Goal: Task Accomplishment & Management: Manage account settings

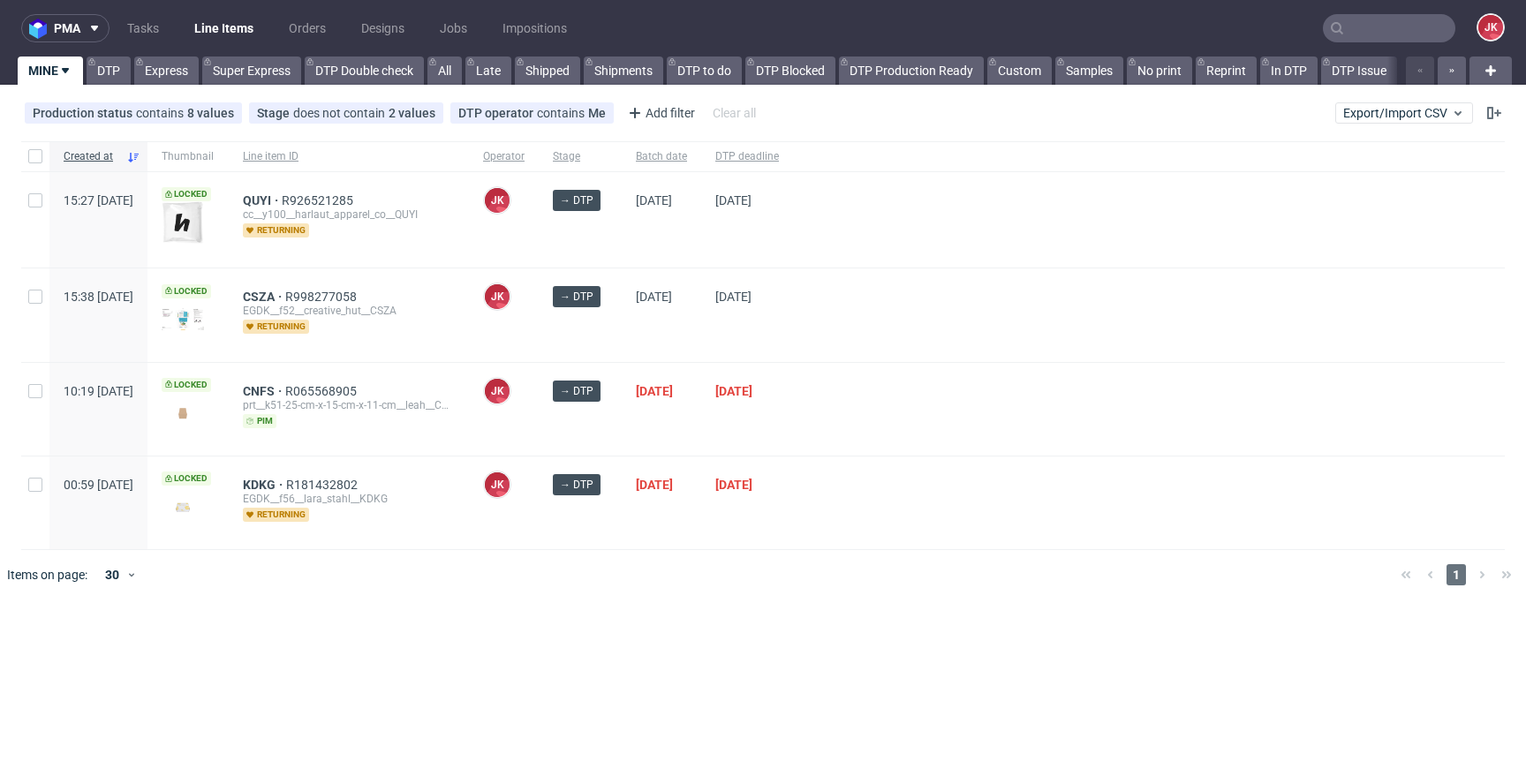
click at [964, 391] on div at bounding box center [1149, 409] width 712 height 92
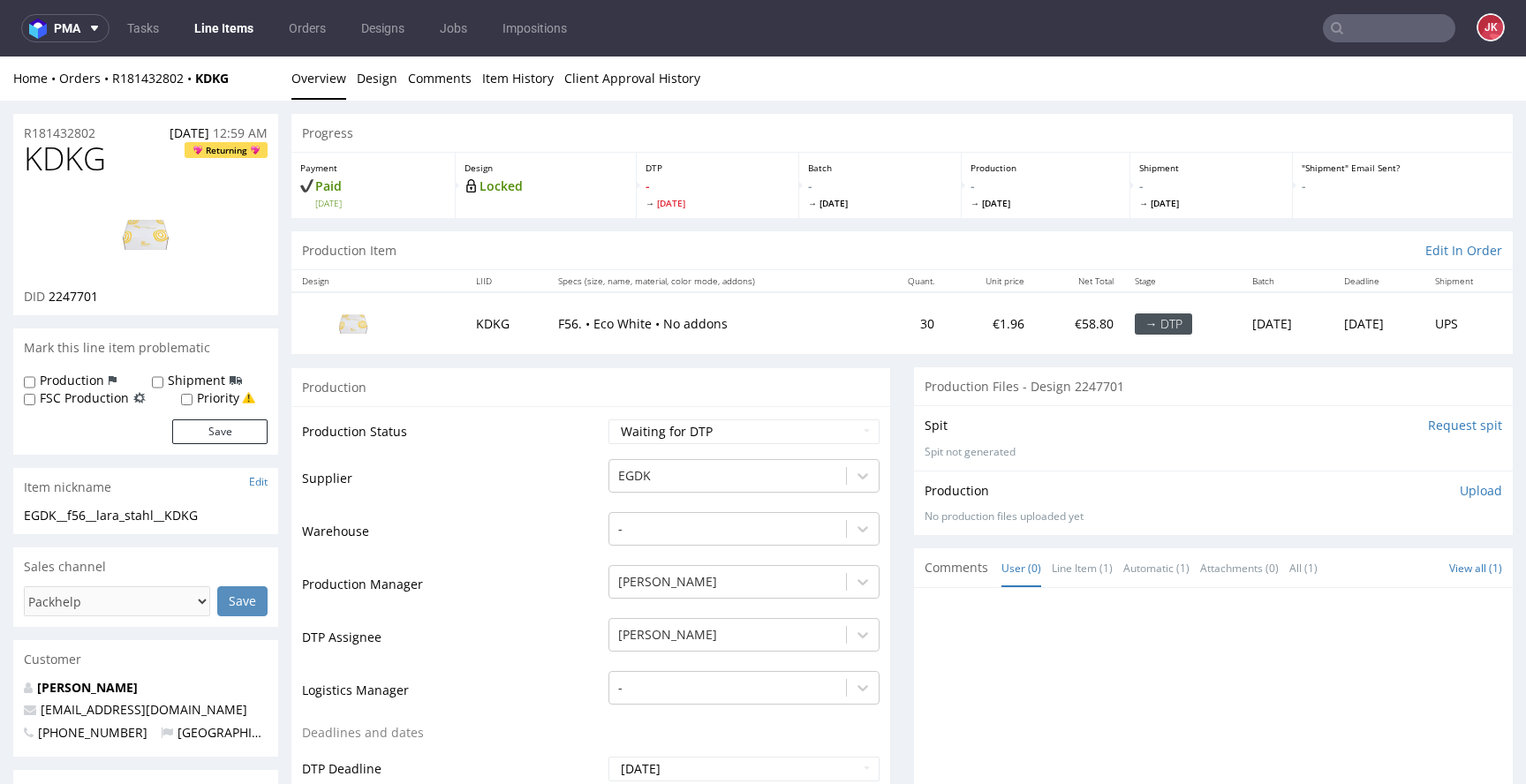
click at [372, 87] on link "Design" at bounding box center [377, 78] width 41 height 43
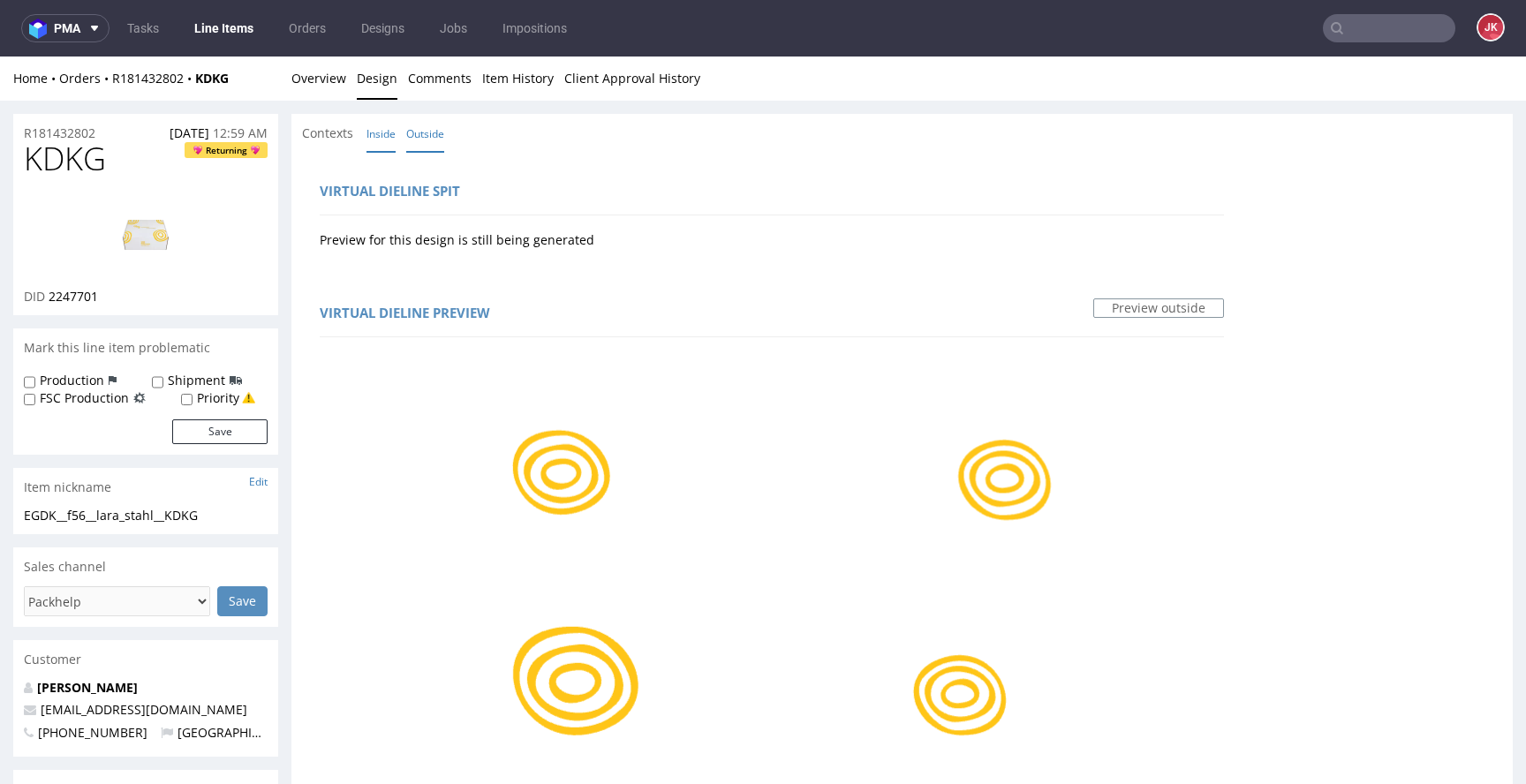
click at [383, 142] on link "Inside" at bounding box center [381, 133] width 29 height 38
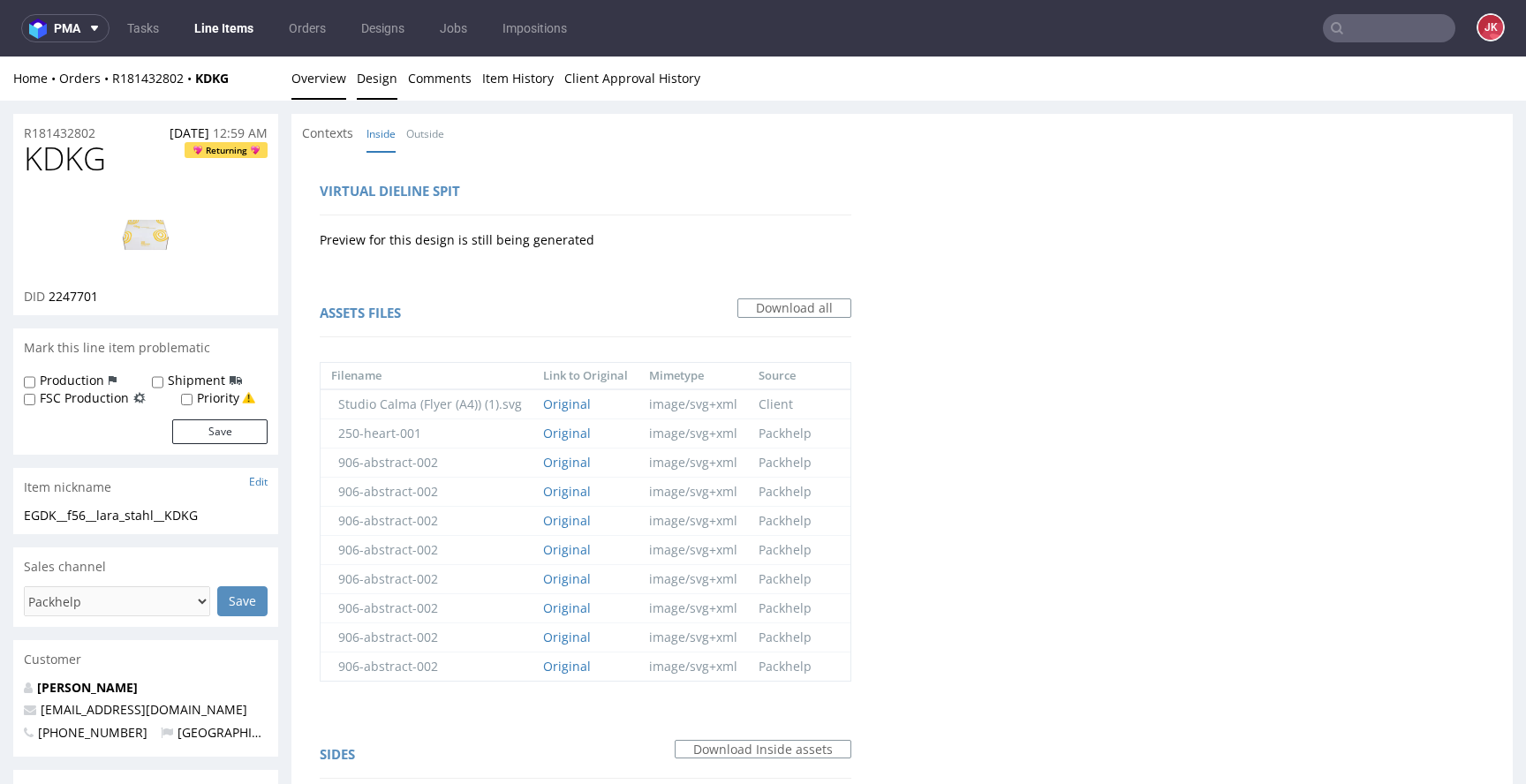
click at [322, 84] on link "Overview" at bounding box center [318, 78] width 55 height 43
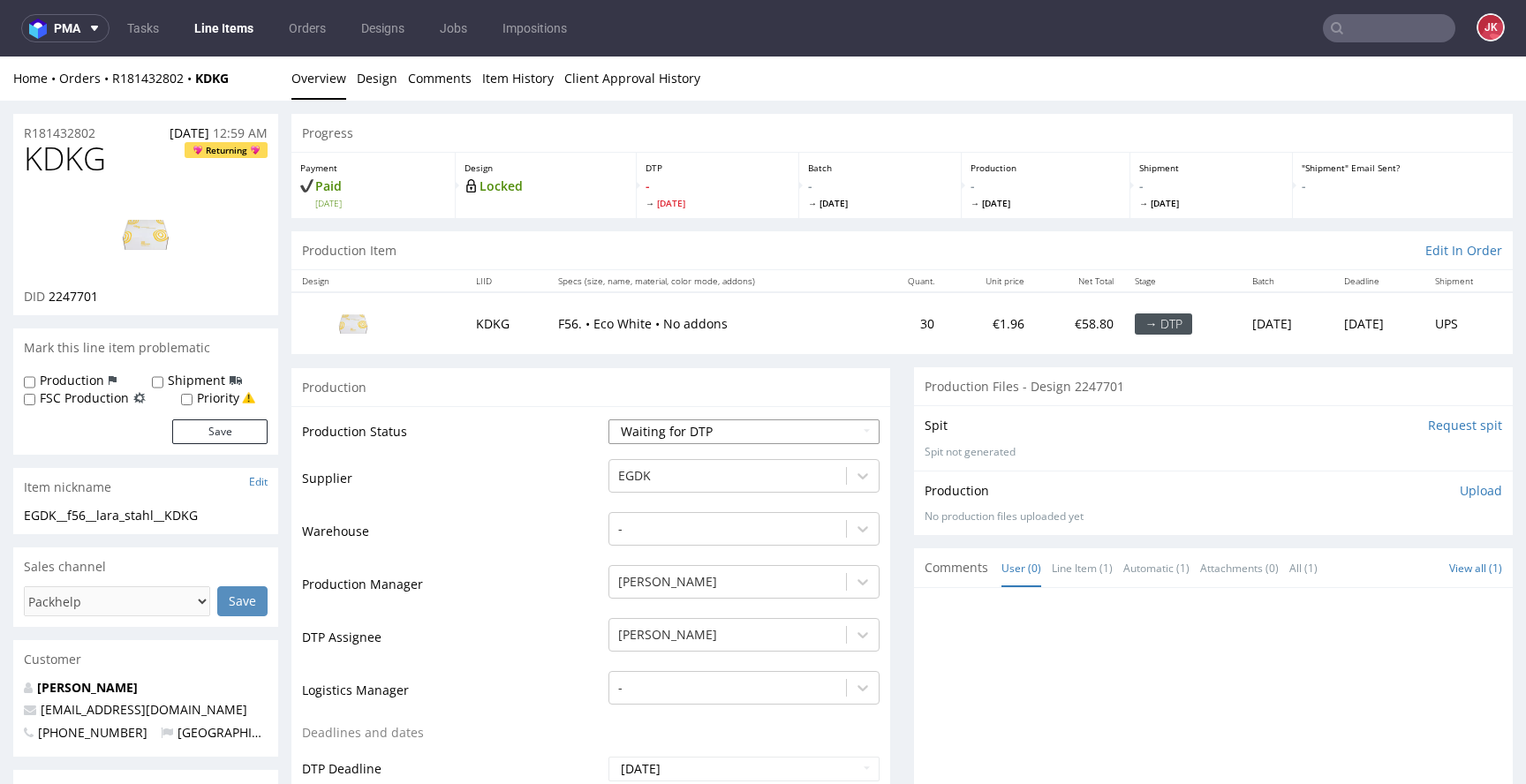
click at [609, 431] on select "Waiting for Artwork Waiting for Diecut Waiting for Mockup Waiting for DTP Waiti…" at bounding box center [744, 431] width 271 height 24
drag, startPoint x: 86, startPoint y: 635, endPoint x: 766, endPoint y: 1, distance: 929.7
click at [385, 71] on link "Design" at bounding box center [377, 78] width 41 height 43
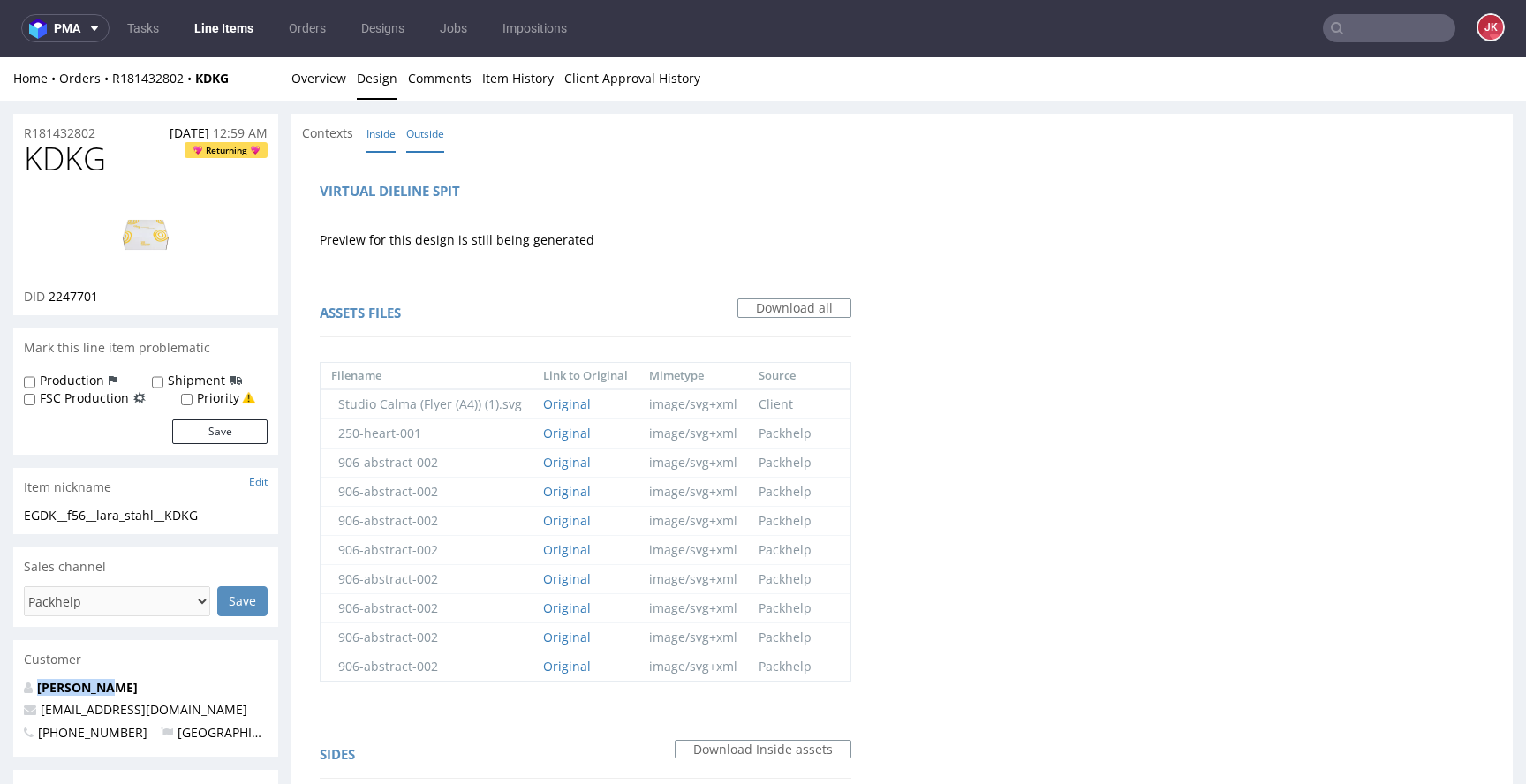
click at [433, 137] on link "Outside" at bounding box center [425, 133] width 38 height 38
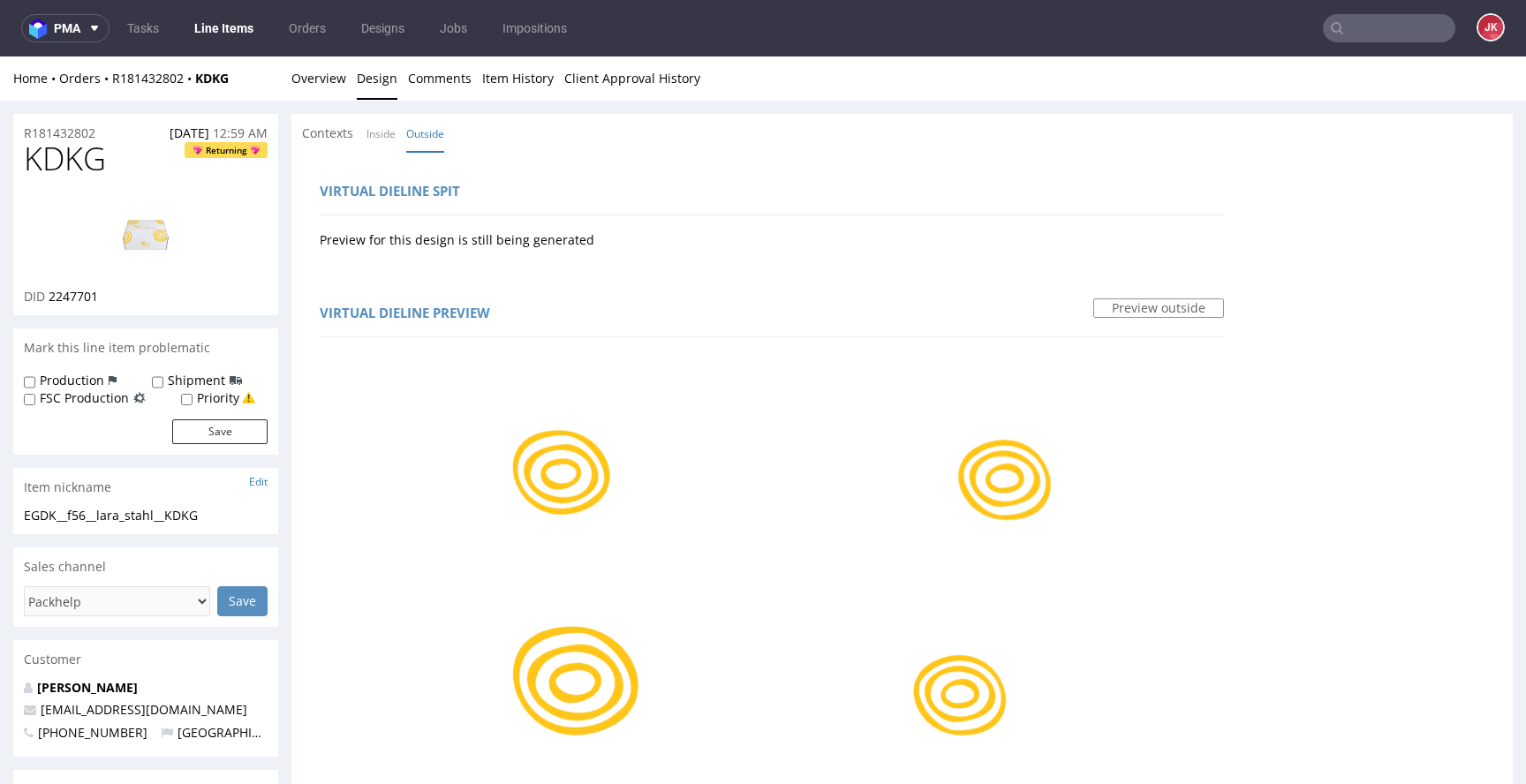
click at [321, 77] on link "Overview" at bounding box center [318, 78] width 55 height 43
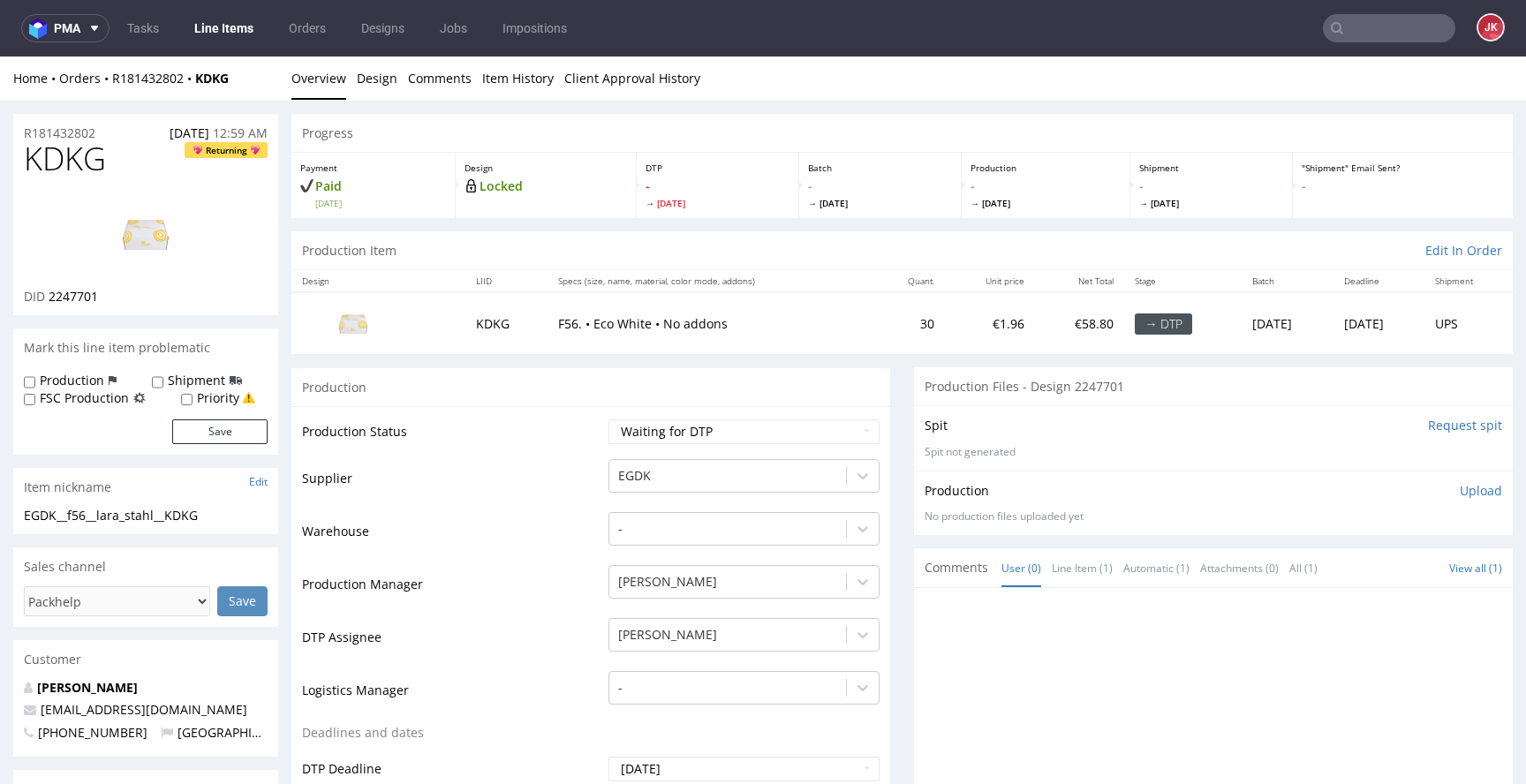
click at [1428, 429] on input "Request spit" at bounding box center [1464, 426] width 74 height 18
click at [68, 298] on span "2247701" at bounding box center [73, 296] width 49 height 17
copy span "2247701"
click at [565, 520] on td "Warehouse" at bounding box center [454, 537] width 302 height 53
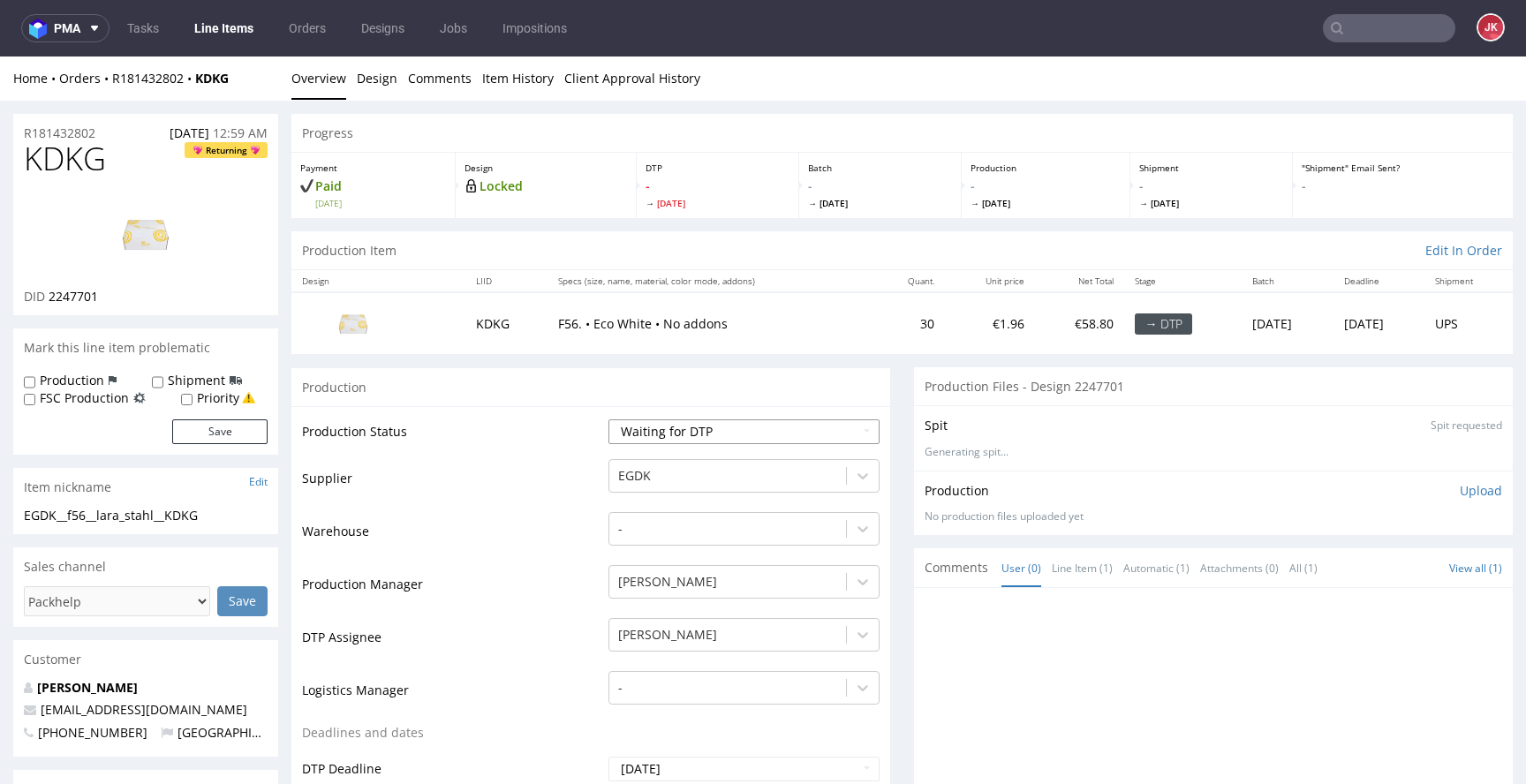
click at [647, 427] on select "Waiting for Artwork Waiting for Diecut Waiting for Mockup Waiting for DTP Waiti…" at bounding box center [744, 431] width 271 height 24
select select "dtp_in_process"
click at [609, 419] on select "Waiting for Artwork Waiting for Diecut Waiting for Mockup Waiting for DTP Waiti…" at bounding box center [744, 431] width 271 height 24
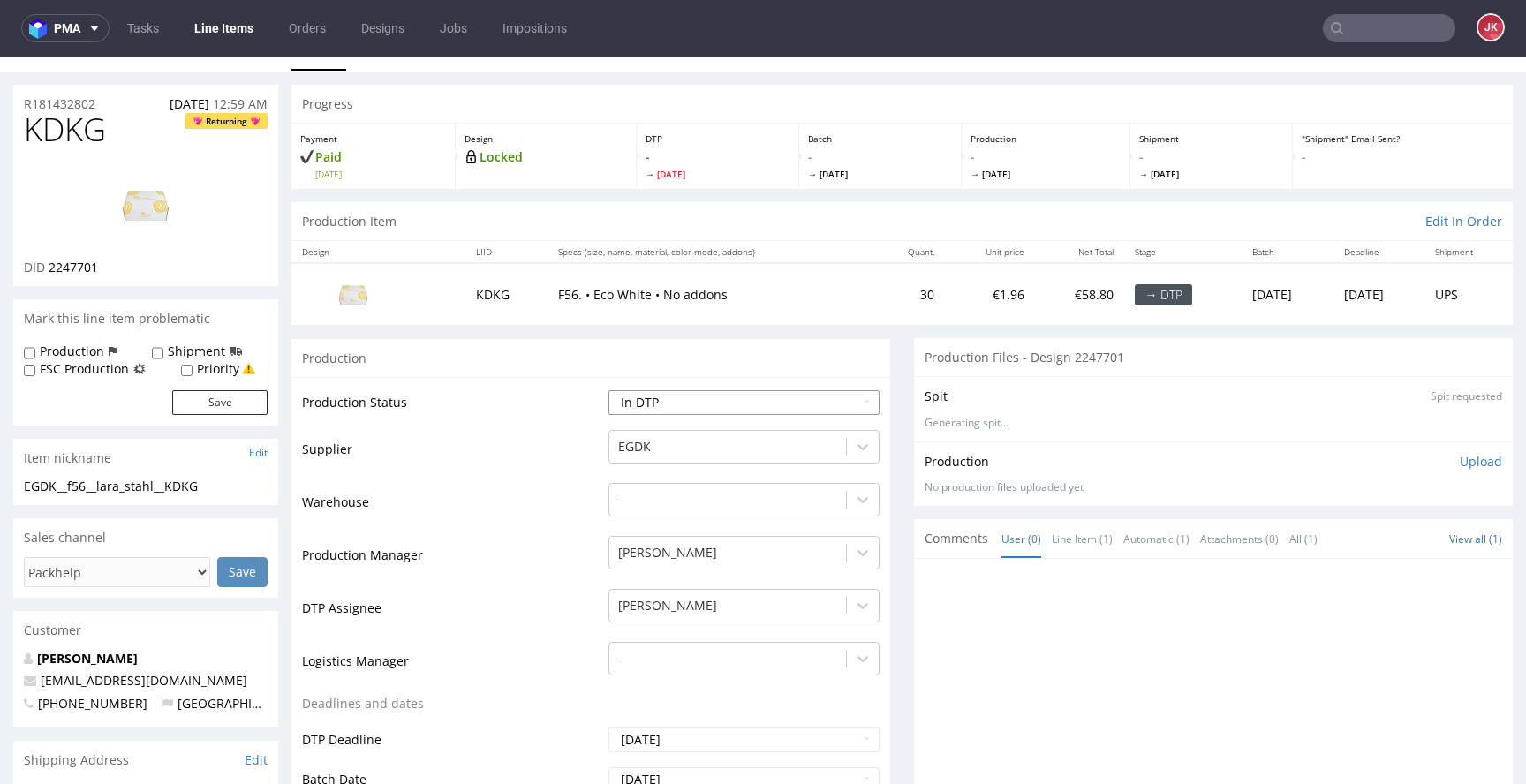
scroll to position [990, 0]
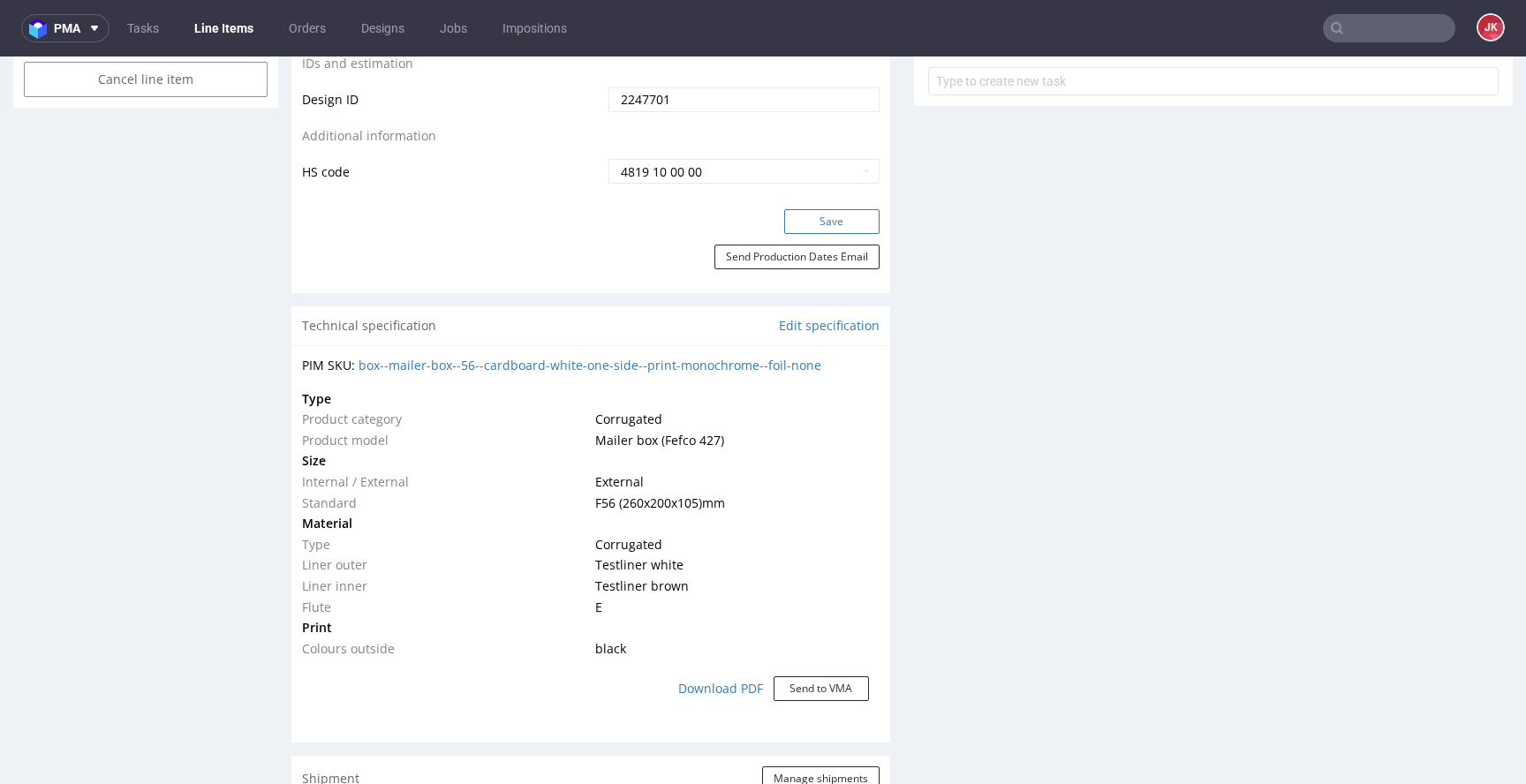
click at [816, 211] on button "Save" at bounding box center [832, 221] width 95 height 24
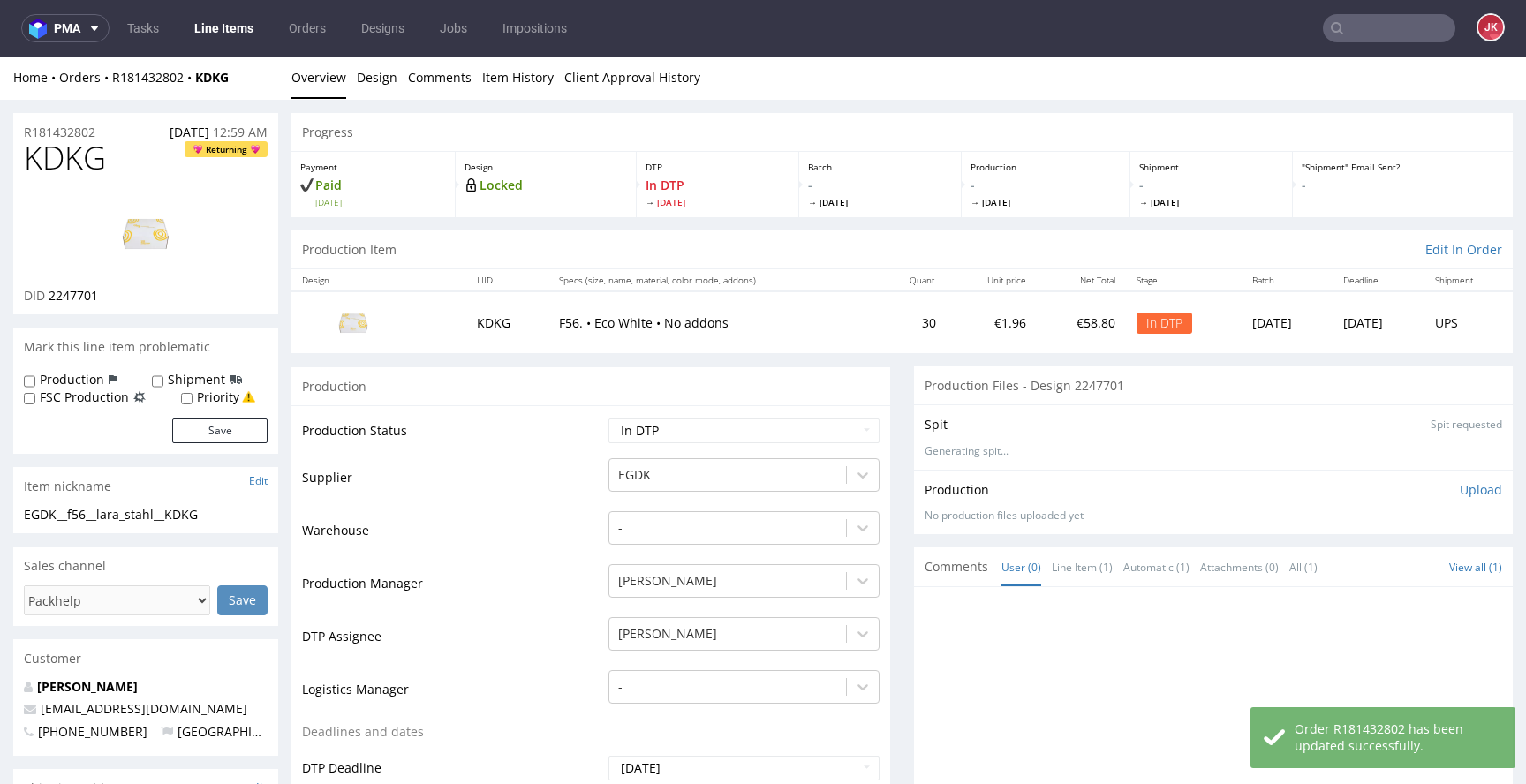
scroll to position [0, 0]
click at [419, 119] on div "Progress" at bounding box center [902, 133] width 1222 height 39
click at [387, 93] on link "Design" at bounding box center [377, 78] width 41 height 43
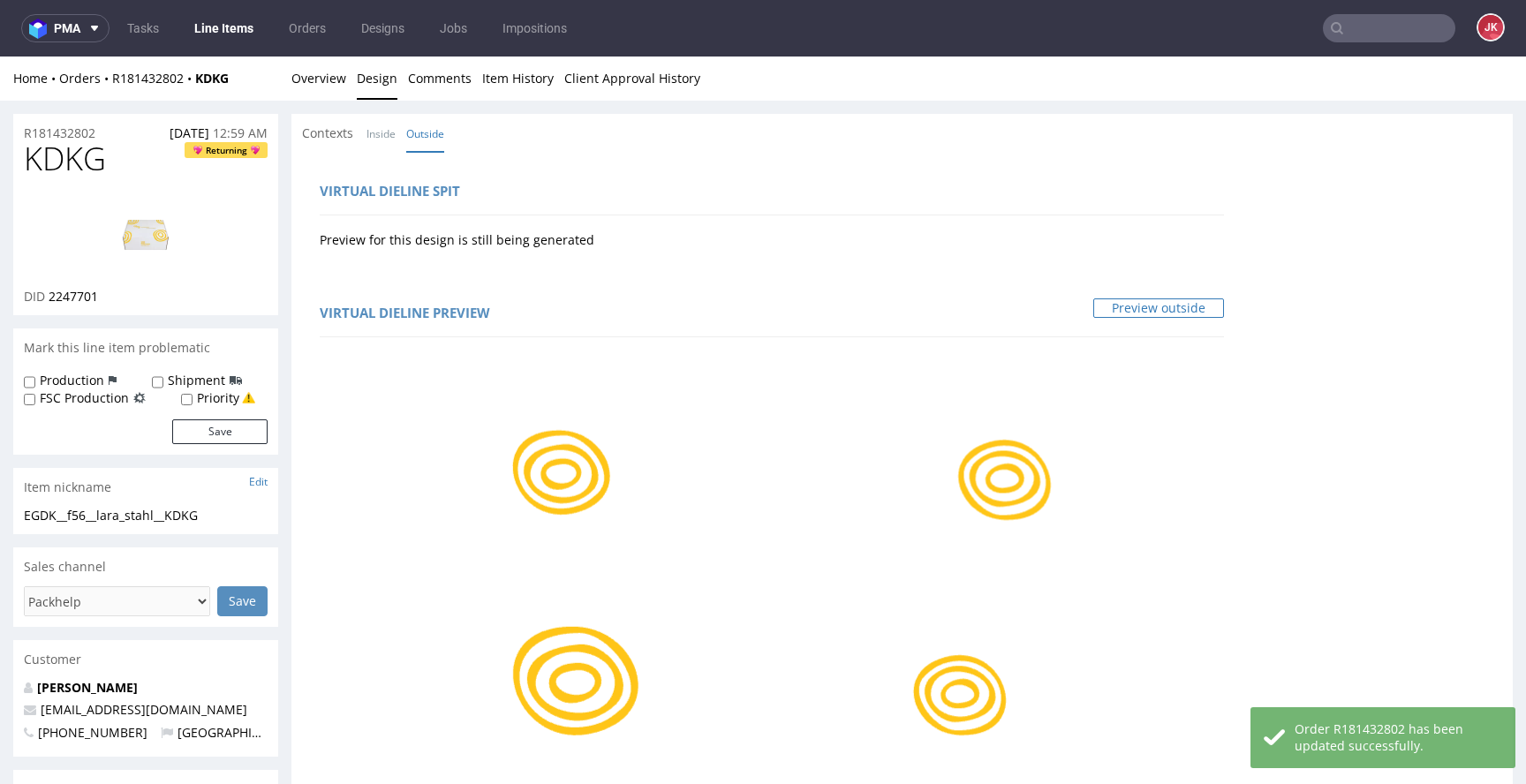
click at [1187, 309] on link "Preview outside" at bounding box center [1158, 308] width 131 height 20
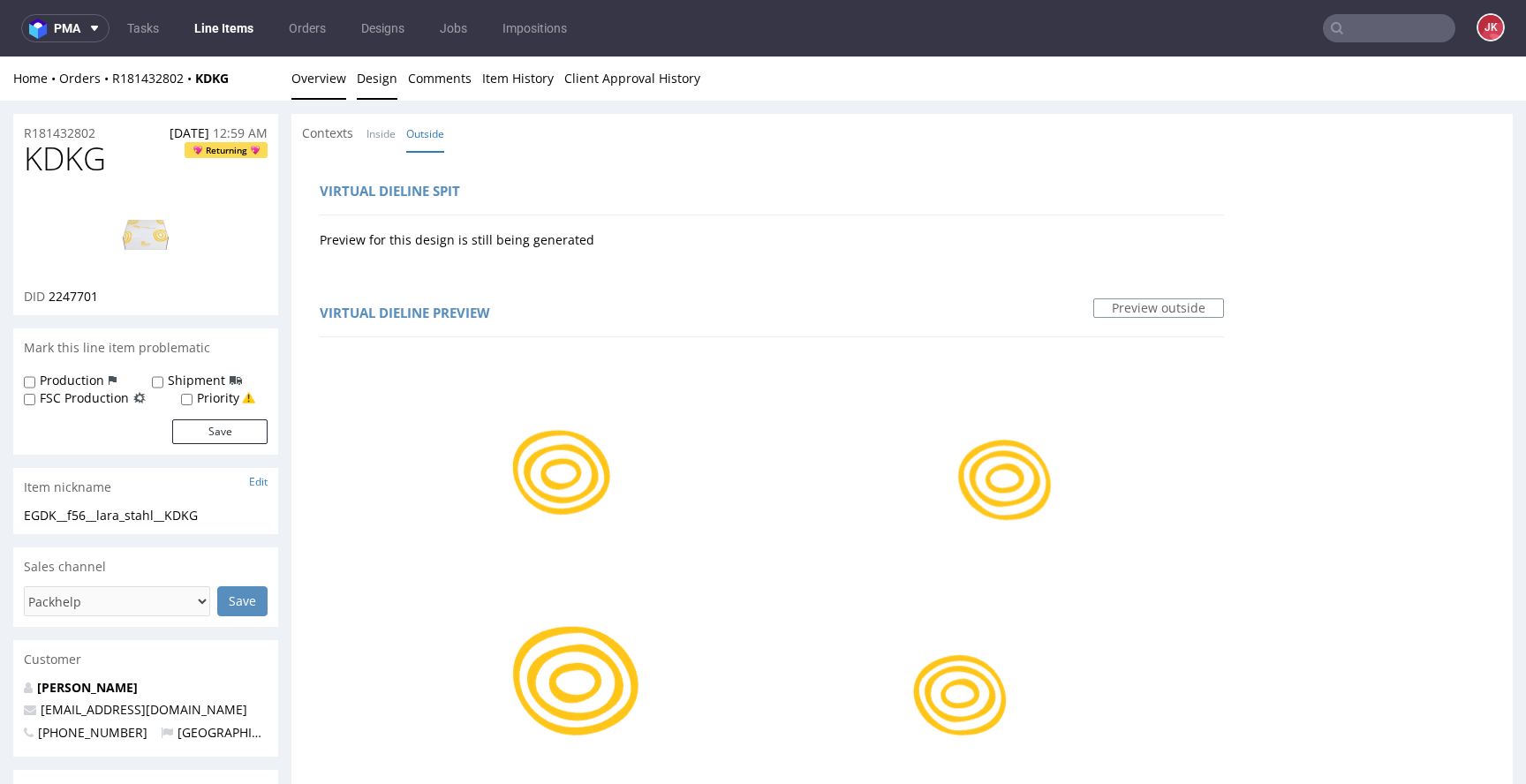
click at [312, 79] on link "Overview" at bounding box center [318, 78] width 55 height 43
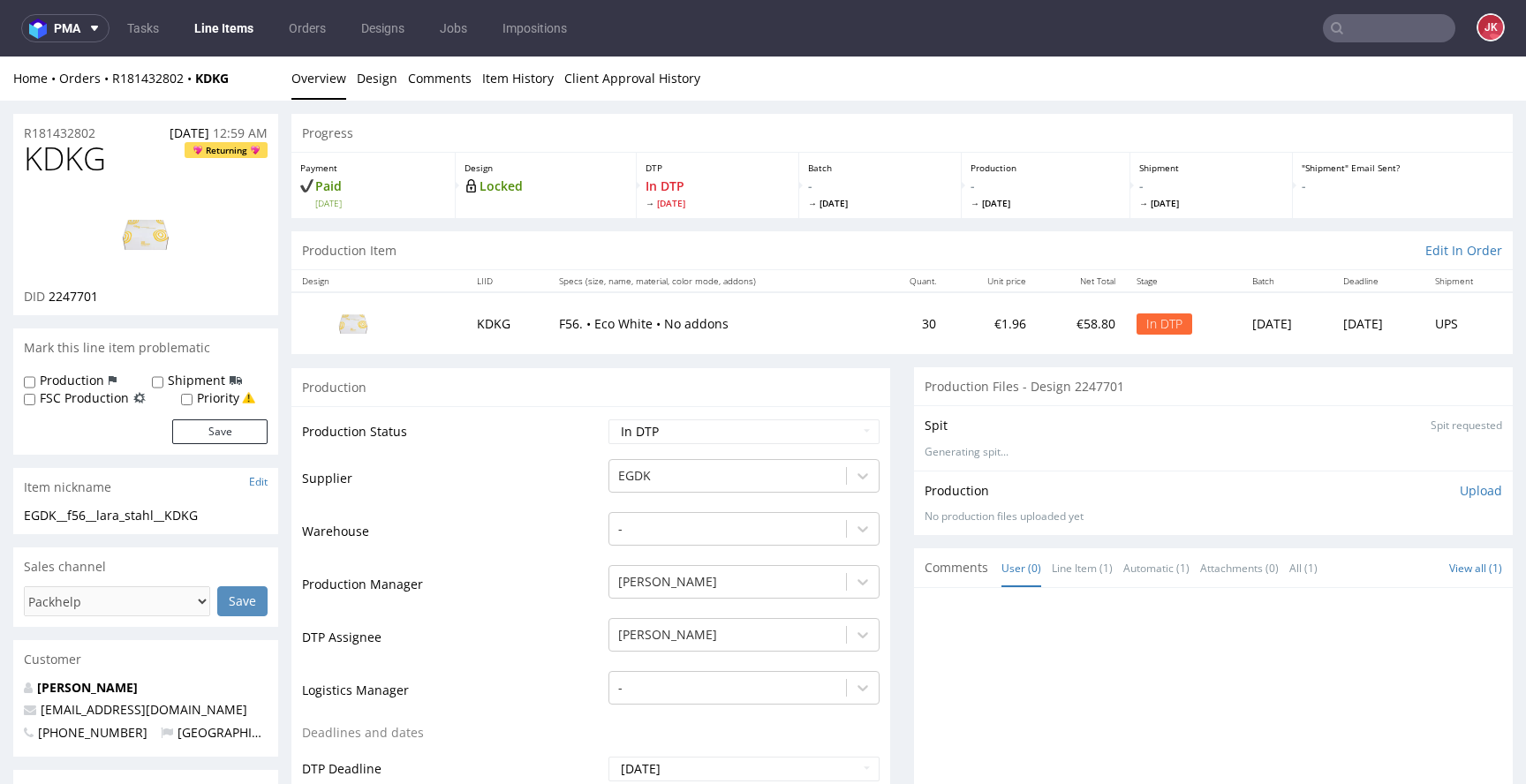
click at [52, 156] on span "KDKG" at bounding box center [65, 159] width 82 height 35
copy span "KDKG"
click at [551, 509] on td "Supplier" at bounding box center [454, 483] width 302 height 53
drag, startPoint x: 549, startPoint y: 520, endPoint x: 268, endPoint y: 416, distance: 299.6
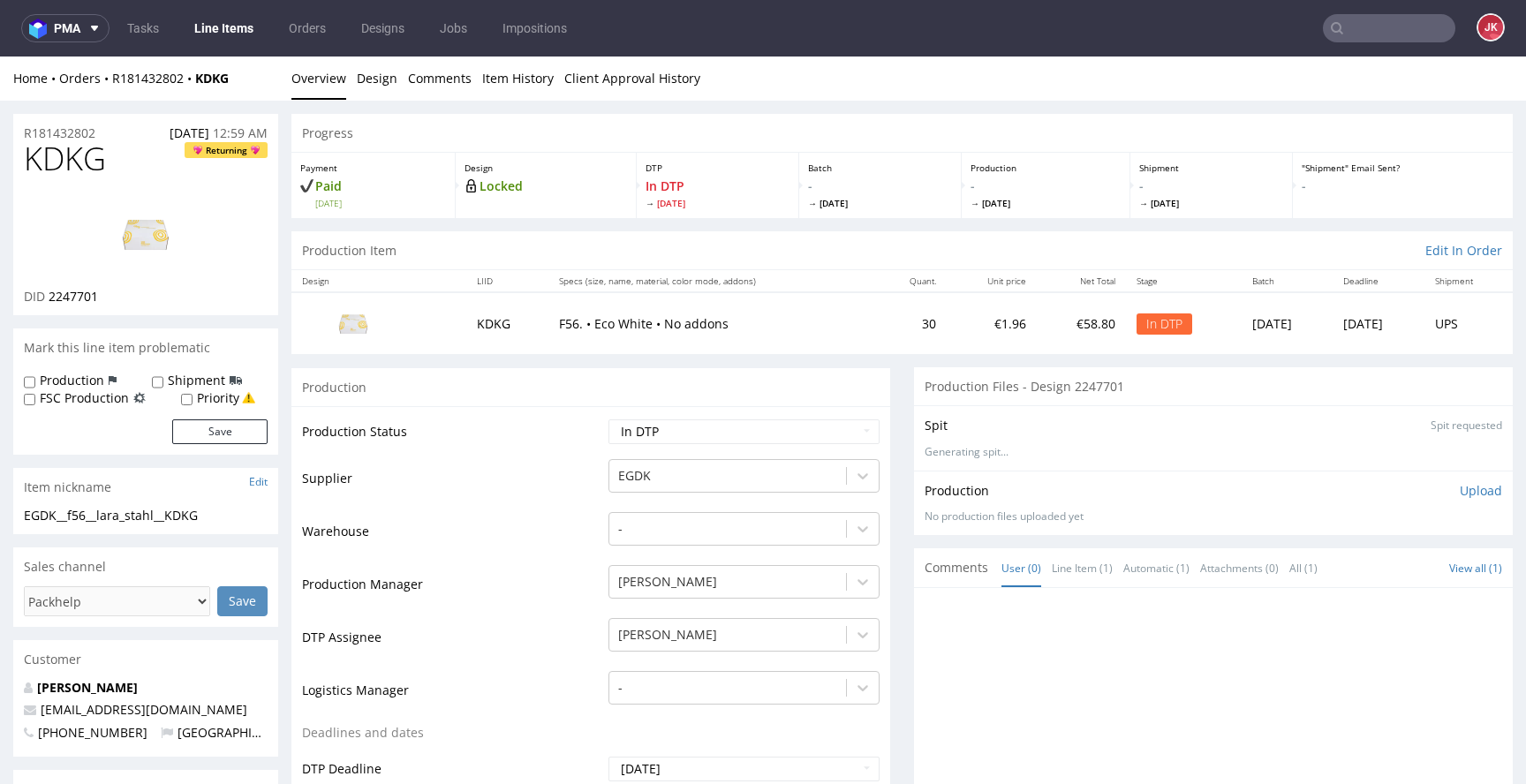
click at [549, 520] on td "Warehouse" at bounding box center [454, 537] width 302 height 53
click at [127, 253] on img at bounding box center [145, 233] width 141 height 79
click at [373, 93] on link "Design" at bounding box center [377, 78] width 41 height 43
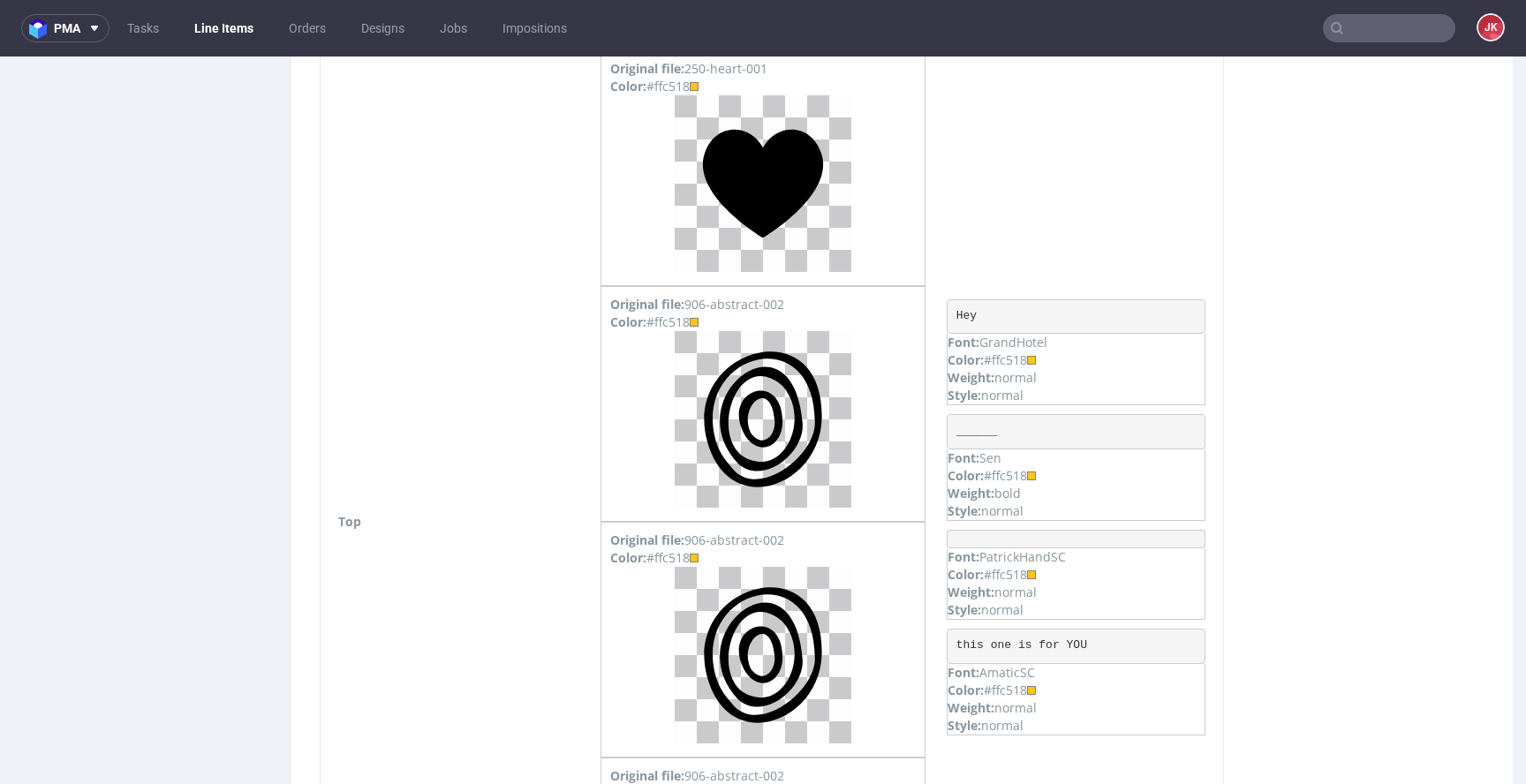
scroll to position [1814, 0]
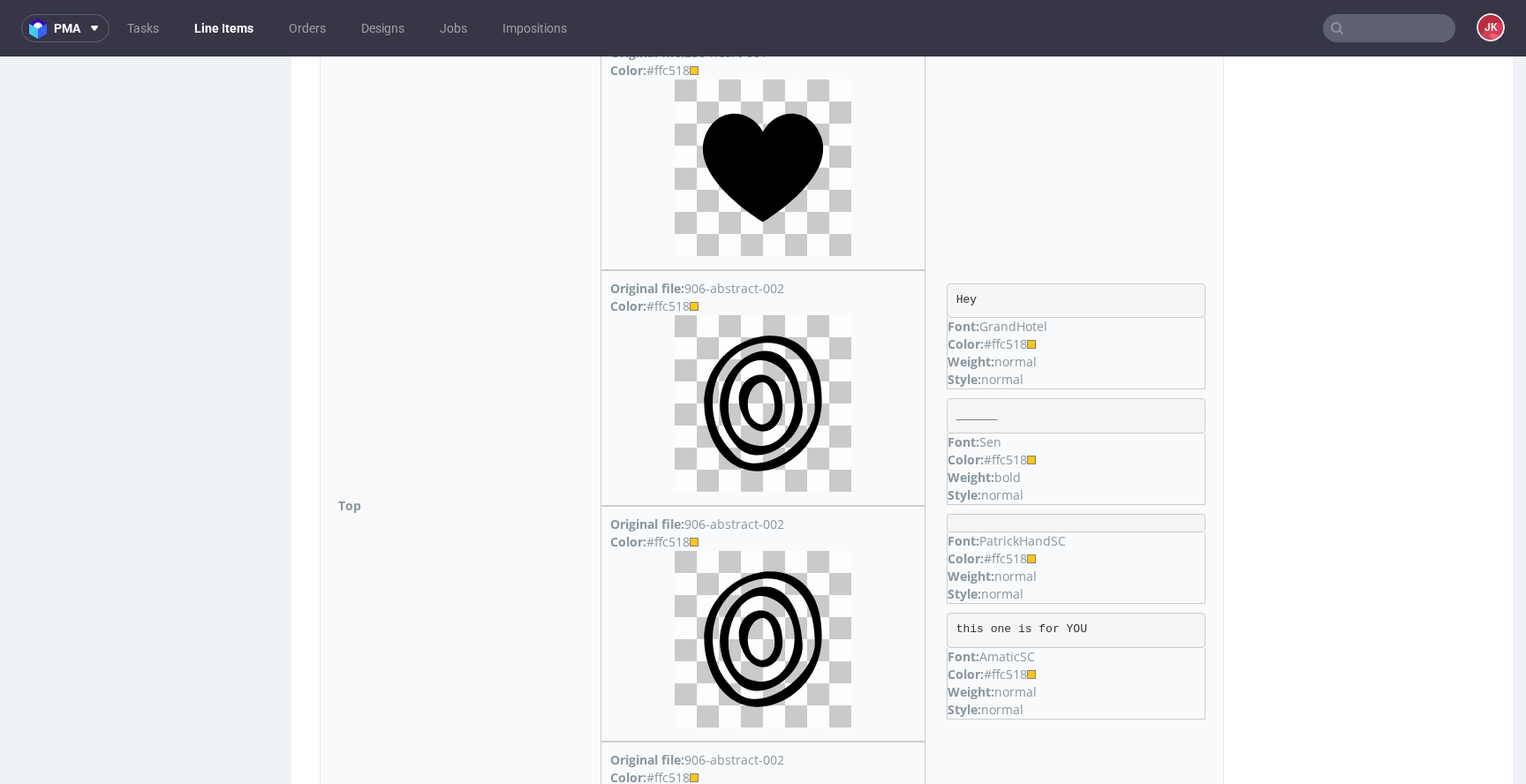
click at [1022, 340] on div "Color: #ffc518" at bounding box center [1075, 344] width 257 height 18
copy div "ffc518"
click at [1106, 358] on p "Weight: normal" at bounding box center [1075, 361] width 257 height 18
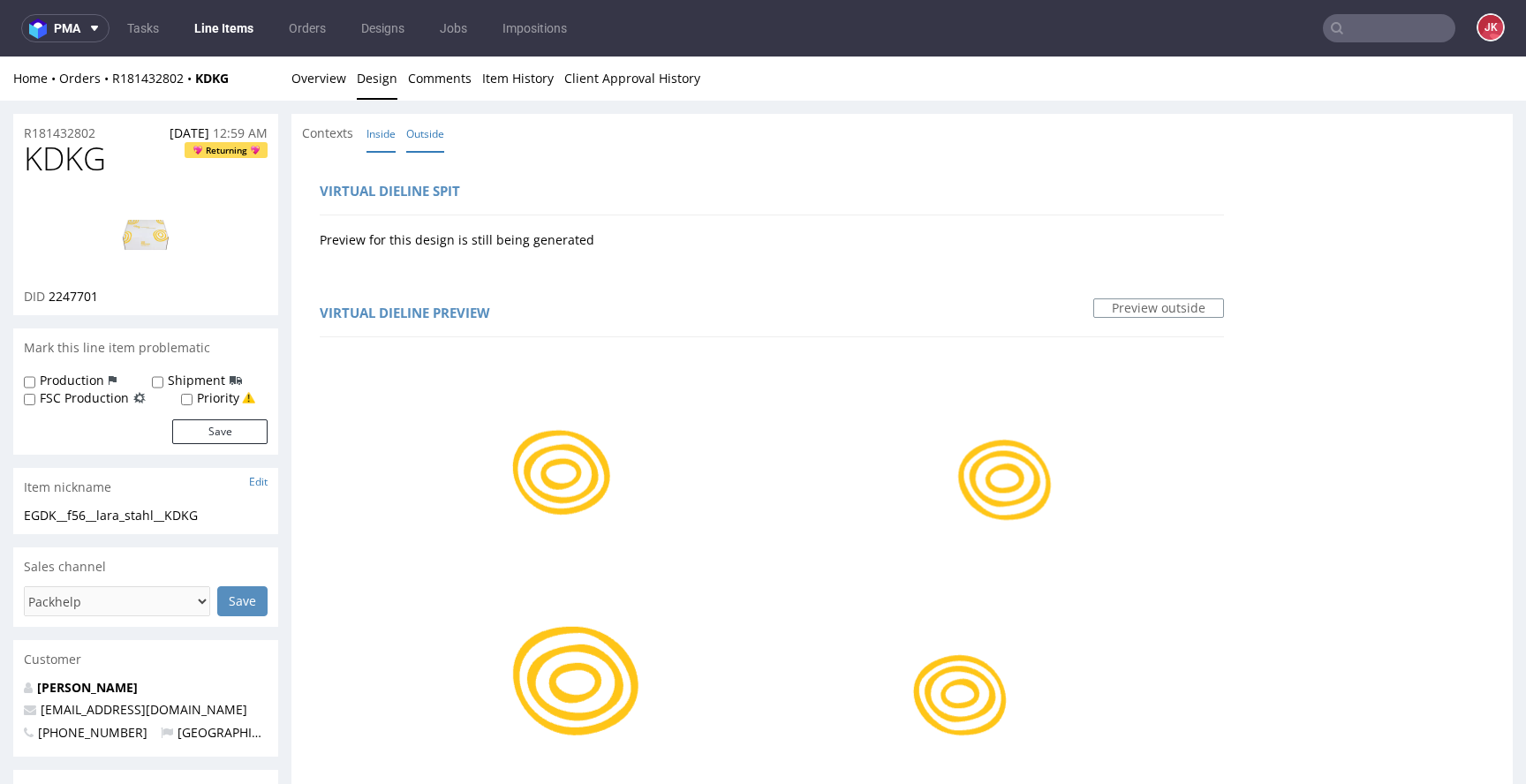
click at [388, 126] on link "Inside" at bounding box center [381, 133] width 29 height 38
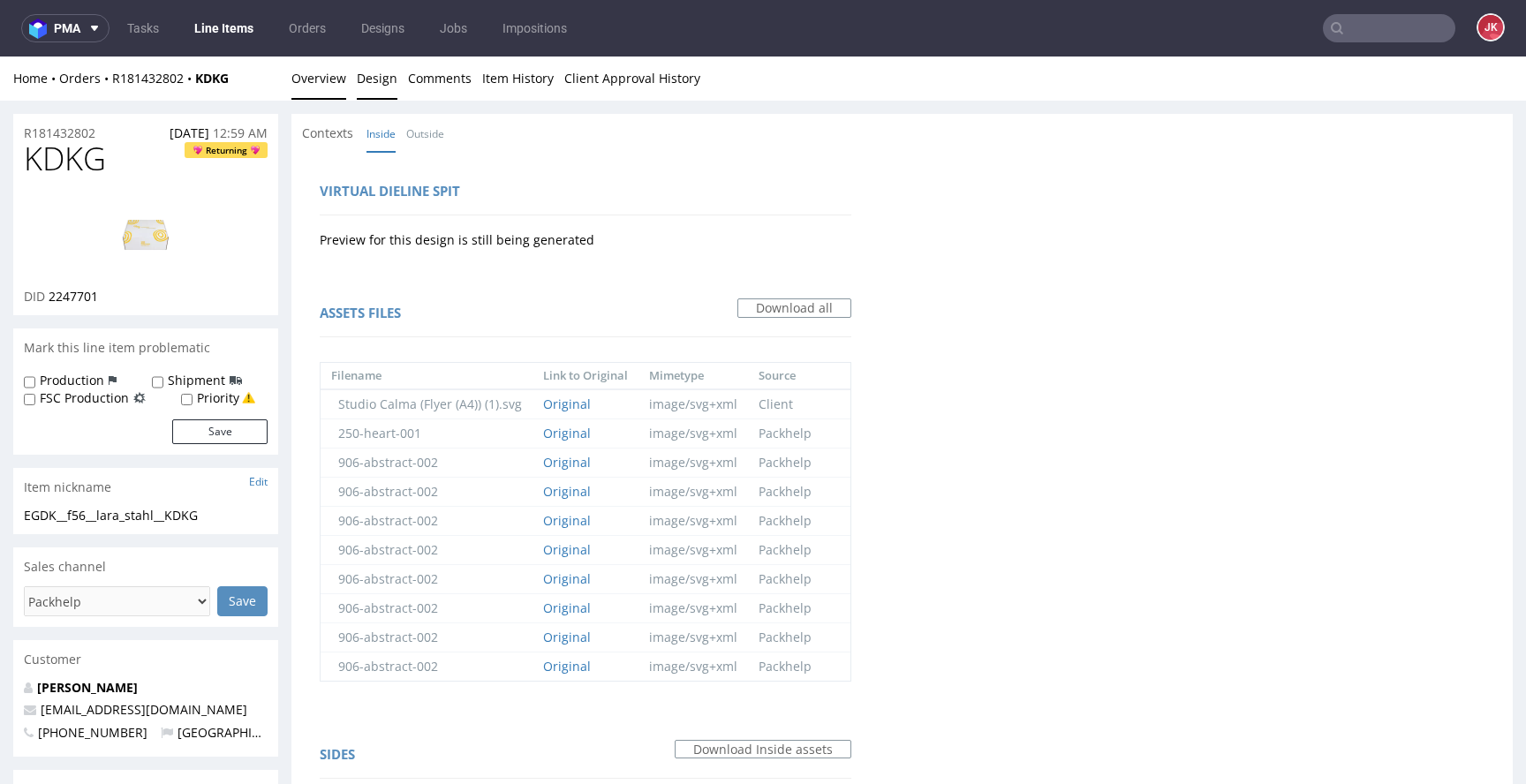
click at [331, 74] on link "Overview" at bounding box center [318, 78] width 55 height 43
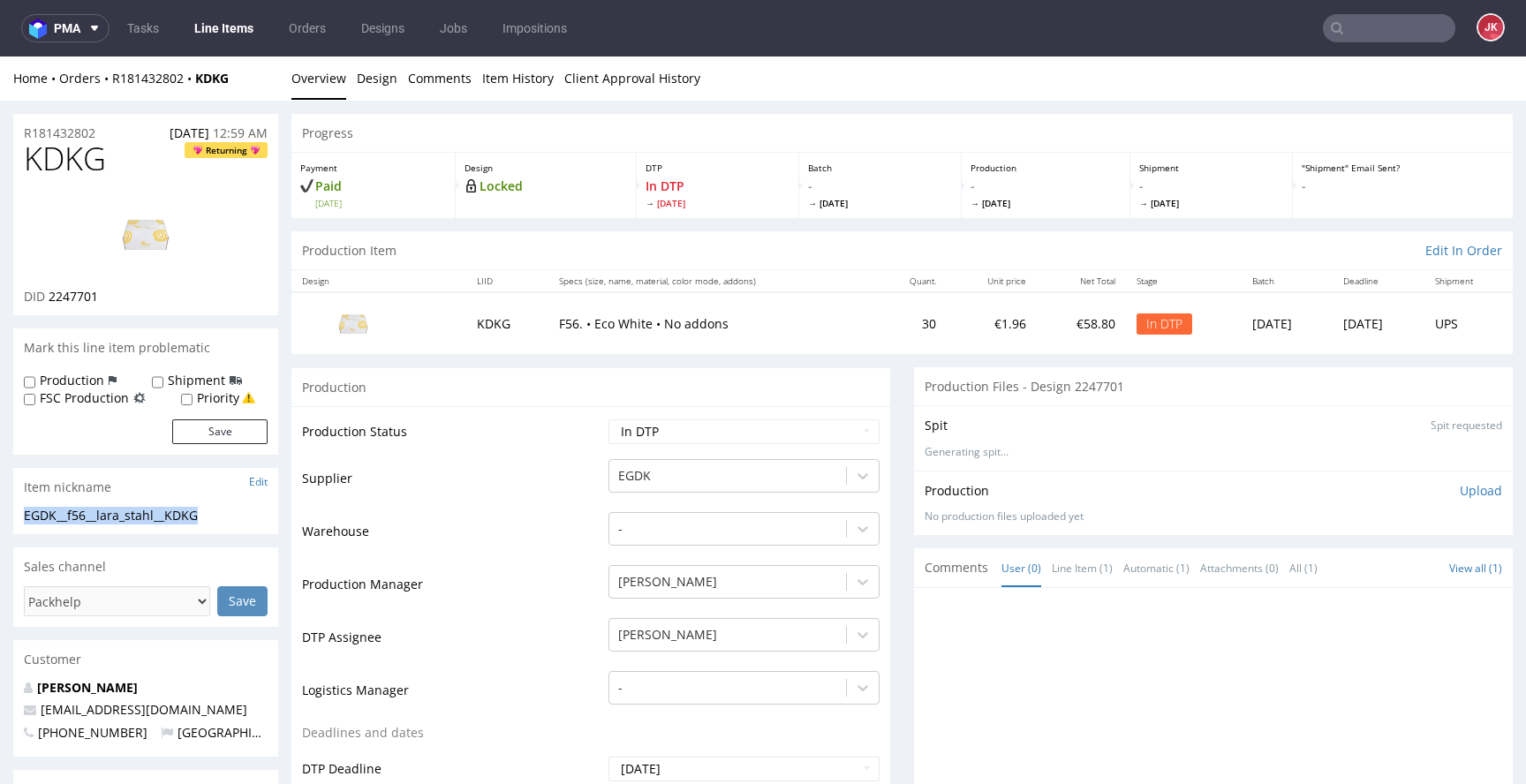
drag, startPoint x: 245, startPoint y: 512, endPoint x: 2, endPoint y: 523, distance: 243.2
copy div "EGDK__f56__lara_stahl__KDKG"
drag, startPoint x: 101, startPoint y: 131, endPoint x: 0, endPoint y: 134, distance: 101.0
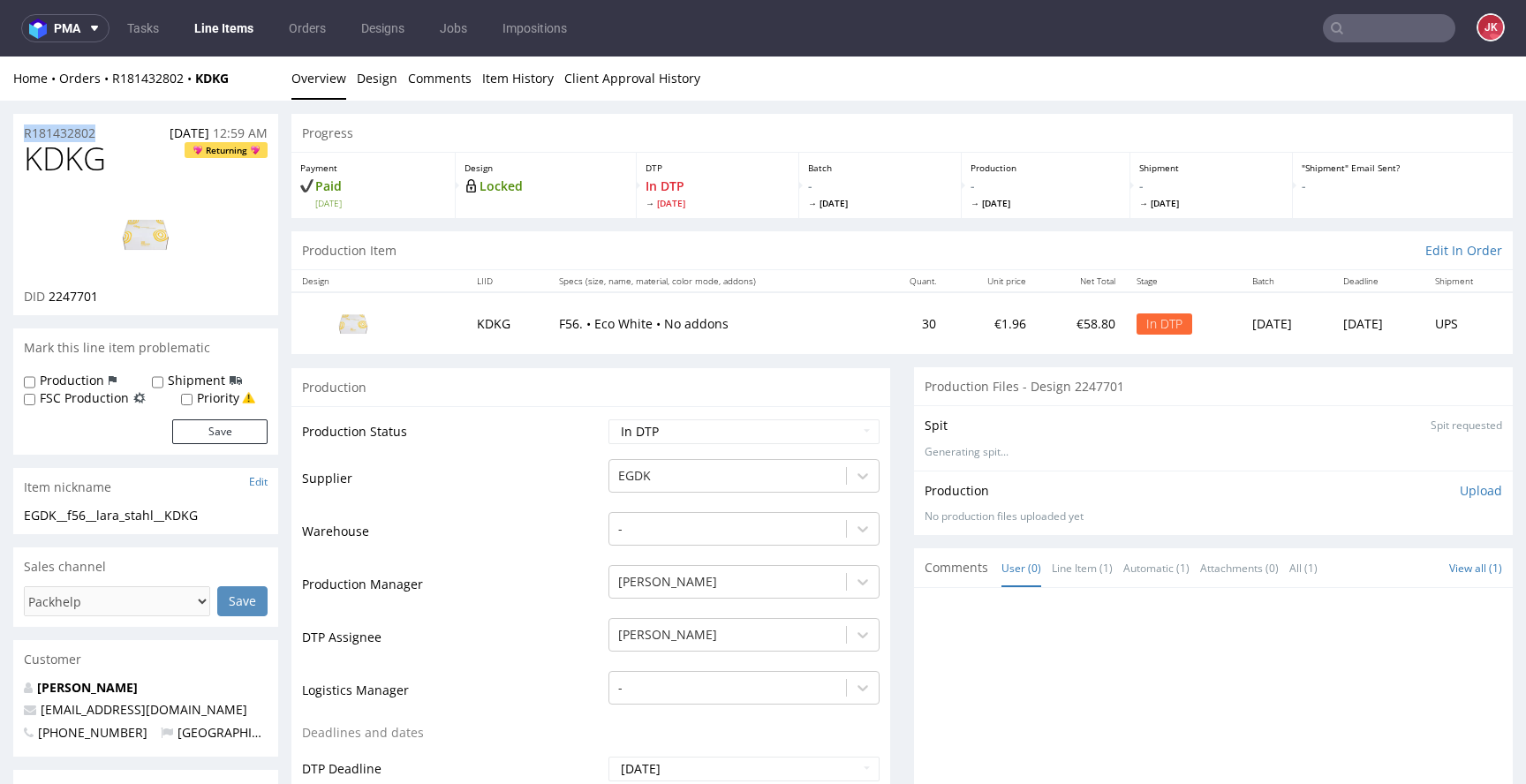
copy p "R181432802"
click at [1464, 488] on p "Upload" at bounding box center [1480, 491] width 42 height 18
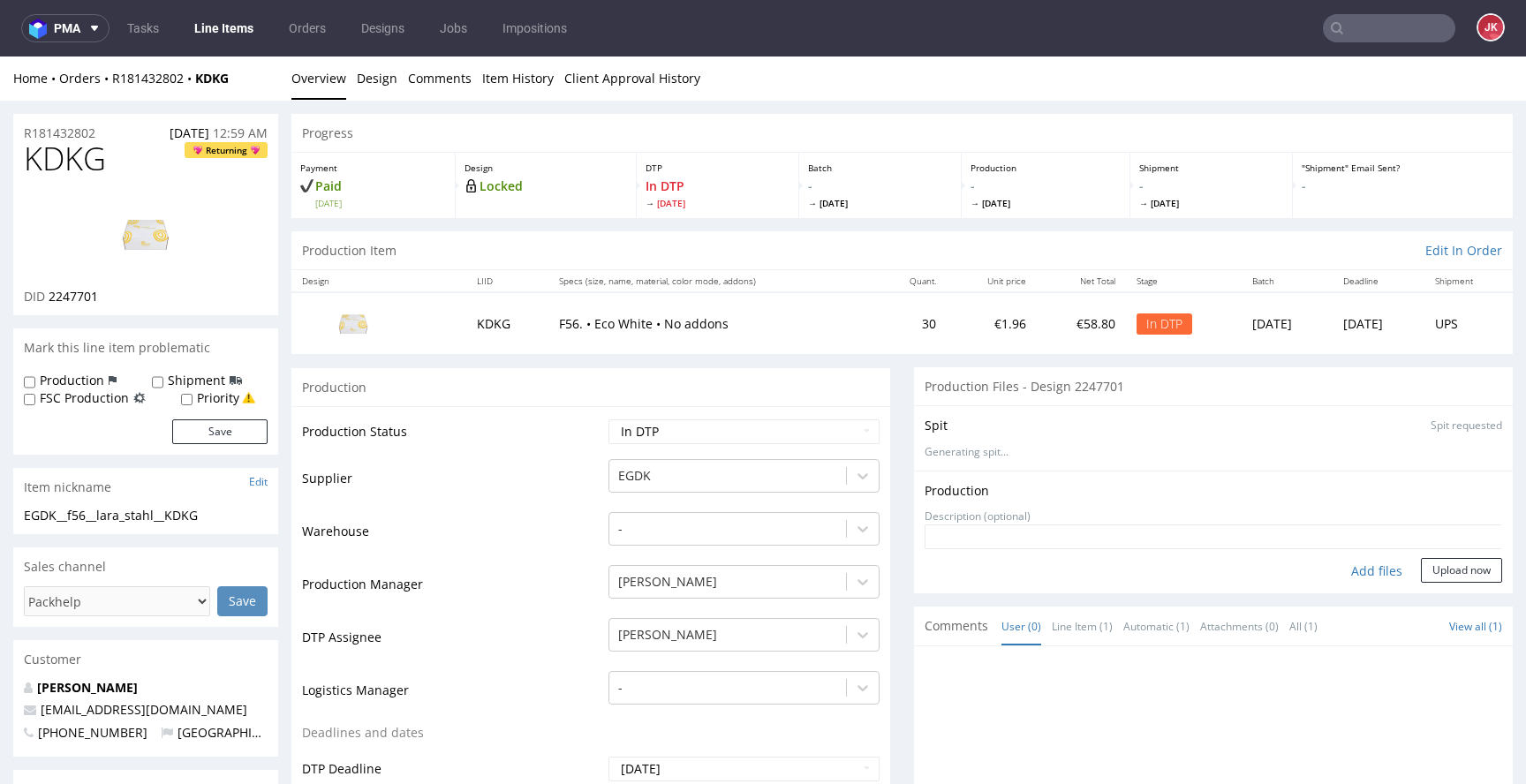
click at [1359, 569] on div "Add files" at bounding box center [1377, 571] width 89 height 26
type input "C:\fakepath\EGDK__f56__lara_stahl__KDKG__d2247701__oR181432802__outside.pdf"
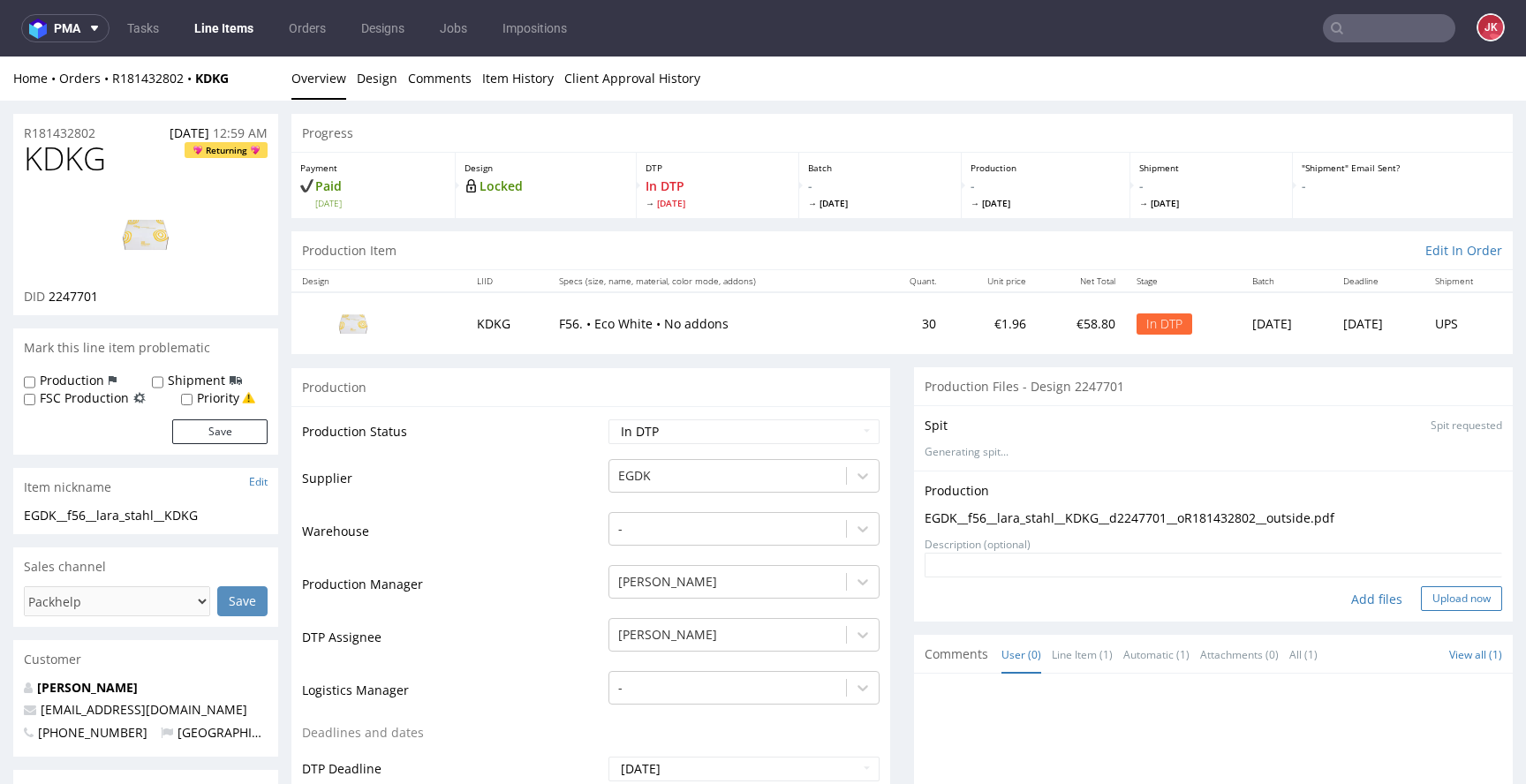
click at [1421, 601] on button "Upload now" at bounding box center [1461, 598] width 81 height 24
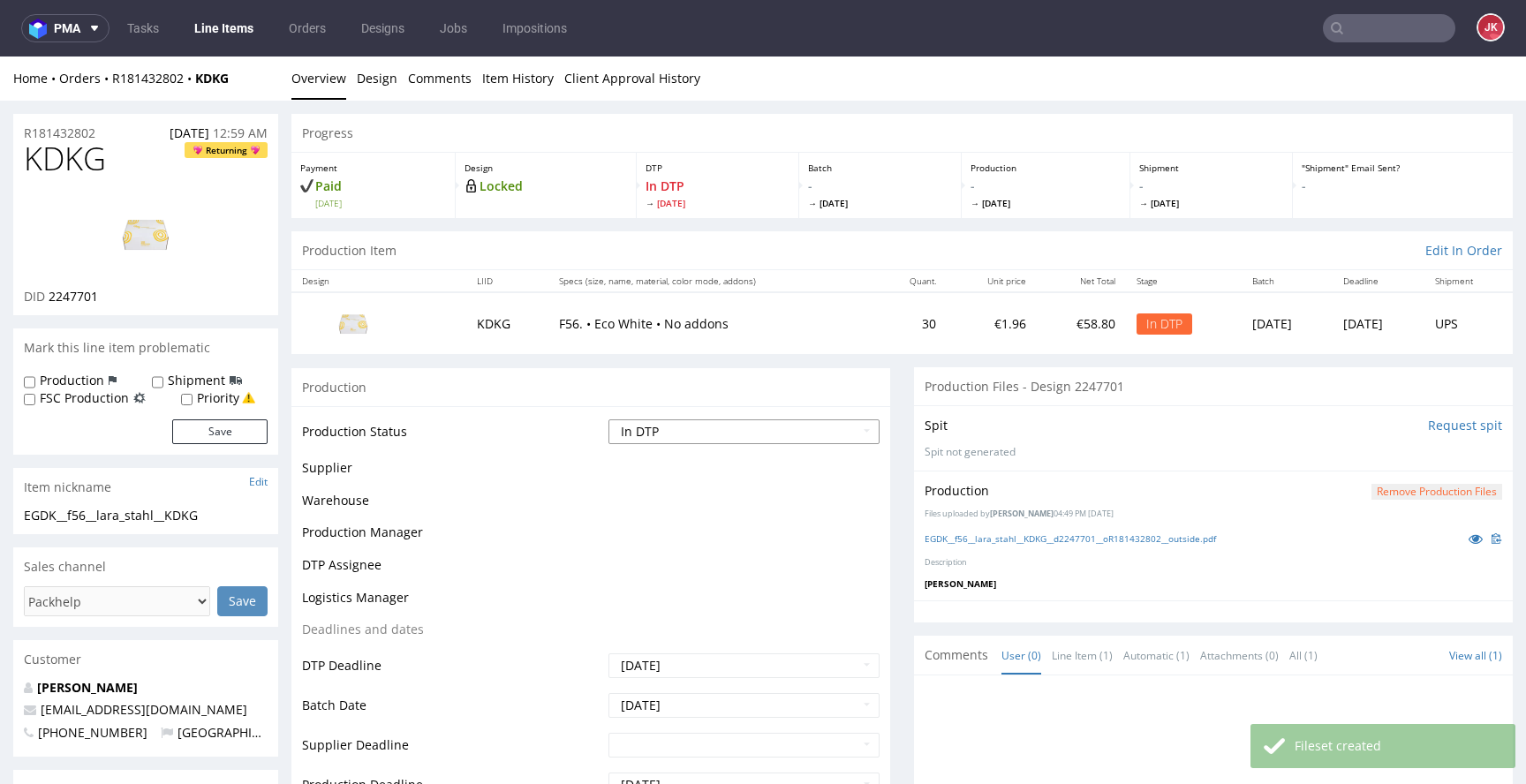
click at [845, 438] on select "Waiting for Artwork Waiting for Diecut Waiting for Mockup Waiting for DTP Waiti…" at bounding box center [744, 431] width 271 height 24
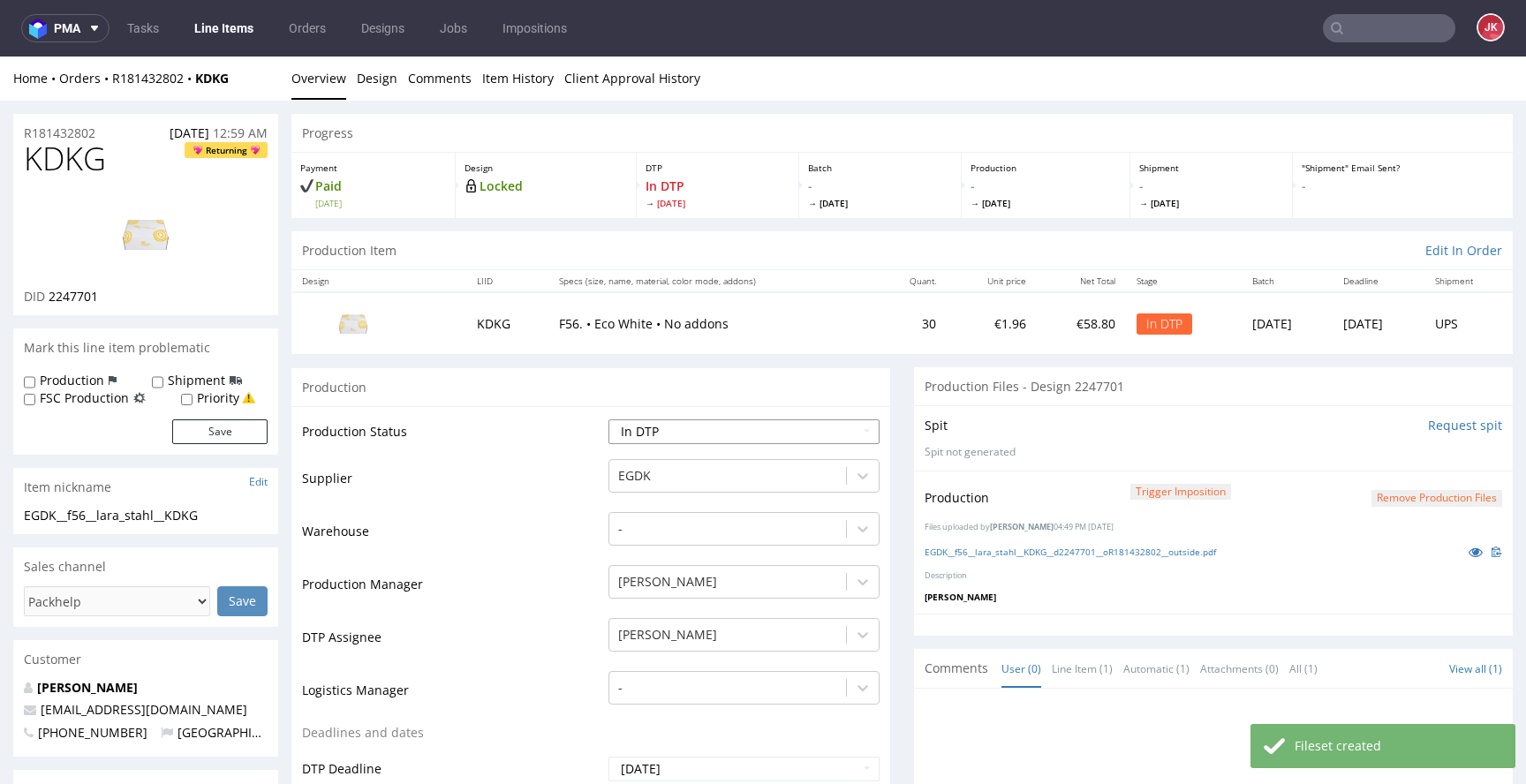
select select "dtp_production_ready"
click at [609, 419] on select "Waiting for Artwork Waiting for Diecut Waiting for Mockup Waiting for DTP Waiti…" at bounding box center [744, 431] width 271 height 24
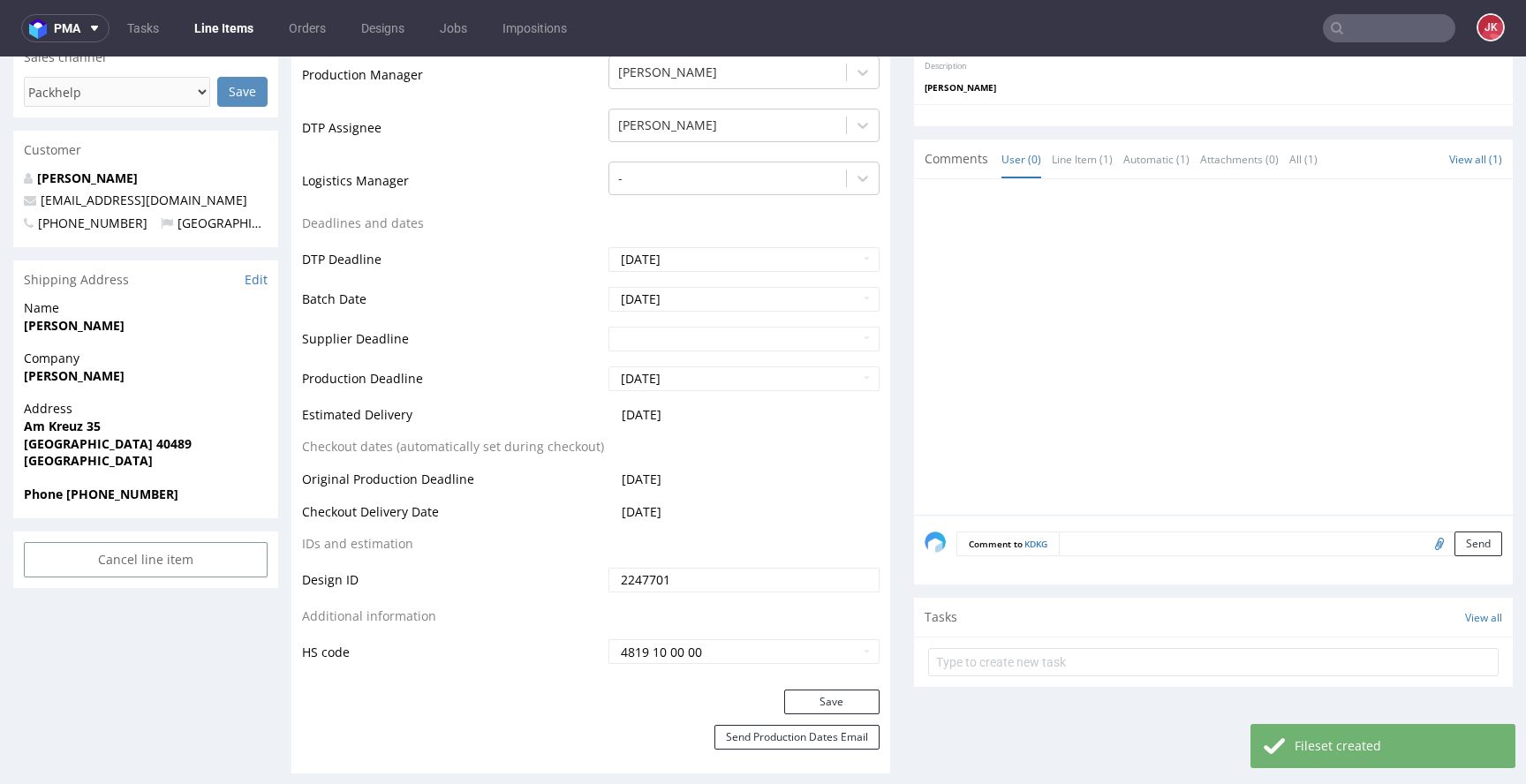
scroll to position [681, 0]
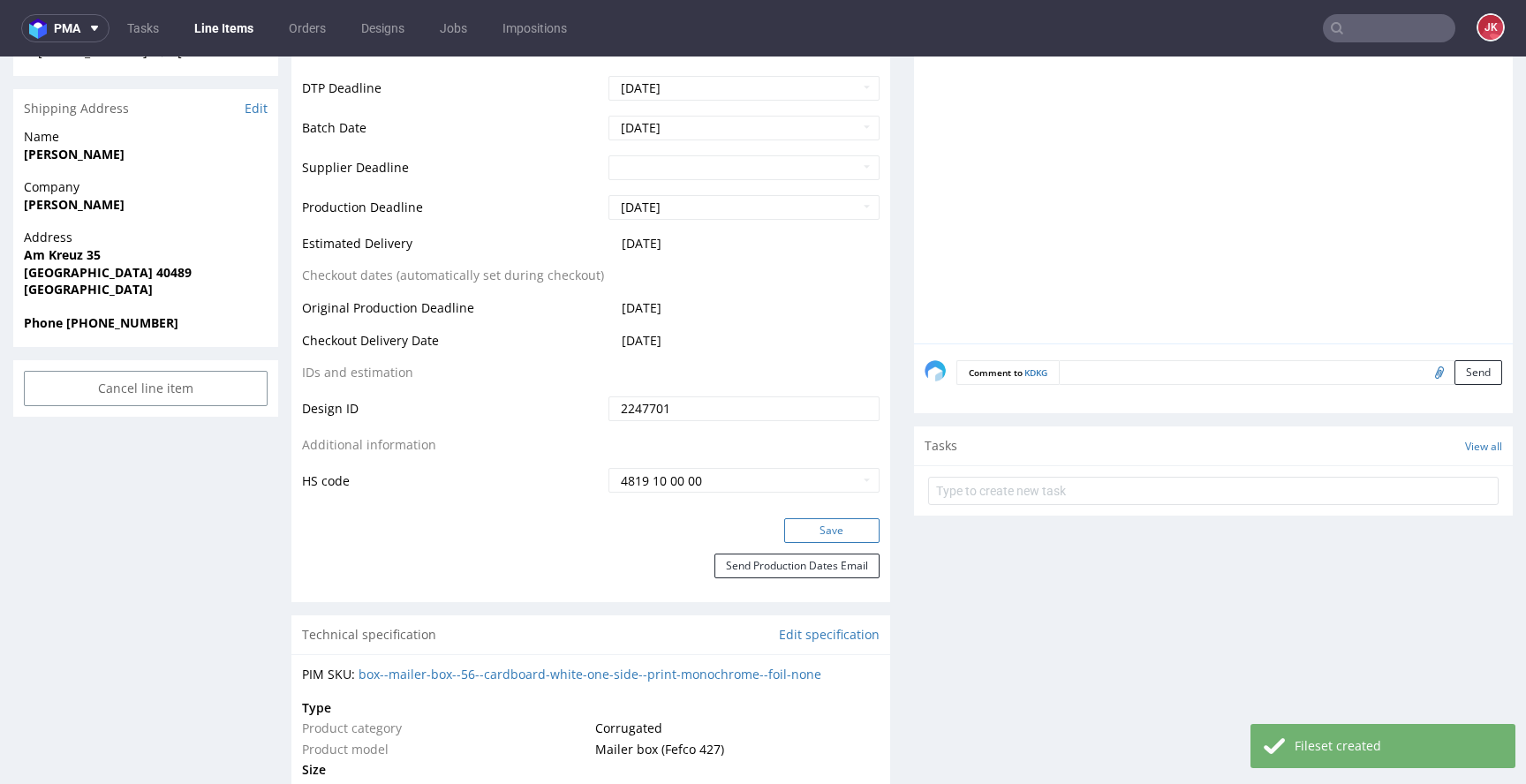
click at [828, 526] on button "Save" at bounding box center [832, 530] width 95 height 24
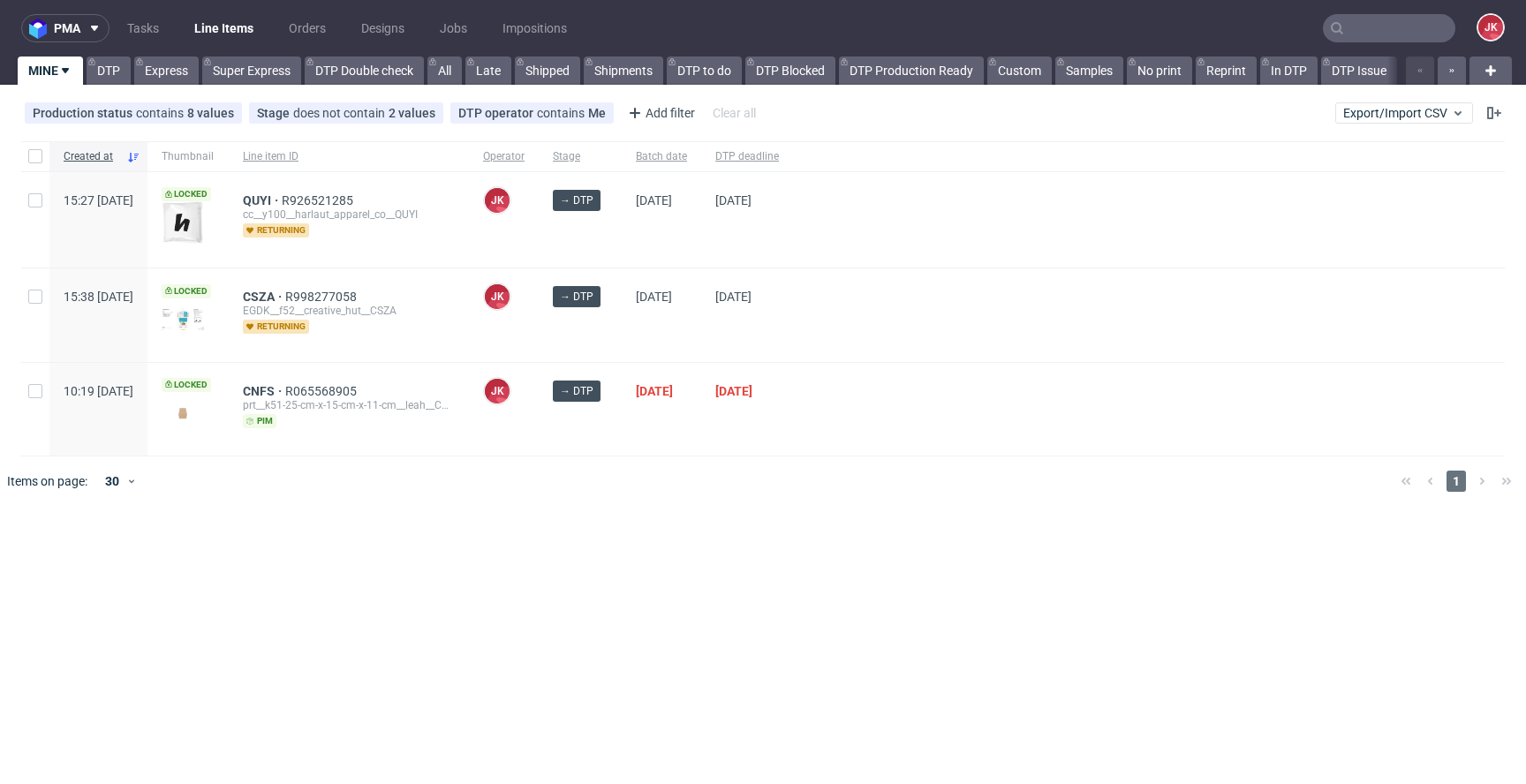
click at [793, 294] on div "[DATE]" at bounding box center [747, 315] width 91 height 92
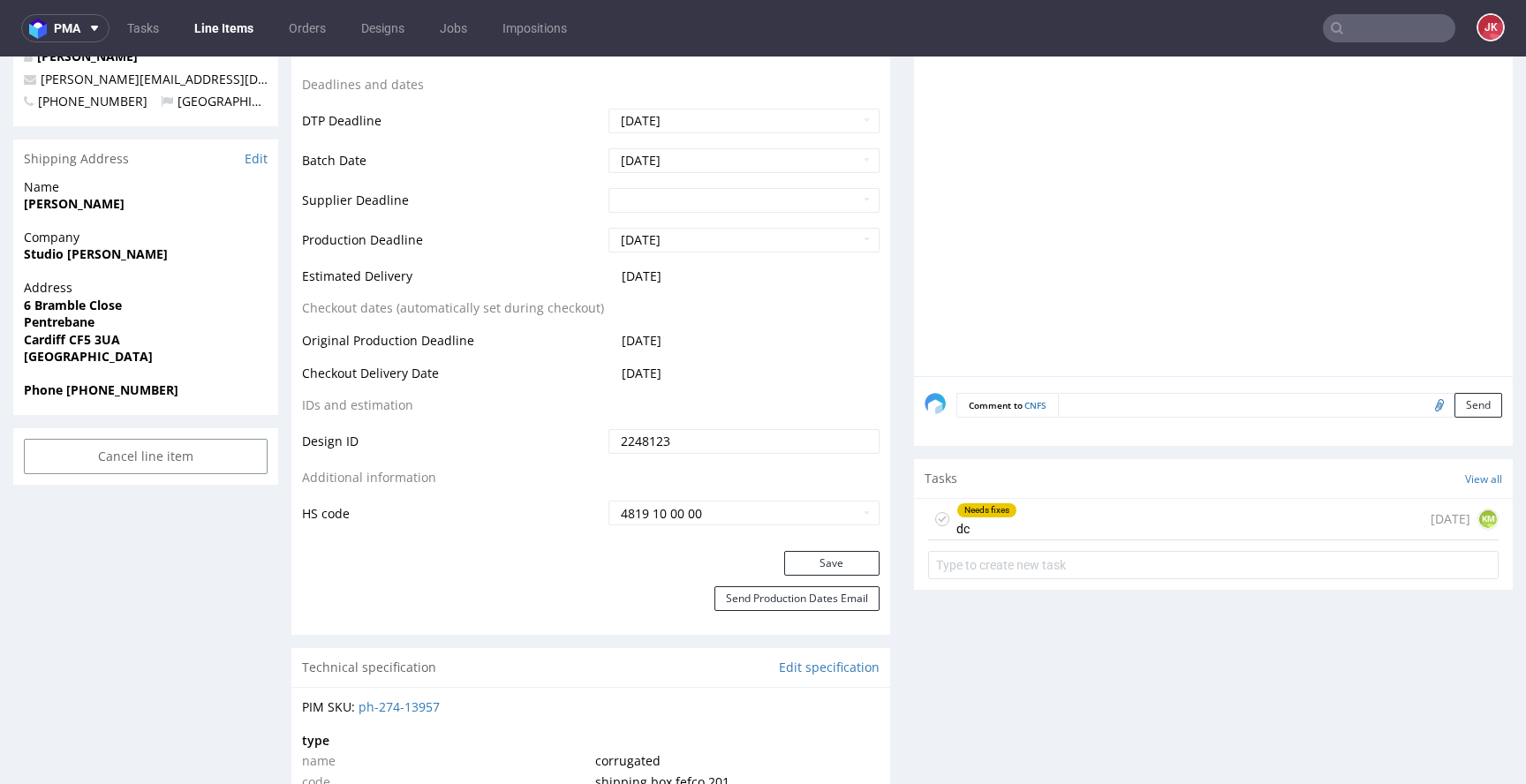
scroll to position [684, 0]
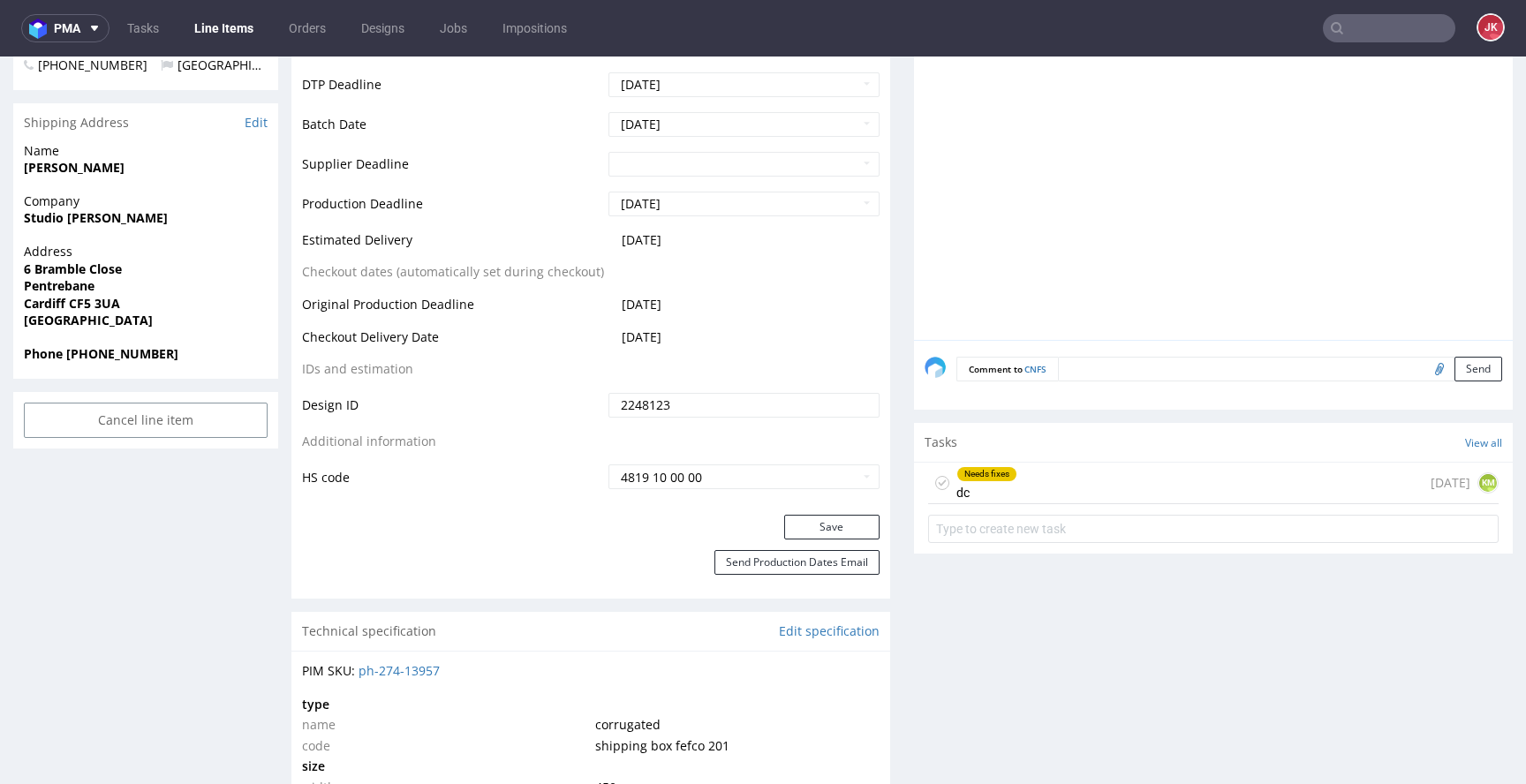
click at [983, 494] on div "Needs fixes dc" at bounding box center [987, 483] width 61 height 41
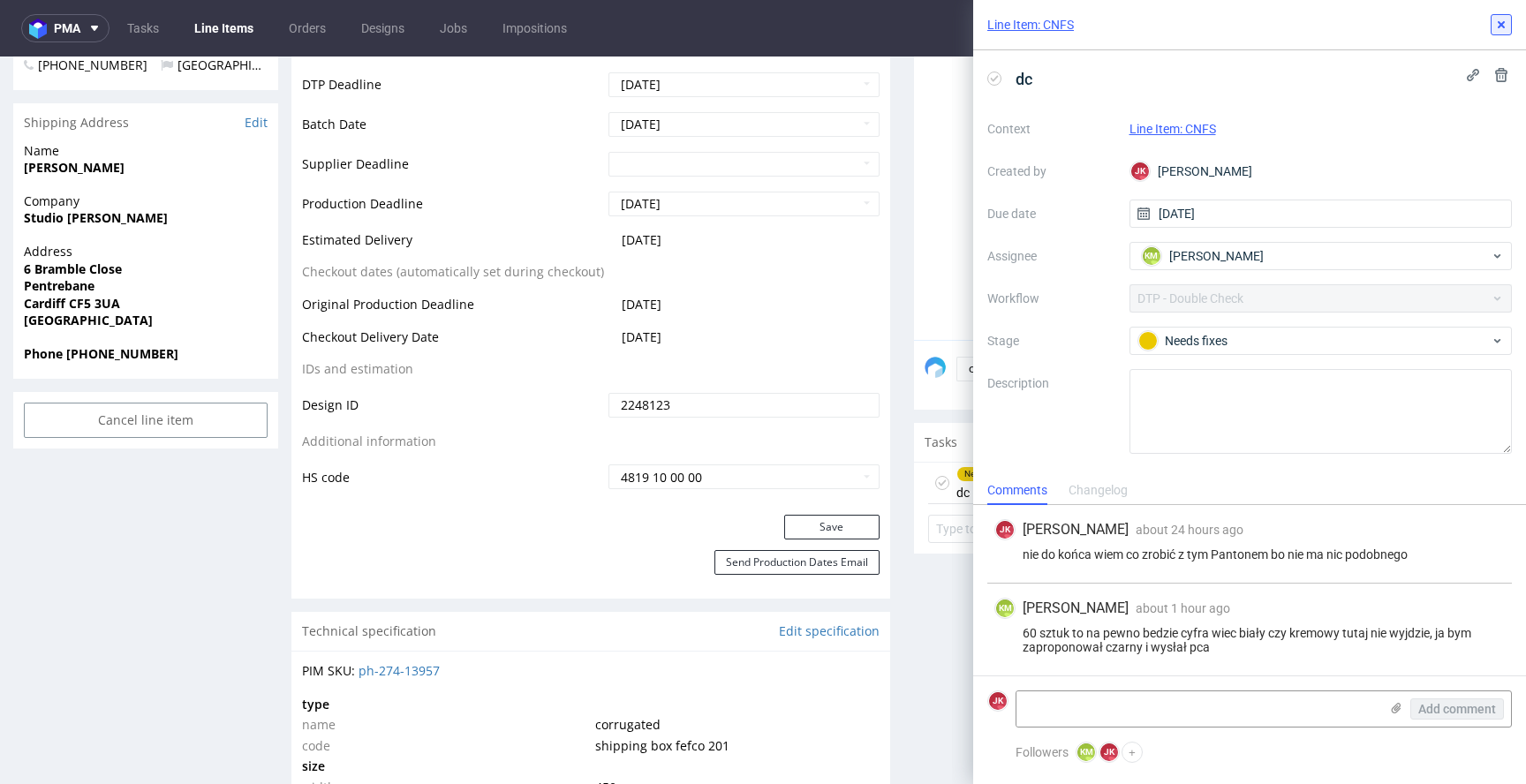
click at [1499, 24] on icon at bounding box center [1501, 24] width 14 height 14
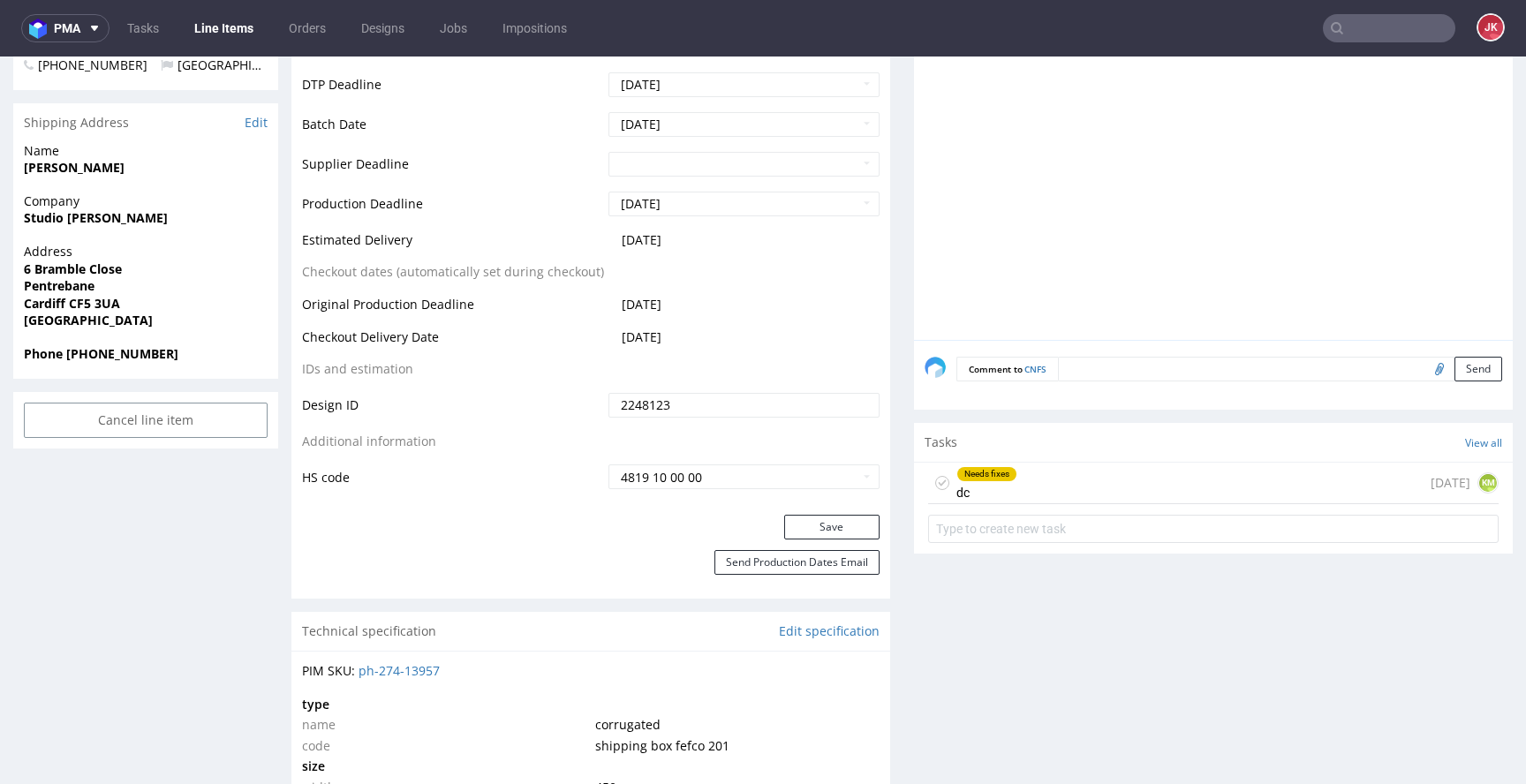
click at [939, 483] on use at bounding box center [943, 483] width 8 height 7
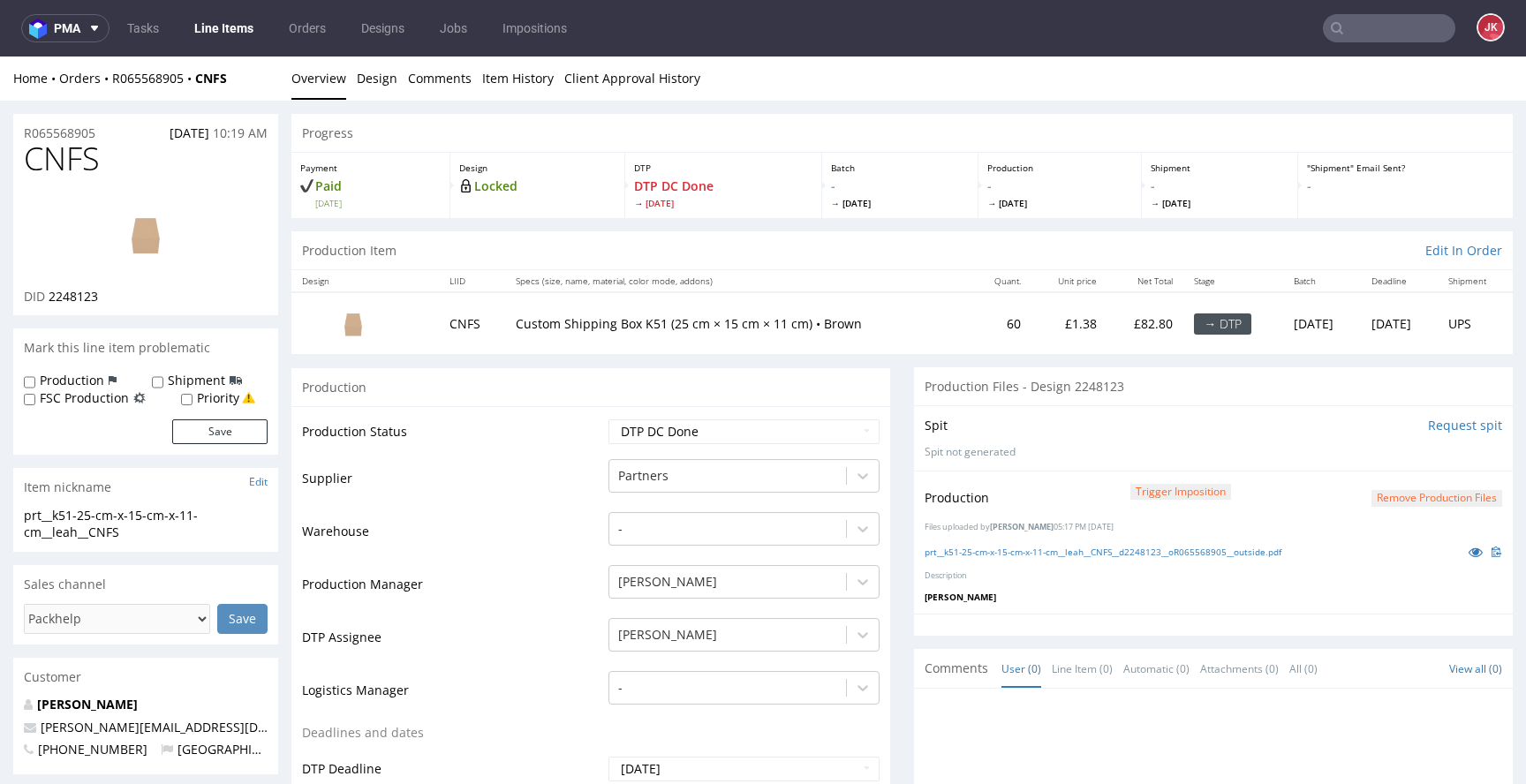
click at [800, 429] on select "Waiting for Artwork Waiting for Diecut Waiting for Mockup Waiting for DTP Waiti…" at bounding box center [744, 431] width 271 height 24
click at [1371, 497] on button "Remove production files" at bounding box center [1436, 498] width 131 height 17
click at [1385, 457] on link "Yes" at bounding box center [1381, 458] width 50 height 26
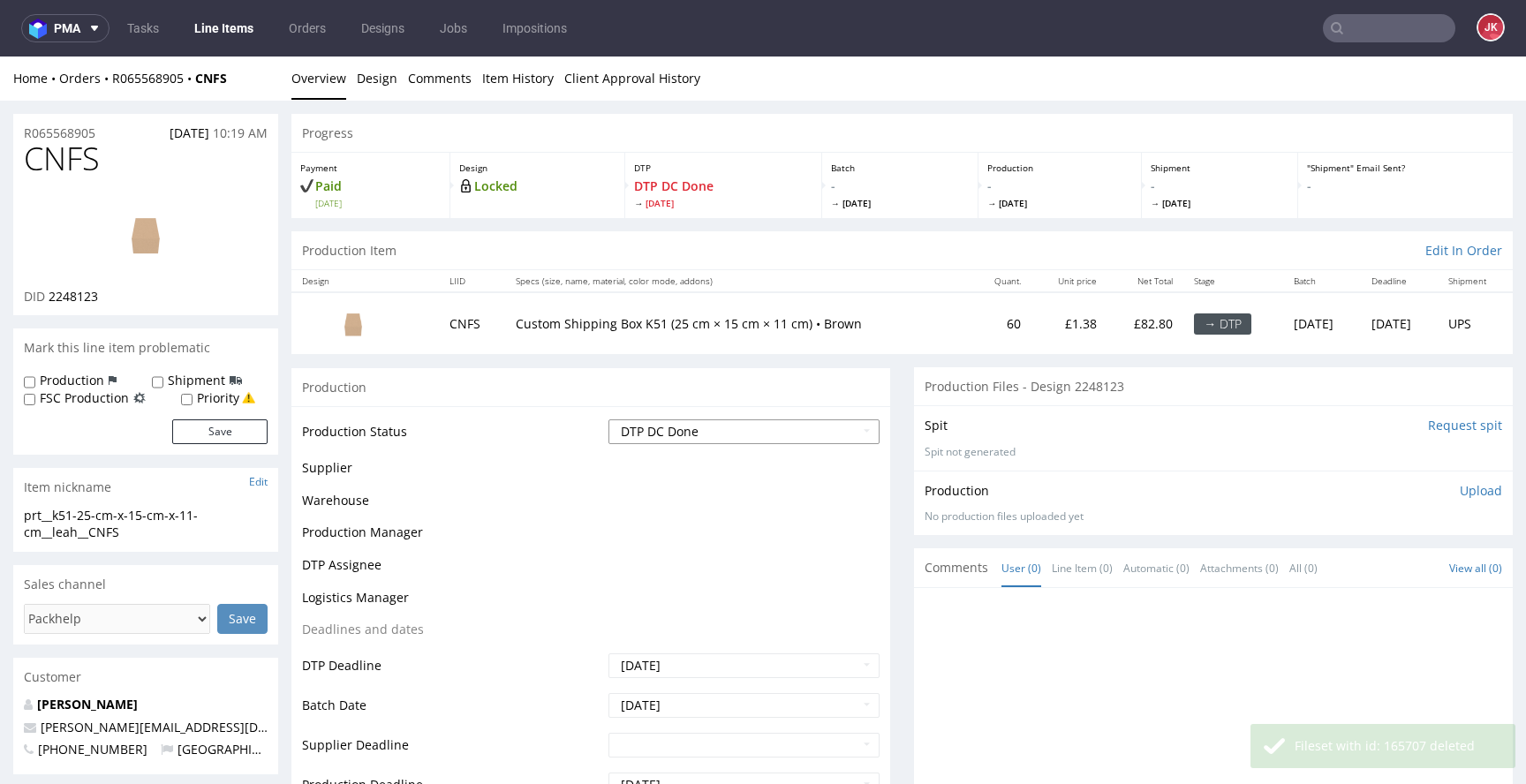
click at [757, 438] on select "Waiting for Artwork Waiting for Diecut Waiting for Mockup Waiting for DTP Waiti…" at bounding box center [744, 431] width 271 height 24
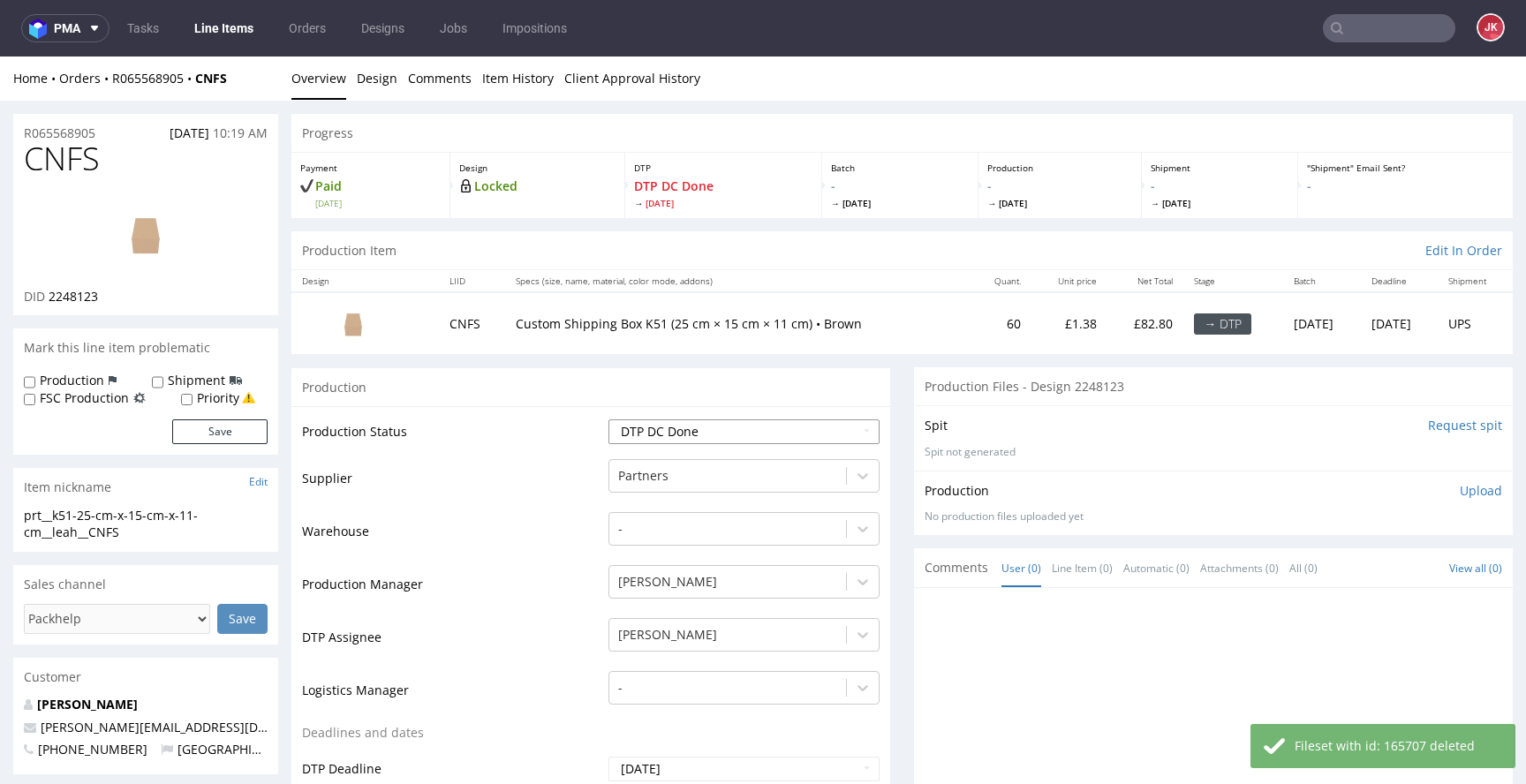
select select "dtp_ca_needed"
click at [609, 419] on select "Waiting for Artwork Waiting for Diecut Waiting for Mockup Waiting for DTP Waiti…" at bounding box center [744, 431] width 271 height 24
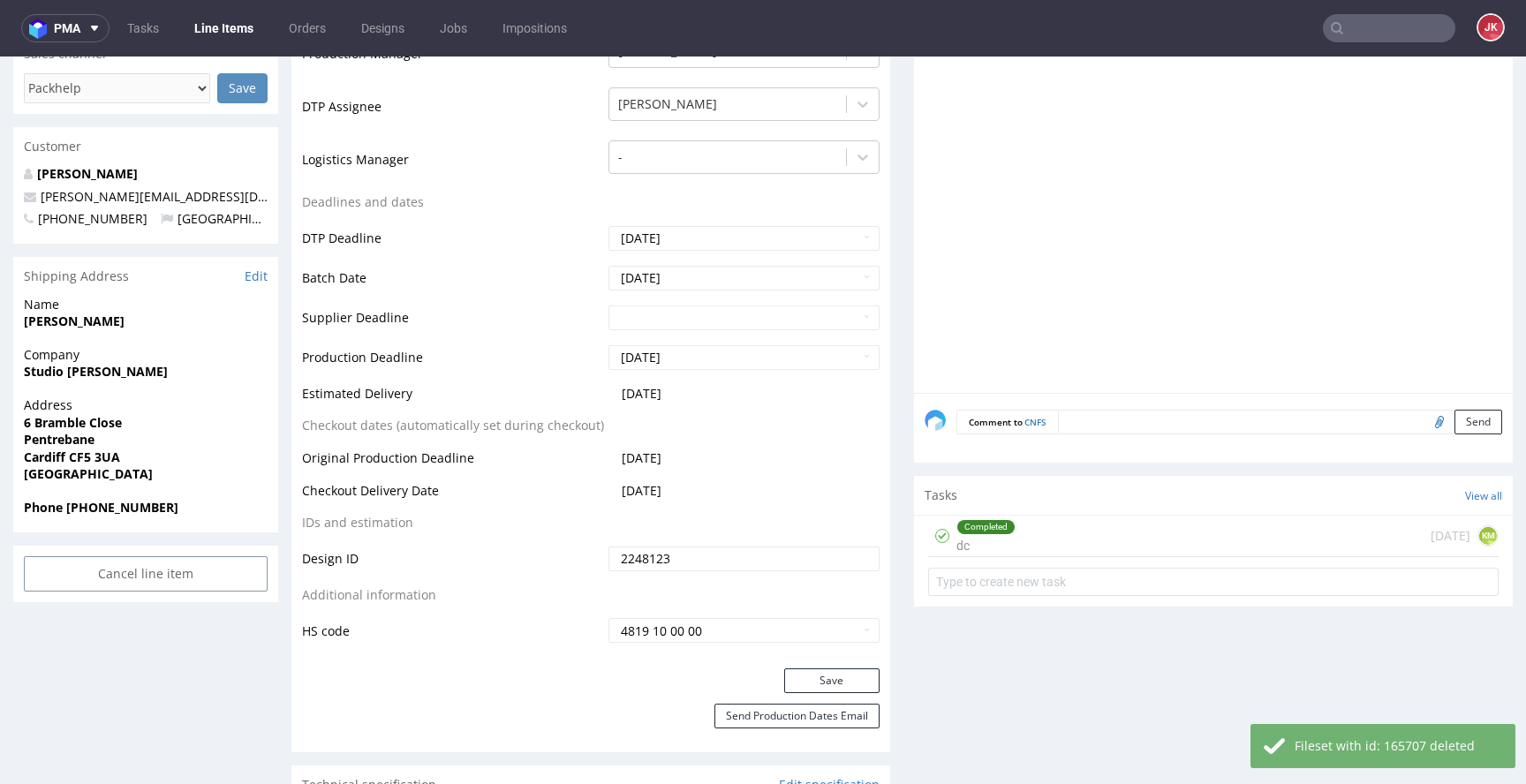
scroll to position [547, 0]
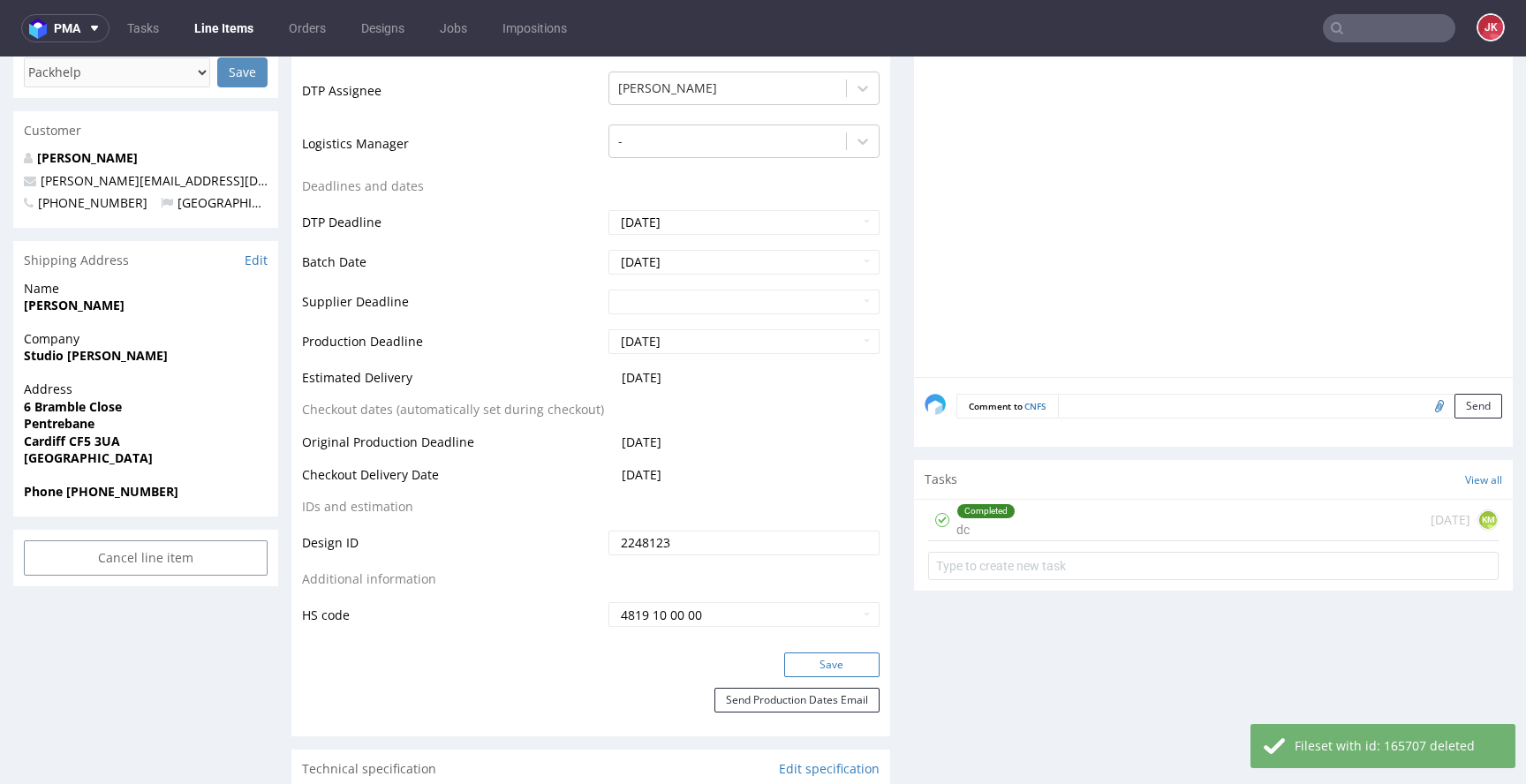
click at [833, 662] on button "Save" at bounding box center [832, 665] width 95 height 24
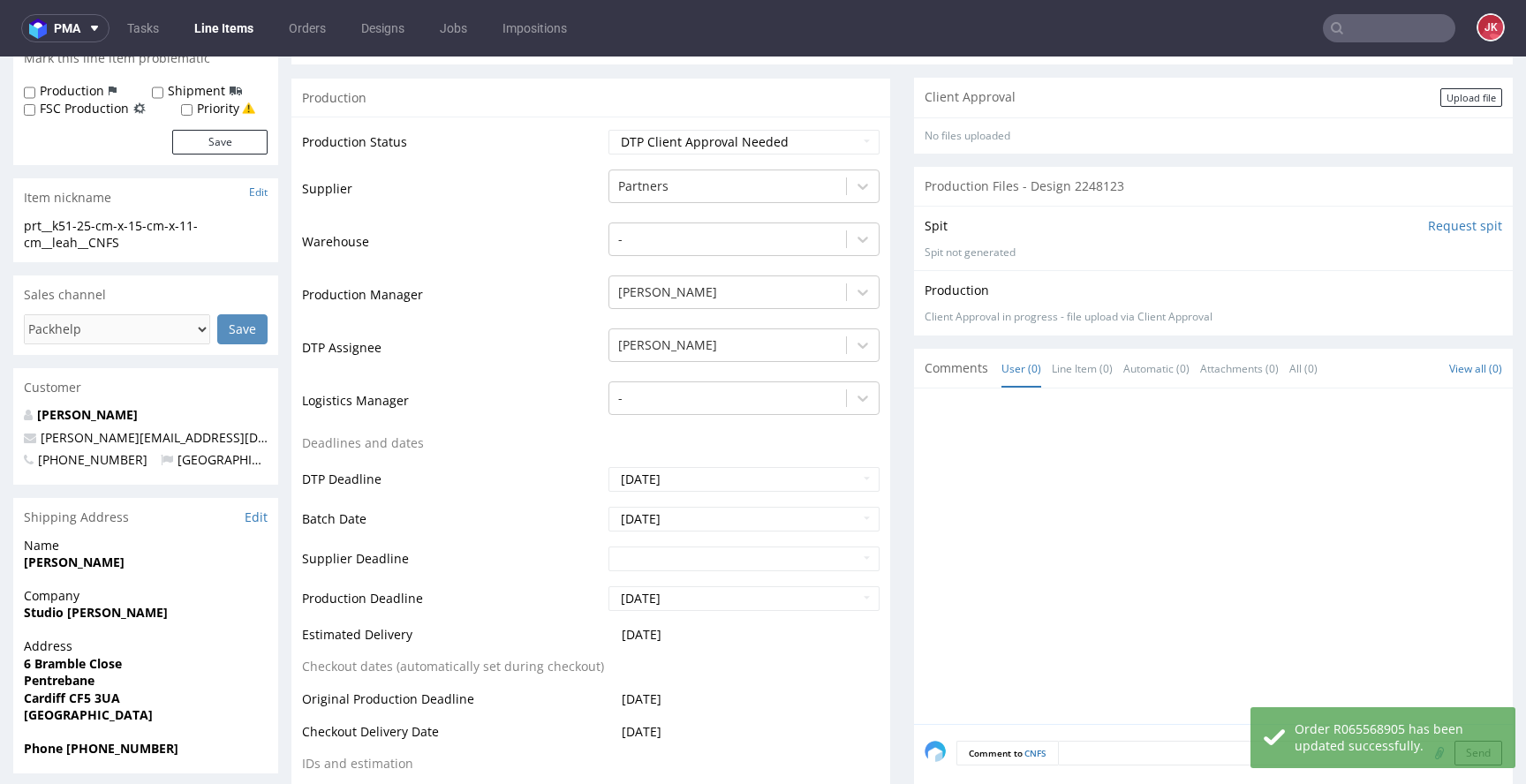
scroll to position [0, 0]
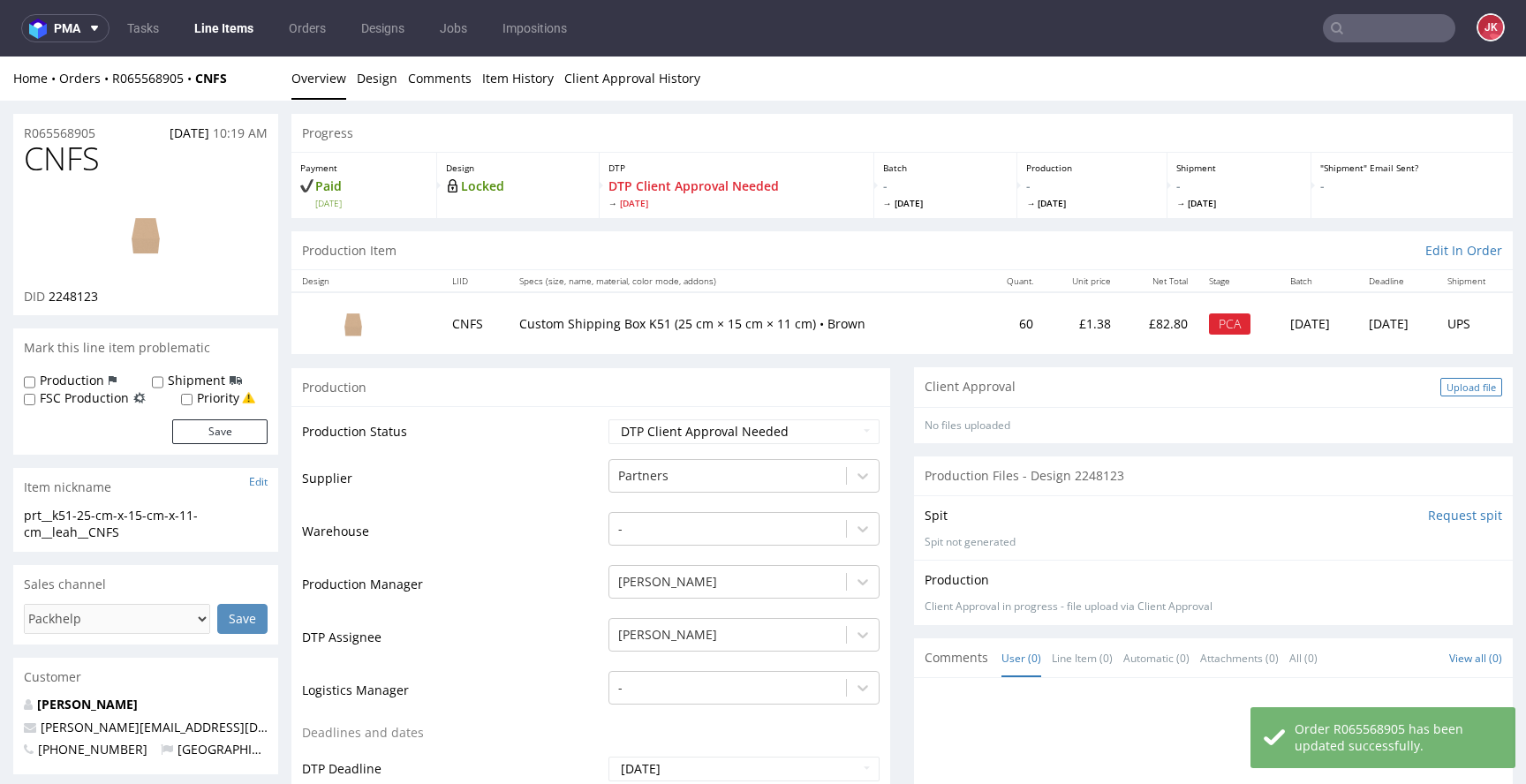
click at [1440, 388] on div "Upload file" at bounding box center [1471, 387] width 62 height 19
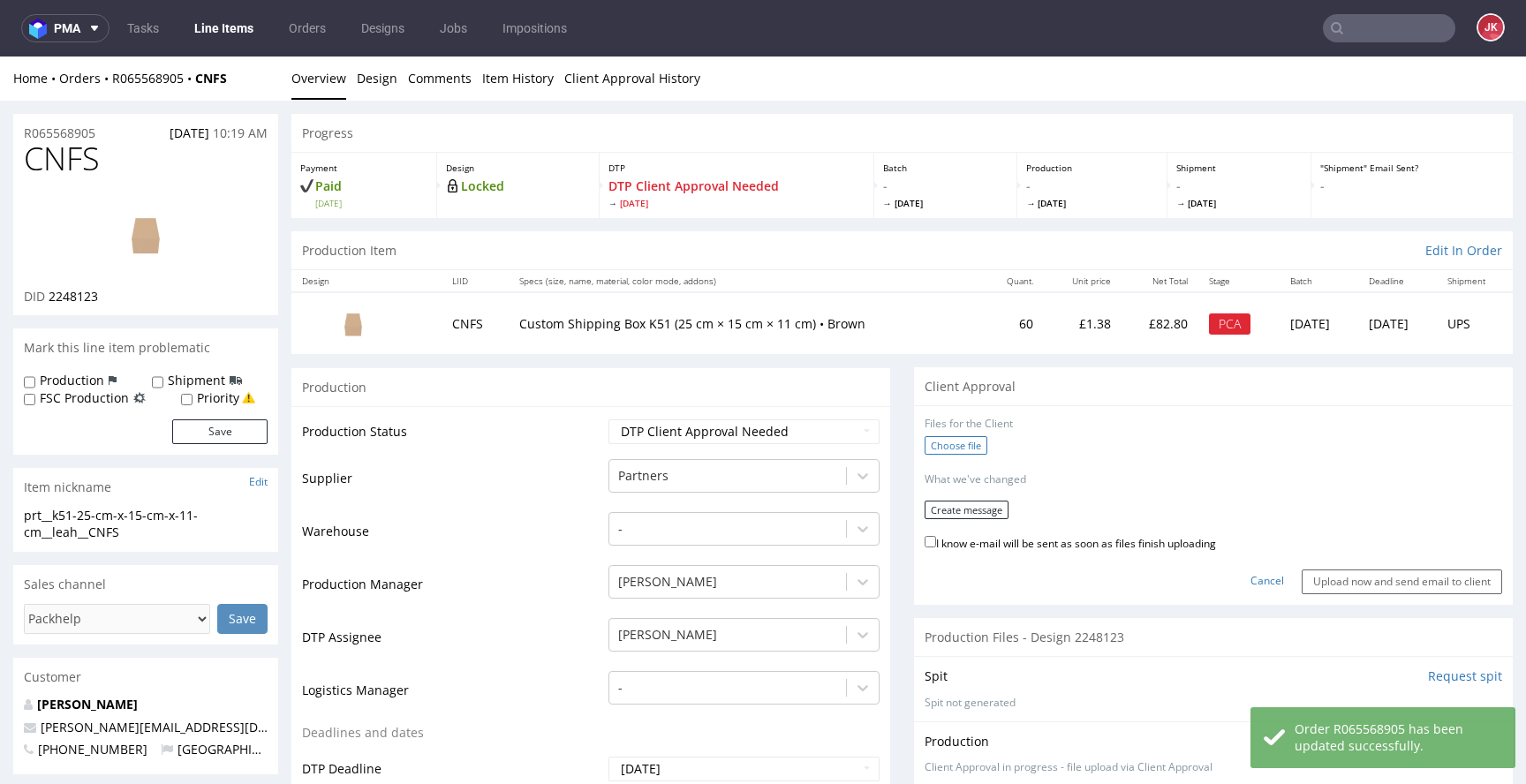
click at [950, 447] on label "Choose file" at bounding box center [956, 445] width 63 height 19
click at [0, 57] on input "Choose file" at bounding box center [0, 57] width 0 height 0
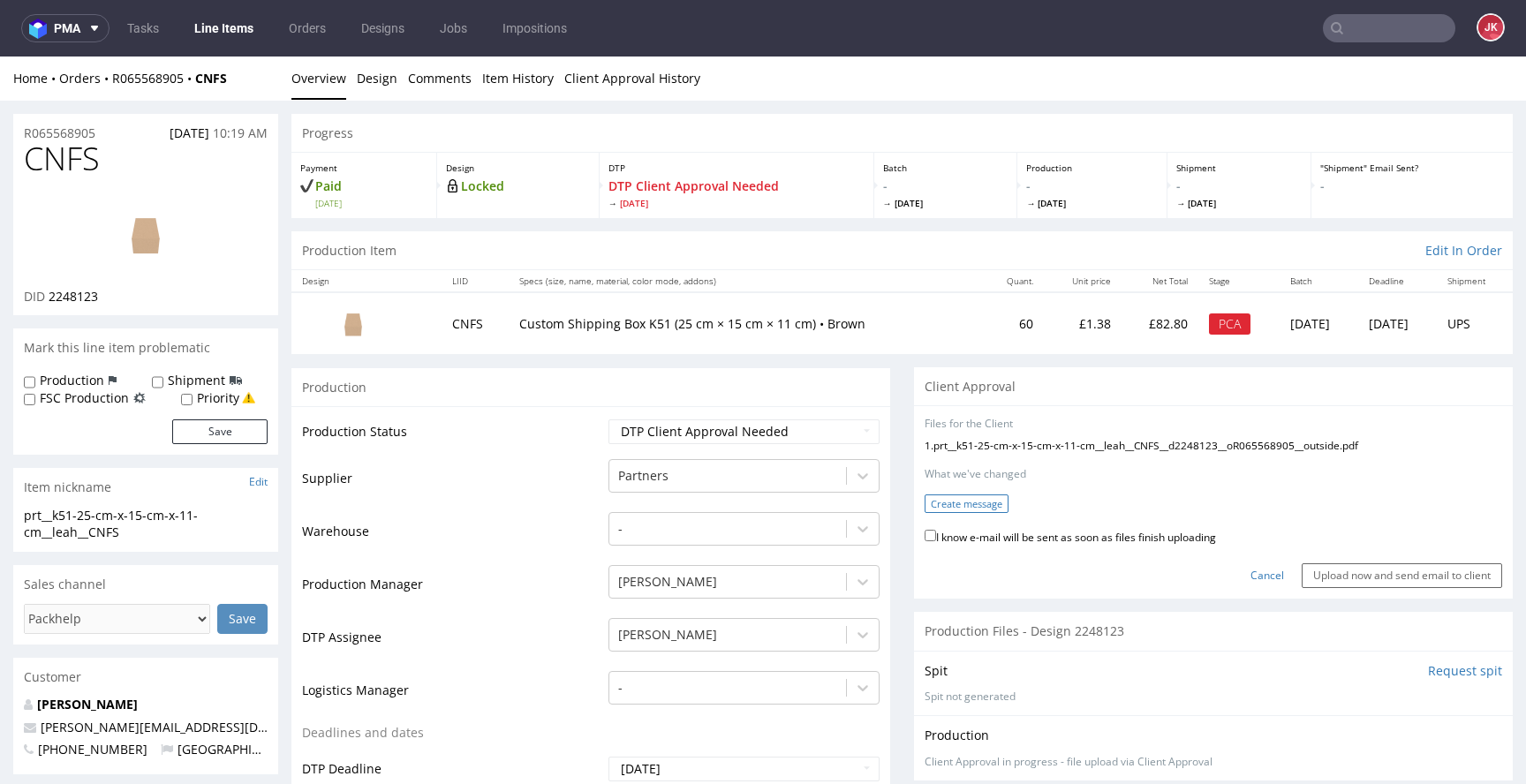
click at [965, 509] on button "Create message" at bounding box center [967, 504] width 84 height 19
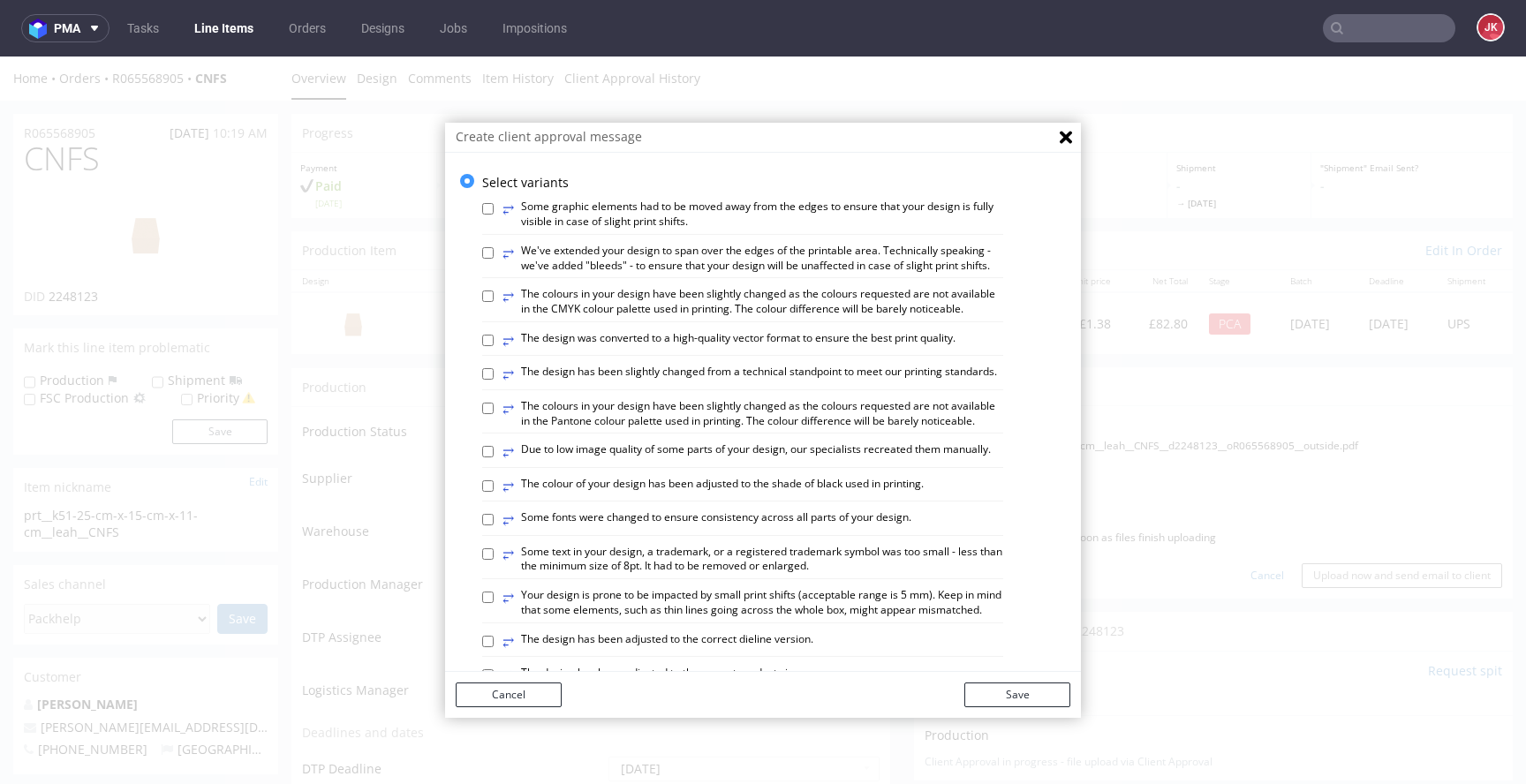
click at [615, 497] on label "⥂ The colour of your design has been adjusted to the shade of black used in pri…" at bounding box center [712, 486] width 421 height 20
click at [494, 492] on input "⥂ The colour of your design has been adjusted to the shade of black used in pri…" at bounding box center [488, 486] width 11 height 11
checkbox input "true"
click at [1010, 693] on button "Save" at bounding box center [1017, 694] width 106 height 24
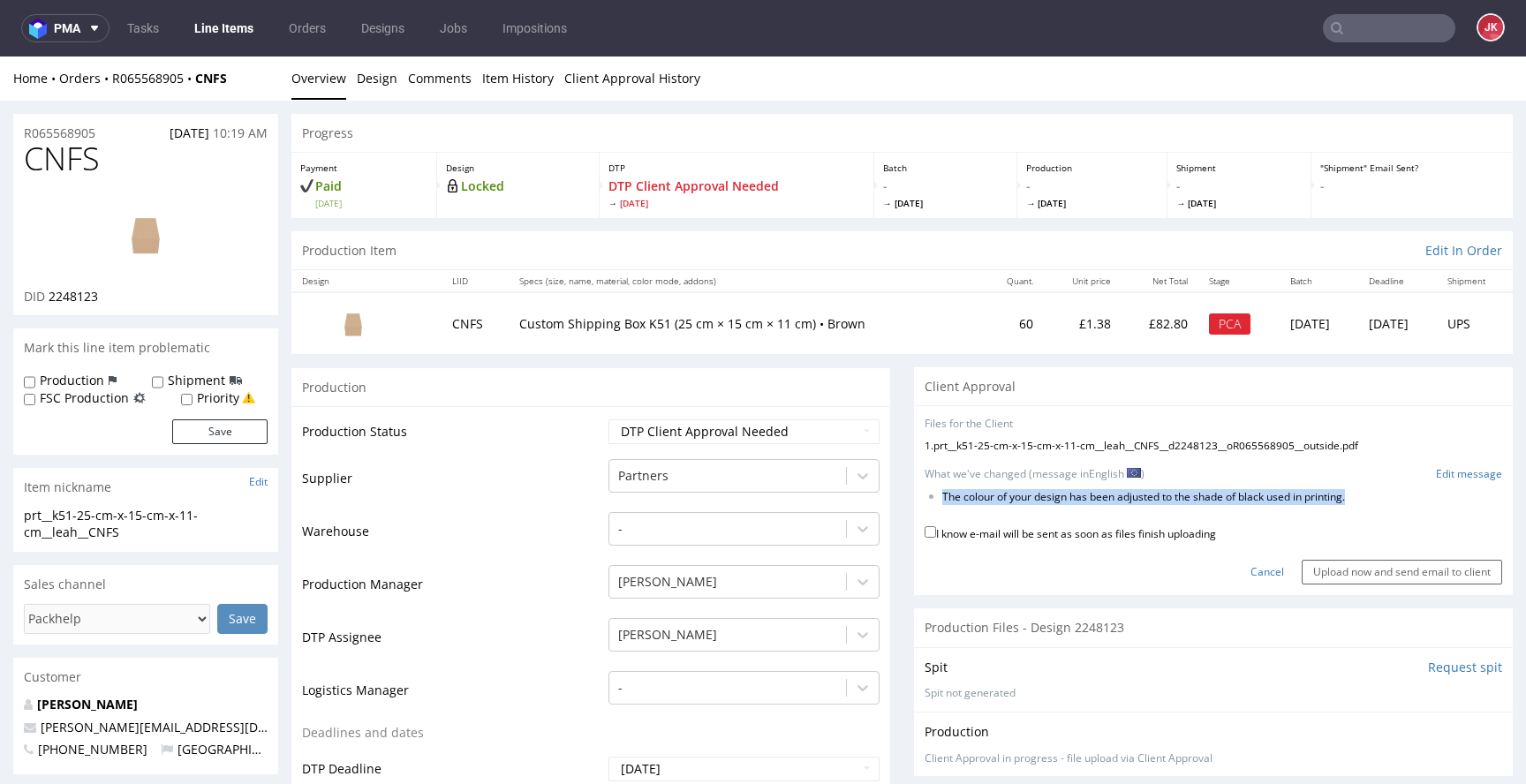
drag, startPoint x: 930, startPoint y: 499, endPoint x: 1407, endPoint y: 503, distance: 477.0
click at [1407, 503] on li "The colour of your design has been adjusted to the shade of black used in print…" at bounding box center [1194, 497] width 503 height 15
copy li "The colour of your design has been adjusted to the shade of black used in print…"
click at [1436, 473] on link "Edit message" at bounding box center [1469, 475] width 66 height 15
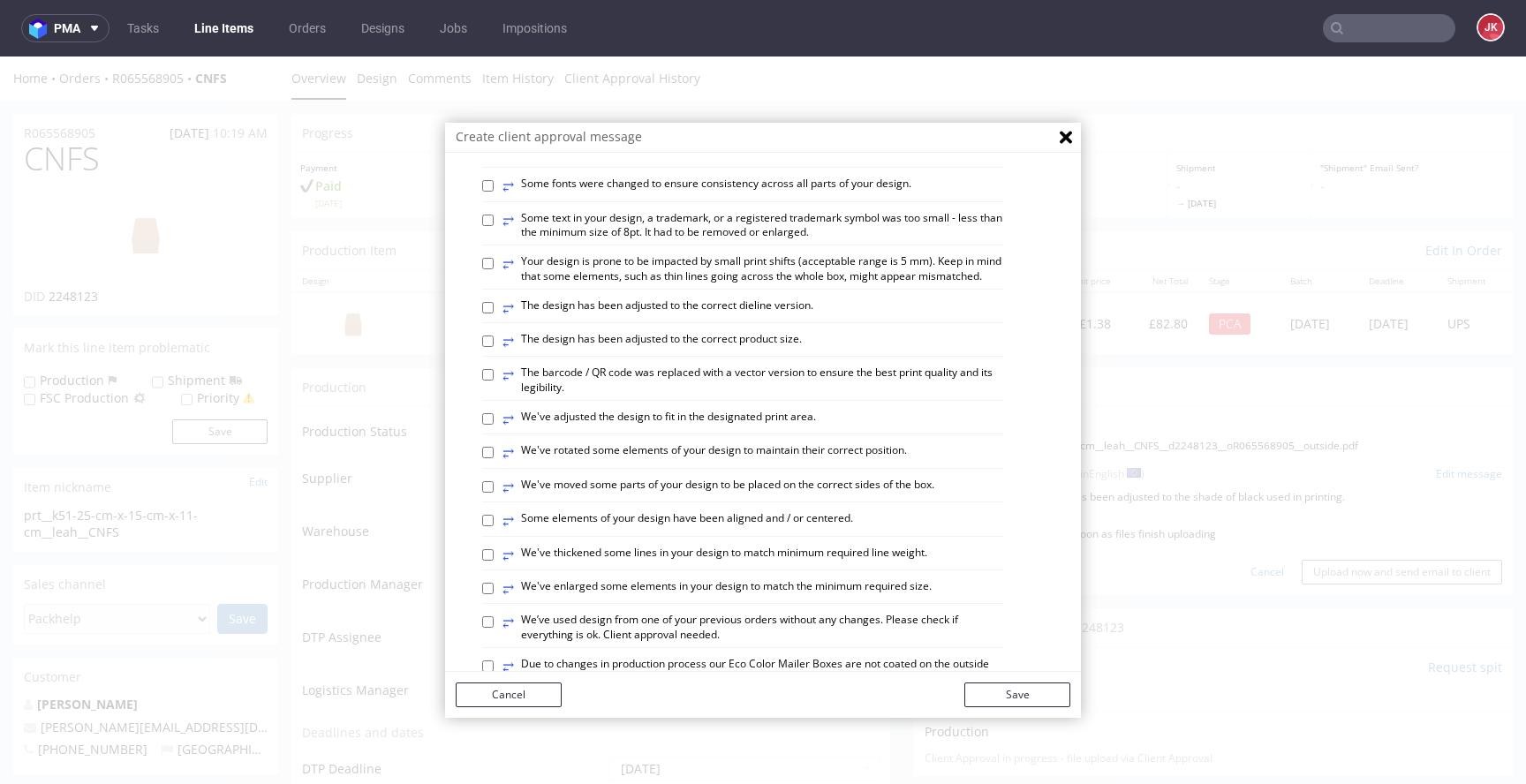
scroll to position [495, 0]
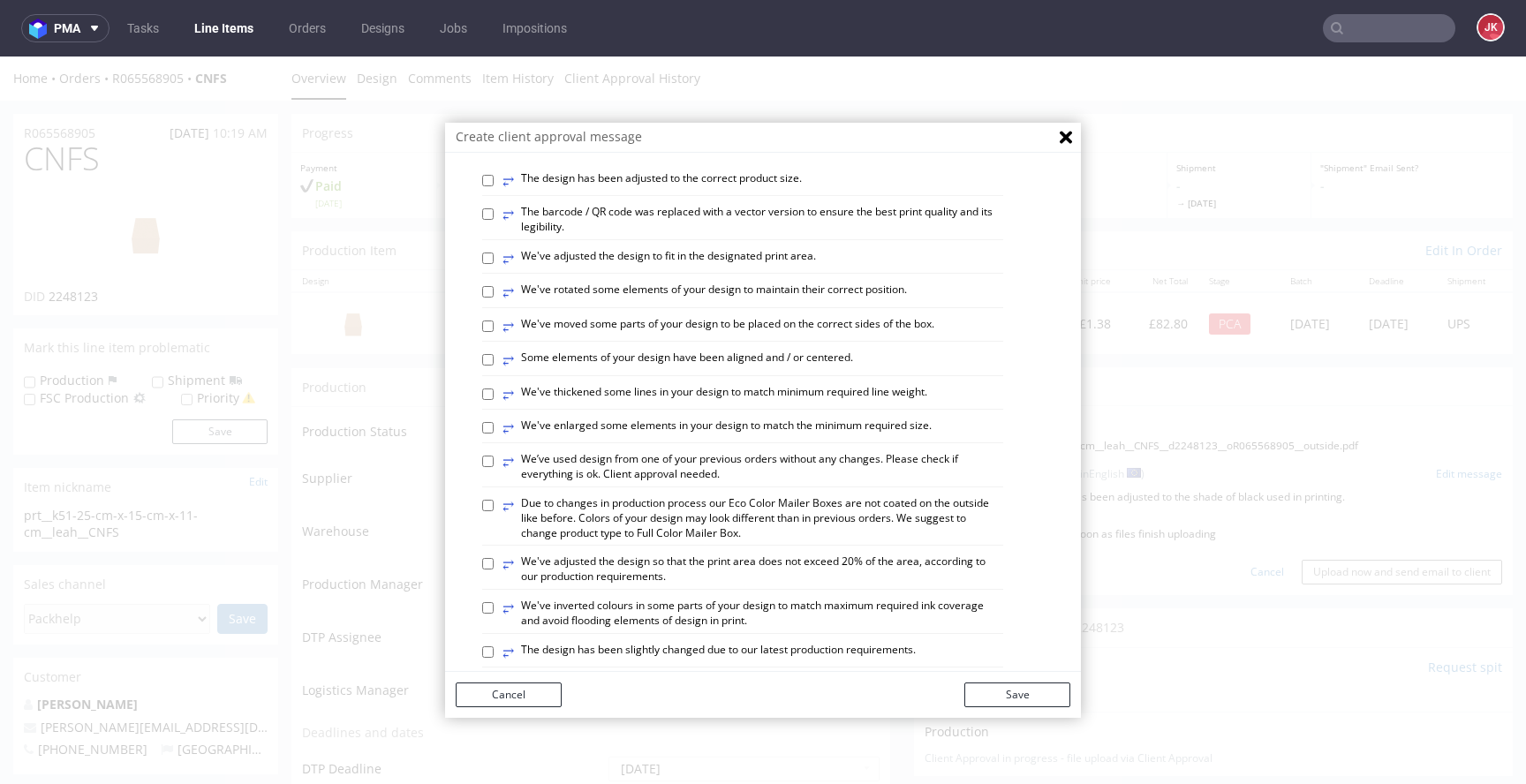
click at [620, 483] on label "⥂ We’ve used design from one of your previous orders without any changes. Pleas…" at bounding box center [752, 467] width 501 height 30
click at [494, 468] on input "⥂ We’ve used design from one of your previous orders without any changes. Pleas…" at bounding box center [488, 461] width 11 height 11
checkbox input "true"
click at [976, 684] on button "Save" at bounding box center [1017, 694] width 106 height 24
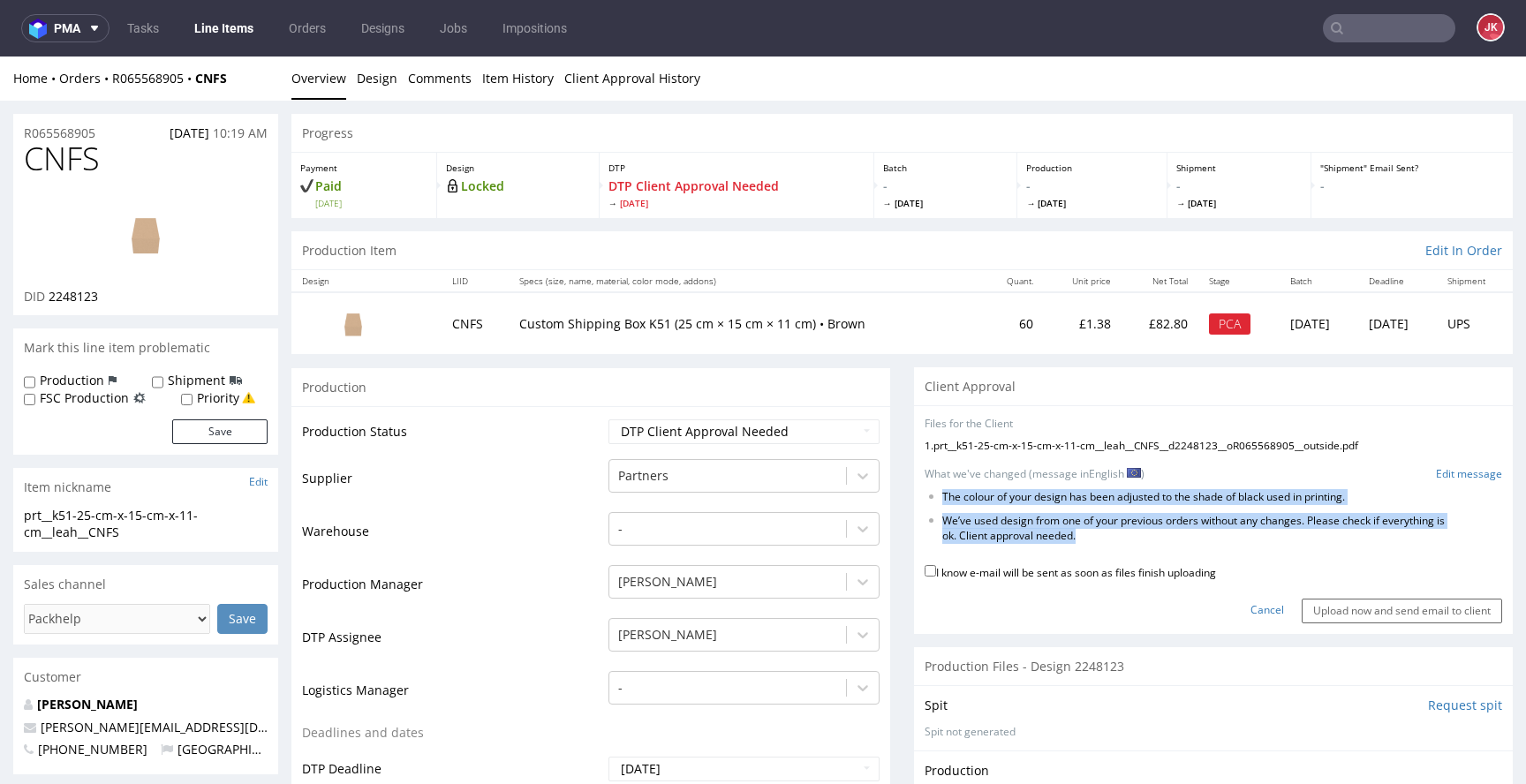
drag, startPoint x: 930, startPoint y: 498, endPoint x: 1174, endPoint y: 536, distance: 246.9
click at [1174, 536] on ul "The colour of your design has been adjusted to the shade of black used in print…" at bounding box center [1213, 516] width 578 height 53
copy ul "The colour of your design has been adjusted to the shade of black used in print…"
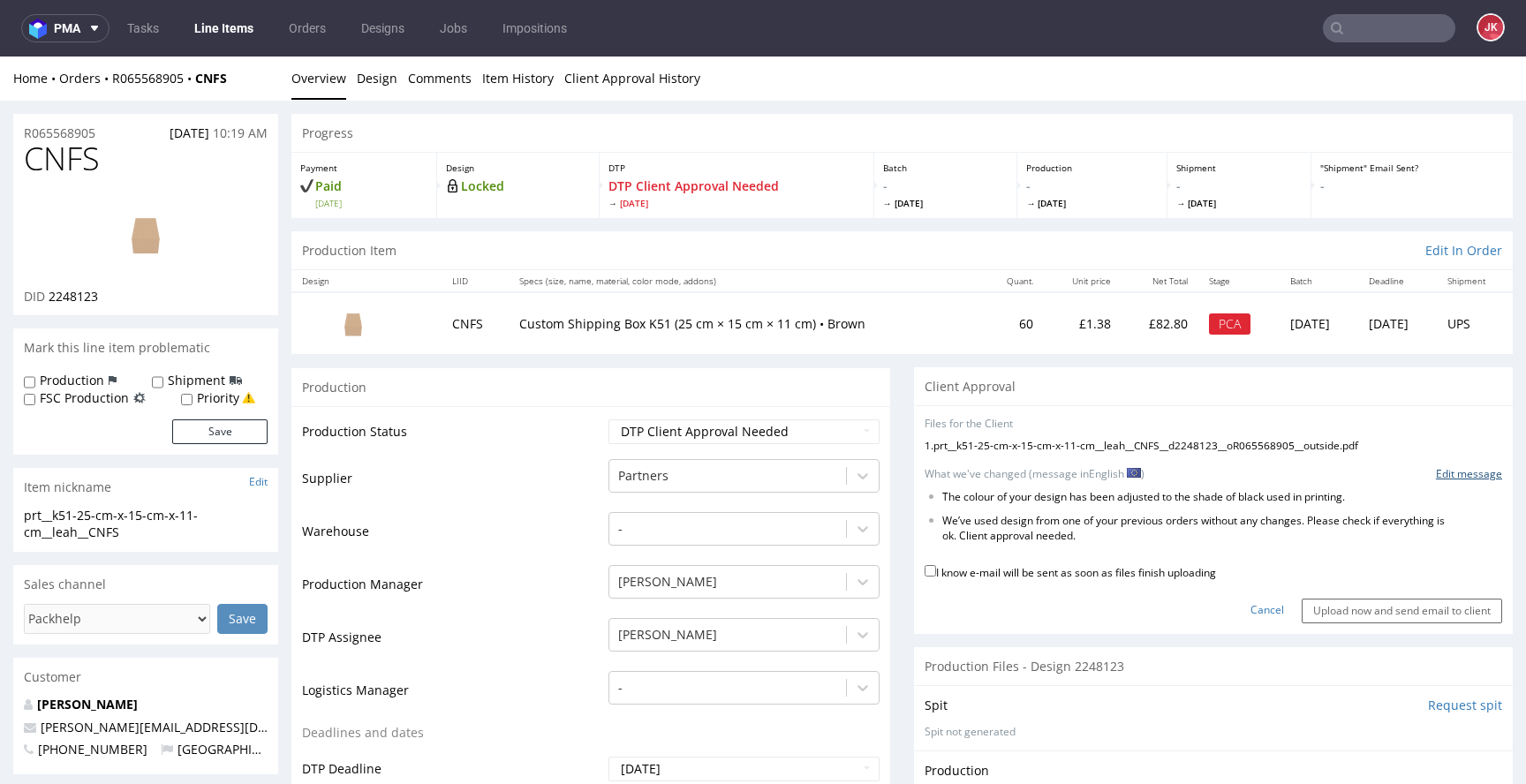
click at [1436, 471] on link "Edit message" at bounding box center [1469, 475] width 66 height 15
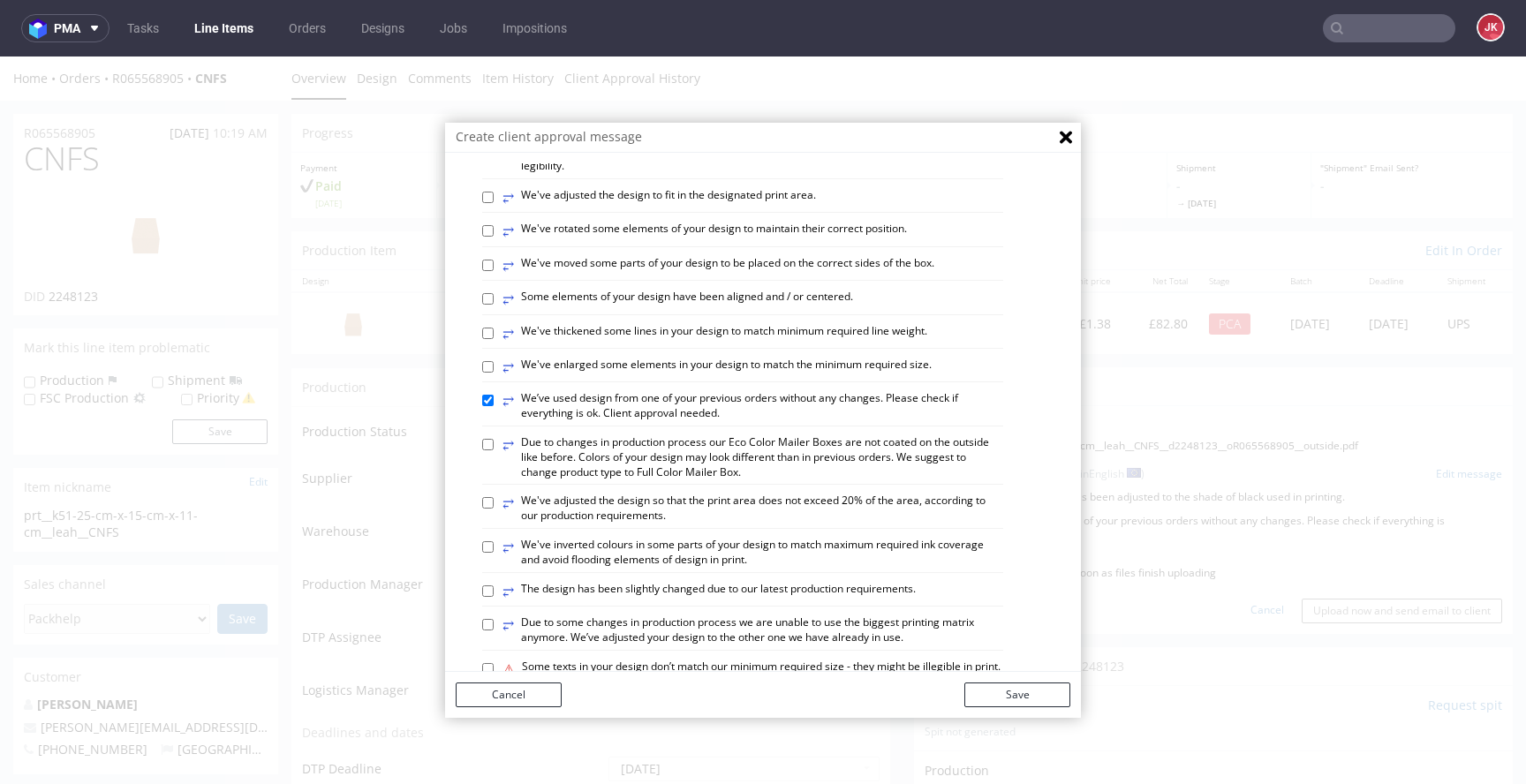
scroll to position [1031, 0]
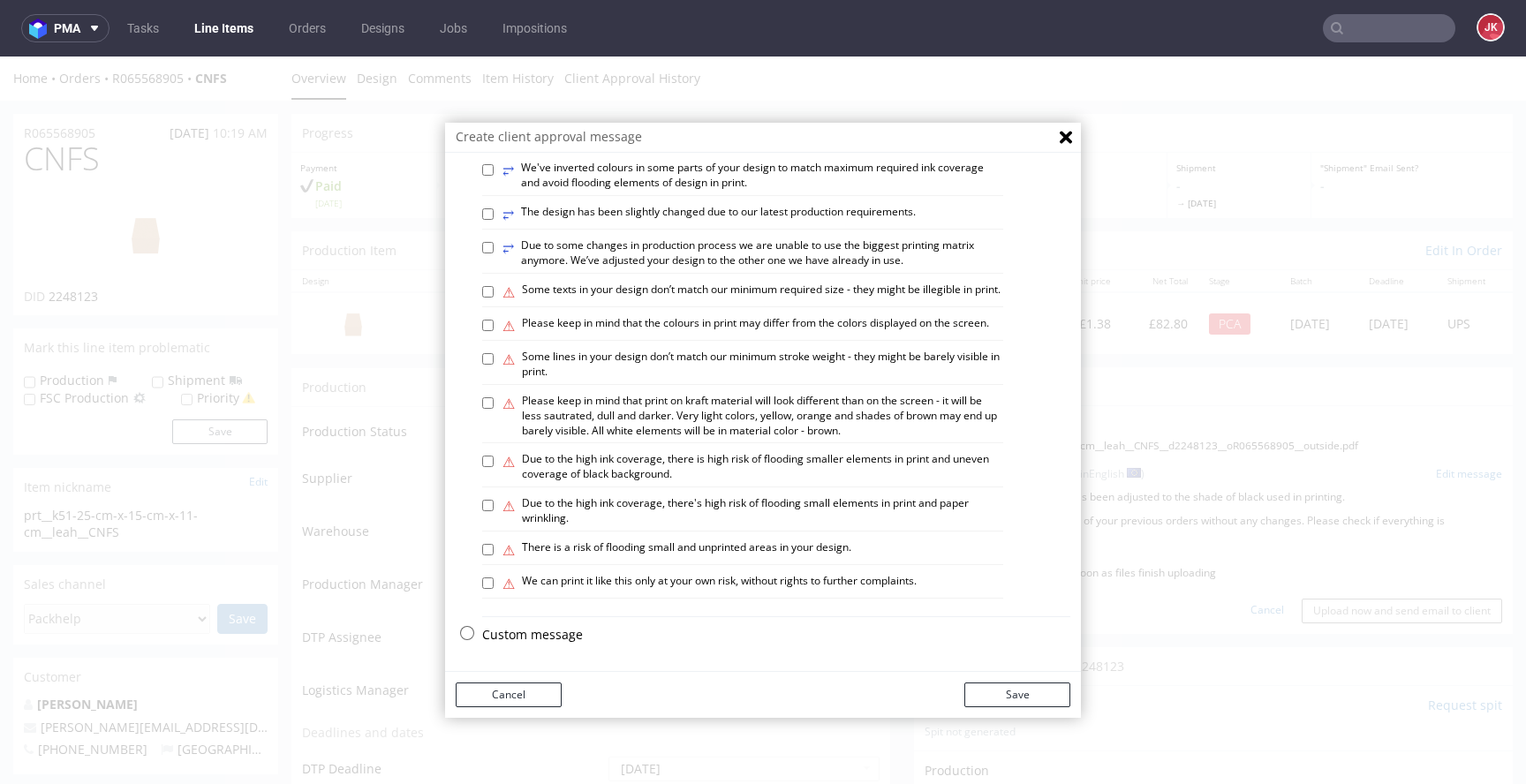
drag, startPoint x: 522, startPoint y: 632, endPoint x: 614, endPoint y: 492, distance: 167.5
click at [522, 632] on p "Custom message" at bounding box center [777, 635] width 588 height 18
checkbox input "false"
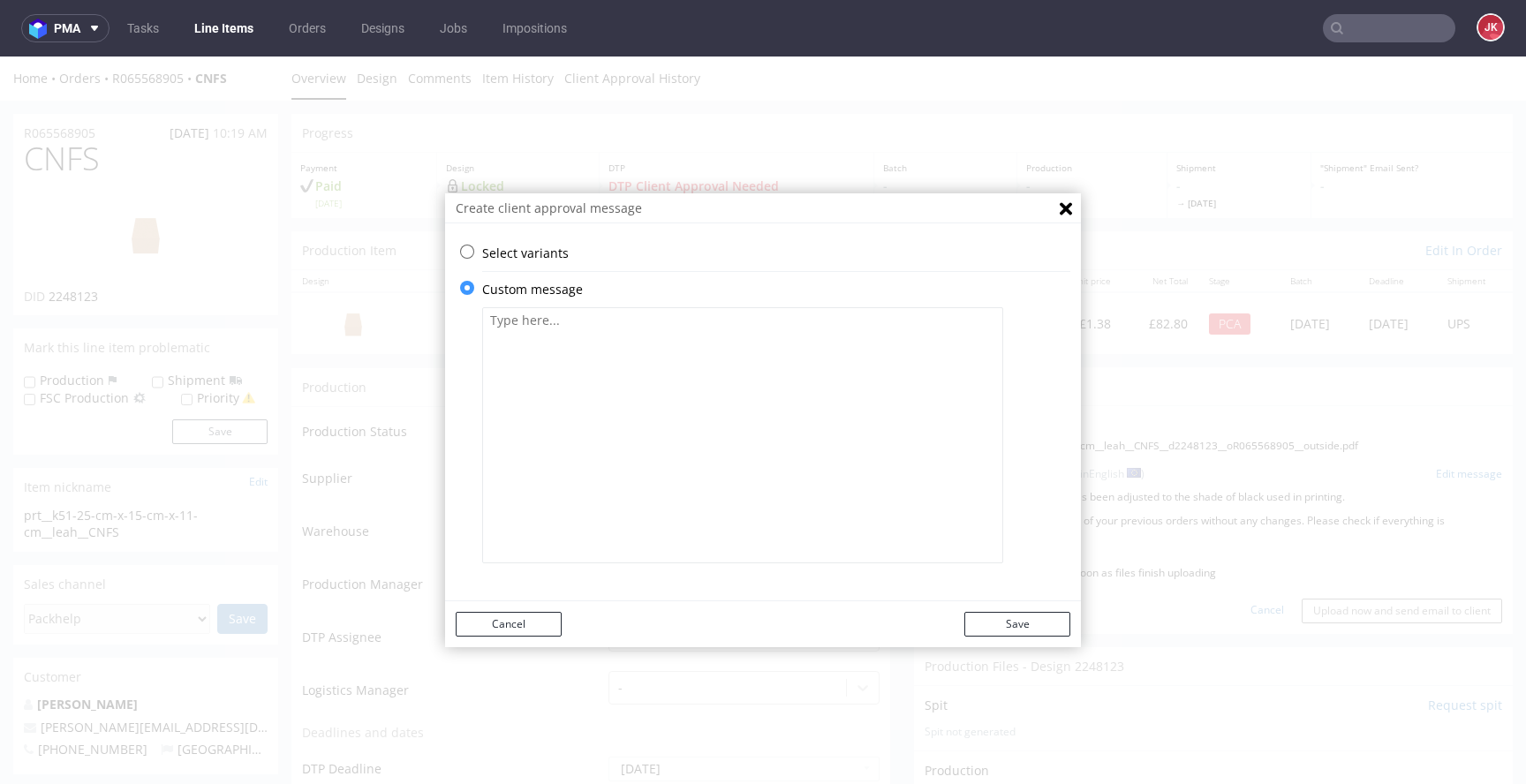
click at [633, 423] on textarea at bounding box center [743, 435] width 521 height 256
paste textarea "The colour of your design has been adjusted to the shade of black used in print…"
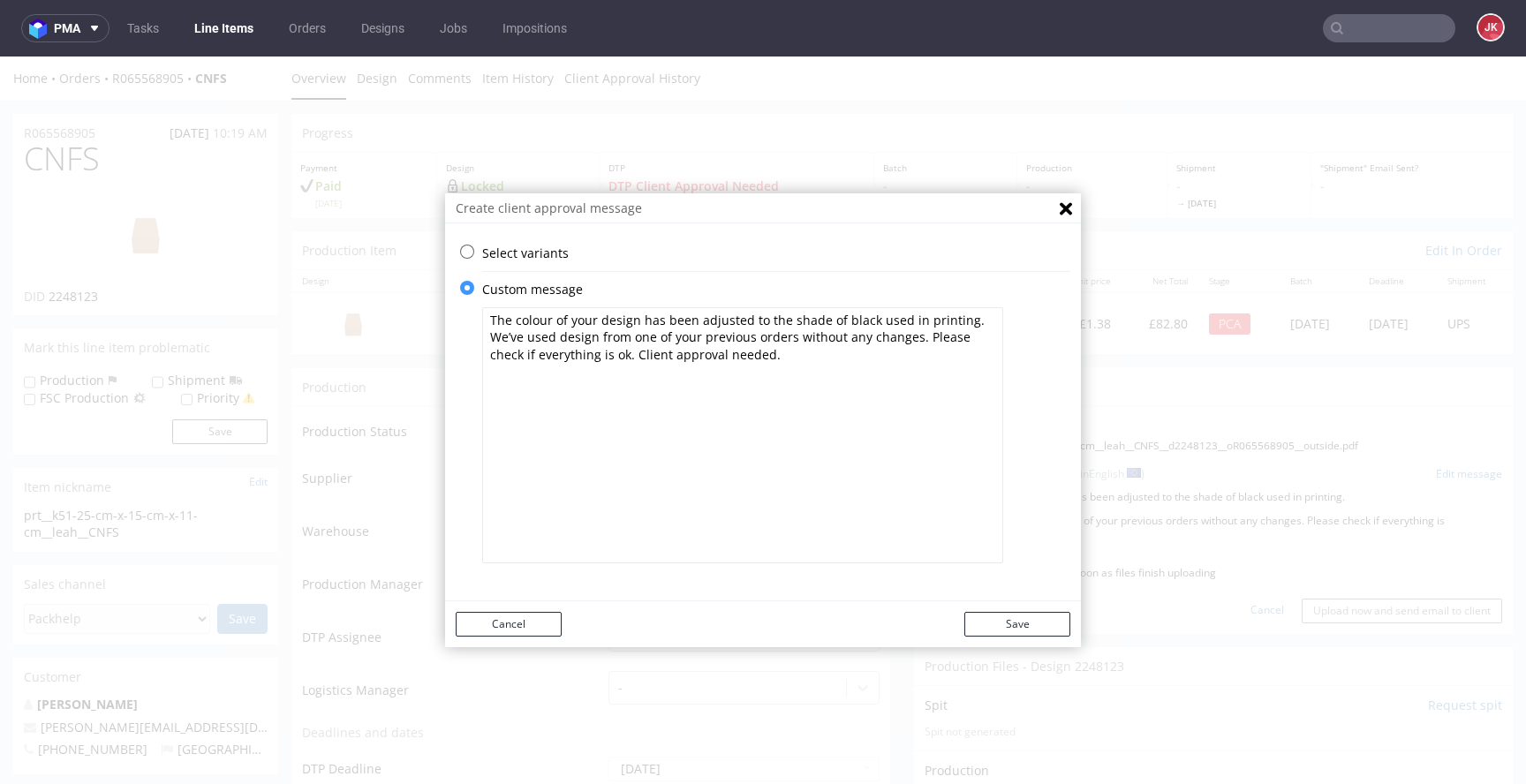
drag, startPoint x: 910, startPoint y: 341, endPoint x: 442, endPoint y: 338, distance: 468.0
click at [445, 338] on div "Select variants ⥂ Some graphic elements had to be moved away from the edges to …" at bounding box center [763, 413] width 636 height 336
drag, startPoint x: 670, startPoint y: 339, endPoint x: 347, endPoint y: 343, distance: 323.0
click at [347, 343] on div "Create client approval message Select variants ⥂ Some graphic elements had to b…" at bounding box center [763, 421] width 1526 height 728
drag, startPoint x: 679, startPoint y: 338, endPoint x: 467, endPoint y: 340, distance: 212.0
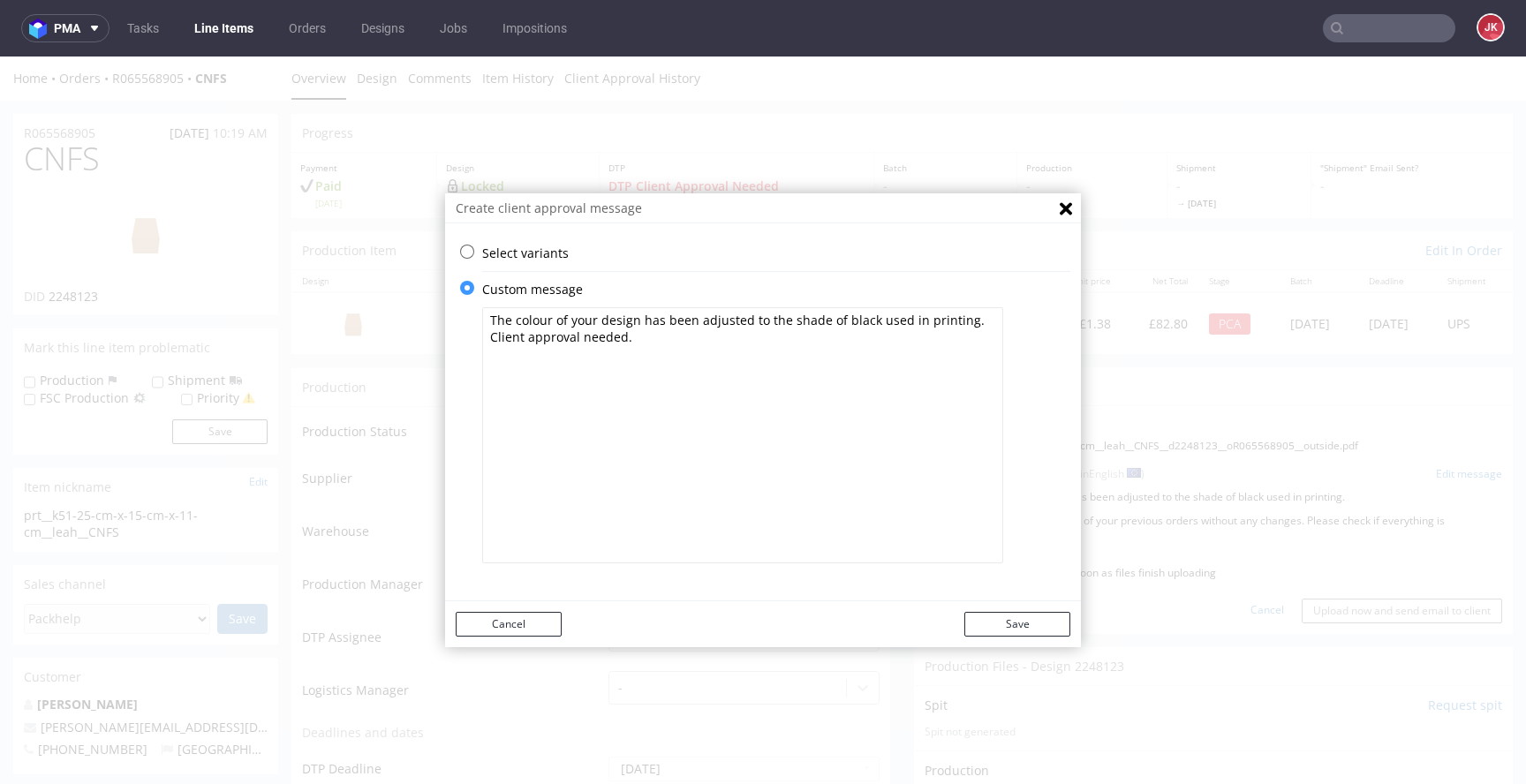
click at [467, 340] on div "Select variants ⥂ Some graphic elements had to be moved away from the edges to …" at bounding box center [763, 413] width 636 height 336
paste textarea "Client approval needed."
click at [966, 337] on textarea "Client approval needed. The colour of your design has been adjusted to the shad…" at bounding box center [743, 435] width 521 height 256
type textarea "Client approval needed. This color. The colour of your design has been adjusted…"
click at [996, 627] on button "Save" at bounding box center [1017, 624] width 106 height 24
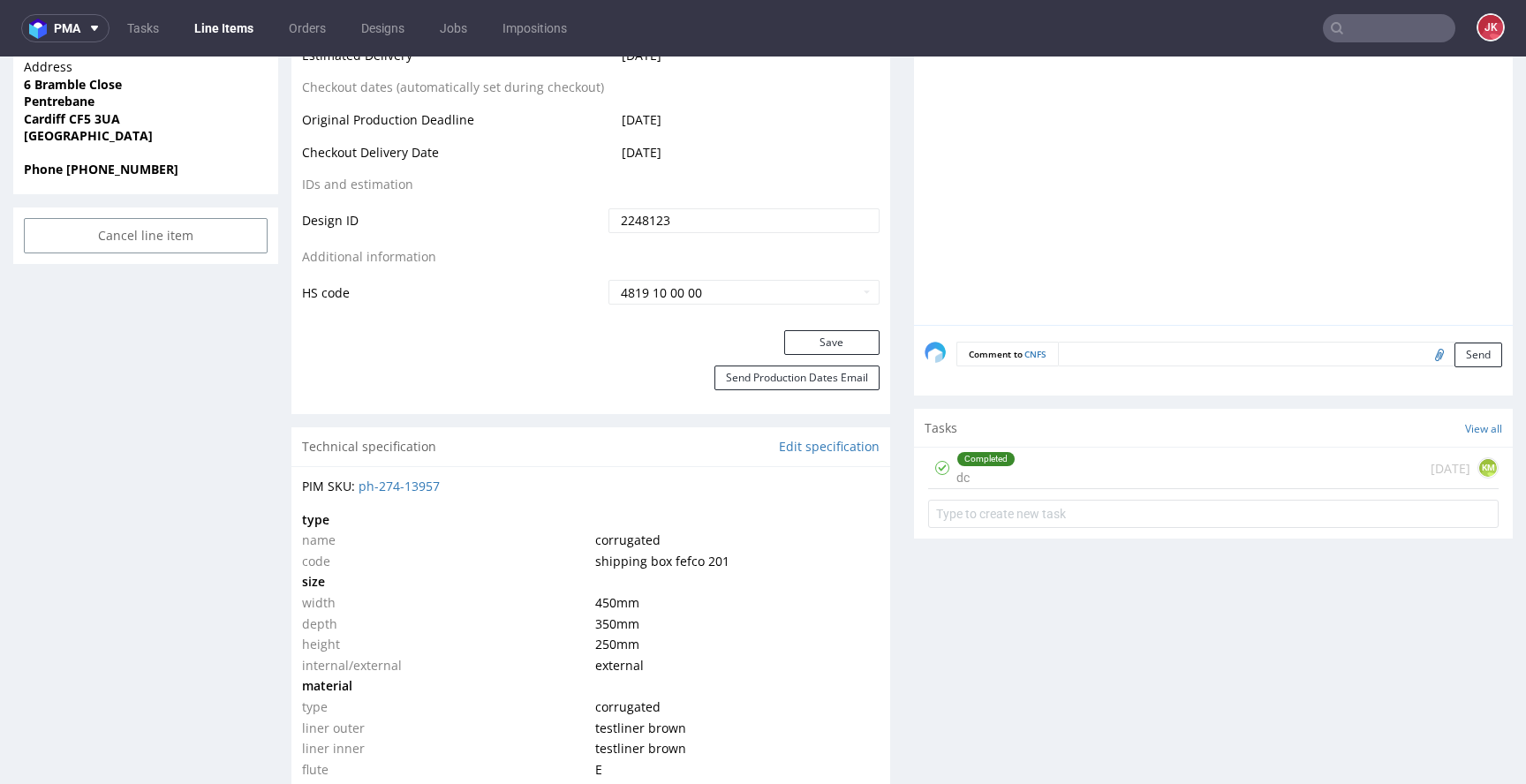
scroll to position [872, 0]
click at [1000, 458] on div "Completed" at bounding box center [987, 456] width 58 height 14
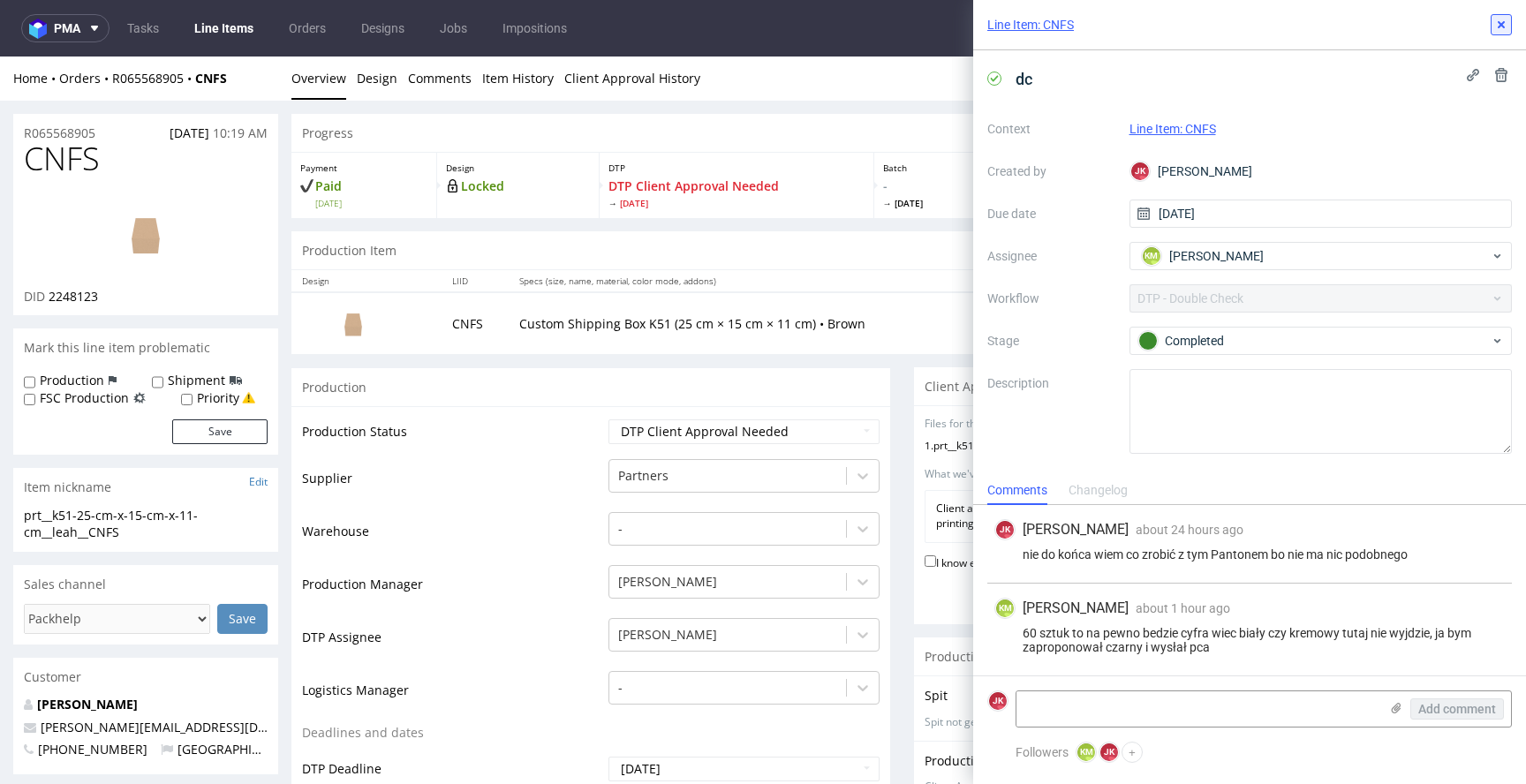
click at [1501, 21] on icon at bounding box center [1501, 24] width 14 height 14
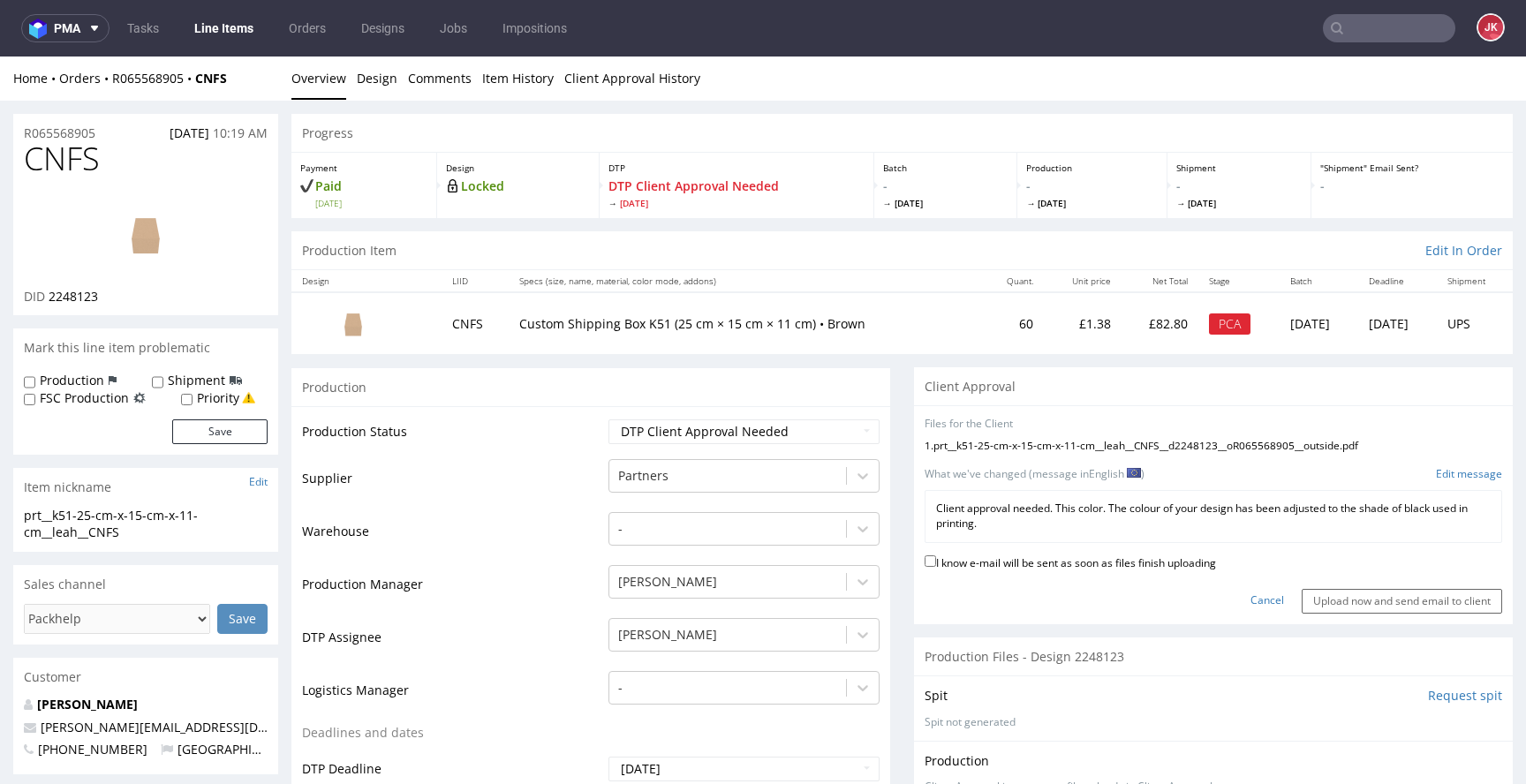
click at [966, 510] on p "Client approval needed. This color. The colour of your design has been adjusted…" at bounding box center [1213, 516] width 554 height 30
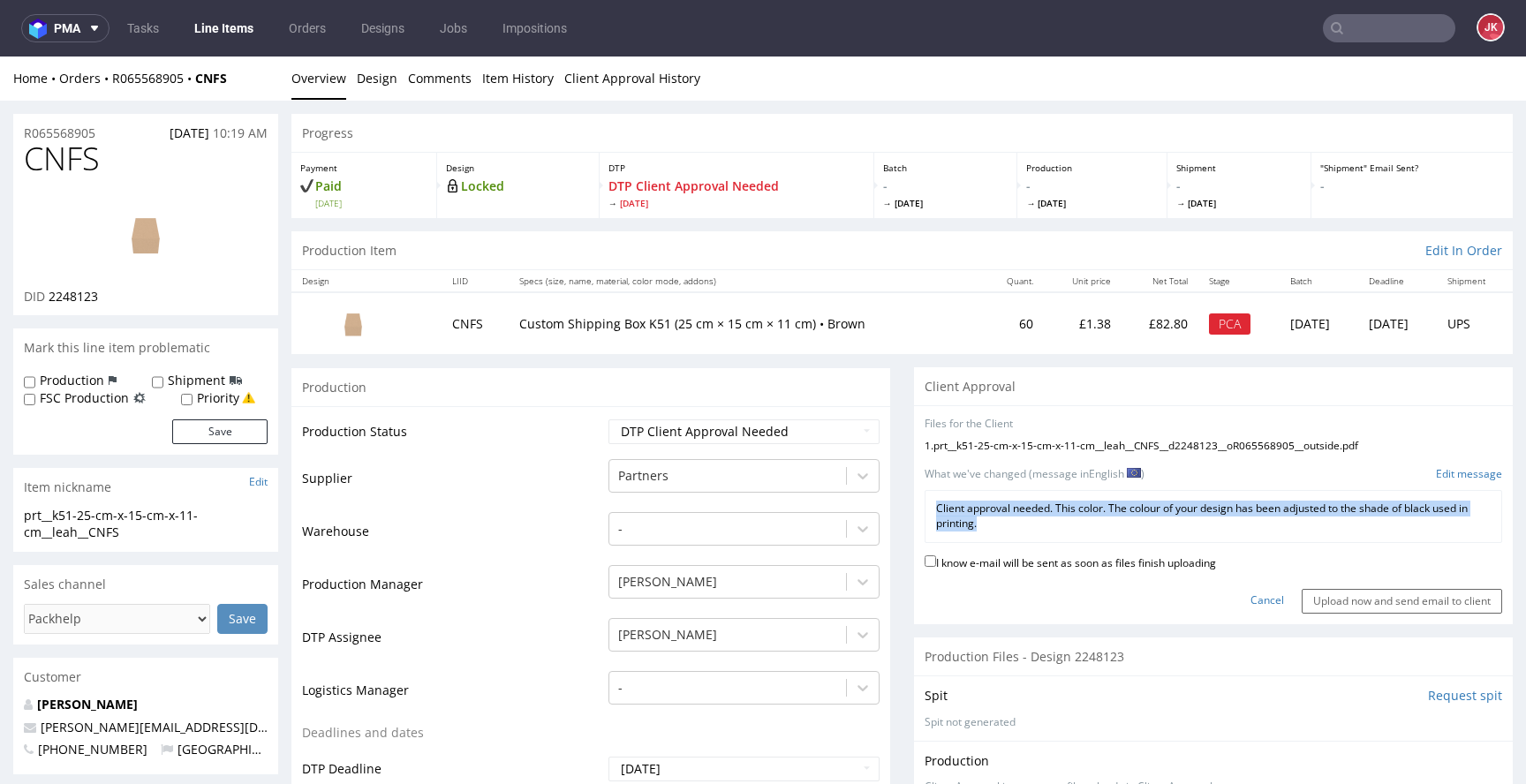
click at [966, 511] on p "Client approval needed. This color. The colour of your design has been adjusted…" at bounding box center [1213, 516] width 554 height 30
copy div "Client approval needed. This color. The colour of your design has been adjusted…"
click at [992, 542] on div "Client approval needed. This color. The colour of your design has been adjusted…" at bounding box center [1213, 516] width 578 height 53
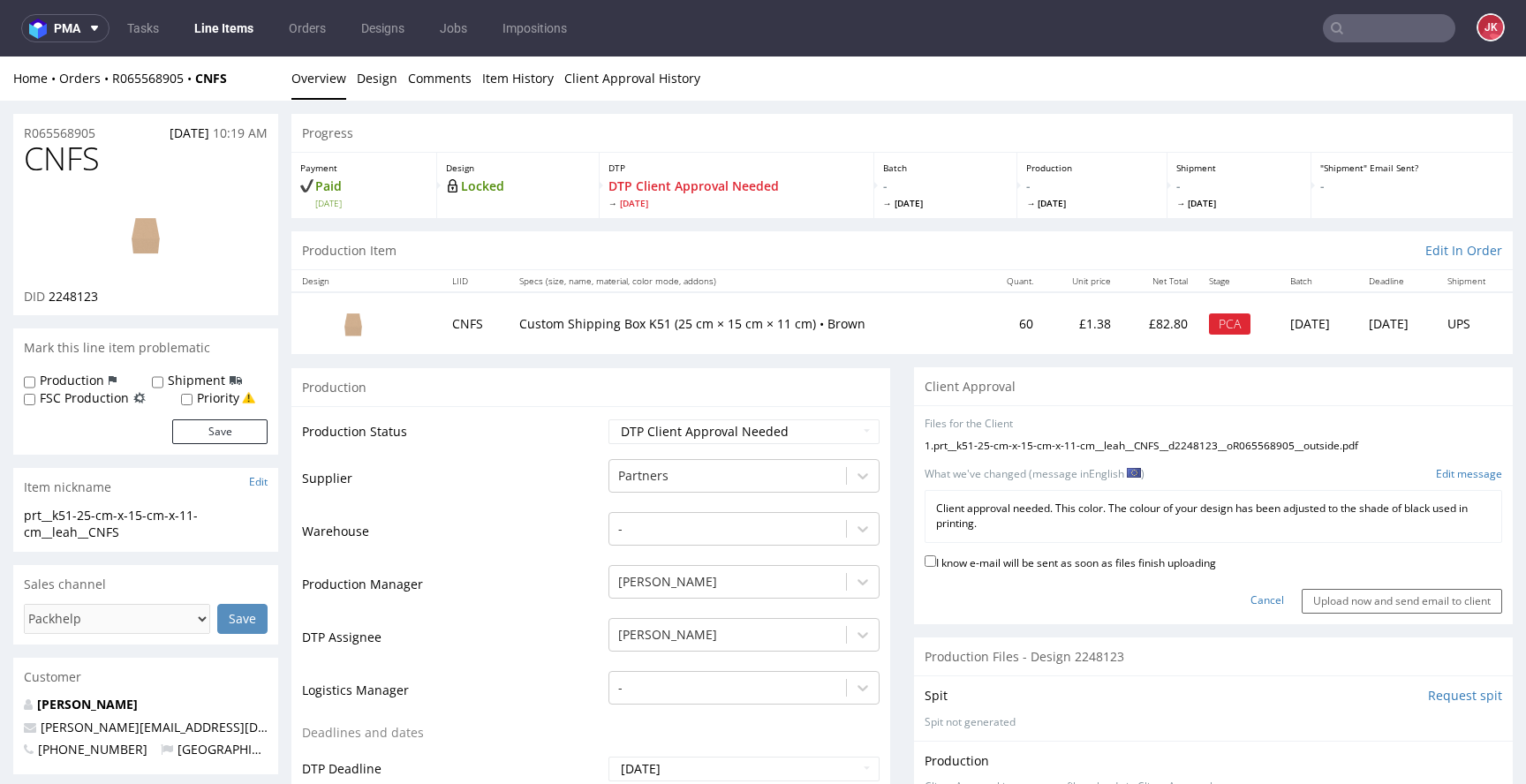
click at [1251, 600] on link "Cancel" at bounding box center [1267, 601] width 34 height 15
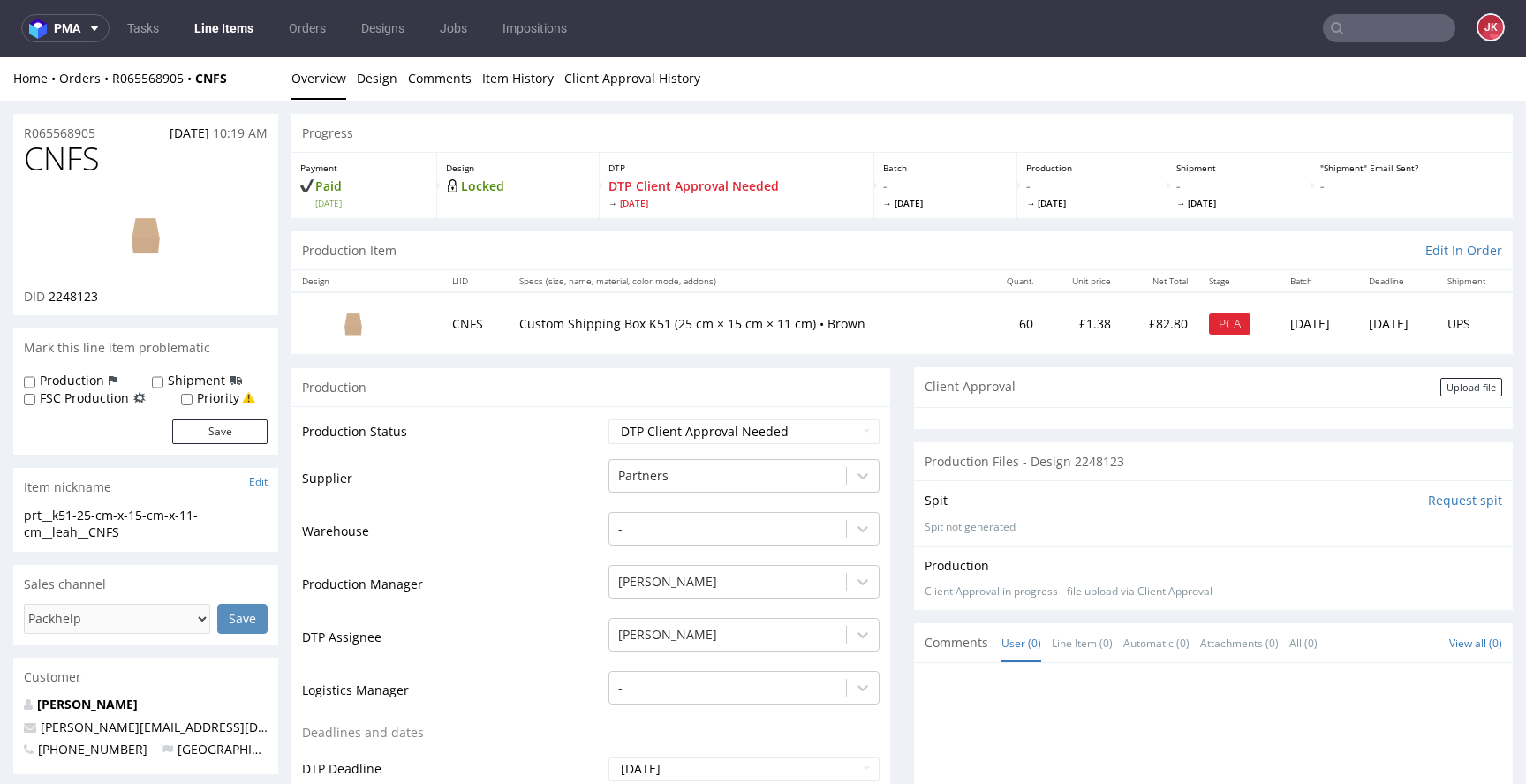
click at [1441, 388] on div "Upload file" at bounding box center [1471, 387] width 62 height 19
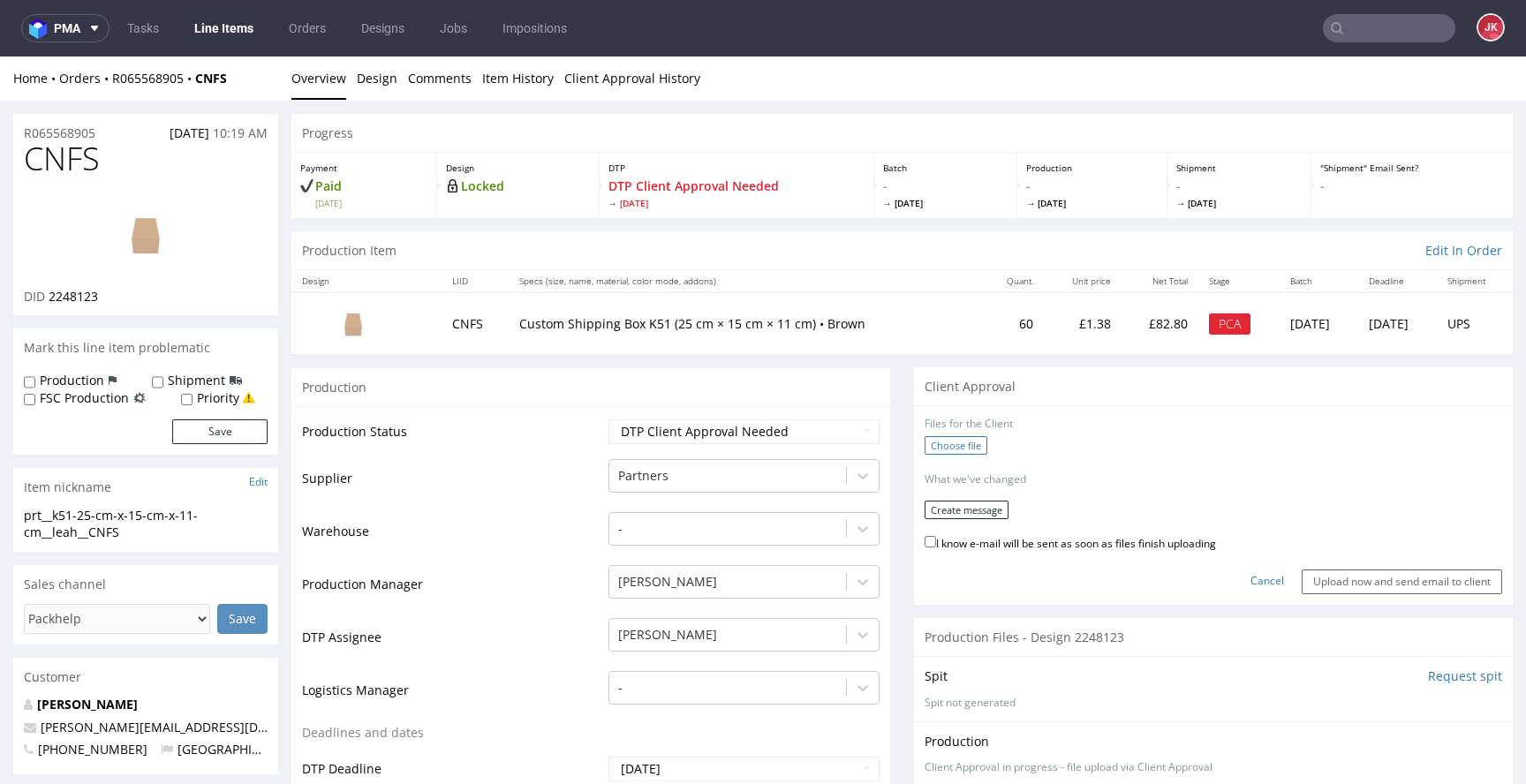
click at [963, 452] on label "Choose file" at bounding box center [956, 445] width 63 height 19
click at [0, 57] on input "Choose file" at bounding box center [0, 57] width 0 height 0
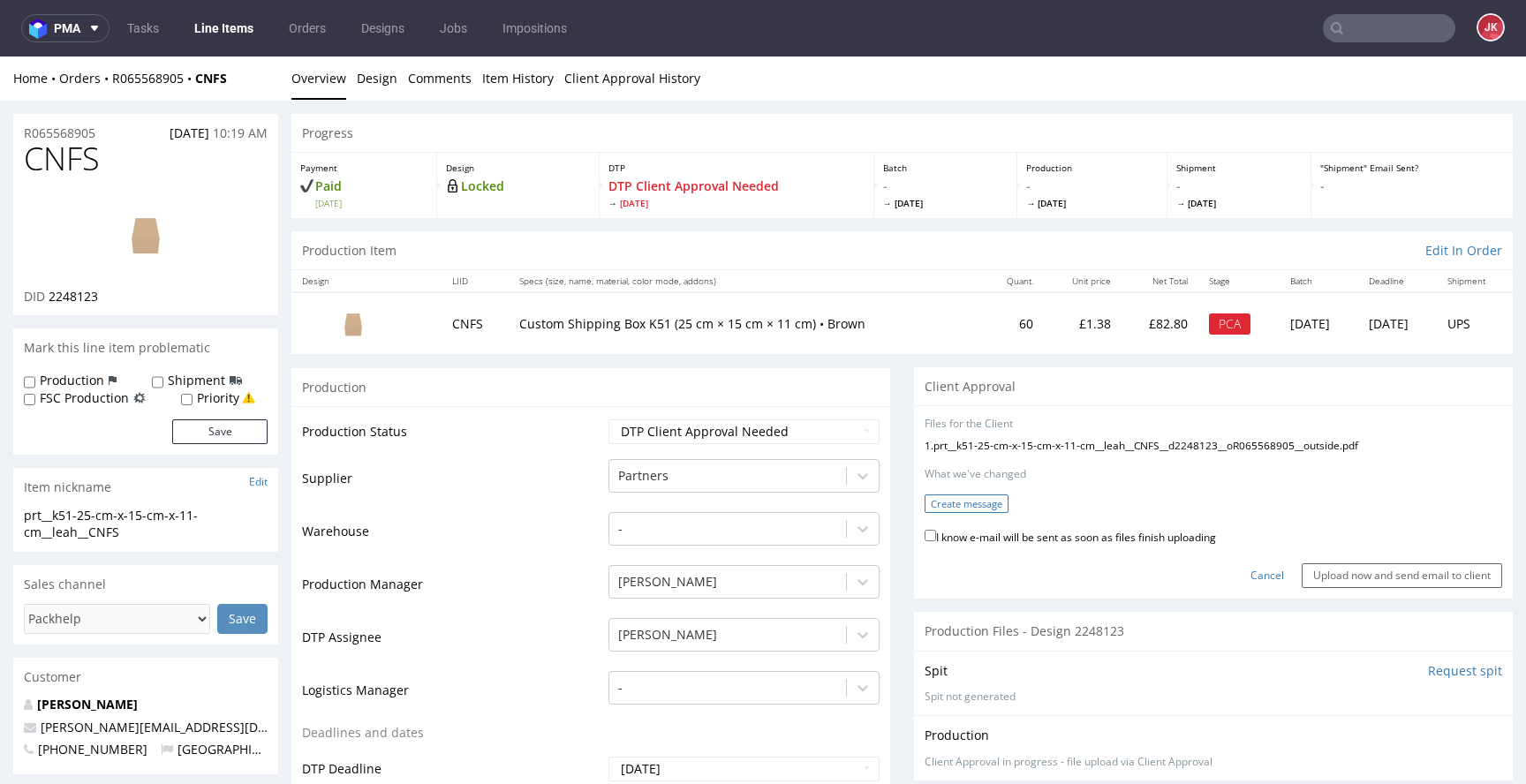
click at [988, 503] on button "Create message" at bounding box center [967, 504] width 84 height 19
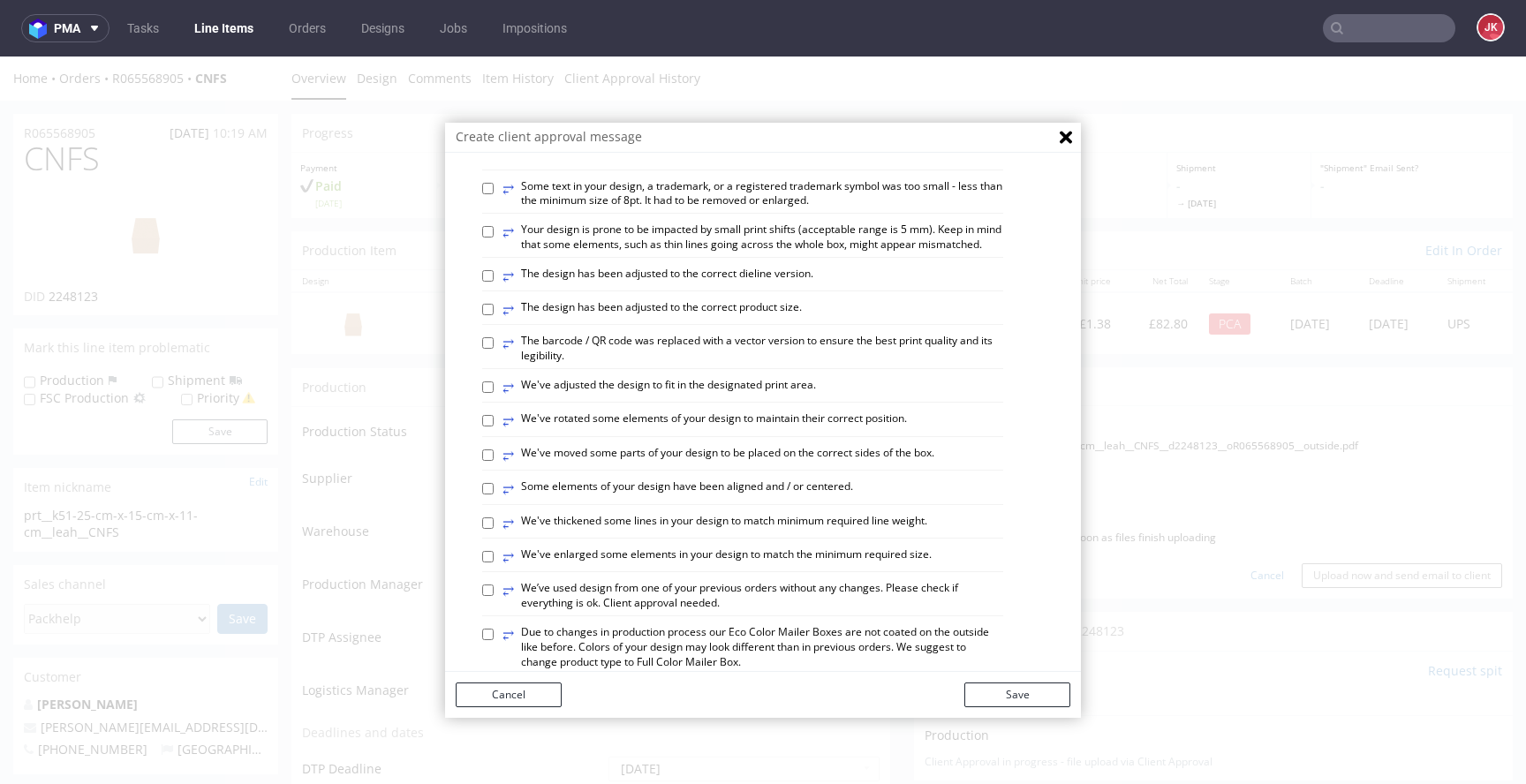
scroll to position [1031, 0]
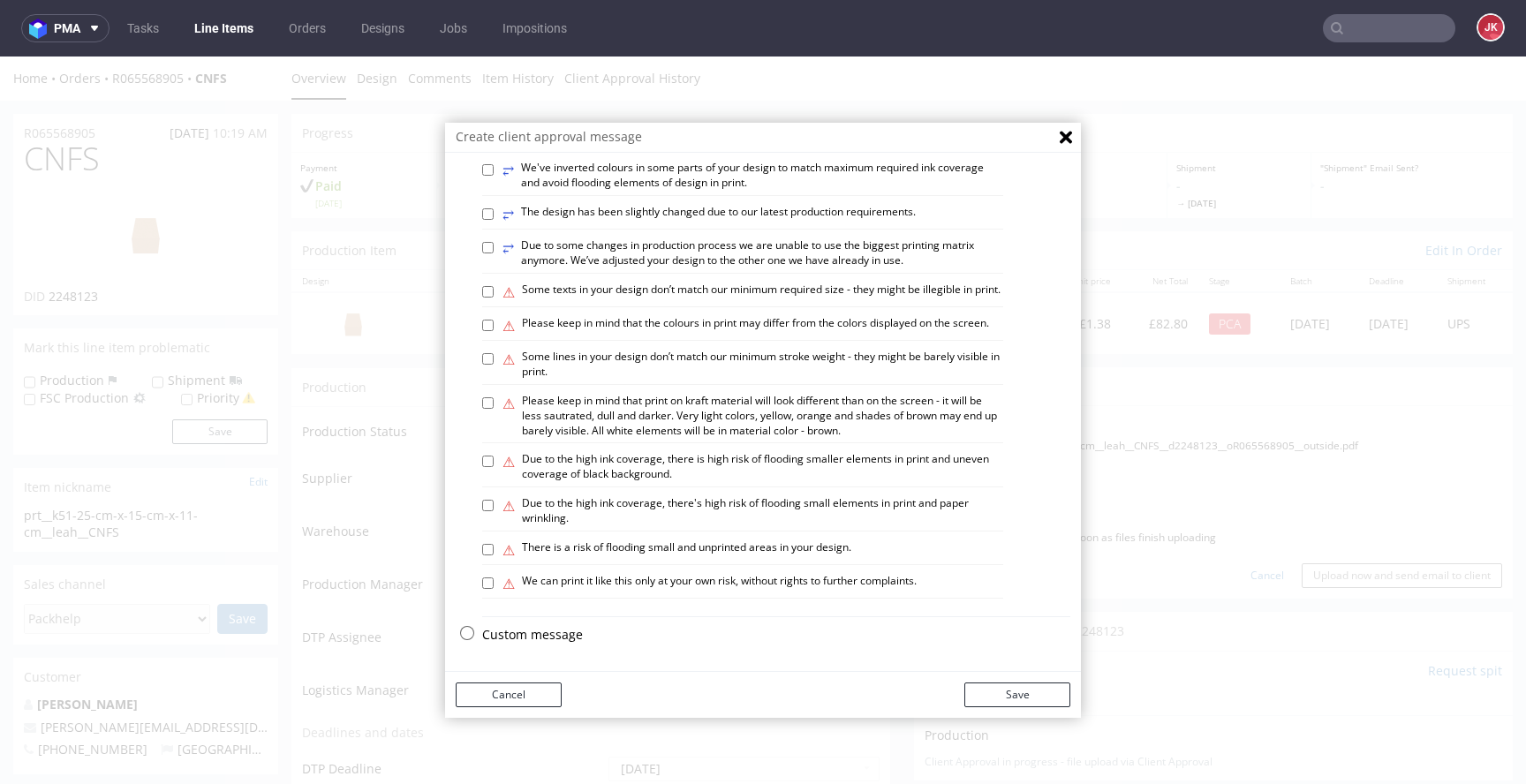
click at [534, 630] on p "Custom message" at bounding box center [777, 635] width 588 height 18
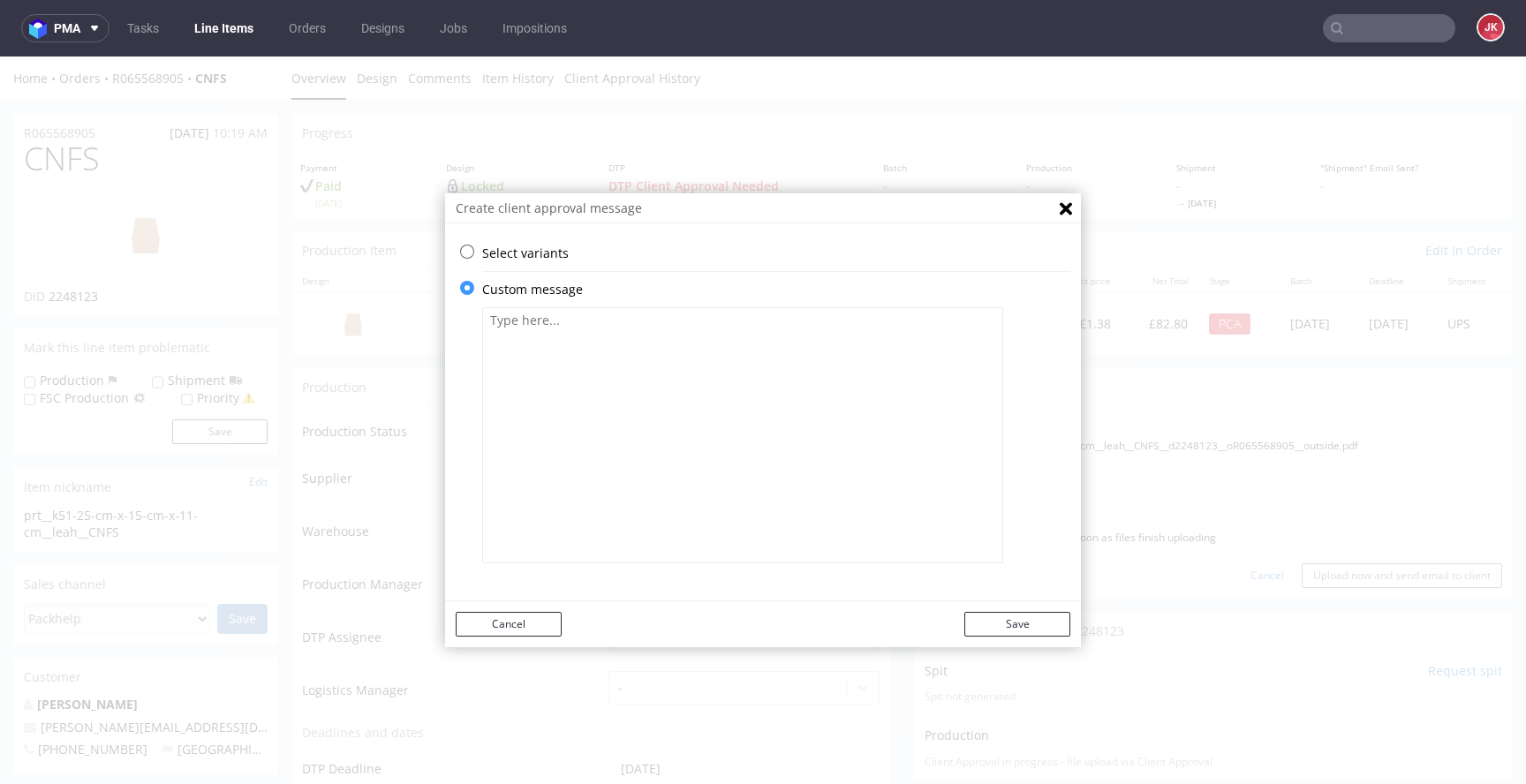
click at [707, 432] on textarea at bounding box center [743, 435] width 521 height 256
paste textarea "Client approval needed. This color. The colour of your design has been adjusted…"
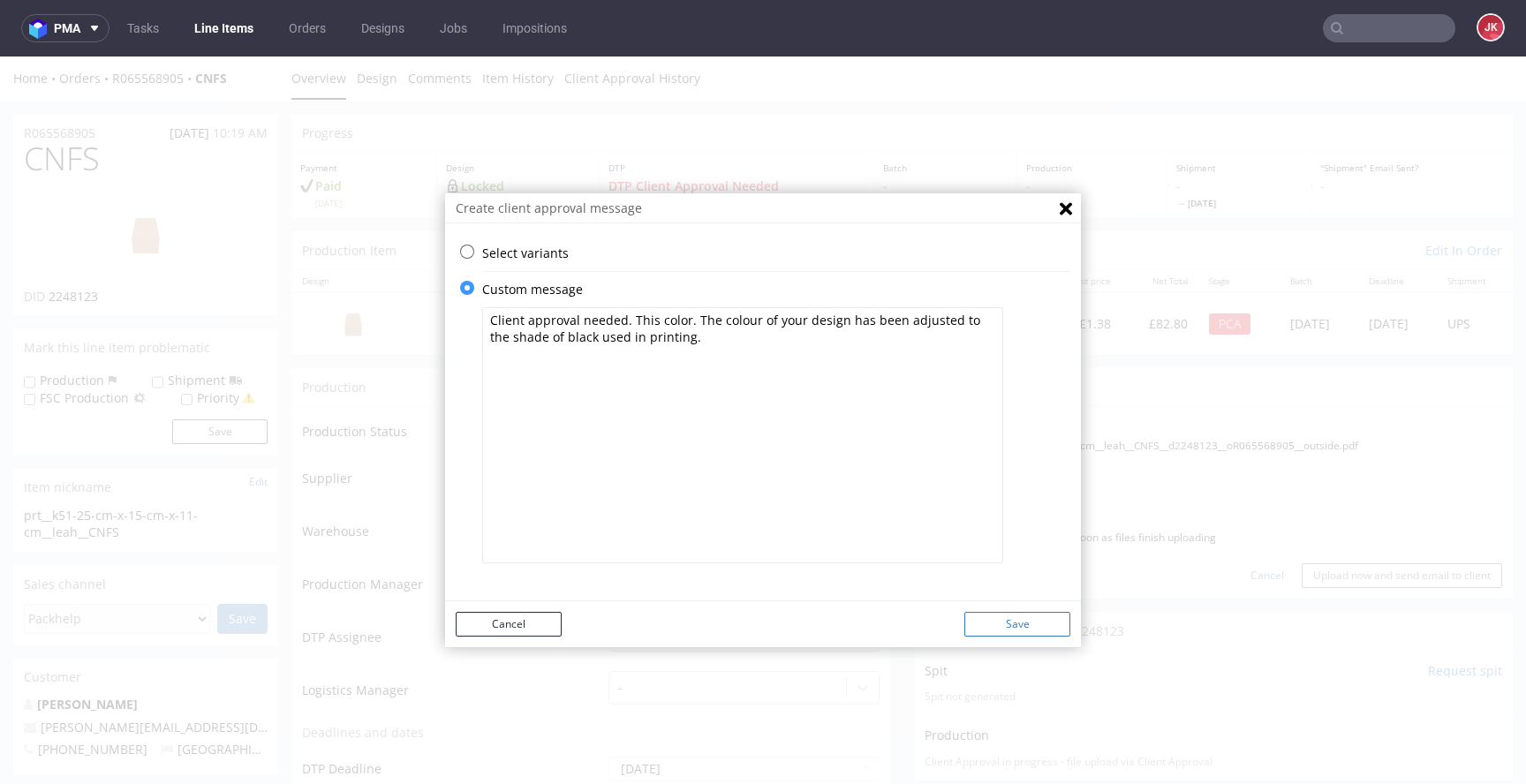
type textarea "Client approval needed. This color. The colour of your design has been adjusted…"
click at [1012, 626] on button "Save" at bounding box center [1017, 624] width 106 height 24
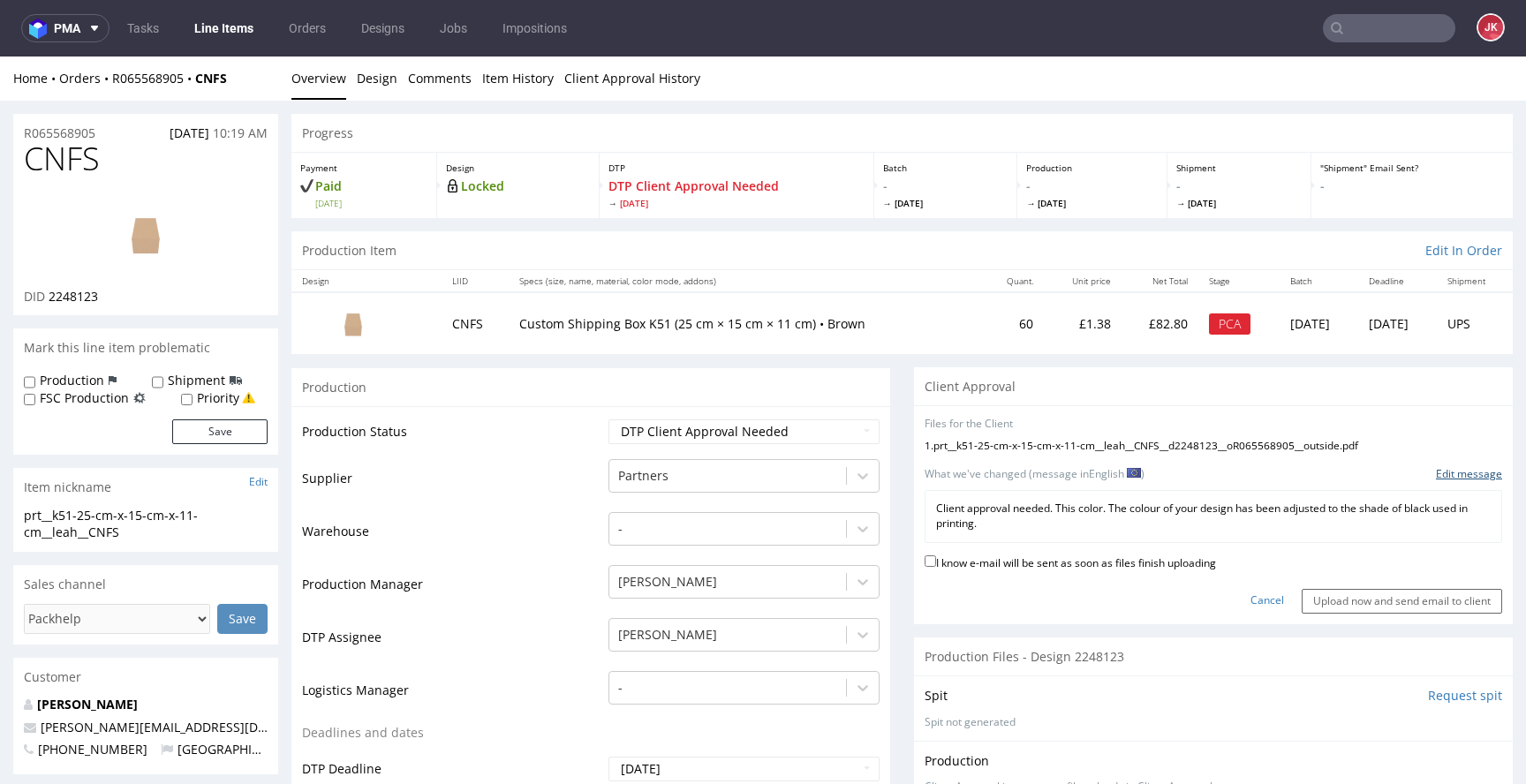
click at [1436, 478] on link "Edit message" at bounding box center [1469, 475] width 66 height 15
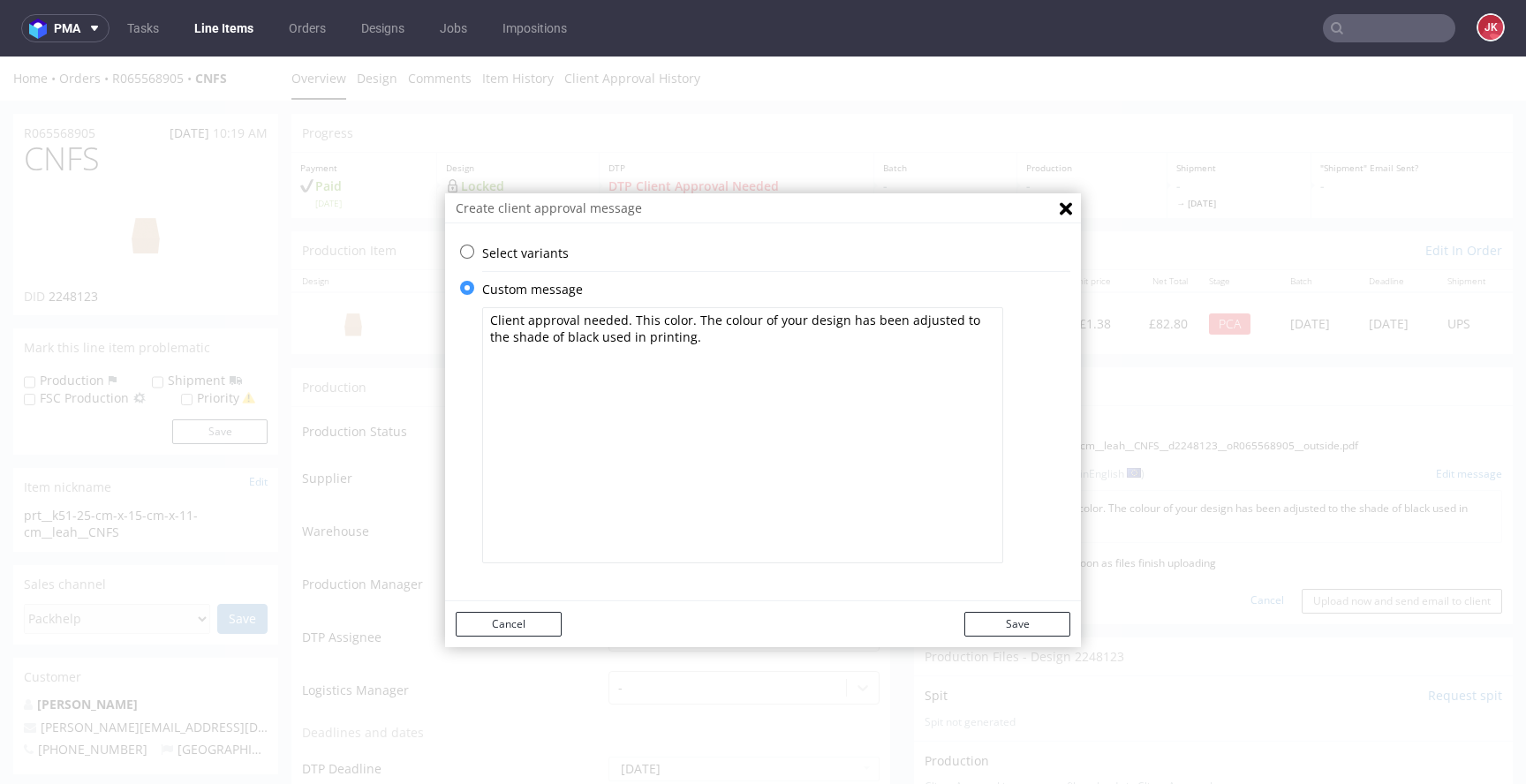
click at [623, 324] on textarea "Client approval needed. This color. The colour of your design has been adjusted…" at bounding box center [743, 435] width 521 height 256
drag, startPoint x: 550, startPoint y: 340, endPoint x: 657, endPoint y: 339, distance: 107.0
click at [550, 340] on textarea "Client approval needed. This color. The colour of your design has been adjusted…" at bounding box center [743, 435] width 521 height 256
click at [494, 337] on textarea "Client approval needed. This color. The colour of your design has been adjusted…" at bounding box center [743, 435] width 521 height 256
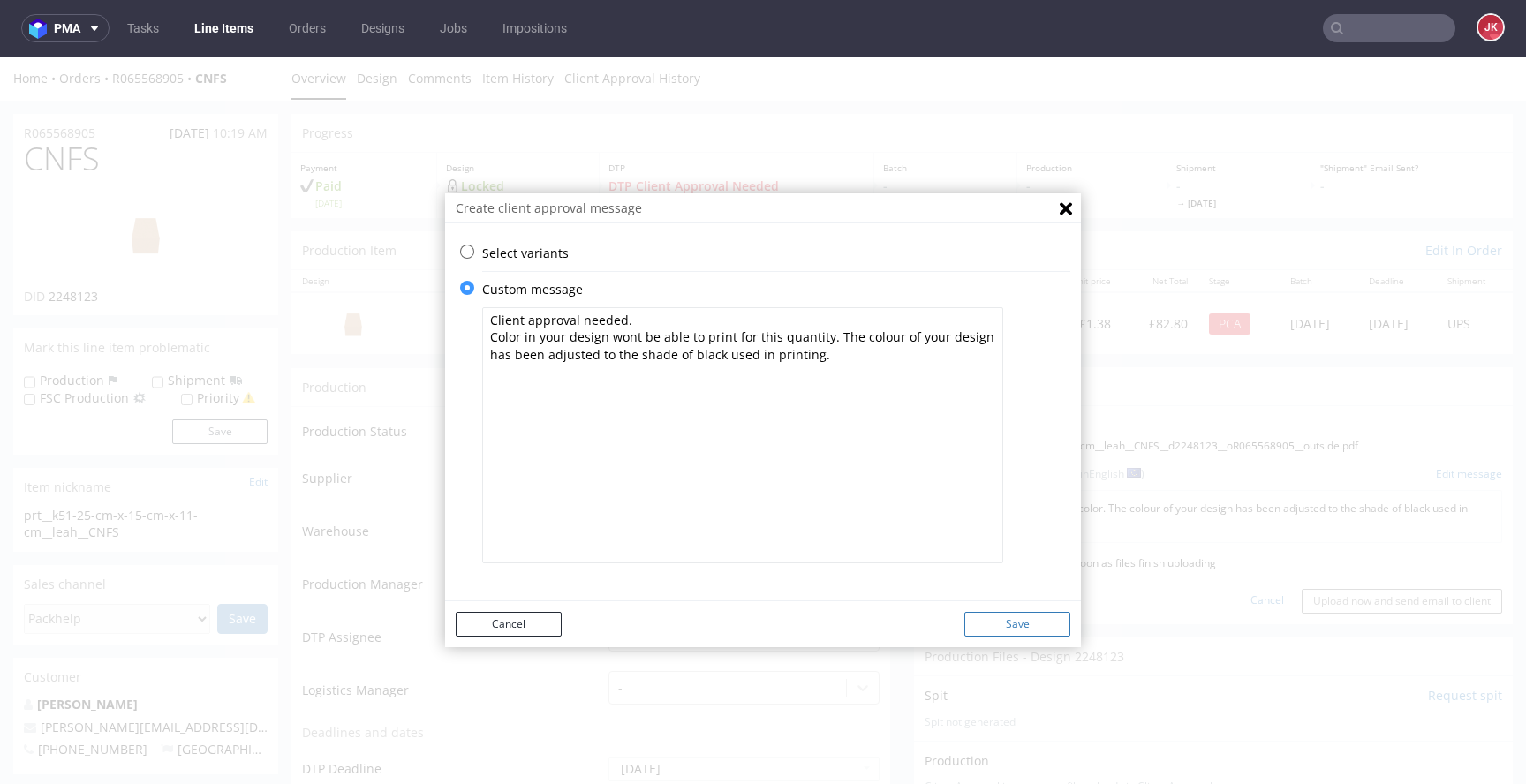
type textarea "Client approval needed. Color in your design wont be able to print for this qua…"
click at [1004, 628] on button "Save" at bounding box center [1017, 624] width 106 height 24
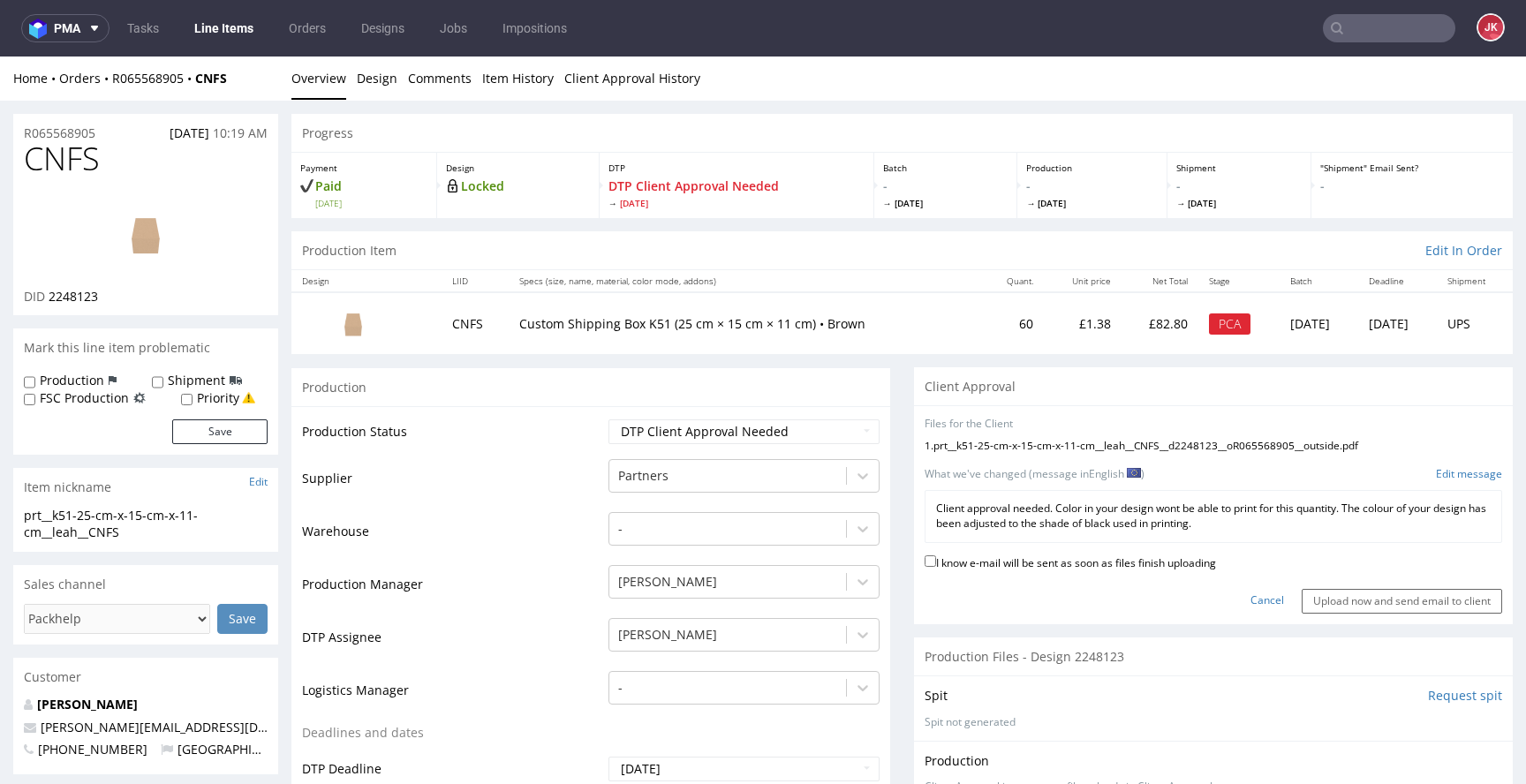
click at [1111, 509] on p "Client approval needed. Color in your design wont be able to print for this qua…" at bounding box center [1213, 516] width 554 height 30
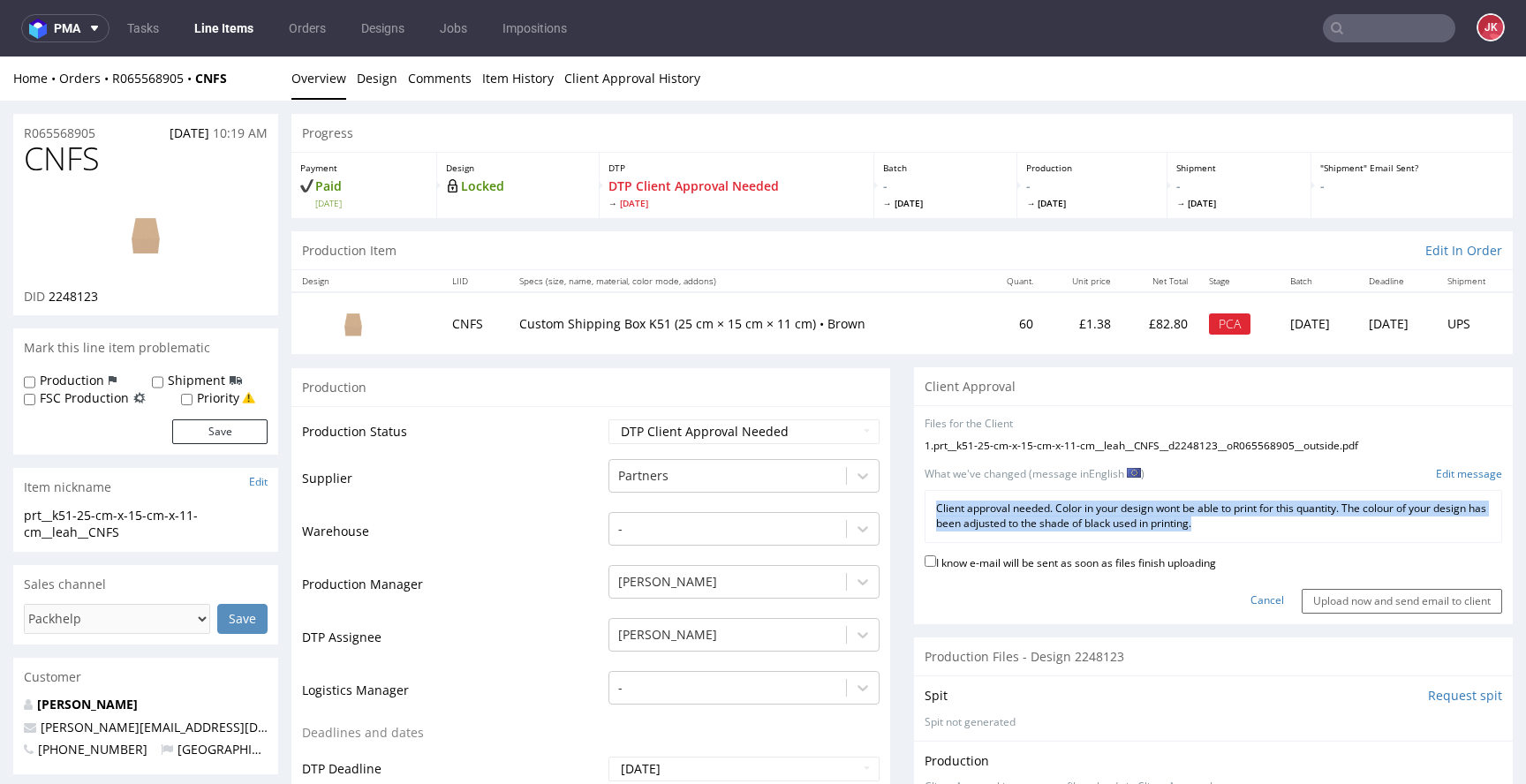
click at [1111, 509] on p "Client approval needed. Color in your design wont be able to print for this qua…" at bounding box center [1213, 516] width 554 height 30
copy div "Client approval needed. Color in your design wont be able to print for this qua…"
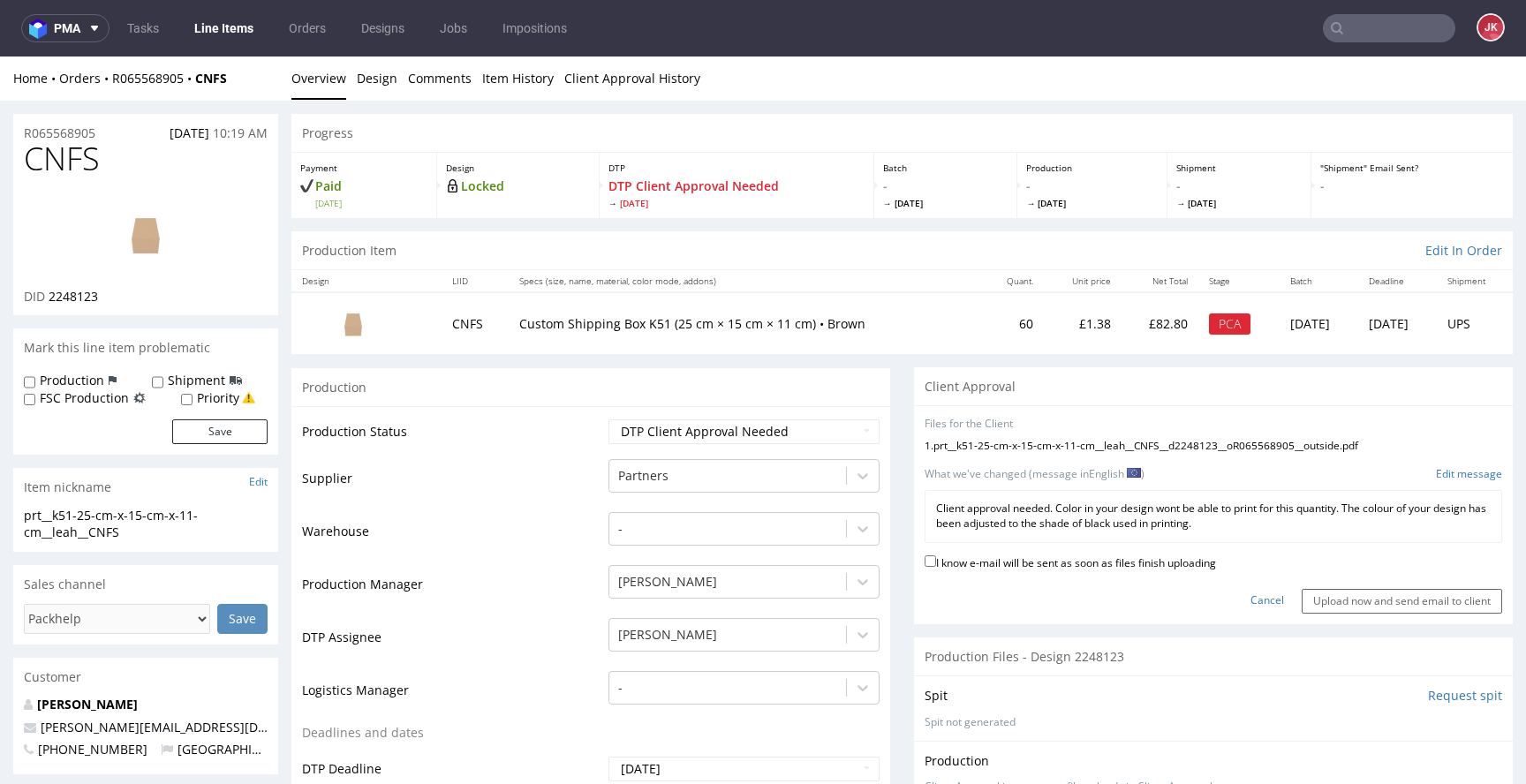
click at [1056, 567] on label "I know e-mail will be sent as soon as files finish uploading" at bounding box center [1071, 561] width 291 height 20
click at [936, 567] on input "I know e-mail will be sent as soon as files finish uploading" at bounding box center [931, 561] width 11 height 11
checkbox input "true"
click at [1364, 609] on input "Upload now and send email to client" at bounding box center [1402, 601] width 201 height 24
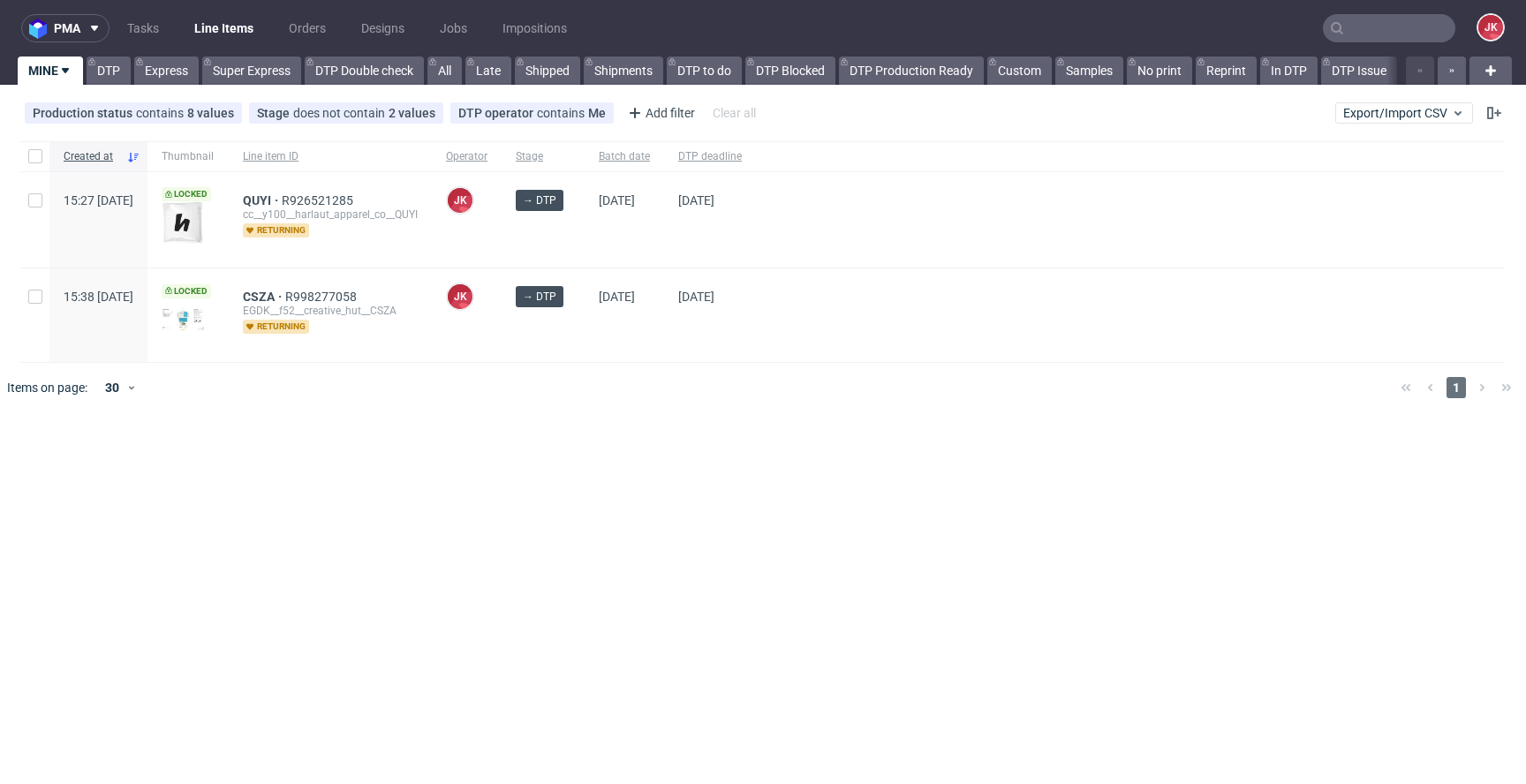
click at [941, 416] on div "Created at Thumbnail Line item ID Operator Stage Batch date DTP deadline 15:27 …" at bounding box center [763, 277] width 1526 height 286
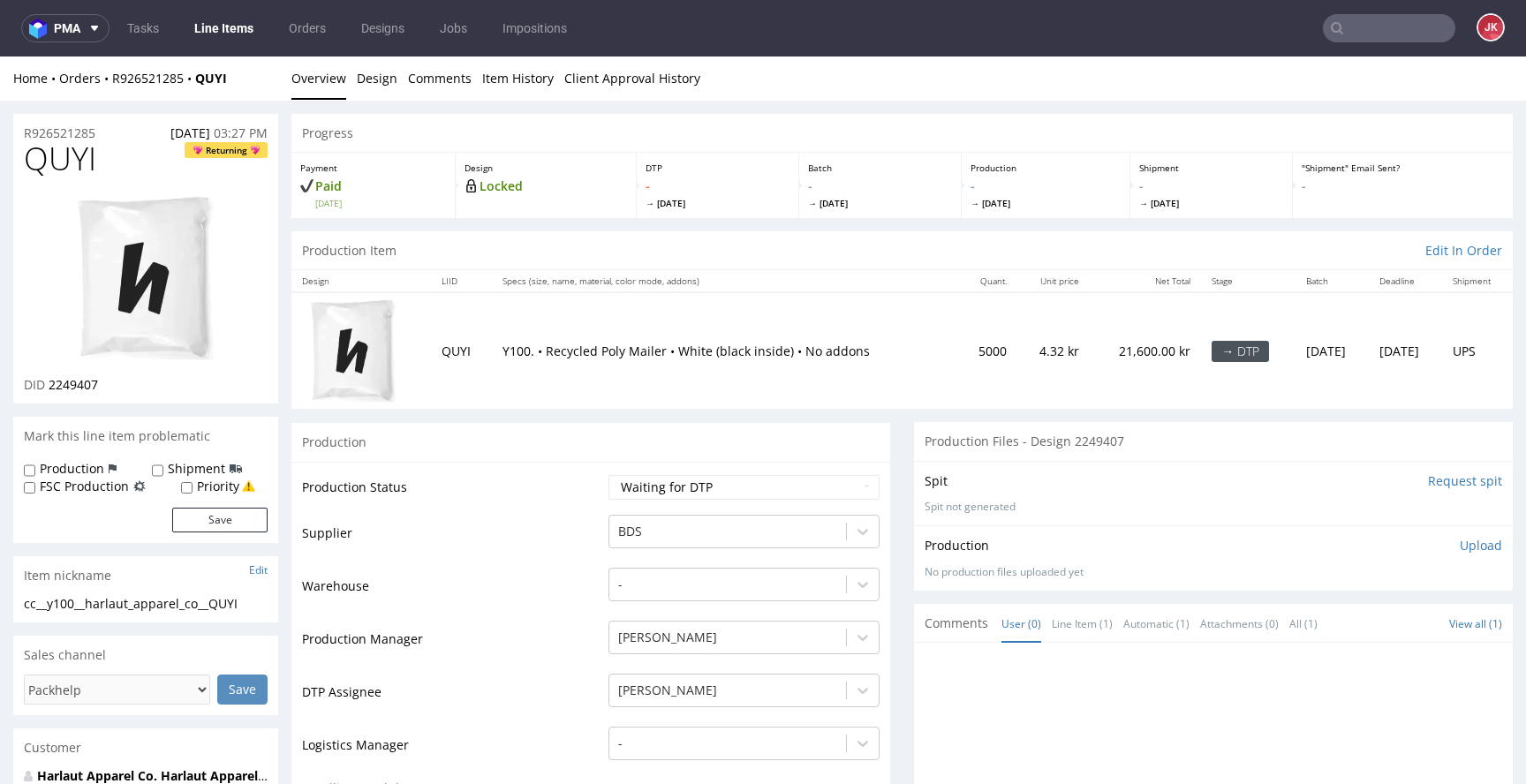
drag, startPoint x: 483, startPoint y: 495, endPoint x: 468, endPoint y: 492, distance: 15.3
click at [483, 495] on td "Production Status" at bounding box center [454, 493] width 302 height 40
click at [690, 489] on select "Waiting for Artwork Waiting for Diecut Waiting for Mockup Waiting for DTP Waiti…" at bounding box center [744, 487] width 271 height 24
select select "dtp_in_process"
click at [609, 475] on select "Waiting for Artwork Waiting for Diecut Waiting for Mockup Waiting for DTP Waiti…" at bounding box center [744, 487] width 271 height 24
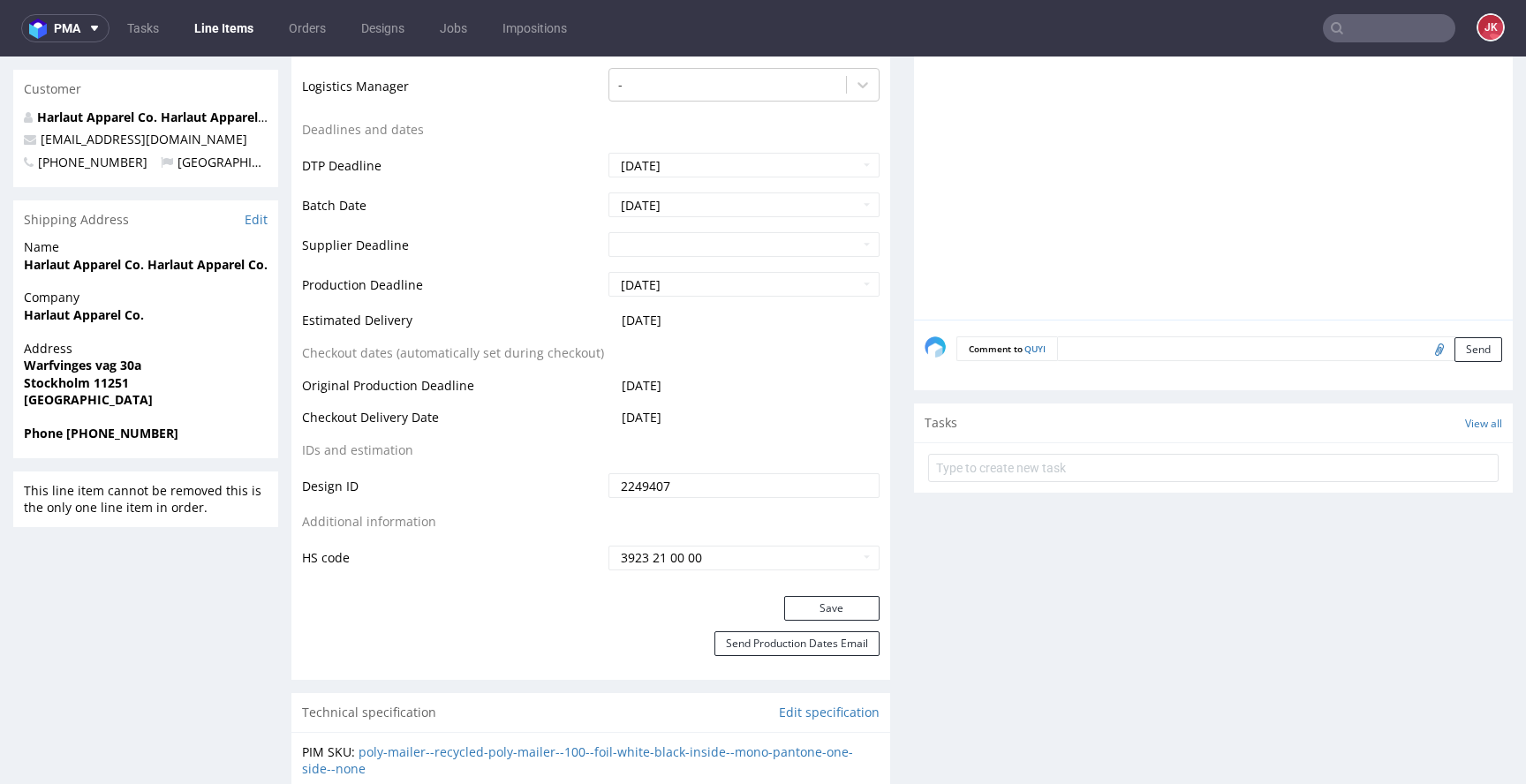
scroll to position [803, 0]
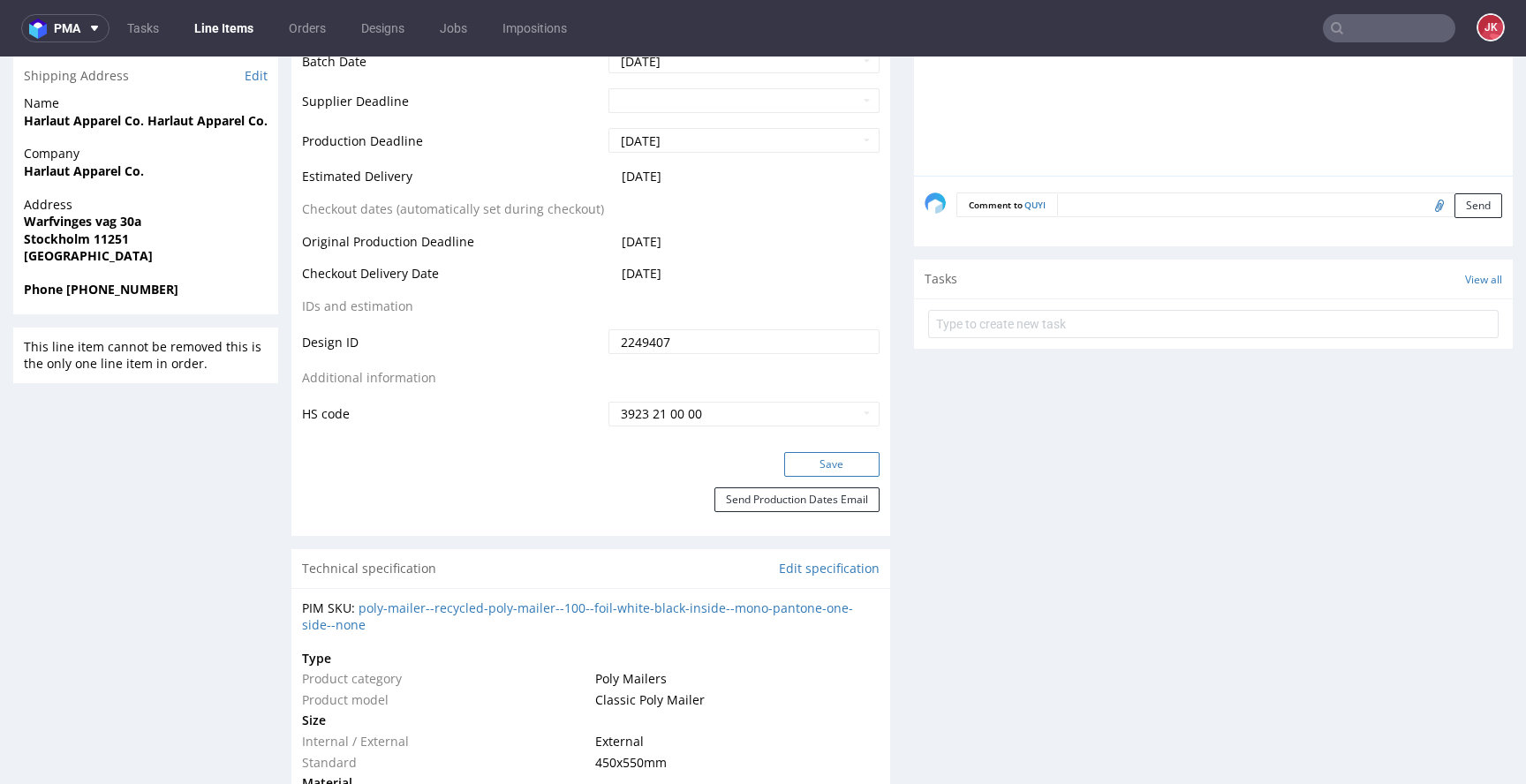
click at [816, 465] on button "Save" at bounding box center [832, 464] width 95 height 24
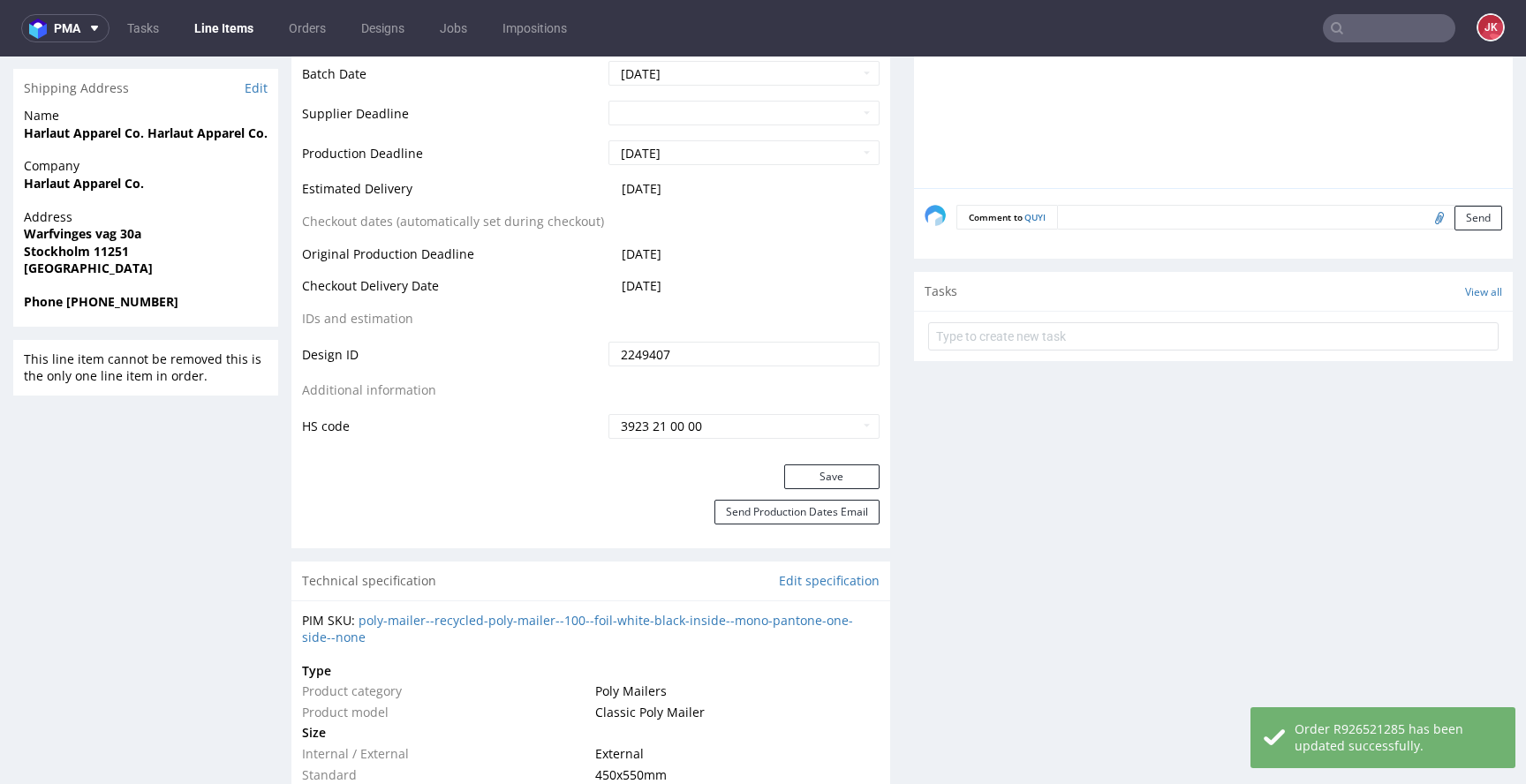
scroll to position [0, 0]
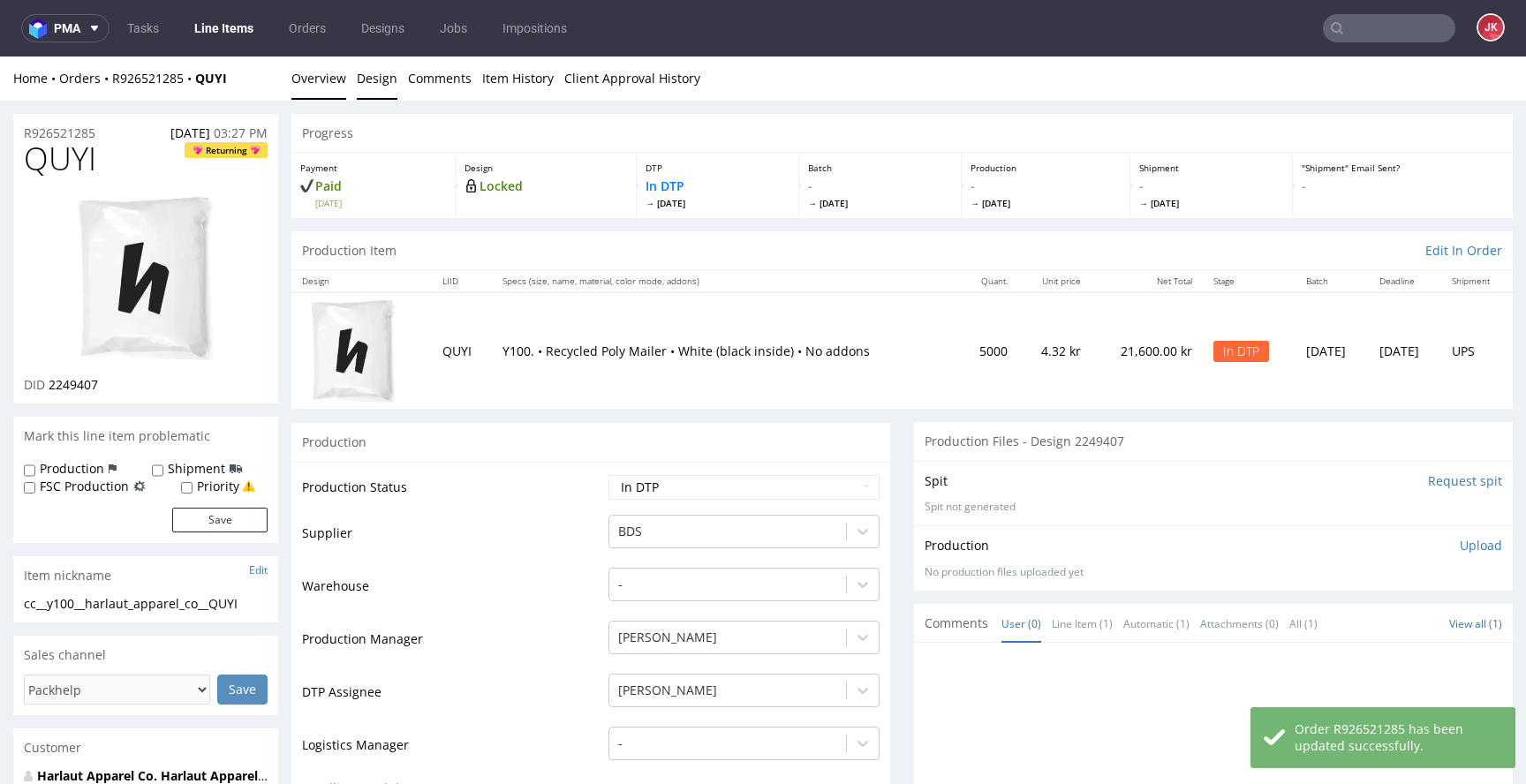
click at [378, 74] on link "Design" at bounding box center [377, 78] width 41 height 43
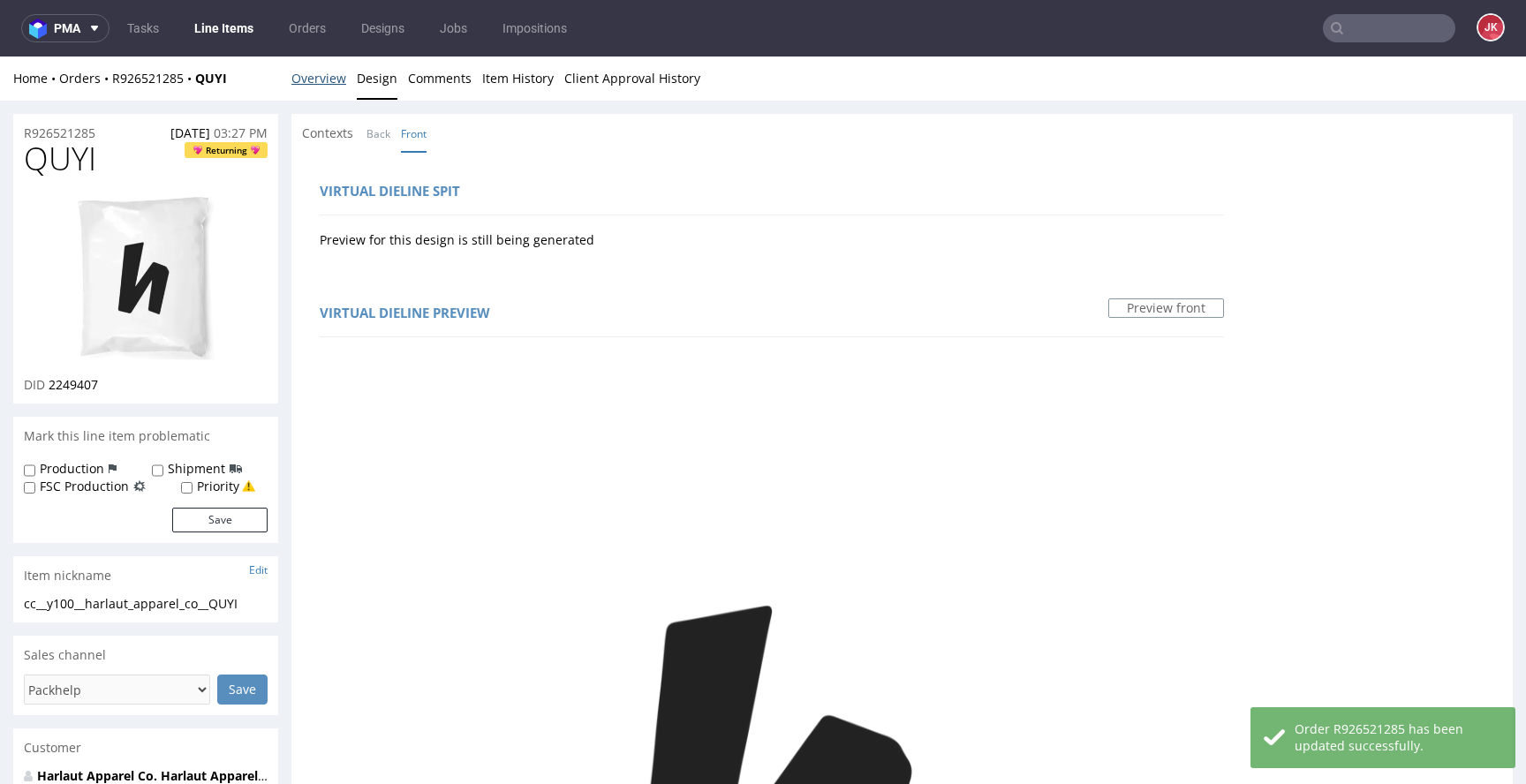
drag, startPoint x: 333, startPoint y: 77, endPoint x: 352, endPoint y: 80, distance: 19.2
click at [333, 76] on link "Overview" at bounding box center [318, 78] width 55 height 43
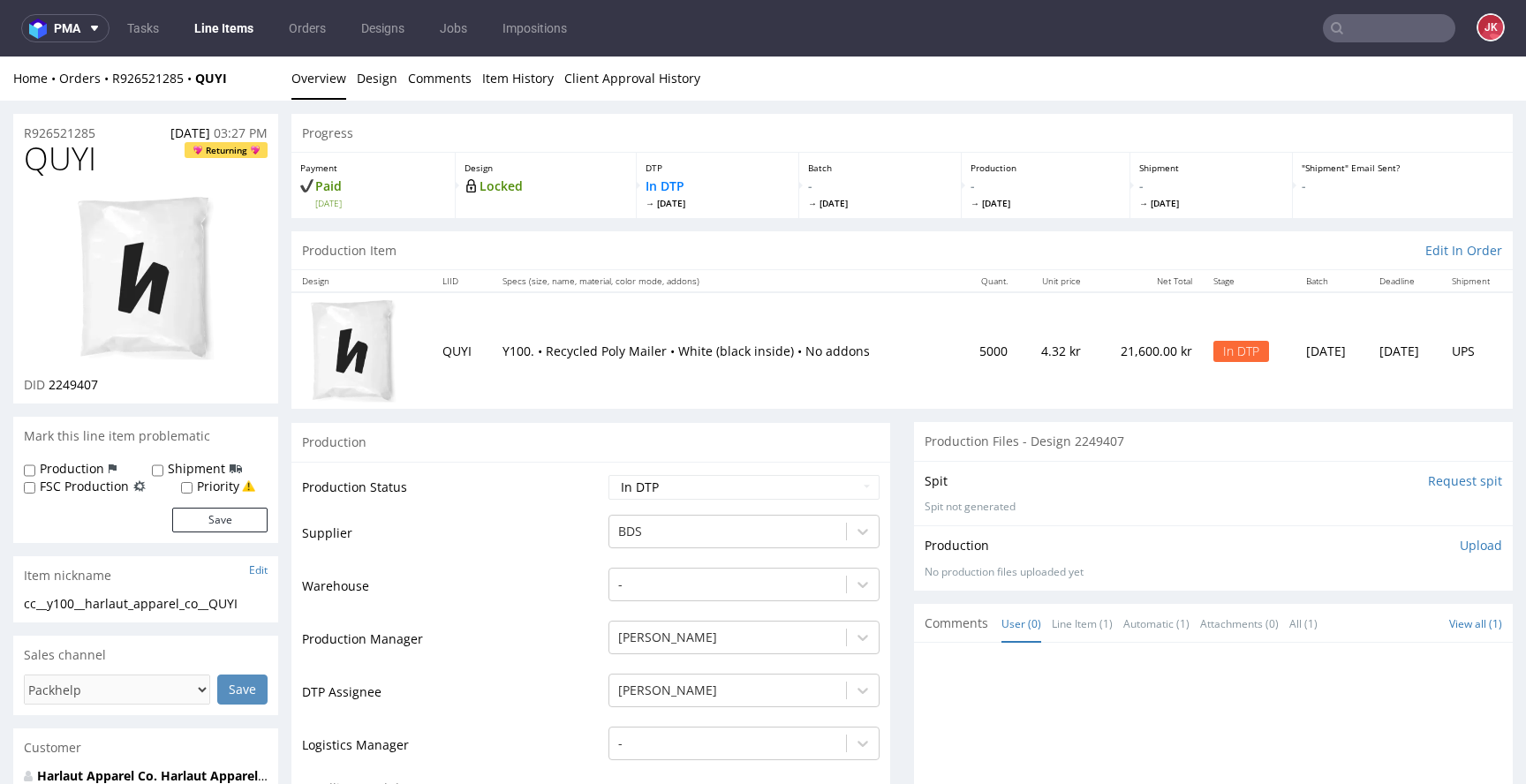
click at [59, 164] on span "QUYI" at bounding box center [61, 159] width 73 height 35
copy span "QUYI"
click at [149, 245] on img at bounding box center [145, 278] width 141 height 168
click at [396, 182] on p "Paid Thu 14 Aug" at bounding box center [373, 193] width 146 height 32
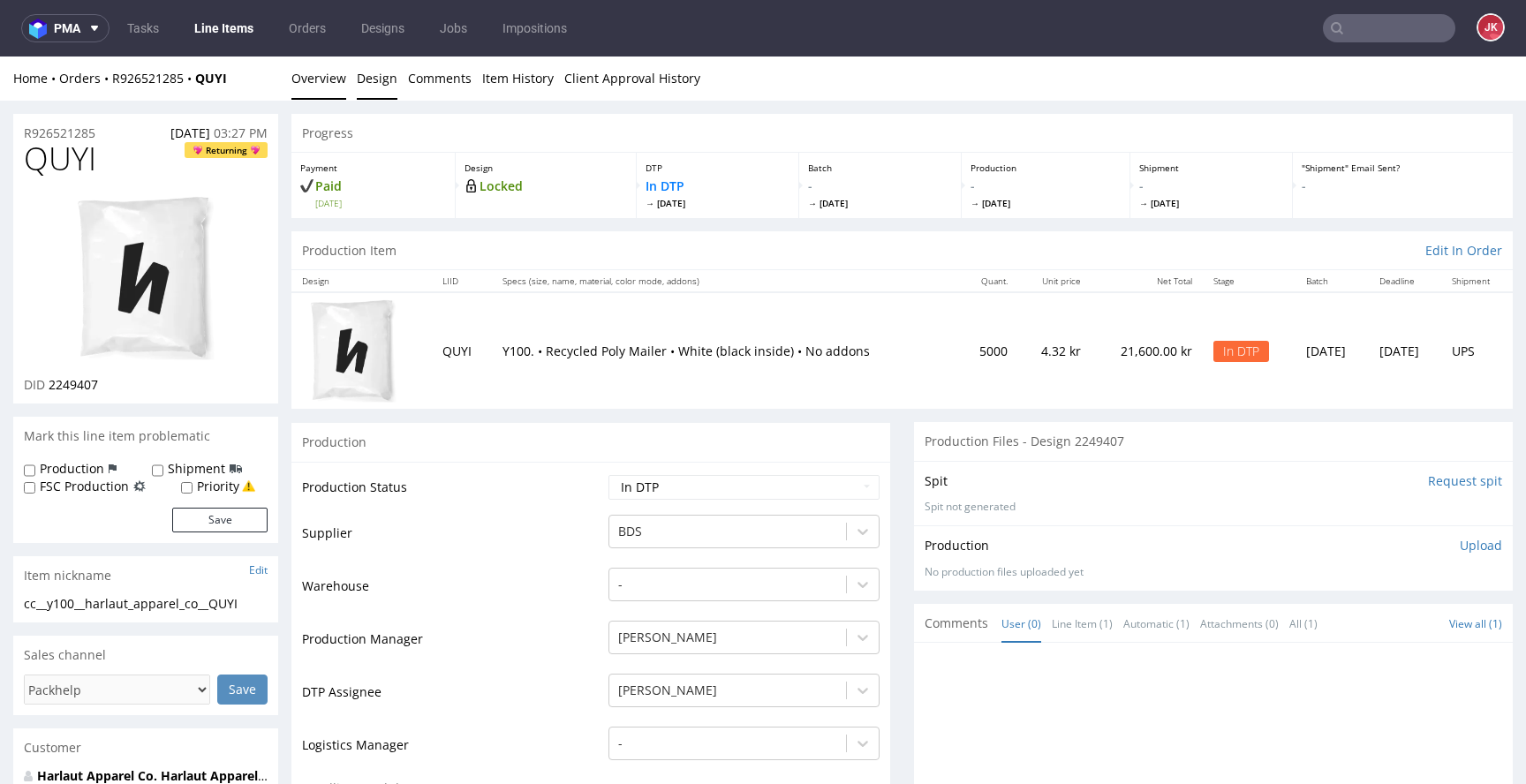
click at [365, 92] on link "Design" at bounding box center [377, 78] width 41 height 43
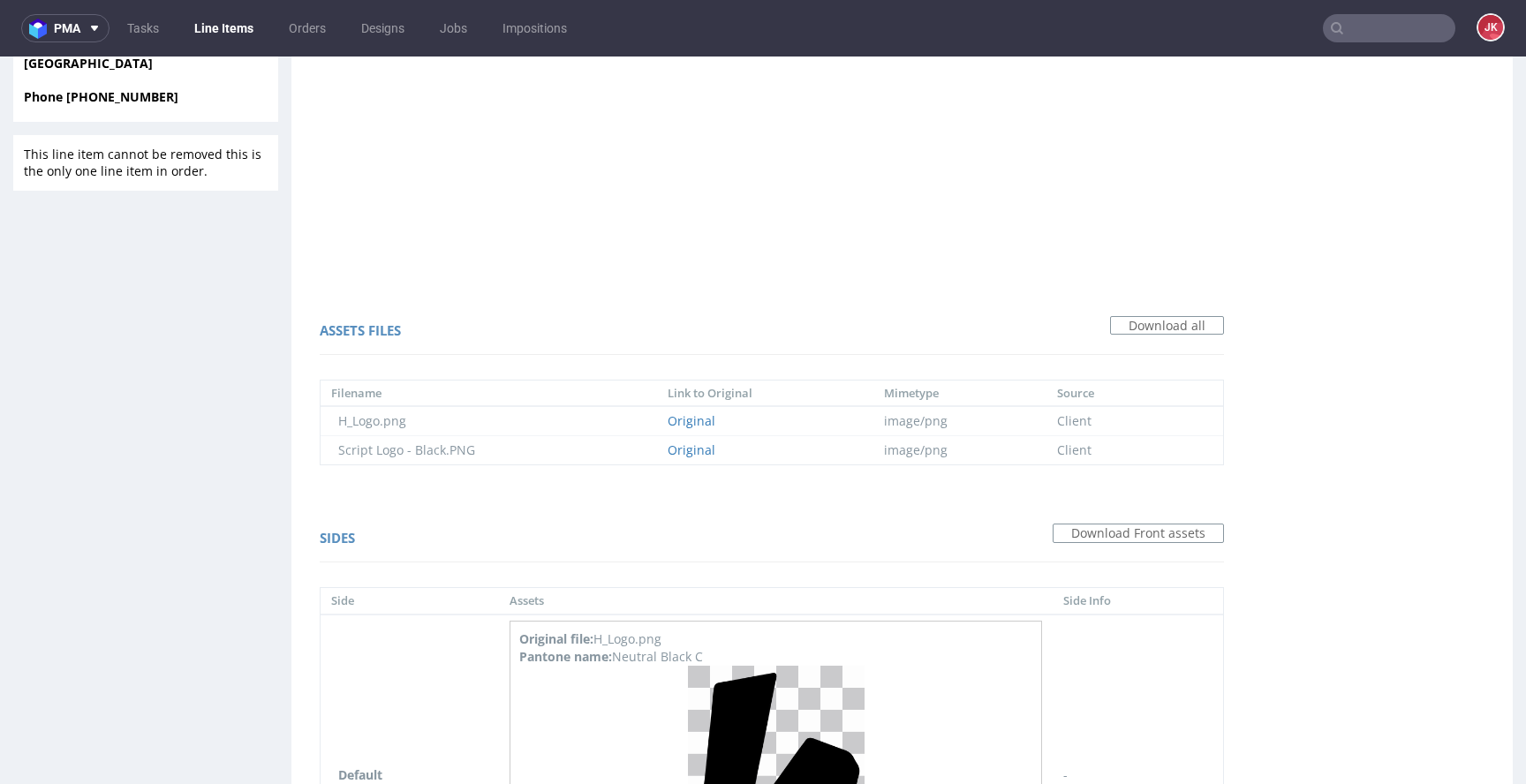
scroll to position [1226, 0]
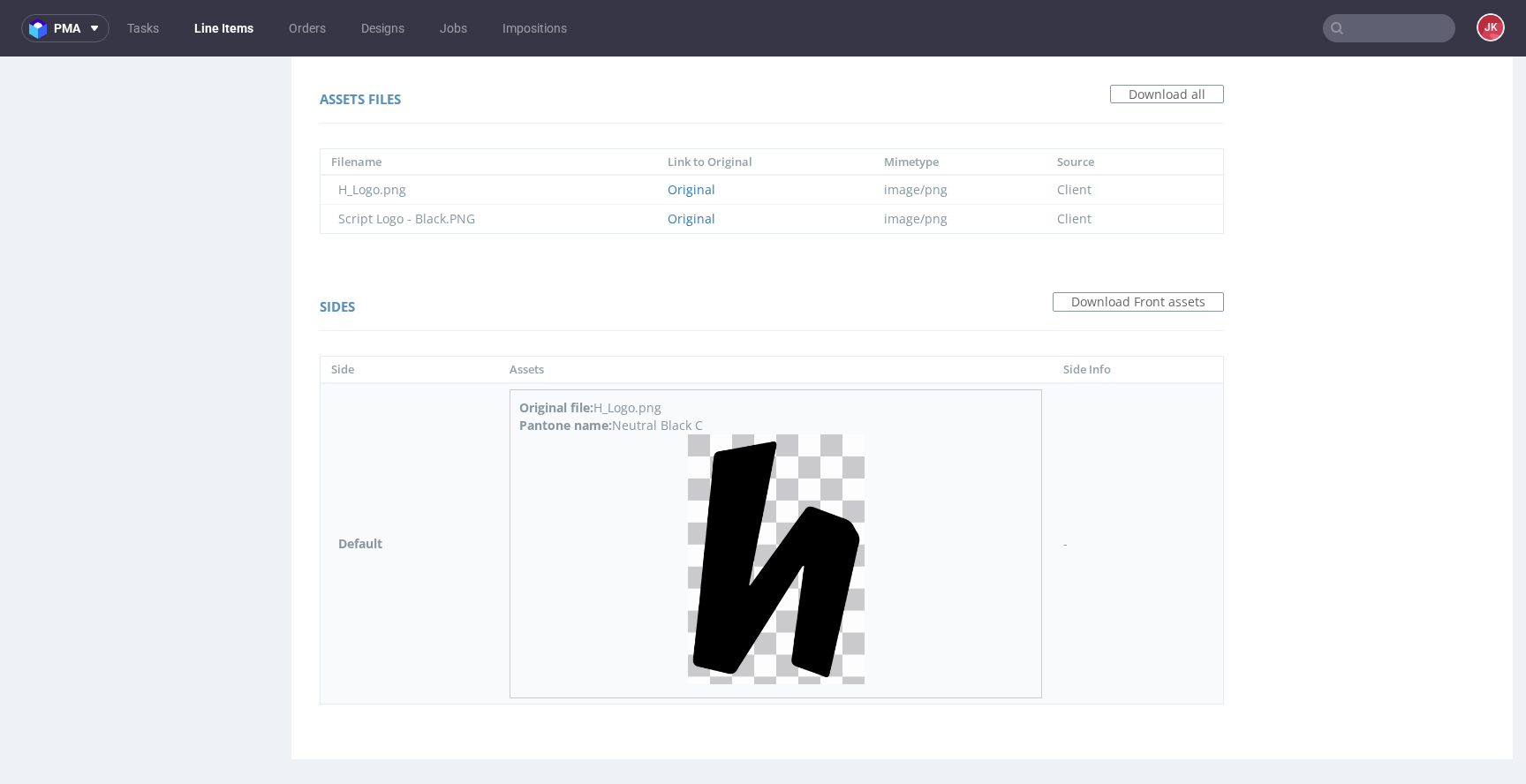
drag, startPoint x: 616, startPoint y: 424, endPoint x: 761, endPoint y: 420, distance: 145.1
click at [761, 420] on div "Pantone name: Neutral Black C" at bounding box center [776, 426] width 513 height 18
copy div "Neutral Black C"
click at [600, 365] on th "Assets" at bounding box center [776, 370] width 553 height 26
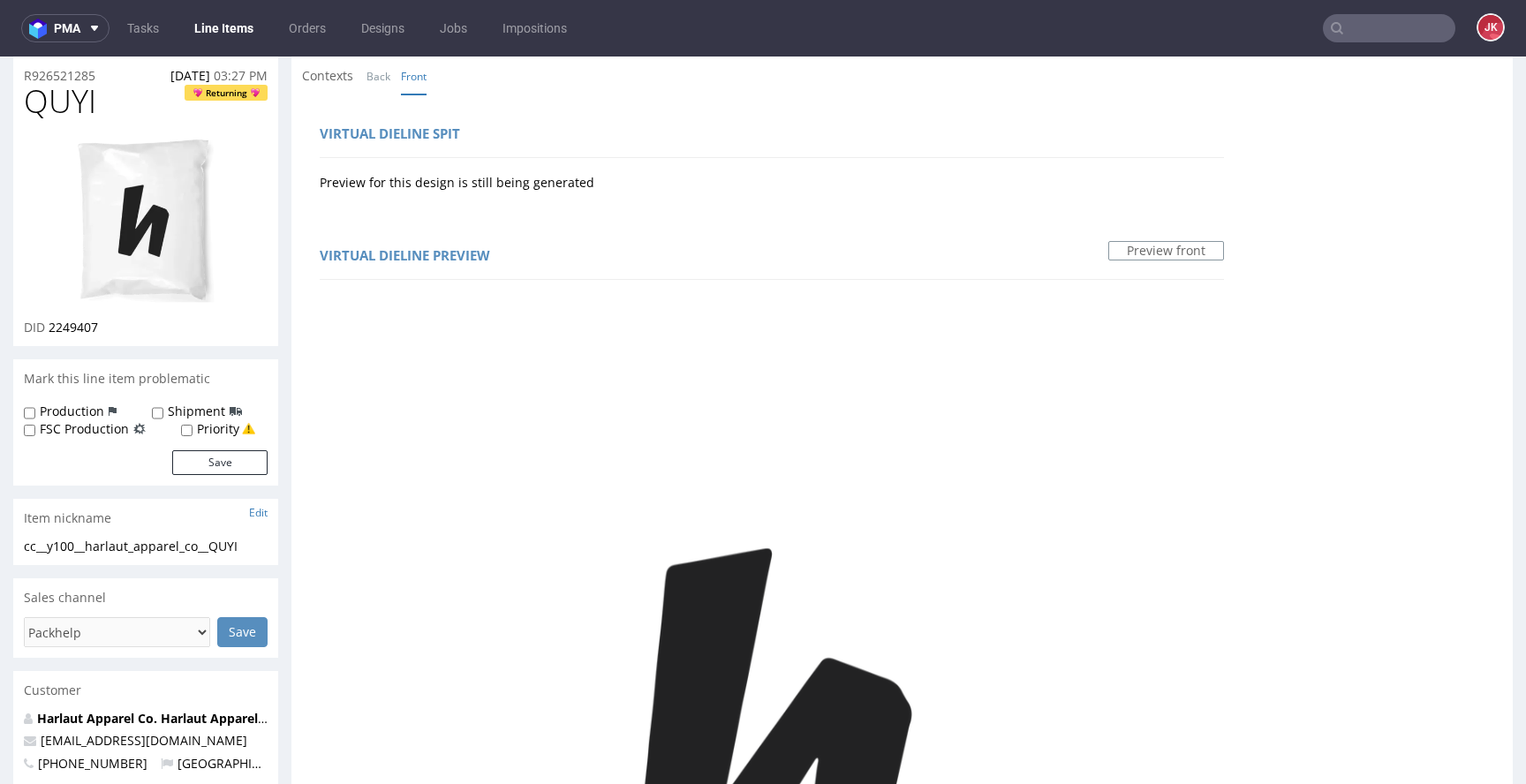
scroll to position [0, 0]
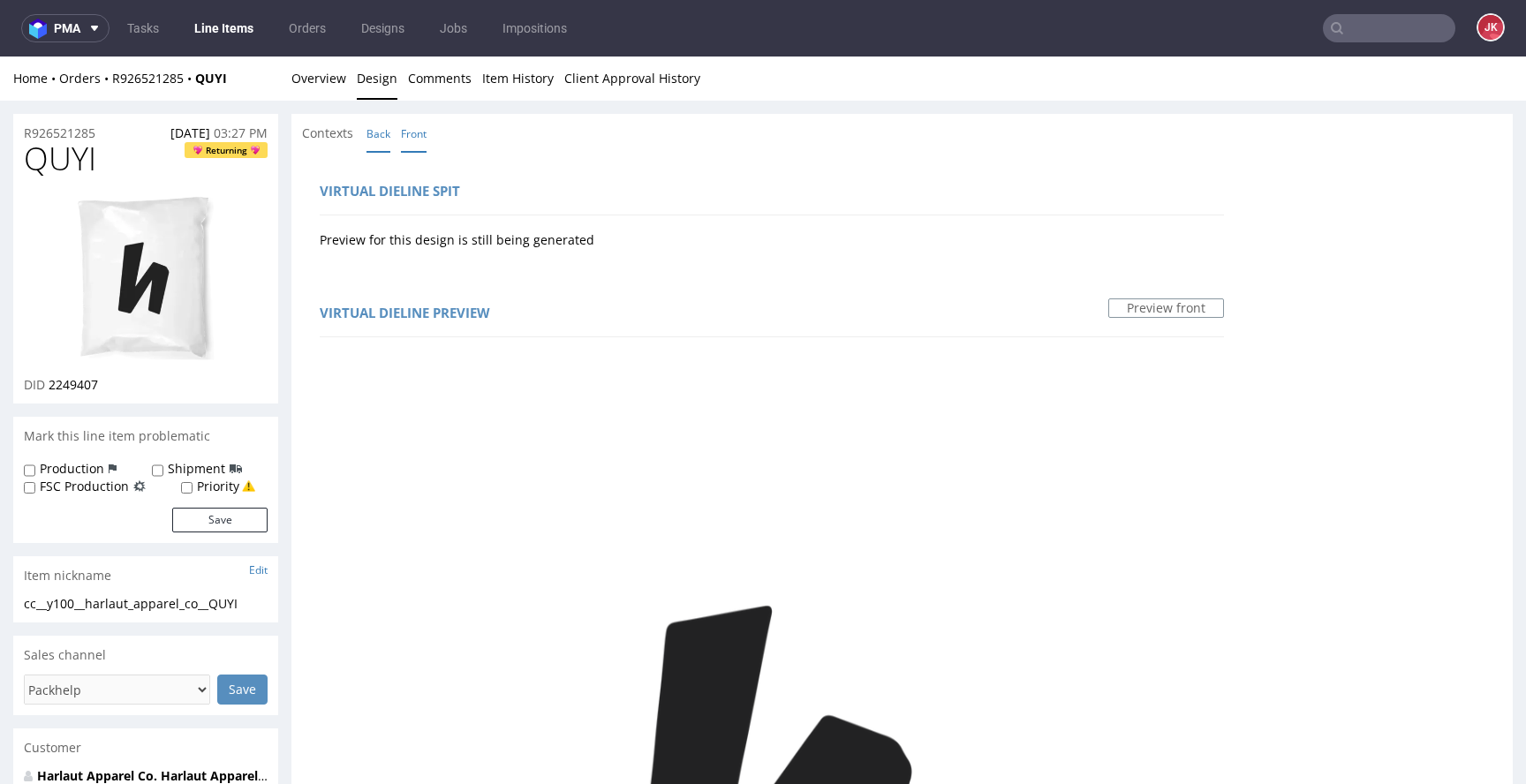
click at [378, 131] on link "Back" at bounding box center [379, 133] width 24 height 38
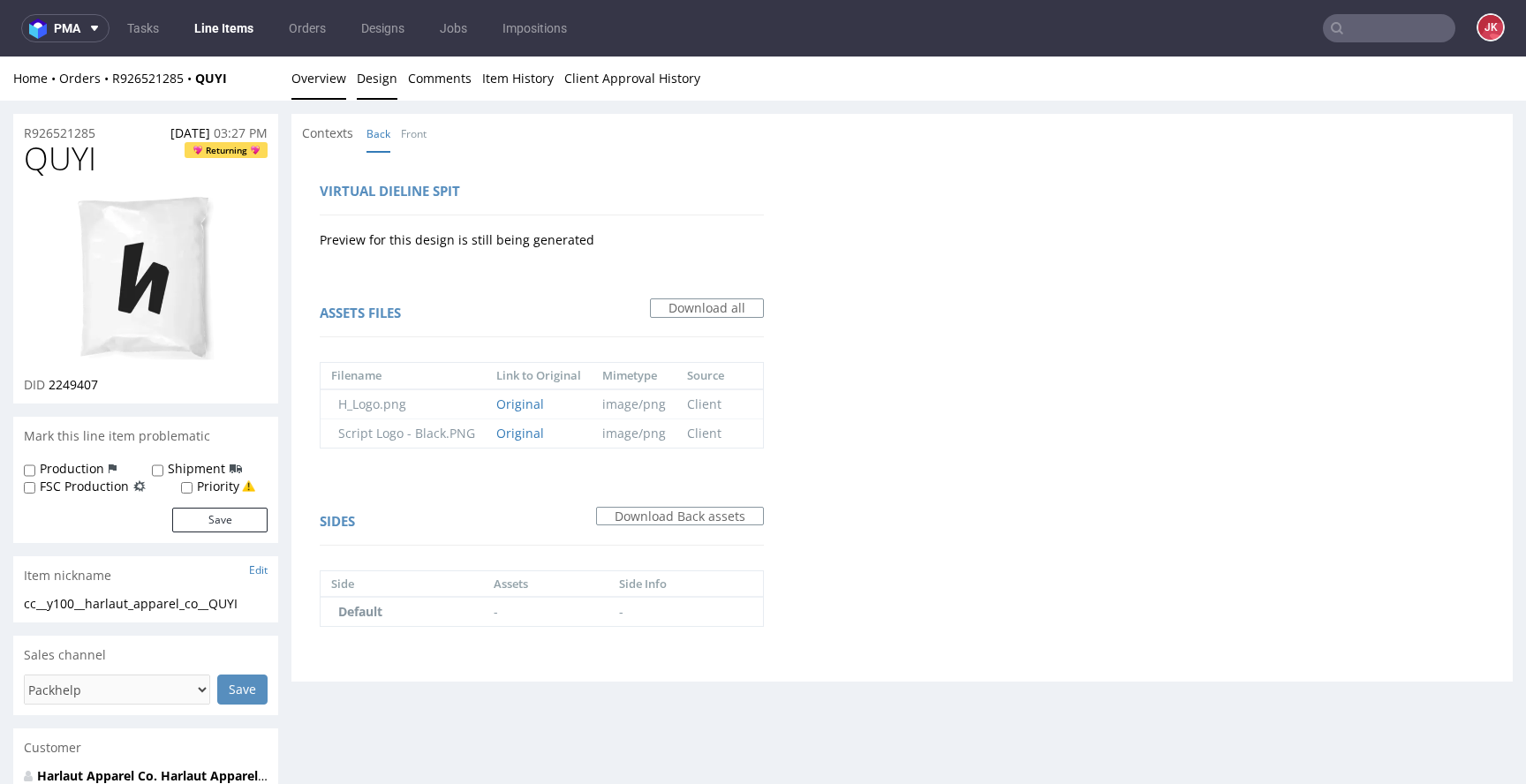
click at [304, 77] on link "Overview" at bounding box center [318, 78] width 55 height 43
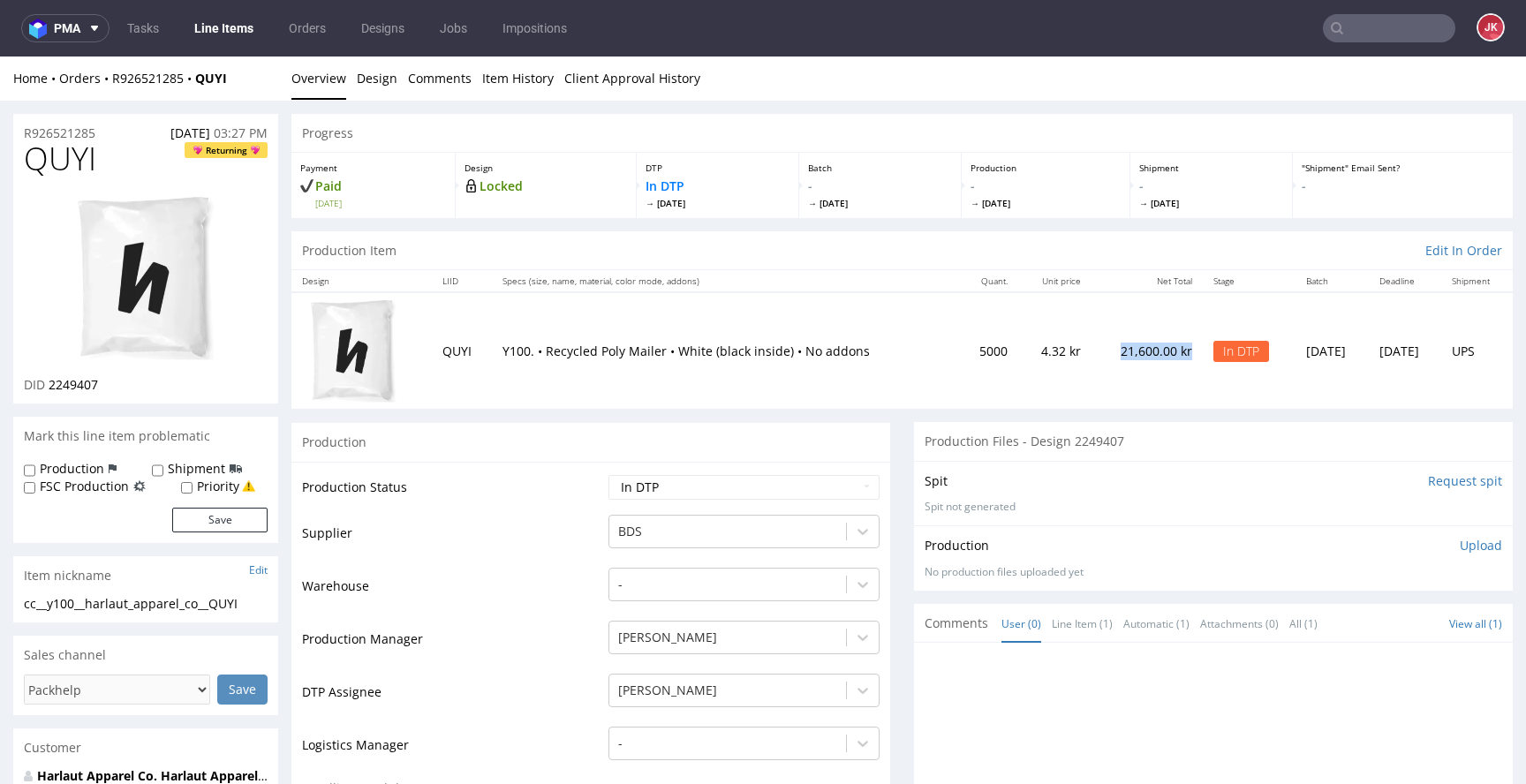
drag, startPoint x: 1068, startPoint y: 353, endPoint x: 1140, endPoint y: 352, distance: 72.0
click at [1140, 352] on td "21,600.00 kr" at bounding box center [1147, 350] width 111 height 117
click at [48, 157] on span "QUYI" at bounding box center [61, 159] width 73 height 35
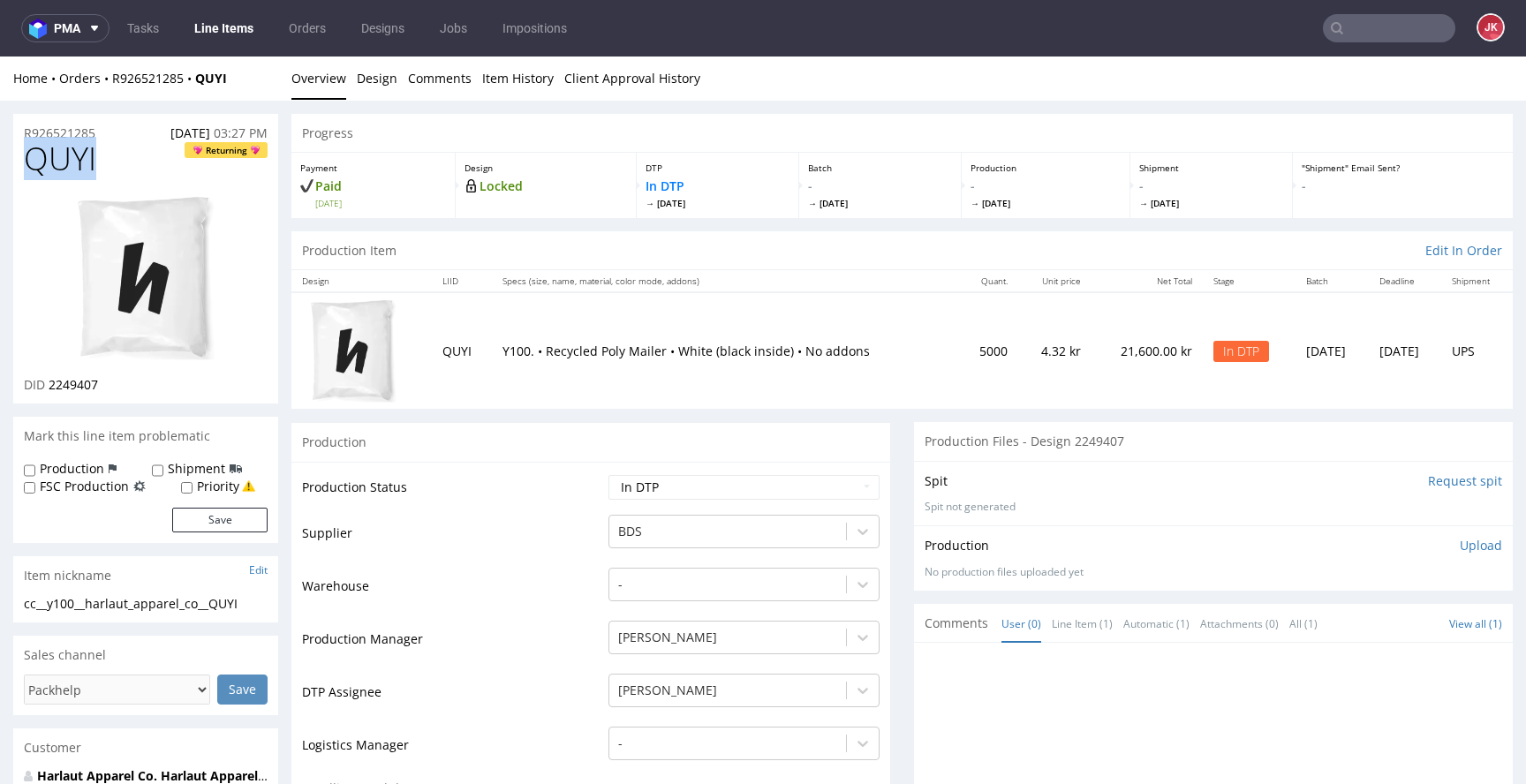
copy span "QUYI"
click at [546, 571] on td "Warehouse" at bounding box center [454, 593] width 302 height 53
click at [436, 560] on td "Supplier" at bounding box center [454, 539] width 302 height 53
drag, startPoint x: 262, startPoint y: 599, endPoint x: 3, endPoint y: 609, distance: 259.2
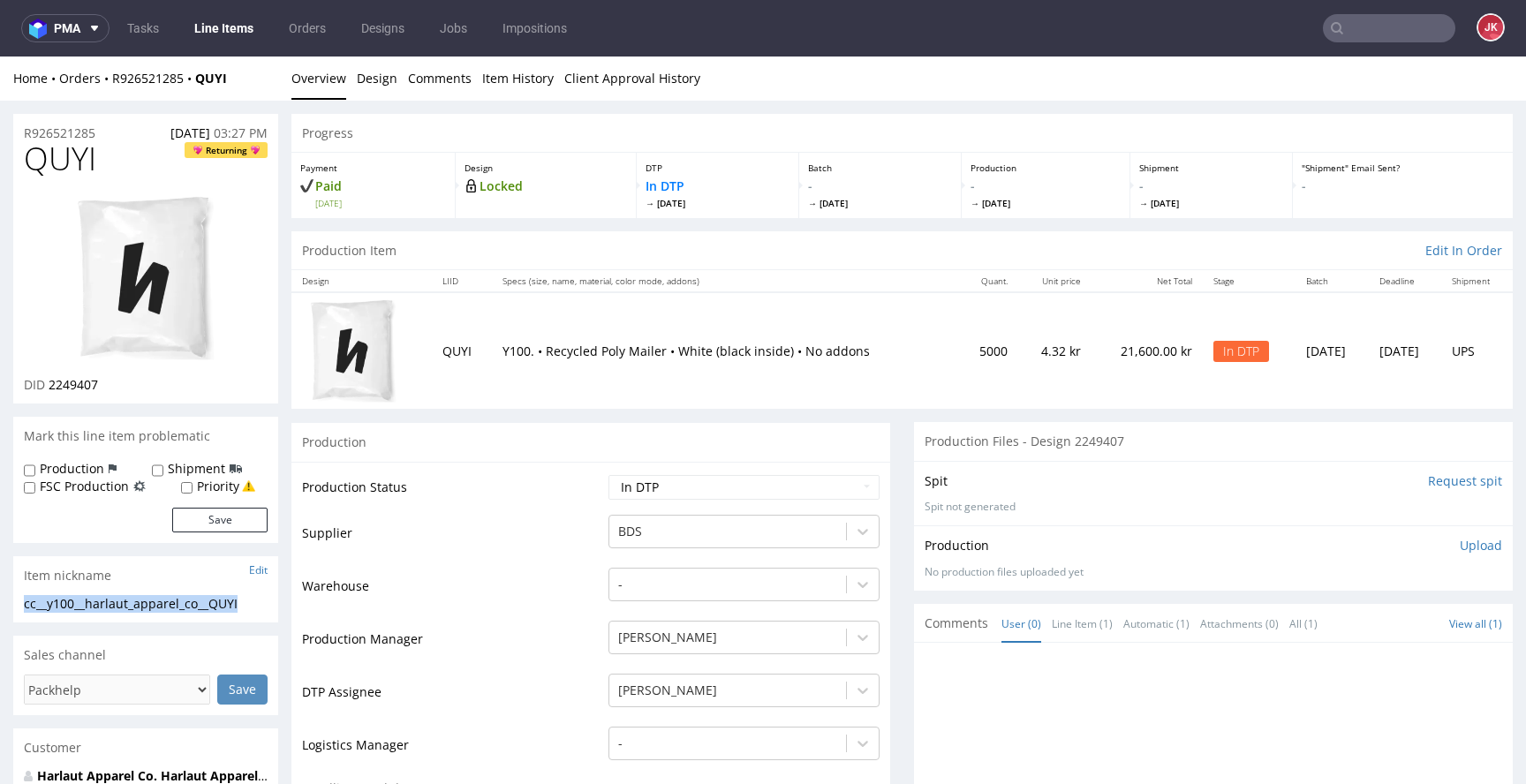
copy div "cc__y100__harlaut_apparel_co__QUYI"
drag, startPoint x: 120, startPoint y: 133, endPoint x: 0, endPoint y: 133, distance: 120.0
copy p "R926521285"
drag, startPoint x: 49, startPoint y: 388, endPoint x: 113, endPoint y: 386, distance: 64.0
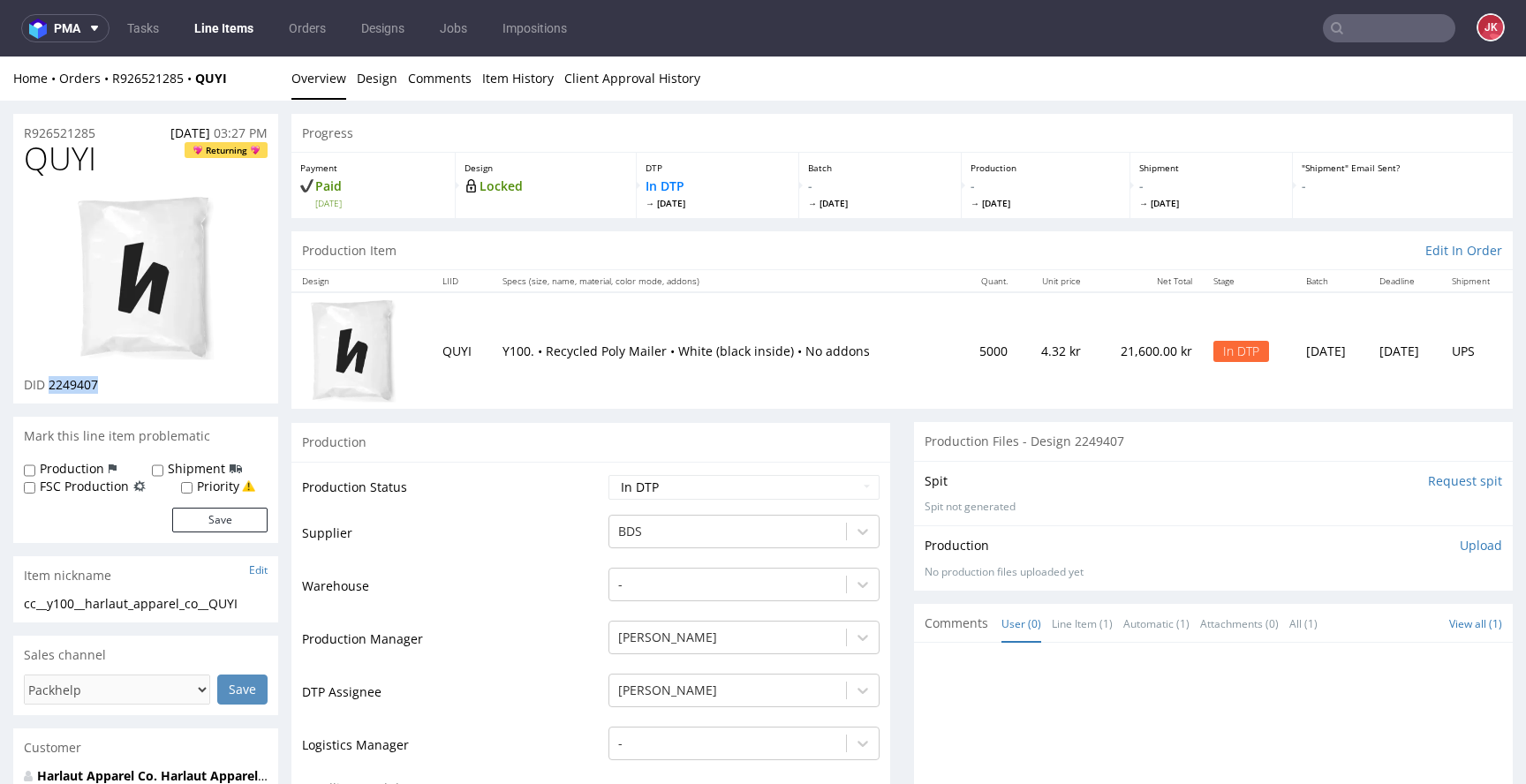
click at [113, 386] on div "DID 2249407" at bounding box center [146, 385] width 244 height 18
copy span "2249407"
click at [1460, 544] on p "Upload" at bounding box center [1480, 545] width 42 height 18
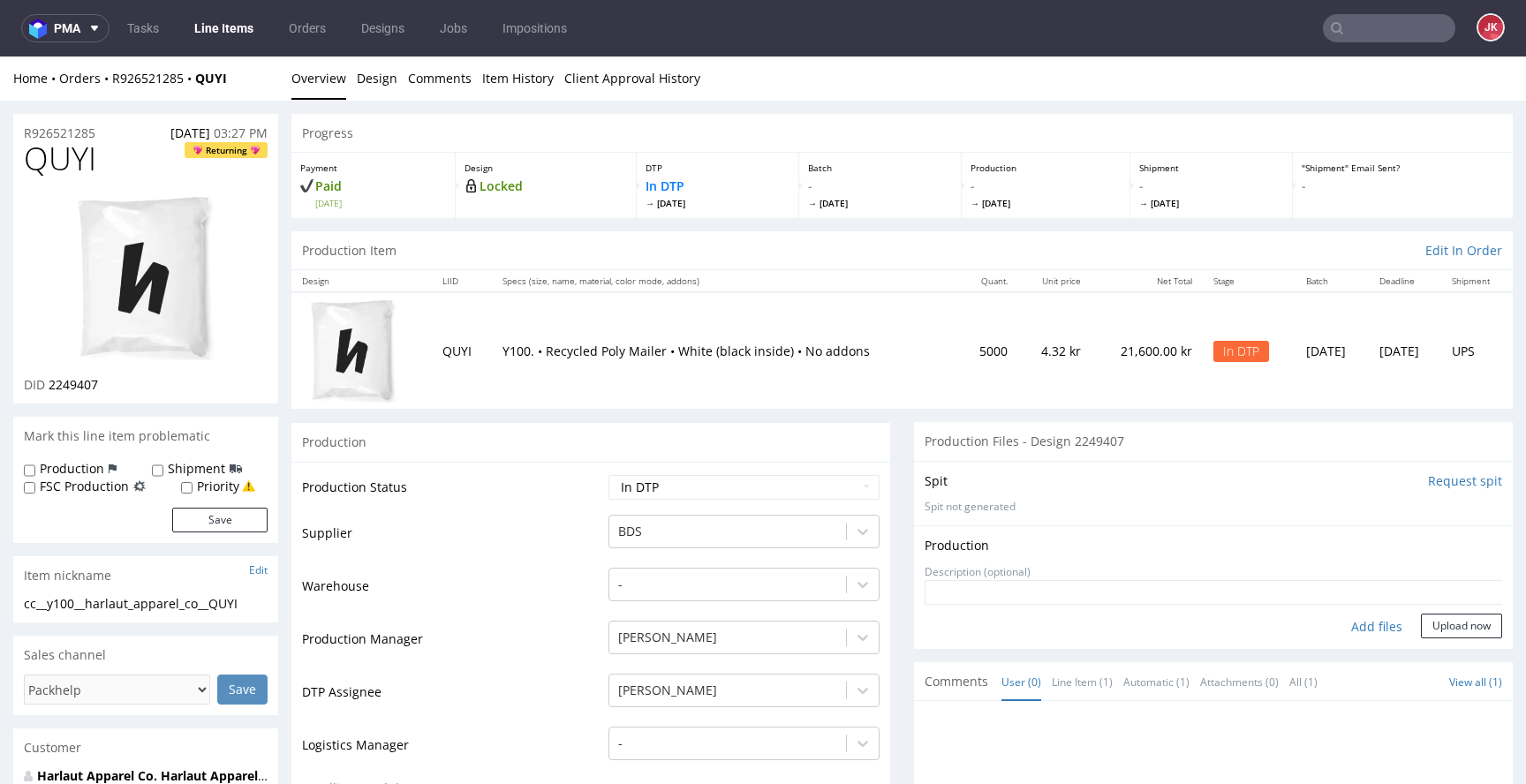
click at [1366, 619] on div "Add files" at bounding box center [1377, 627] width 89 height 26
type input "C:\fakepath\cc__y100__harlaut_apparel_co__QUYI__d2249407__oR926521285.pdf"
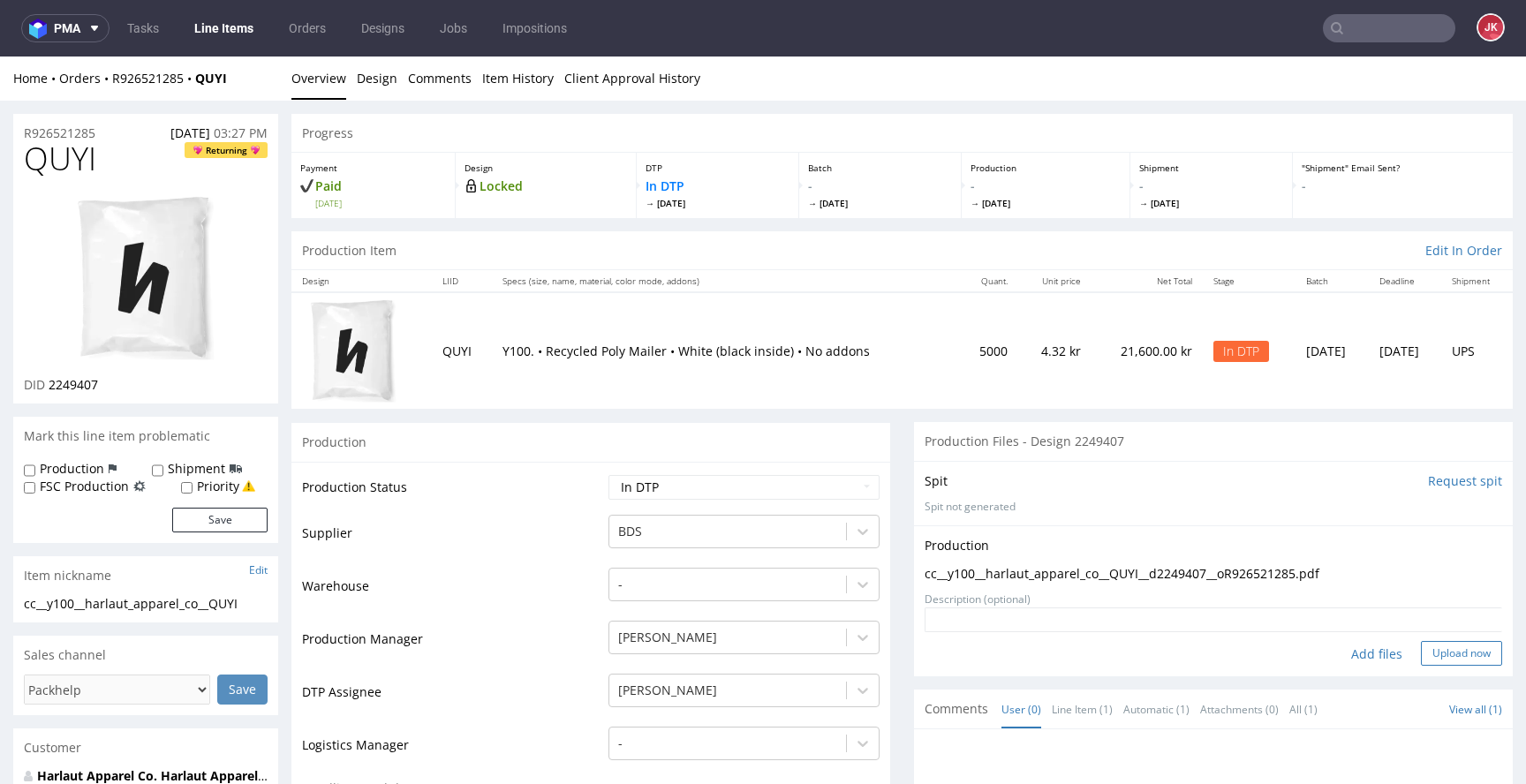
click at [1438, 654] on button "Upload now" at bounding box center [1461, 653] width 81 height 24
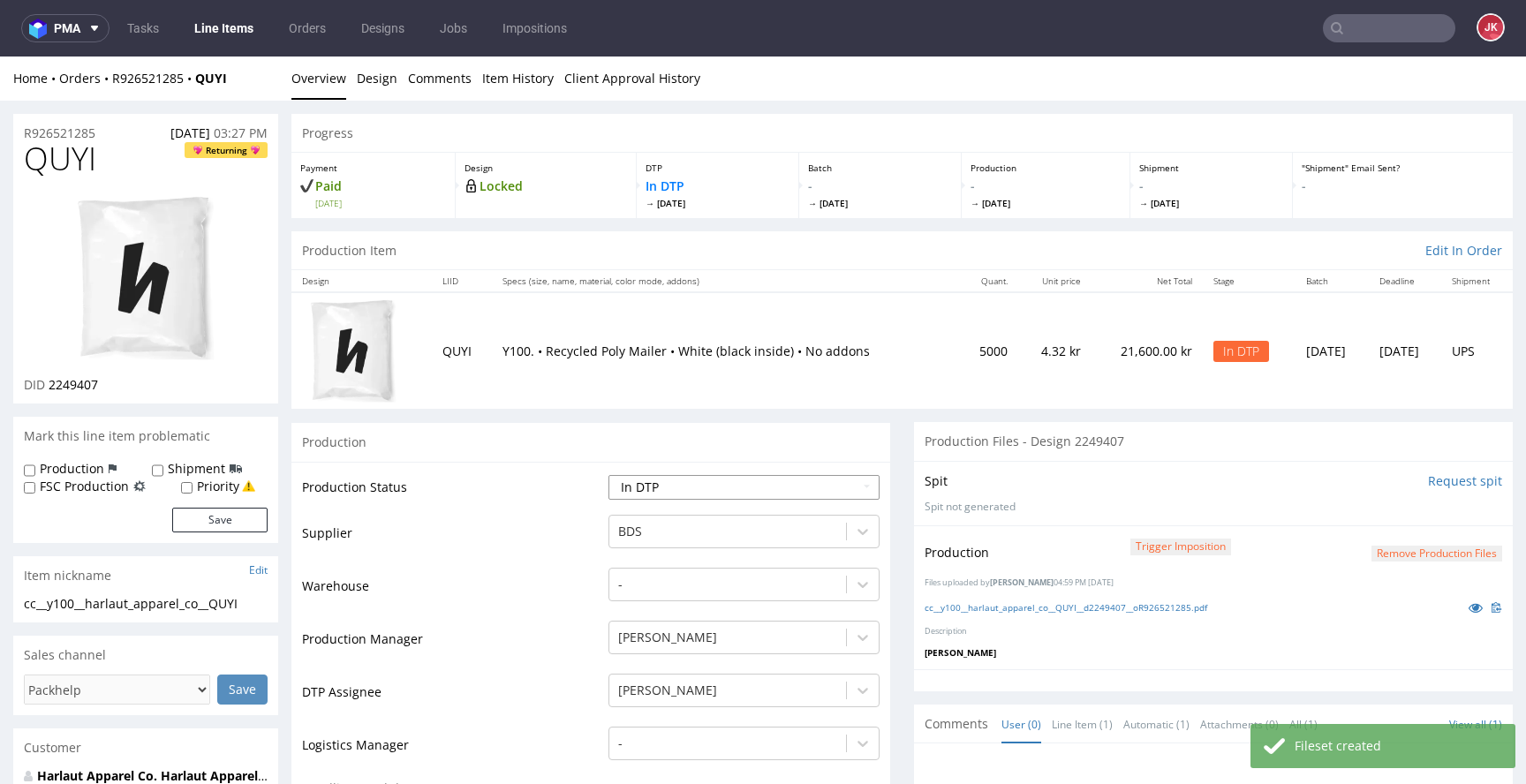
click at [792, 483] on select "Waiting for Artwork Waiting for Diecut Waiting for Mockup Waiting for DTP Waiti…" at bounding box center [744, 487] width 271 height 24
select select "dtp_production_ready"
click at [609, 475] on select "Waiting for Artwork Waiting for Diecut Waiting for Mockup Waiting for DTP Waiti…" at bounding box center [744, 487] width 271 height 24
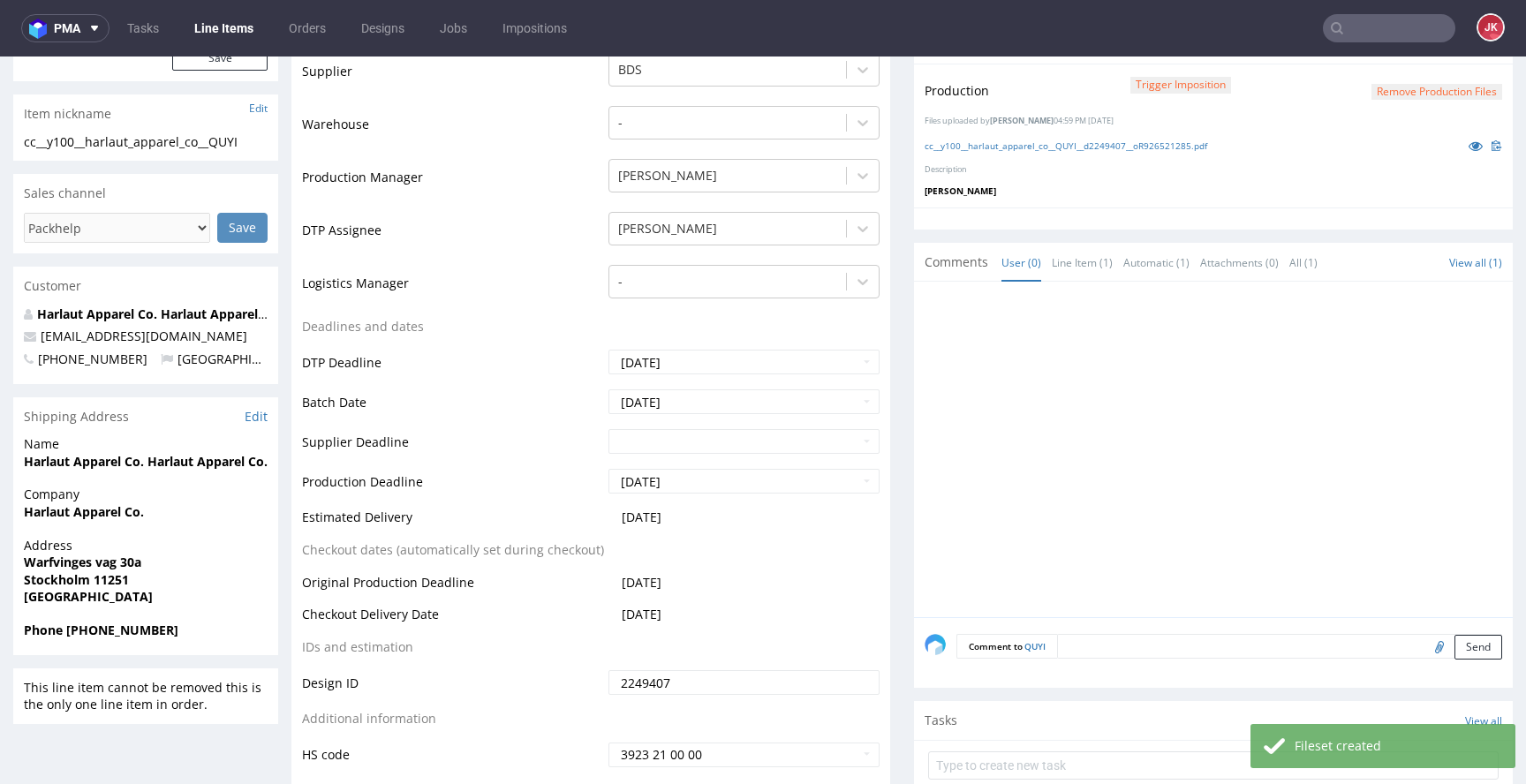
scroll to position [520, 0]
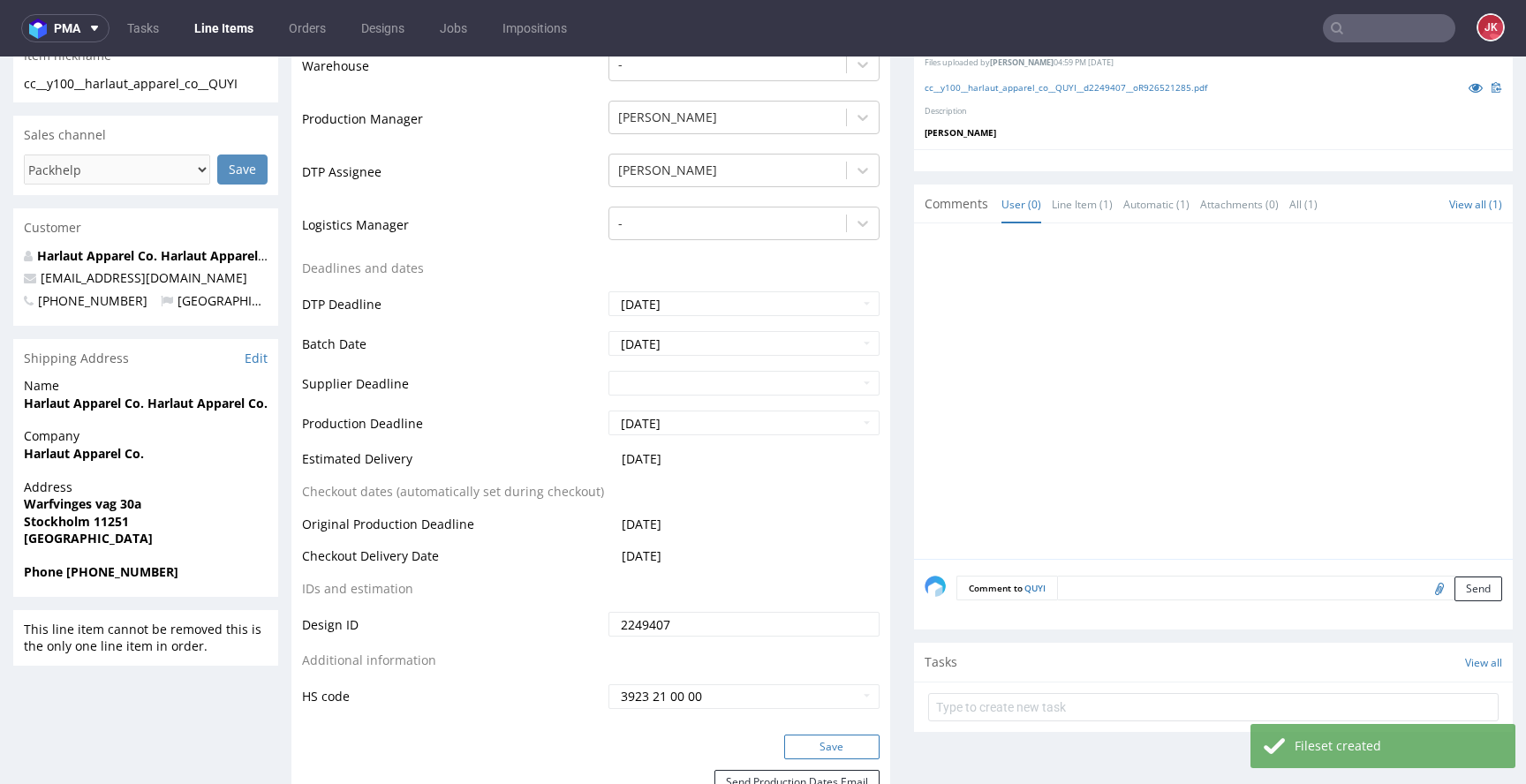
click at [850, 746] on button "Save" at bounding box center [832, 747] width 95 height 24
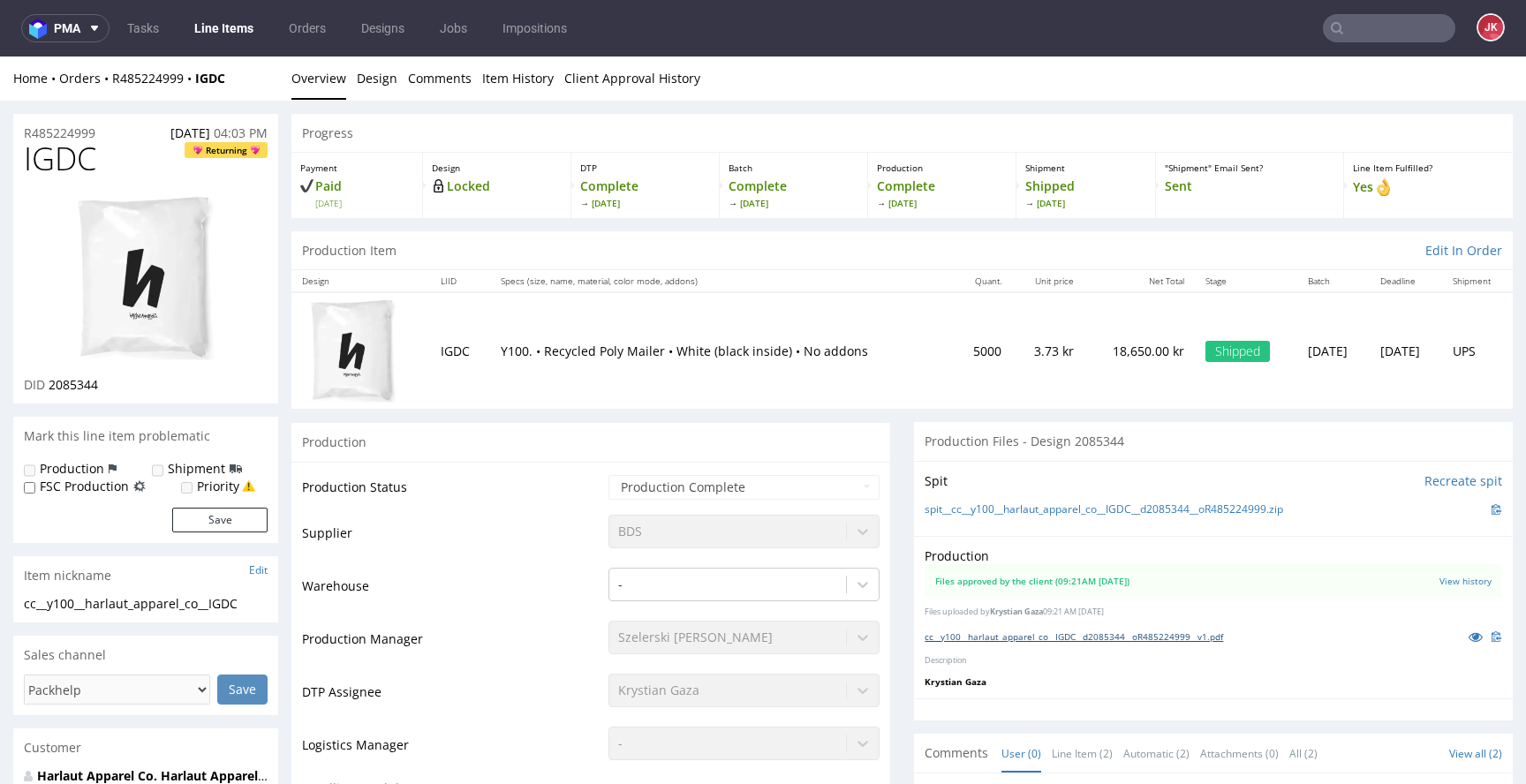
click at [1019, 635] on link "cc__y100__harlaut_apparel_co__IGDC__d2085344__oR485224999__v1.pdf" at bounding box center [1074, 637] width 299 height 12
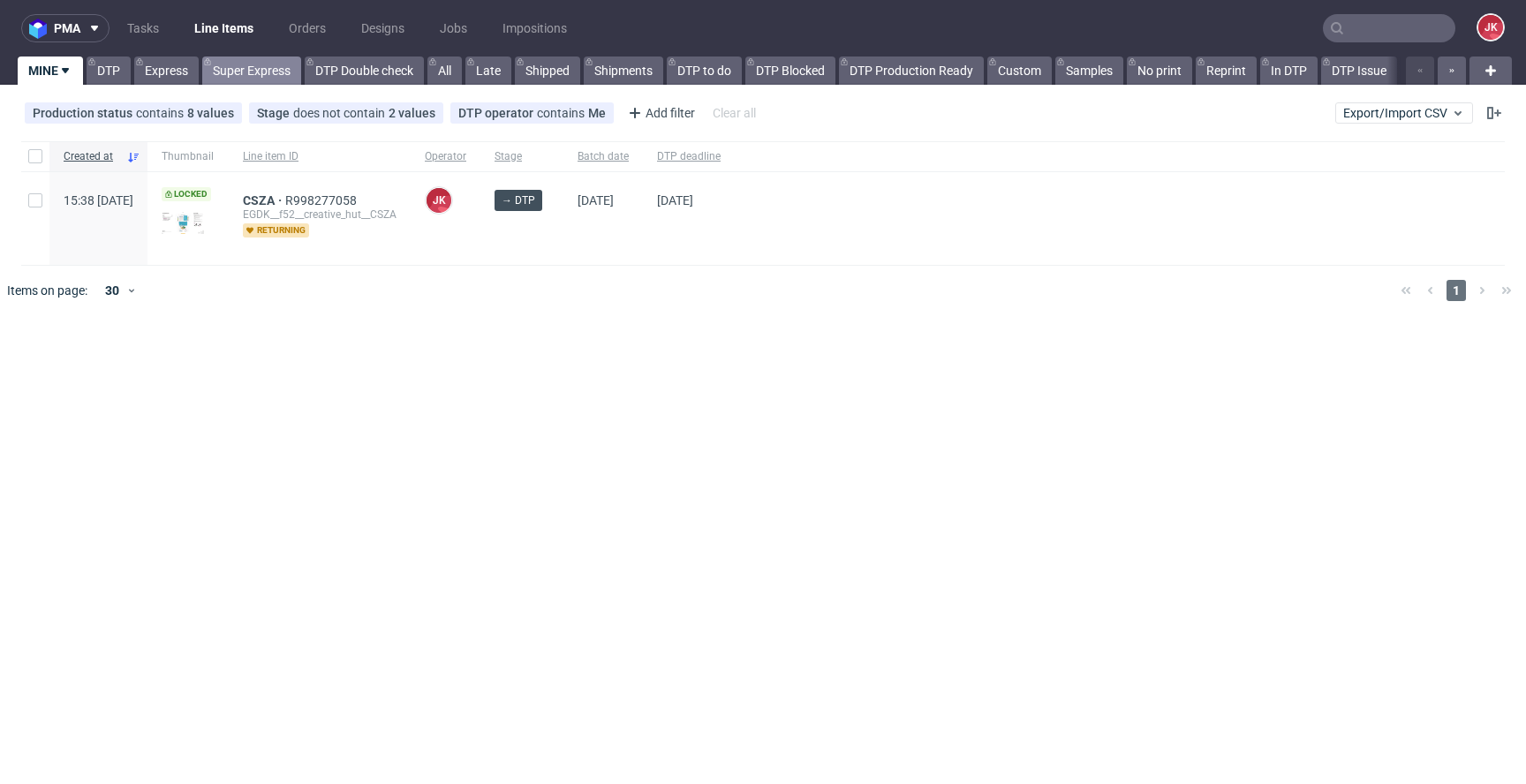
click at [276, 68] on link "Super Express" at bounding box center [252, 71] width 99 height 28
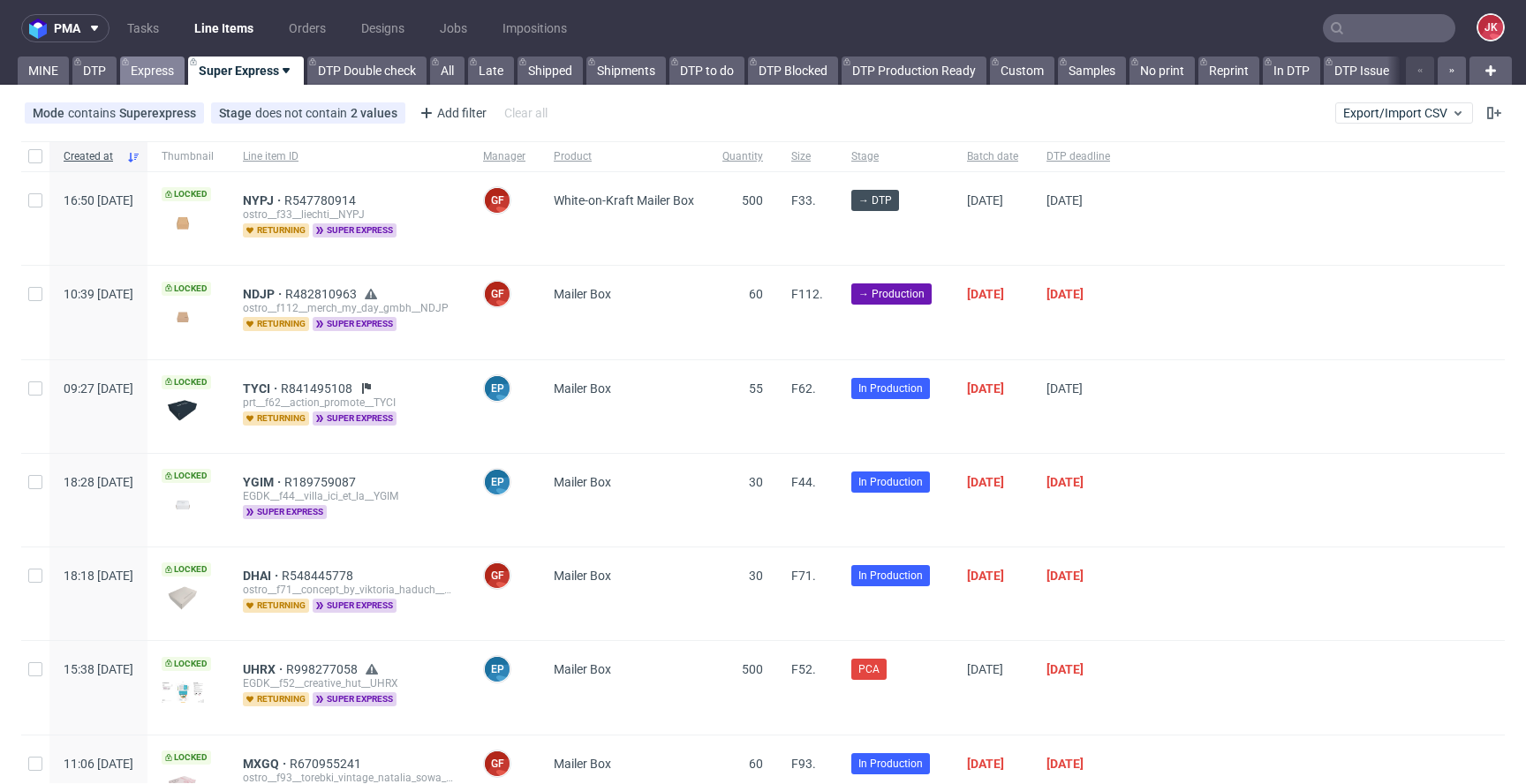
click at [165, 69] on link "Express" at bounding box center [152, 71] width 64 height 28
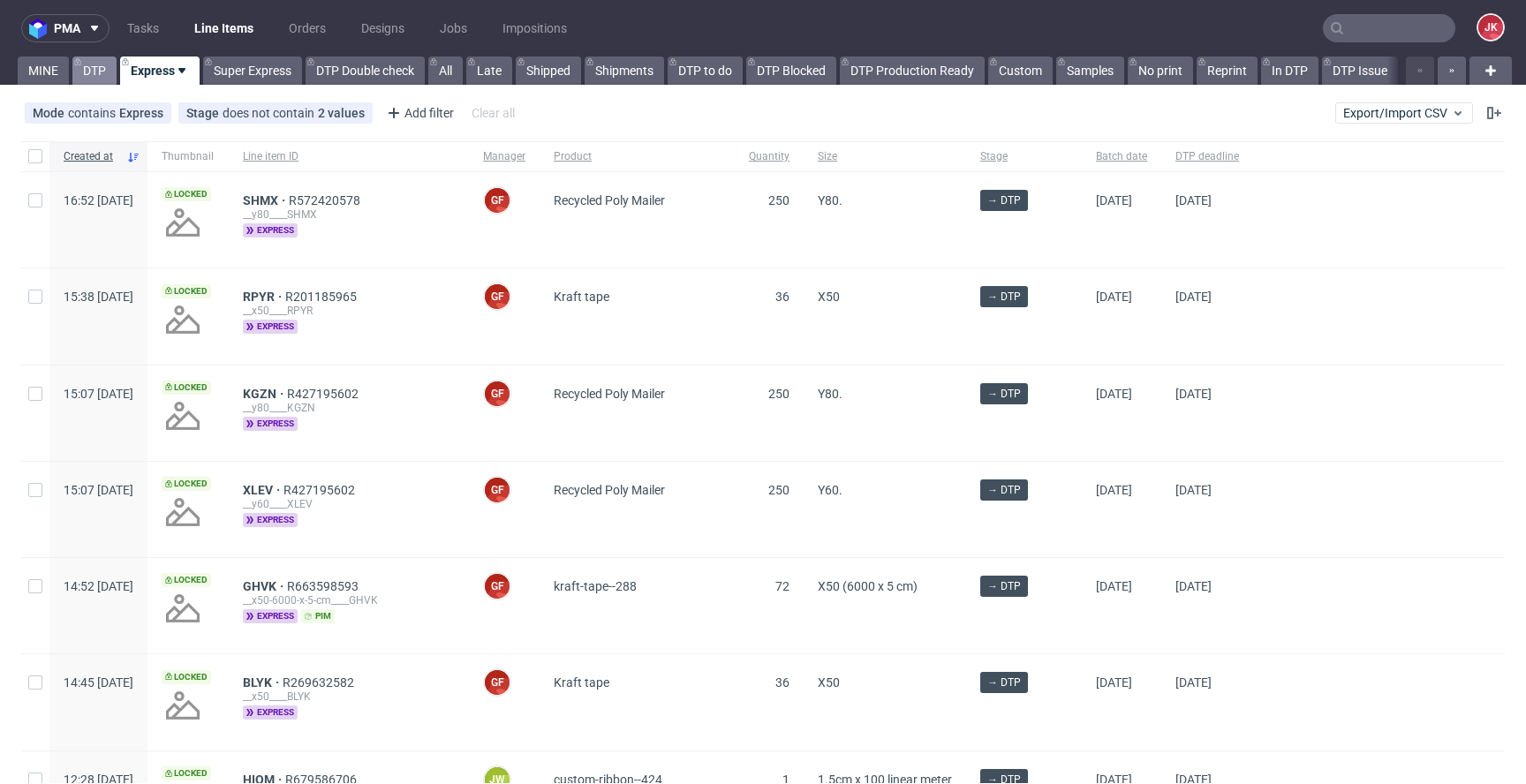
click at [97, 73] on link "DTP" at bounding box center [94, 71] width 44 height 28
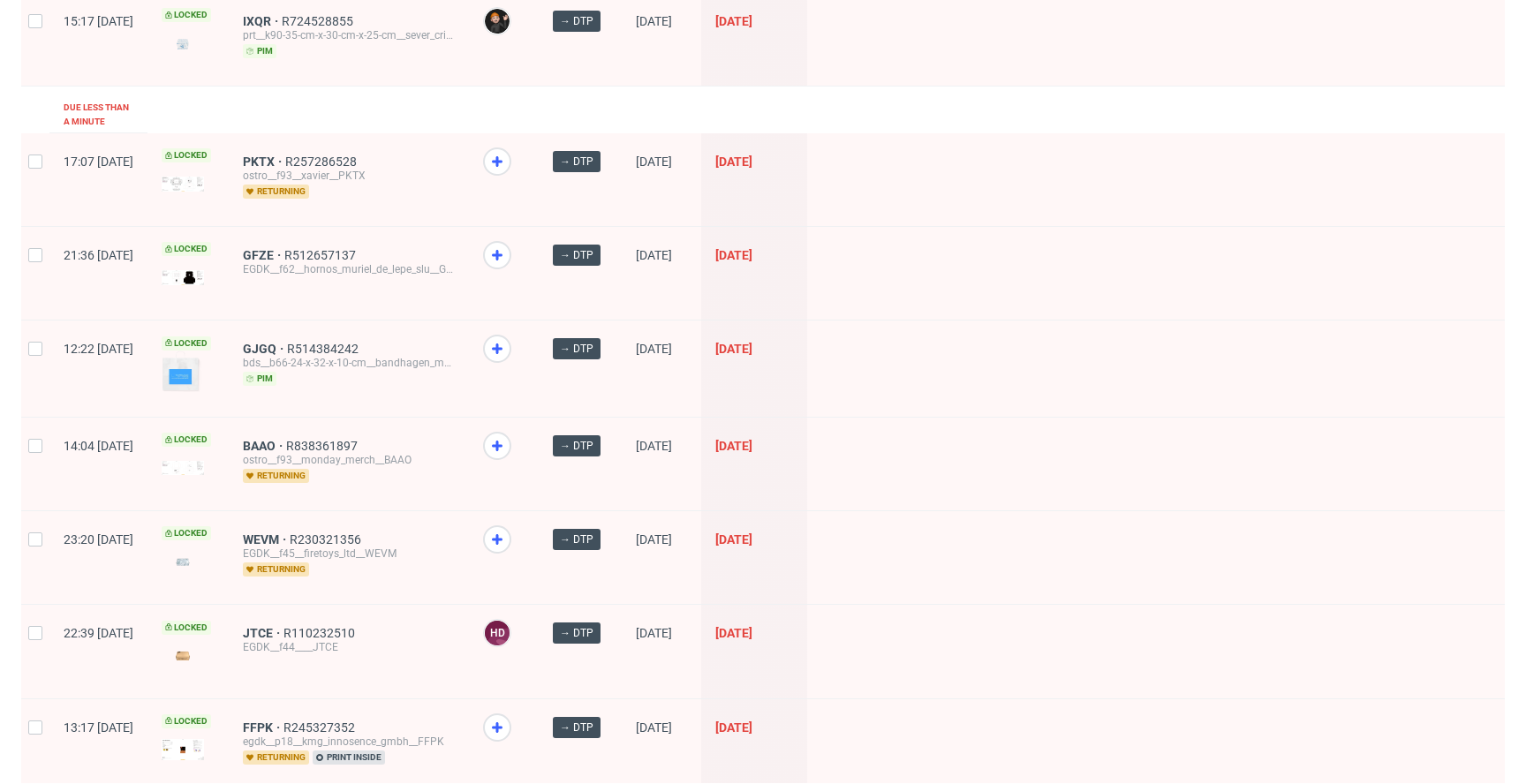
scroll to position [905, 0]
click at [287, 437] on span "BAAO" at bounding box center [264, 443] width 43 height 14
click at [287, 340] on span "GJGQ" at bounding box center [264, 346] width 44 height 14
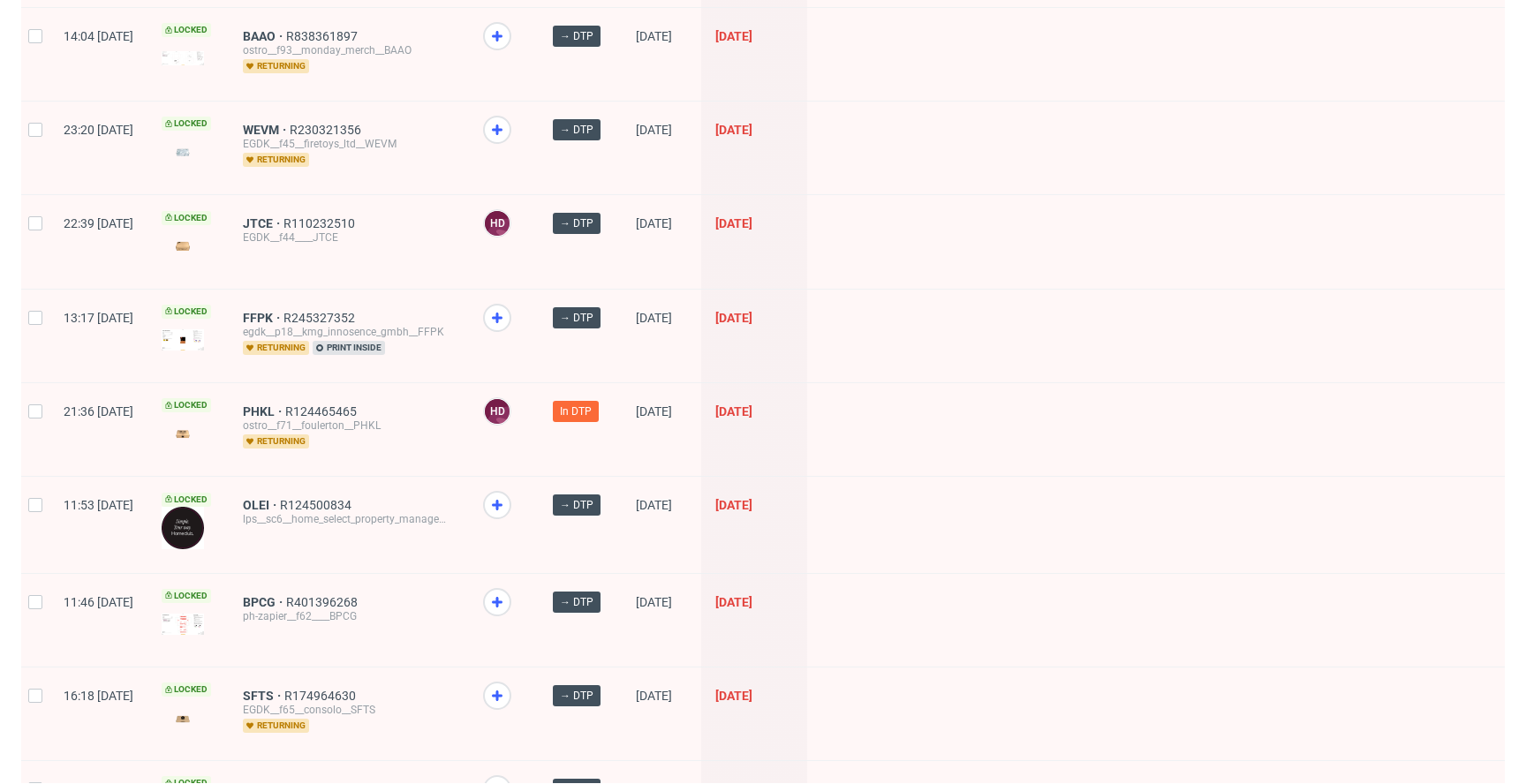
scroll to position [1324, 0]
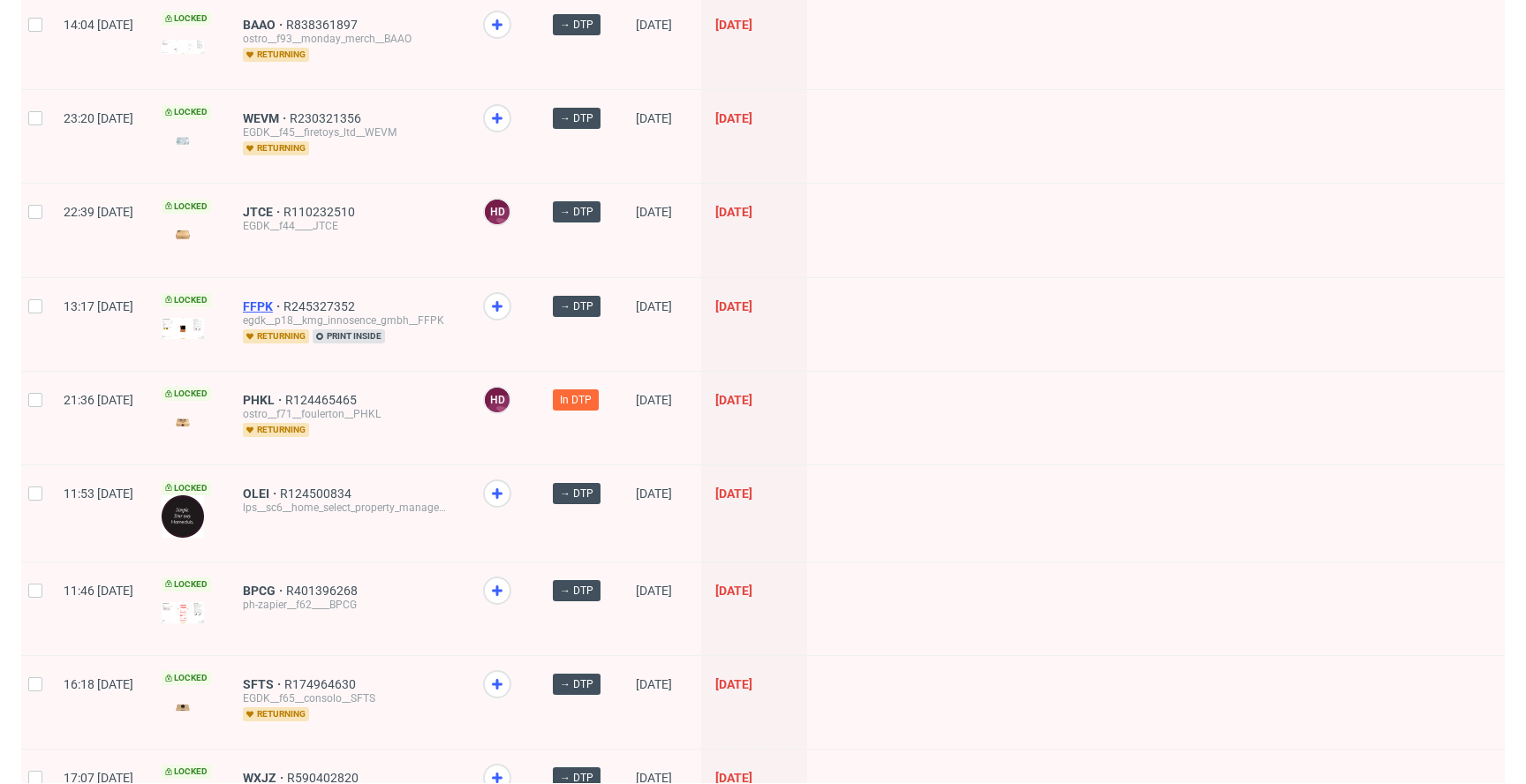
click at [284, 300] on span "FFPK" at bounding box center [263, 306] width 41 height 14
click at [280, 486] on span "OLEI" at bounding box center [261, 493] width 37 height 14
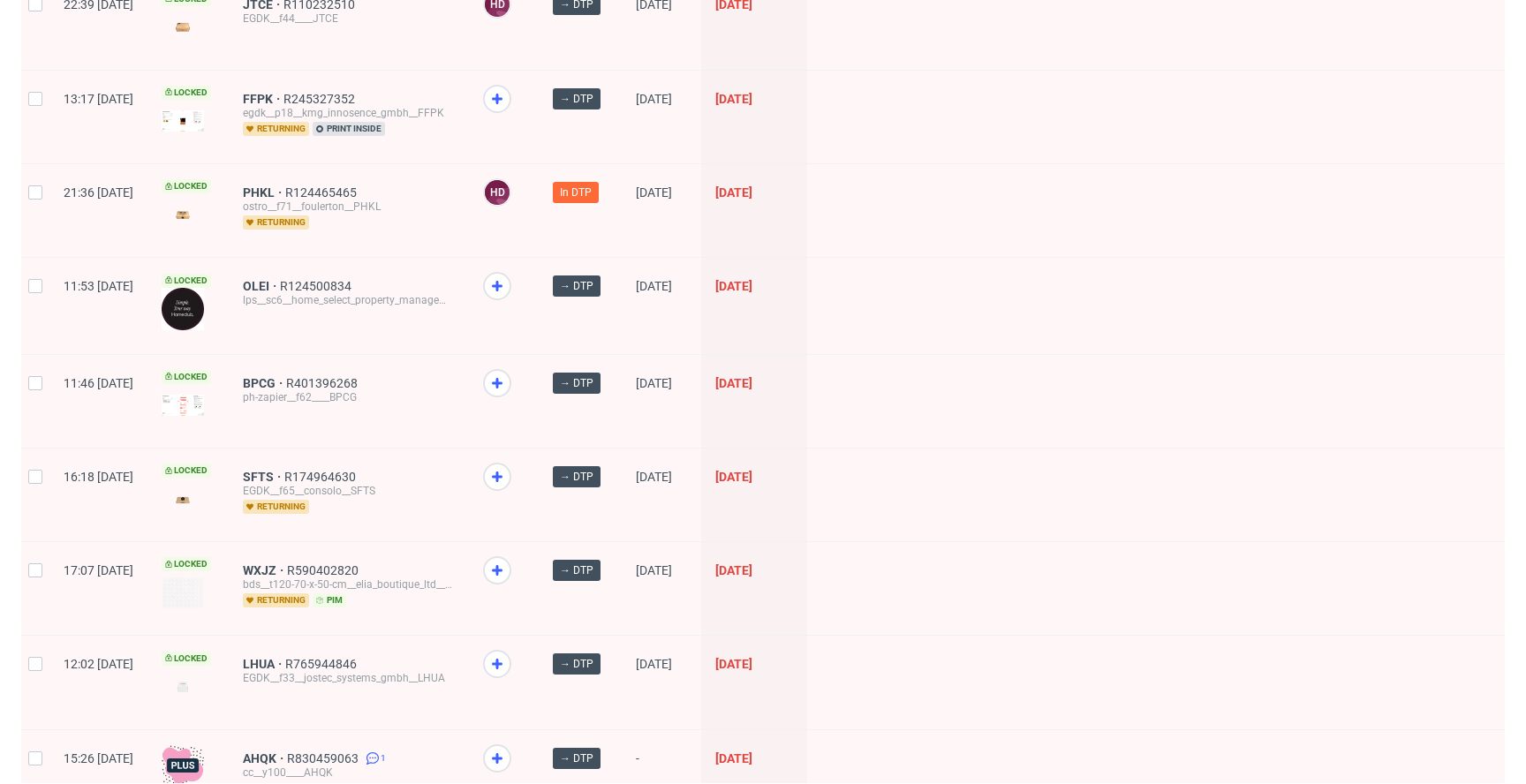
scroll to position [1535, 0]
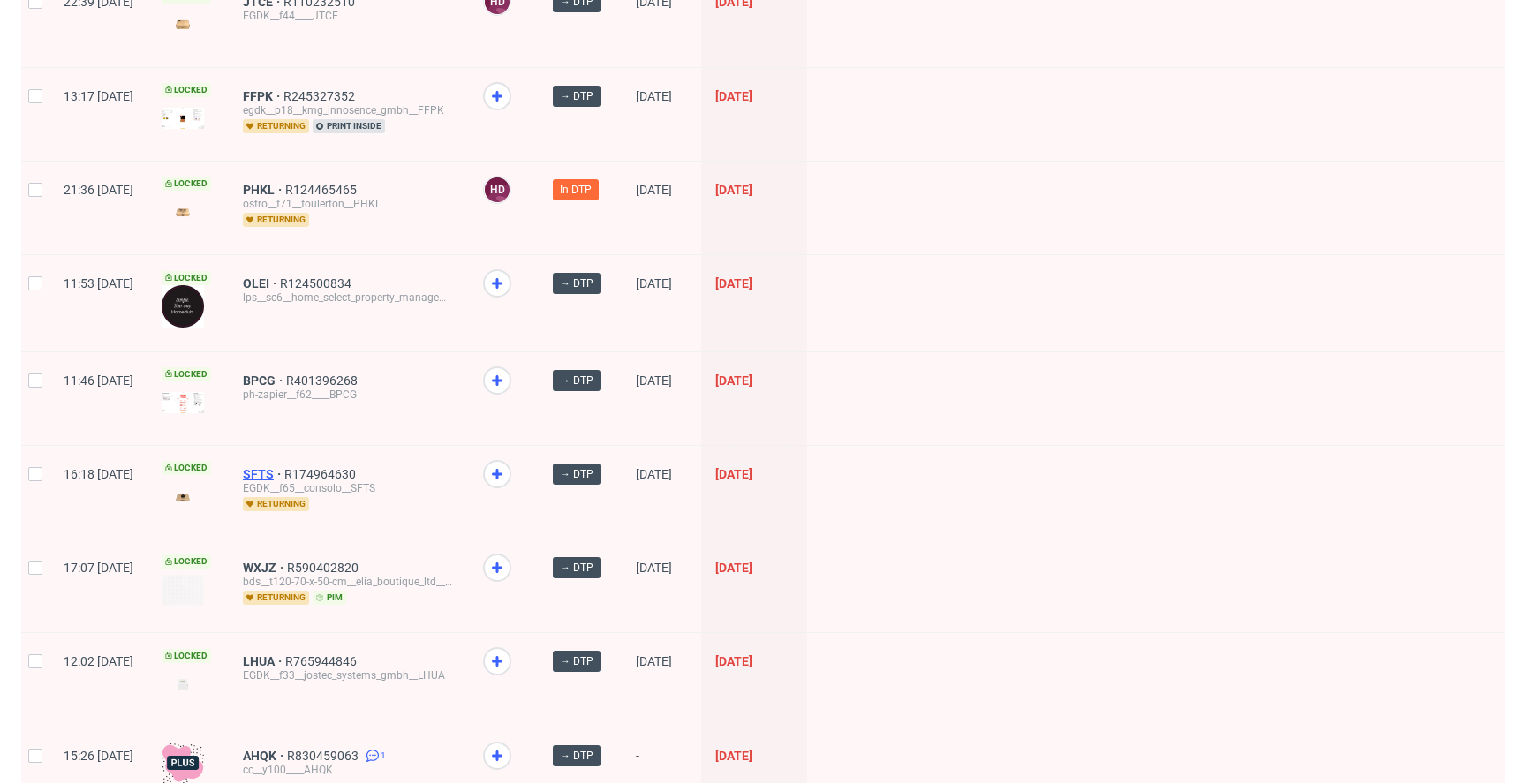
click at [285, 468] on span "SFTS" at bounding box center [263, 474] width 41 height 14
click at [287, 561] on span "WXJZ" at bounding box center [264, 567] width 44 height 14
click at [286, 654] on span "LHUA" at bounding box center [263, 661] width 42 height 14
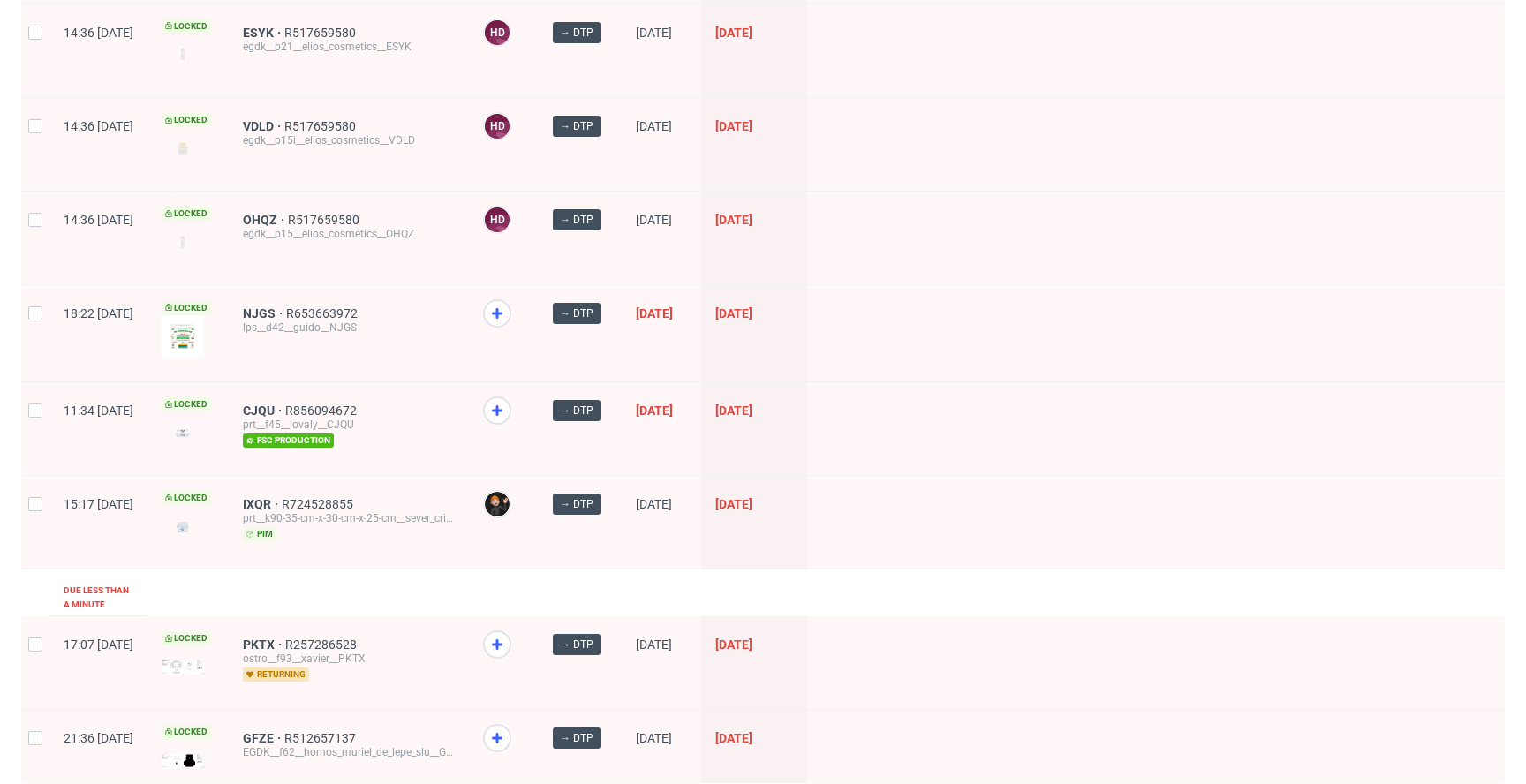
scroll to position [0, 0]
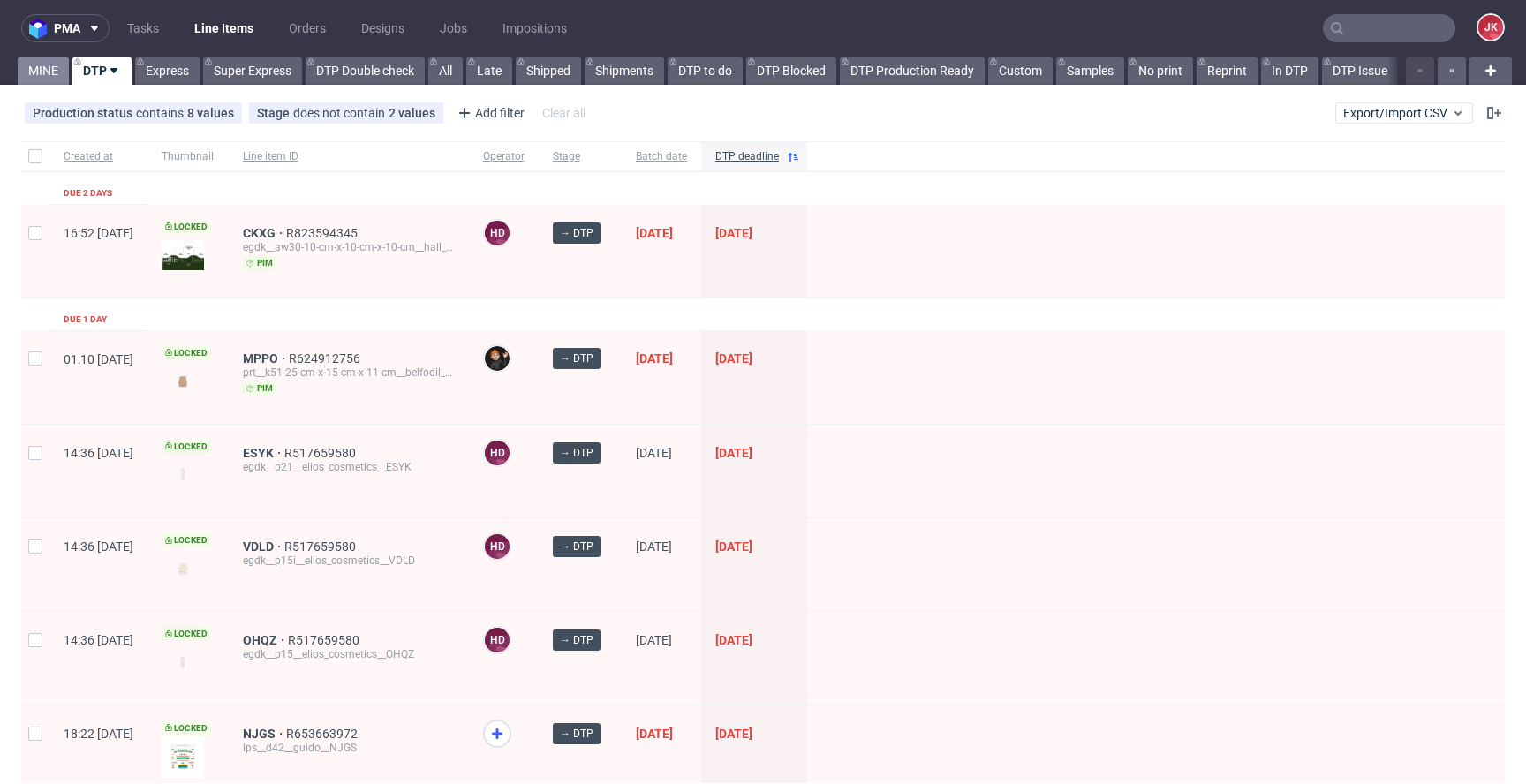
click at [40, 68] on link "MINE" at bounding box center [43, 71] width 51 height 28
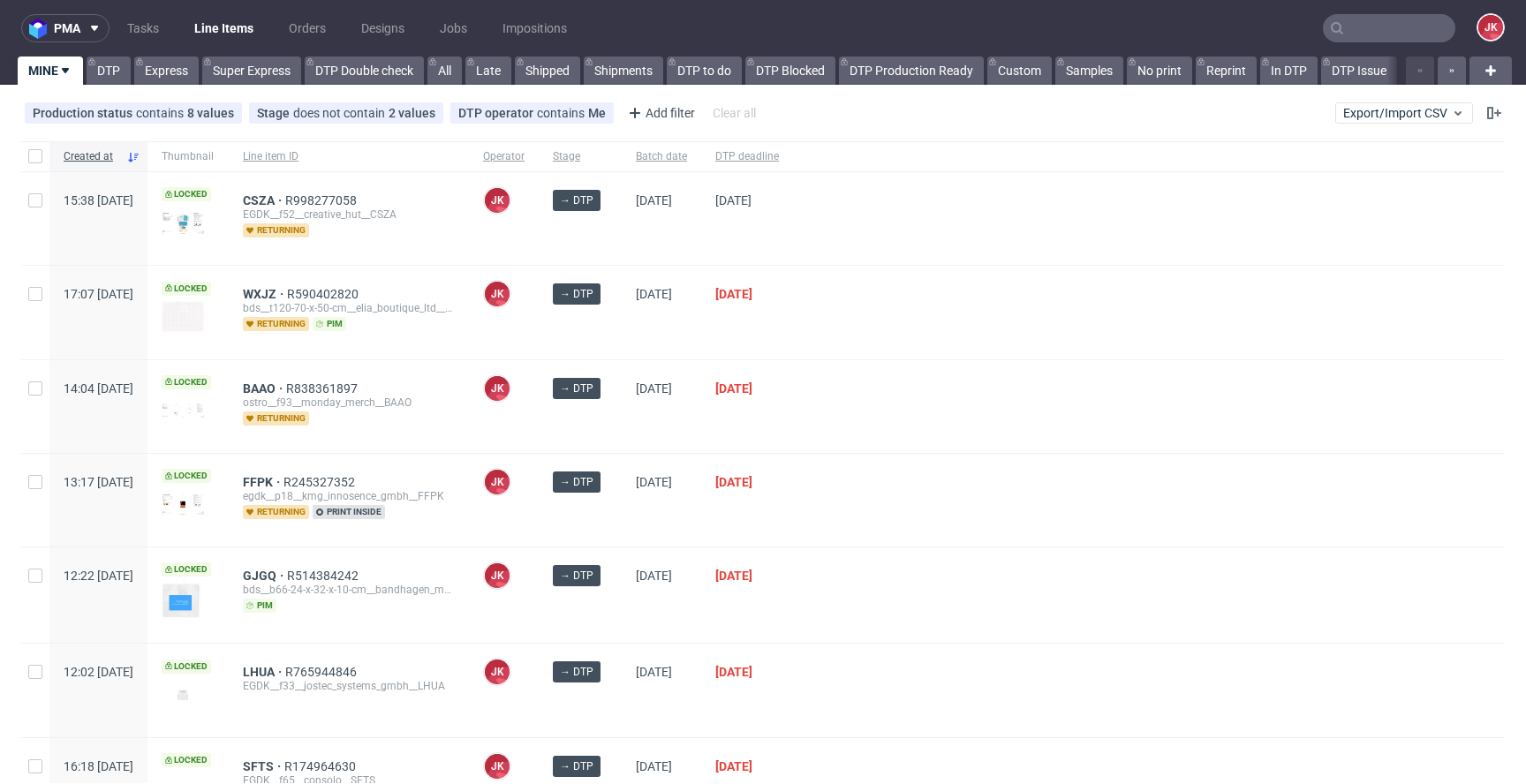
click at [875, 326] on div at bounding box center [1149, 312] width 712 height 92
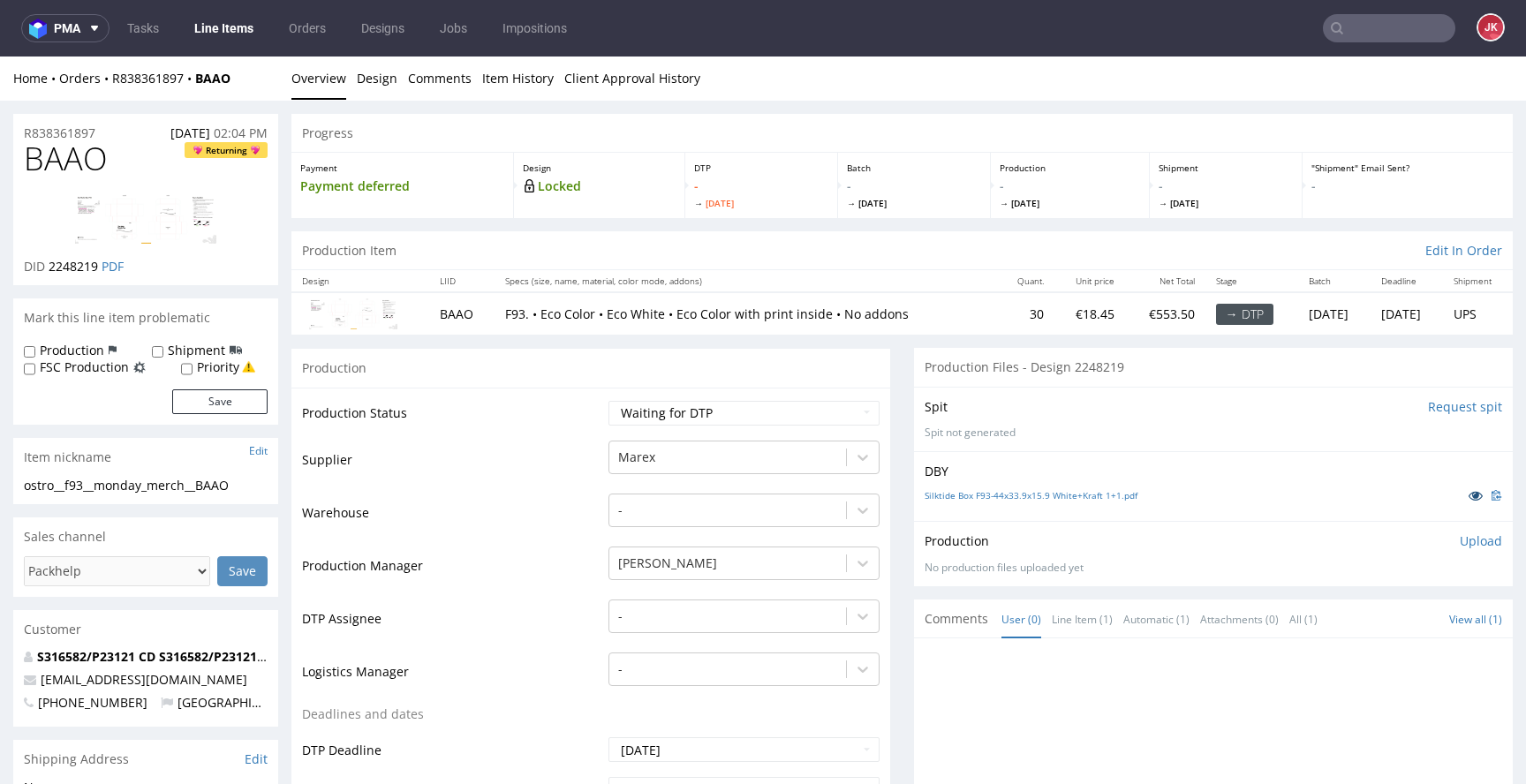
click at [1469, 499] on icon at bounding box center [1476, 495] width 14 height 12
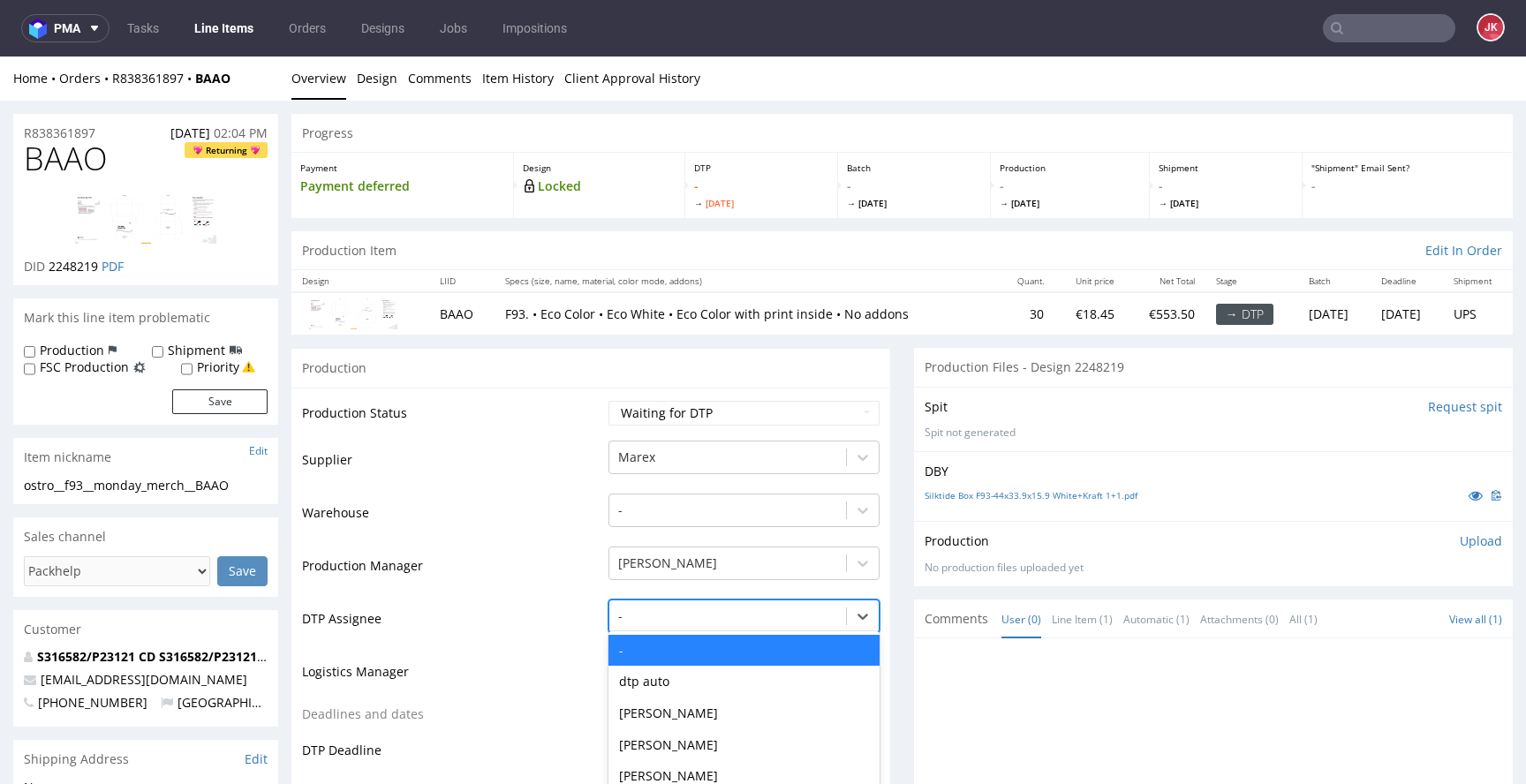
scroll to position [119, 0]
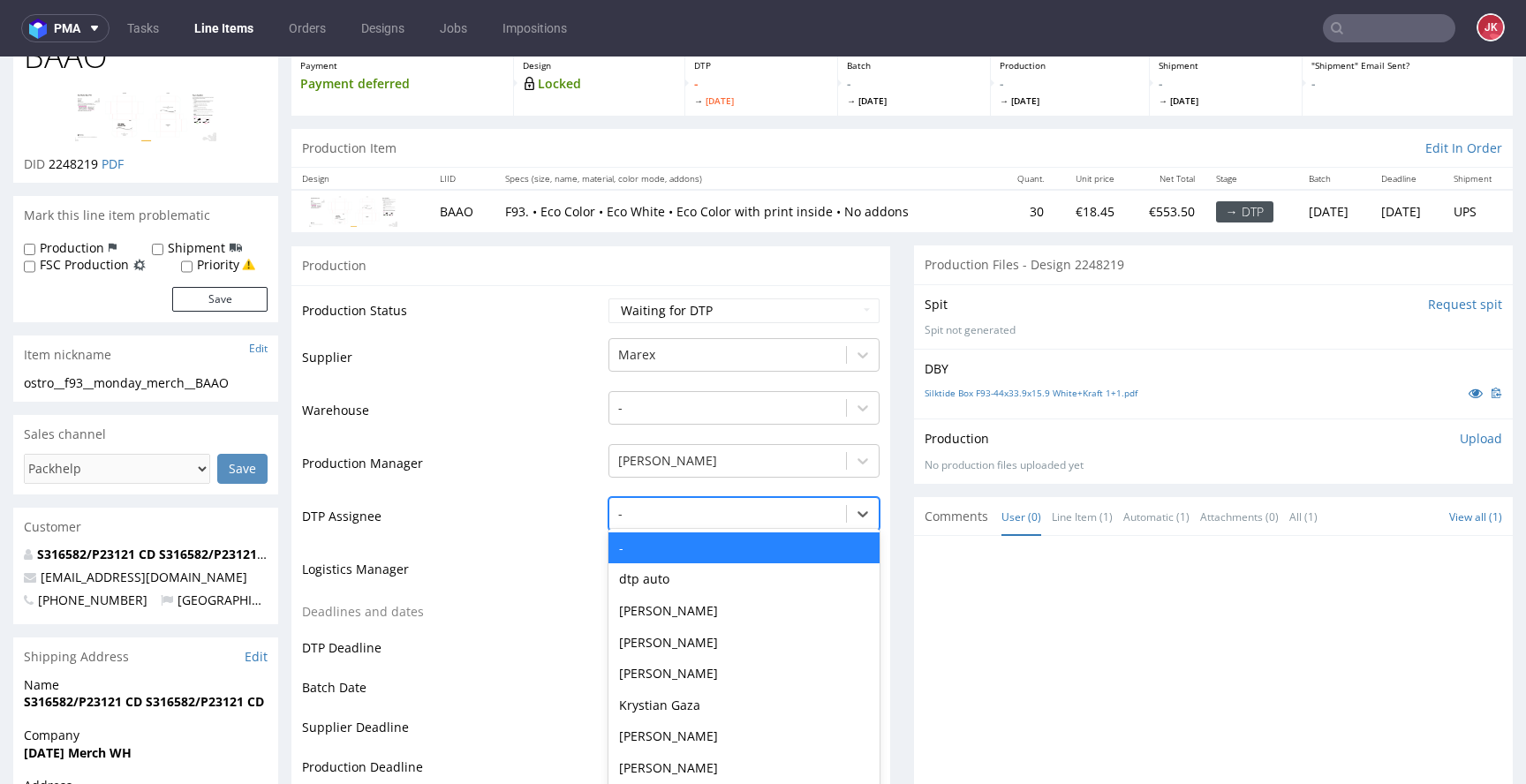
click at [737, 522] on div "- selected, 1 of 31. 31 results available. Use Up and Down to choose options, p…" at bounding box center [744, 510] width 271 height 24
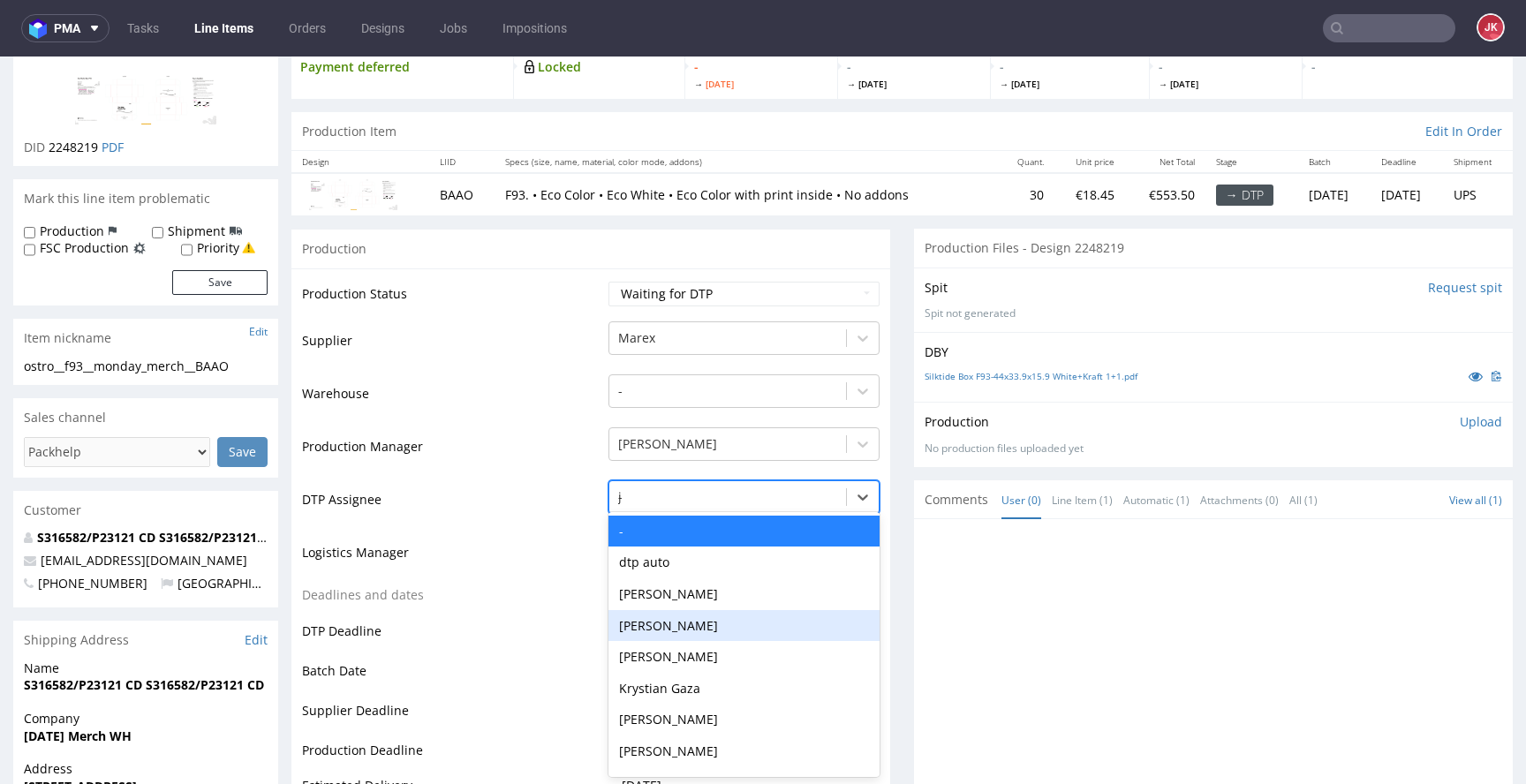
type input "jan"
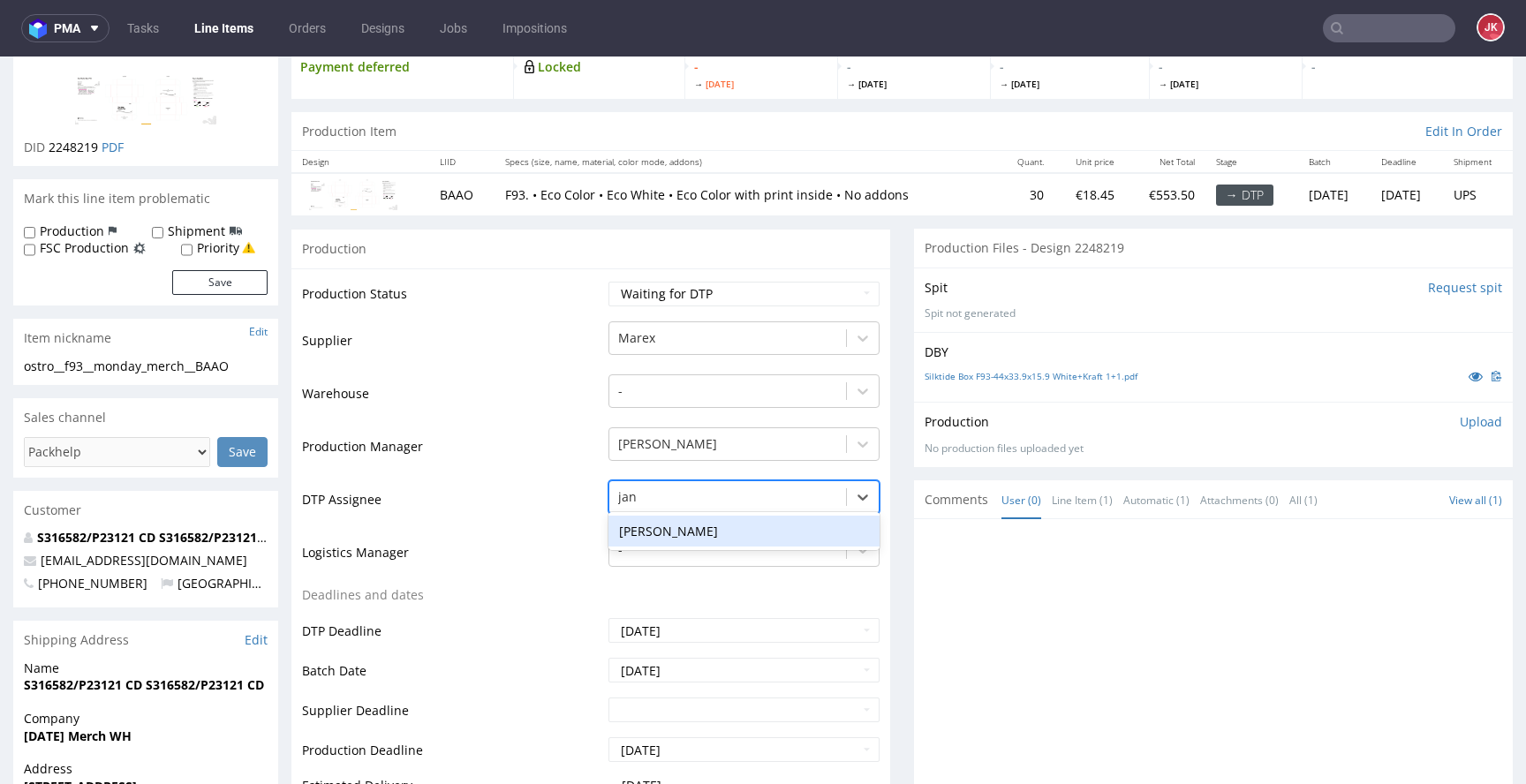
click at [731, 521] on div "[PERSON_NAME]" at bounding box center [744, 532] width 271 height 32
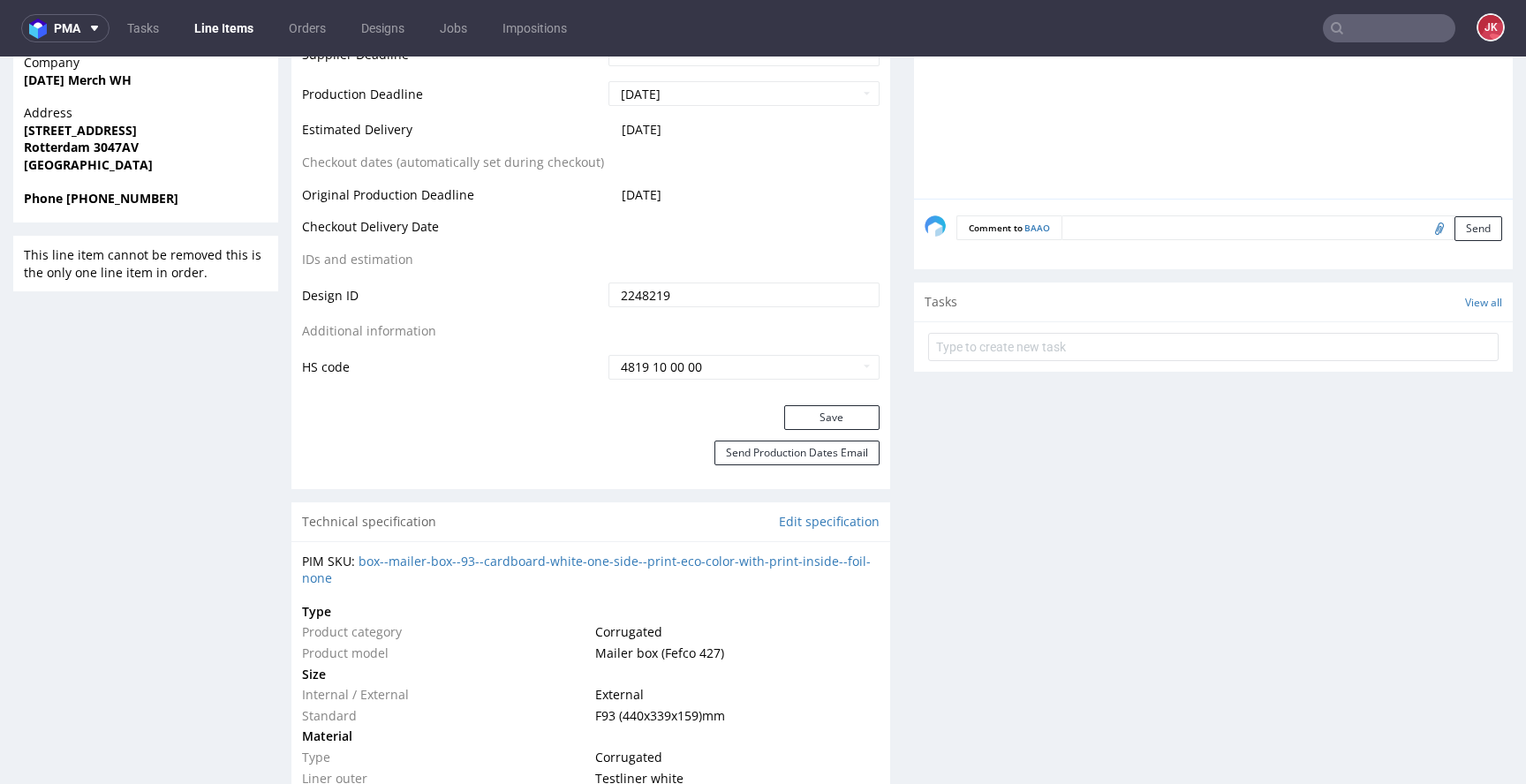
scroll to position [1026, 0]
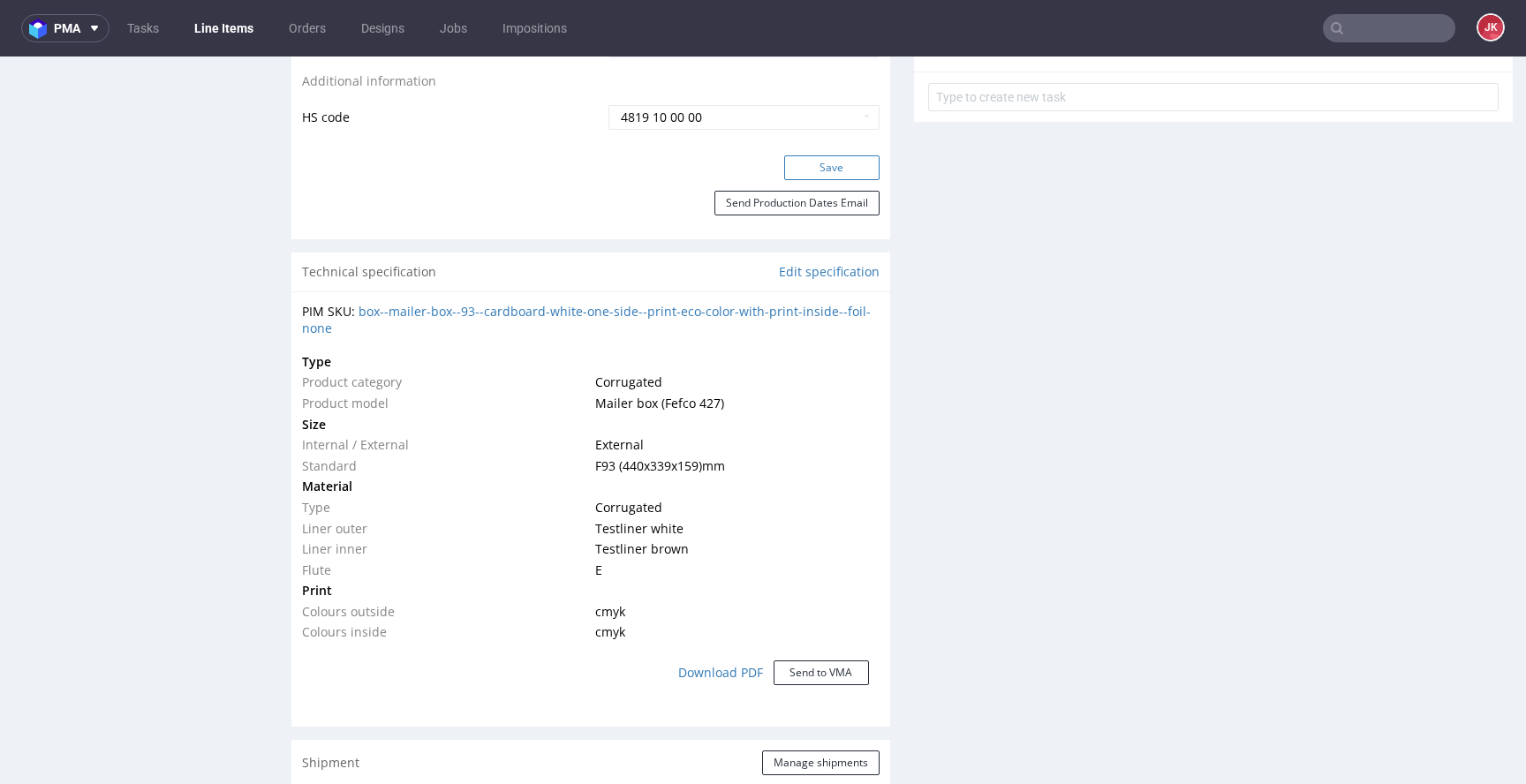
click at [827, 169] on button "Save" at bounding box center [832, 168] width 95 height 24
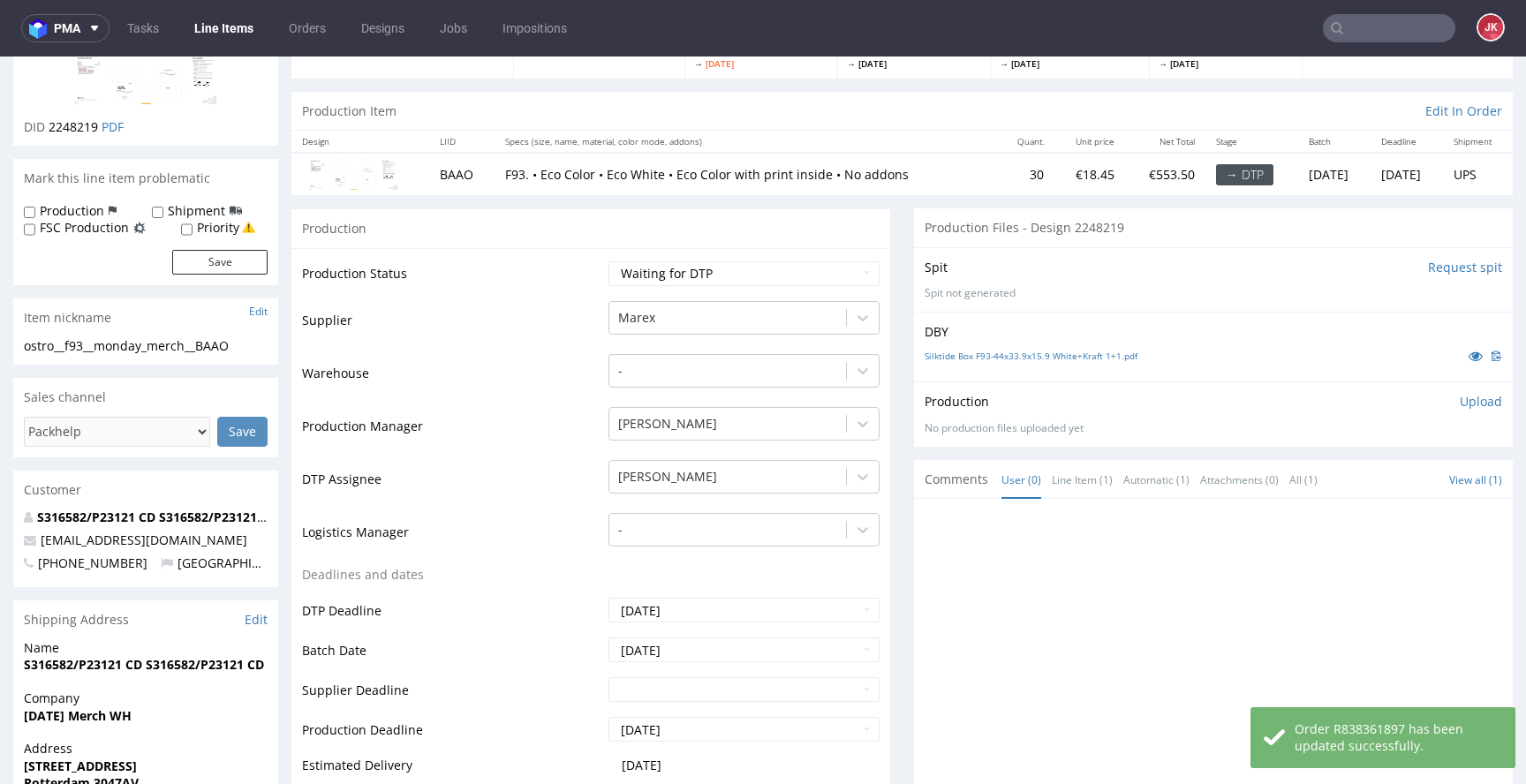
scroll to position [0, 0]
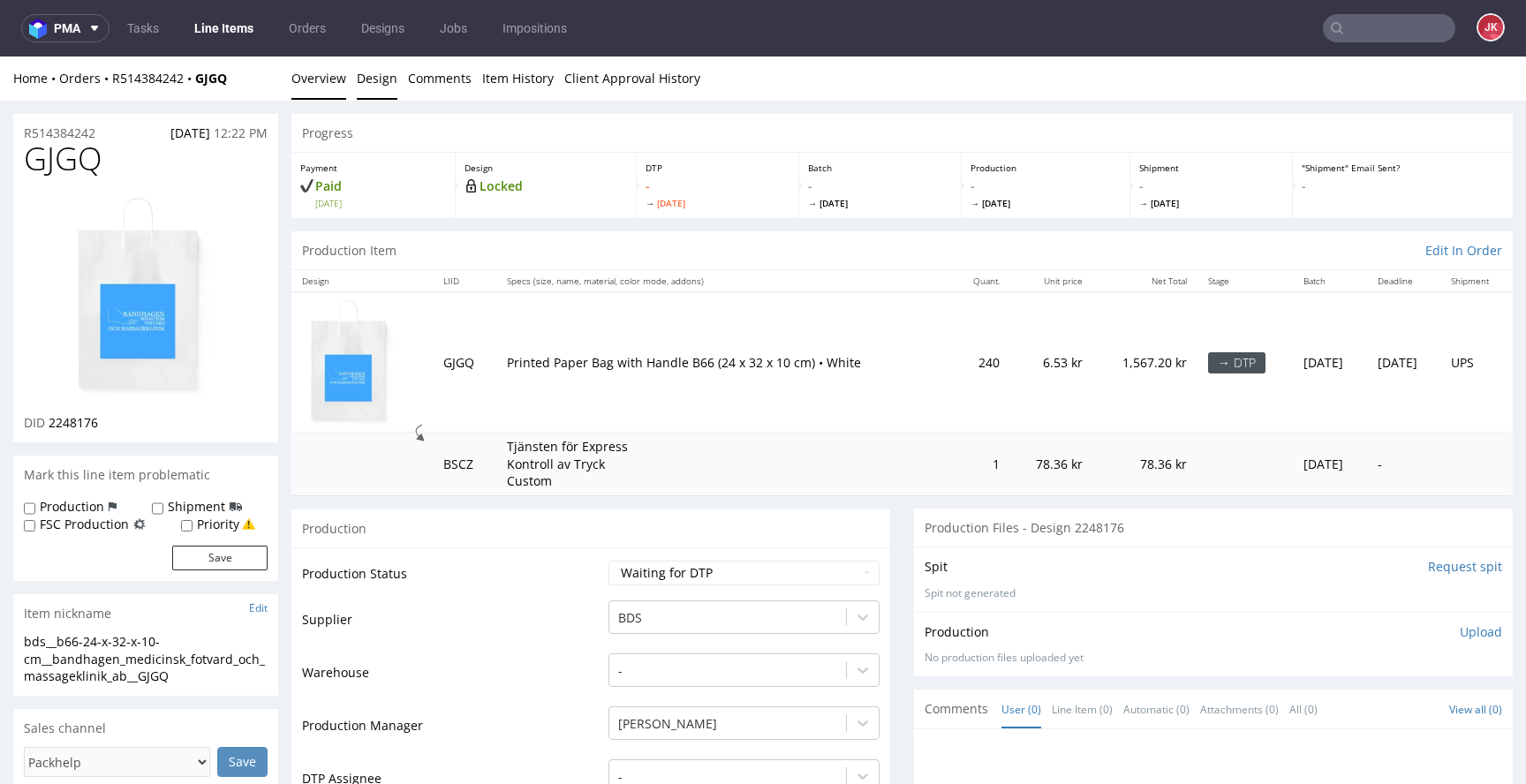
click at [388, 75] on link "Design" at bounding box center [377, 78] width 41 height 43
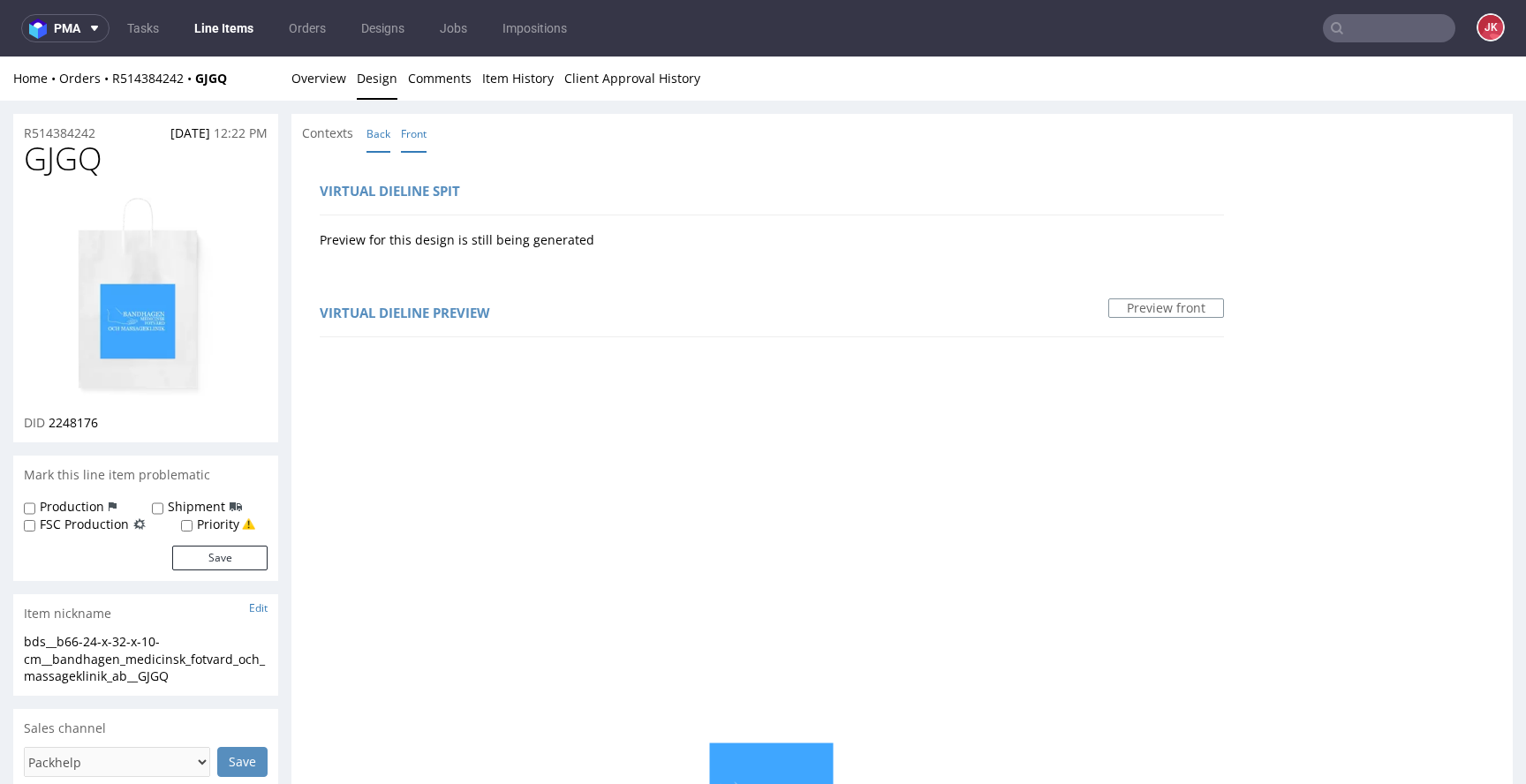
click at [375, 133] on link "Back" at bounding box center [379, 133] width 24 height 38
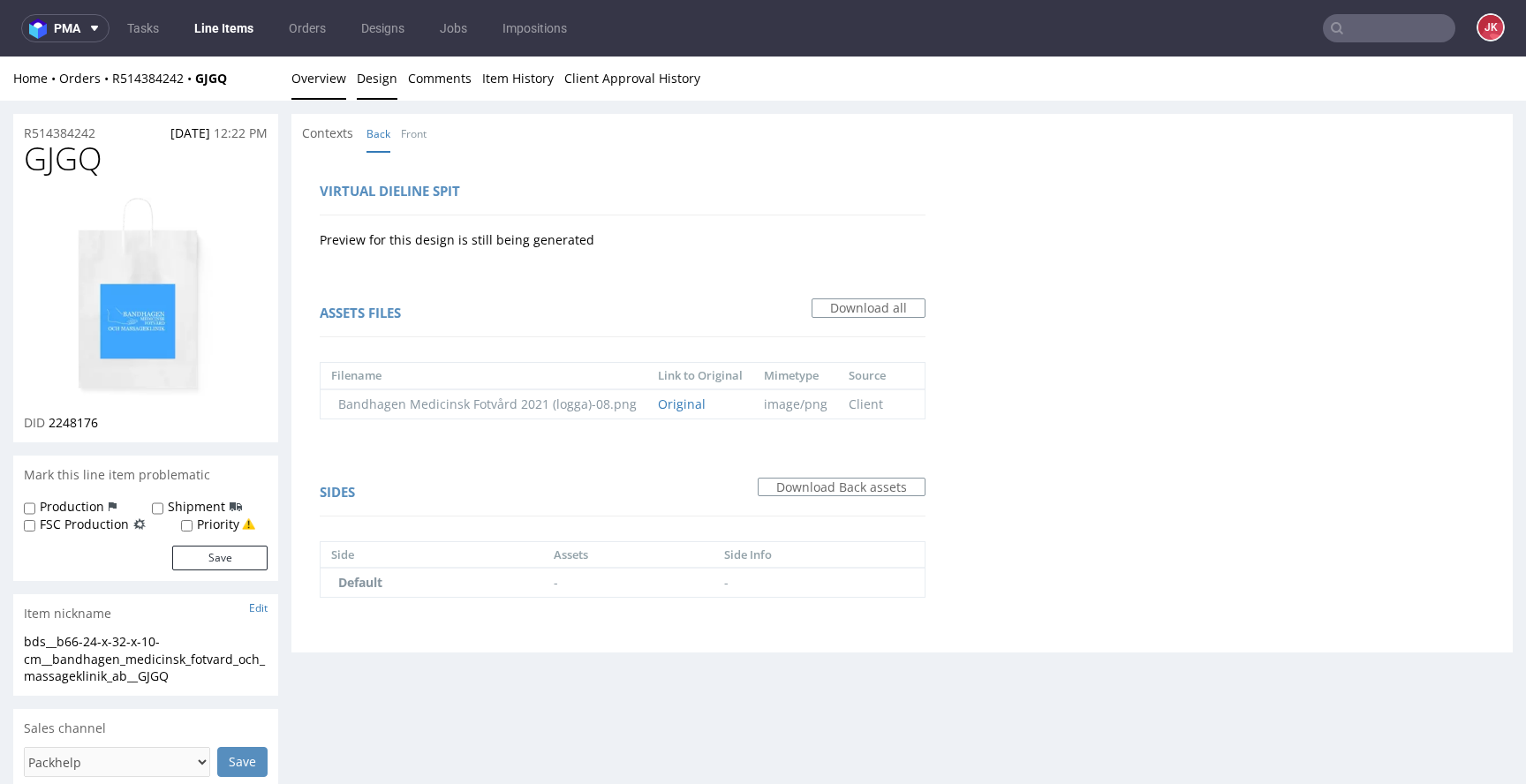
click at [328, 92] on link "Overview" at bounding box center [318, 78] width 55 height 43
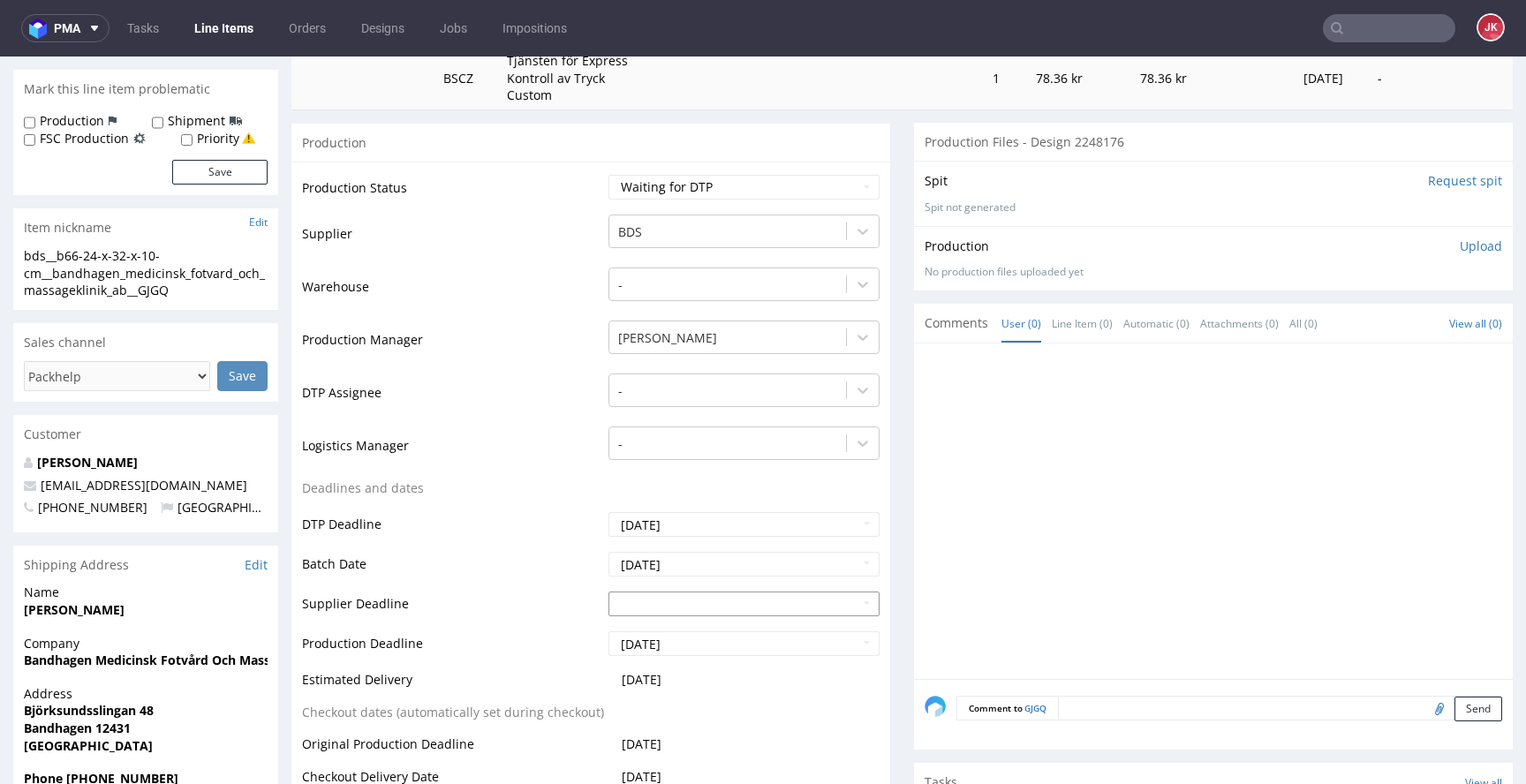
scroll to position [367, 0]
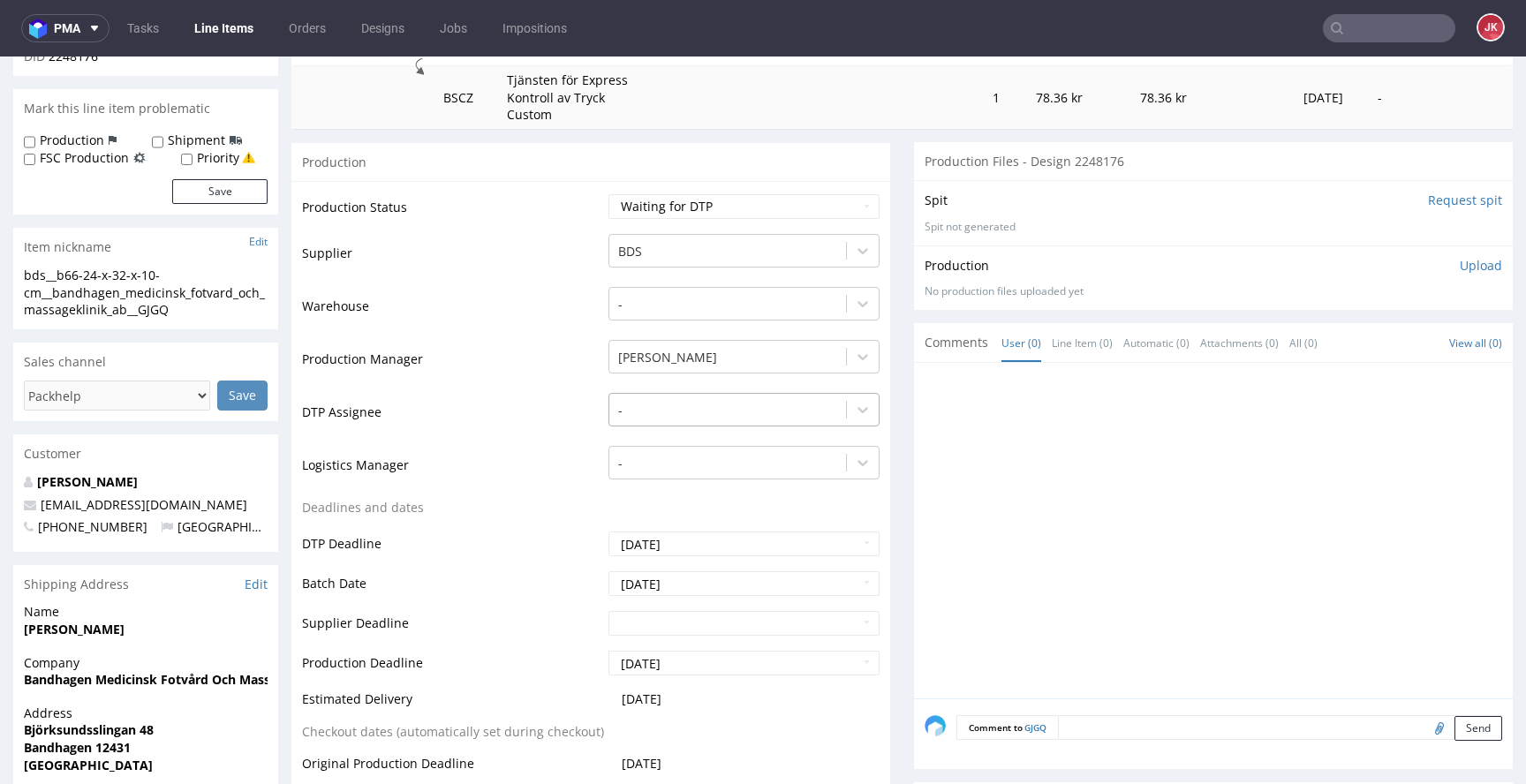
click at [653, 397] on div "-" at bounding box center [728, 411] width 237 height 28
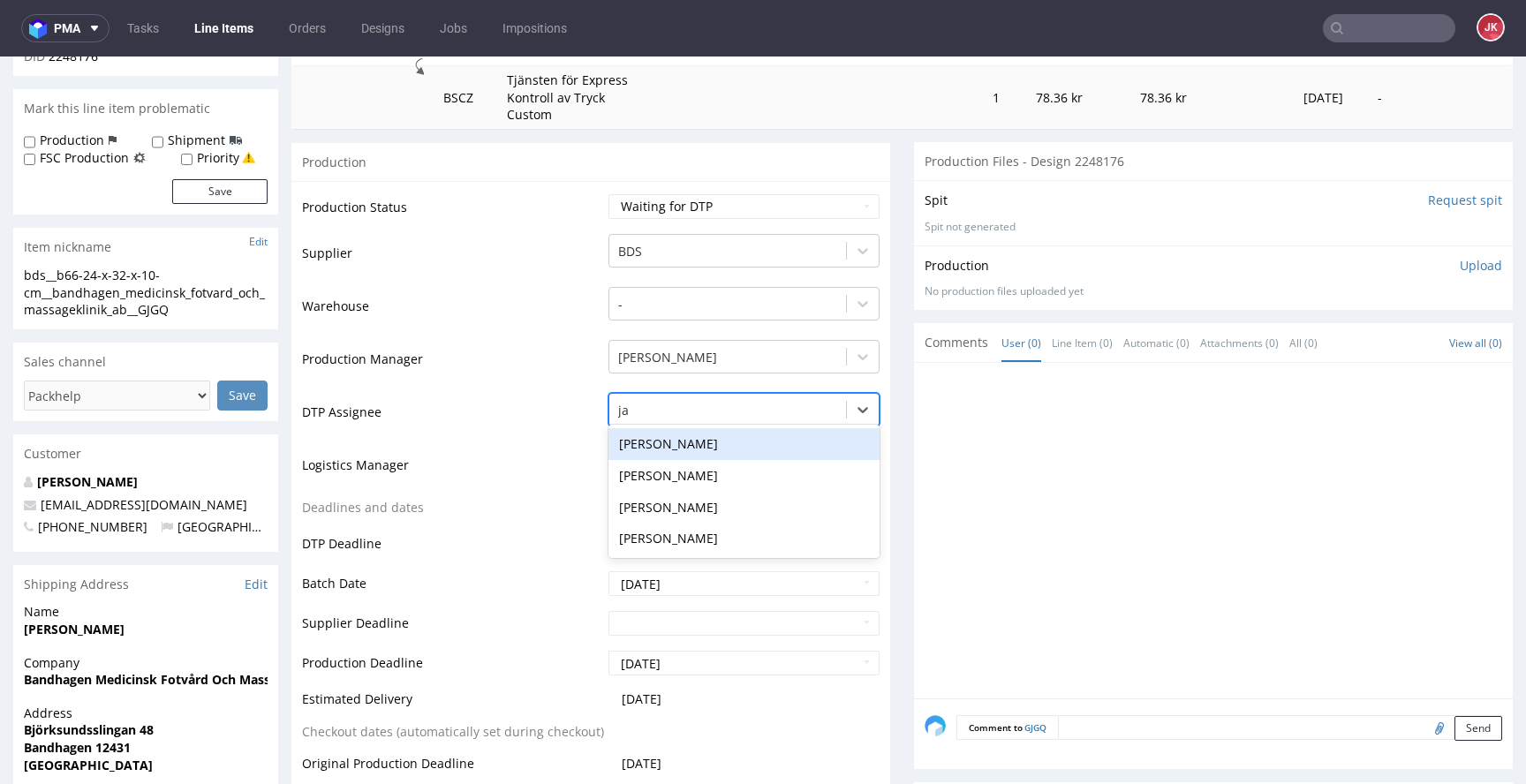
type input "jan"
click at [684, 430] on div "[PERSON_NAME]" at bounding box center [744, 444] width 271 height 32
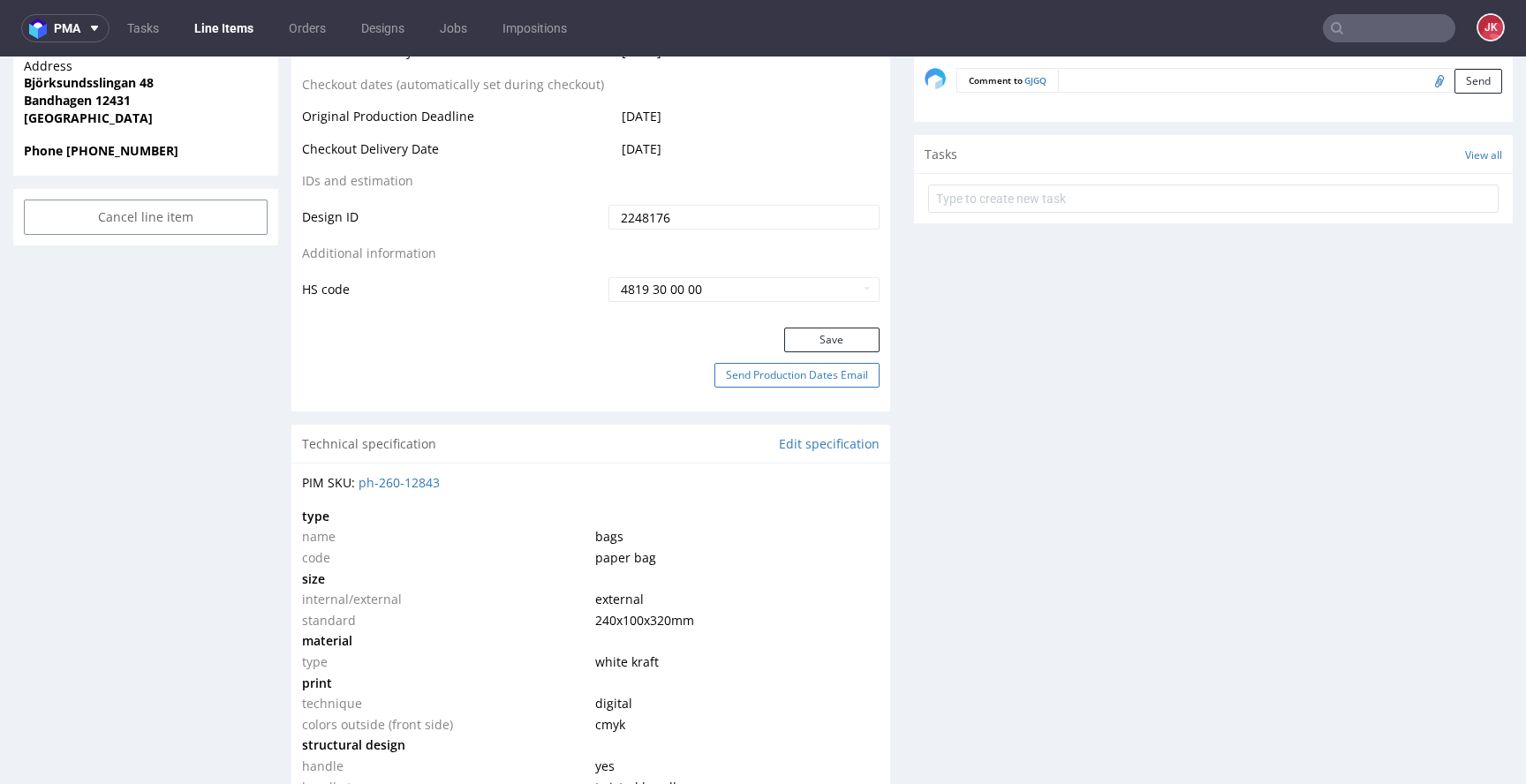
scroll to position [1026, 0]
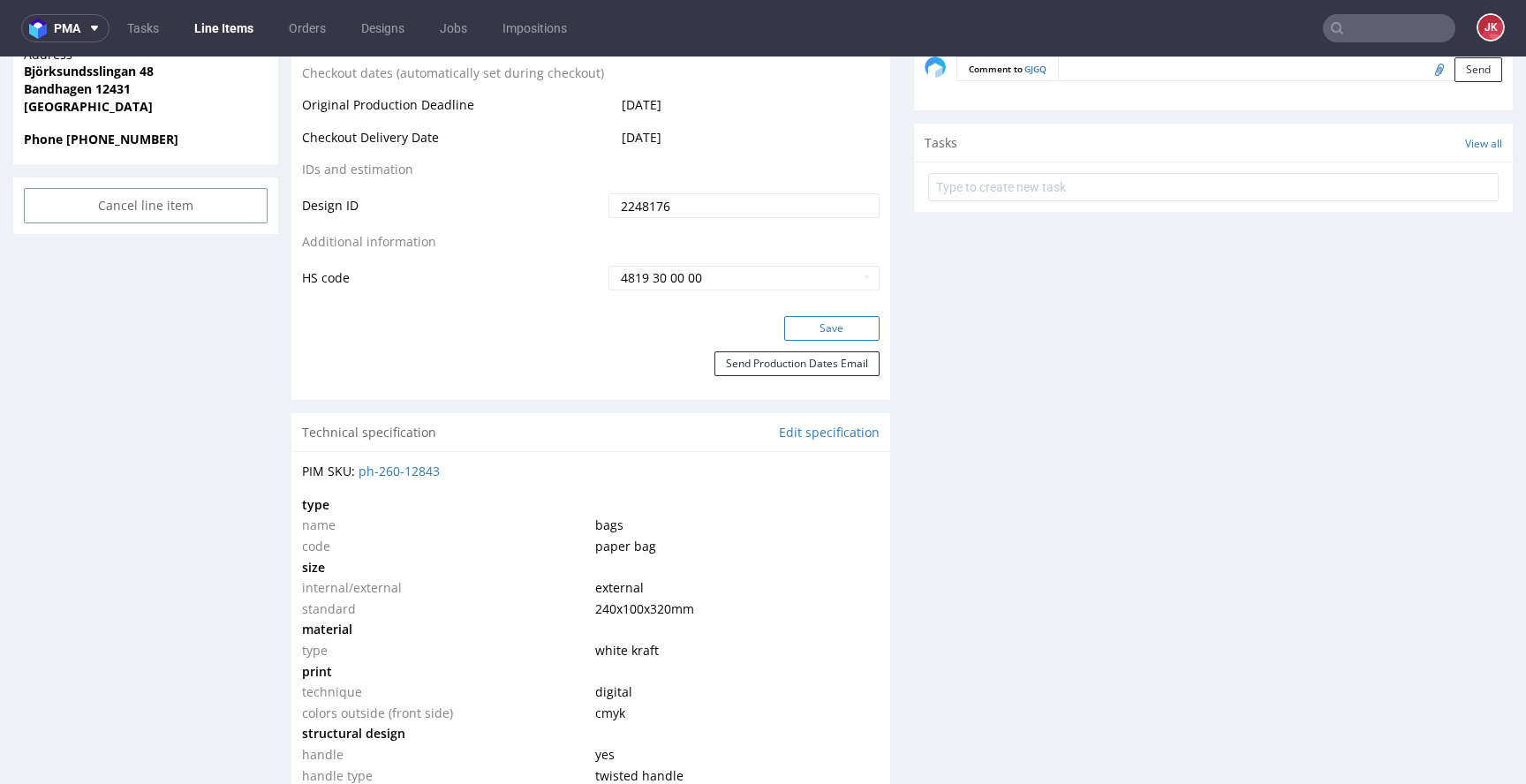
click at [791, 324] on button "Save" at bounding box center [832, 329] width 95 height 24
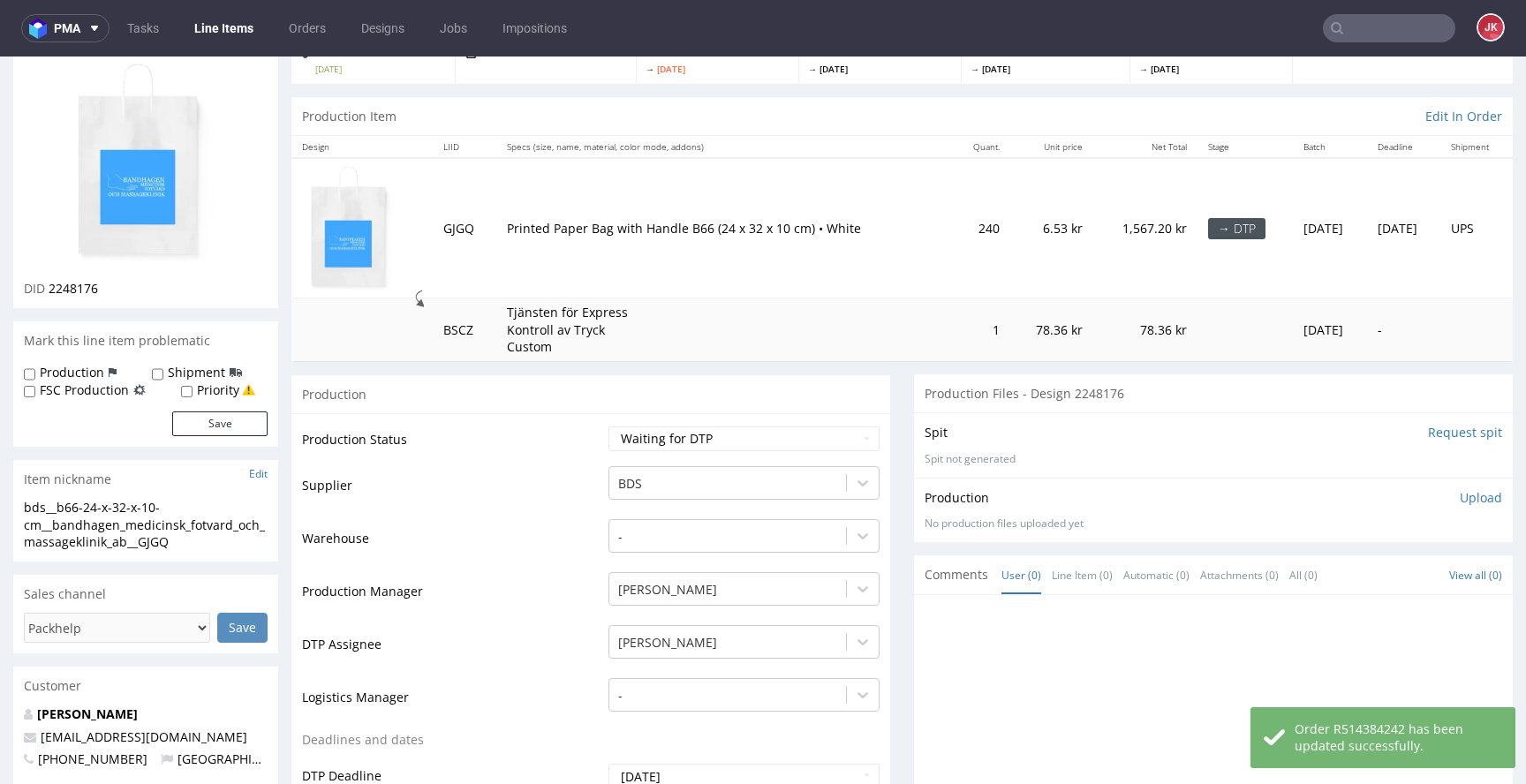
scroll to position [0, 0]
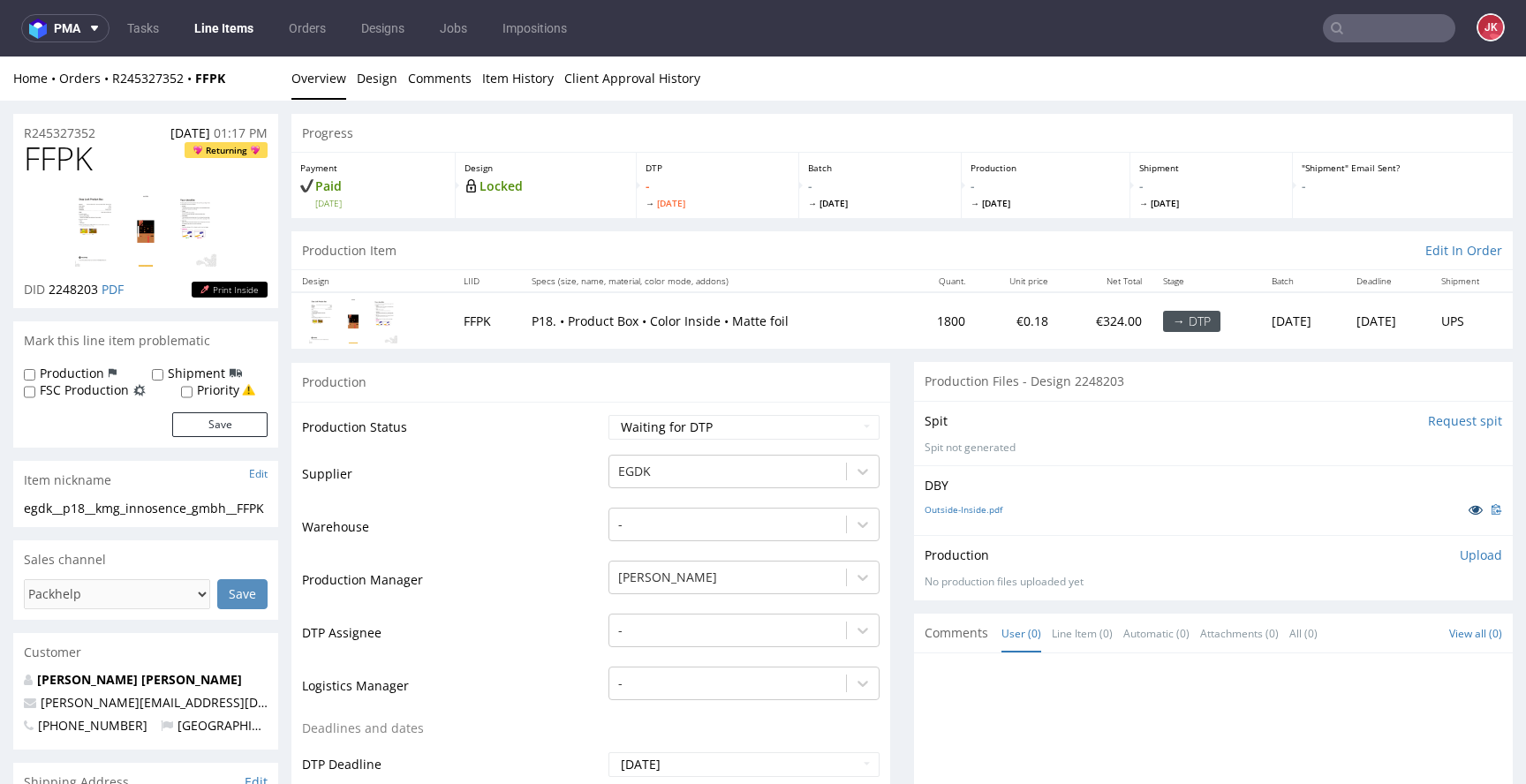
click at [1469, 506] on icon at bounding box center [1476, 509] width 14 height 12
click at [561, 457] on td "Supplier" at bounding box center [454, 479] width 302 height 53
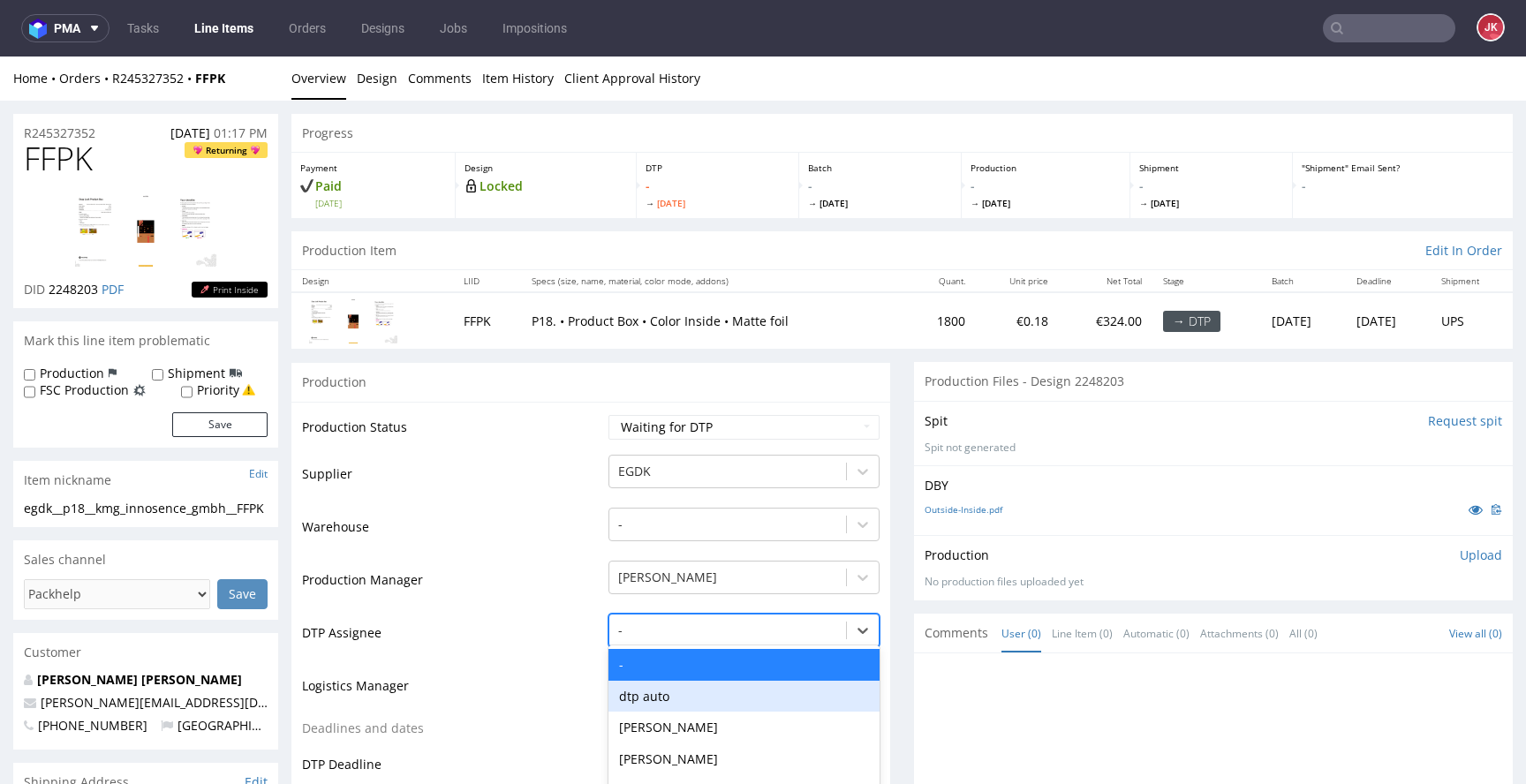
scroll to position [133, 0]
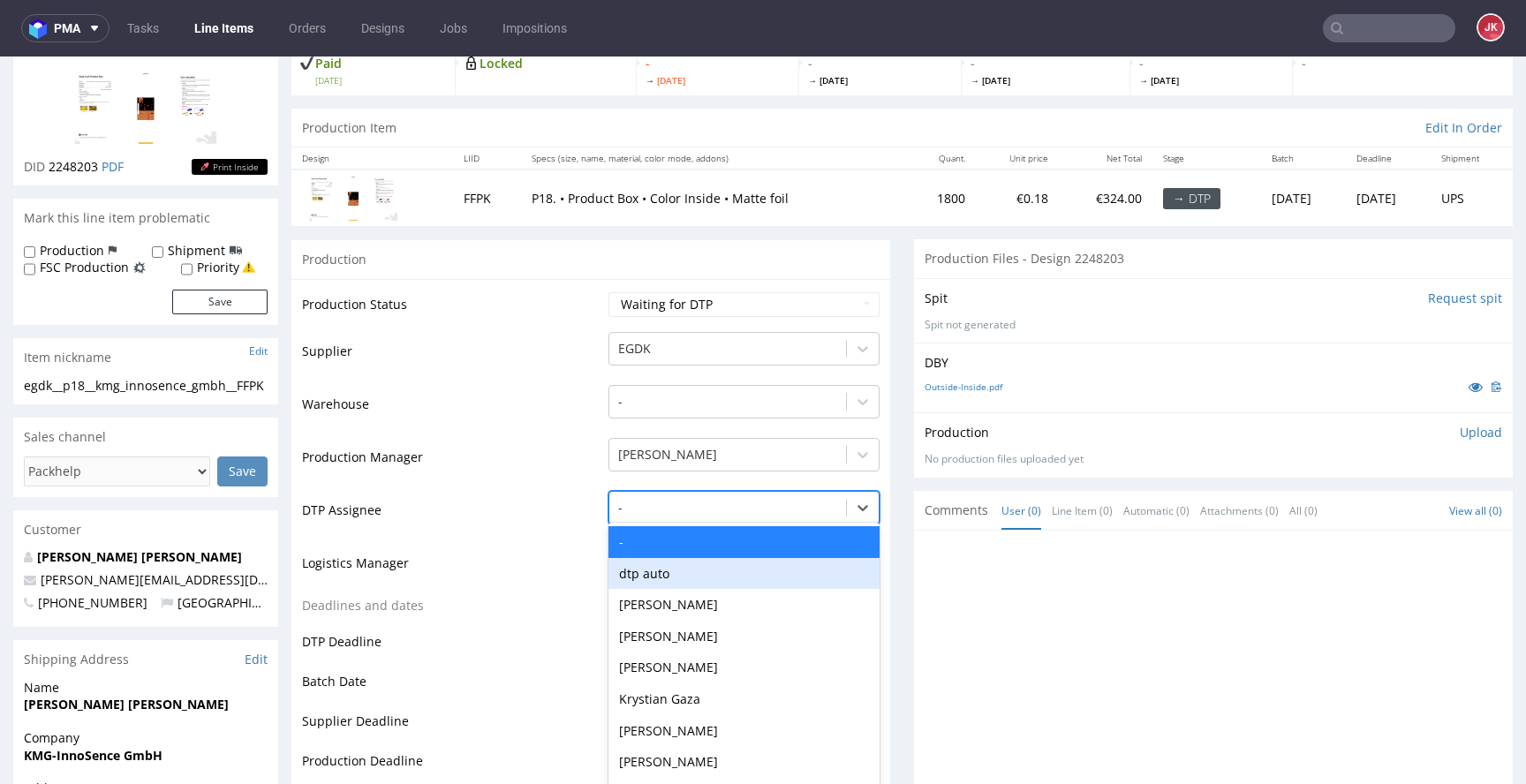
click at [686, 516] on div "dtp auto, 2 of 31. 31 results available. Use Up and Down to choose options, pre…" at bounding box center [744, 503] width 271 height 24
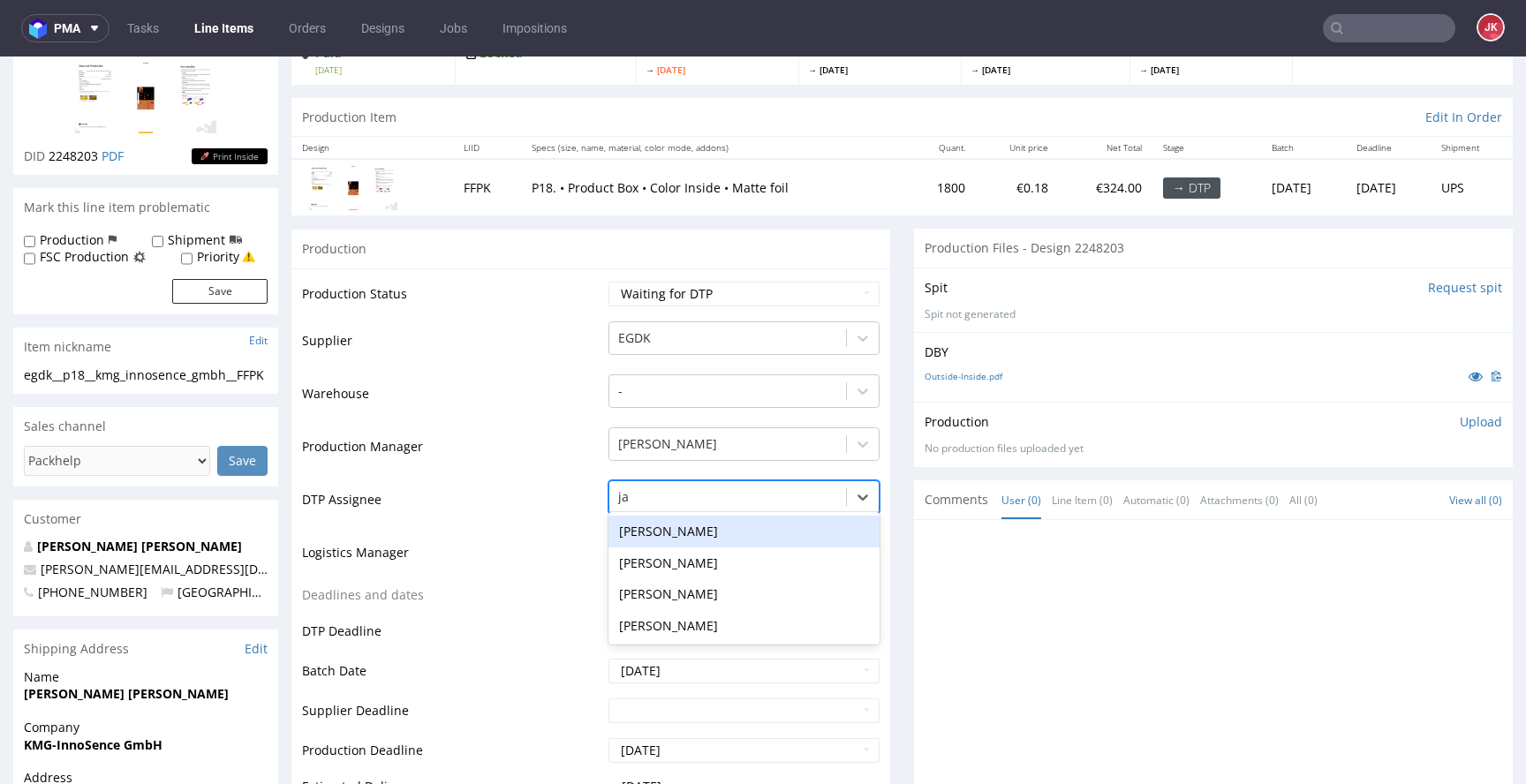
type input "jan"
click at [718, 527] on div "[PERSON_NAME]" at bounding box center [744, 532] width 271 height 32
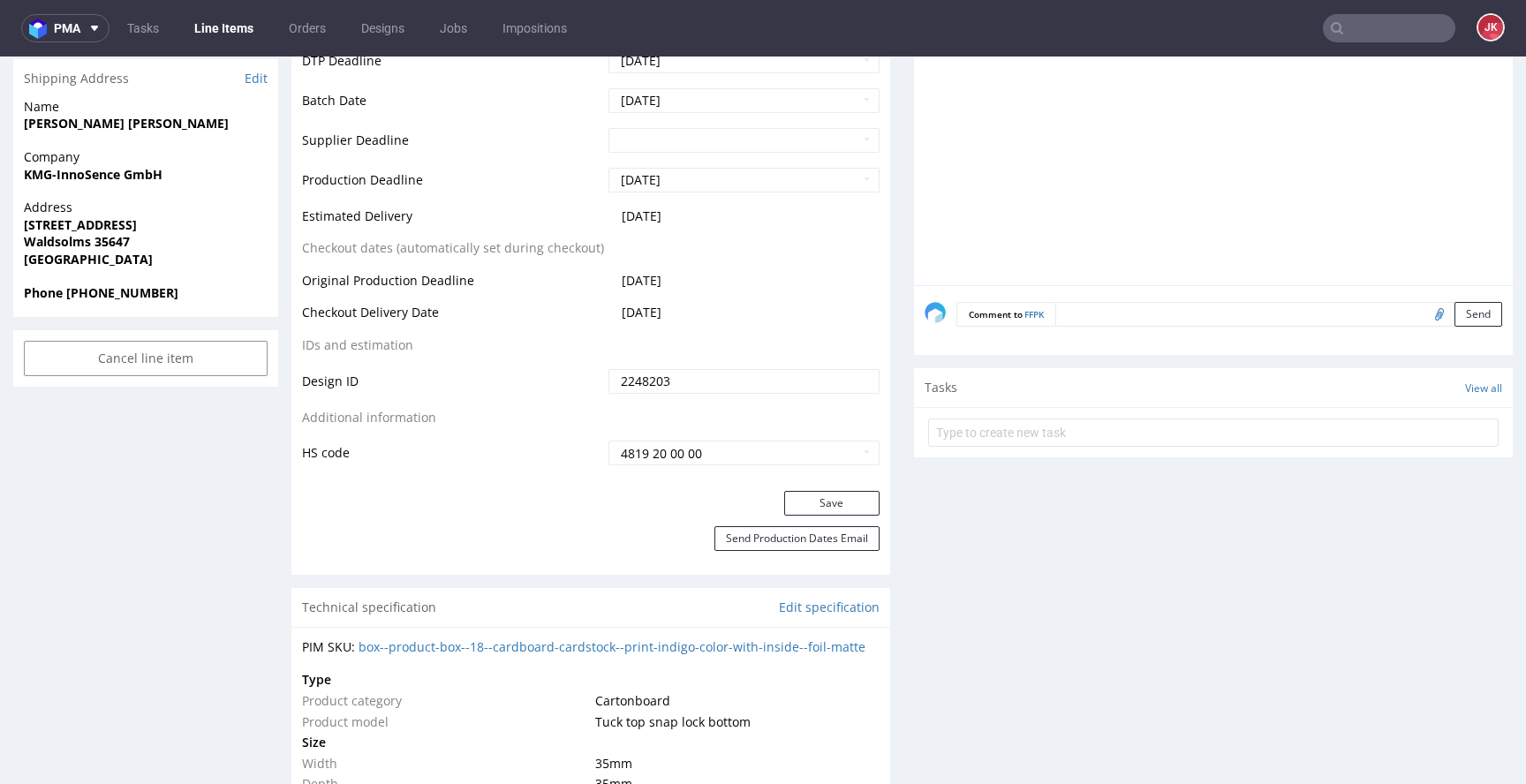
scroll to position [714, 0]
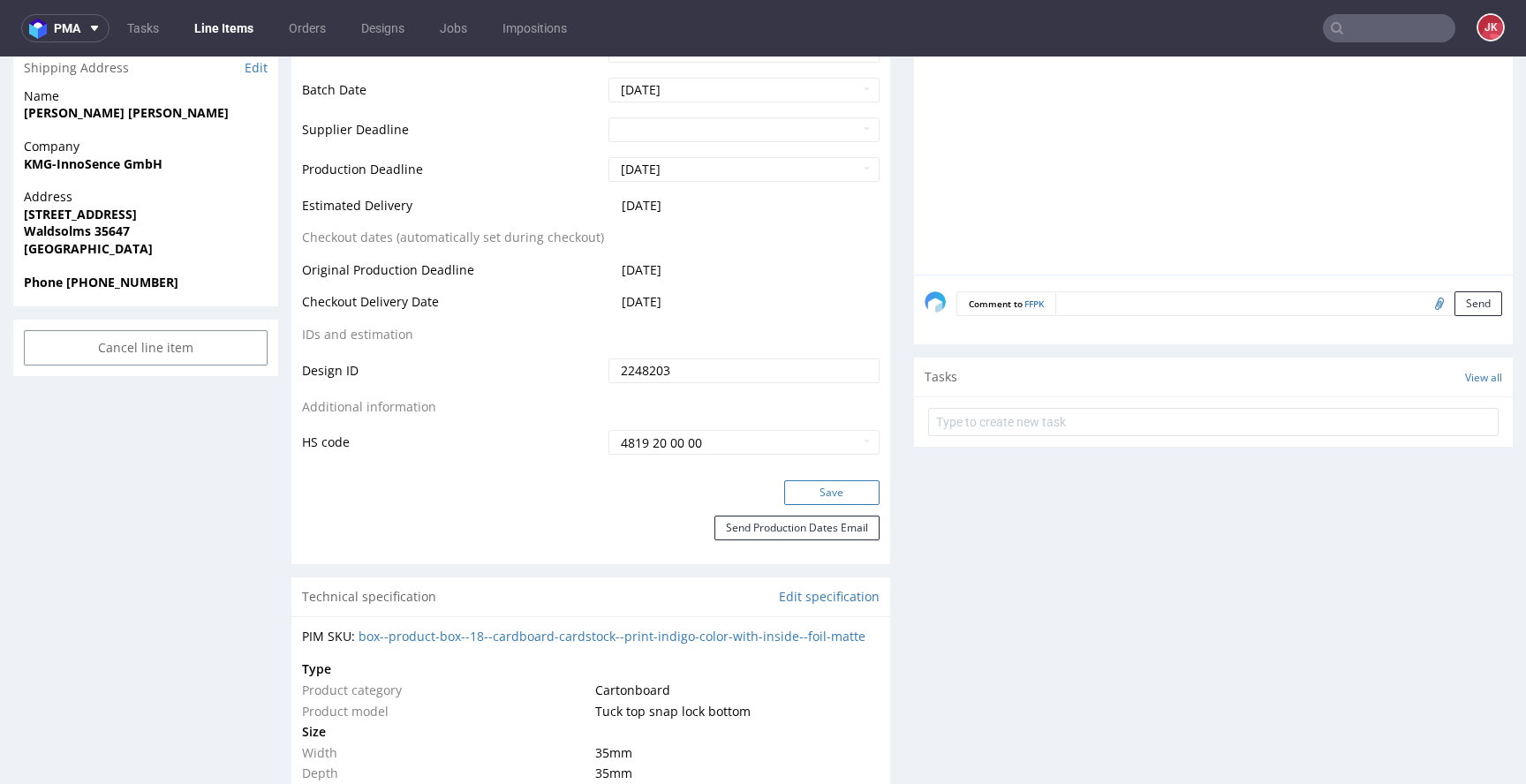
click at [824, 486] on button "Save" at bounding box center [832, 493] width 95 height 24
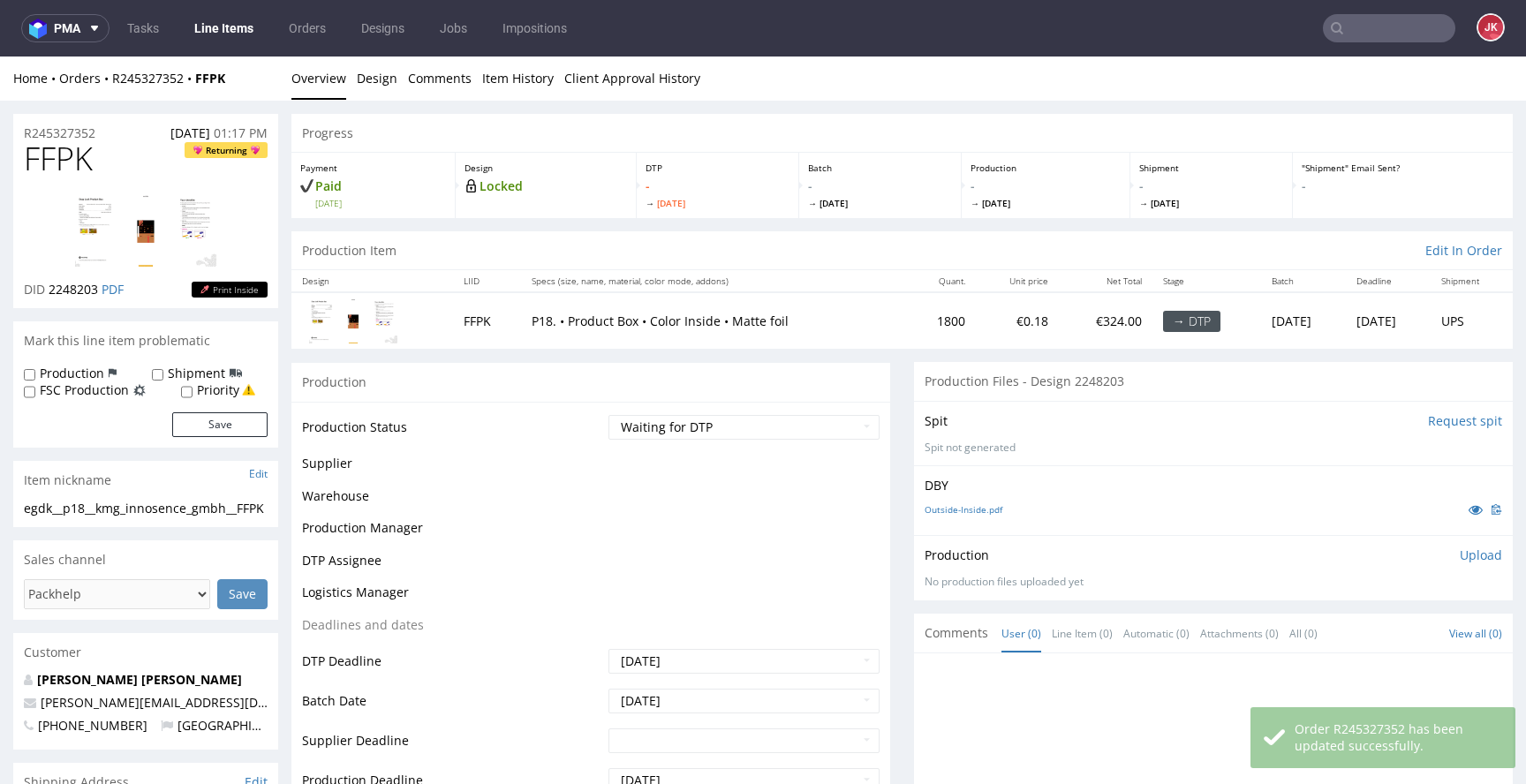
scroll to position [0, 0]
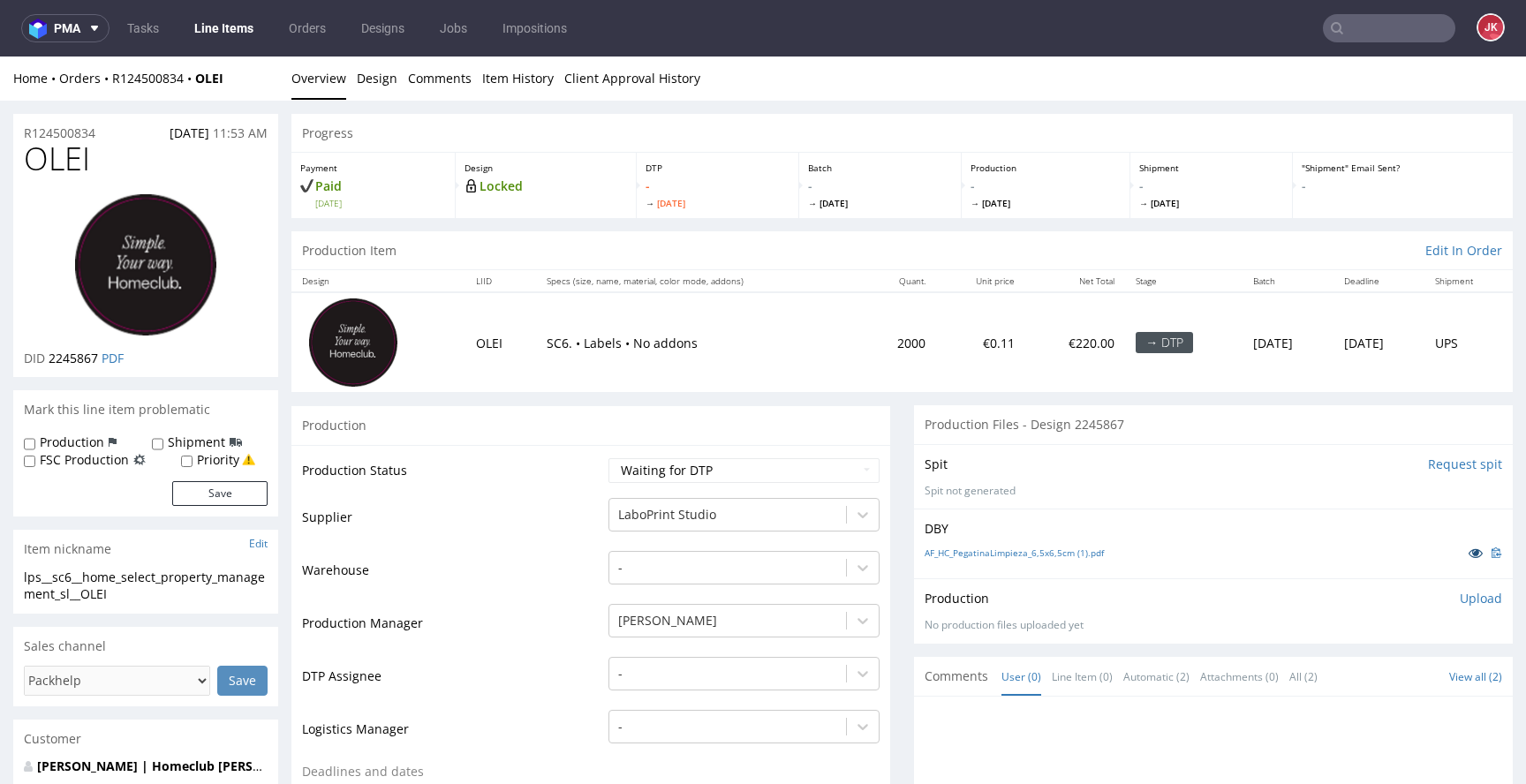
click at [1469, 550] on icon at bounding box center [1476, 553] width 14 height 12
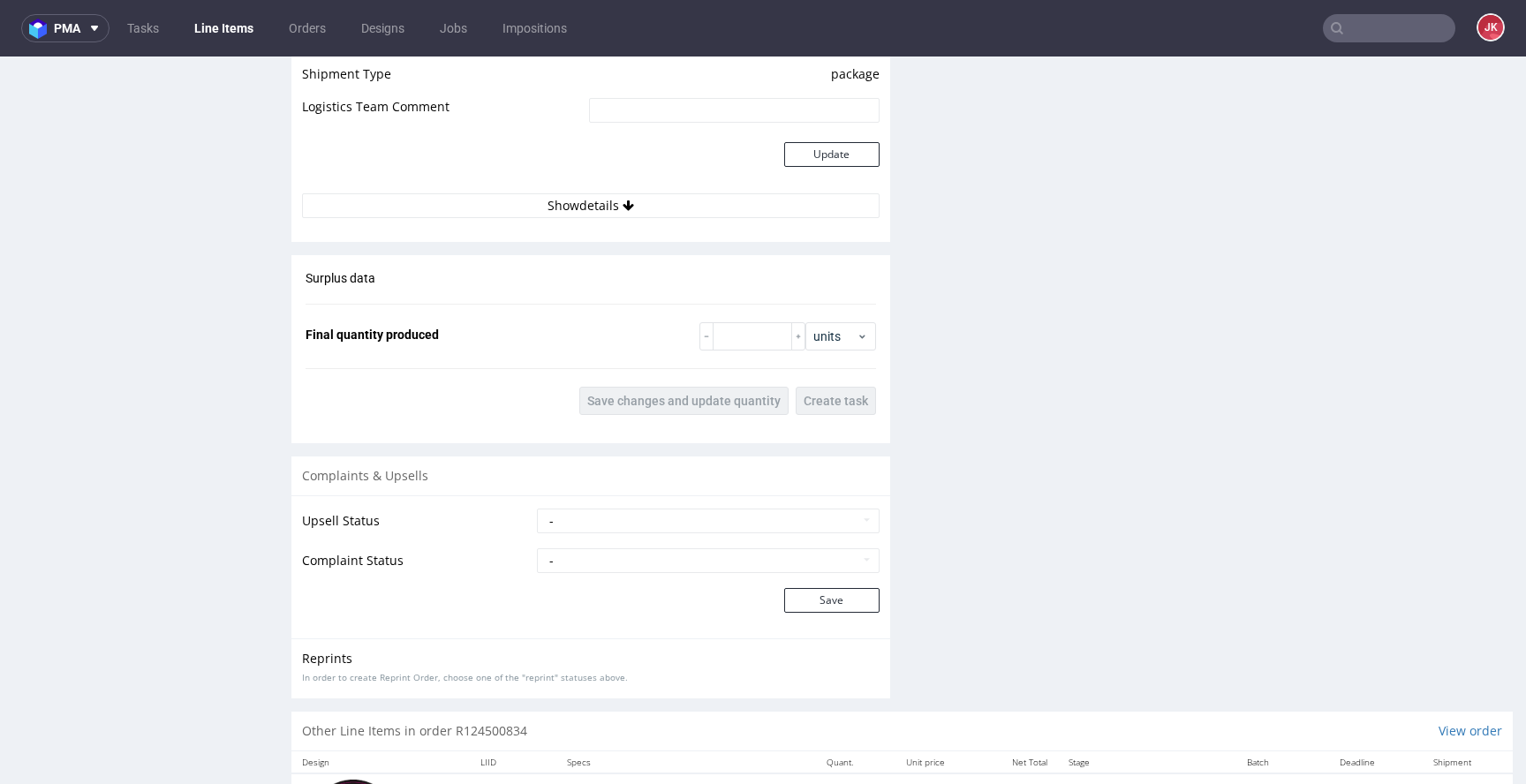
scroll to position [2032, 0]
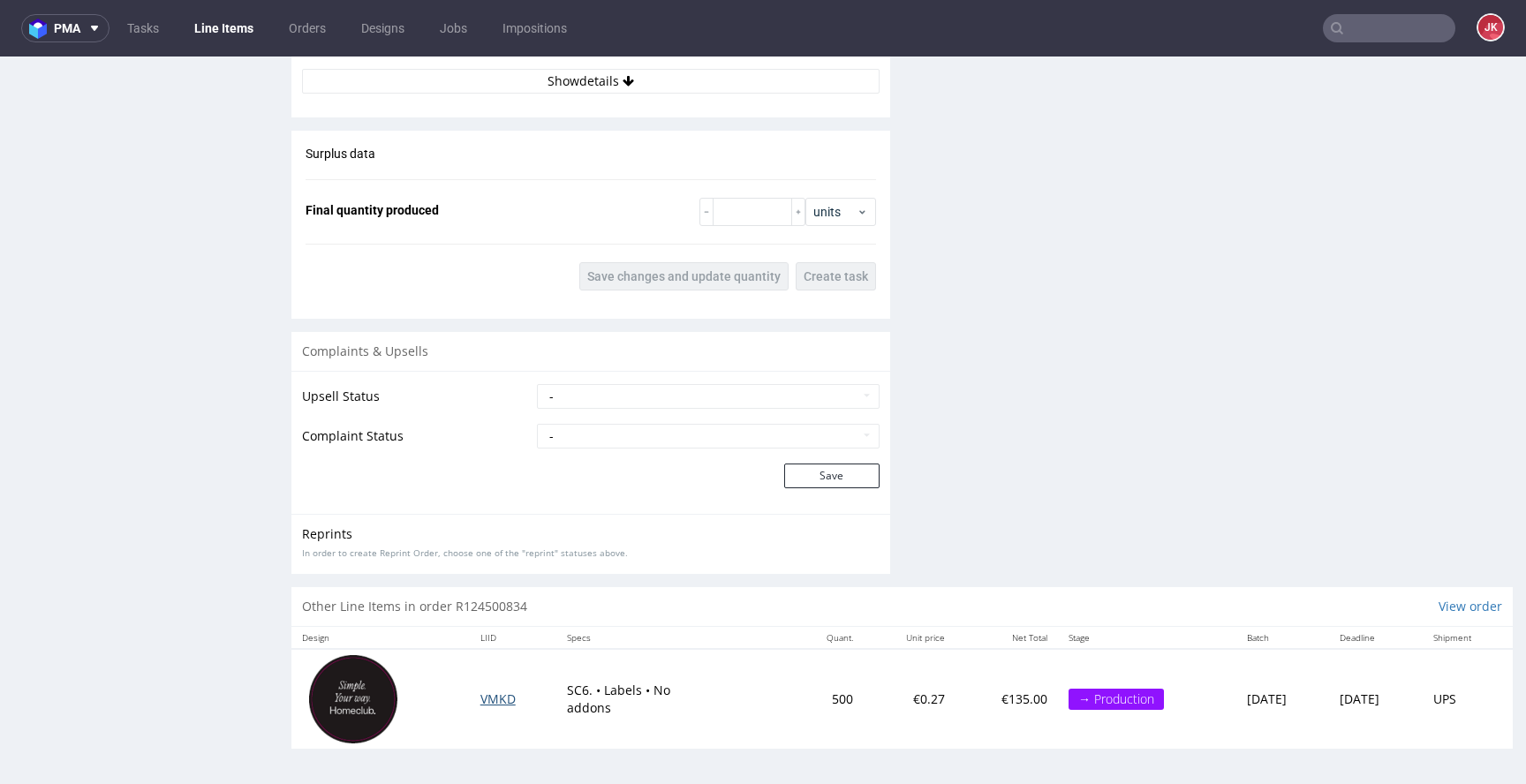
click at [489, 700] on span "VMKD" at bounding box center [498, 699] width 35 height 17
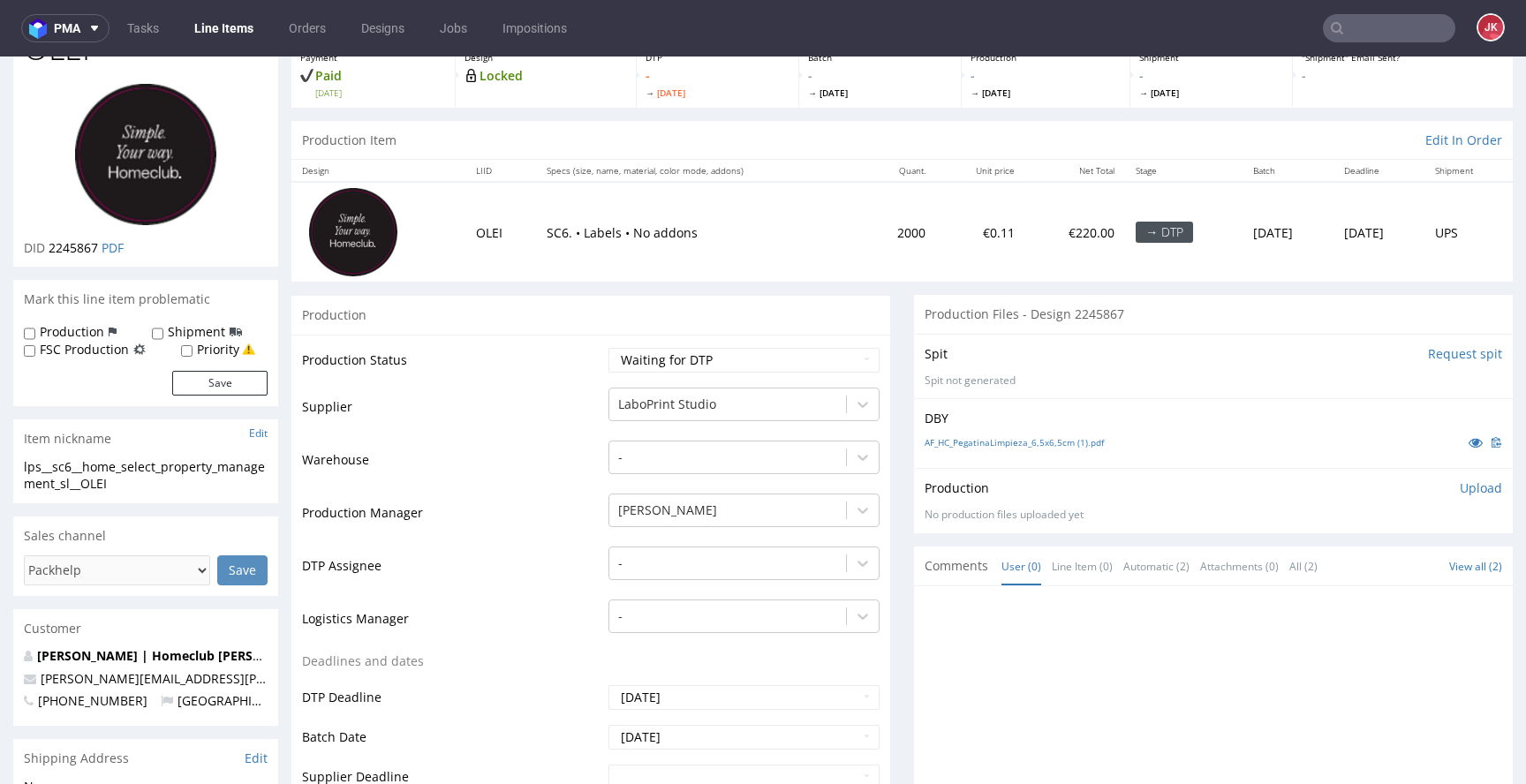
scroll to position [0, 0]
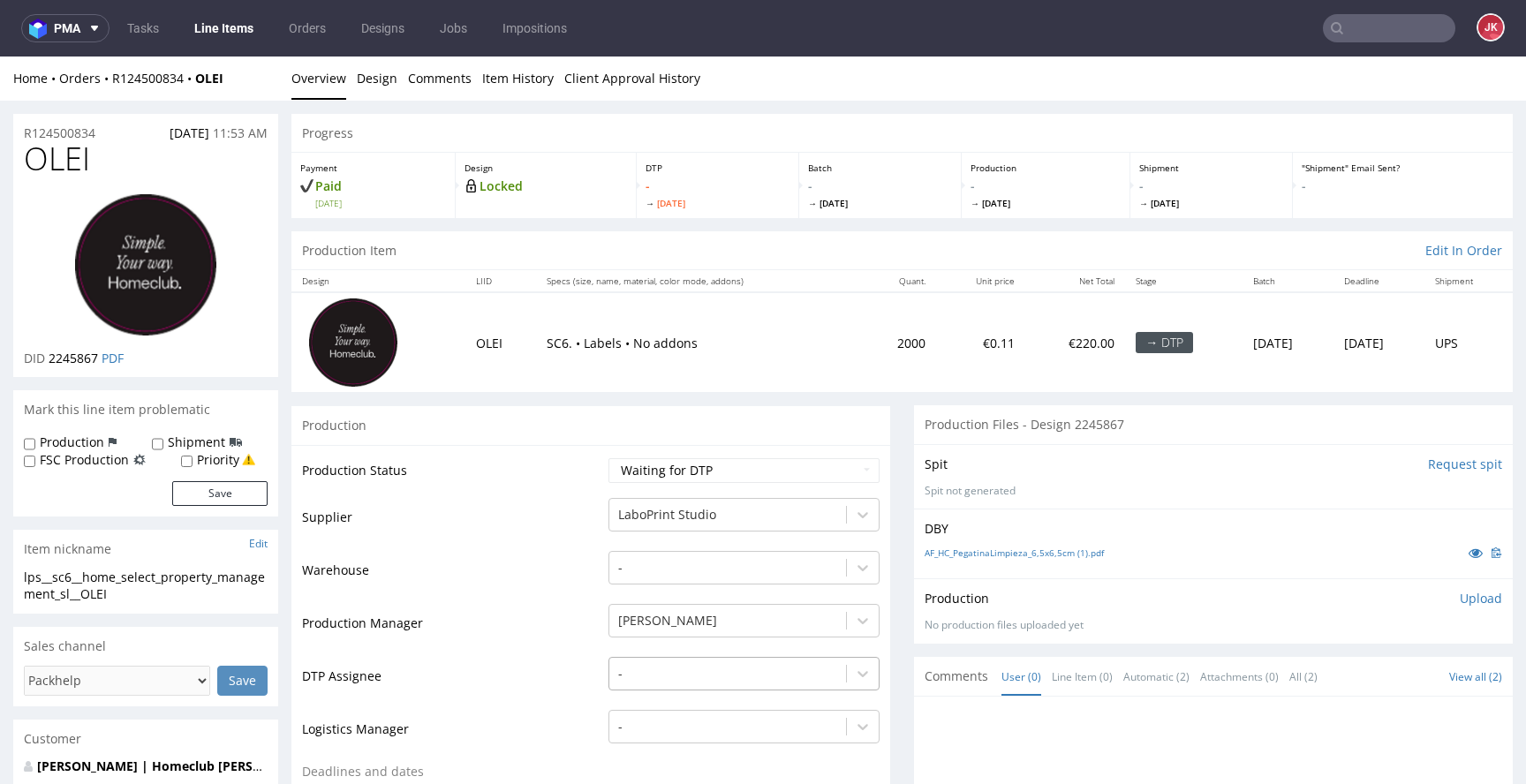
click at [695, 681] on div "-" at bounding box center [744, 669] width 271 height 24
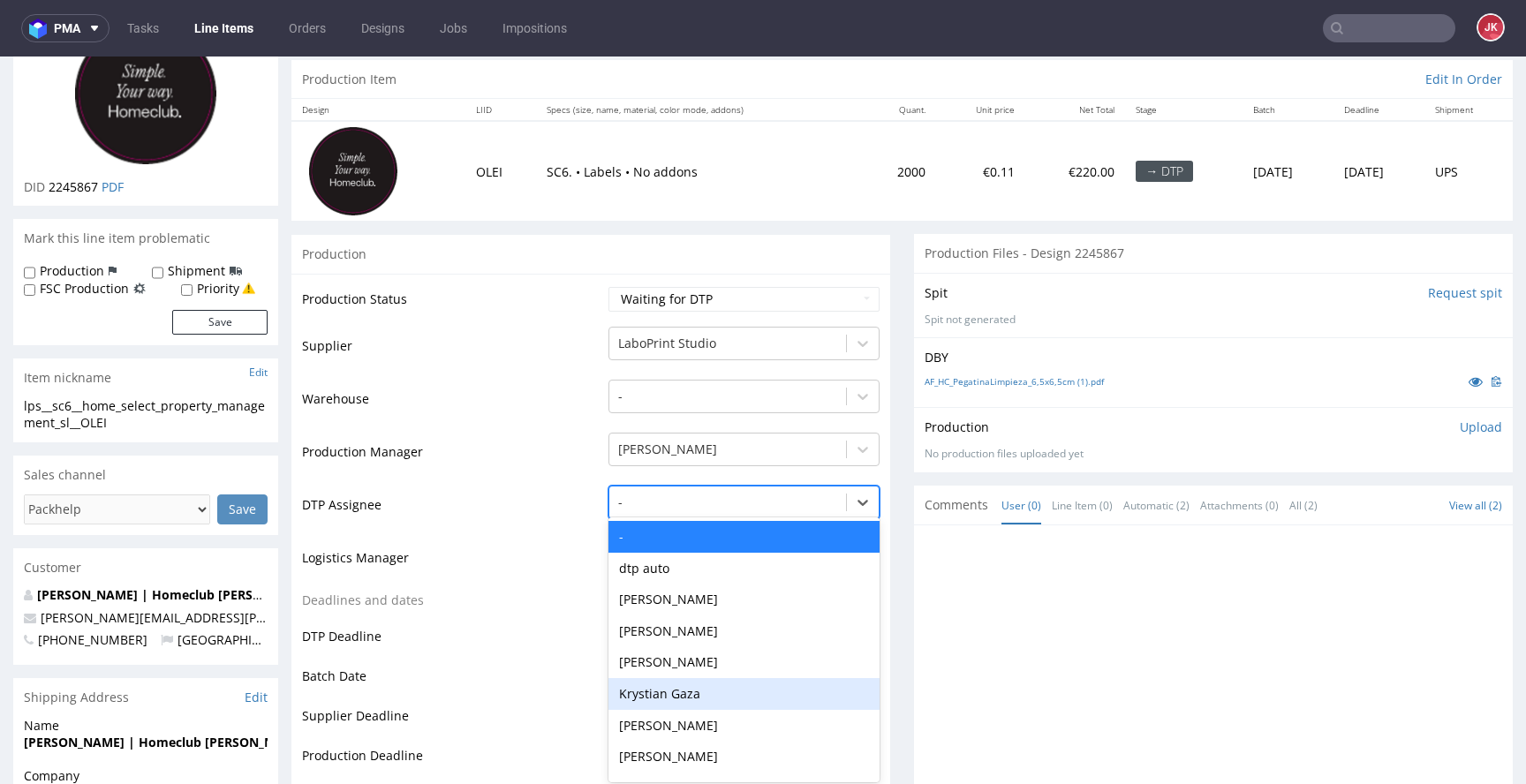
scroll to position [176, 0]
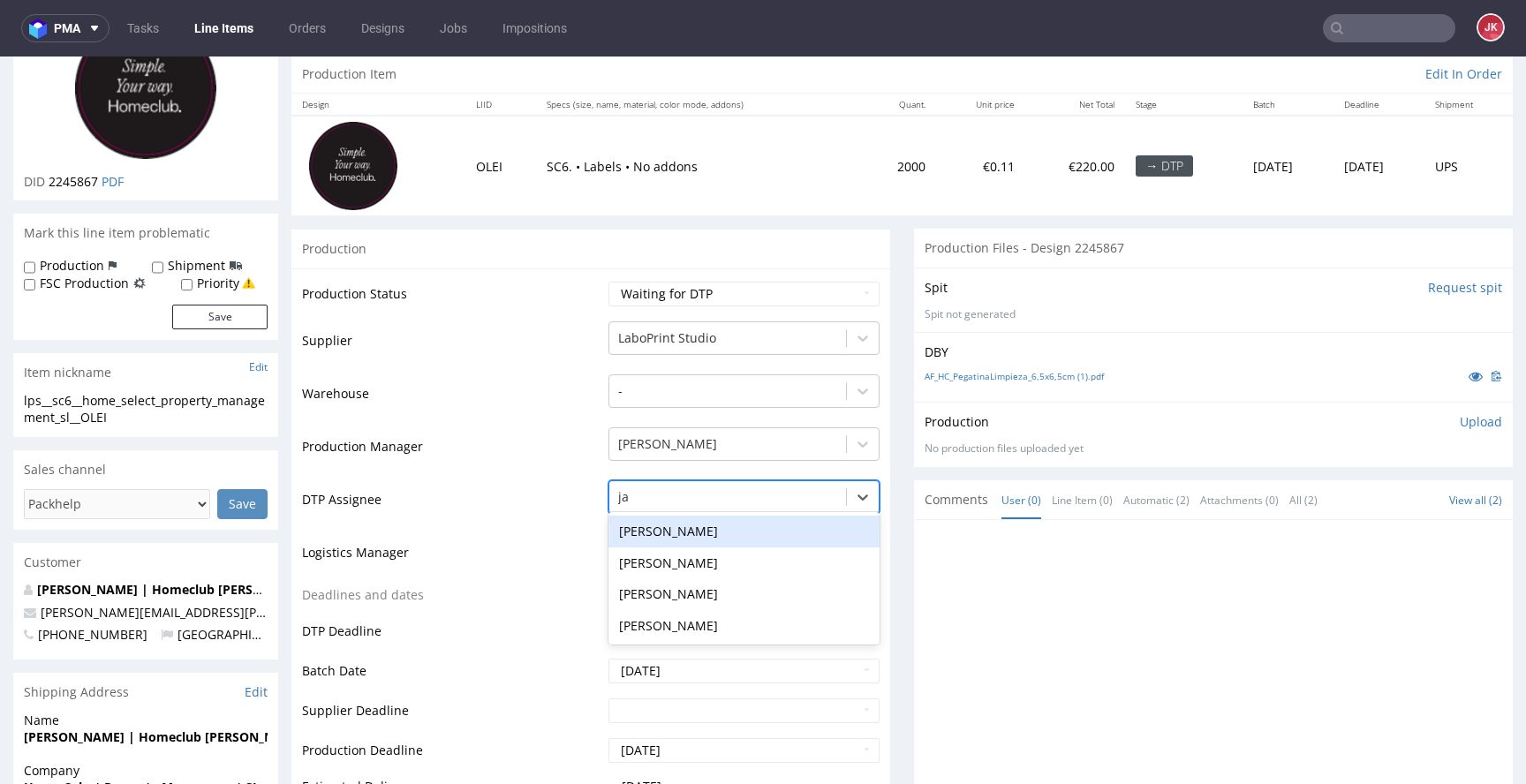
type input "jan"
click at [717, 531] on div "[PERSON_NAME]" at bounding box center [744, 532] width 271 height 32
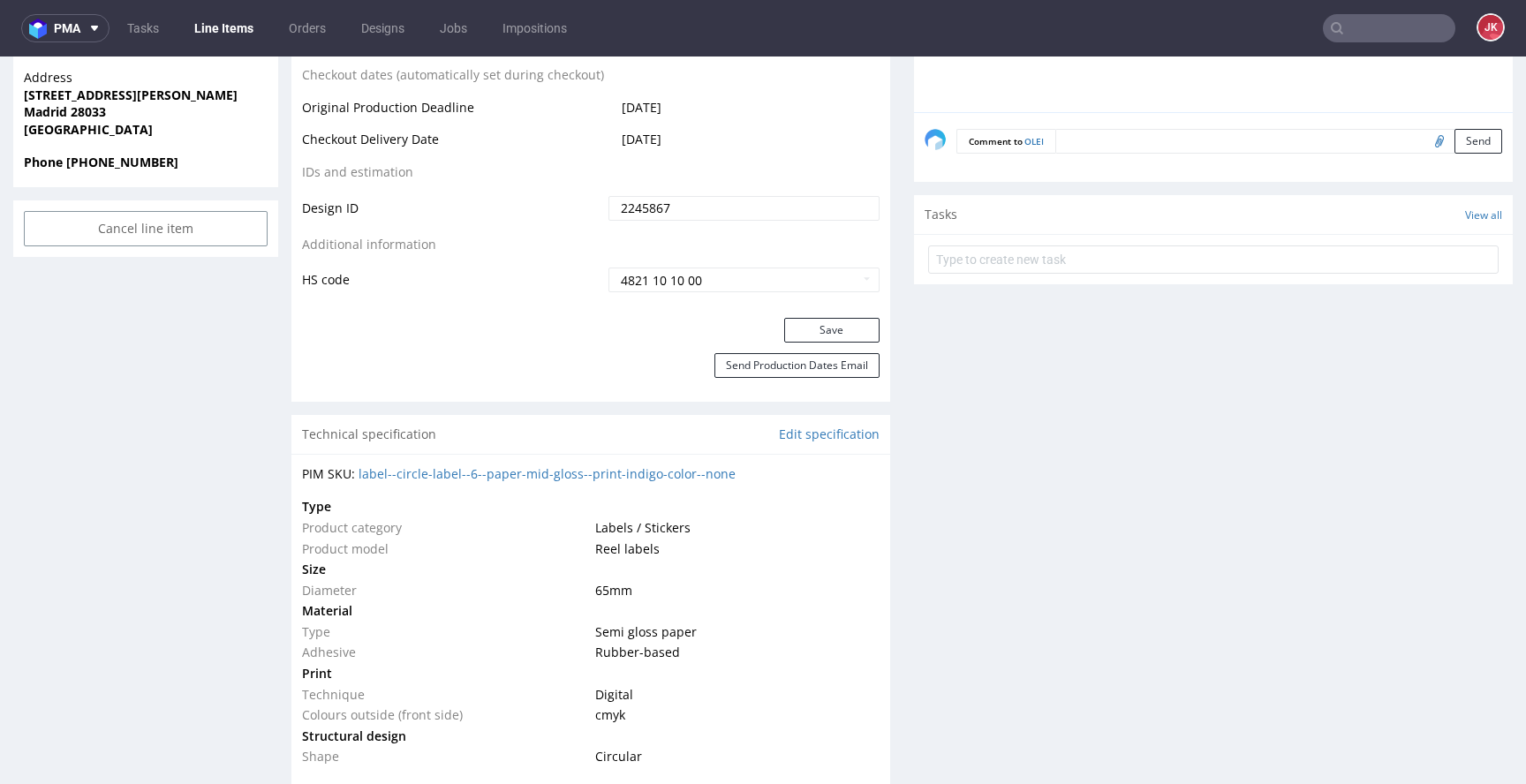
scroll to position [981, 0]
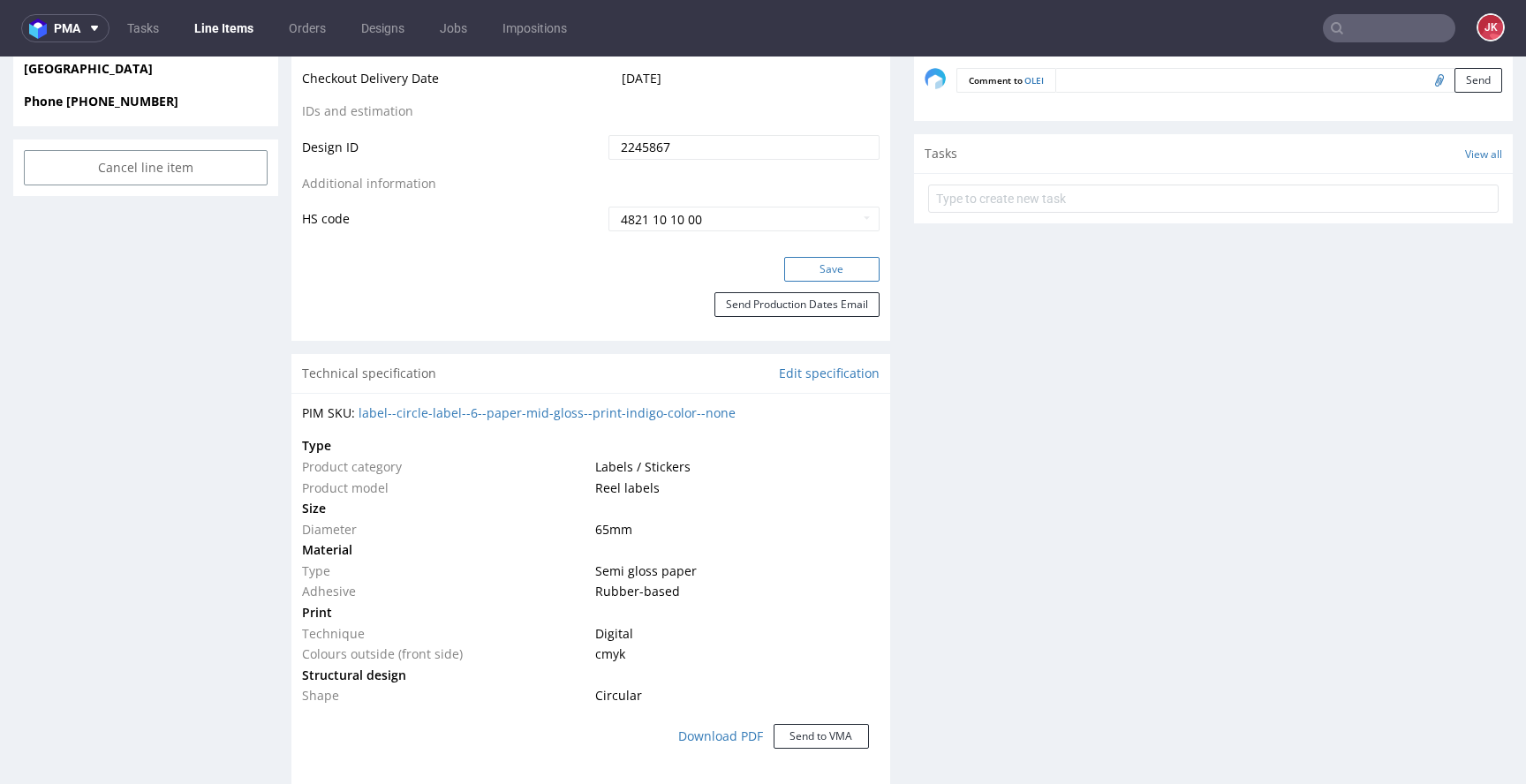
click at [820, 272] on button "Save" at bounding box center [832, 269] width 95 height 24
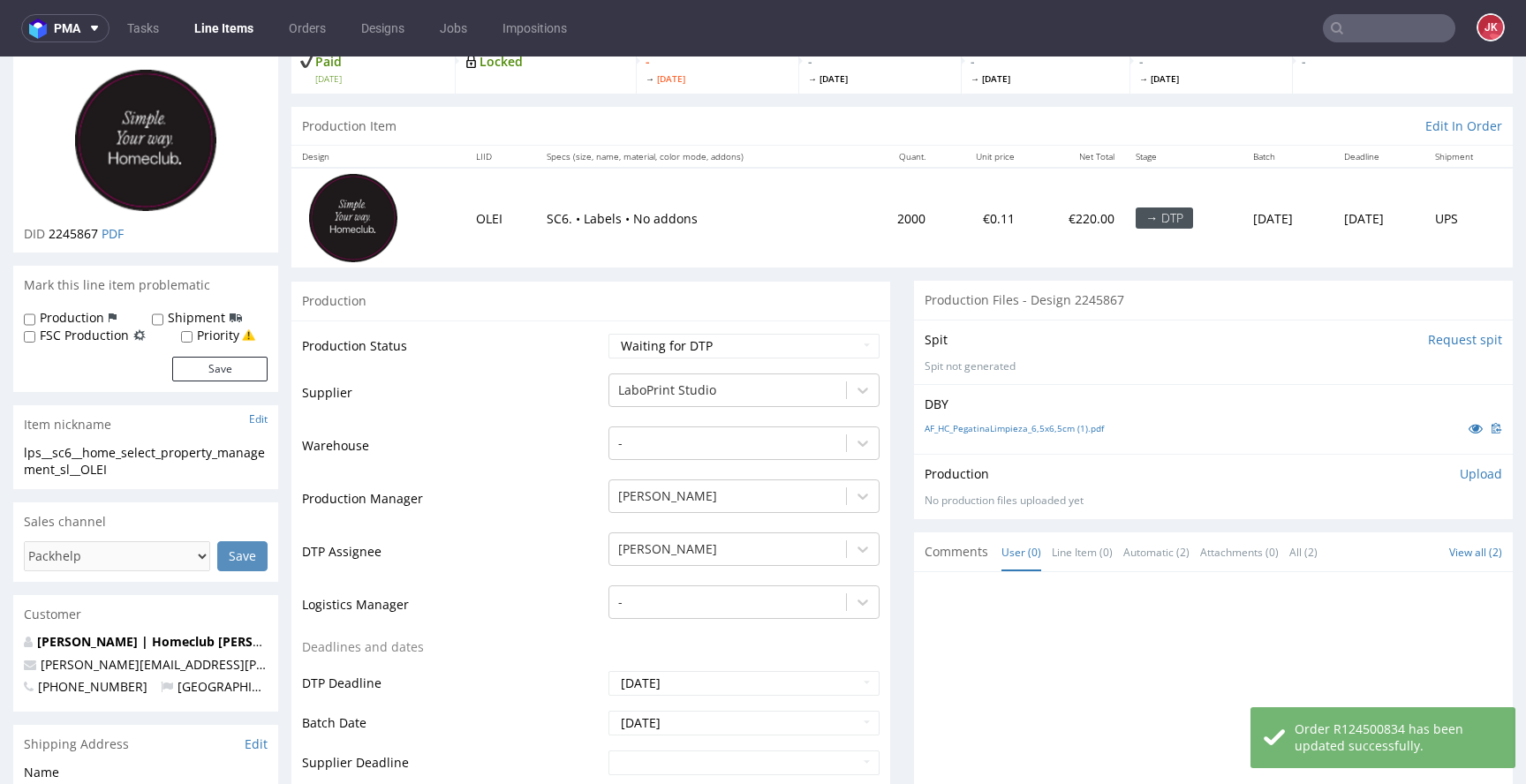
scroll to position [0, 0]
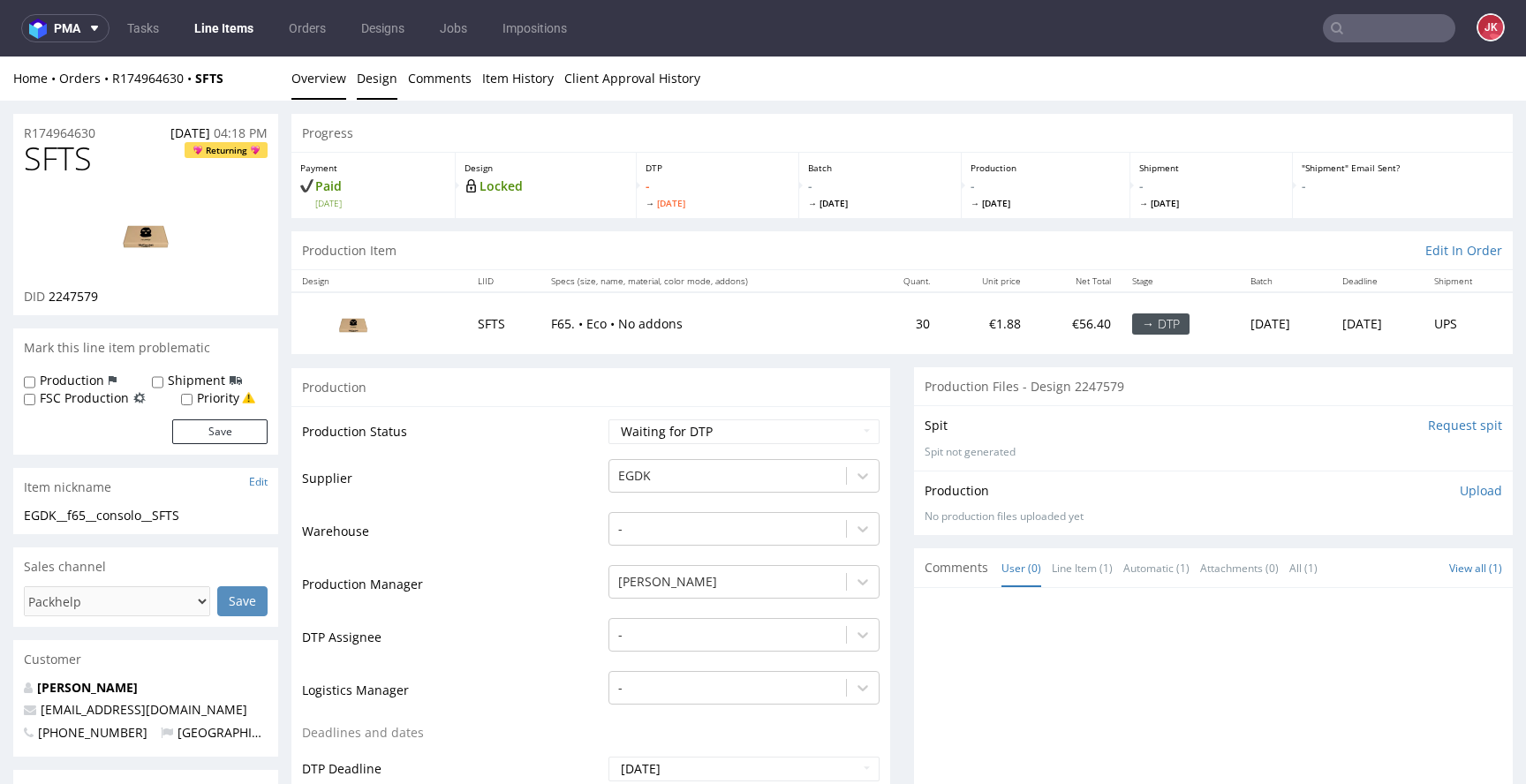
click at [384, 78] on link "Design" at bounding box center [377, 78] width 41 height 43
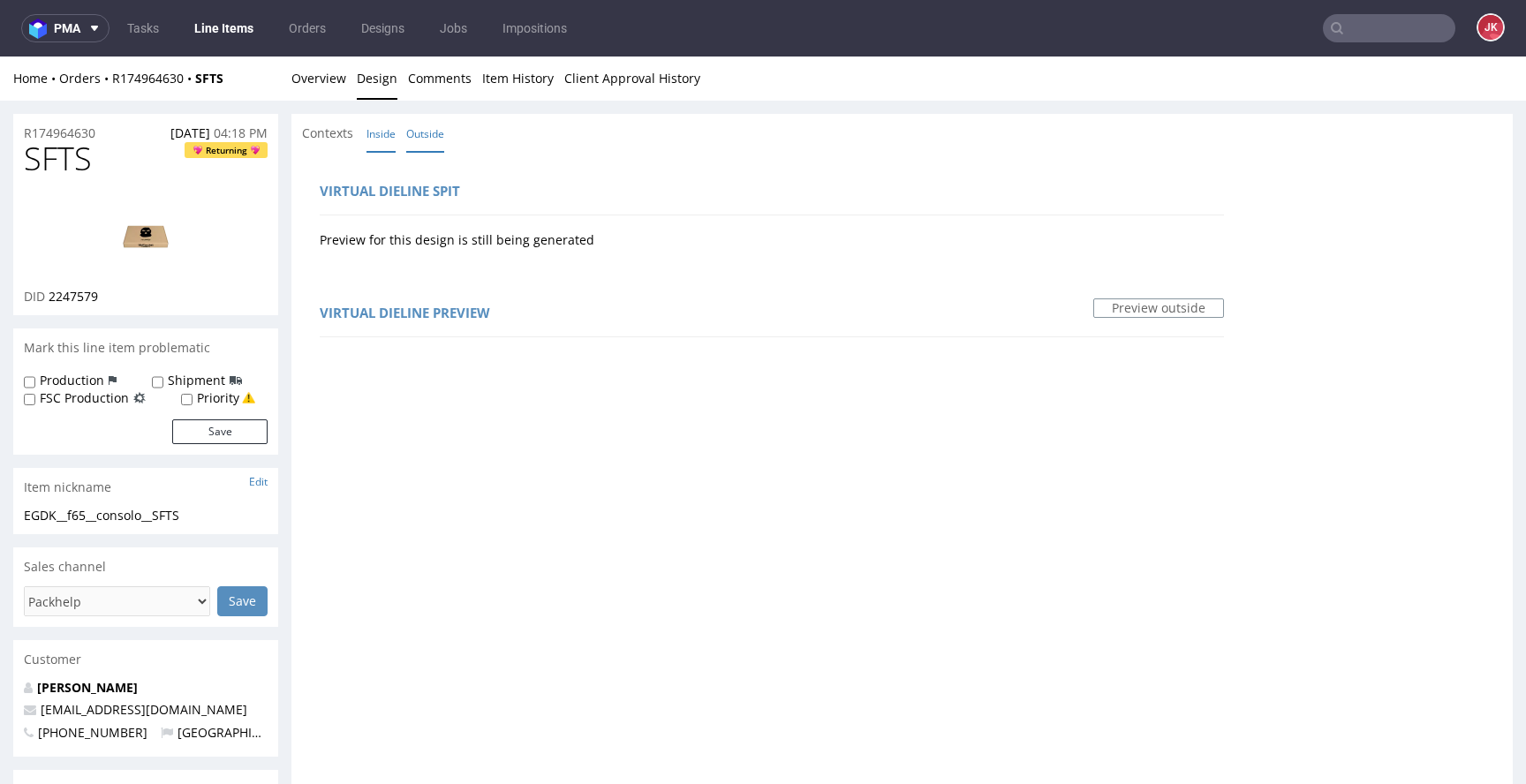
click at [387, 136] on link "Inside" at bounding box center [381, 133] width 29 height 38
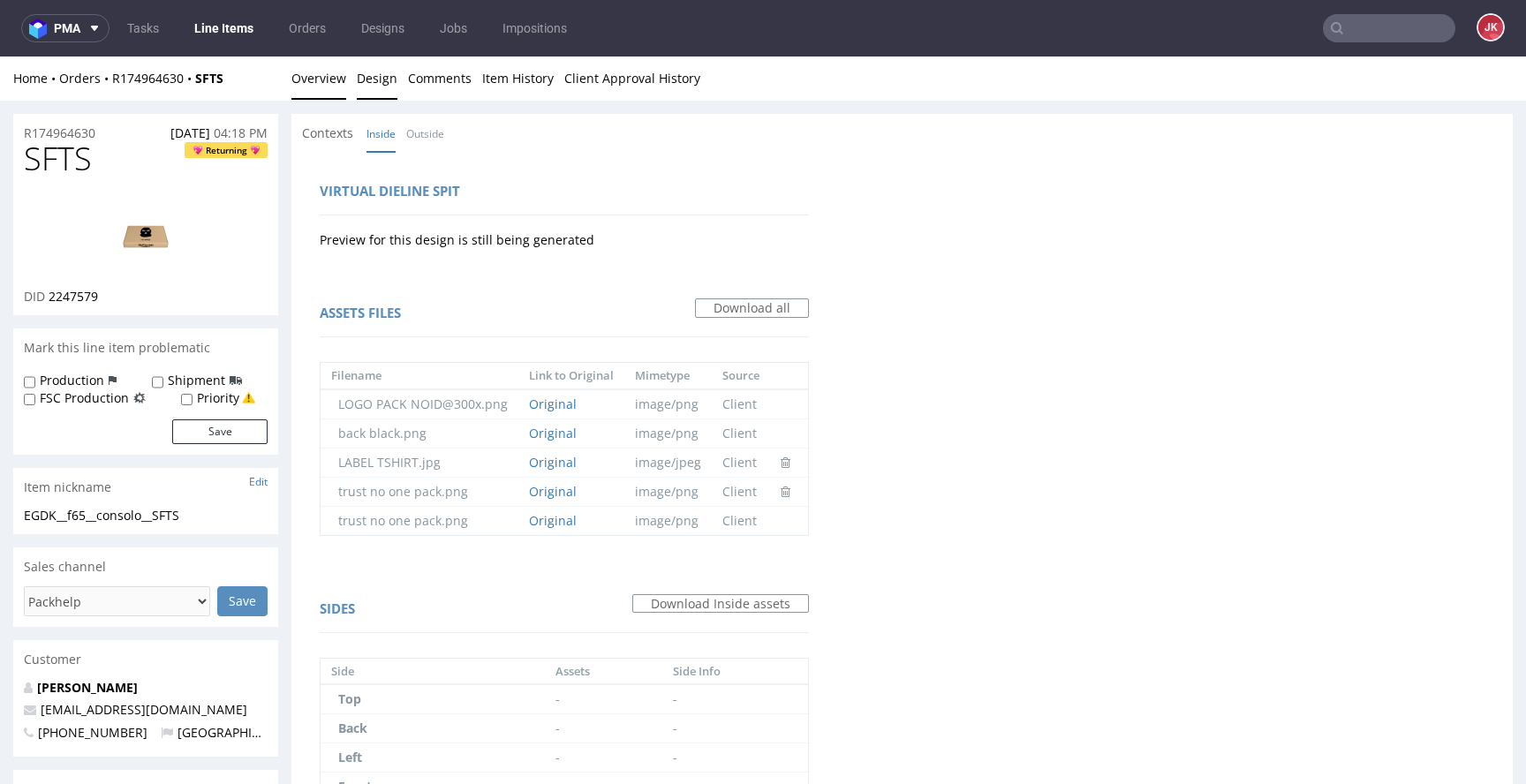
click at [338, 91] on link "Overview" at bounding box center [318, 78] width 55 height 43
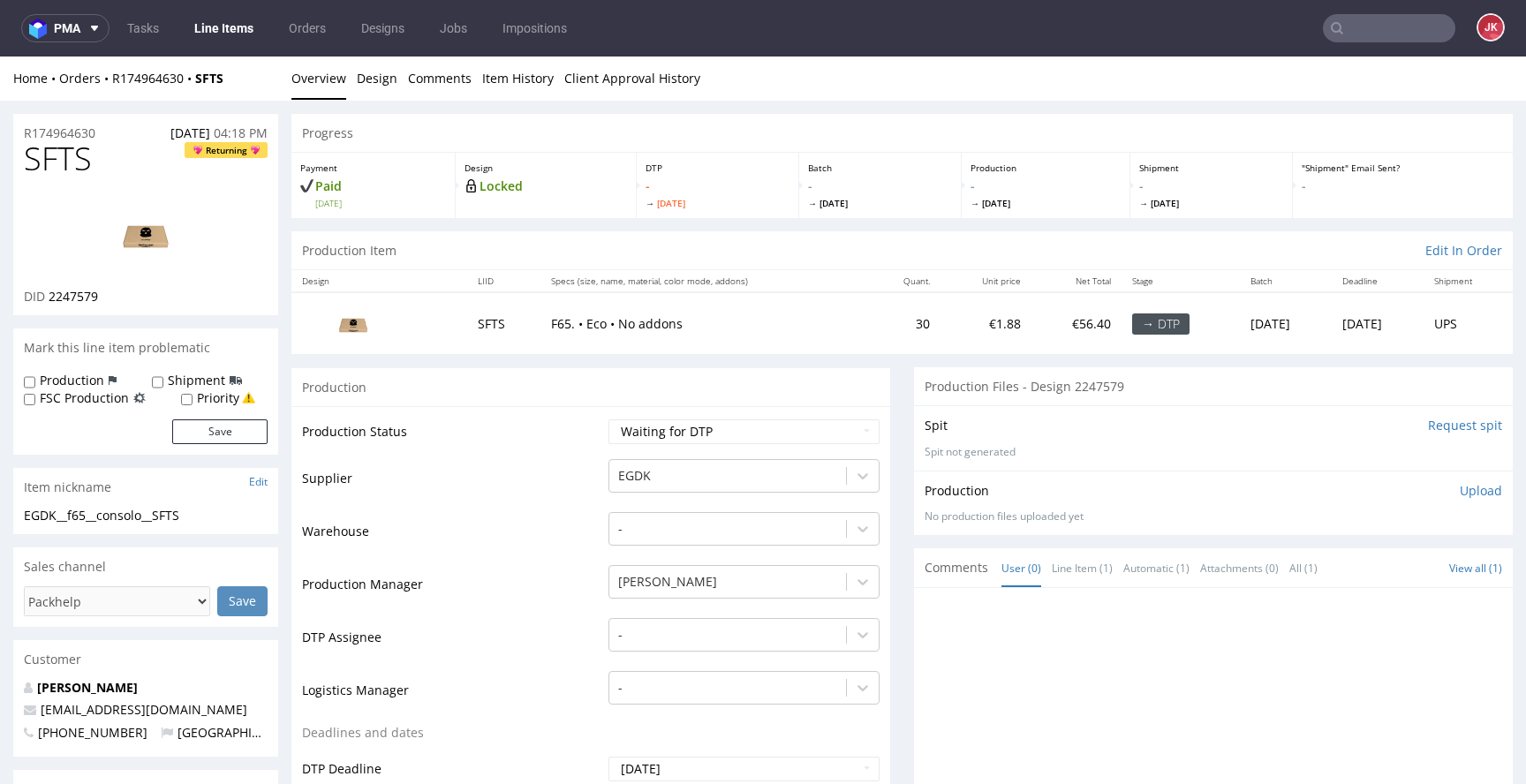
click at [573, 441] on td "Production Status" at bounding box center [454, 438] width 302 height 40
click at [676, 632] on div "-" at bounding box center [744, 630] width 271 height 24
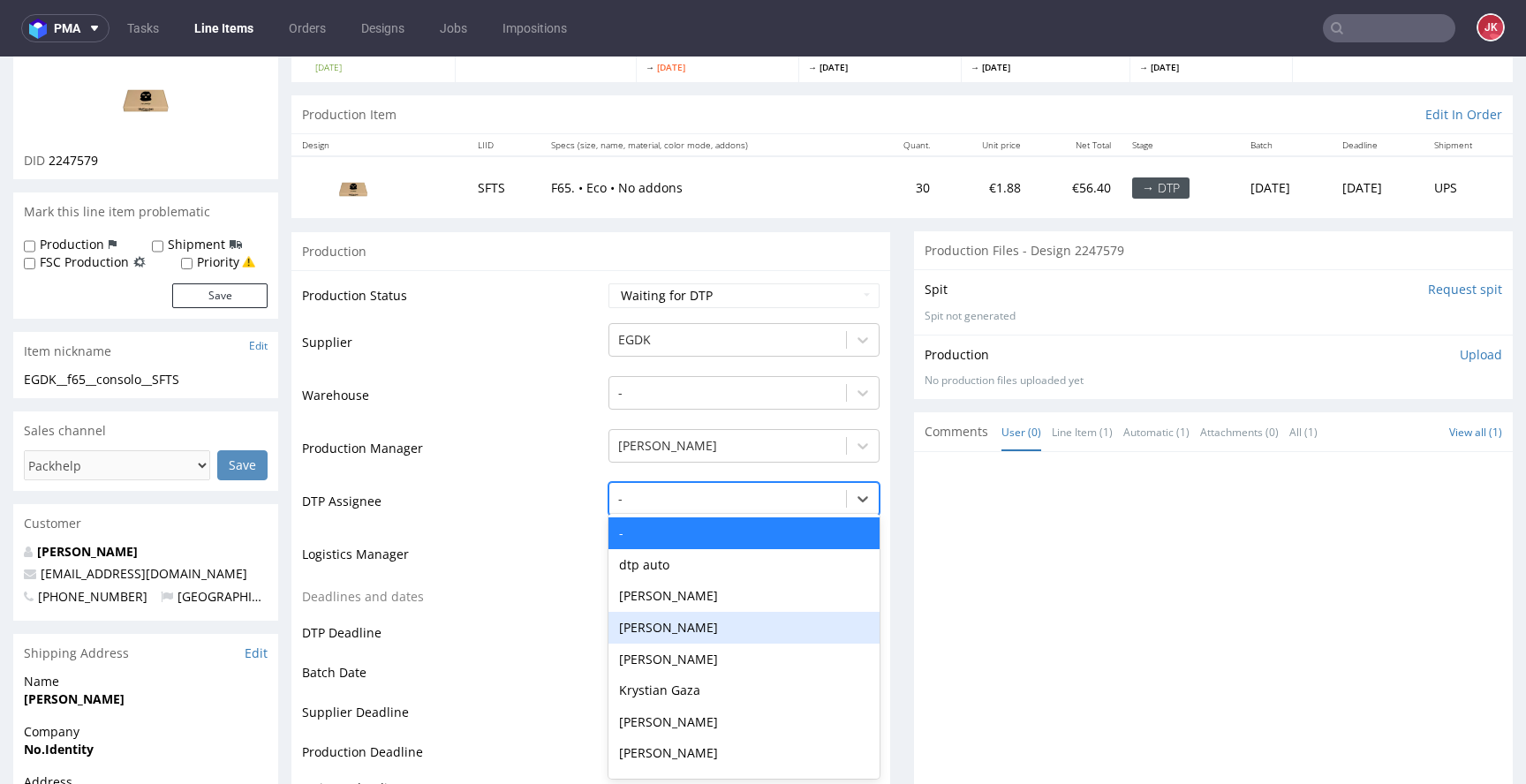
scroll to position [138, 0]
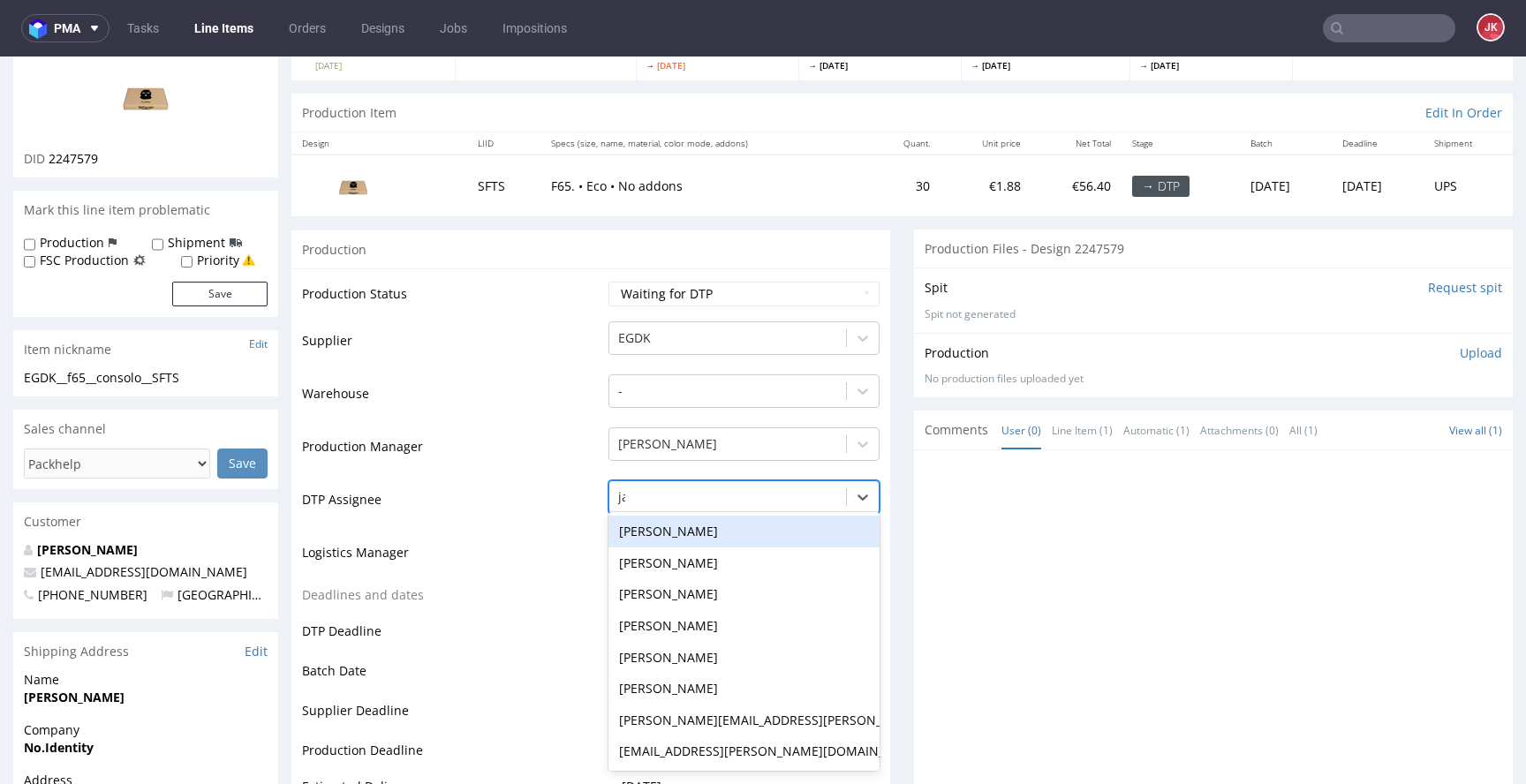
type input "jan"
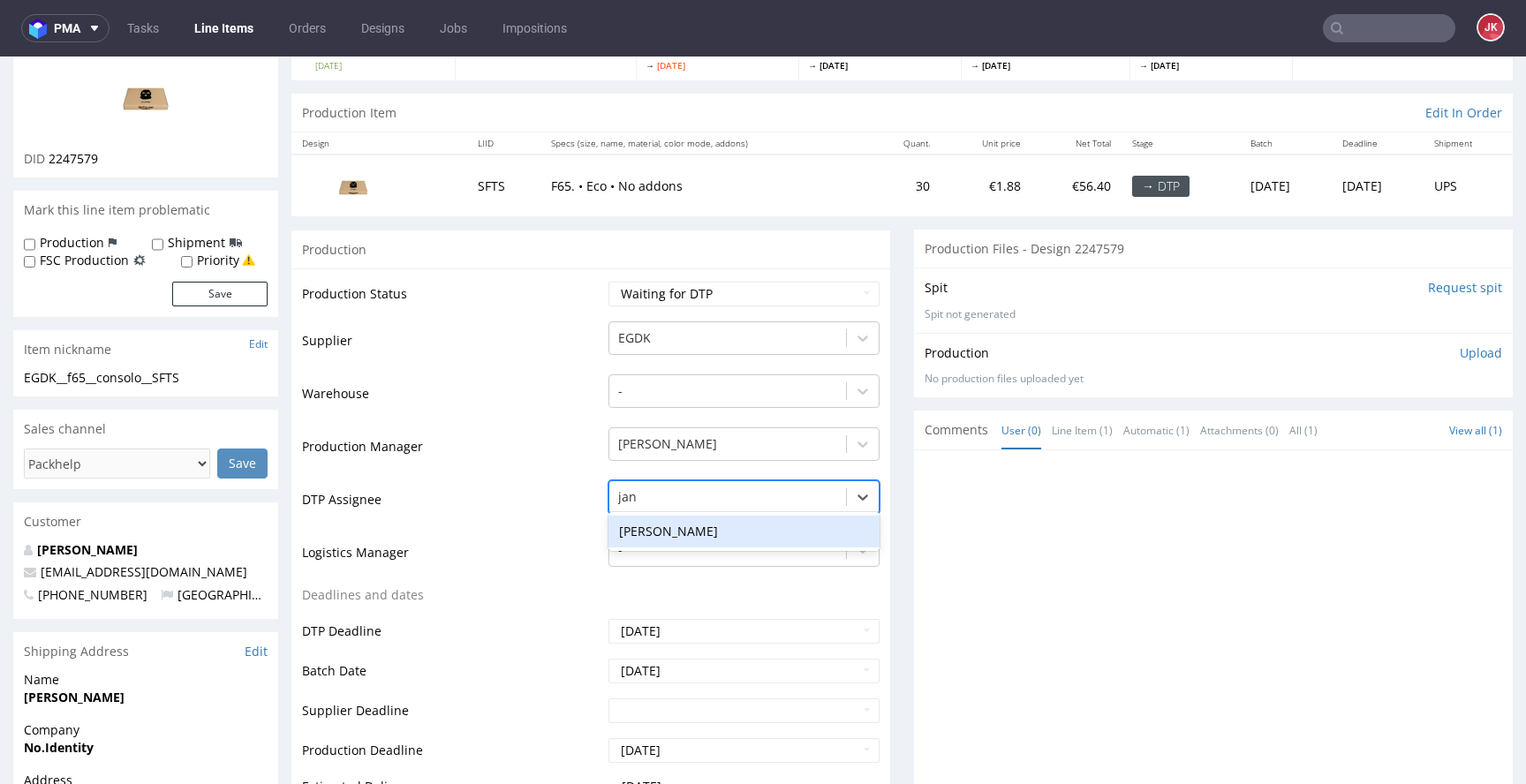
click at [681, 522] on div "[PERSON_NAME]" at bounding box center [744, 532] width 271 height 32
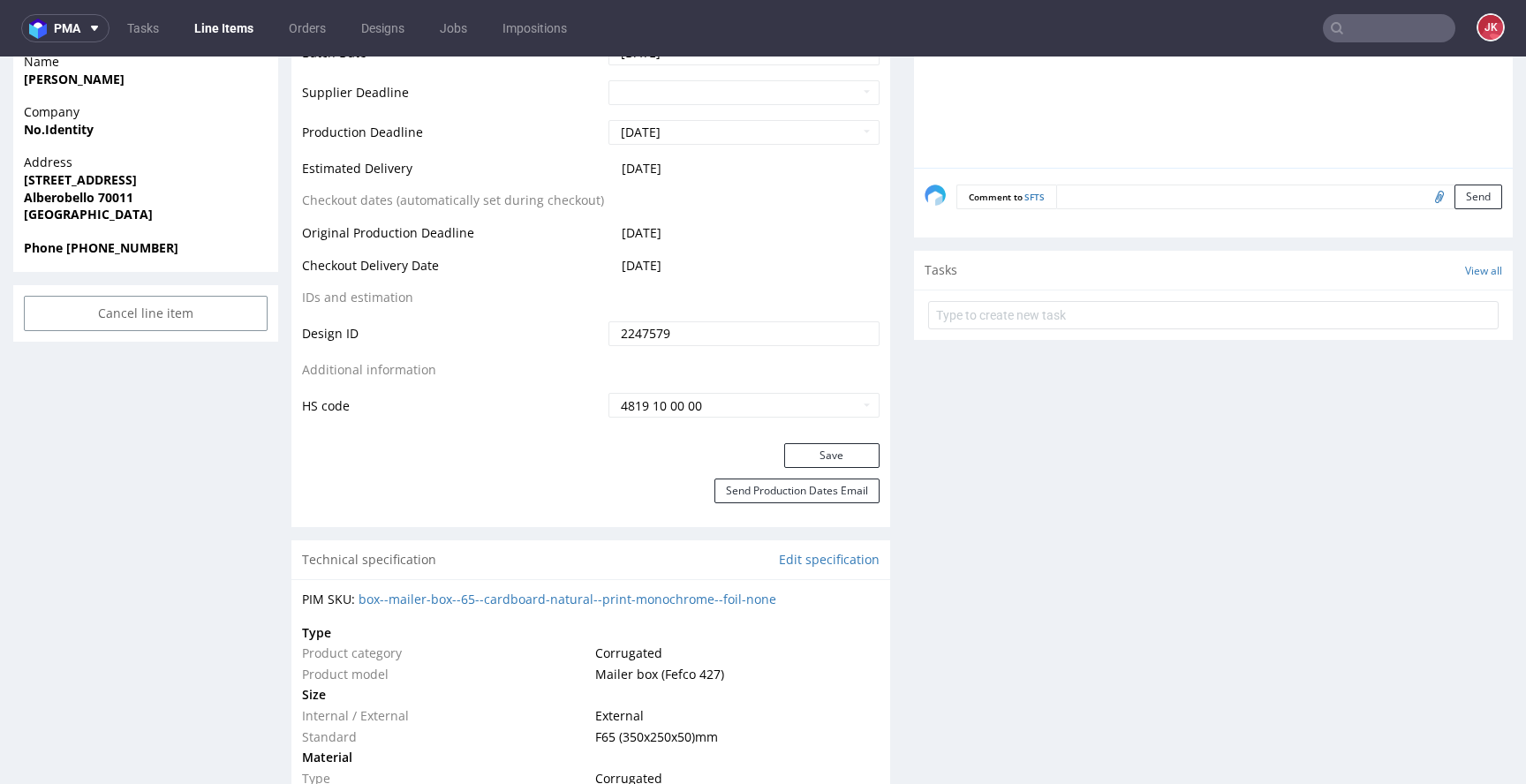
scroll to position [875, 0]
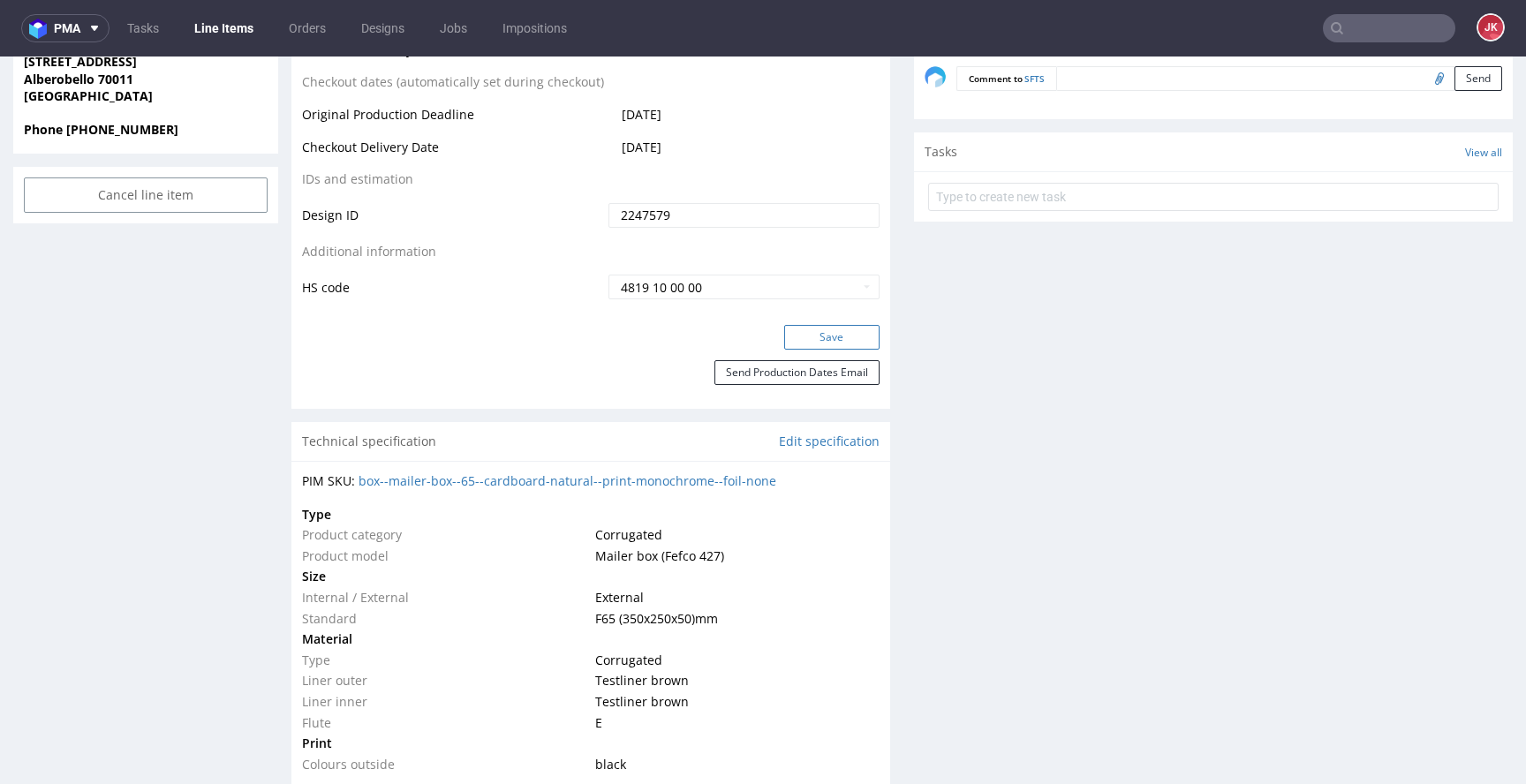
click at [819, 347] on button "Save" at bounding box center [832, 337] width 95 height 24
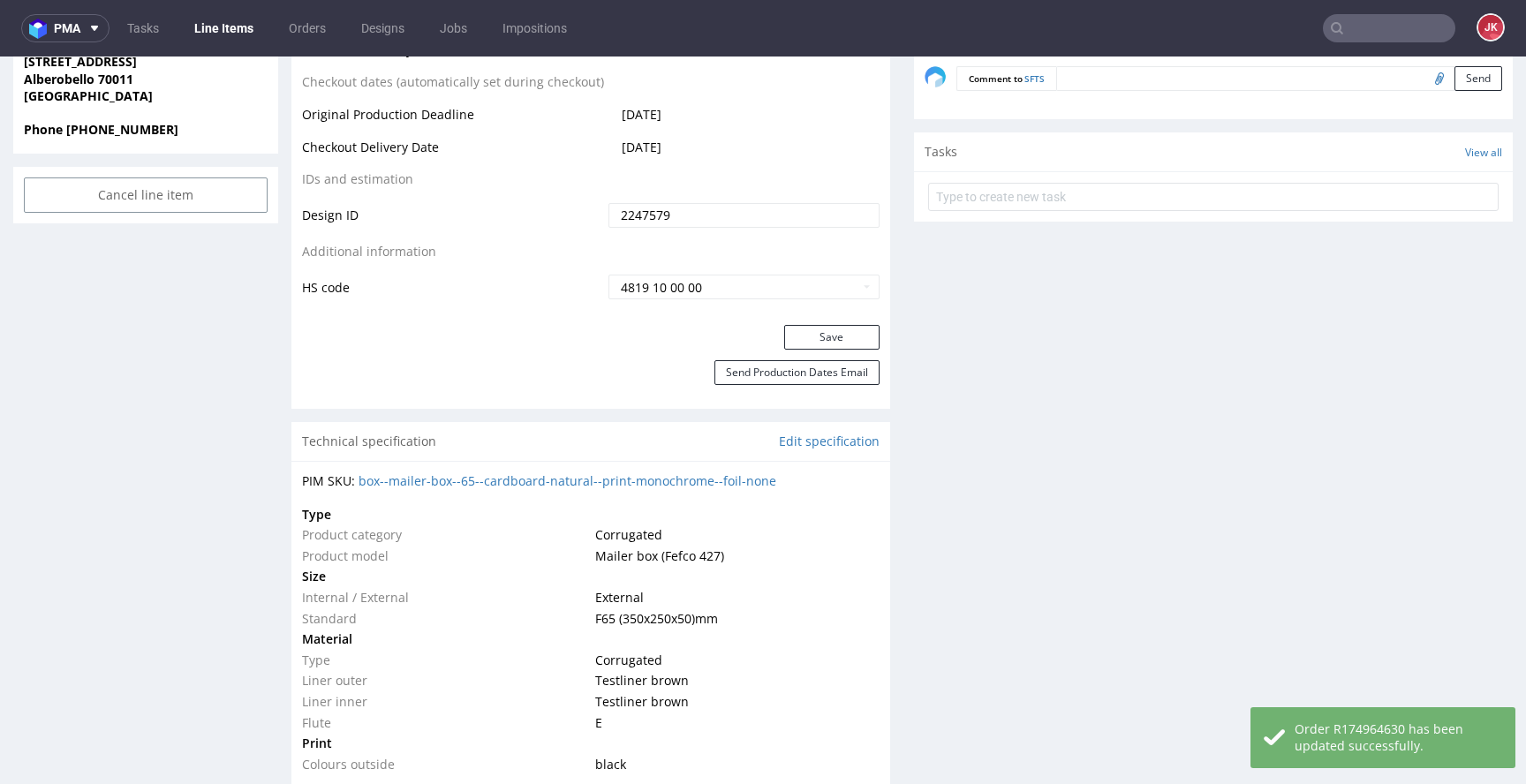
scroll to position [0, 0]
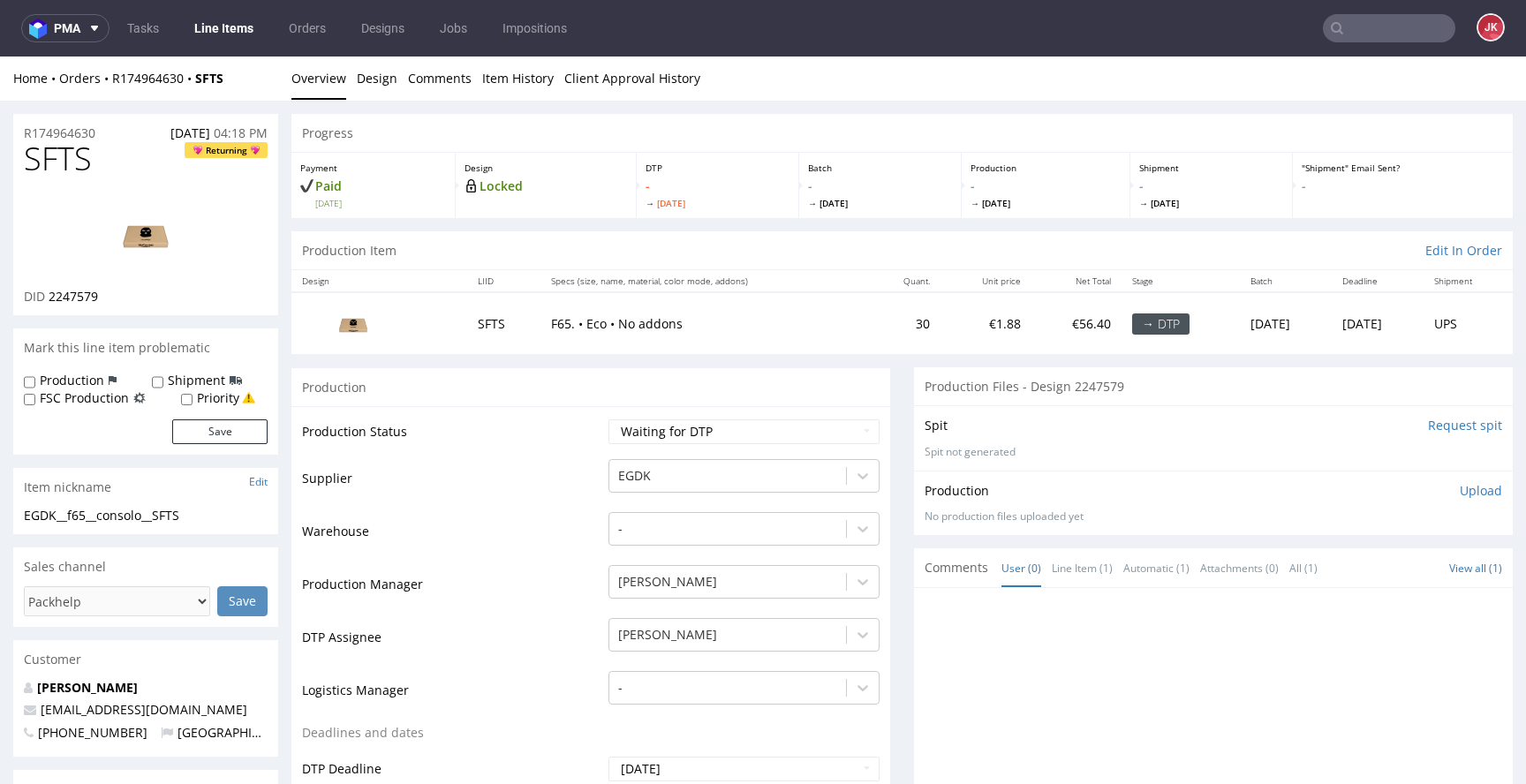
click at [677, 425] on select "Waiting for Artwork Waiting for Diecut Waiting for Mockup Waiting for DTP Waiti…" at bounding box center [744, 431] width 271 height 24
select select "dtp_in_process"
click at [609, 419] on select "Waiting for Artwork Waiting for Diecut Waiting for Mockup Waiting for DTP Waiti…" at bounding box center [744, 431] width 271 height 24
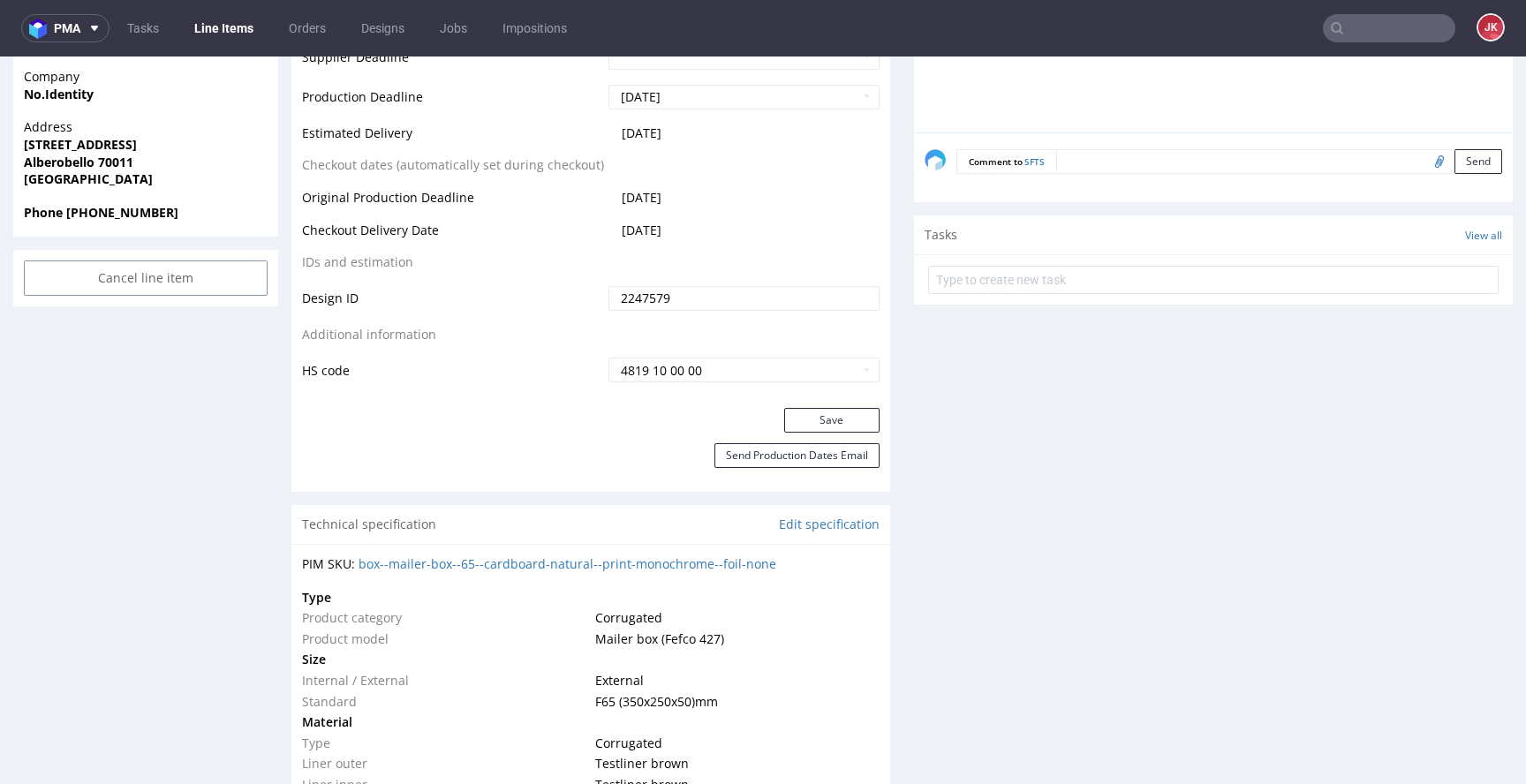
scroll to position [843, 0]
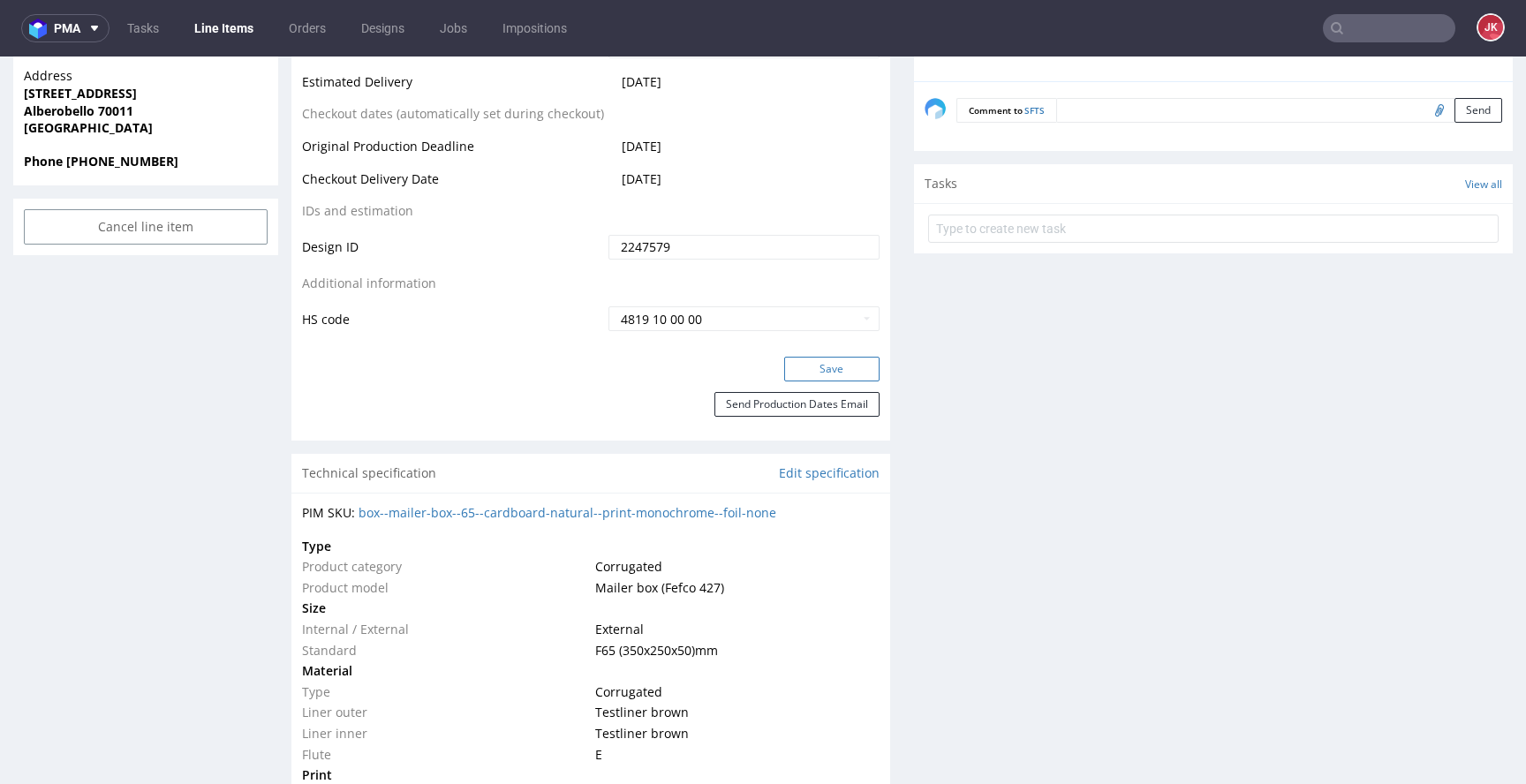
click at [809, 376] on button "Save" at bounding box center [832, 369] width 95 height 24
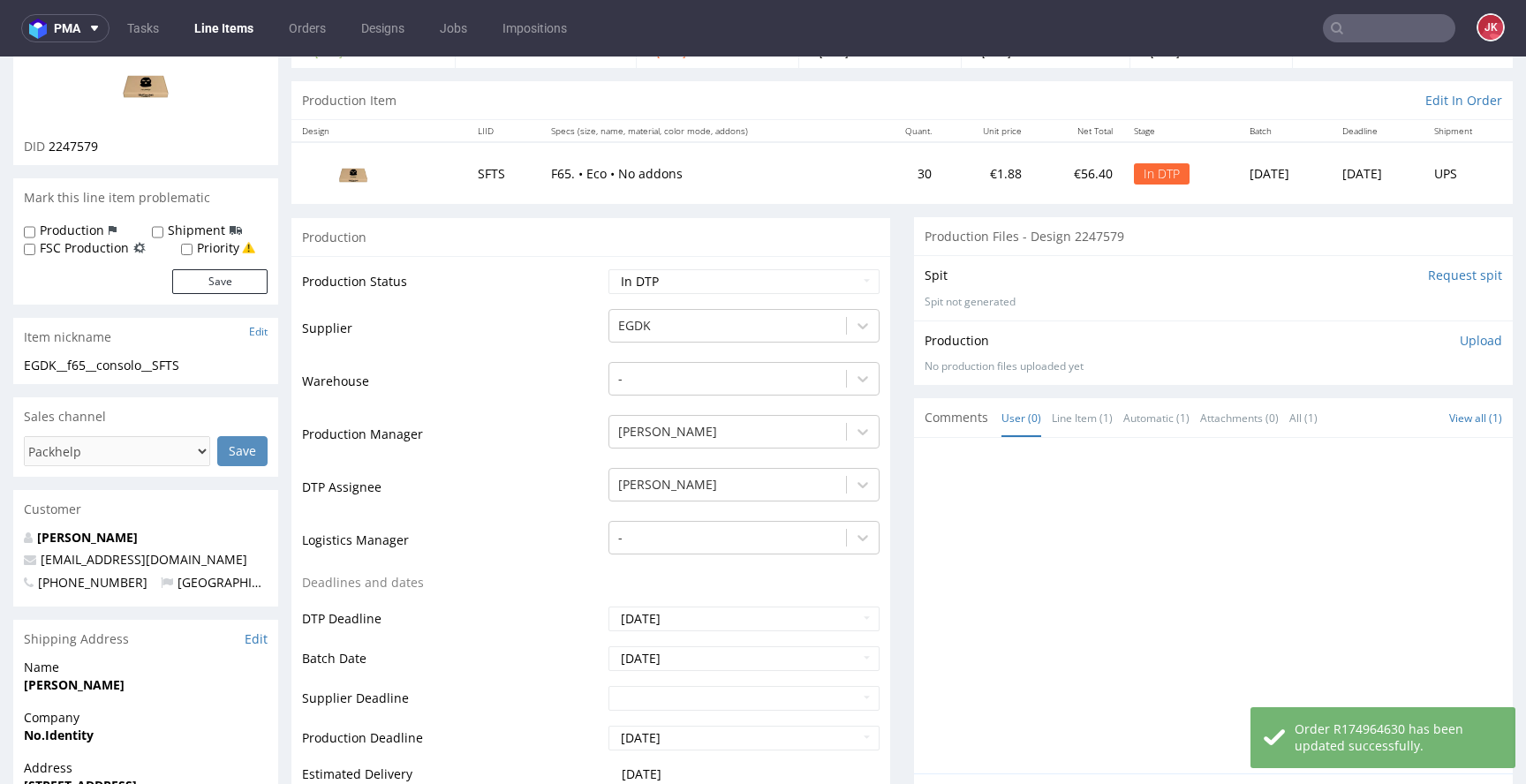
scroll to position [0, 0]
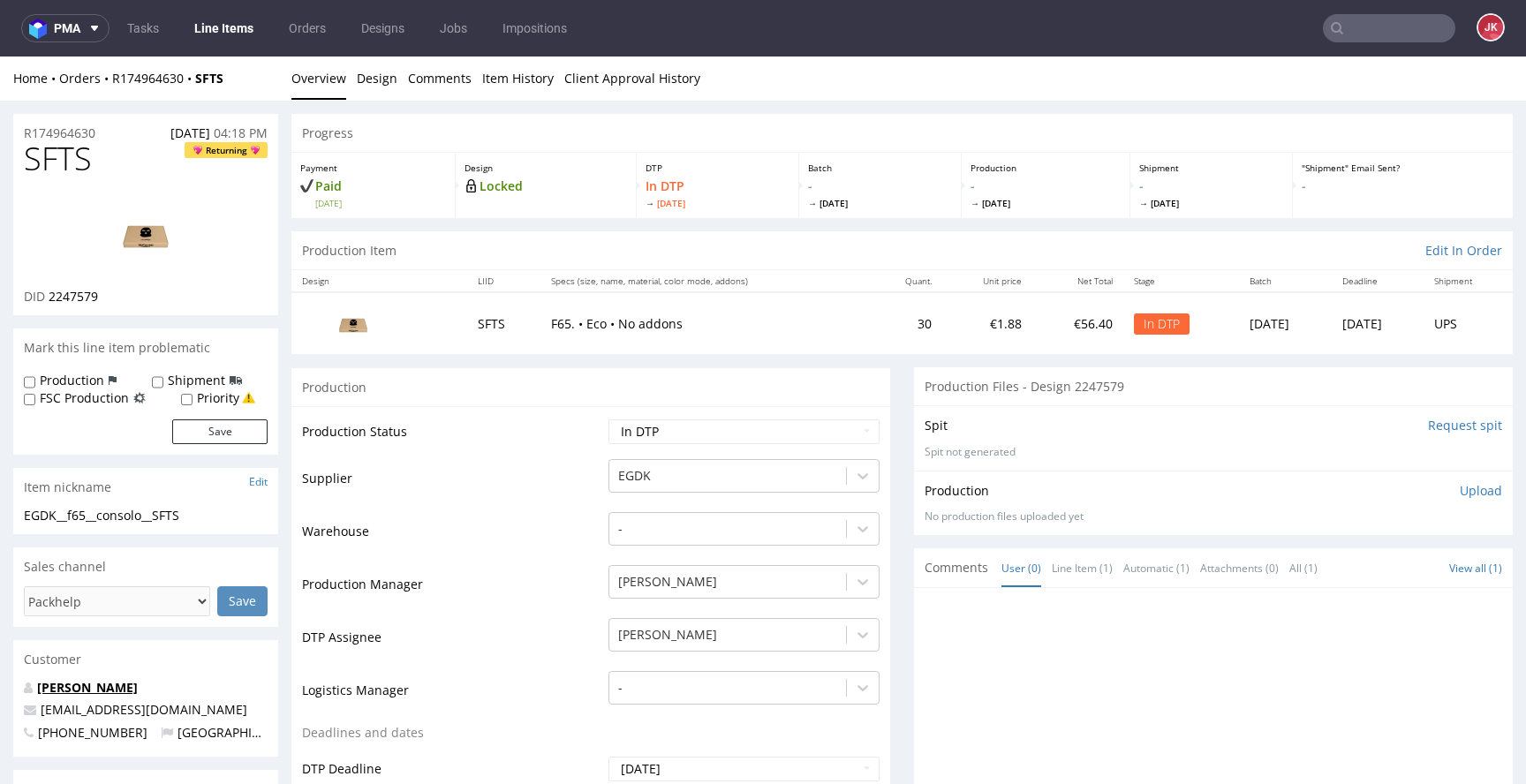
click at [103, 682] on link "Davide Consolo" at bounding box center [88, 688] width 101 height 17
click at [357, 79] on link "Design" at bounding box center [377, 78] width 41 height 43
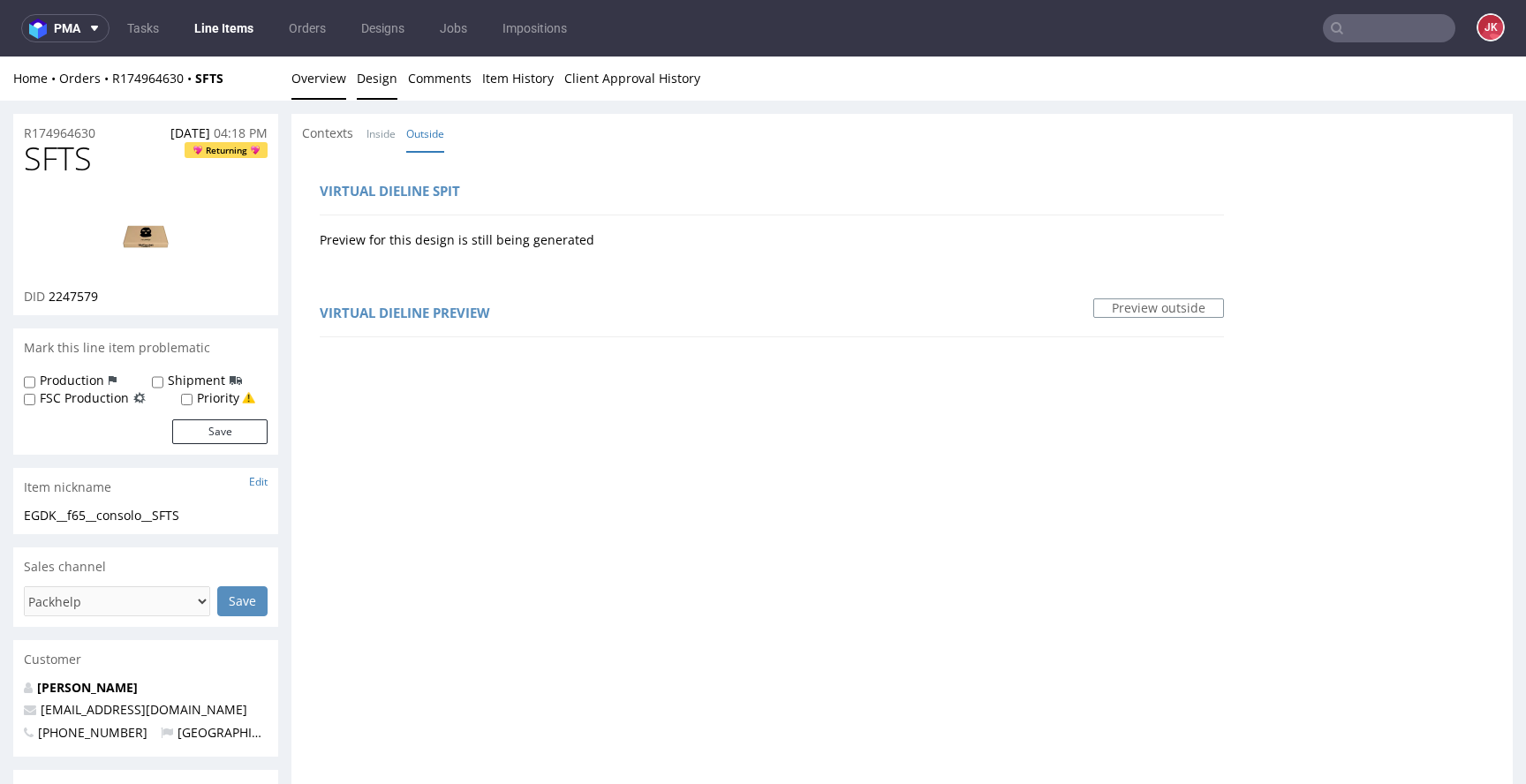
click at [320, 60] on link "Overview" at bounding box center [318, 78] width 55 height 43
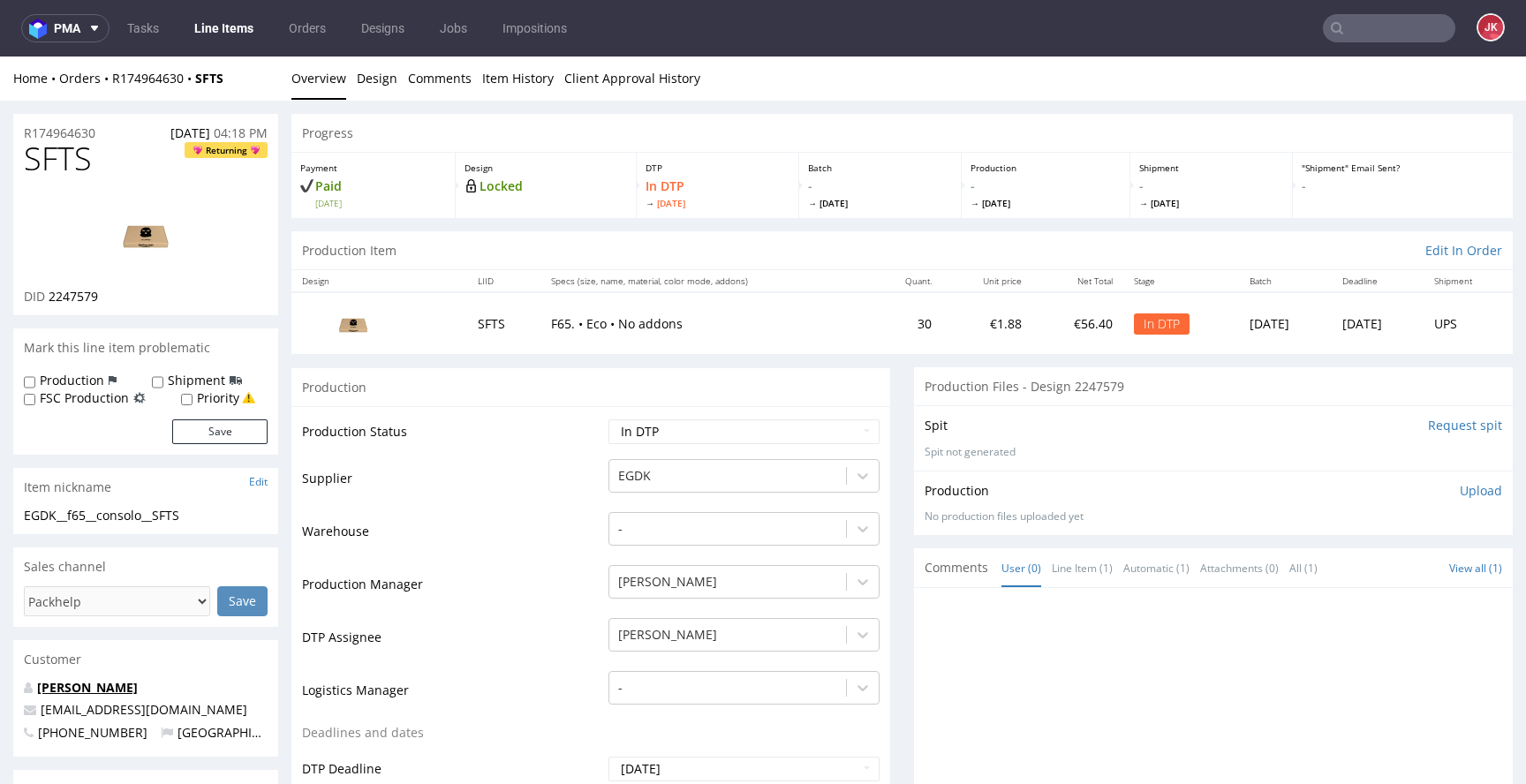
click at [93, 691] on link "Davide Consolo" at bounding box center [88, 688] width 101 height 17
click at [1434, 433] on input "Request spit" at bounding box center [1464, 426] width 74 height 18
click at [74, 291] on span "2247579" at bounding box center [73, 296] width 49 height 17
copy span "2247579"
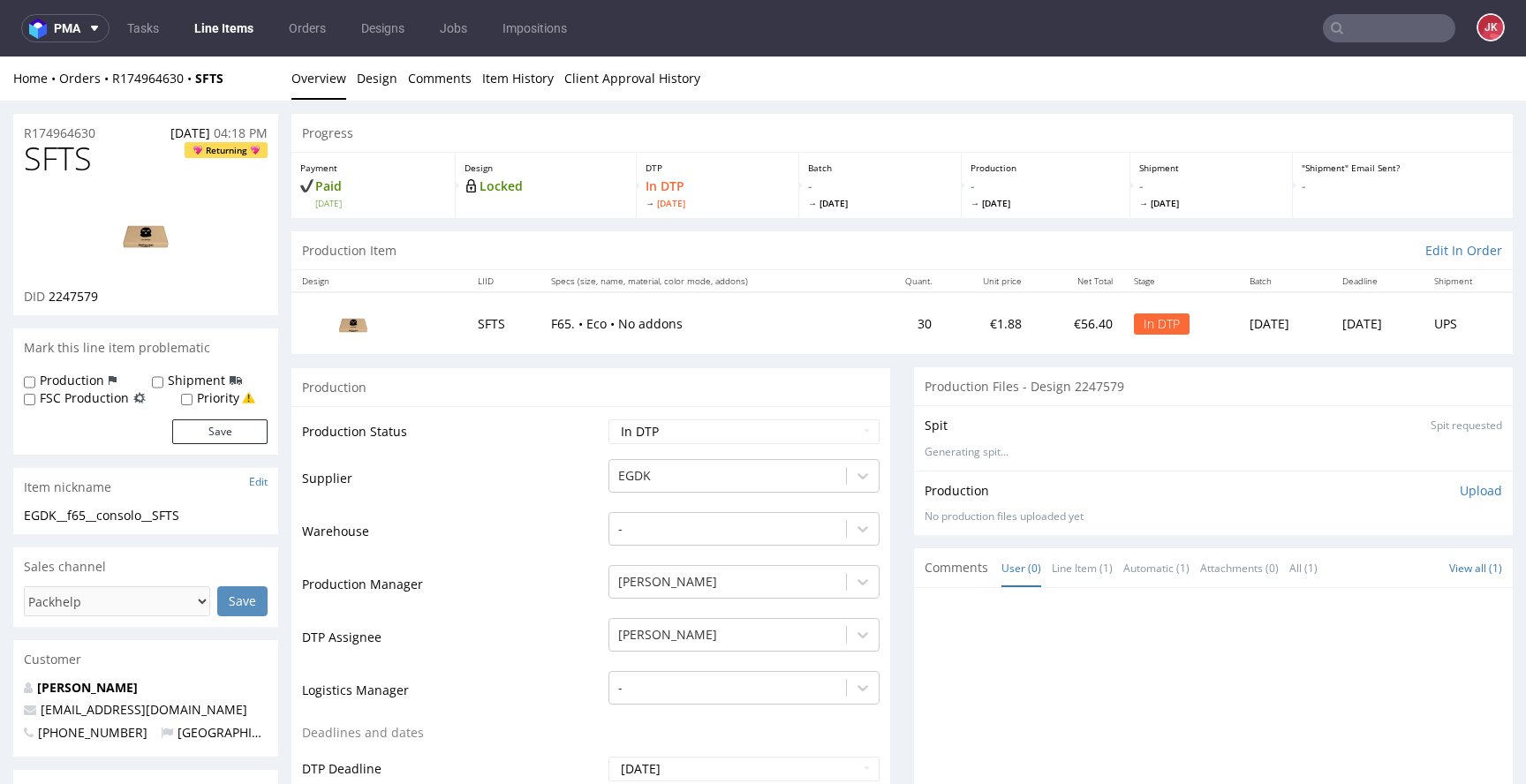
click at [511, 448] on td "Production Status" at bounding box center [454, 438] width 302 height 40
click at [136, 225] on img at bounding box center [145, 233] width 141 height 79
click at [54, 165] on span "SFTS" at bounding box center [58, 159] width 68 height 35
copy span "SFTS"
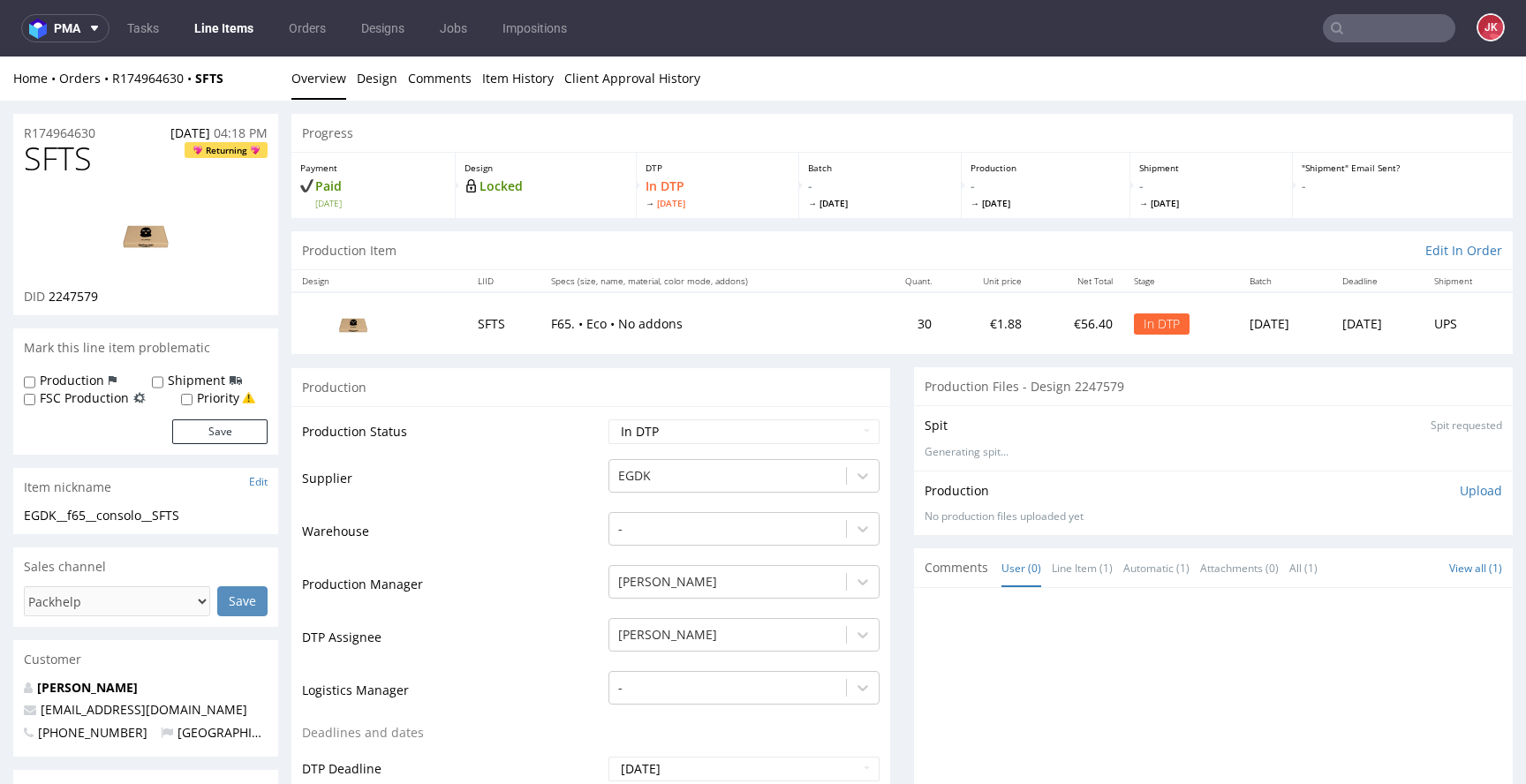
drag, startPoint x: 524, startPoint y: 493, endPoint x: 400, endPoint y: 496, distance: 124.0
click at [524, 493] on td "Supplier" at bounding box center [454, 483] width 302 height 53
drag, startPoint x: 238, startPoint y: 514, endPoint x: 1, endPoint y: 513, distance: 237.0
copy div "EGDK__f65__consolo__SFTS"
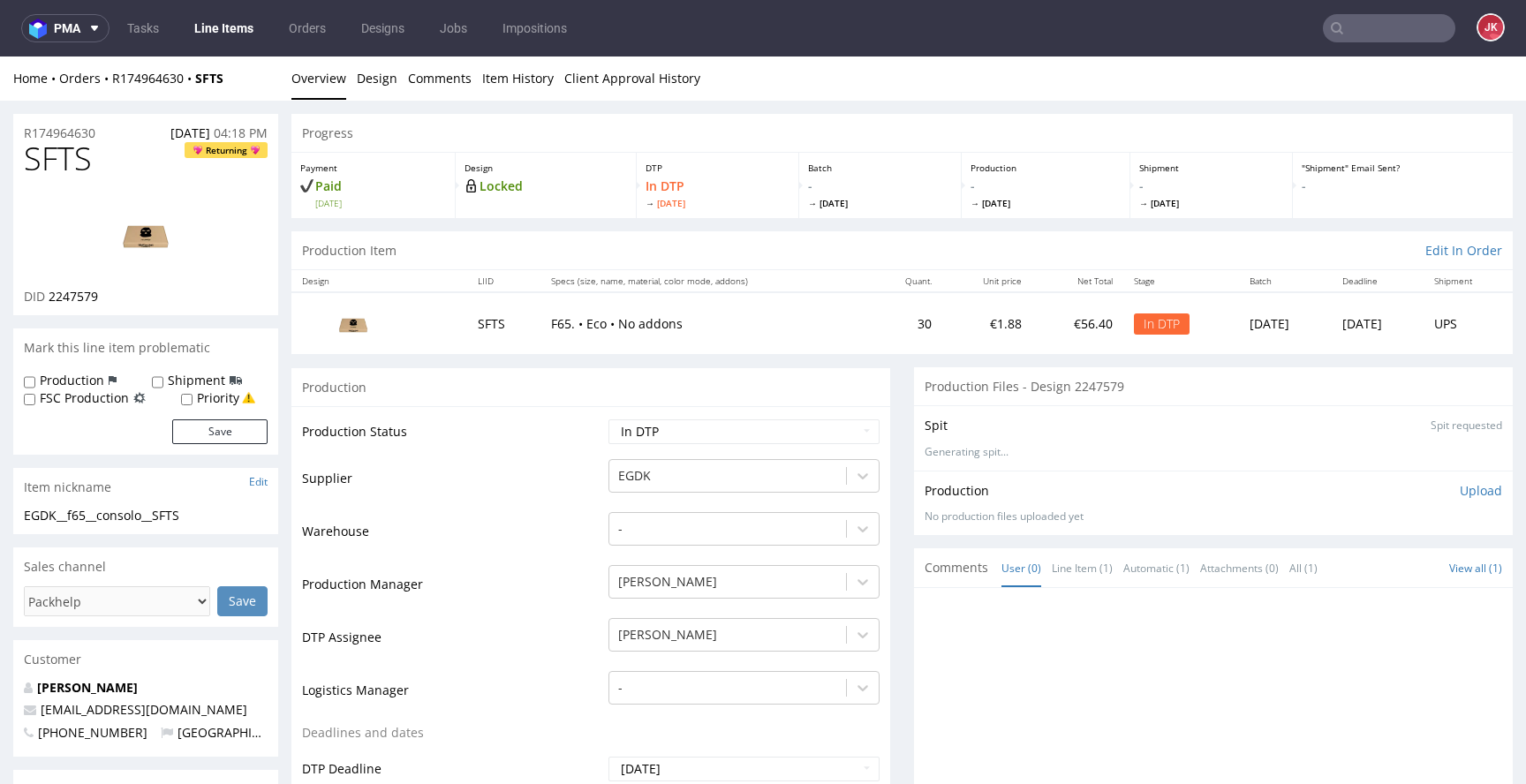
click at [423, 522] on td "Warehouse" at bounding box center [454, 537] width 302 height 53
drag, startPoint x: 114, startPoint y: 132, endPoint x: 0, endPoint y: 129, distance: 114.0
copy p "R174964630"
click at [1460, 486] on p "Upload" at bounding box center [1480, 491] width 42 height 18
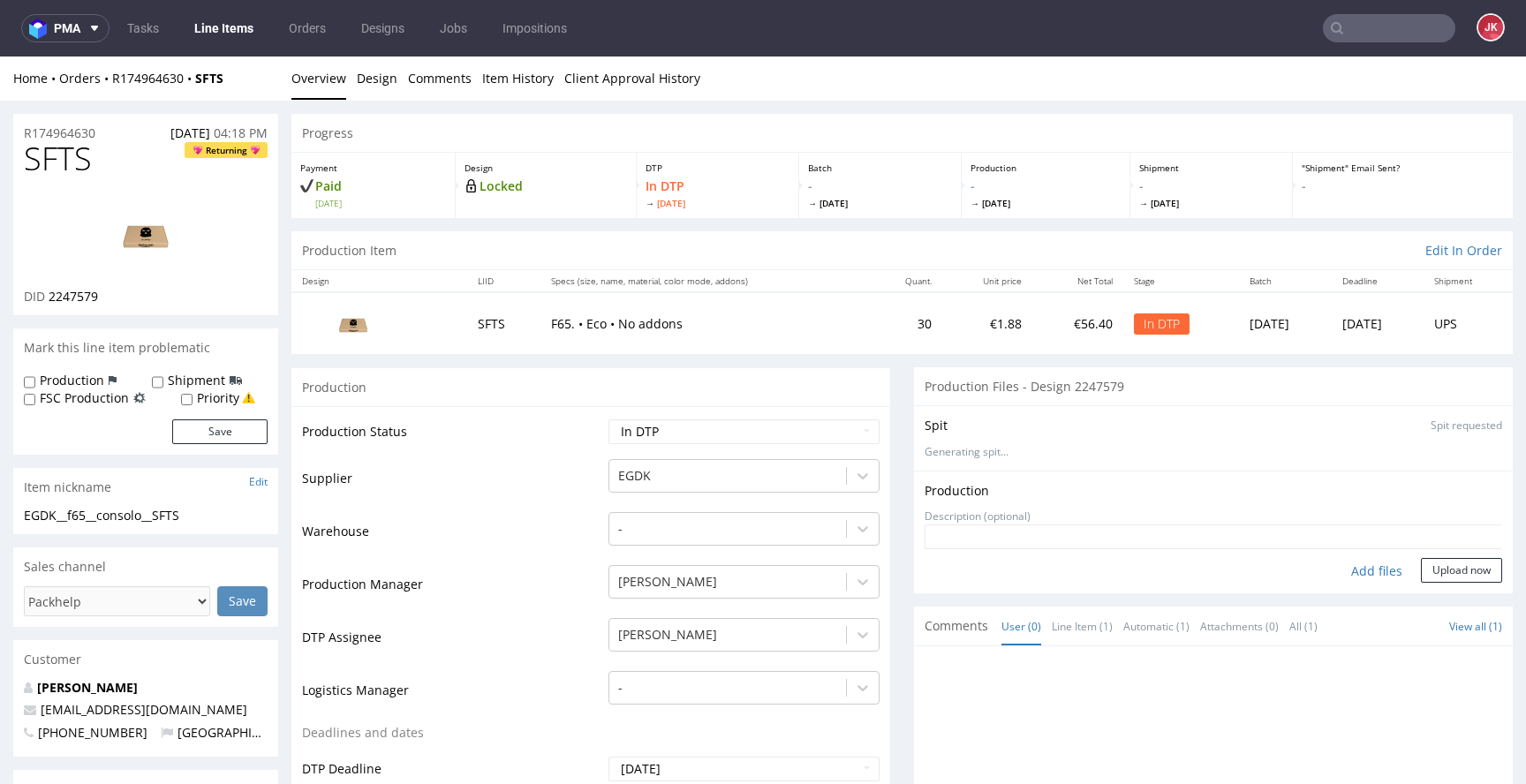
click at [1354, 574] on div "Add files" at bounding box center [1377, 571] width 89 height 26
type input "C:\fakepath\EGDK__f65__consolo__SFTS__d2247579__oR174964630__outside.pdf"
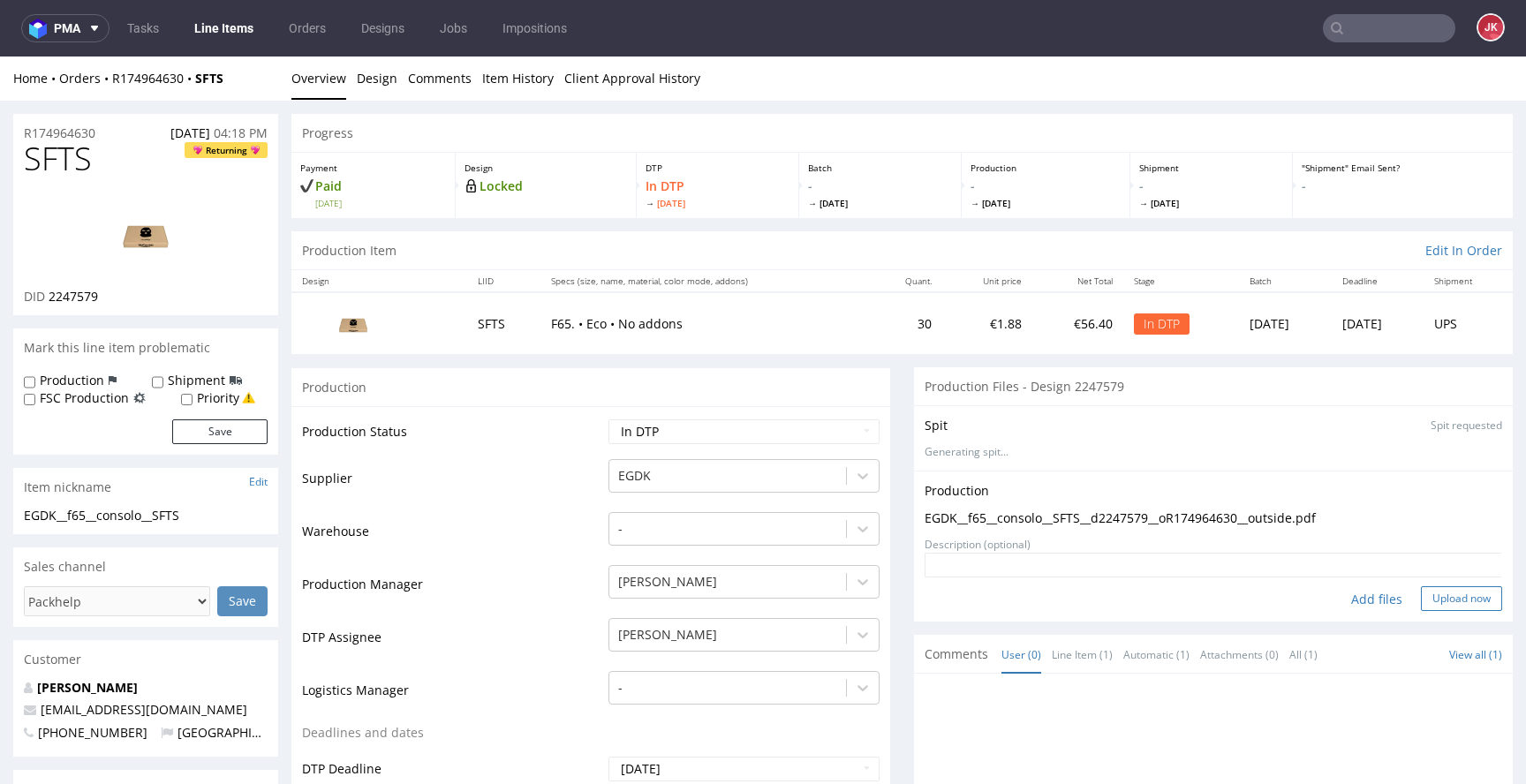
click at [1429, 594] on button "Upload now" at bounding box center [1461, 598] width 81 height 24
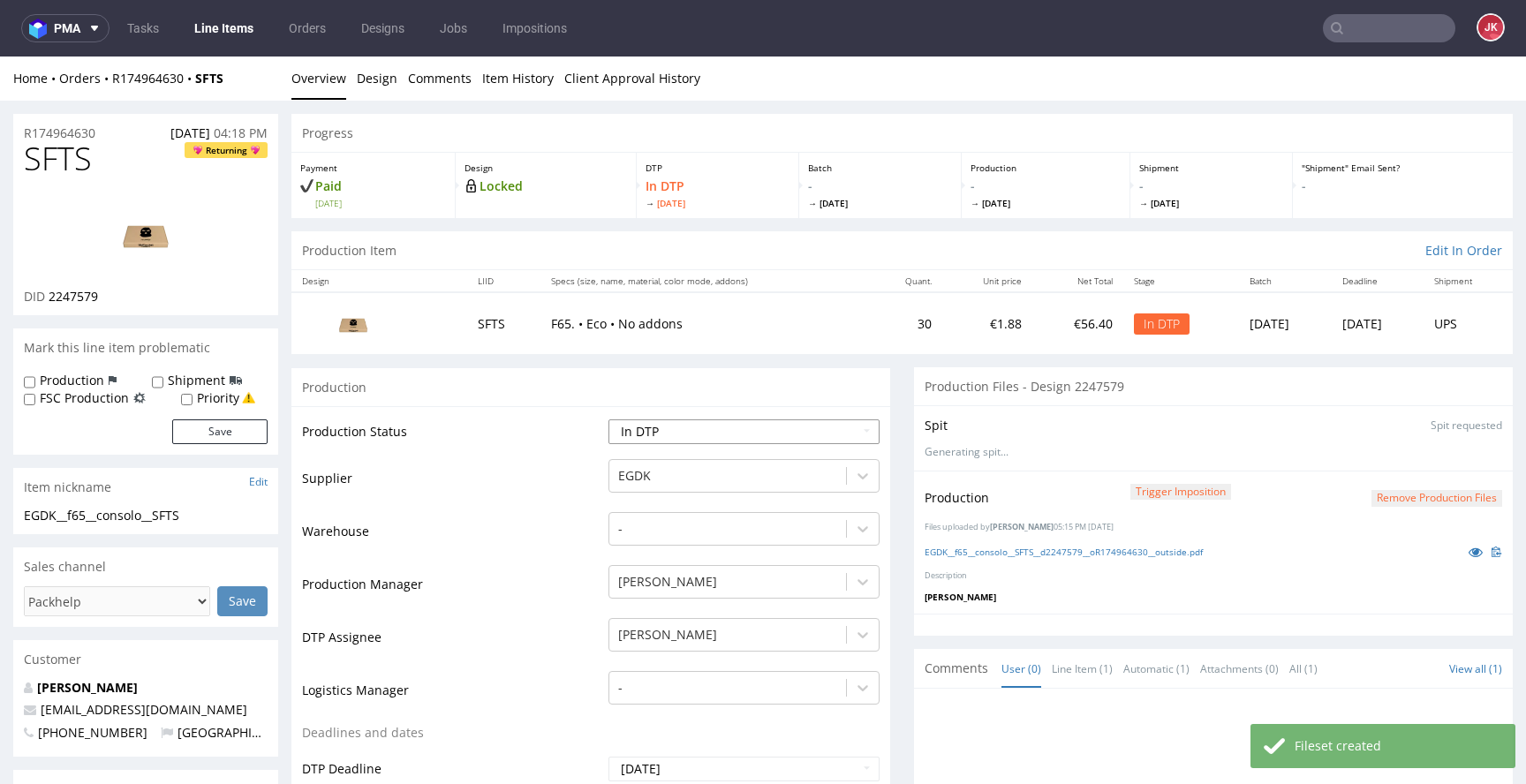
click at [763, 429] on select "Waiting for Artwork Waiting for Diecut Waiting for Mockup Waiting for DTP Waiti…" at bounding box center [744, 431] width 271 height 24
select select "dtp_production_ready"
click at [609, 419] on select "Waiting for Artwork Waiting for Diecut Waiting for Mockup Waiting for DTP Waiti…" at bounding box center [744, 431] width 271 height 24
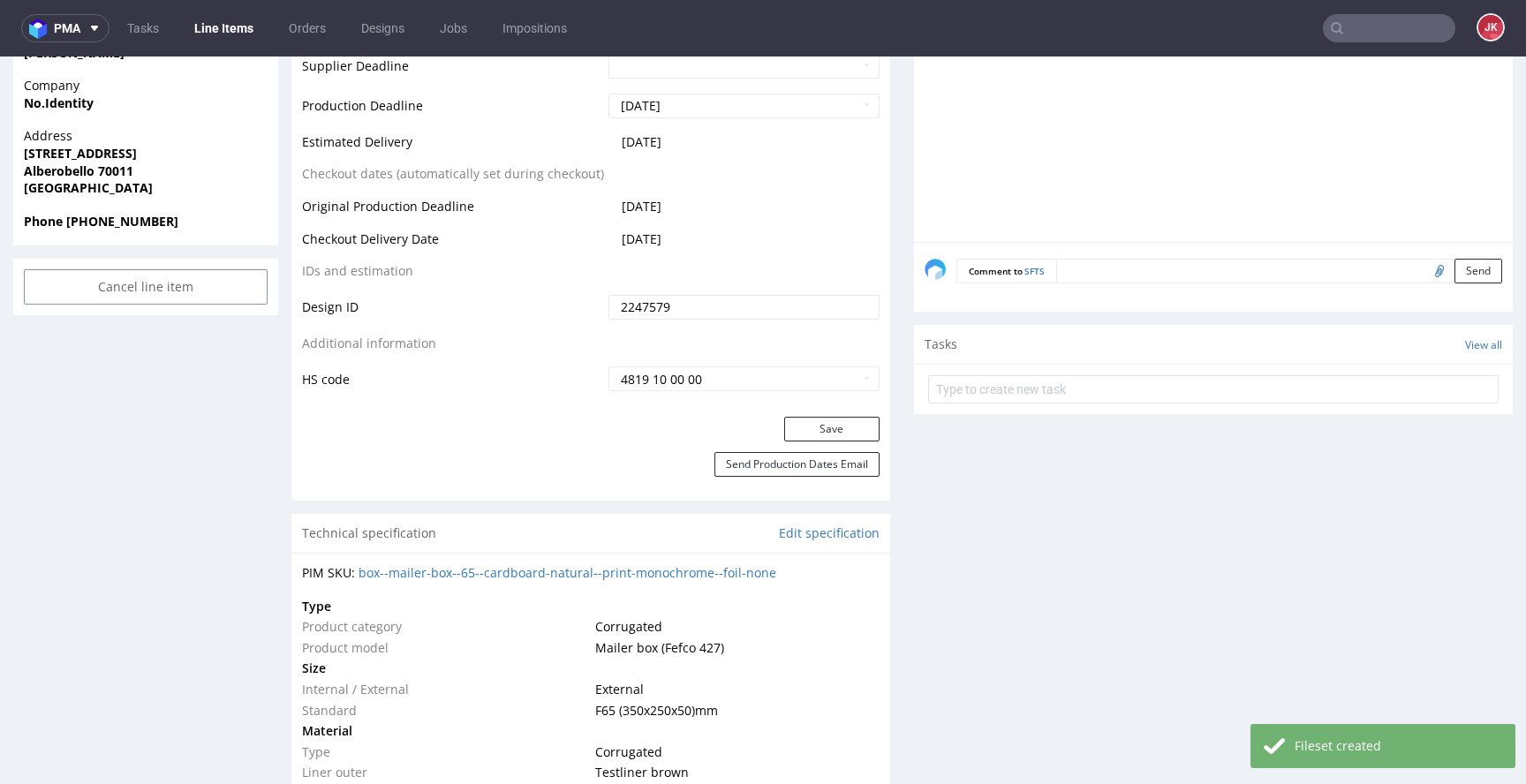
scroll to position [793, 0]
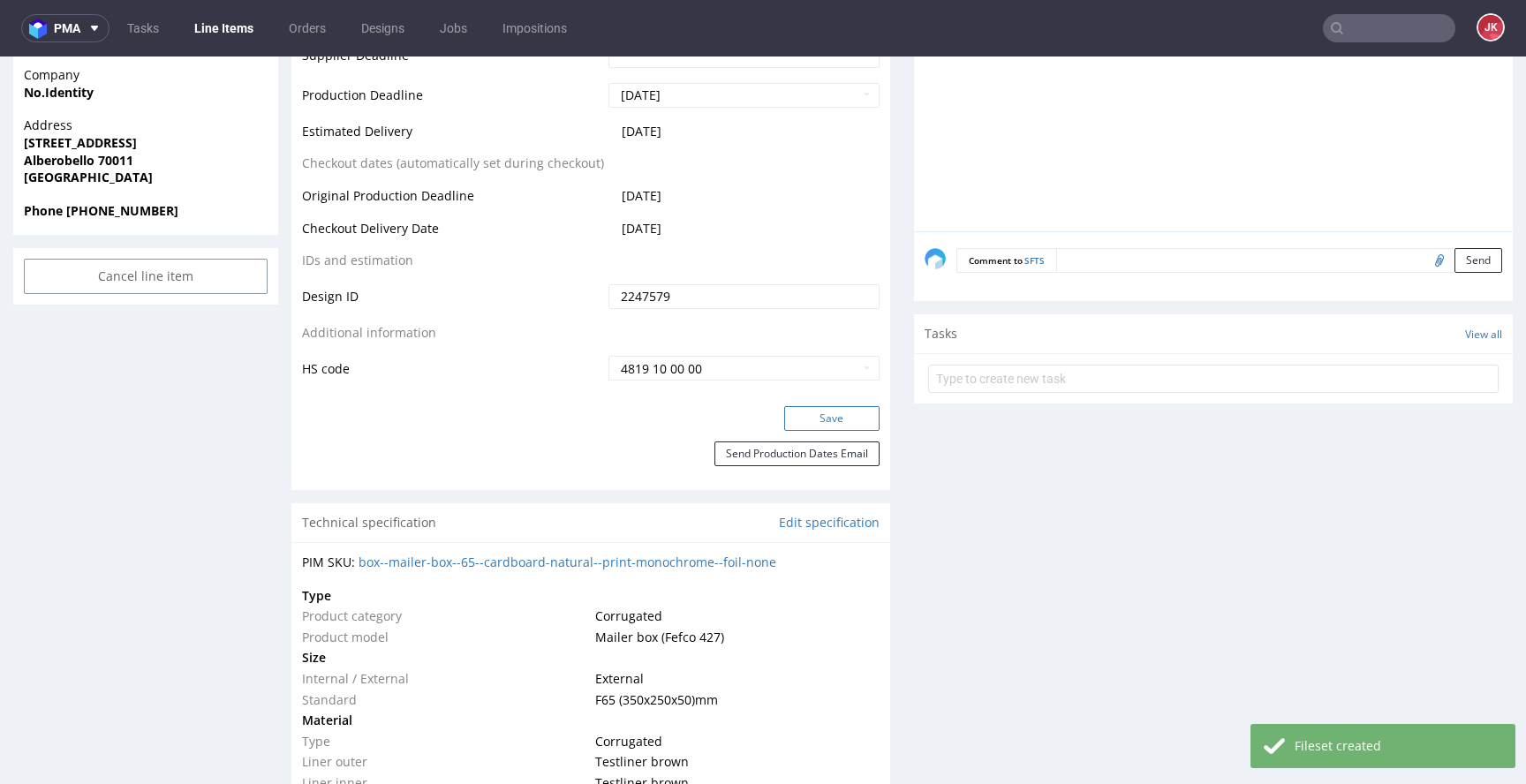
click at [817, 416] on button "Save" at bounding box center [832, 418] width 95 height 24
click at [889, 392] on div "Progress Payment Paid Fri 08 Aug Design Locked DTP DTP Production Ready Thu 14 …" at bounding box center [902, 614] width 1222 height 2588
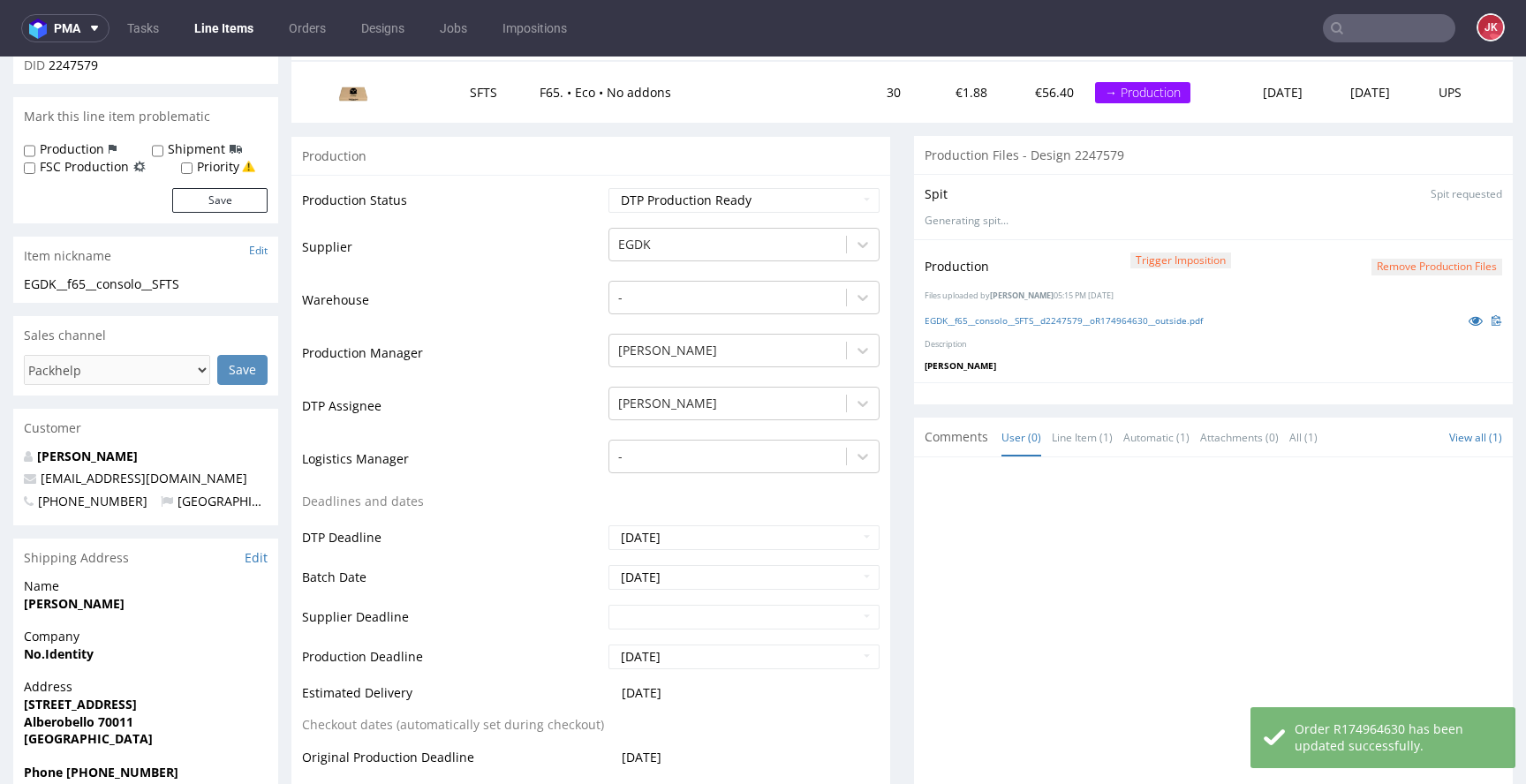
scroll to position [0, 0]
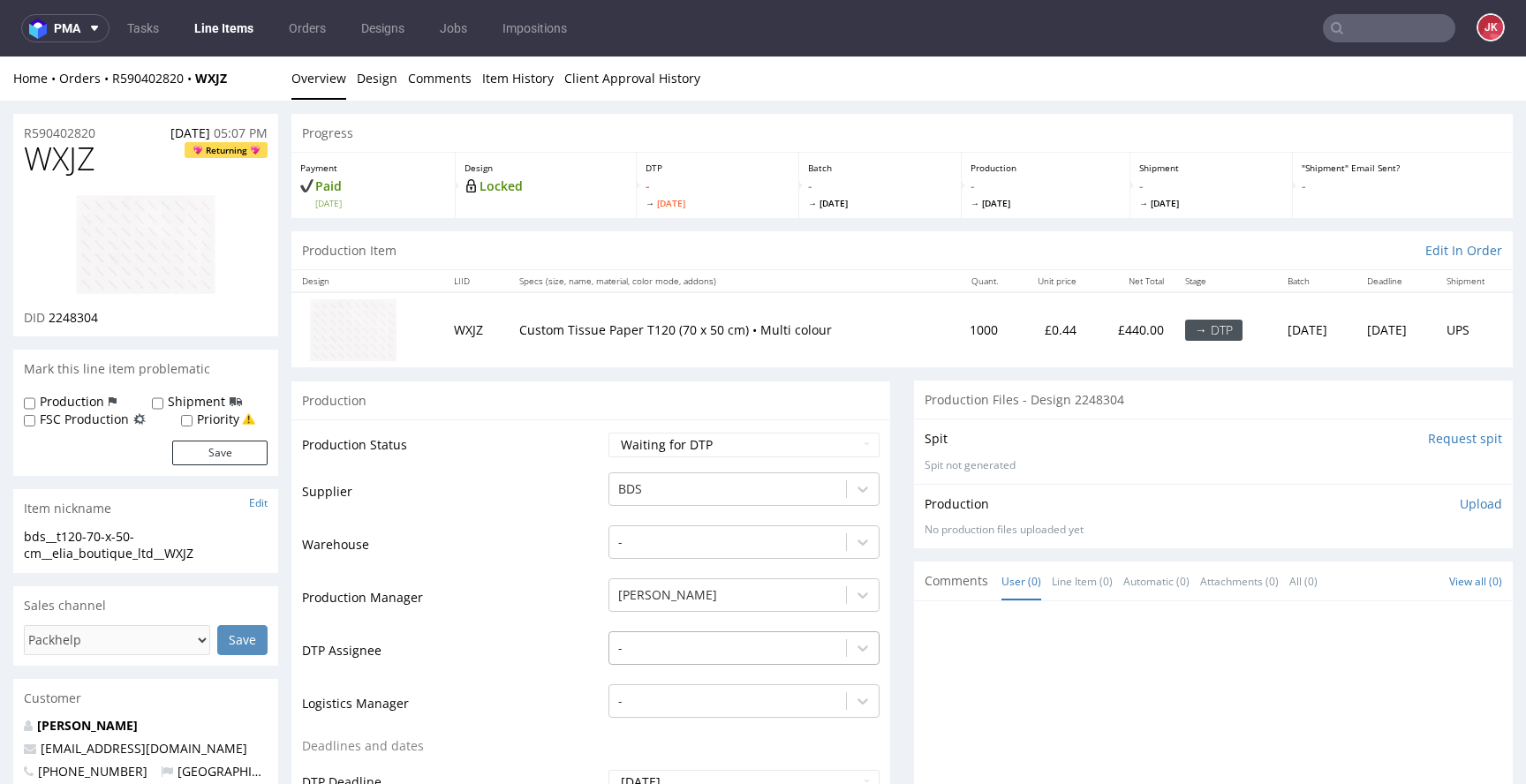
click at [655, 655] on div "-" at bounding box center [744, 644] width 271 height 24
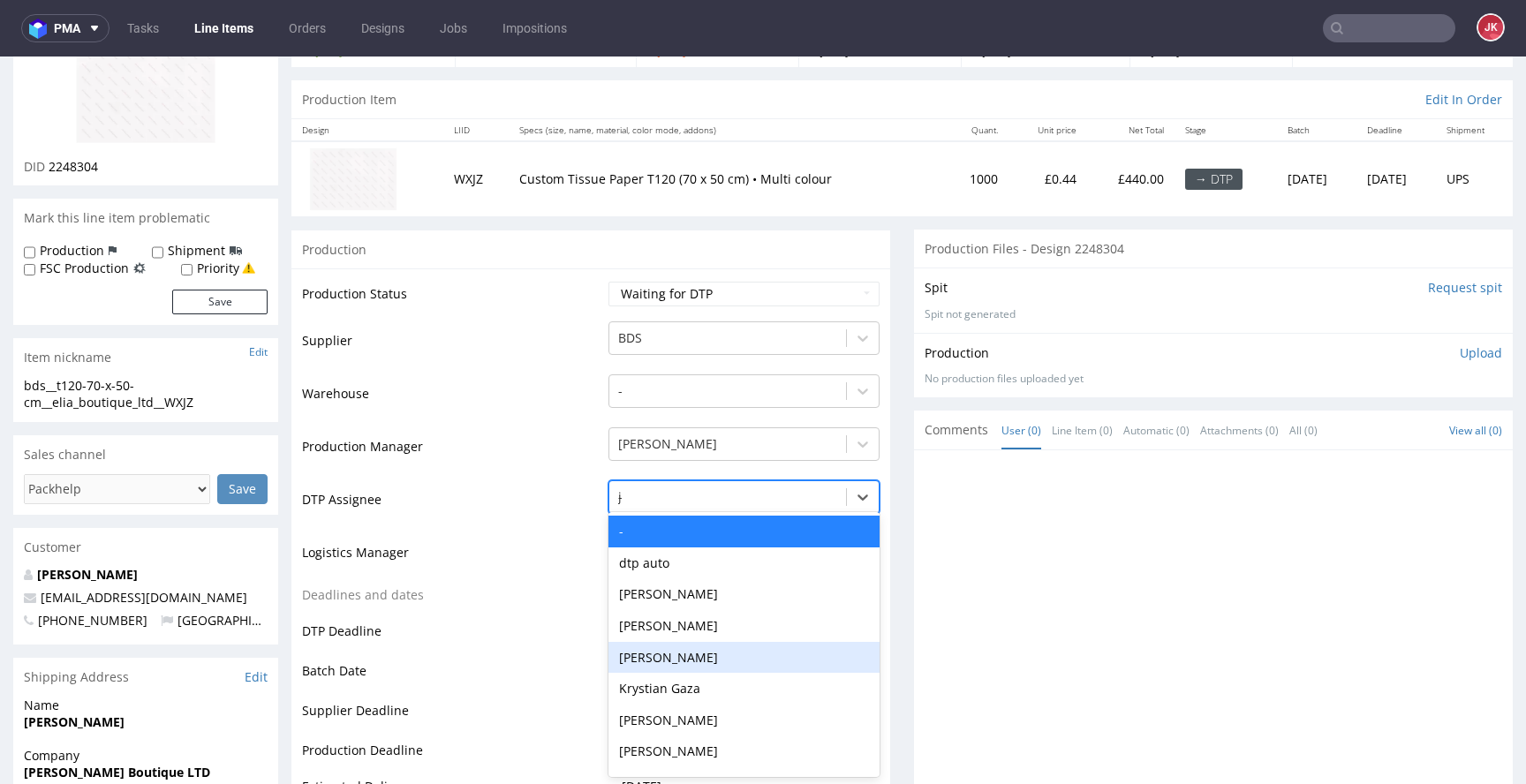
type input "jan"
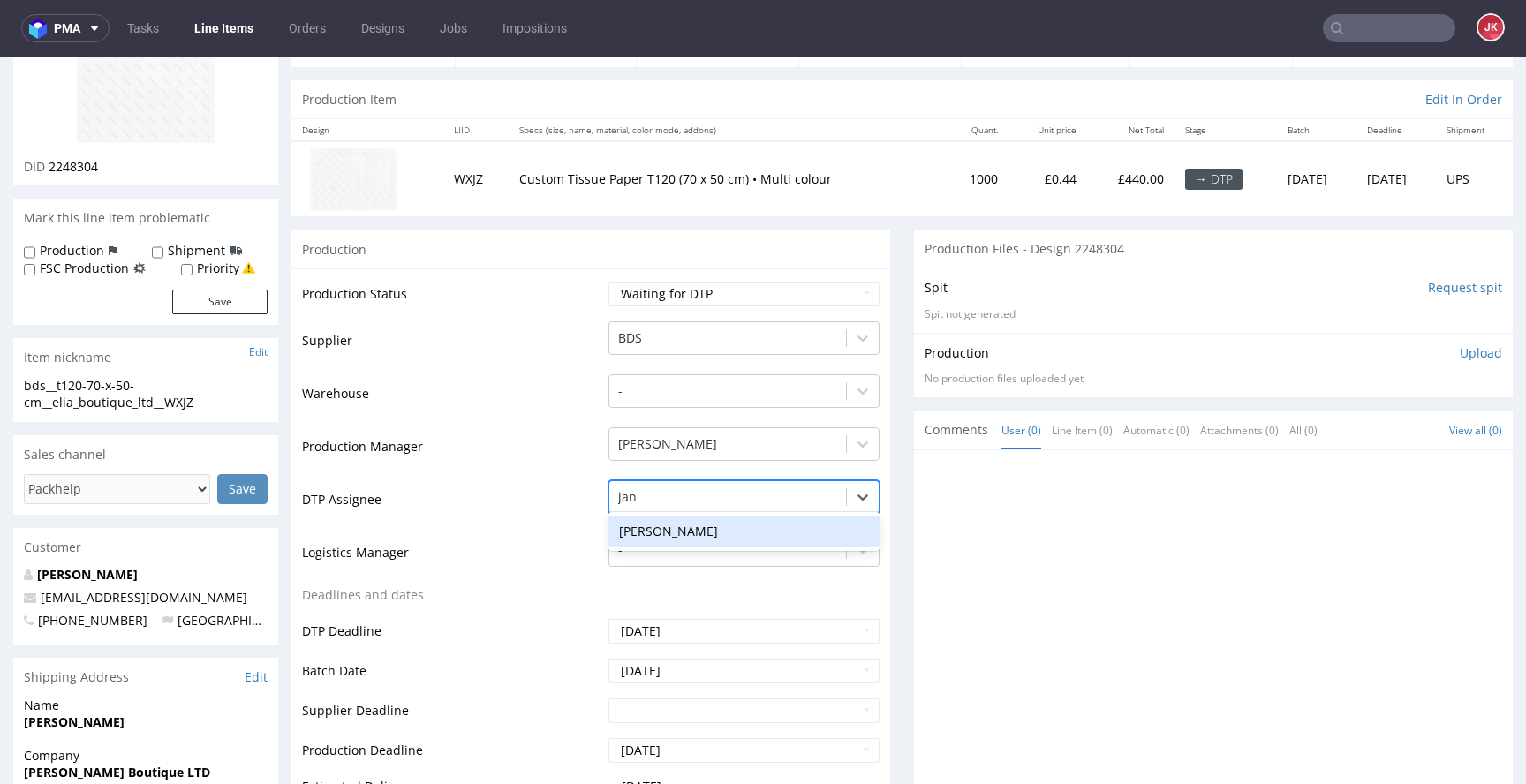
click at [695, 538] on div "[PERSON_NAME]" at bounding box center [744, 532] width 271 height 32
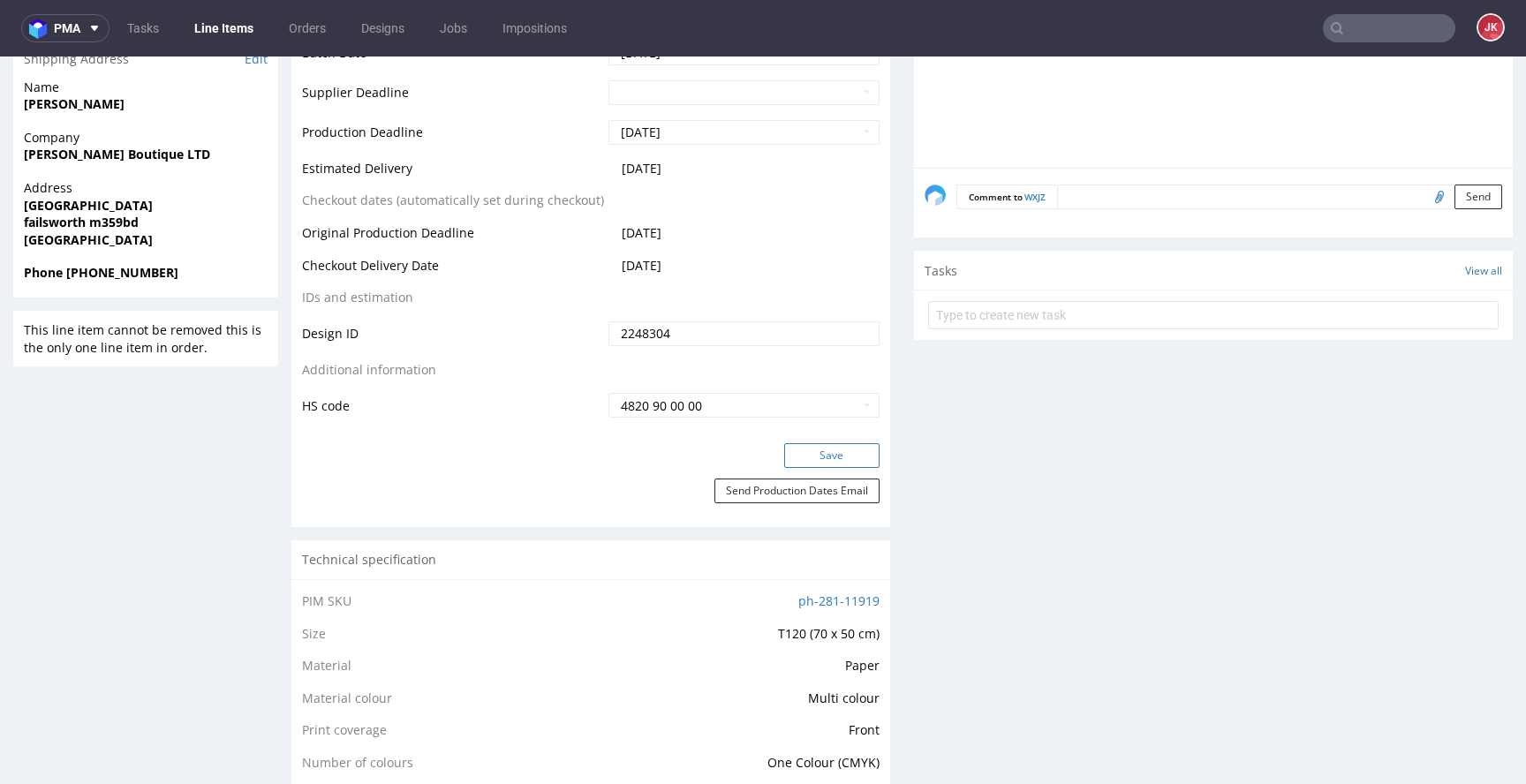
click at [792, 452] on button "Save" at bounding box center [832, 455] width 95 height 24
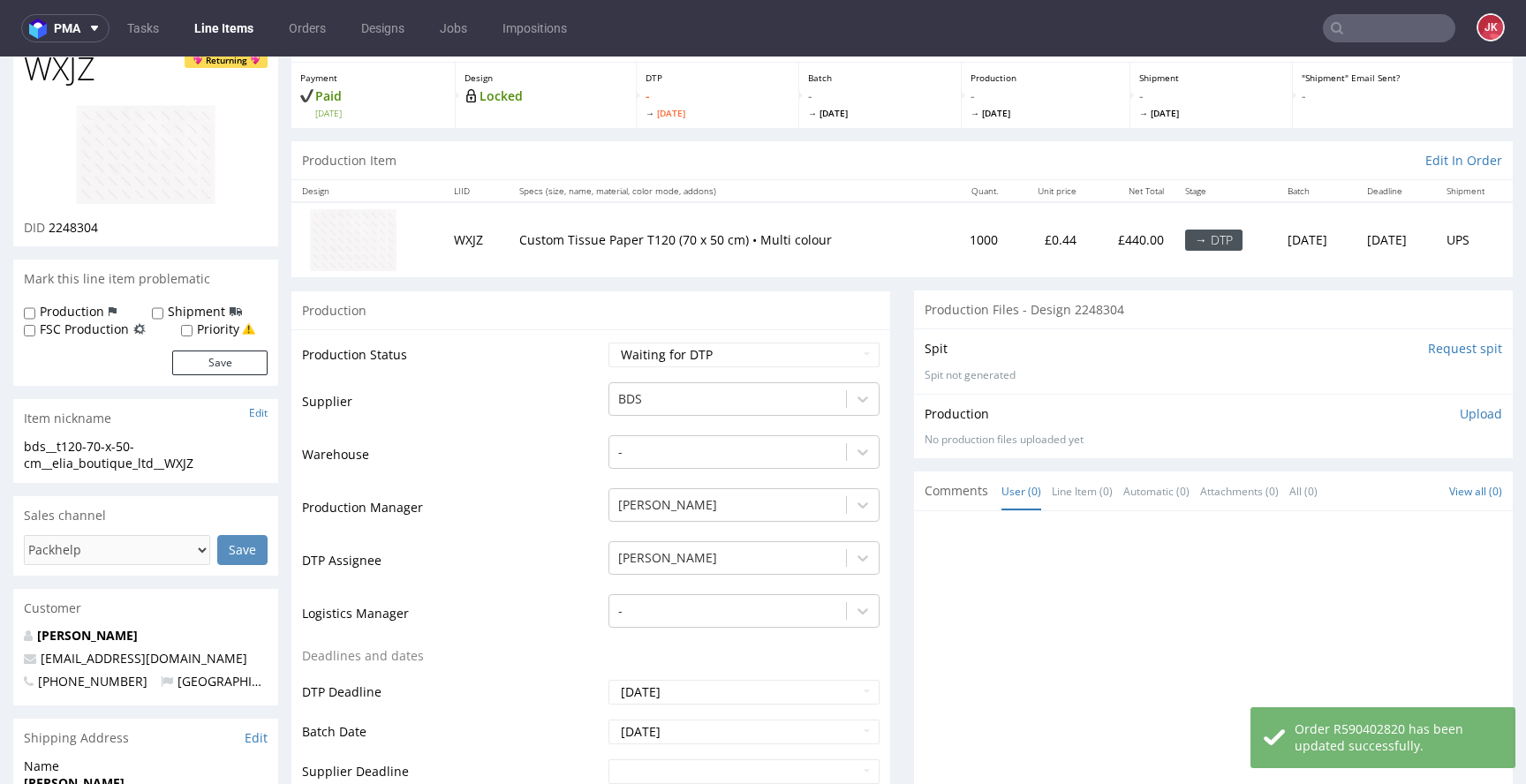
scroll to position [0, 0]
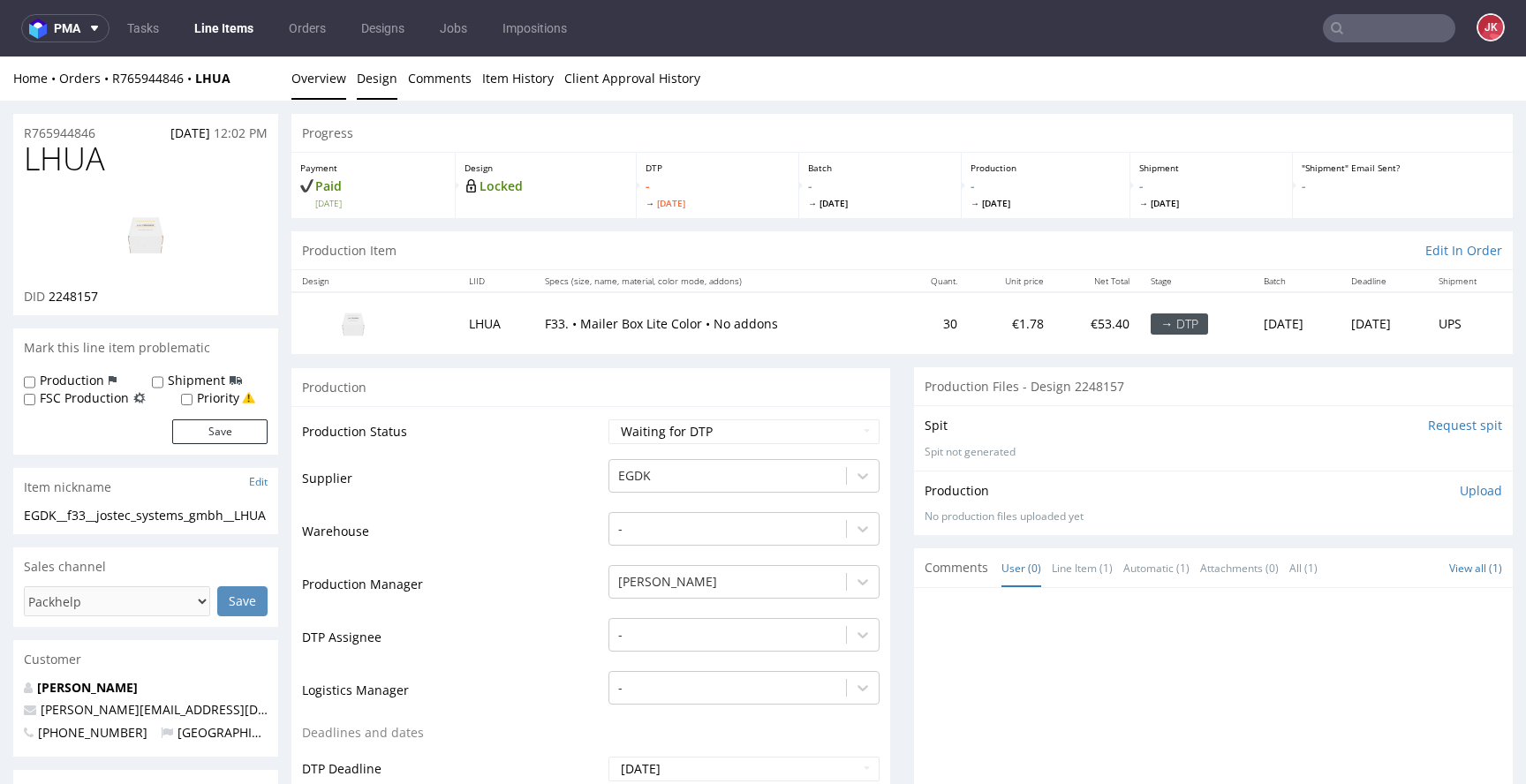
click at [382, 74] on link "Design" at bounding box center [377, 78] width 41 height 43
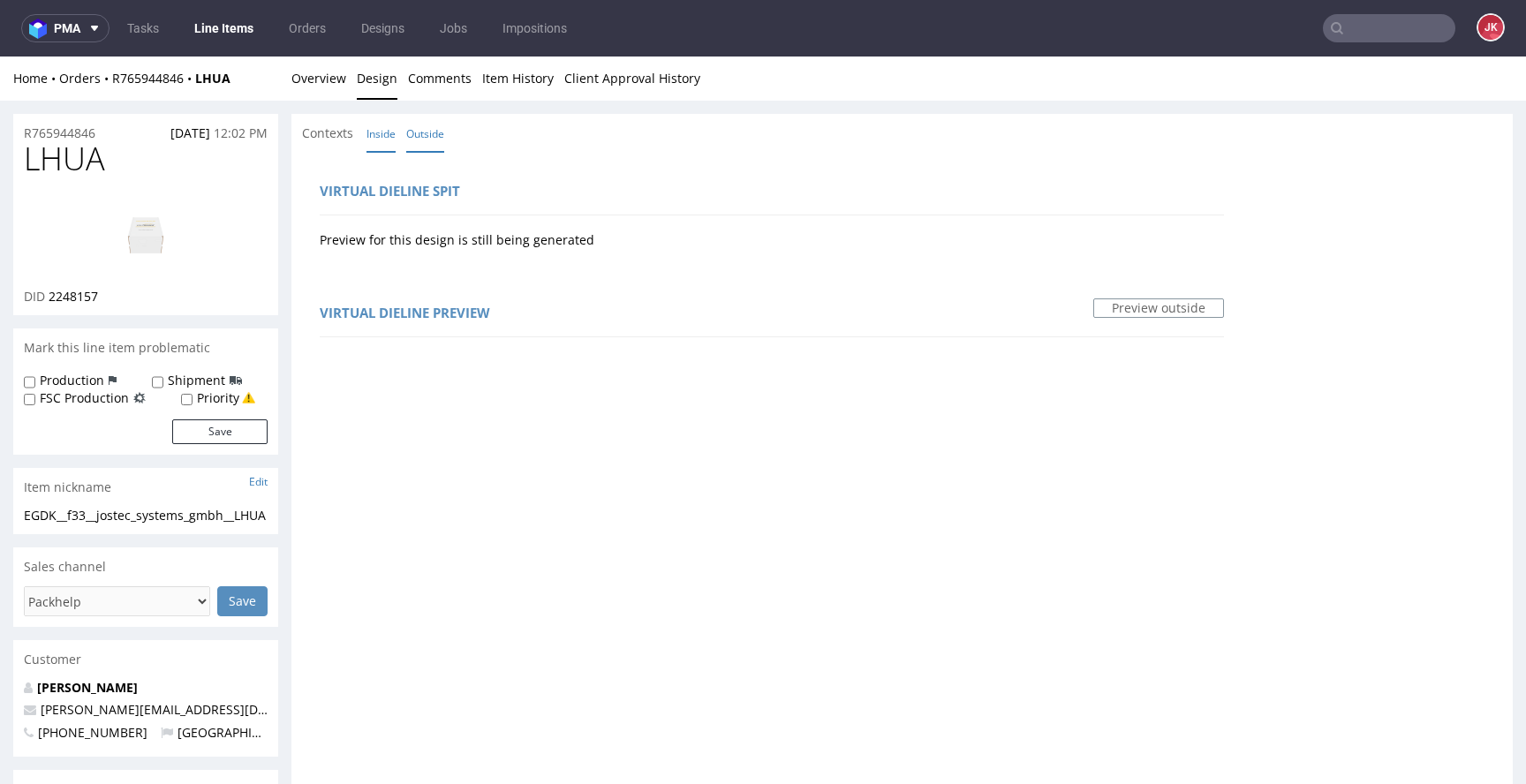
click at [387, 140] on link "Inside" at bounding box center [381, 133] width 29 height 38
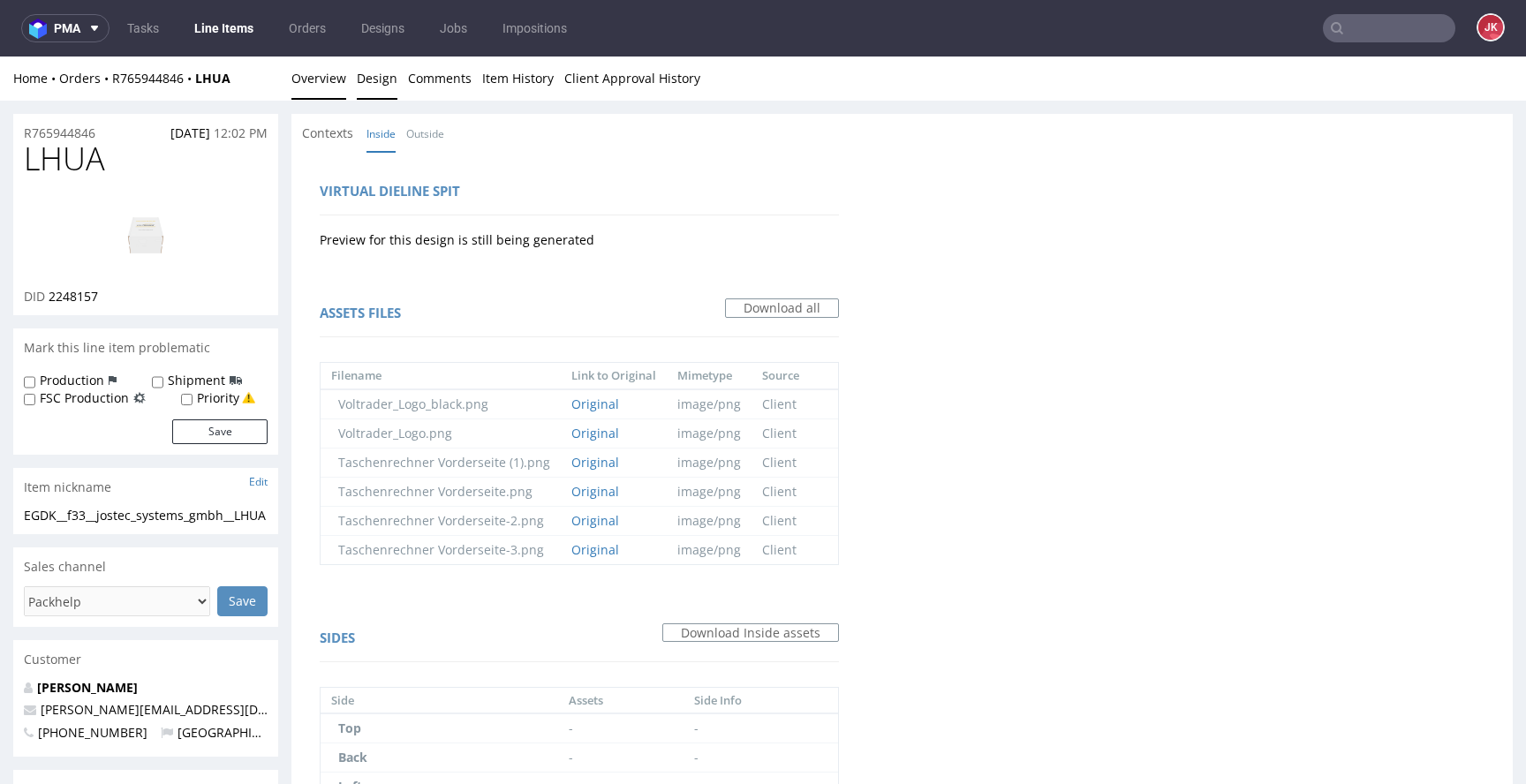
click at [319, 79] on link "Overview" at bounding box center [318, 78] width 55 height 43
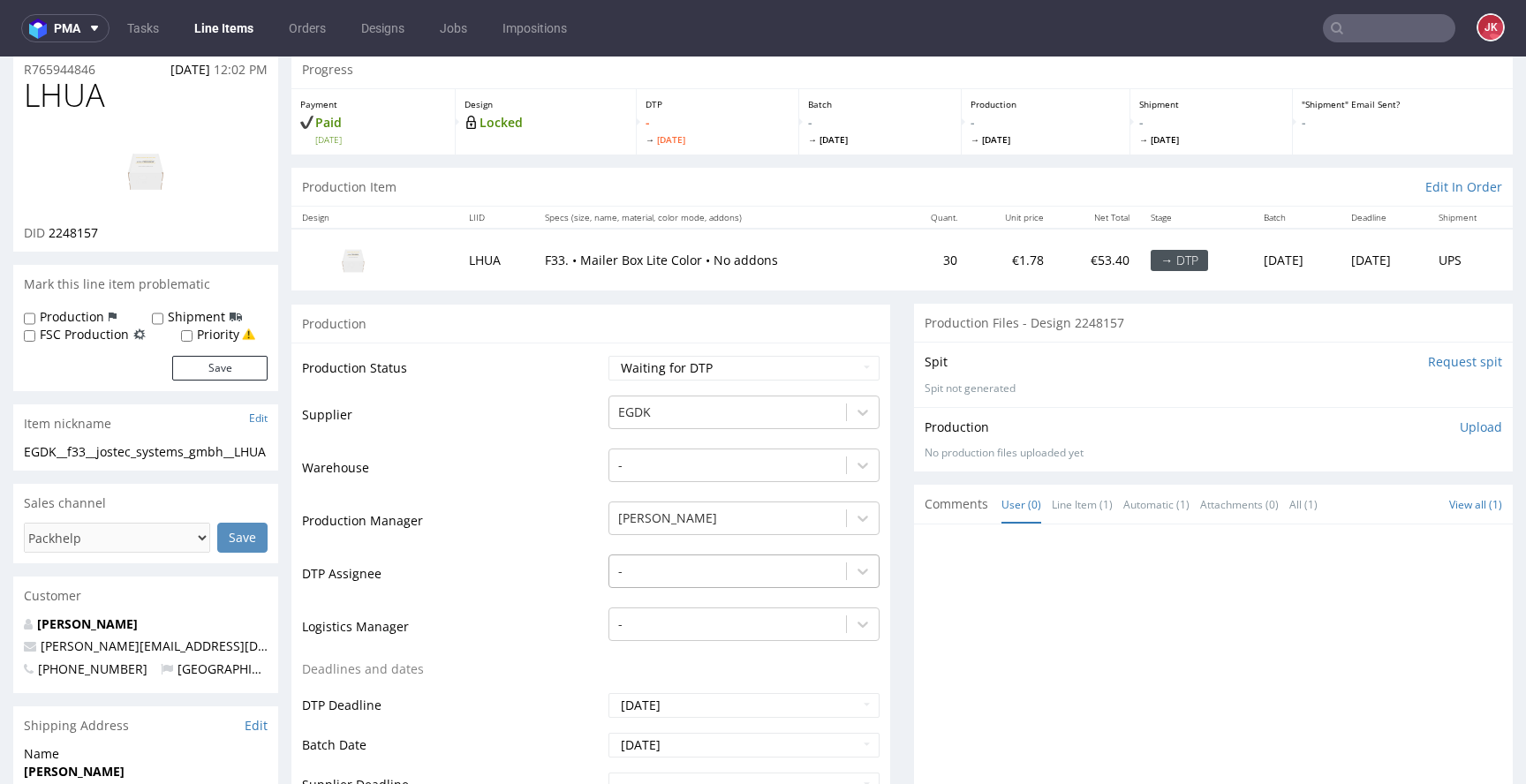
scroll to position [138, 0]
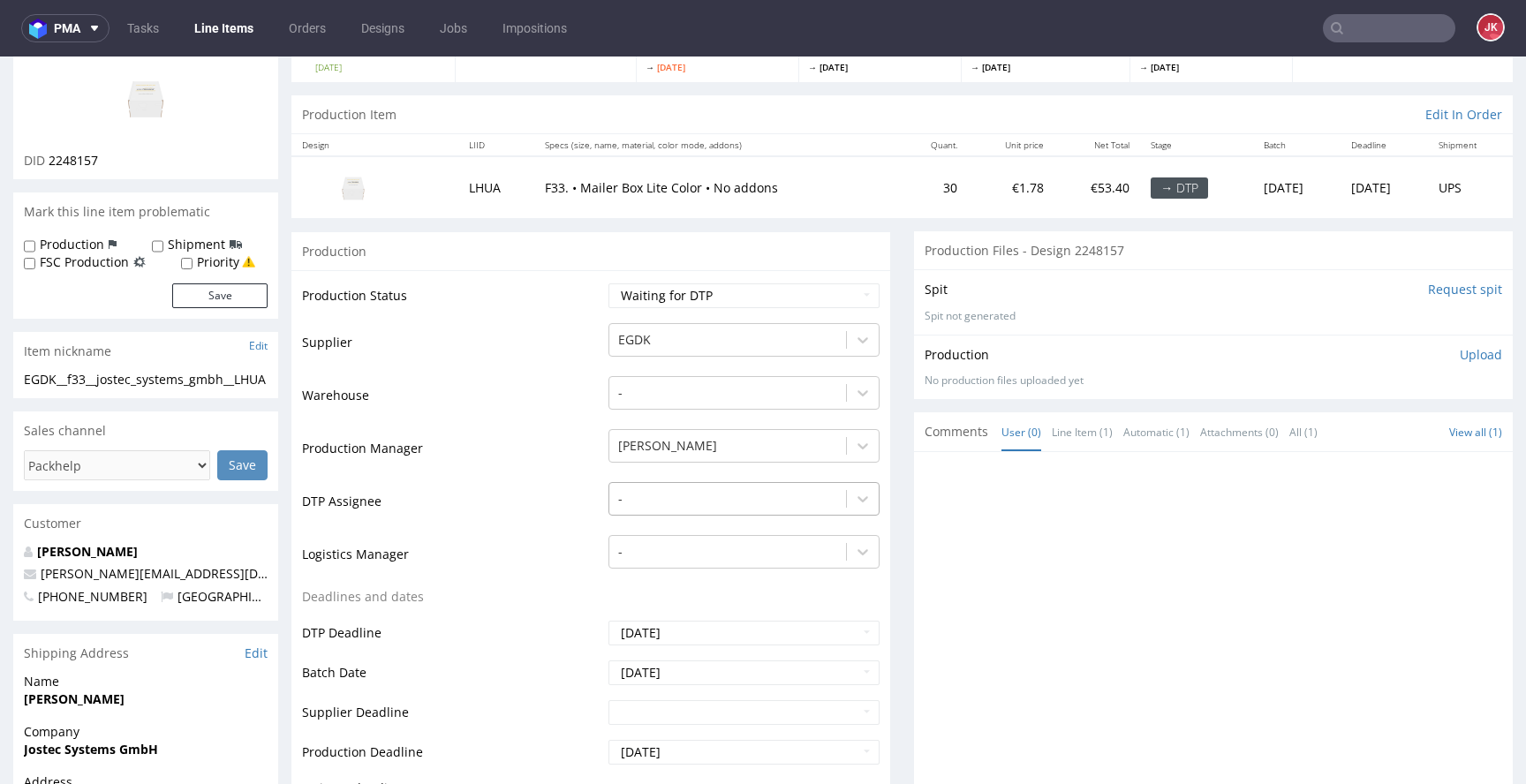
click at [688, 507] on div "-" at bounding box center [744, 495] width 271 height 24
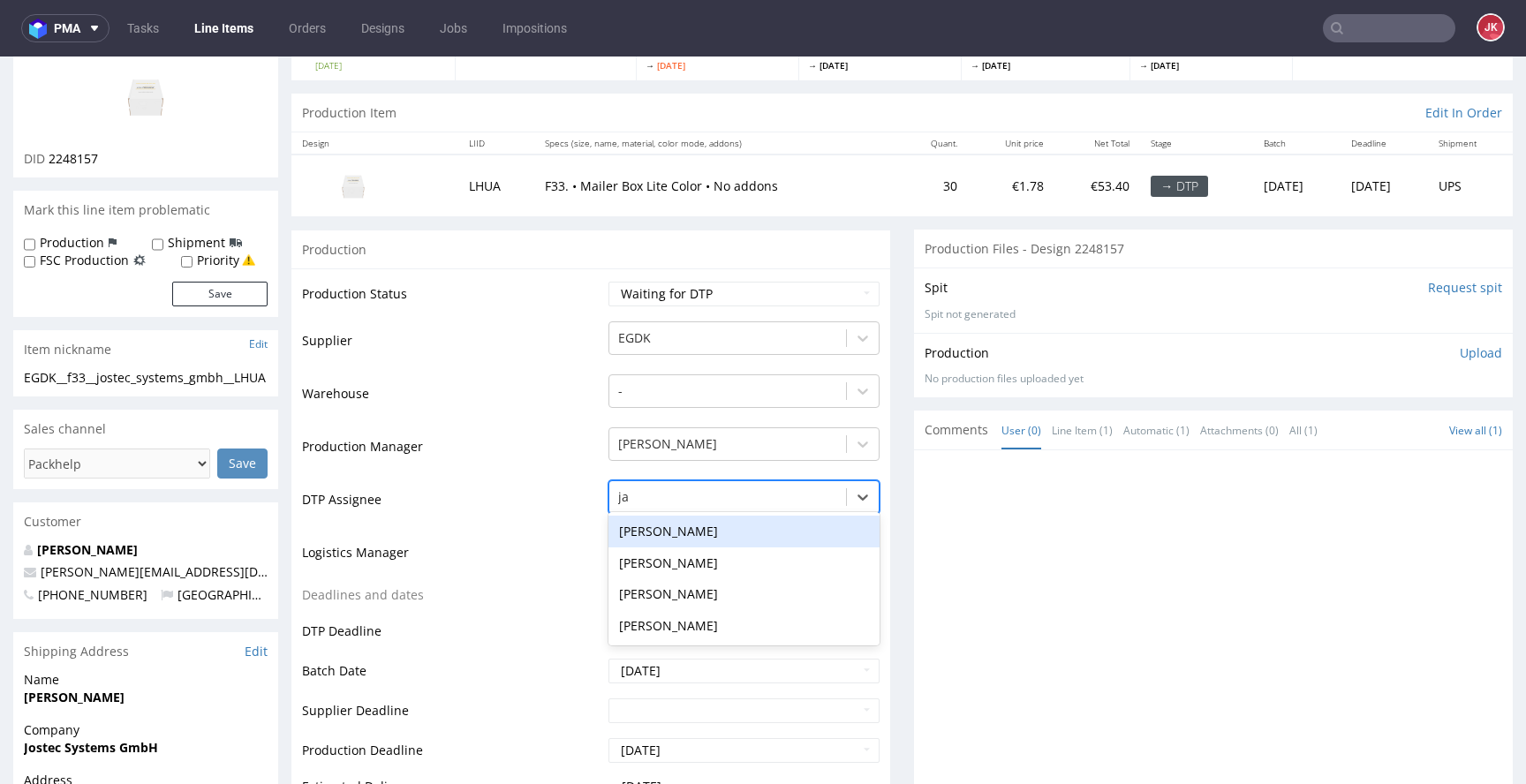
type input "jan"
click at [721, 526] on div "[PERSON_NAME]" at bounding box center [744, 532] width 271 height 32
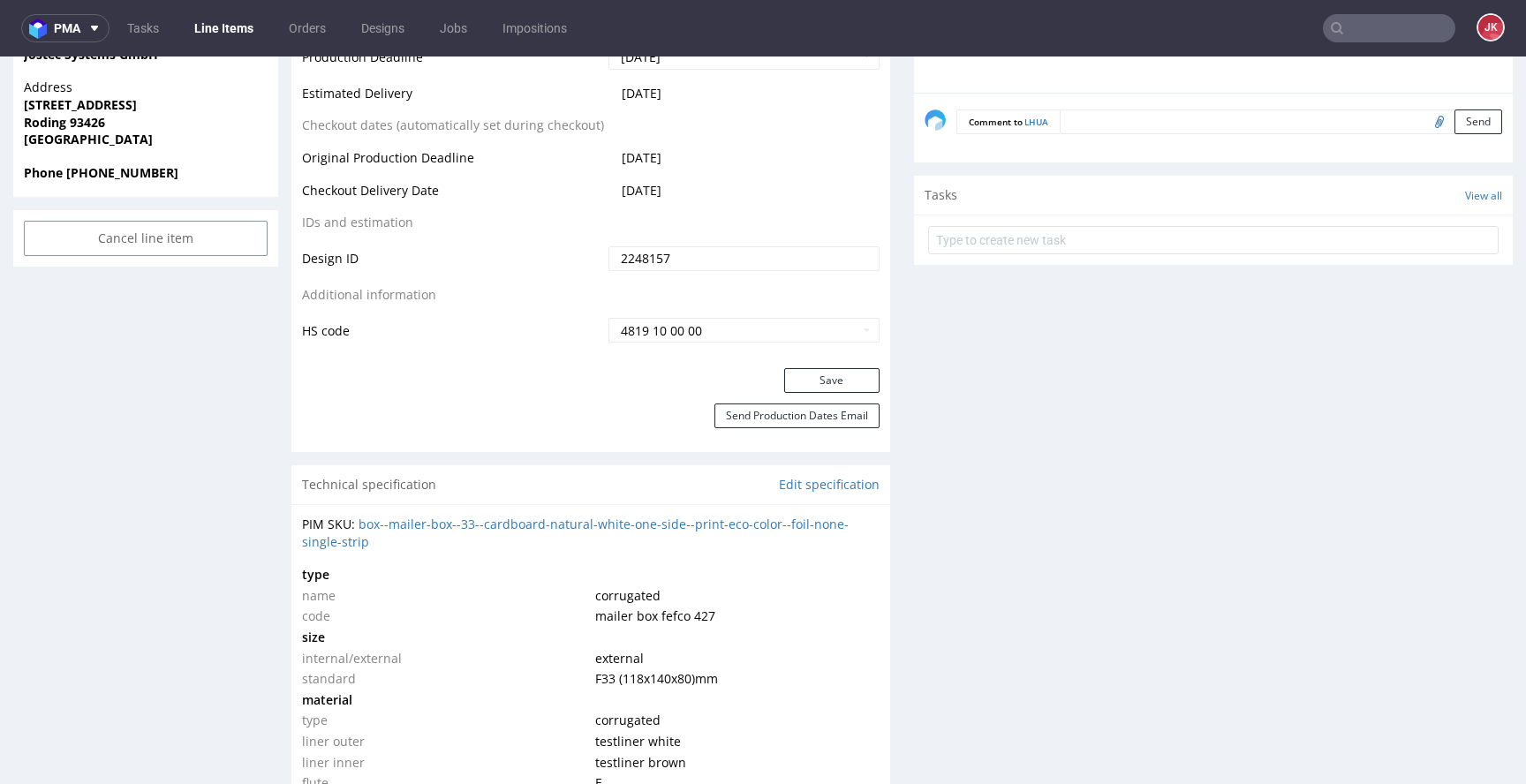
scroll to position [842, 0]
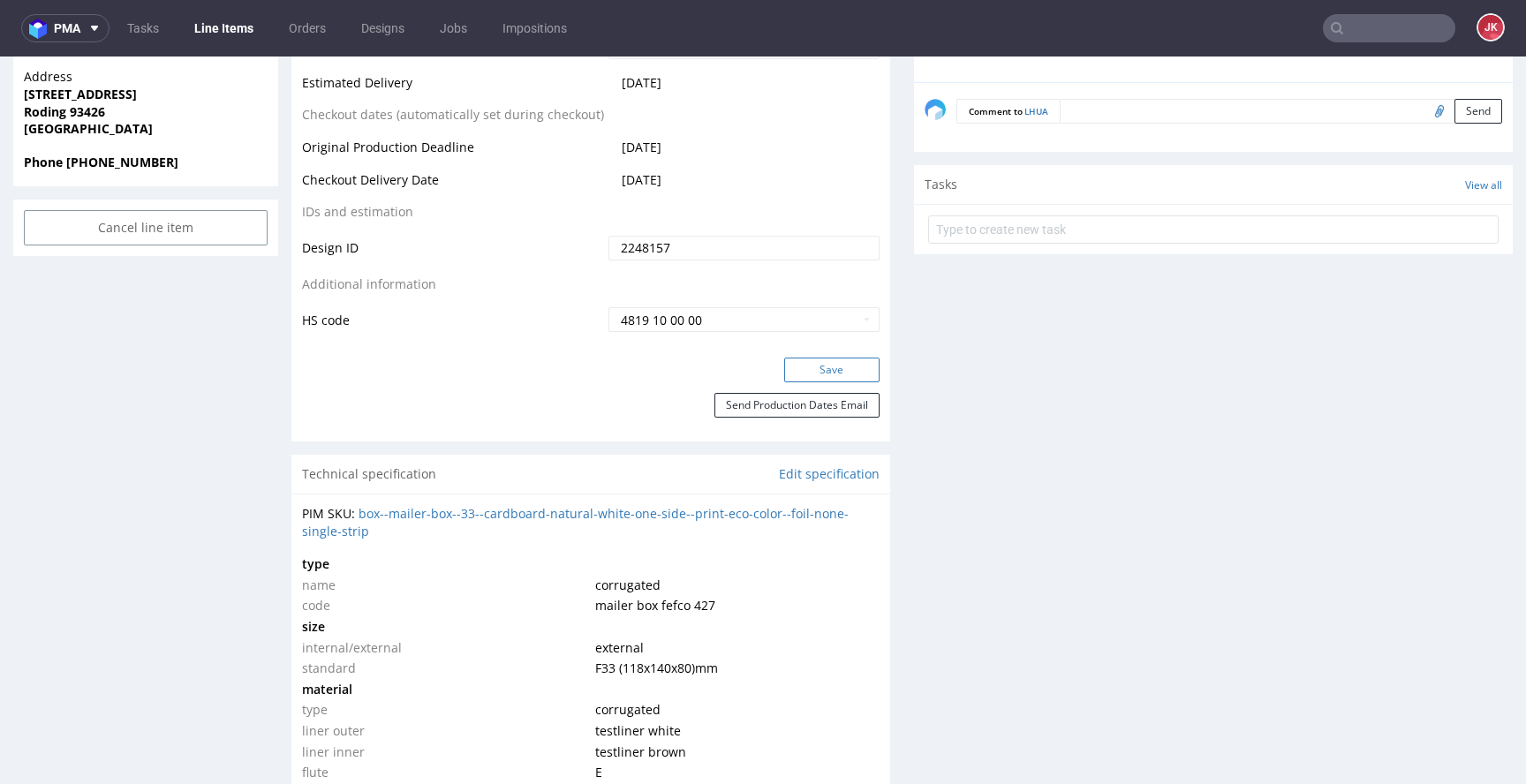
click at [806, 377] on button "Save" at bounding box center [832, 370] width 95 height 24
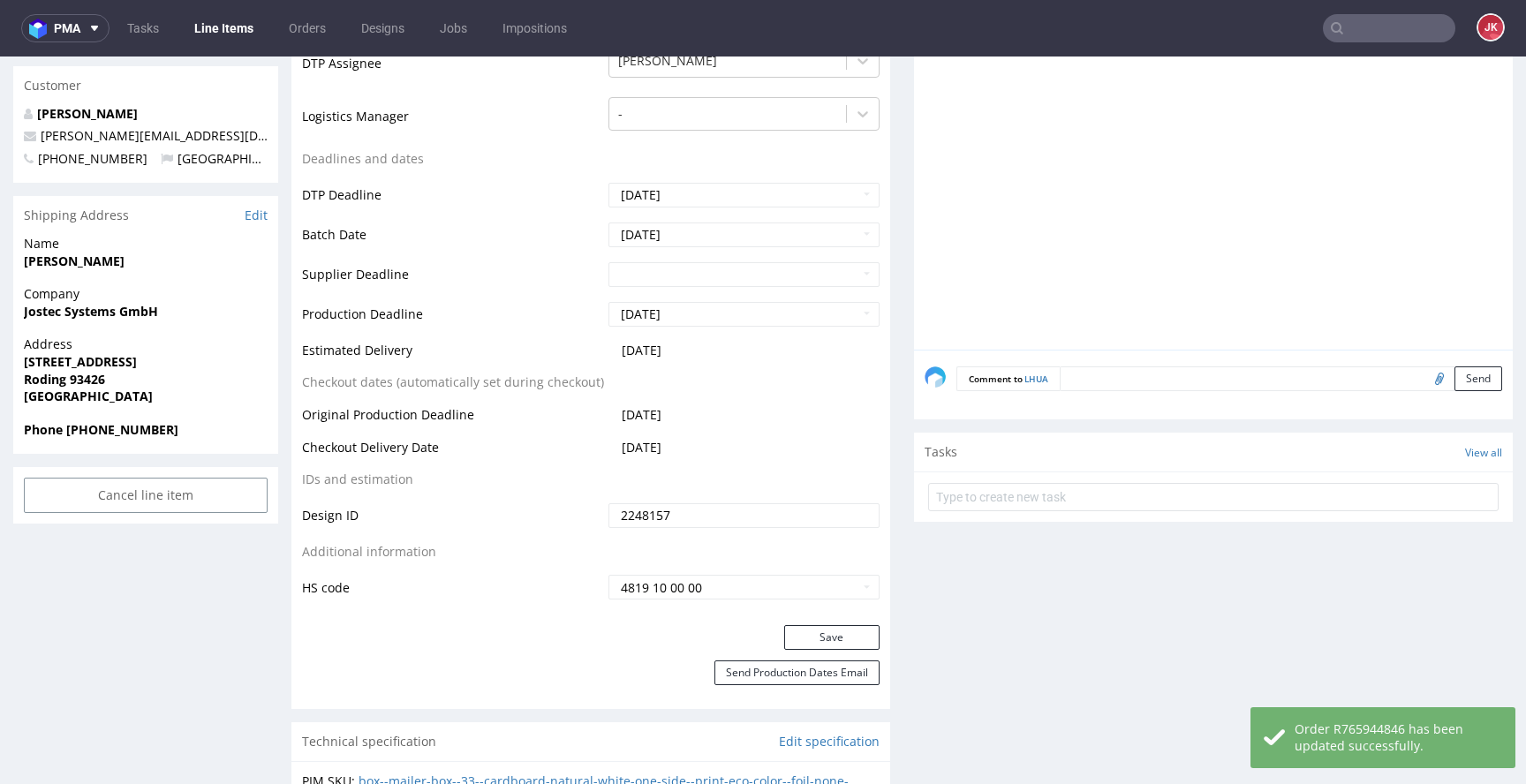
scroll to position [0, 0]
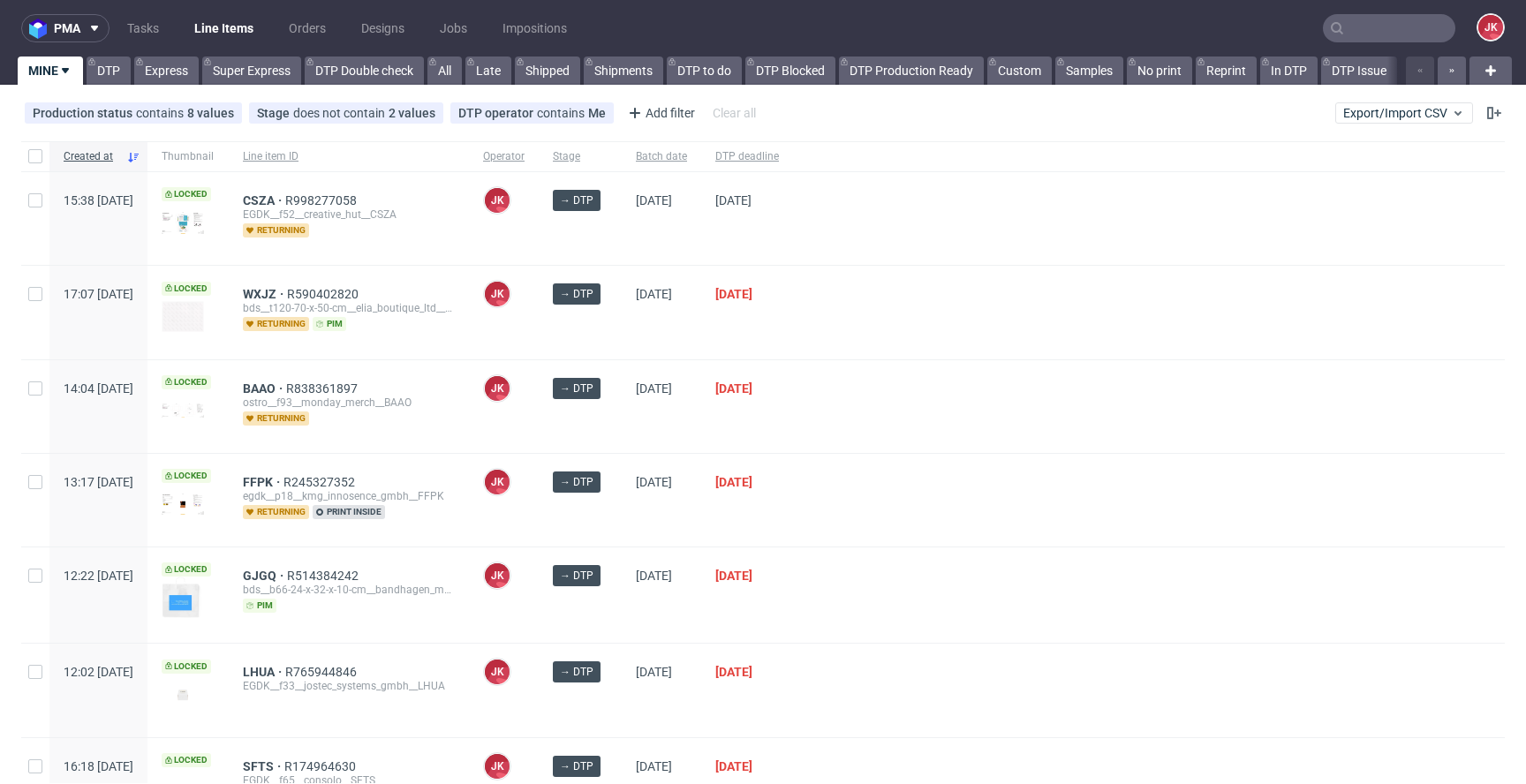
click at [891, 301] on div at bounding box center [1149, 312] width 712 height 92
click at [1029, 483] on div at bounding box center [1149, 499] width 712 height 92
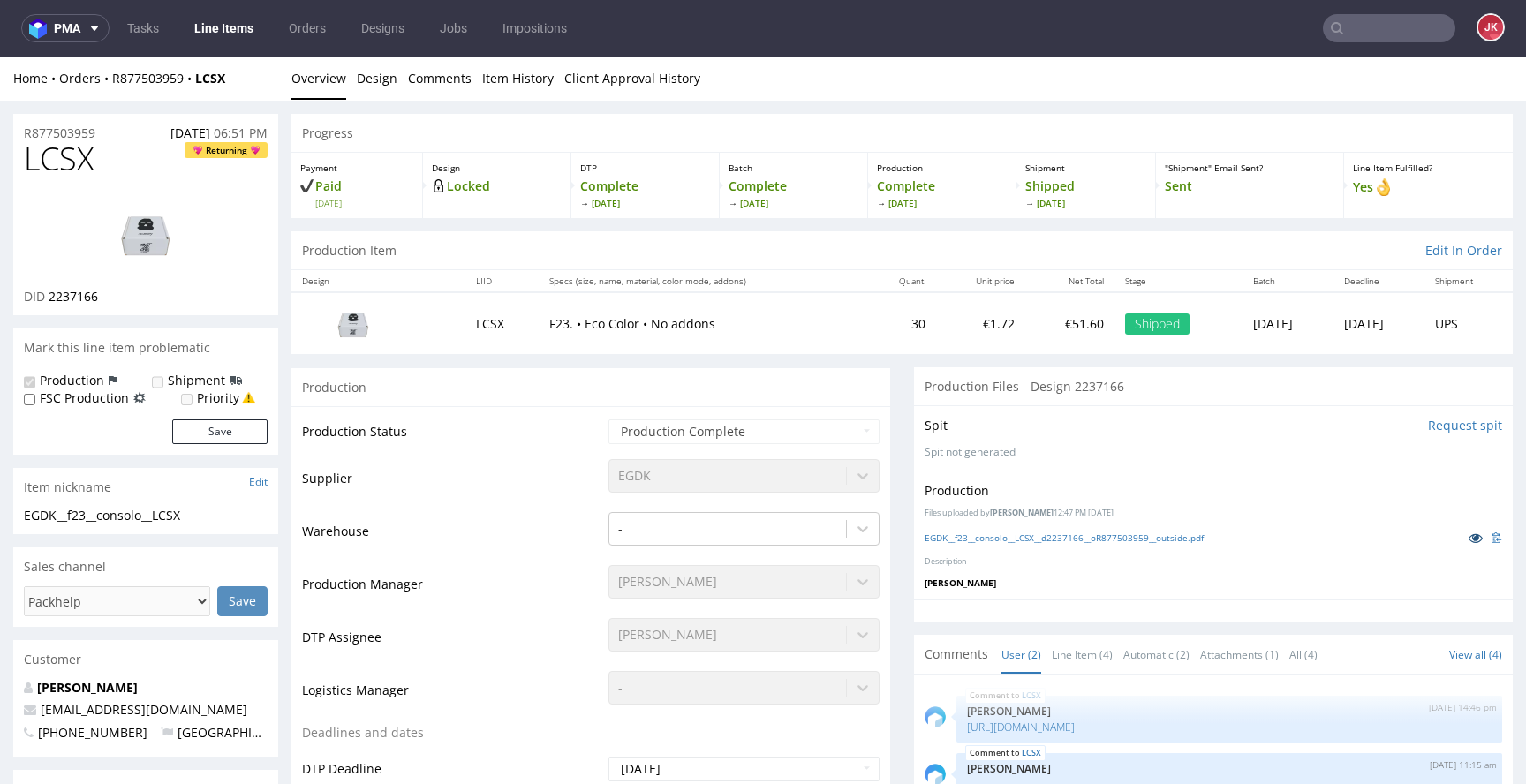
click at [1469, 542] on icon at bounding box center [1476, 538] width 14 height 12
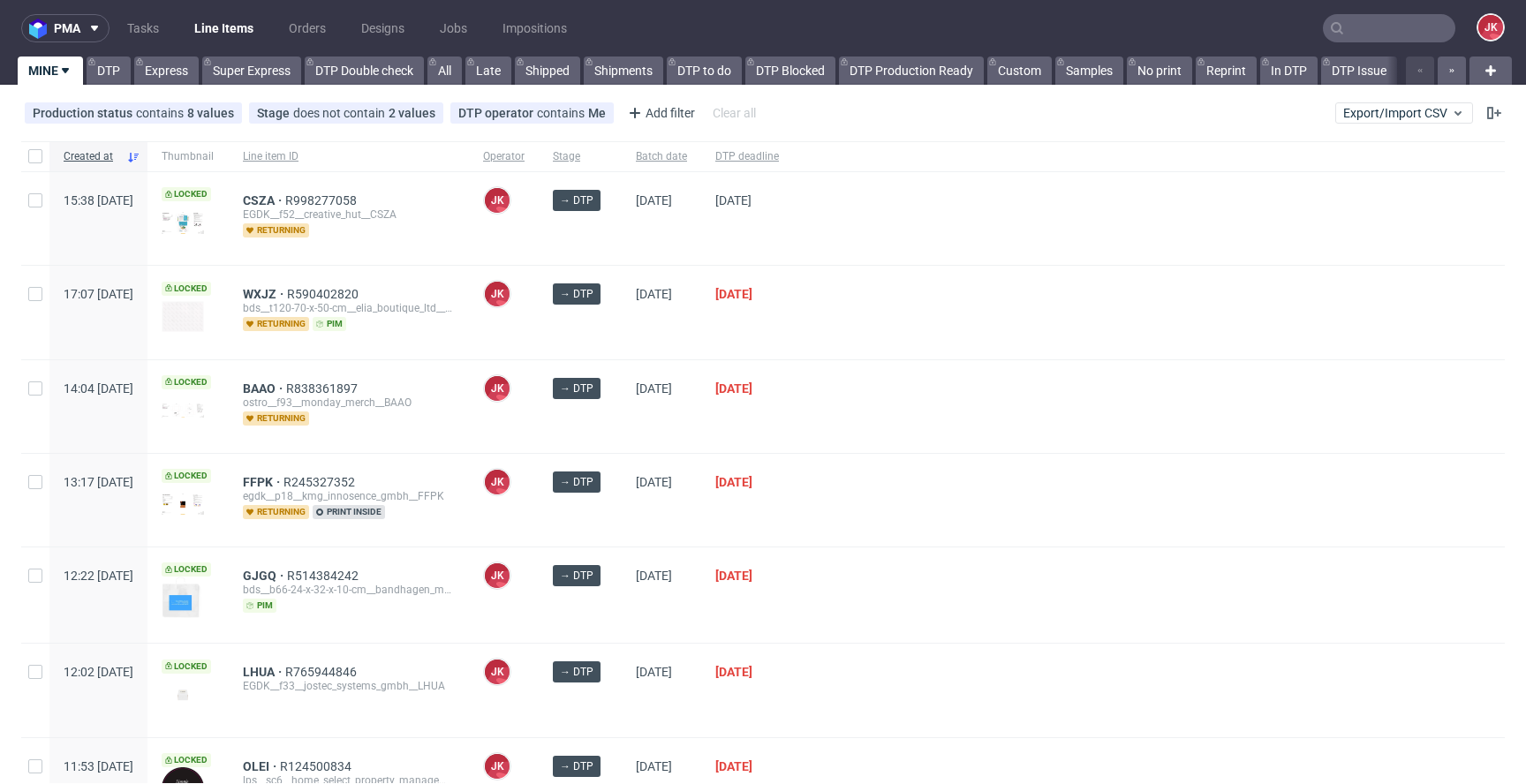
click at [539, 263] on div "[PERSON_NAME] [PERSON_NAME]" at bounding box center [503, 218] width 70 height 92
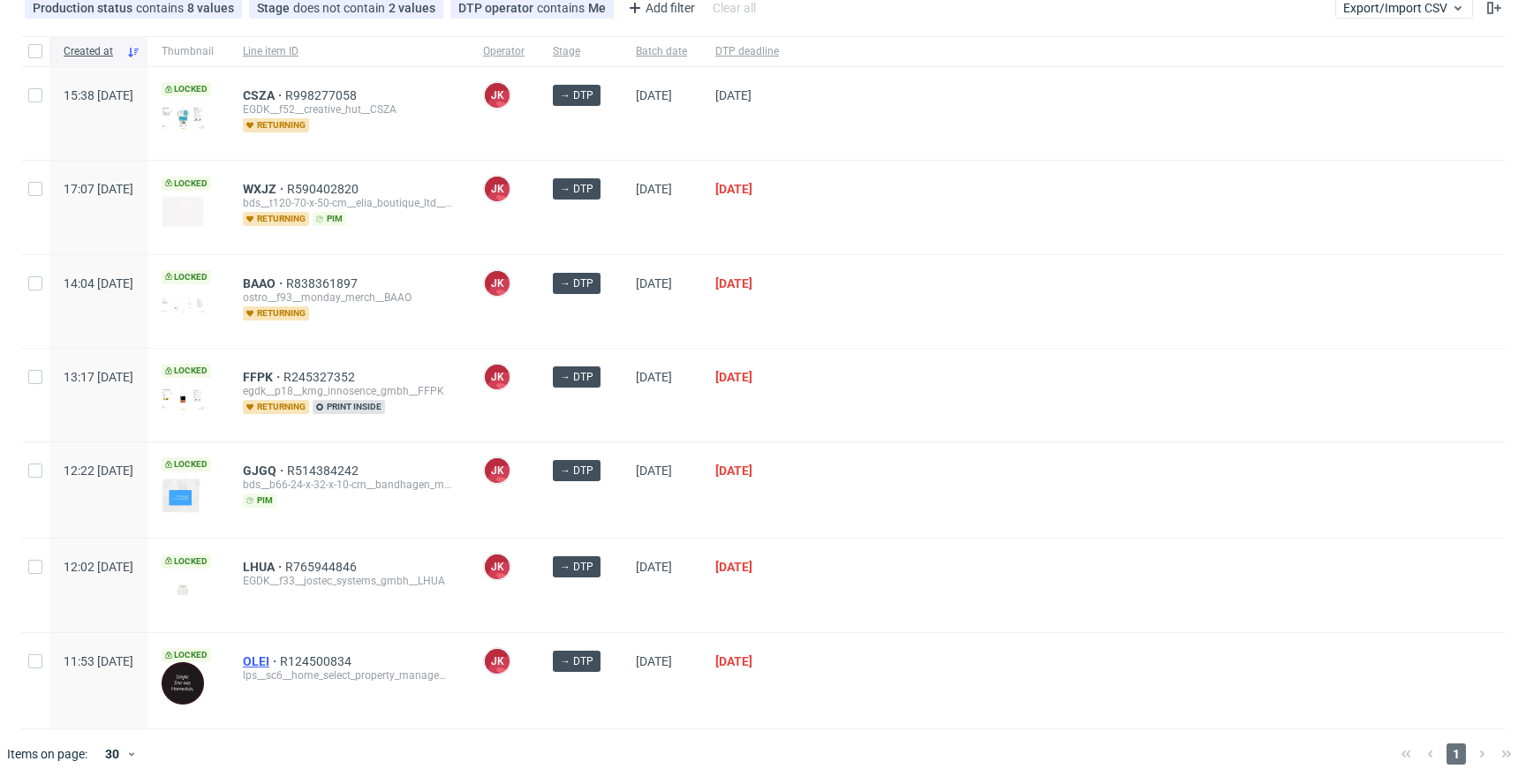
click at [280, 654] on span "OLEI" at bounding box center [261, 661] width 37 height 14
click at [875, 255] on div at bounding box center [1149, 301] width 712 height 92
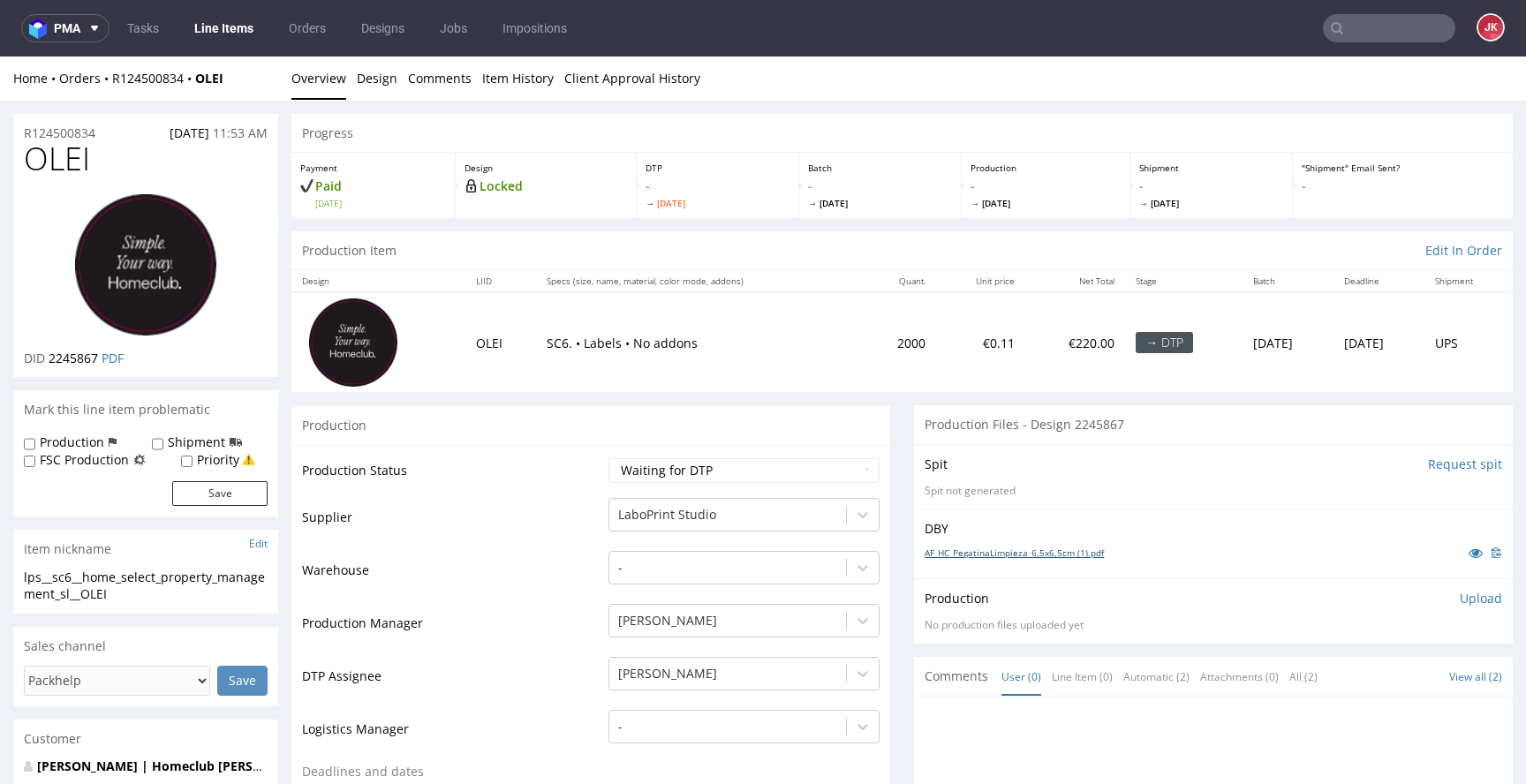
click at [1059, 556] on link "AF_HC_PegatinaLimpieza_6,5x6,5cm (1).pdf" at bounding box center [1015, 553] width 179 height 12
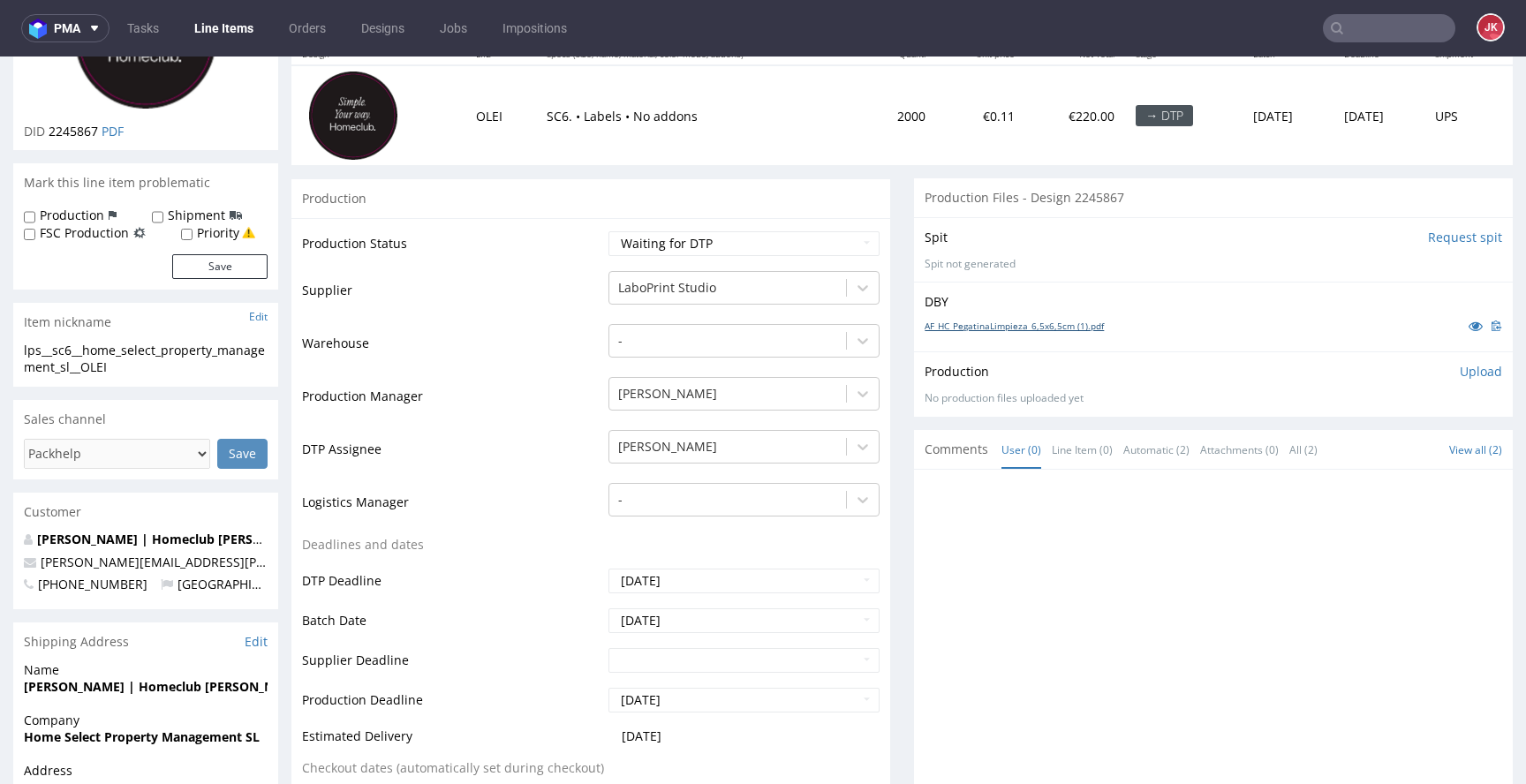
scroll to position [169, 0]
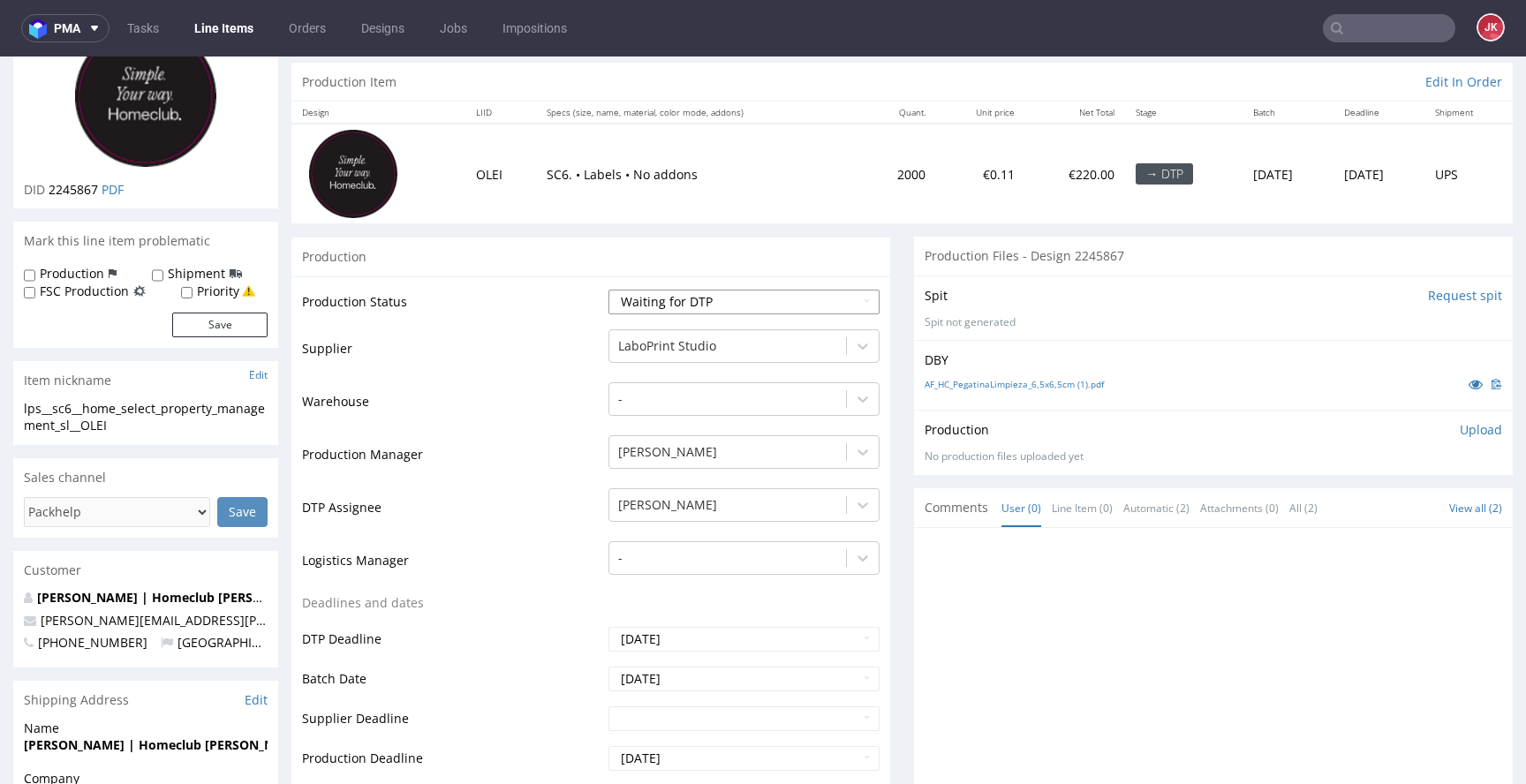
click at [702, 305] on select "Waiting for Artwork Waiting for Diecut Waiting for Mockup Waiting for DTP Waiti…" at bounding box center [744, 301] width 271 height 24
select select "dtp_in_process"
click at [609, 289] on select "Waiting for Artwork Waiting for Diecut Waiting for Mockup Waiting for DTP Waiti…" at bounding box center [744, 301] width 271 height 24
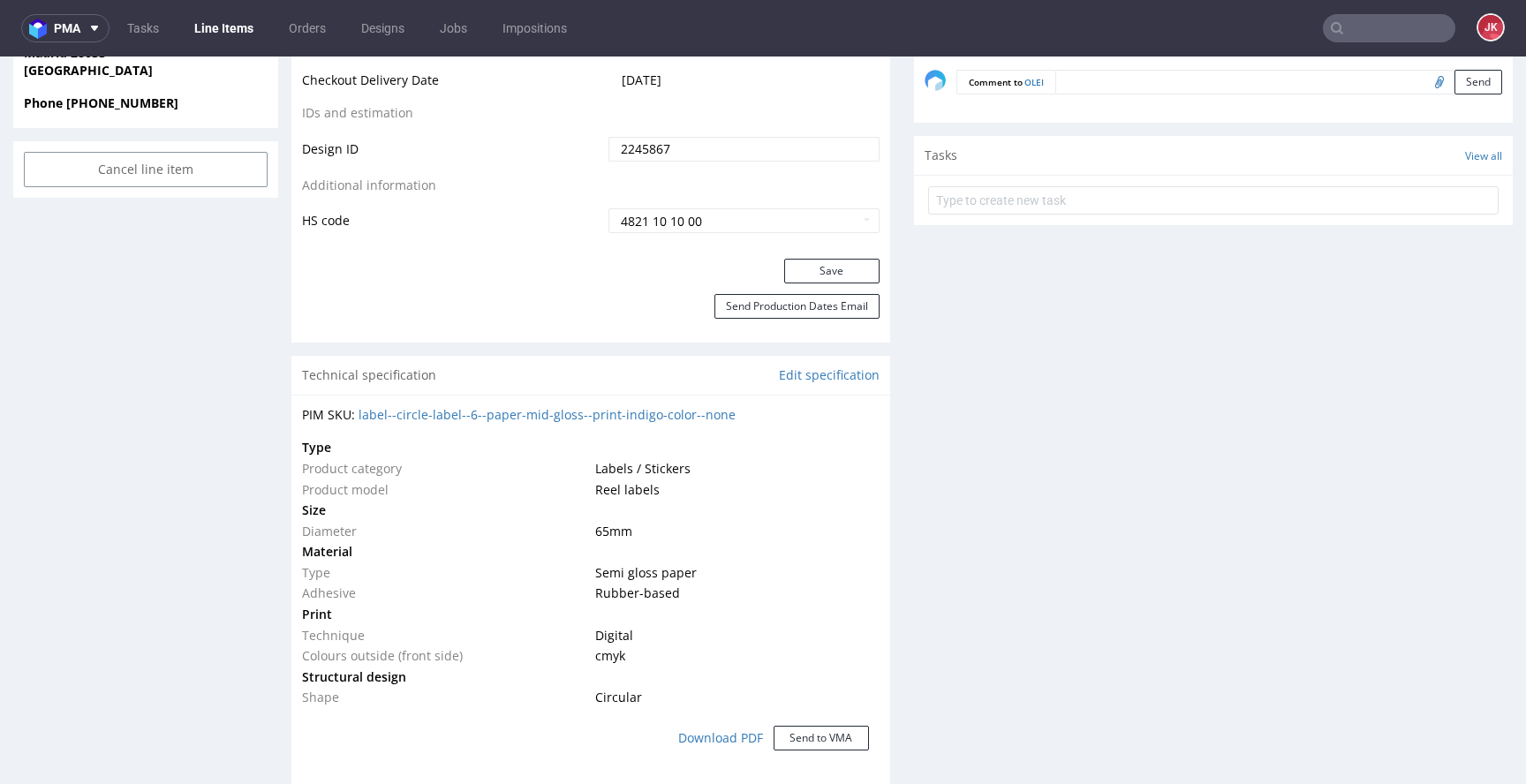
scroll to position [1078, 0]
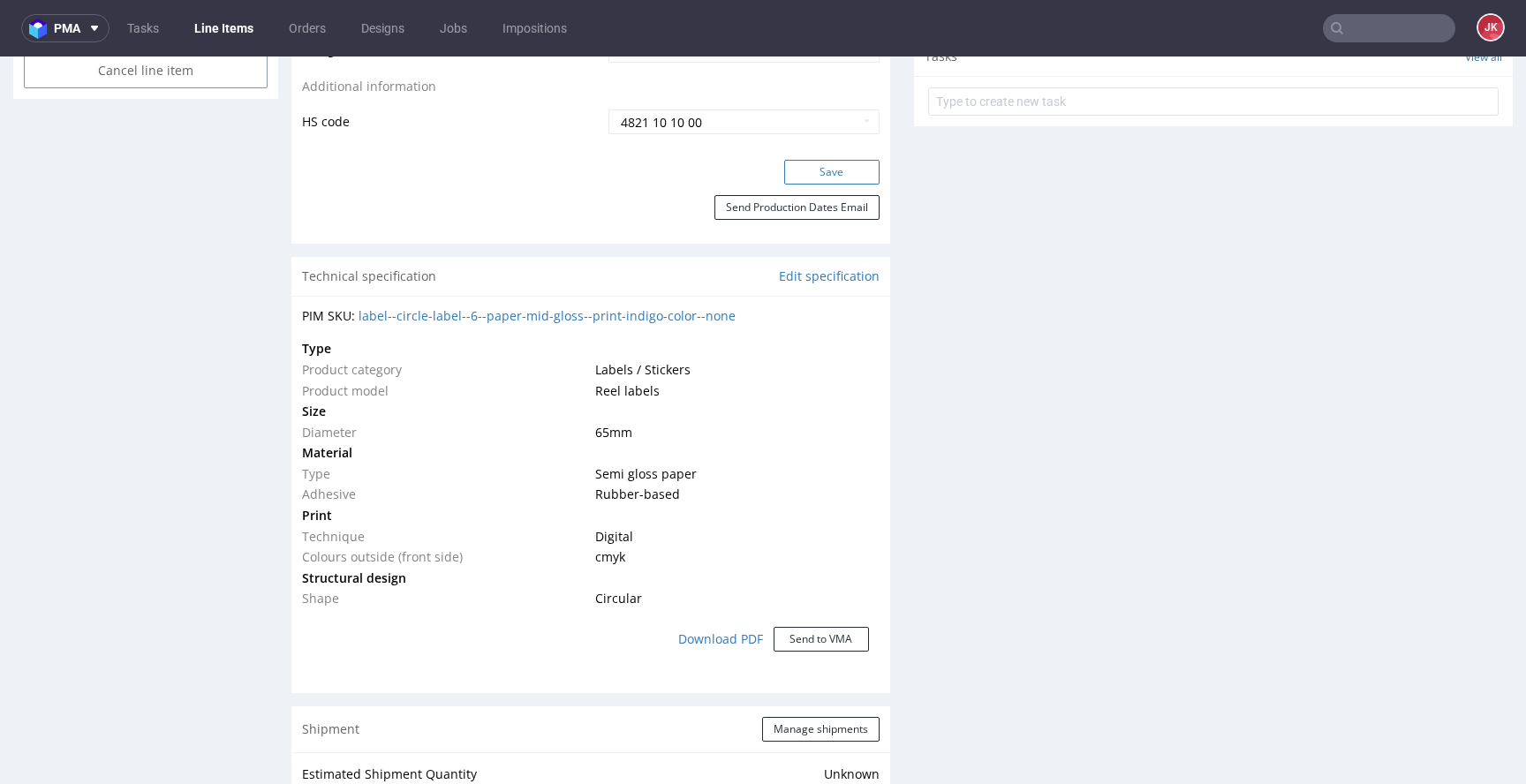
click at [807, 176] on button "Save" at bounding box center [832, 172] width 95 height 24
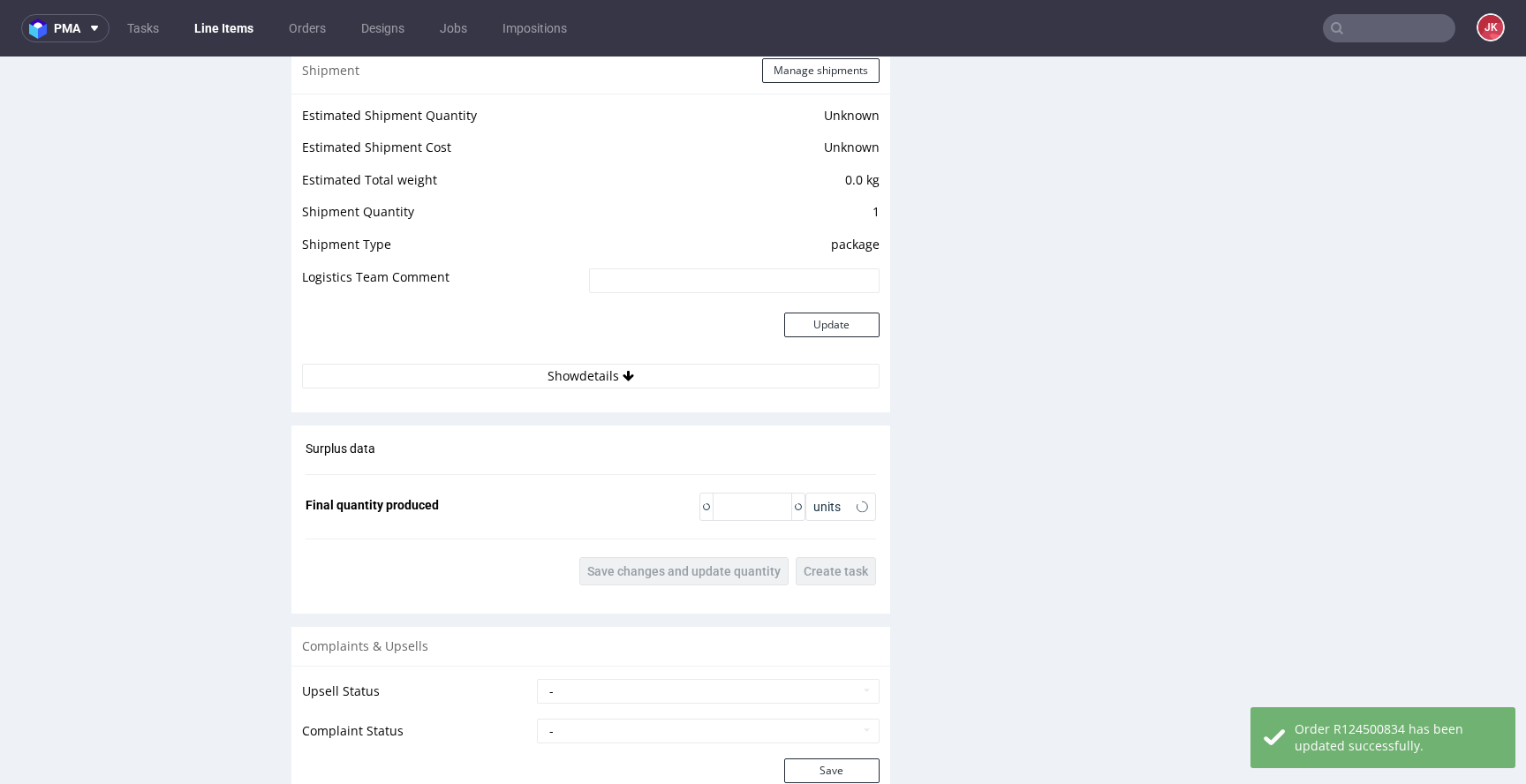
scroll to position [2049, 0]
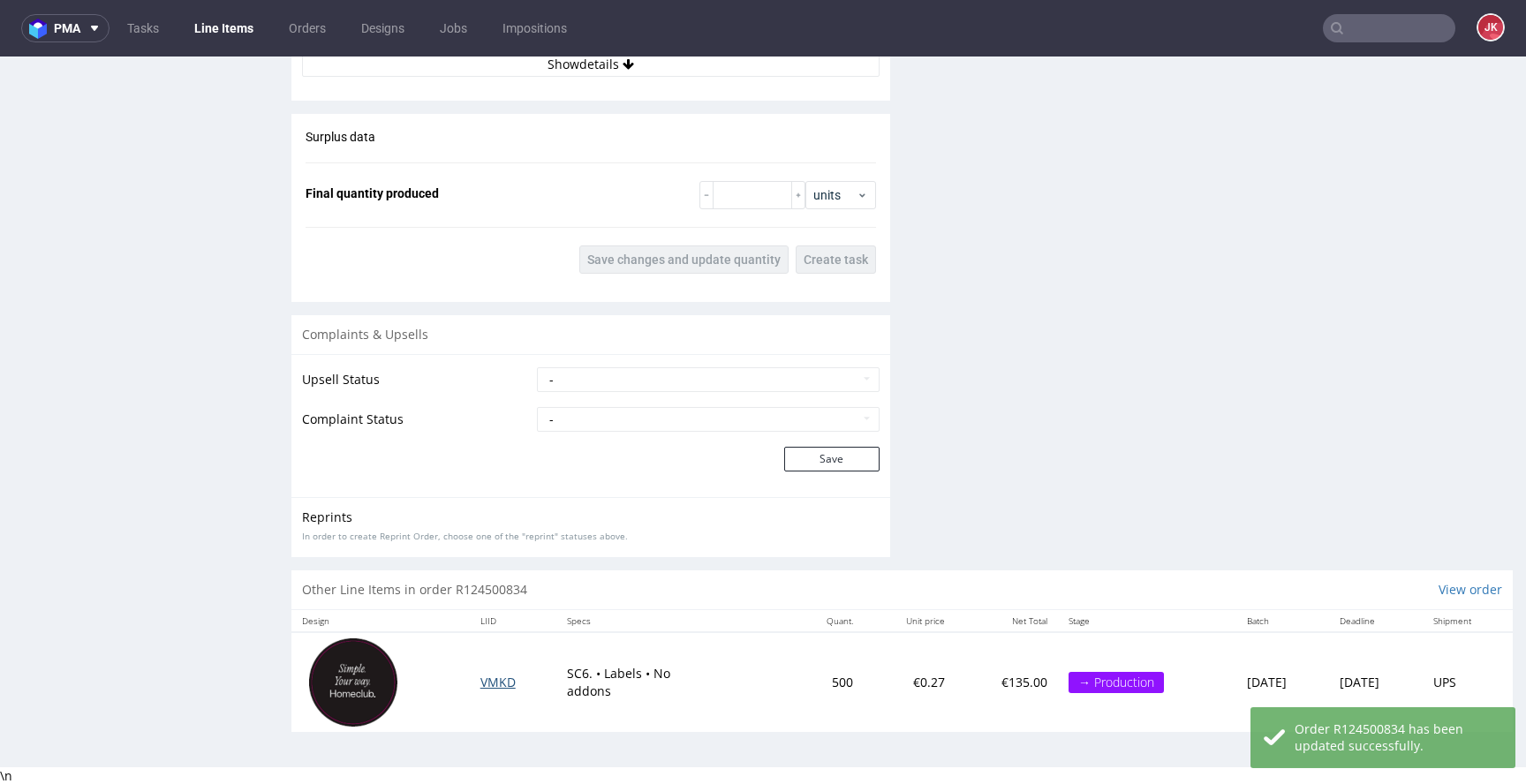
click at [481, 679] on span "VMKD" at bounding box center [498, 682] width 35 height 17
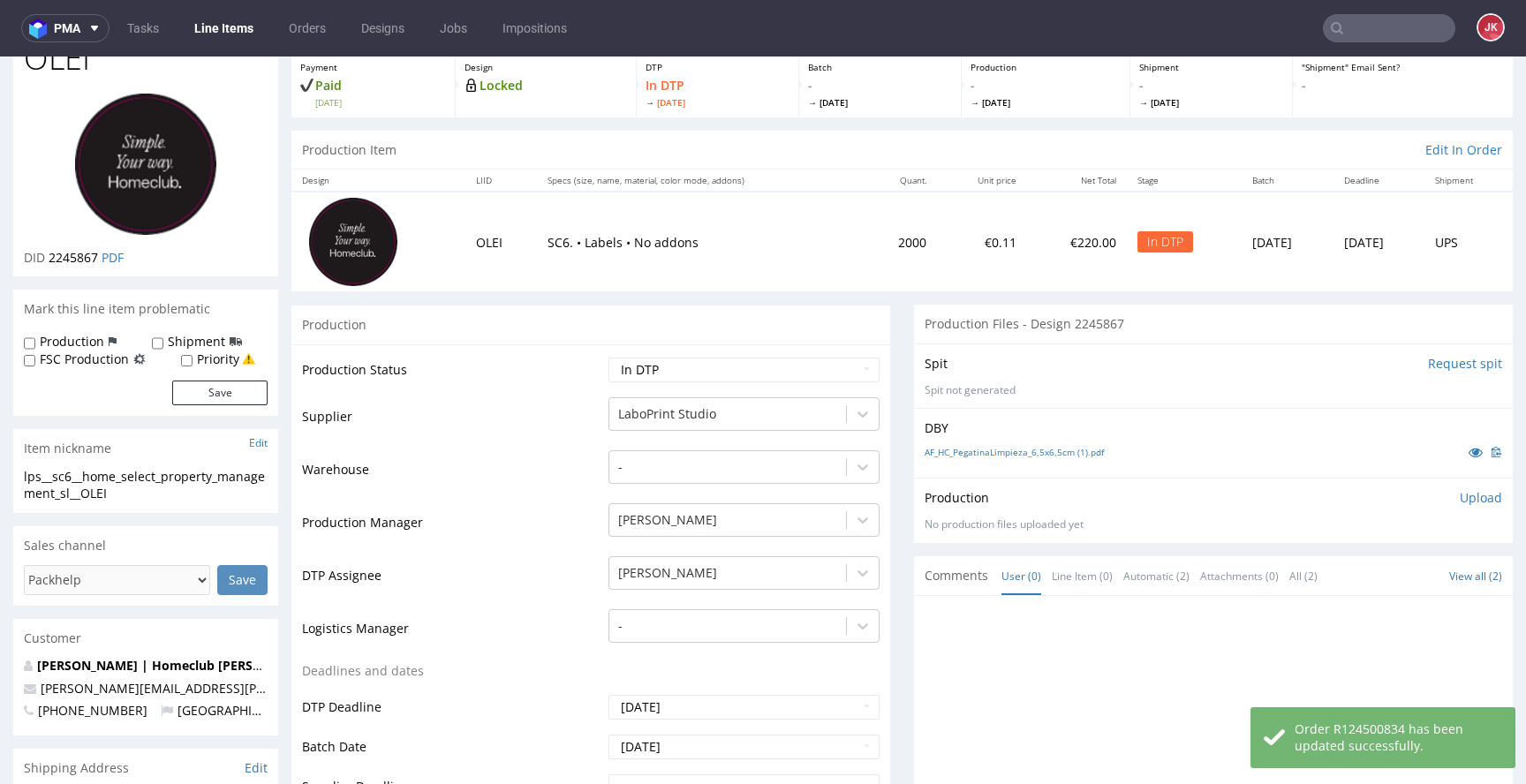
scroll to position [0, 0]
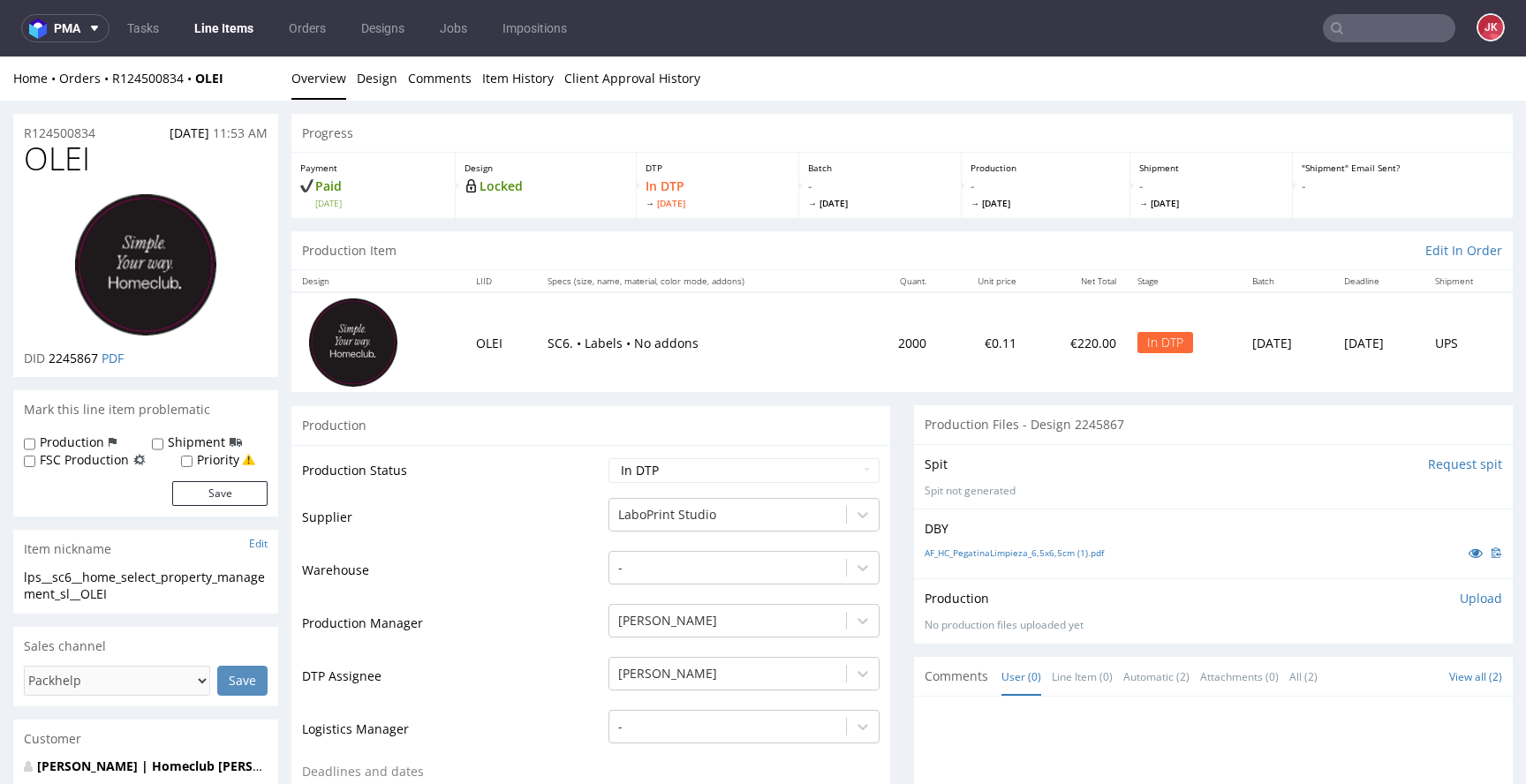
click at [537, 423] on div "Production" at bounding box center [591, 425] width 599 height 40
click at [70, 160] on span "OLEI" at bounding box center [57, 159] width 66 height 35
copy span "OLEI"
click at [534, 510] on td "Supplier" at bounding box center [454, 523] width 302 height 53
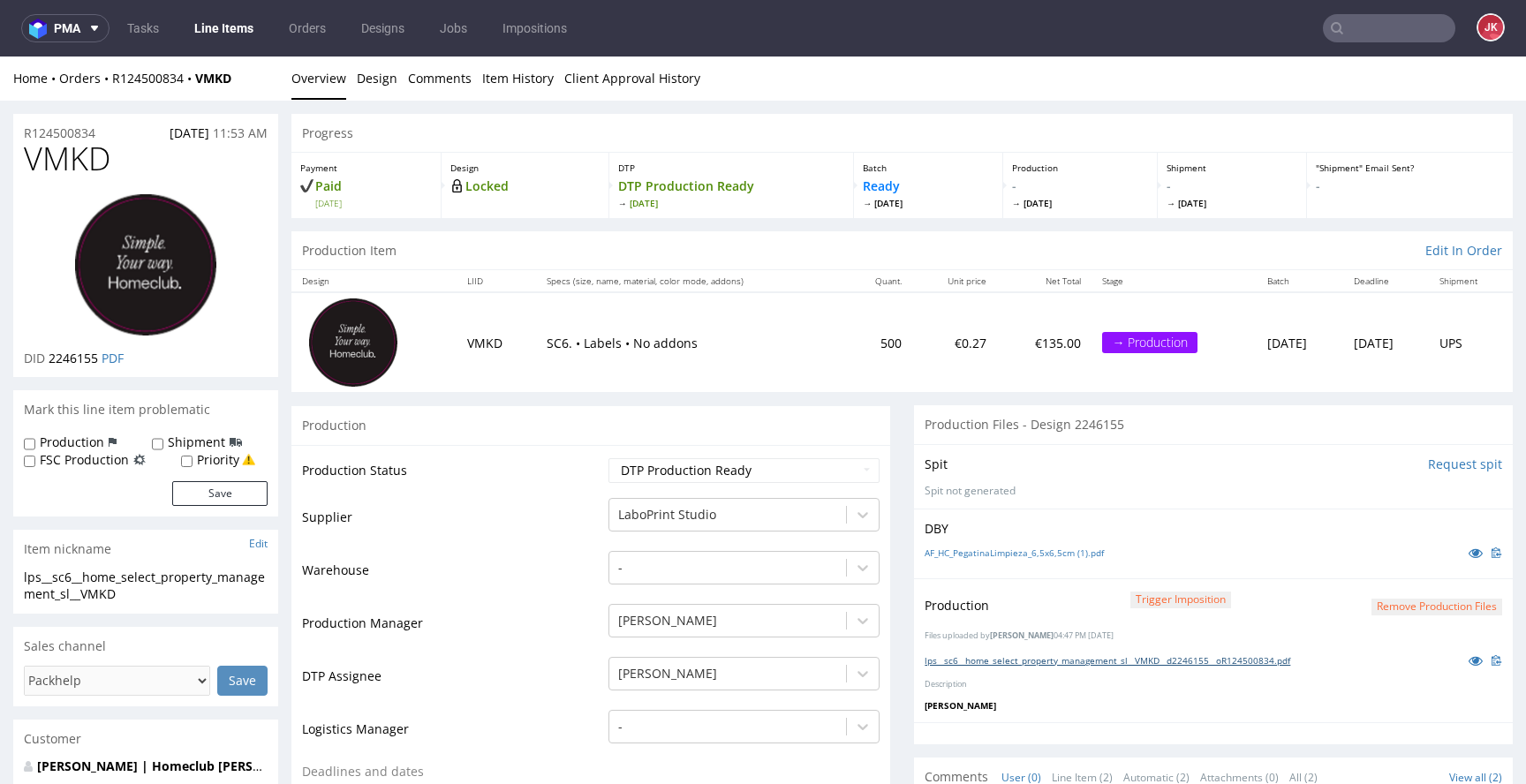
click at [1202, 662] on link "lps__sc6__home_select_property_management_sl__VMKD__d2246155__oR124500834.pdf" at bounding box center [1108, 660] width 366 height 12
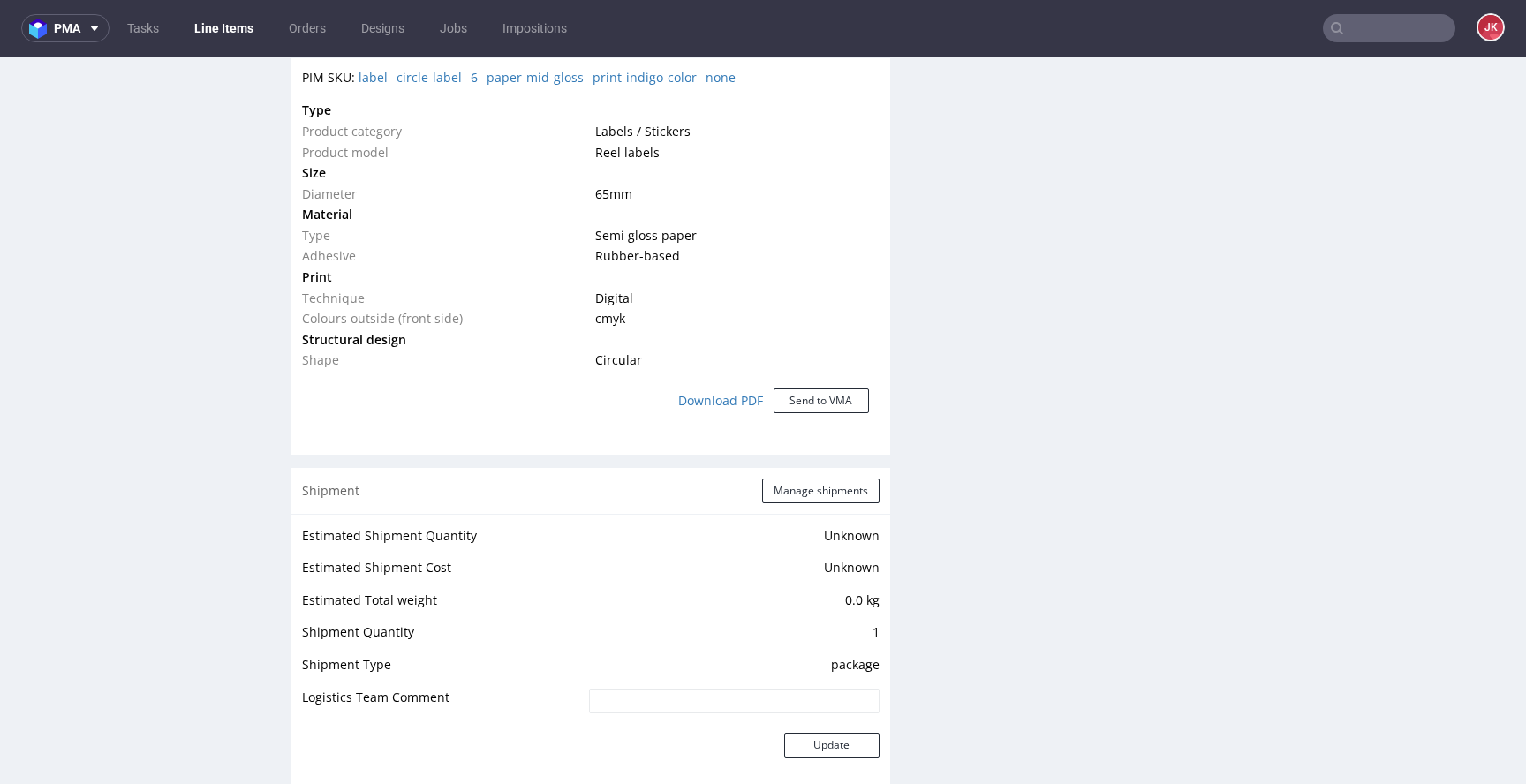
scroll to position [2032, 0]
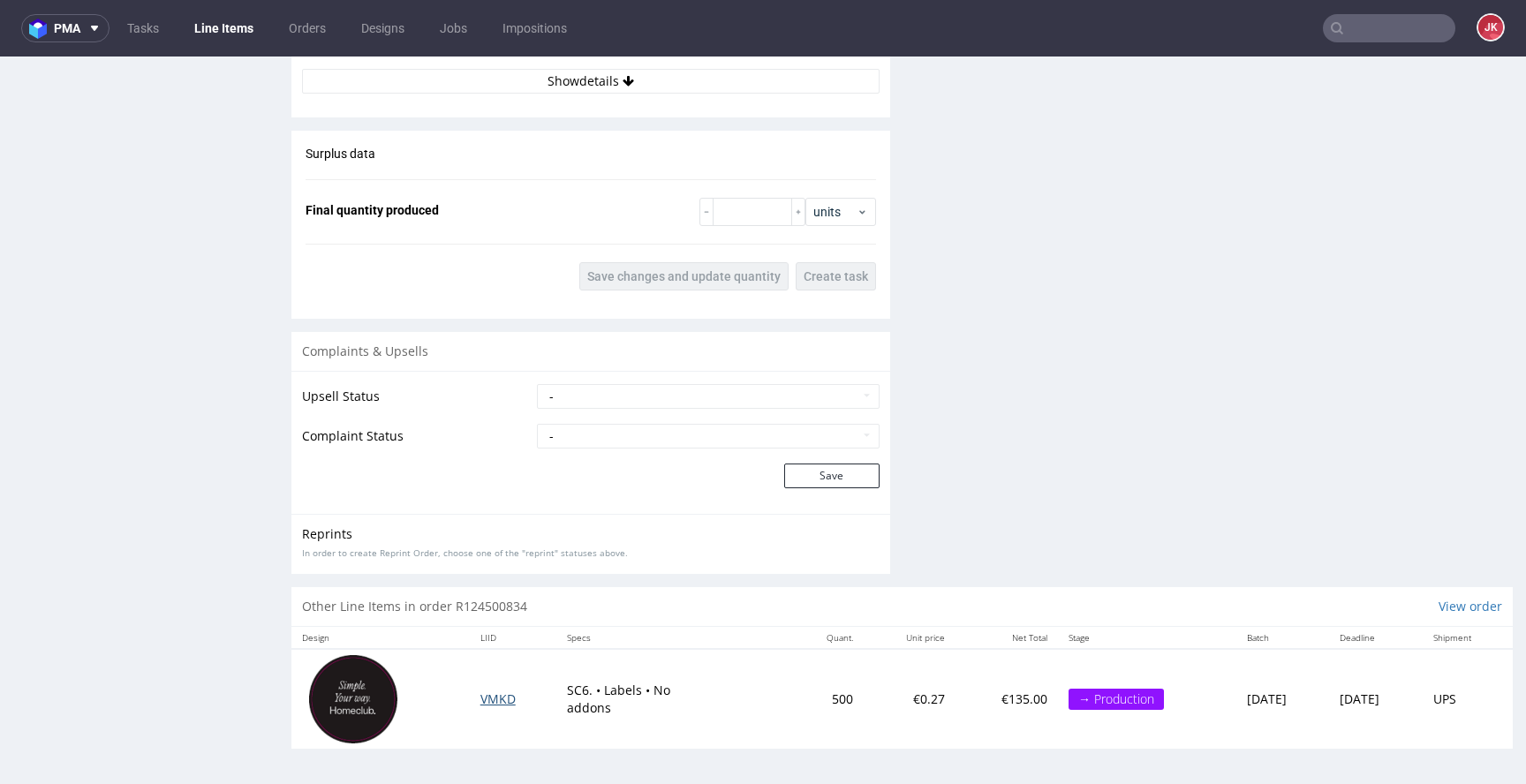
click at [482, 698] on span "VMKD" at bounding box center [498, 699] width 35 height 17
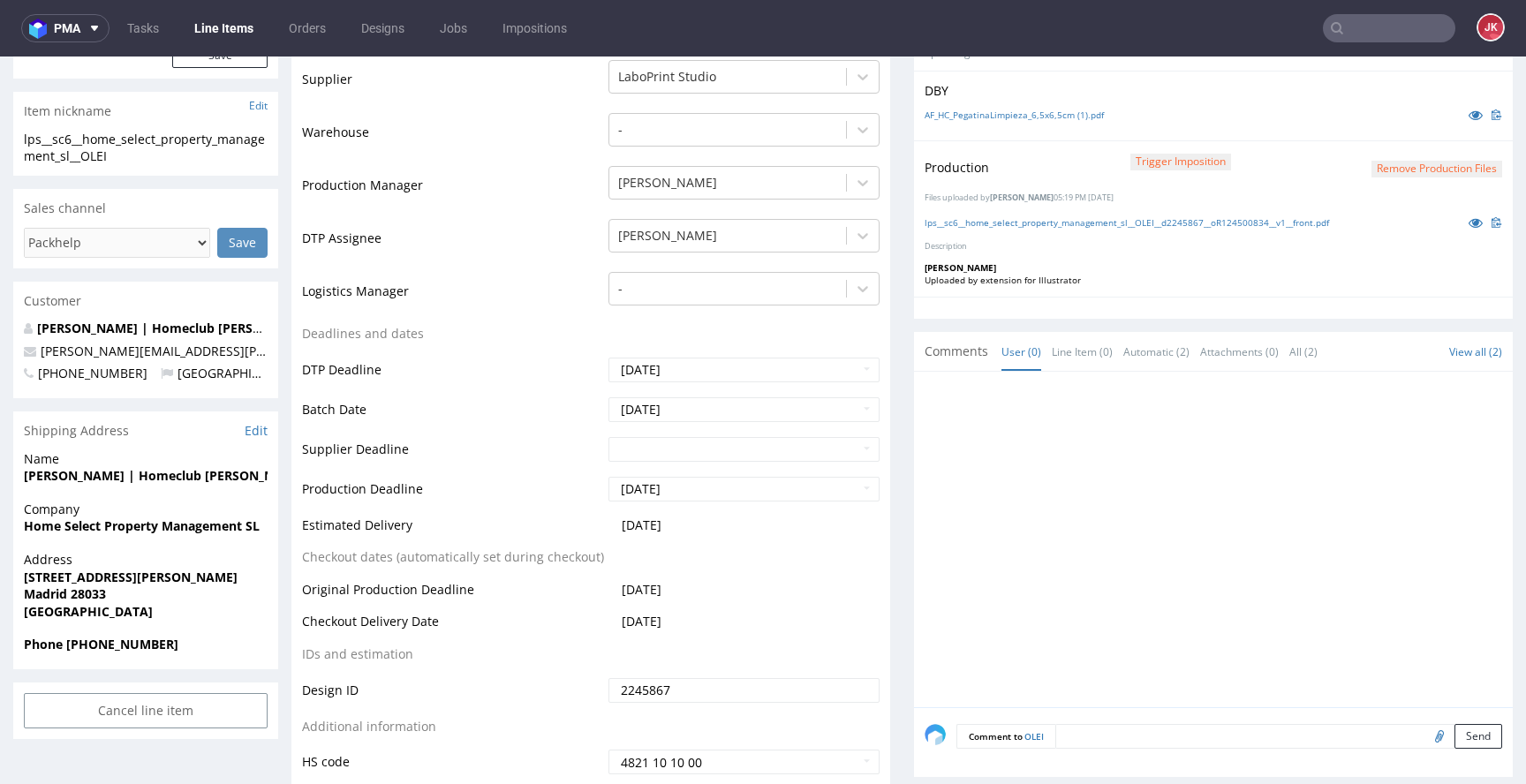
scroll to position [407, 0]
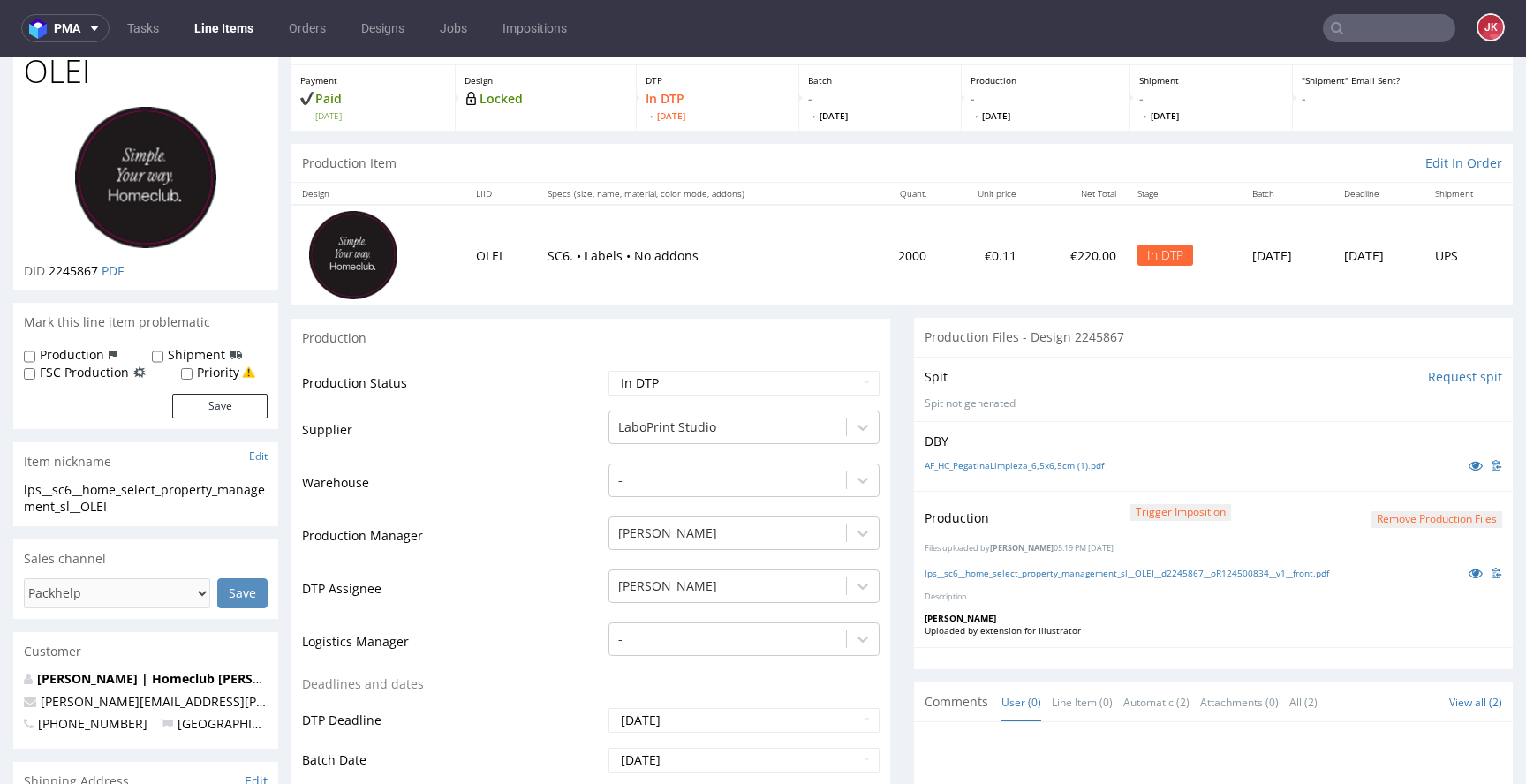
scroll to position [77, 0]
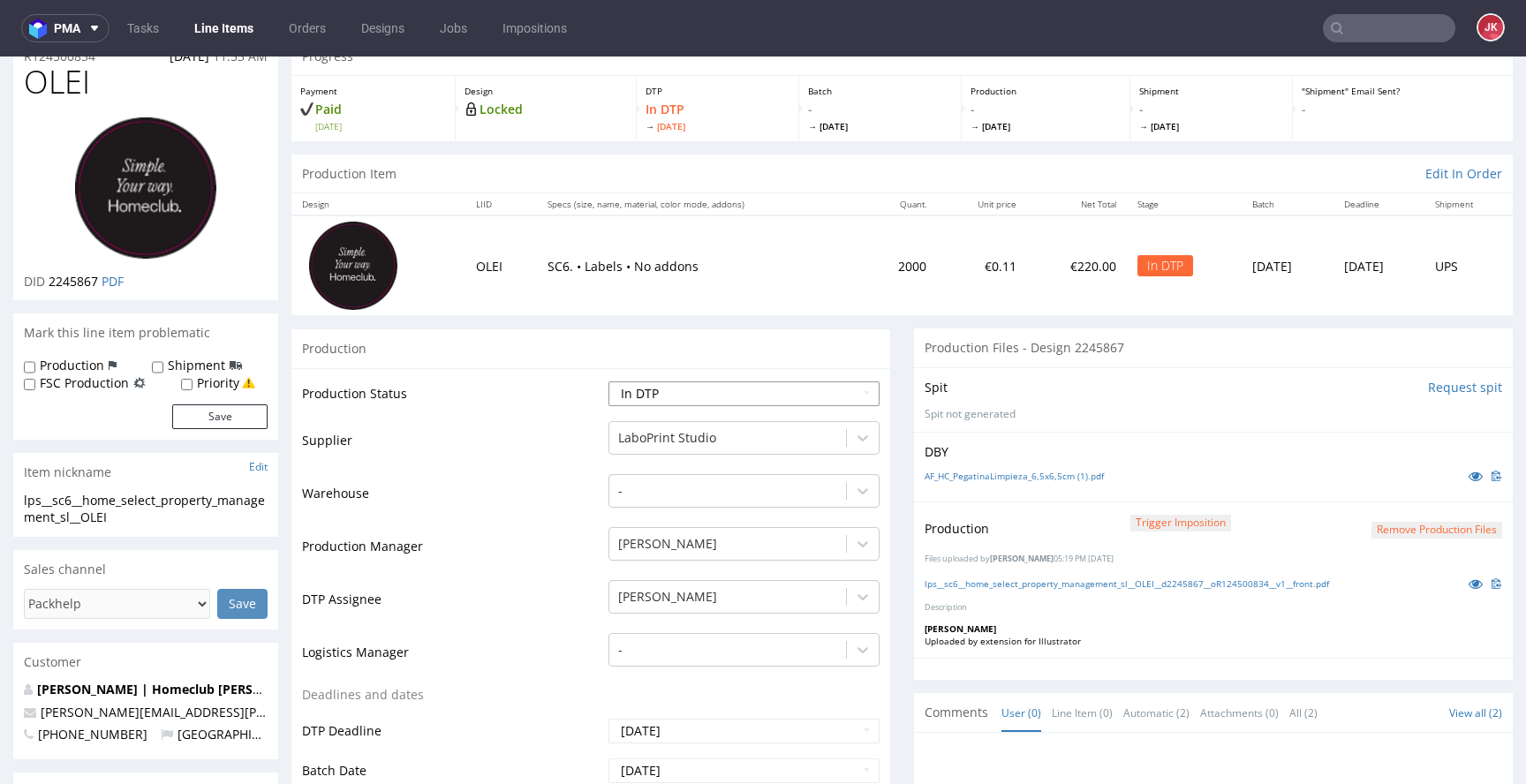
click at [753, 401] on select "Waiting for Artwork Waiting for Diecut Waiting for Mockup Waiting for DTP Waiti…" at bounding box center [744, 394] width 271 height 24
select select "dtp_production_ready"
click at [609, 382] on select "Waiting for Artwork Waiting for Diecut Waiting for Mockup Waiting for DTP Waiti…" at bounding box center [744, 394] width 271 height 24
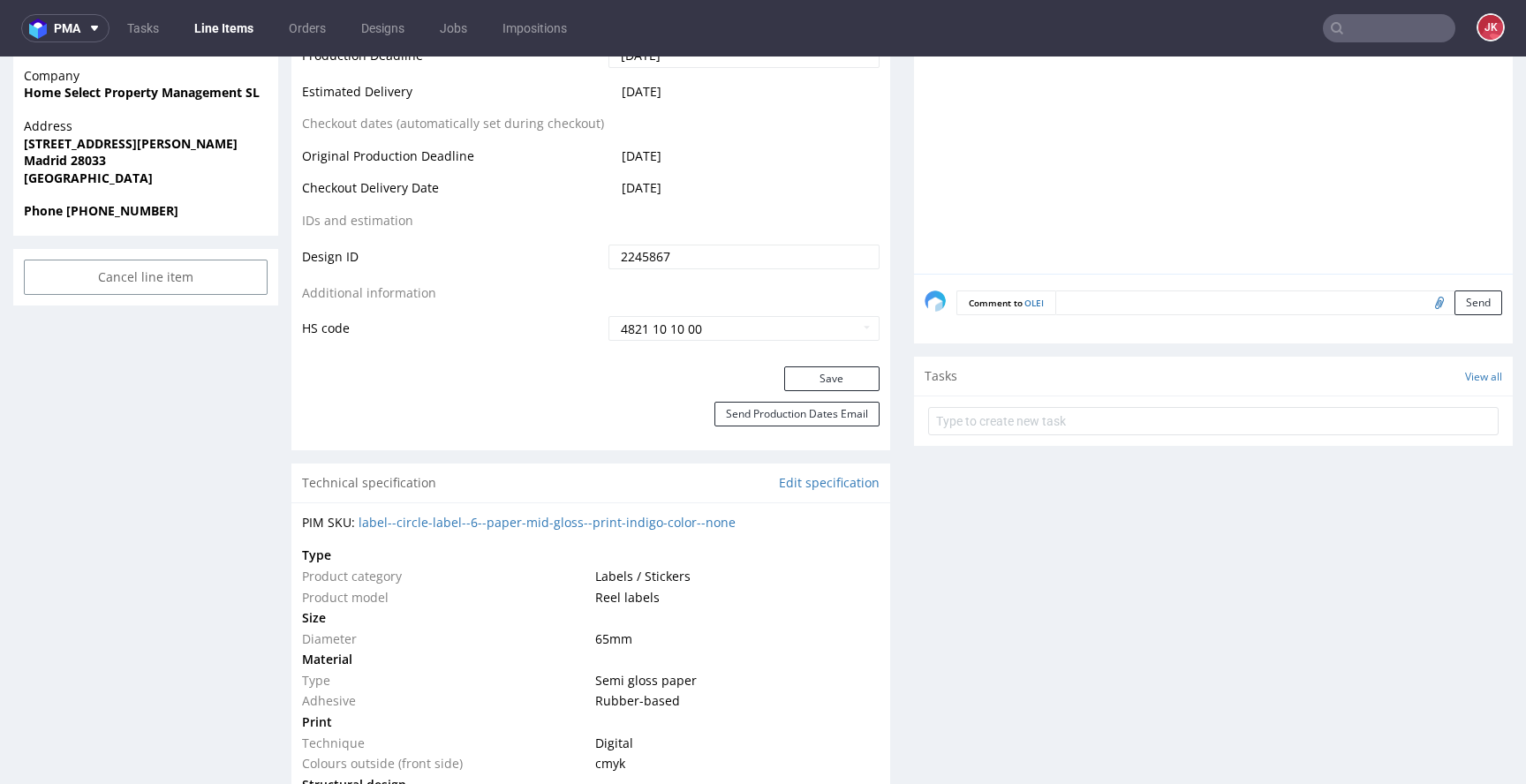
scroll to position [853, 0]
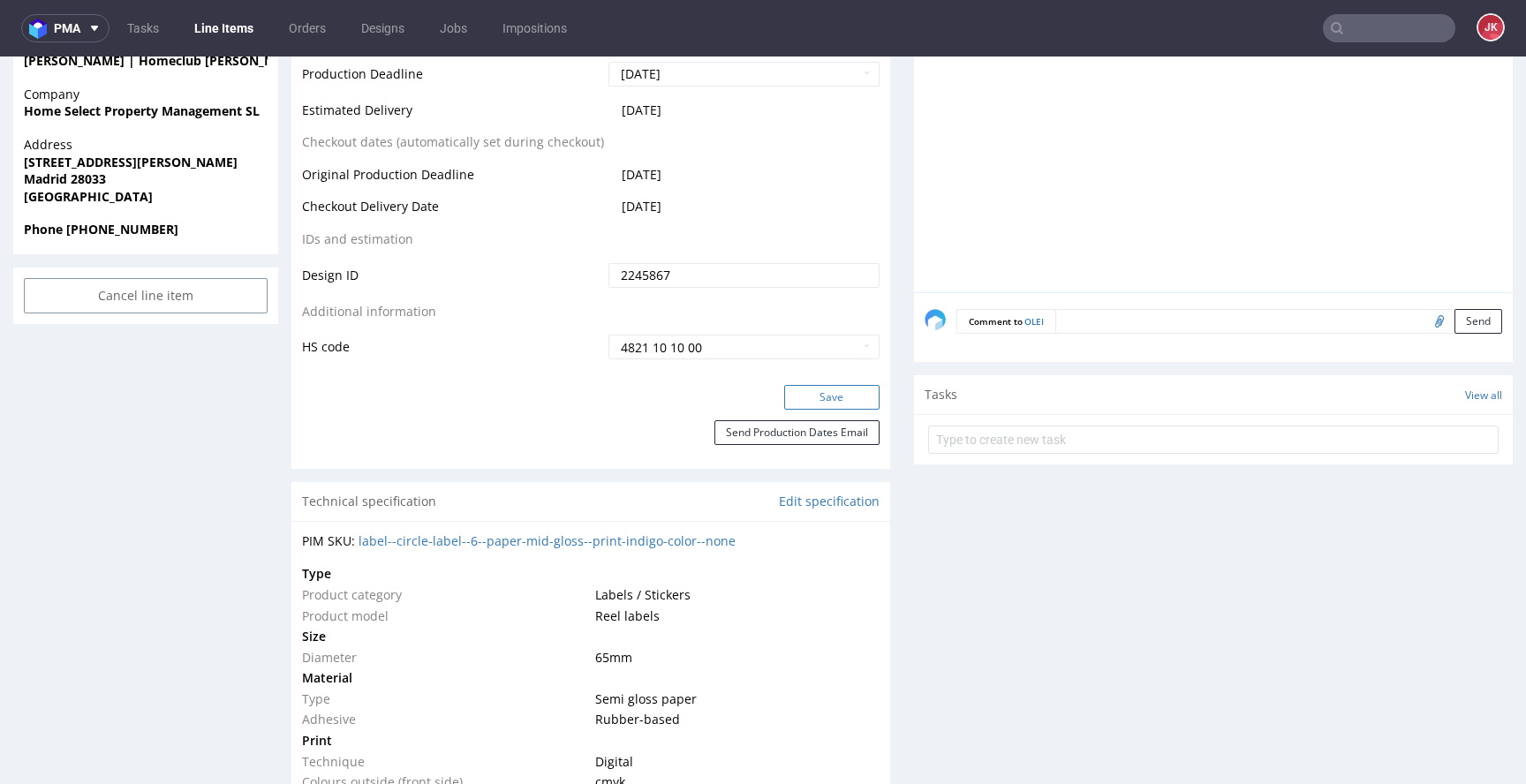
click at [815, 388] on button "Save" at bounding box center [832, 398] width 95 height 24
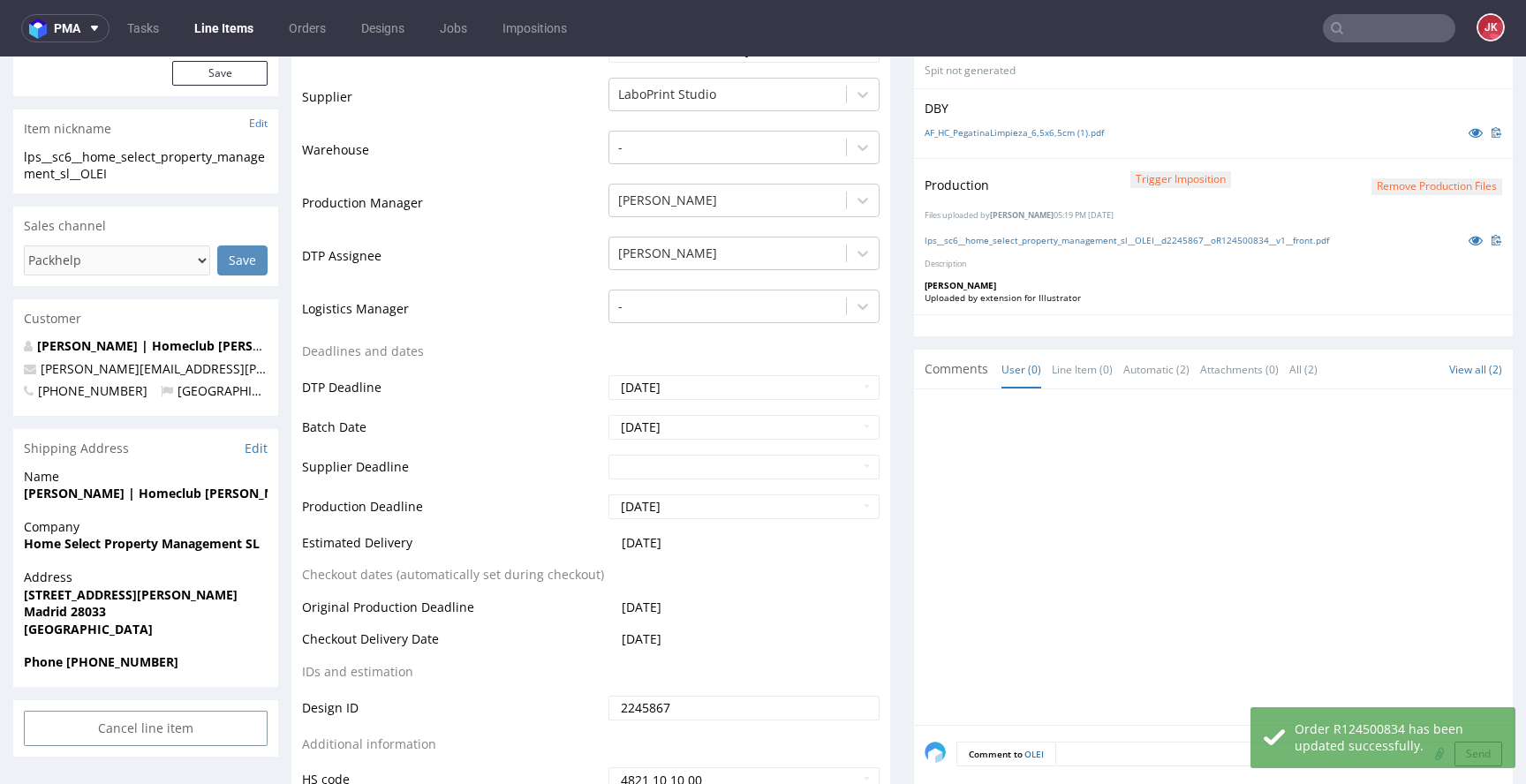
scroll to position [0, 0]
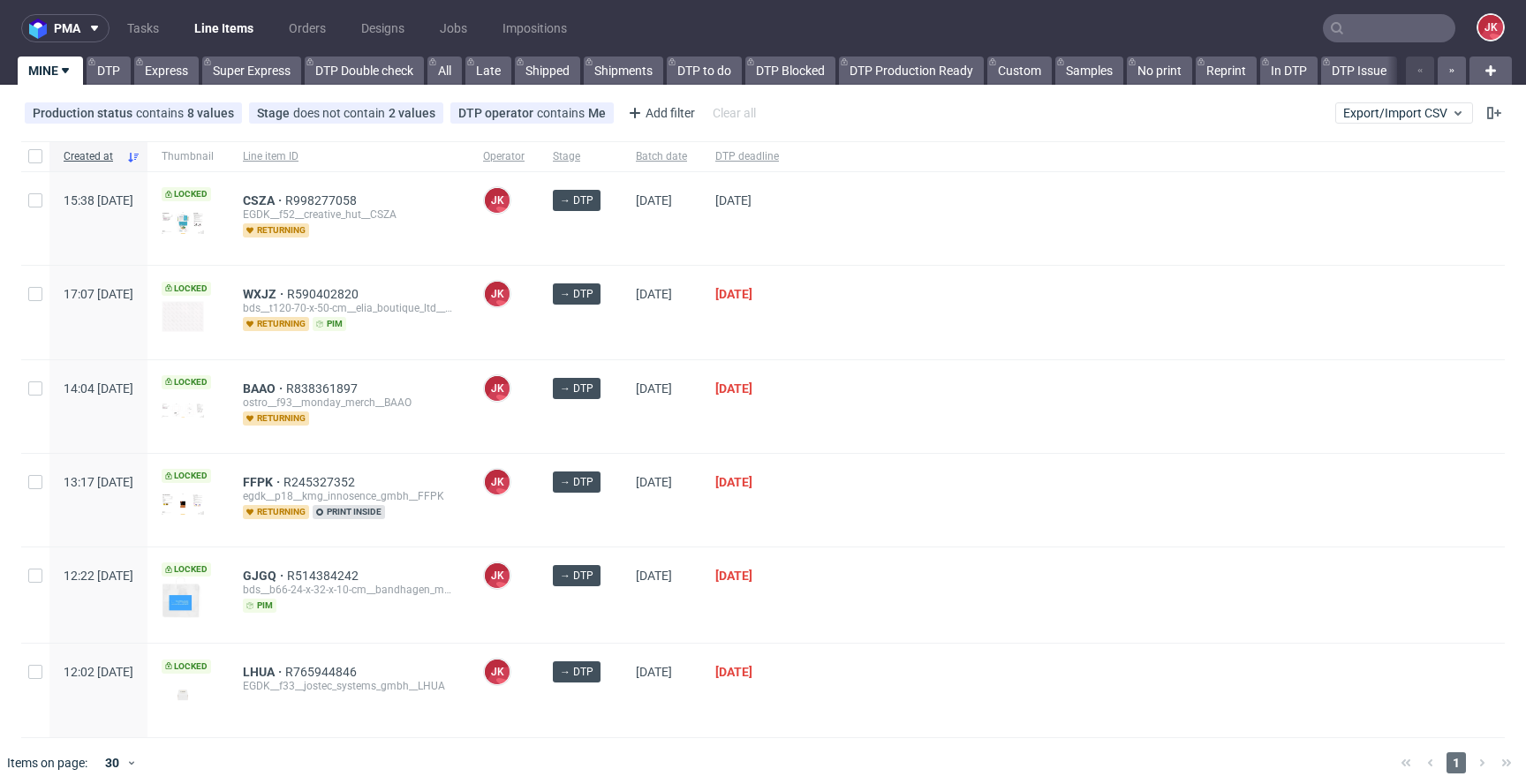
click at [622, 335] on div "→ DTP" at bounding box center [580, 312] width 83 height 92
click at [914, 292] on div at bounding box center [1149, 312] width 712 height 92
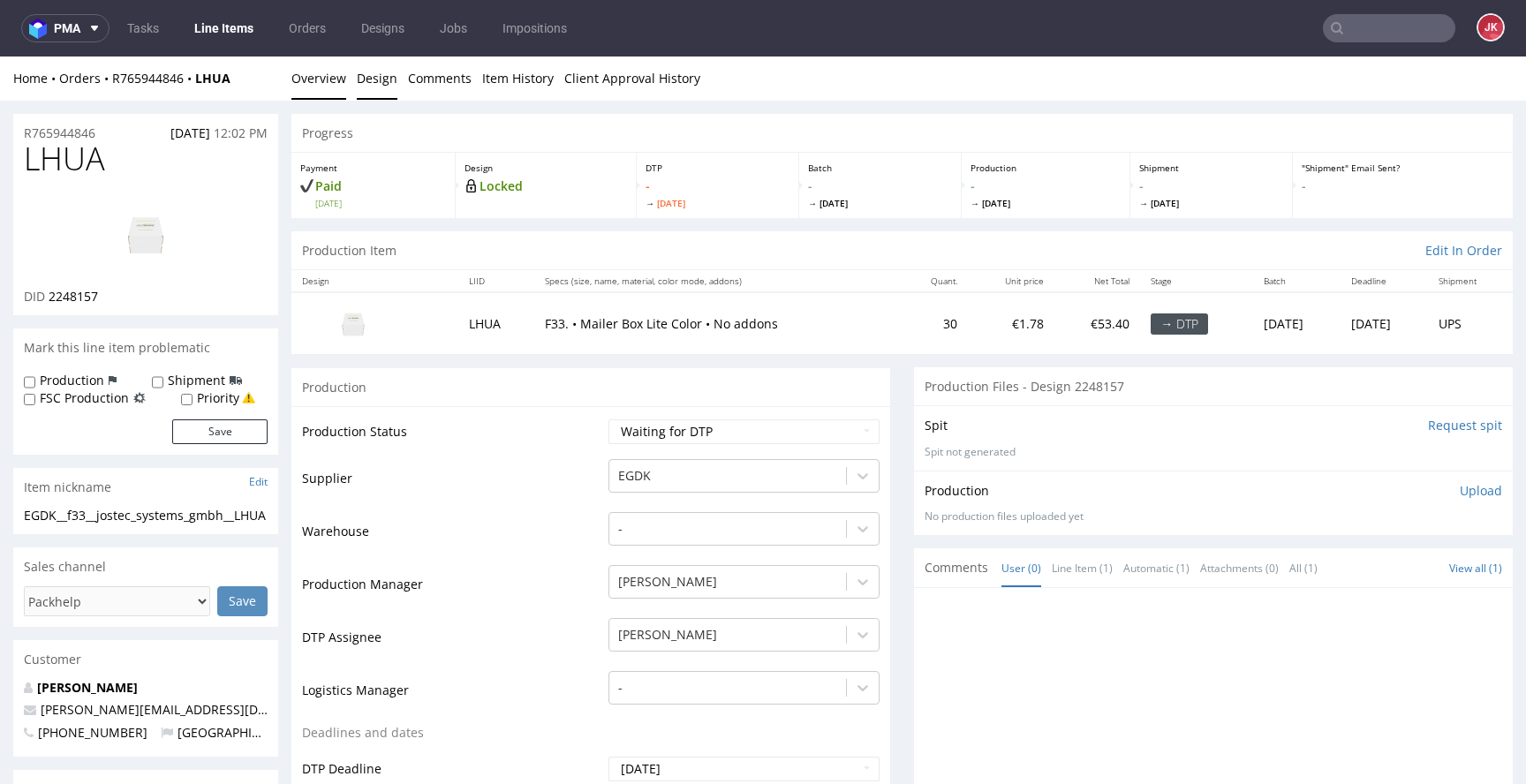
click at [385, 82] on link "Design" at bounding box center [377, 78] width 41 height 43
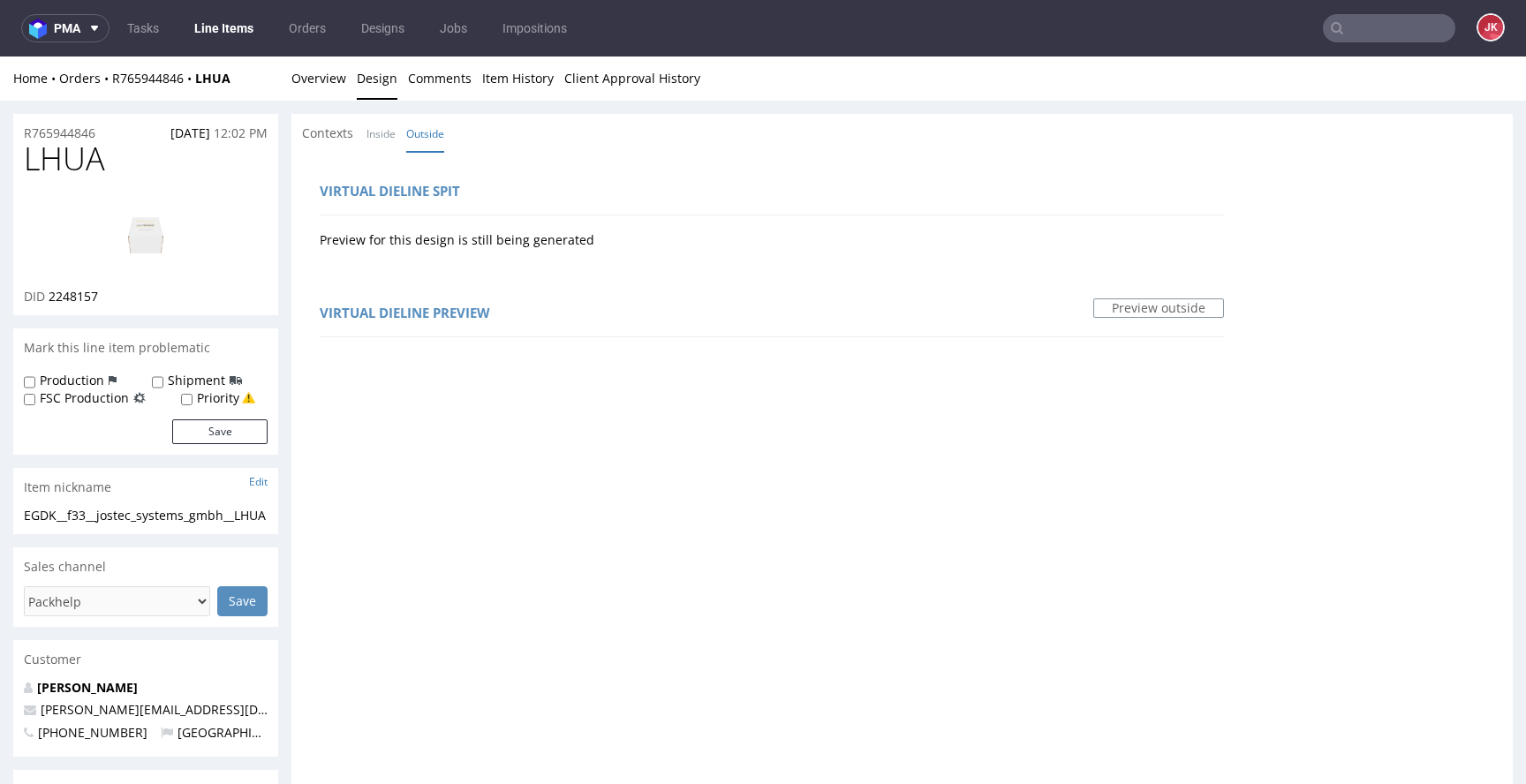
click at [397, 140] on li "Inside" at bounding box center [386, 133] width 40 height 18
click at [395, 137] on link "Inside" at bounding box center [381, 133] width 29 height 38
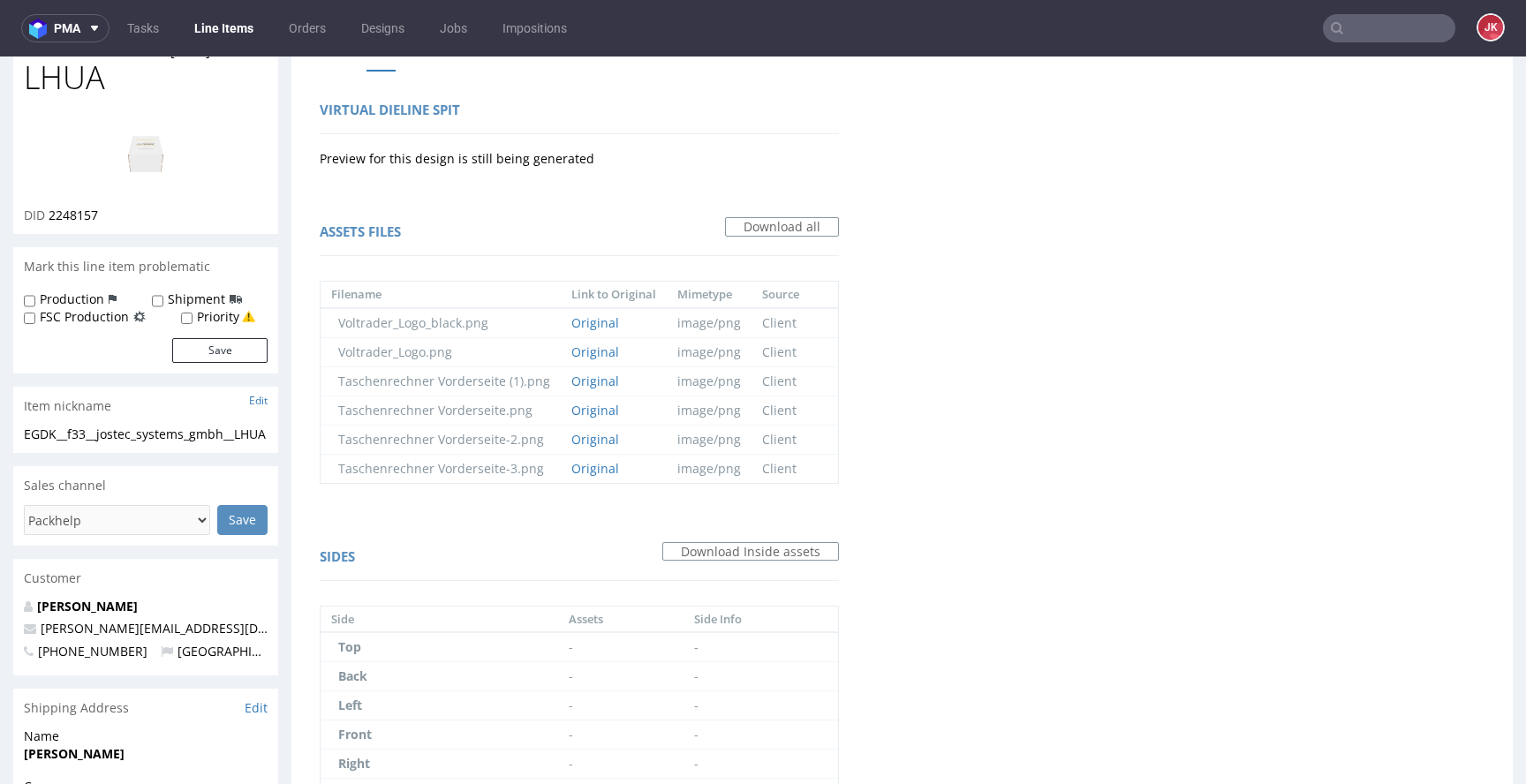
scroll to position [63, 0]
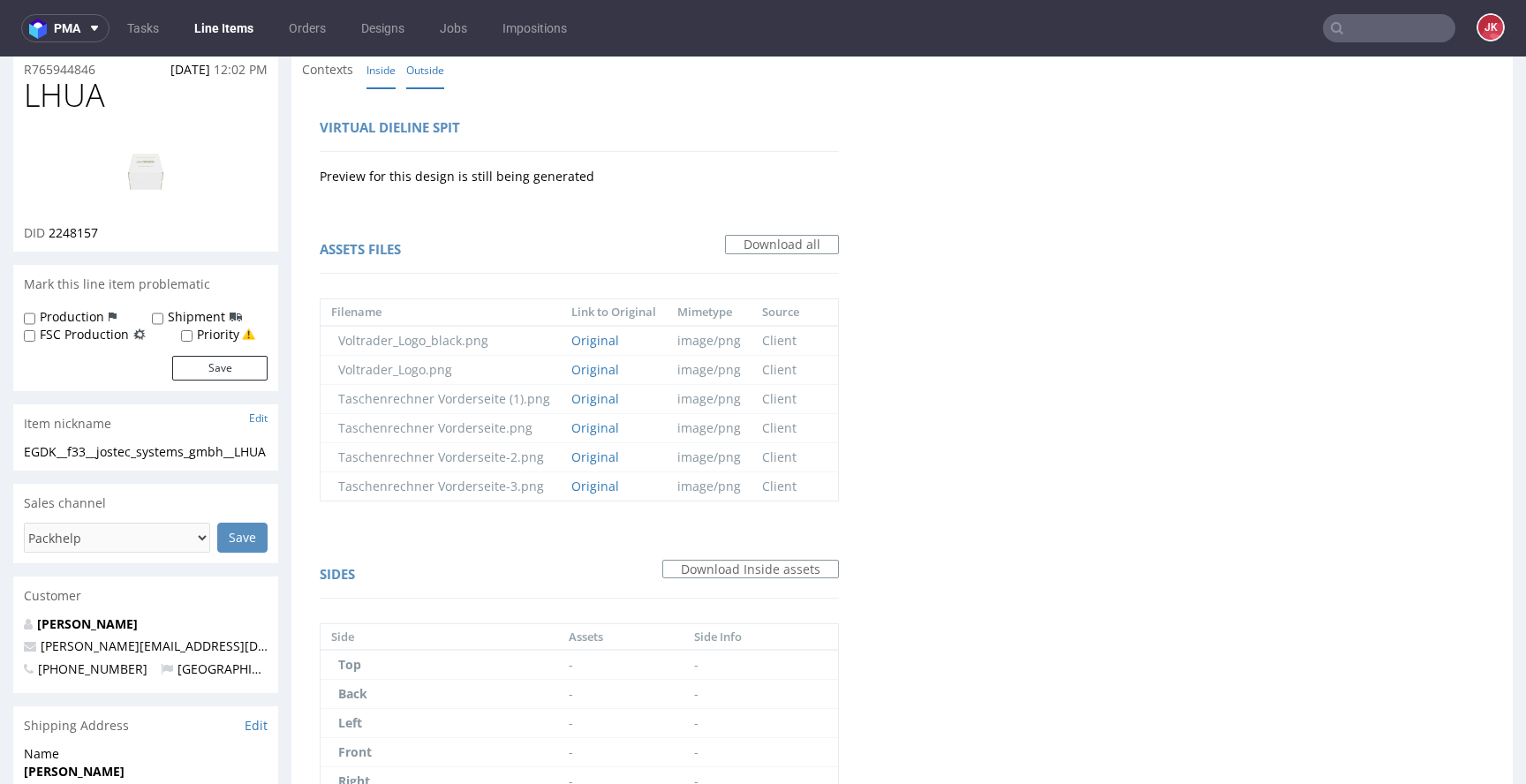
click at [429, 76] on link "Outside" at bounding box center [425, 70] width 38 height 38
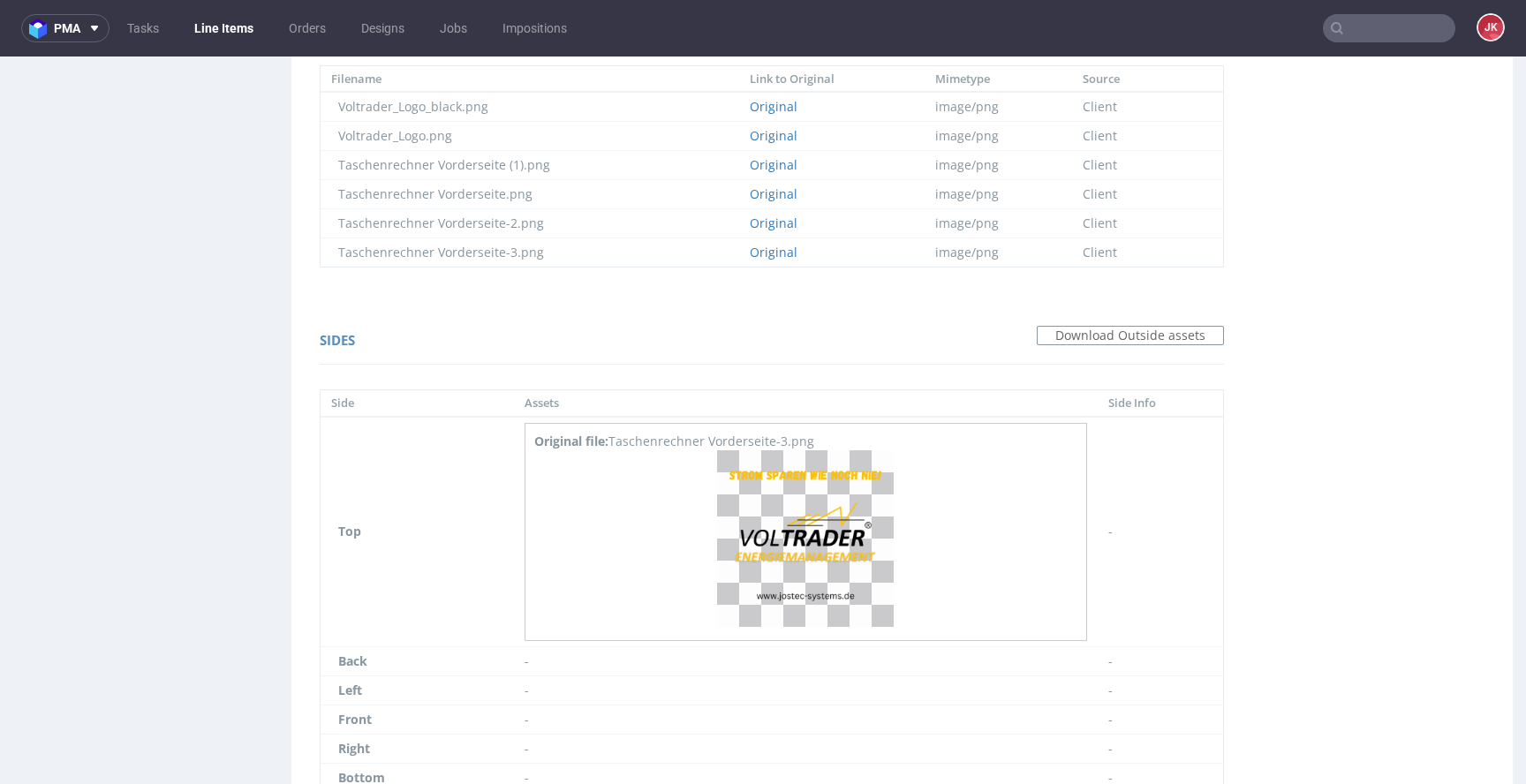
scroll to position [1437, 0]
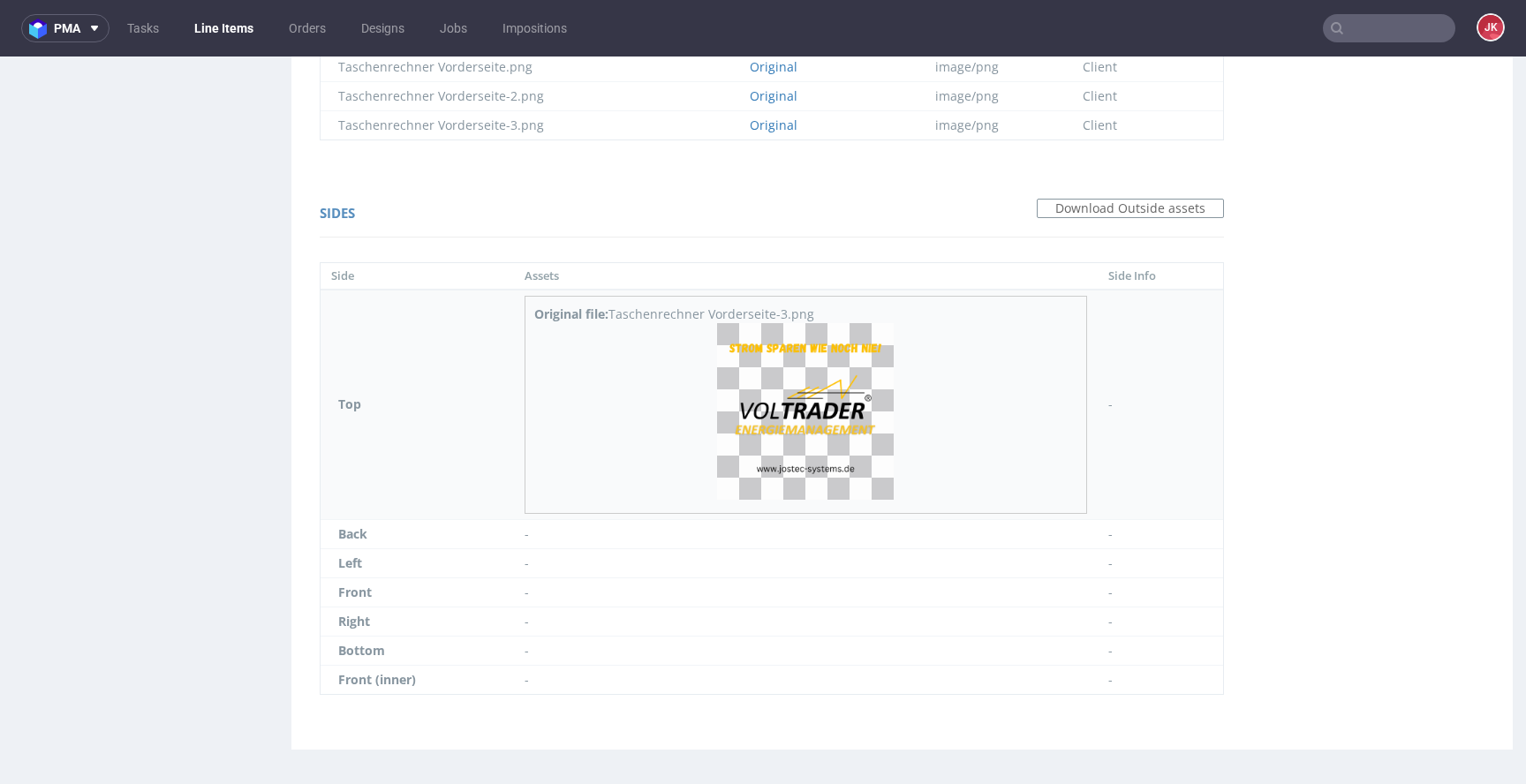
click at [822, 374] on img at bounding box center [805, 411] width 176 height 176
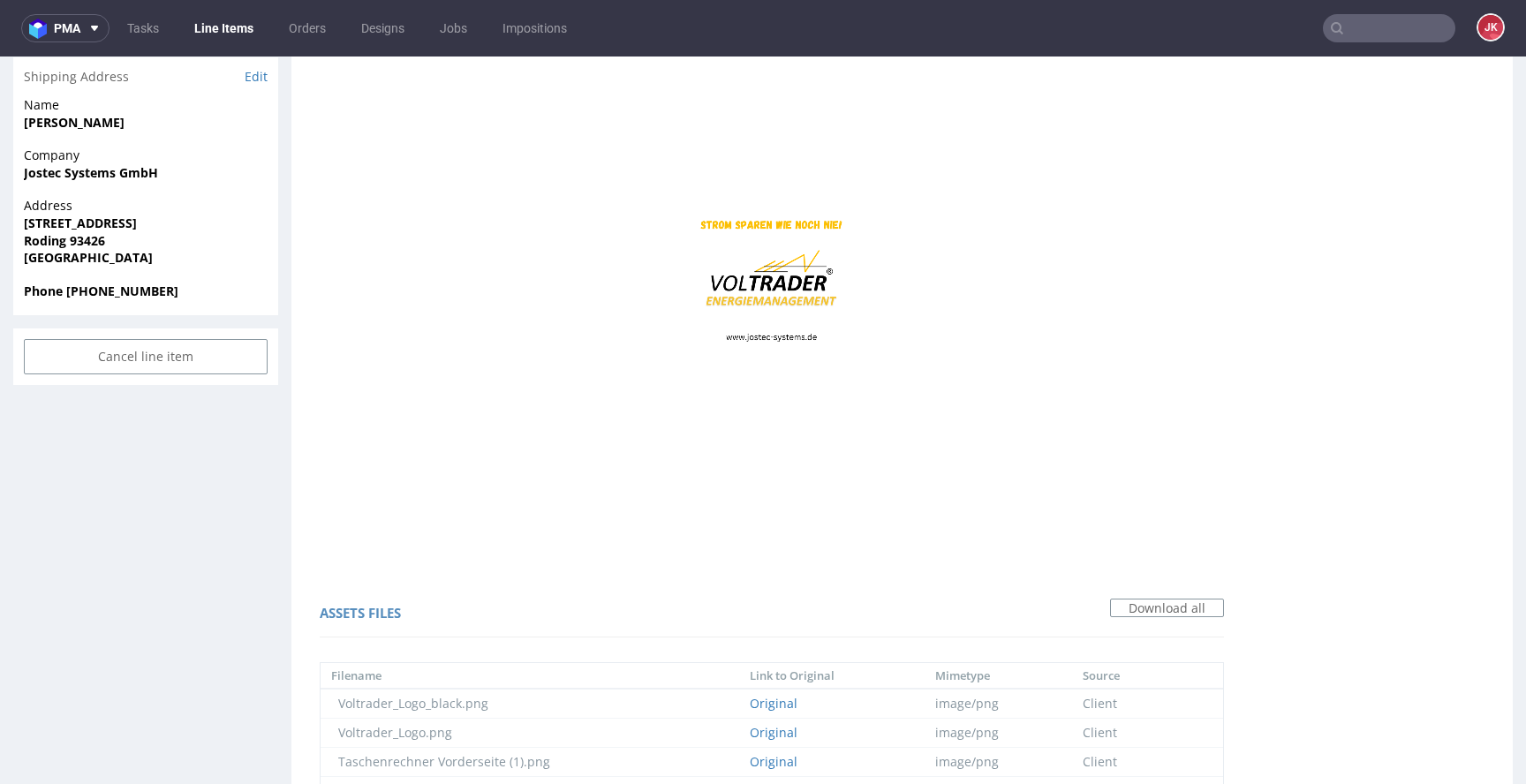
scroll to position [0, 0]
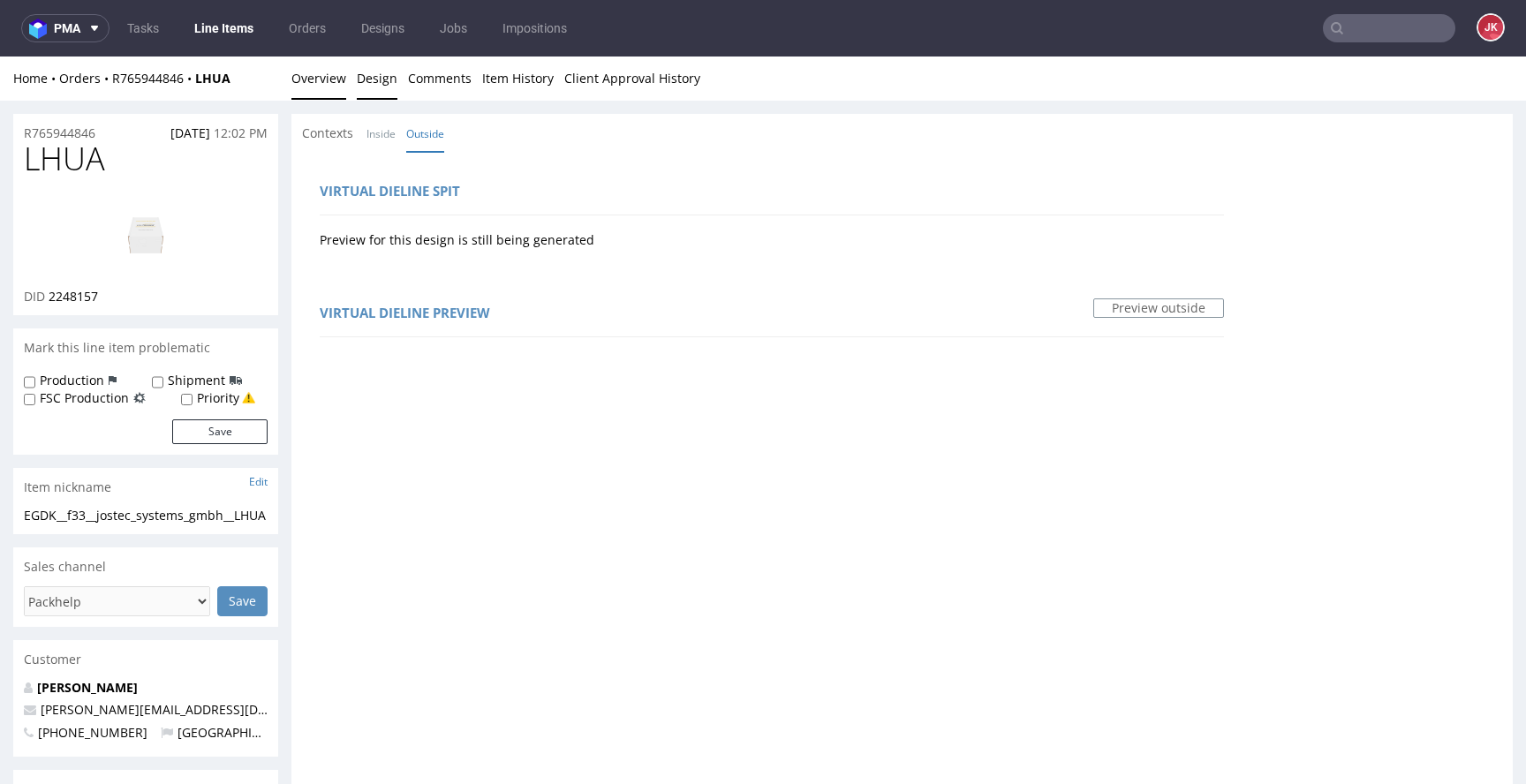
click at [315, 63] on link "Overview" at bounding box center [318, 78] width 55 height 43
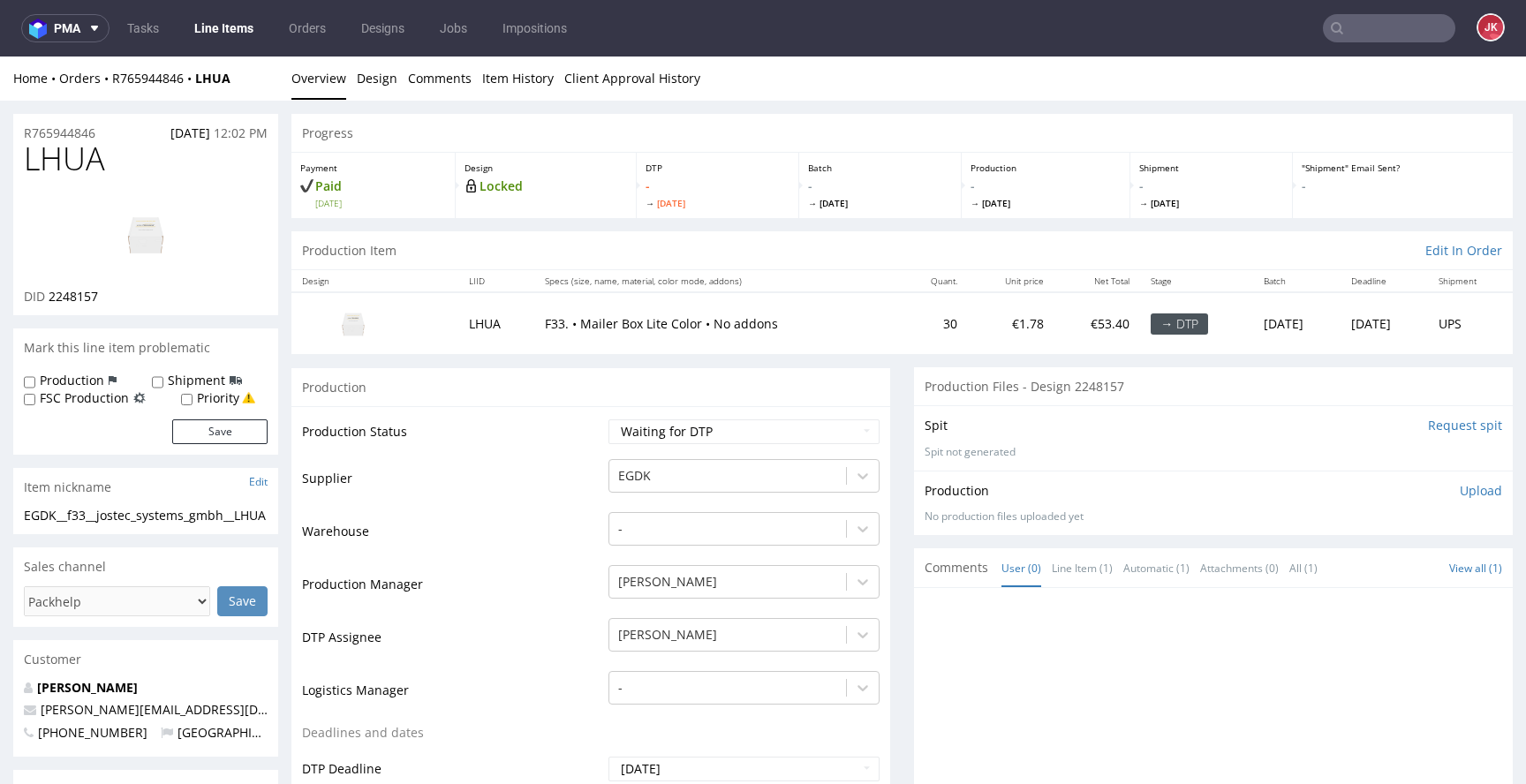
click at [1443, 424] on input "Request spit" at bounding box center [1464, 426] width 74 height 18
click at [166, 232] on img at bounding box center [145, 233] width 141 height 79
click at [575, 547] on td "Warehouse" at bounding box center [454, 537] width 302 height 53
click at [688, 444] on td "Waiting for Artwork Waiting for Diecut Waiting for Mockup Waiting for DTP Waiti…" at bounding box center [741, 438] width 275 height 40
click at [699, 435] on select "Waiting for Artwork Waiting for Diecut Waiting for Mockup Waiting for DTP Waiti…" at bounding box center [744, 431] width 271 height 24
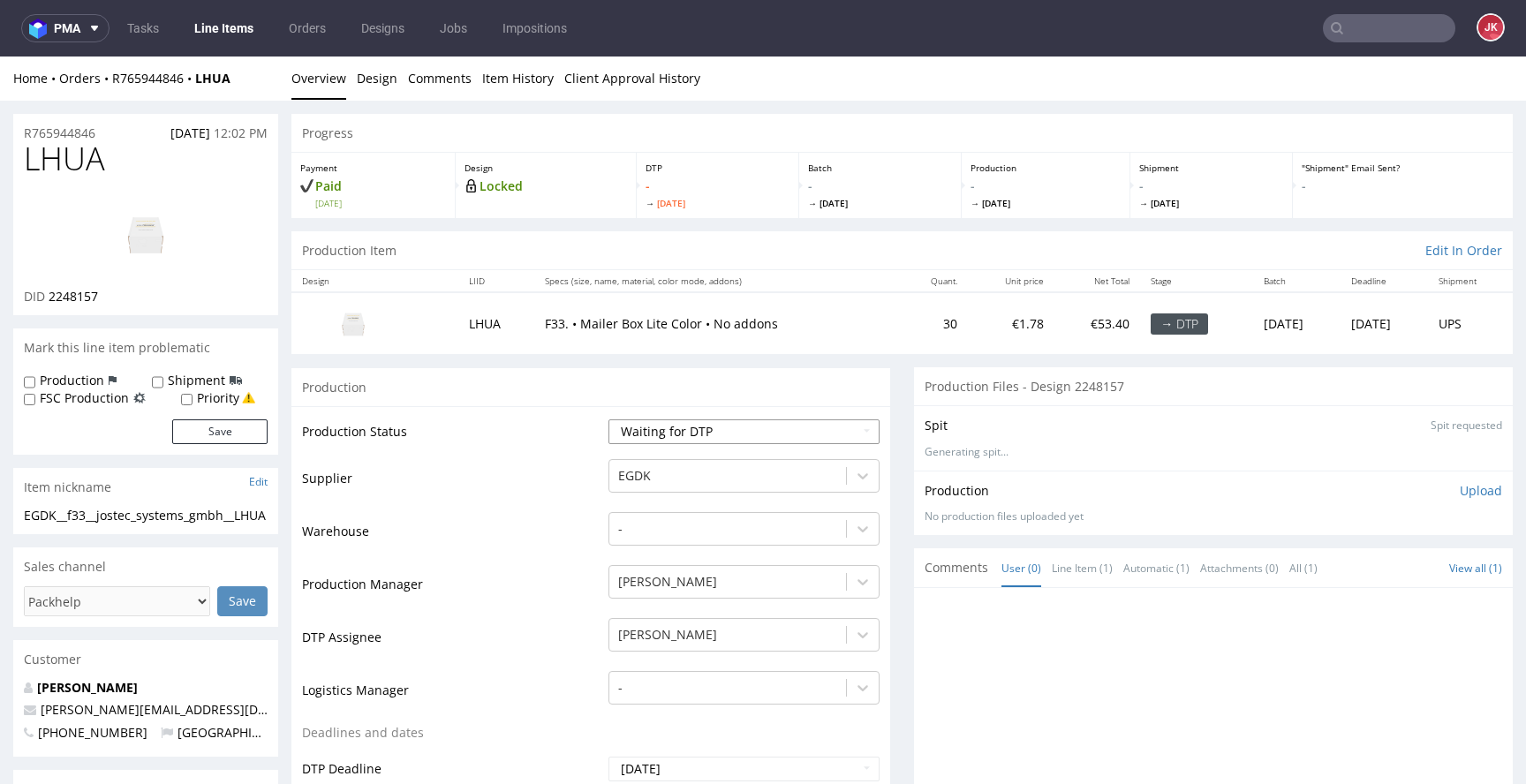
select select "dtp_in_process"
click at [609, 419] on select "Waiting for Artwork Waiting for Diecut Waiting for Mockup Waiting for DTP Waiti…" at bounding box center [744, 431] width 271 height 24
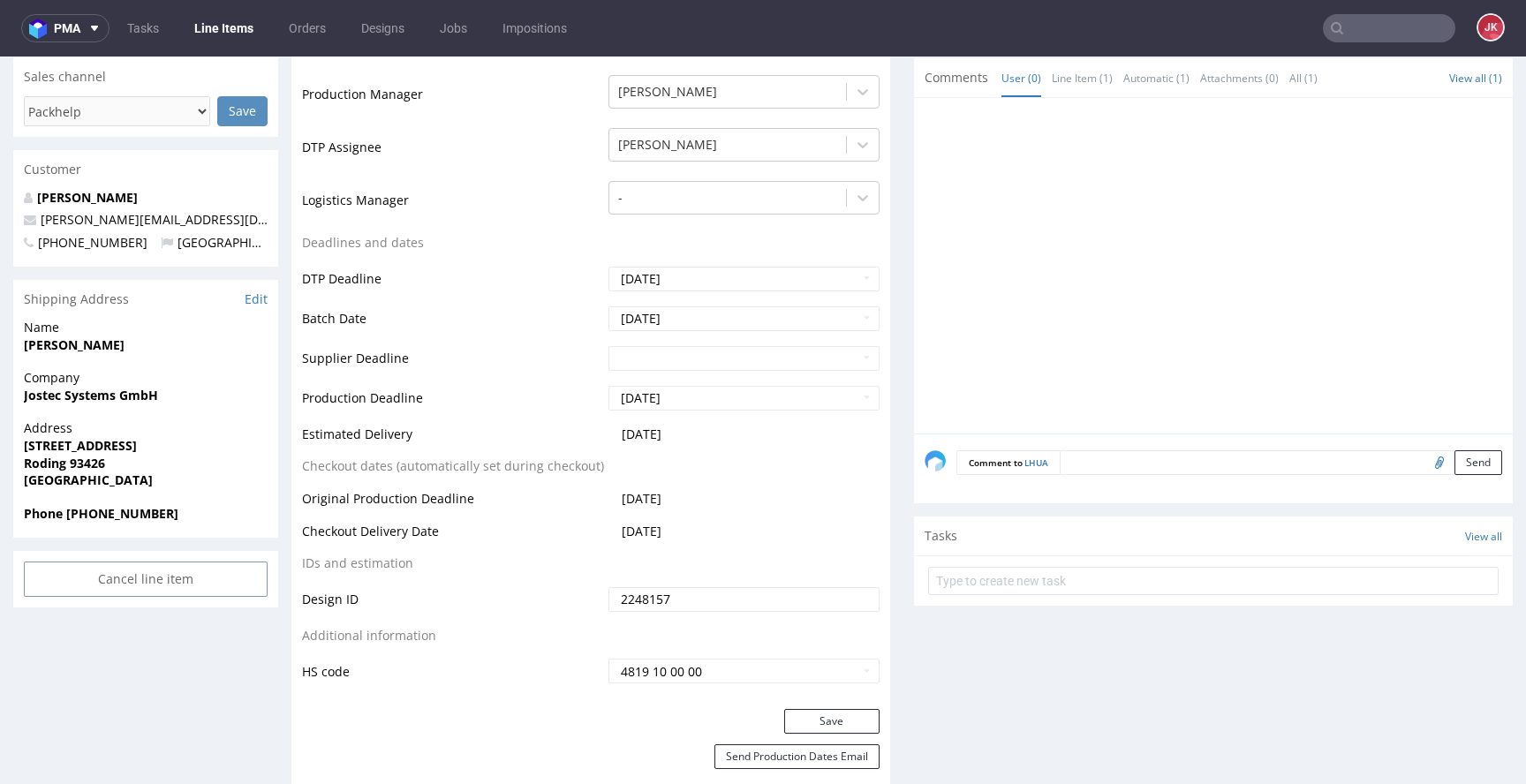
scroll to position [708, 0]
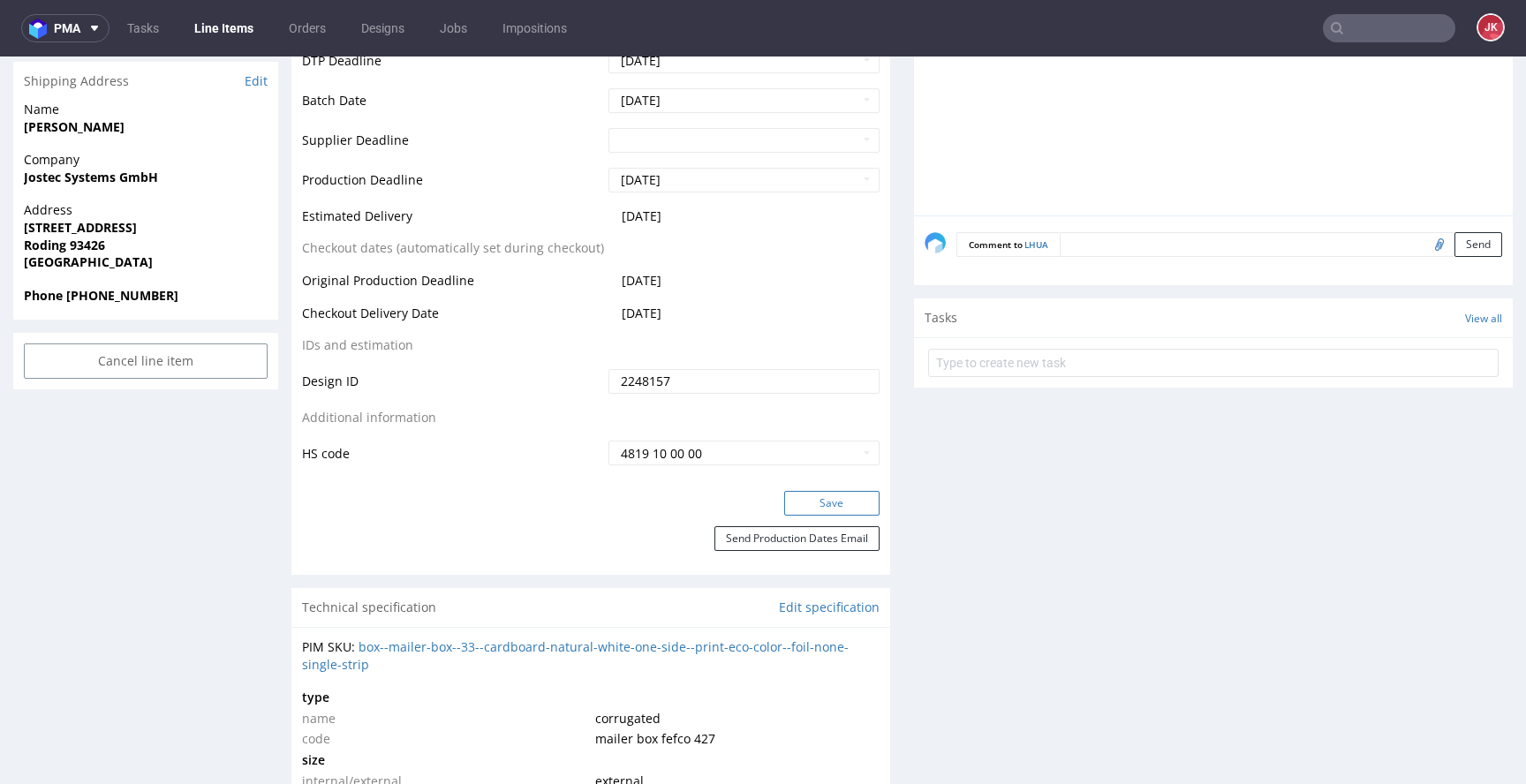
click at [830, 513] on button "Save" at bounding box center [832, 503] width 95 height 24
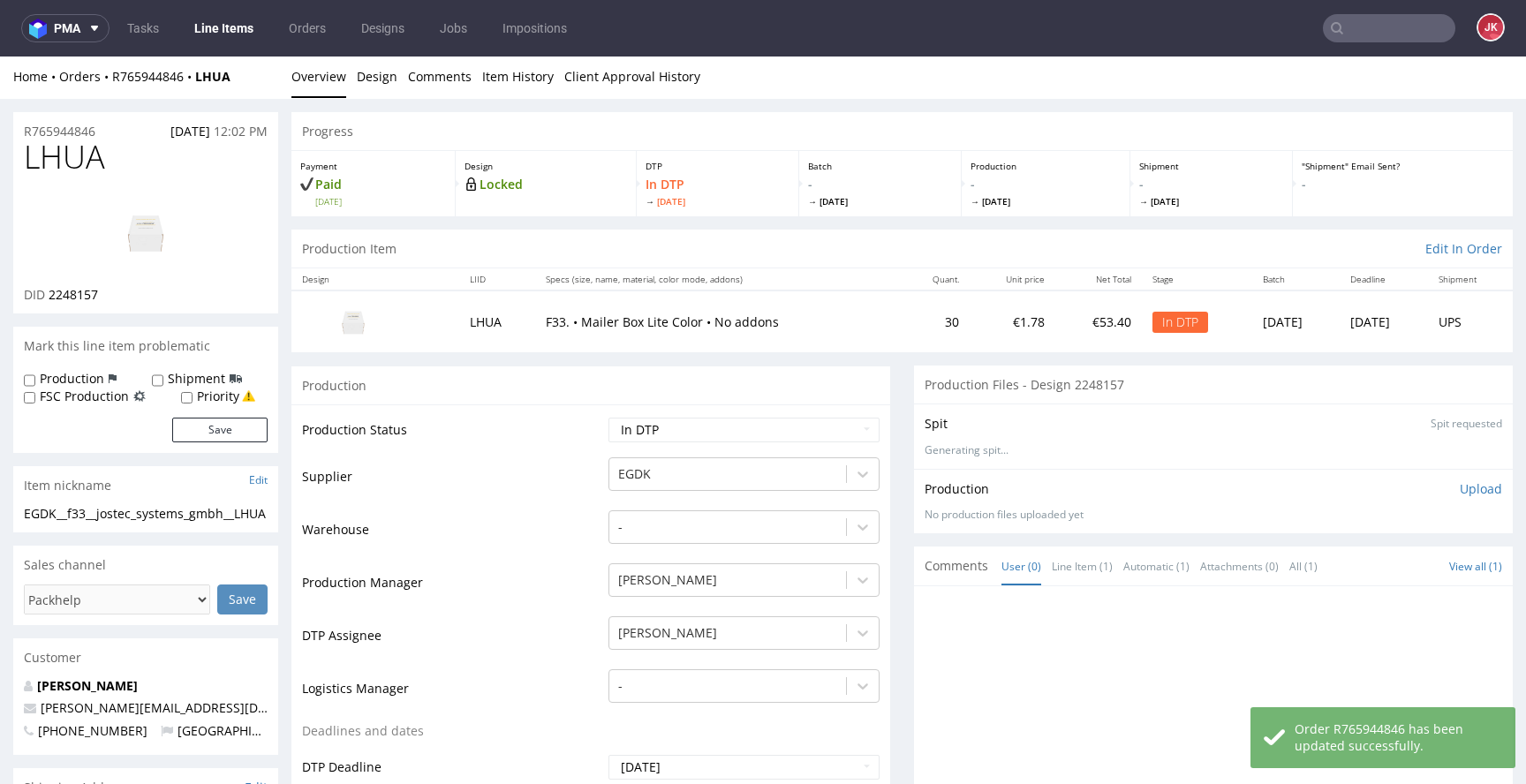
scroll to position [0, 0]
click at [578, 514] on td "Warehouse" at bounding box center [454, 537] width 302 height 53
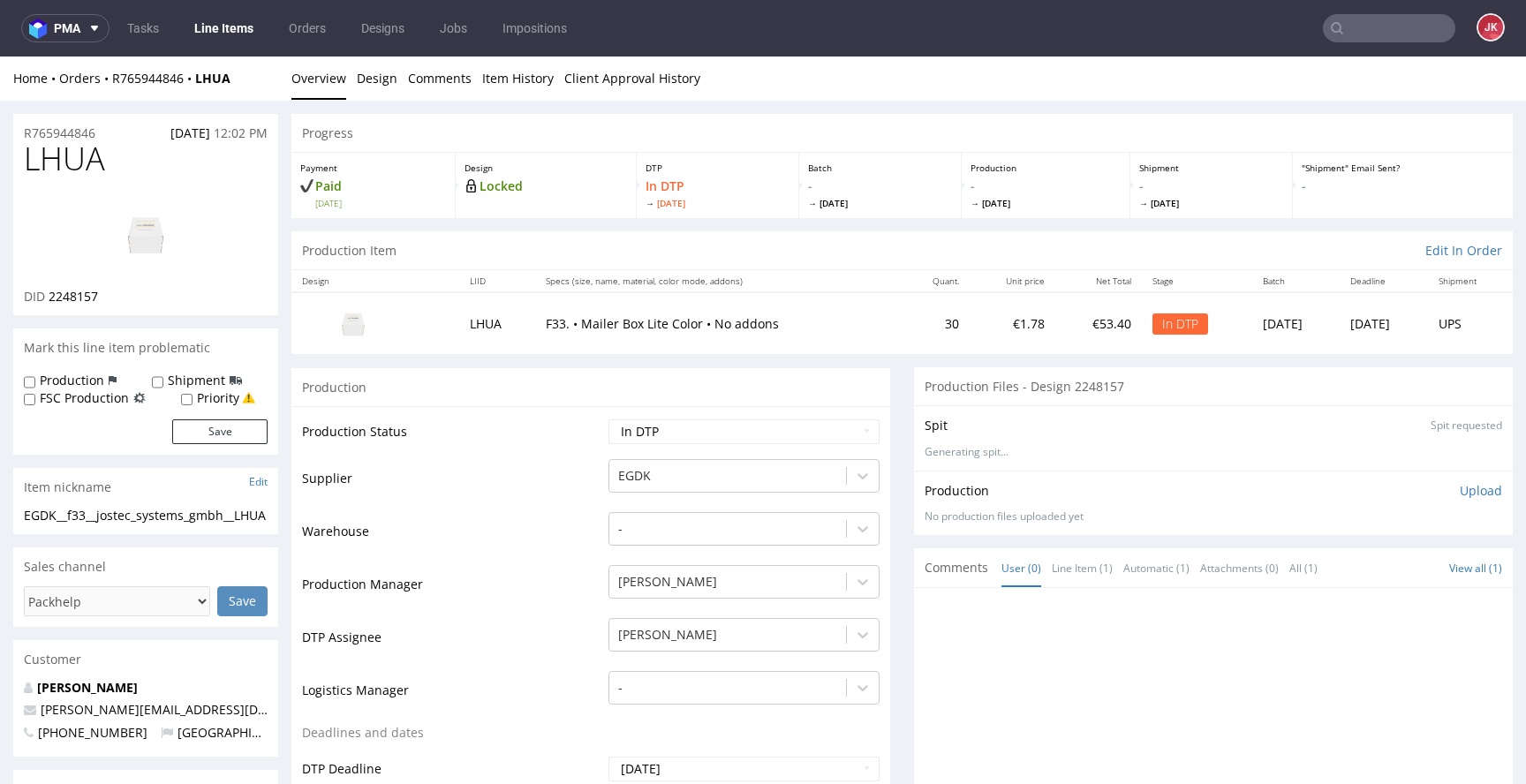
click at [68, 158] on span "LHUA" at bounding box center [64, 159] width 81 height 35
drag, startPoint x: 68, startPoint y: 158, endPoint x: 87, endPoint y: 165, distance: 20.2
click at [68, 157] on span "LHUA" at bounding box center [64, 159] width 81 height 35
copy span "LHUA"
click at [516, 581] on td "Production Manager" at bounding box center [454, 590] width 302 height 53
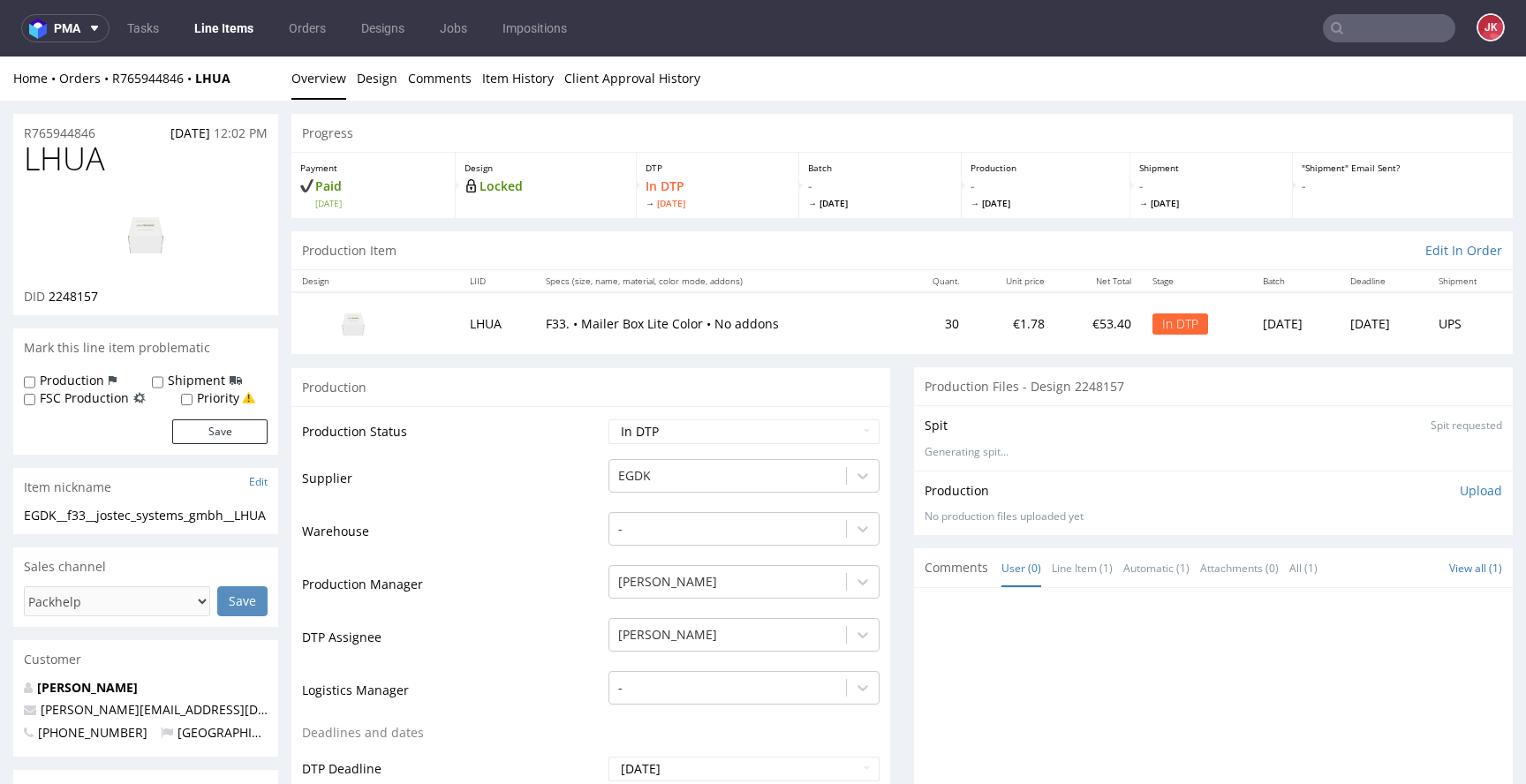
click at [542, 473] on td "Supplier" at bounding box center [454, 483] width 302 height 53
click at [124, 211] on img at bounding box center [145, 233] width 141 height 79
click at [445, 515] on td "Warehouse" at bounding box center [454, 537] width 302 height 53
drag, startPoint x: 50, startPoint y: 530, endPoint x: 19, endPoint y: 517, distance: 33.6
click at [19, 517] on div "EGDK__f33__jostec_systems_gmbh__LHUA EGDK__f33 __jostec_systems_gmbh__LHUA Upda…" at bounding box center [146, 521] width 265 height 28
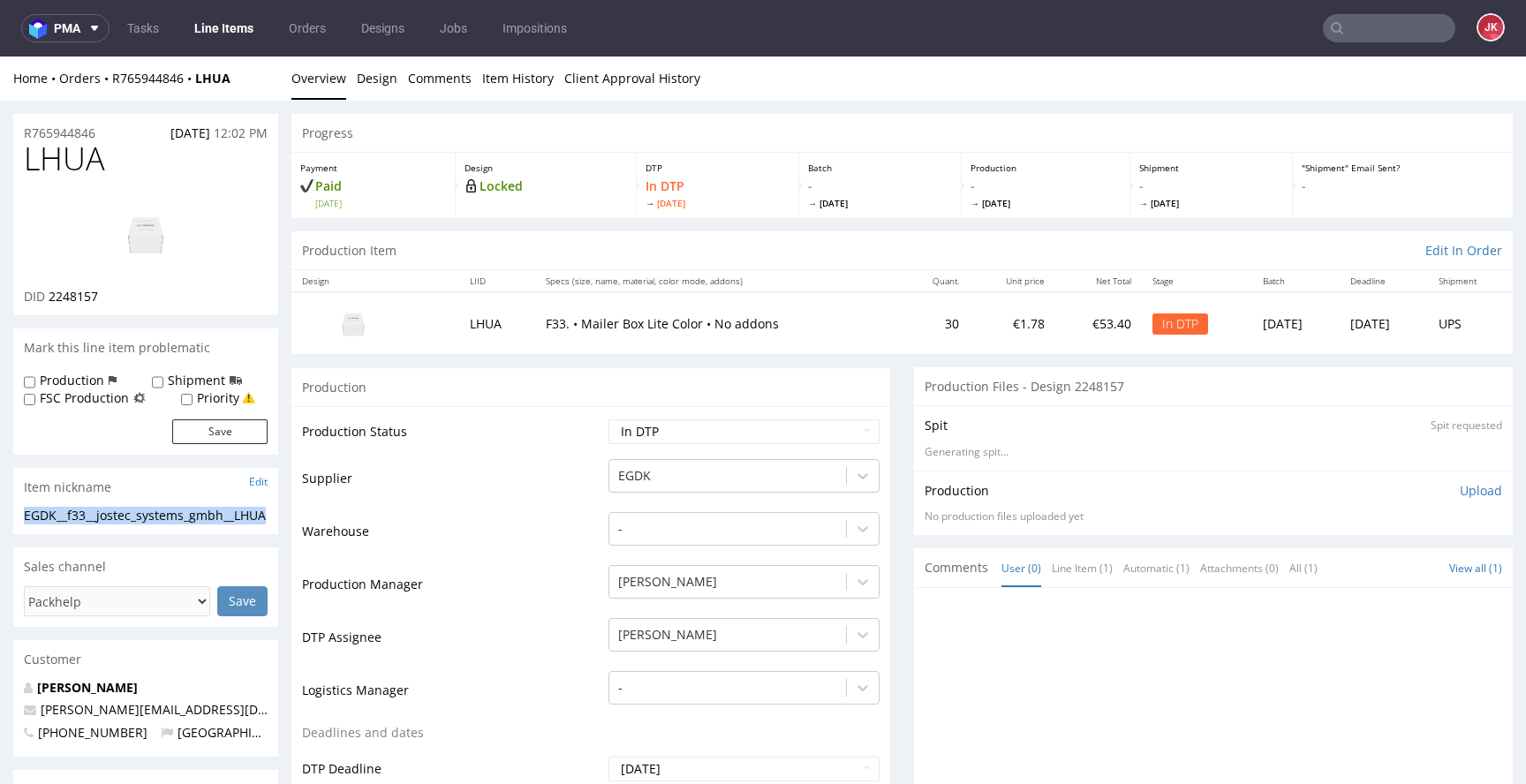
copy div "EGDK__f33__jostec_systems_gmbh__LHUA"
drag, startPoint x: 82, startPoint y: 129, endPoint x: 0, endPoint y: 131, distance: 82.0
copy p "R765944846"
drag, startPoint x: 56, startPoint y: 299, endPoint x: 152, endPoint y: 292, distance: 96.3
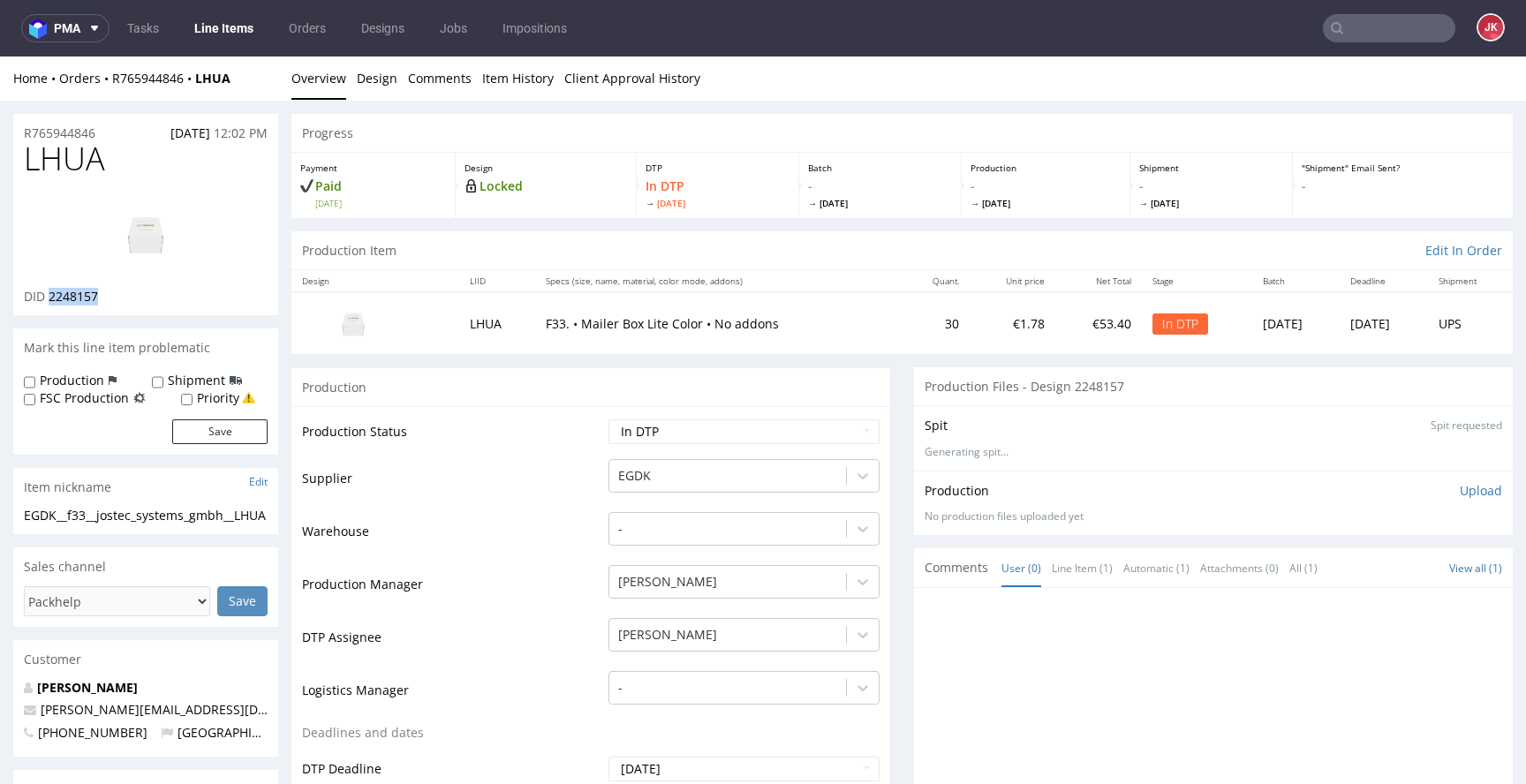
click at [152, 292] on div "DID 2248157" at bounding box center [146, 296] width 244 height 18
copy span "2248157"
click at [1460, 487] on p "Upload" at bounding box center [1480, 491] width 42 height 18
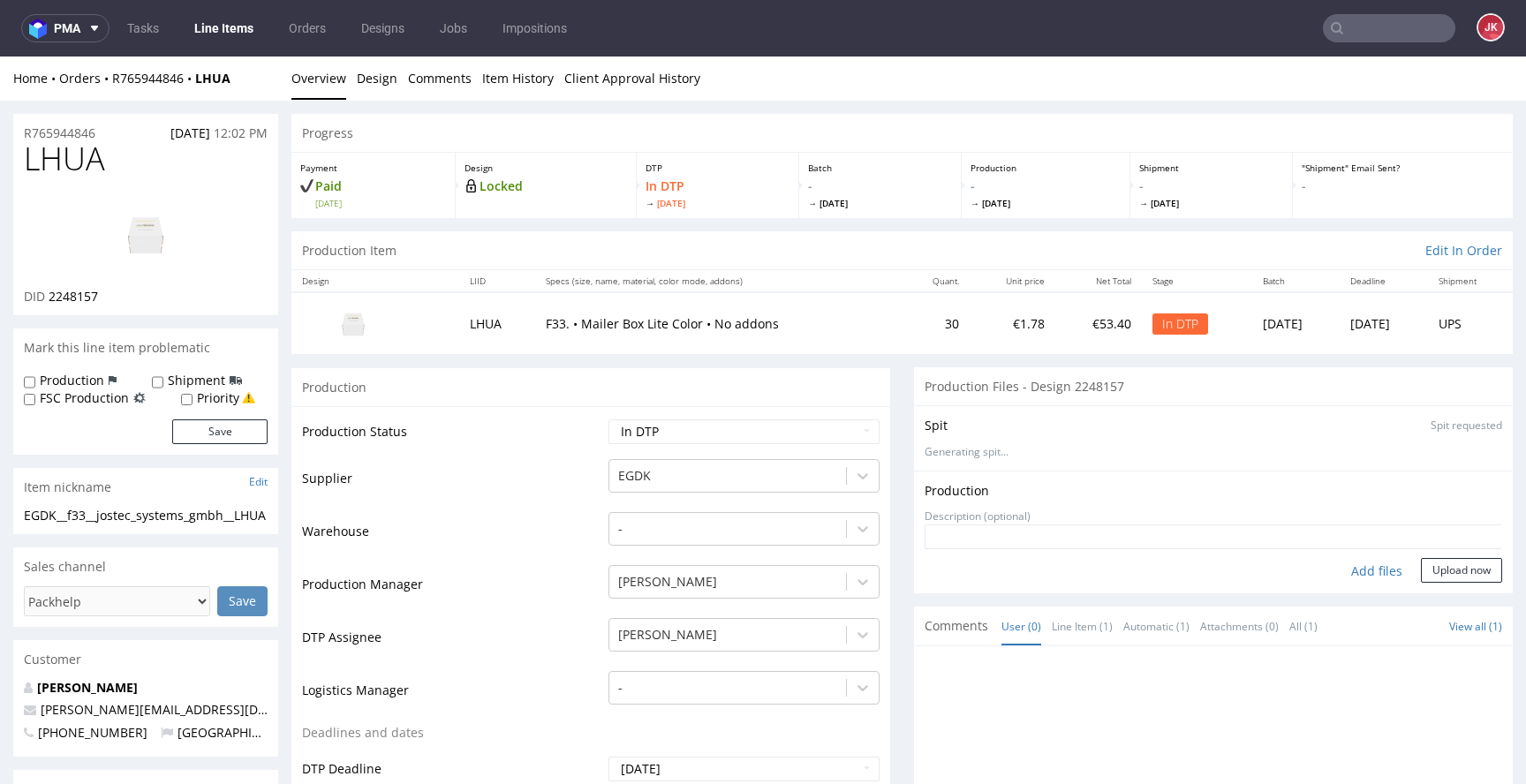
click at [1333, 577] on div "Add files" at bounding box center [1377, 571] width 89 height 26
type input "C:\fakepath\EGDK__f33__jostec_systems_gmbh__LHUA__d2248157__oR765944846__1__out…"
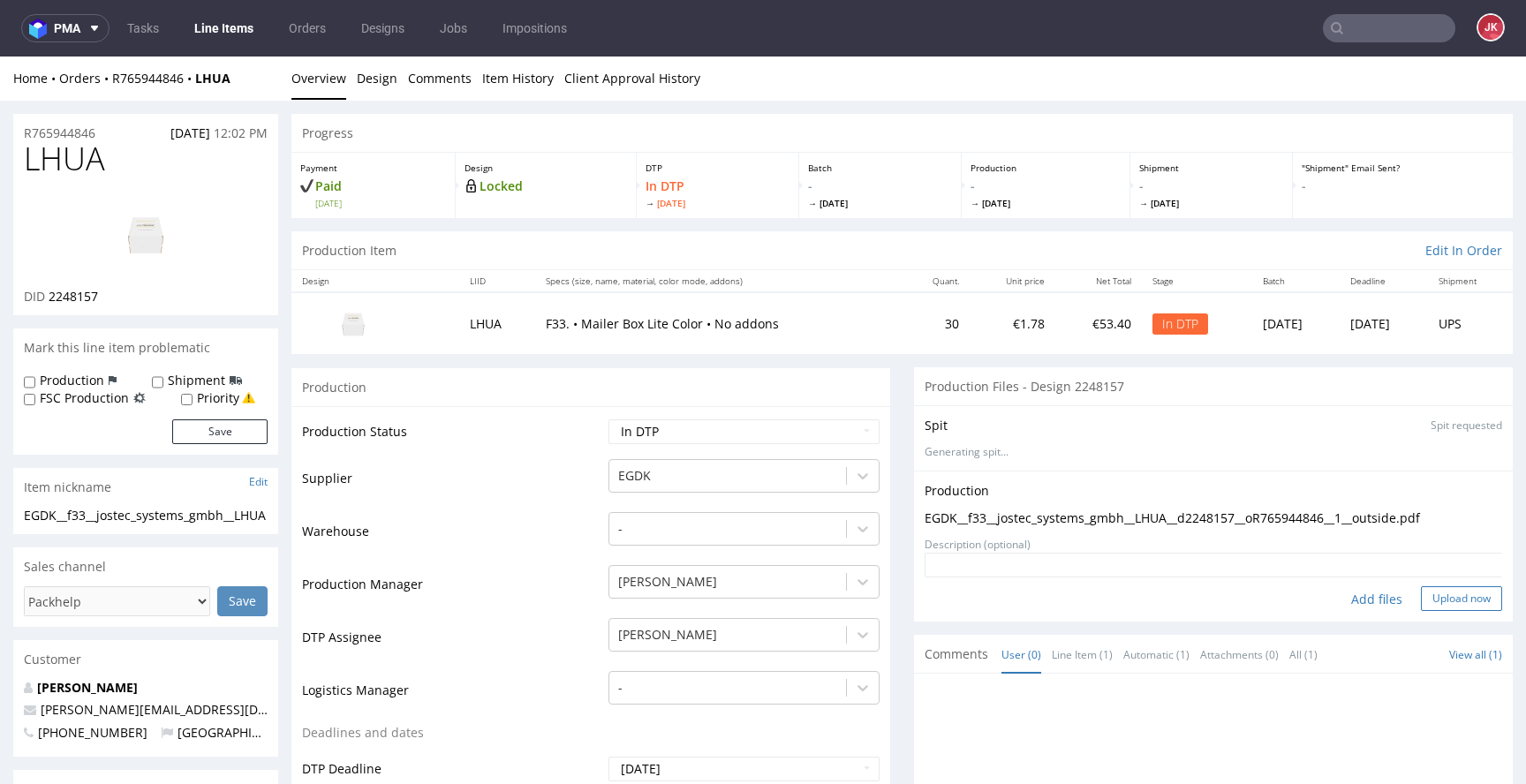
click at [1421, 596] on button "Upload now" at bounding box center [1461, 598] width 81 height 24
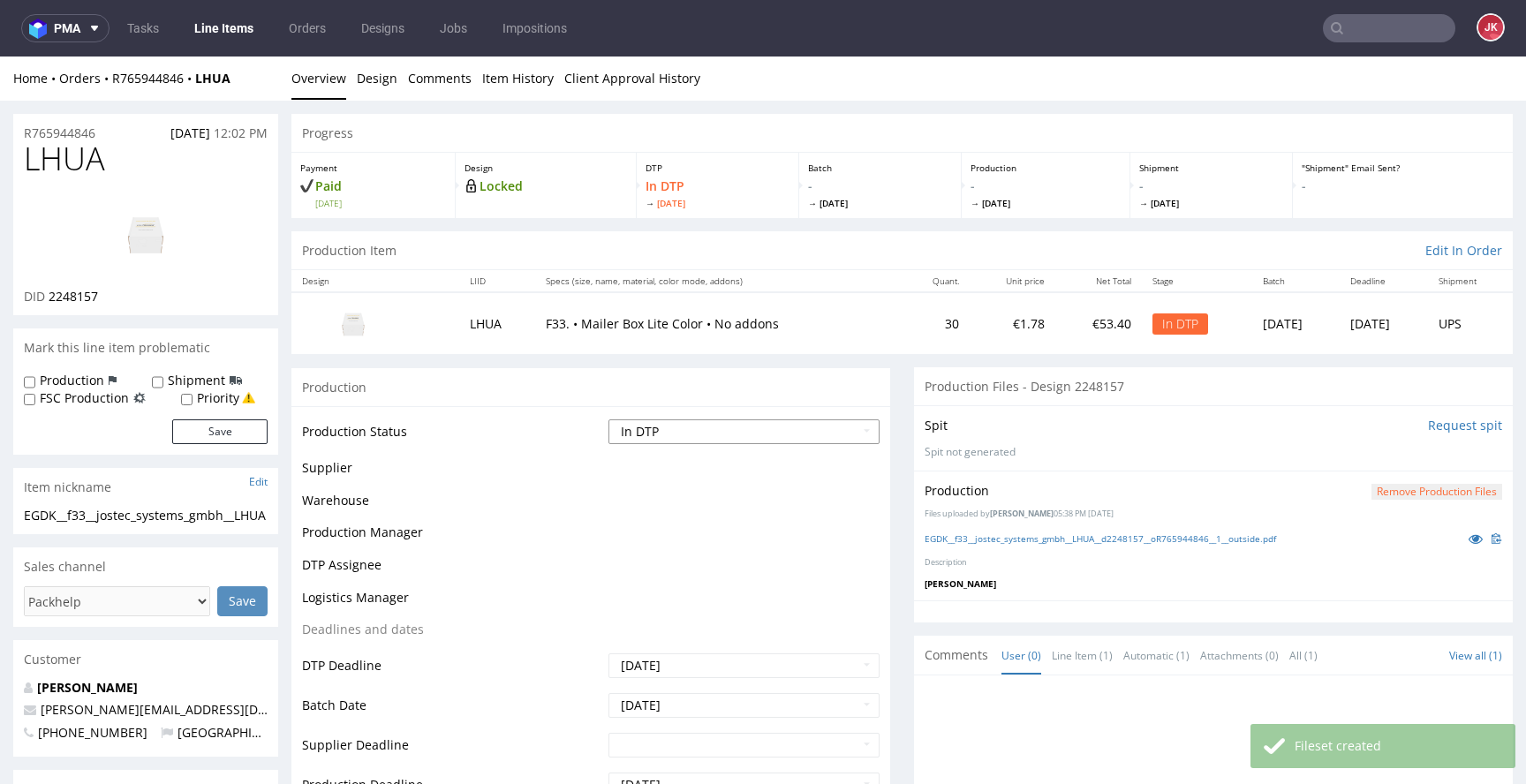
click at [754, 431] on select "Waiting for Artwork Waiting for Diecut Waiting for Mockup Waiting for DTP Waiti…" at bounding box center [744, 431] width 271 height 24
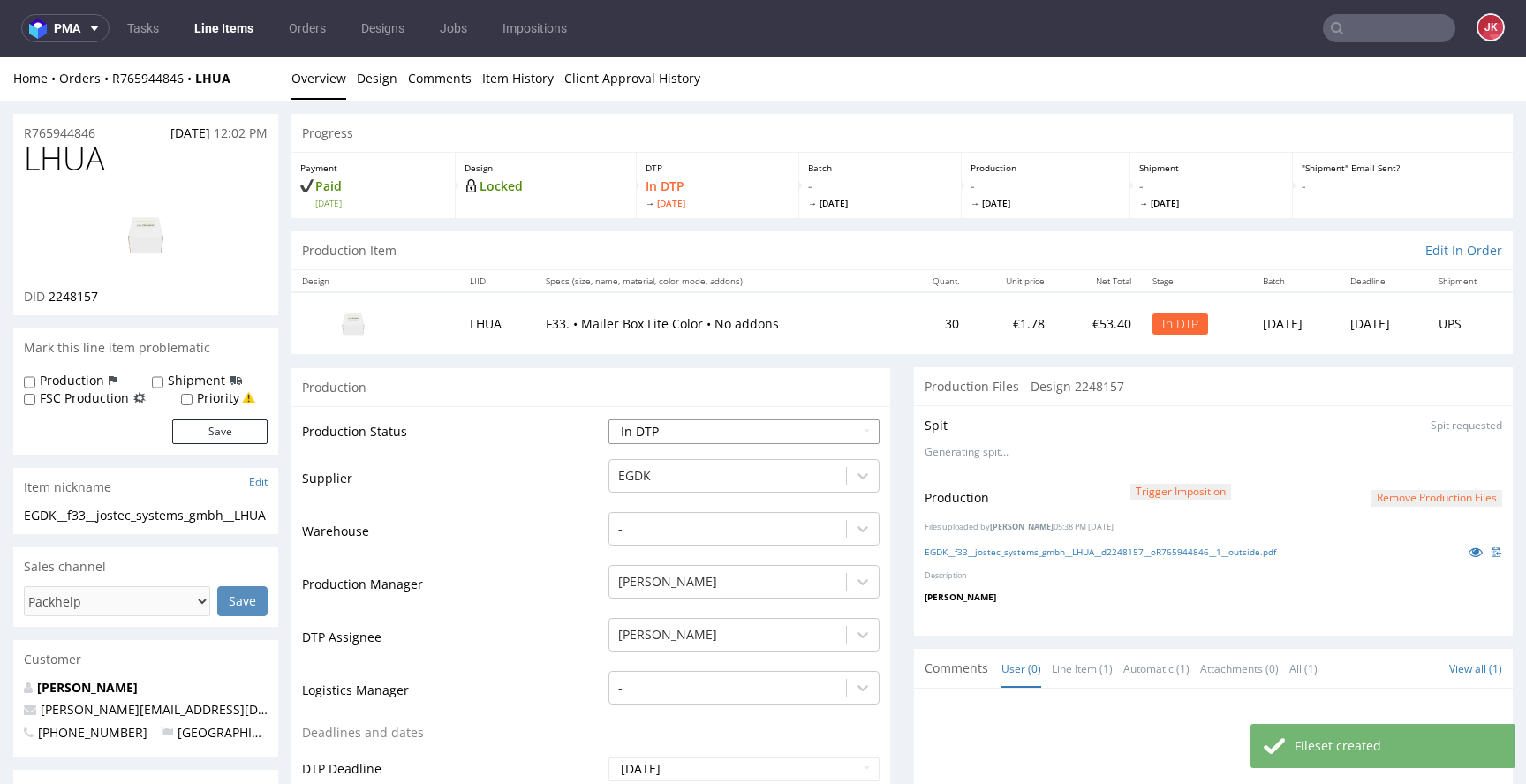
select select "dtp_production_ready"
click at [609, 419] on select "Waiting for Artwork Waiting for Diecut Waiting for Mockup Waiting for DTP Waiti…" at bounding box center [744, 431] width 271 height 24
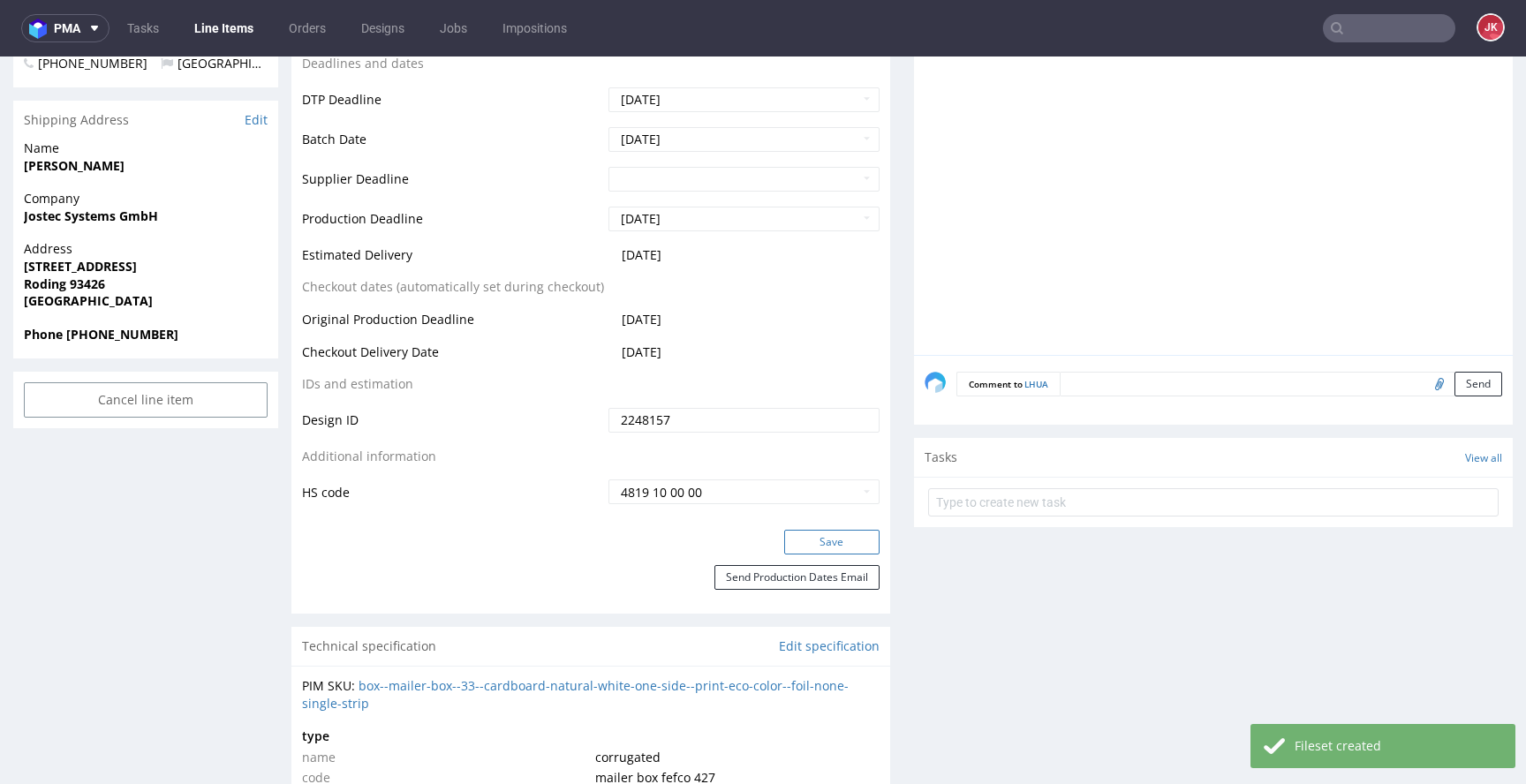
scroll to position [671, 0]
click at [816, 546] on button "Save" at bounding box center [832, 540] width 95 height 24
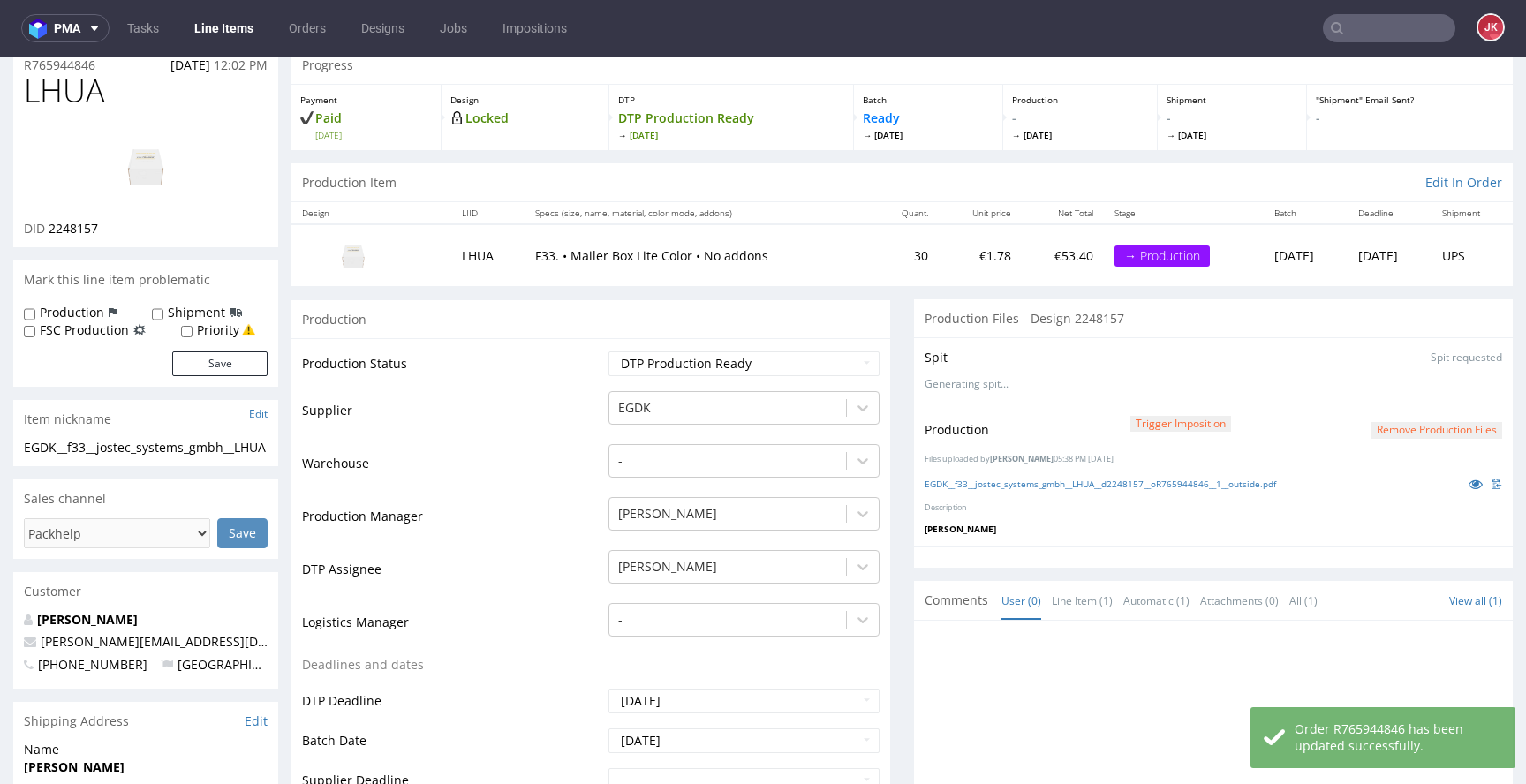
scroll to position [0, 0]
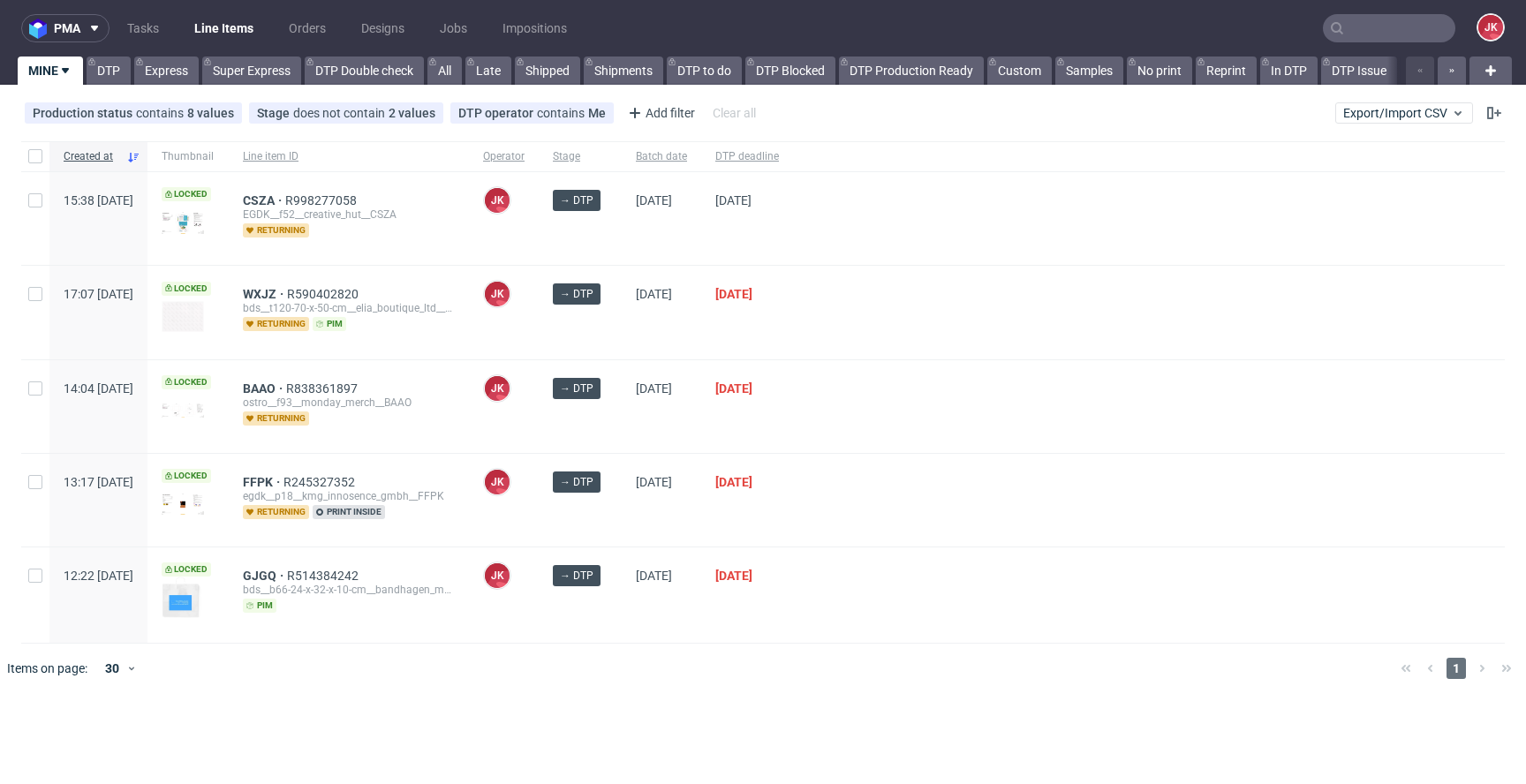
click at [539, 427] on div "[PERSON_NAME] [PERSON_NAME]" at bounding box center [503, 406] width 70 height 92
click at [287, 296] on span "WXJZ" at bounding box center [264, 294] width 44 height 14
click at [469, 259] on div "CSZA R998277058 EGDK__f52__creative_hut__CSZA returning" at bounding box center [348, 218] width 240 height 92
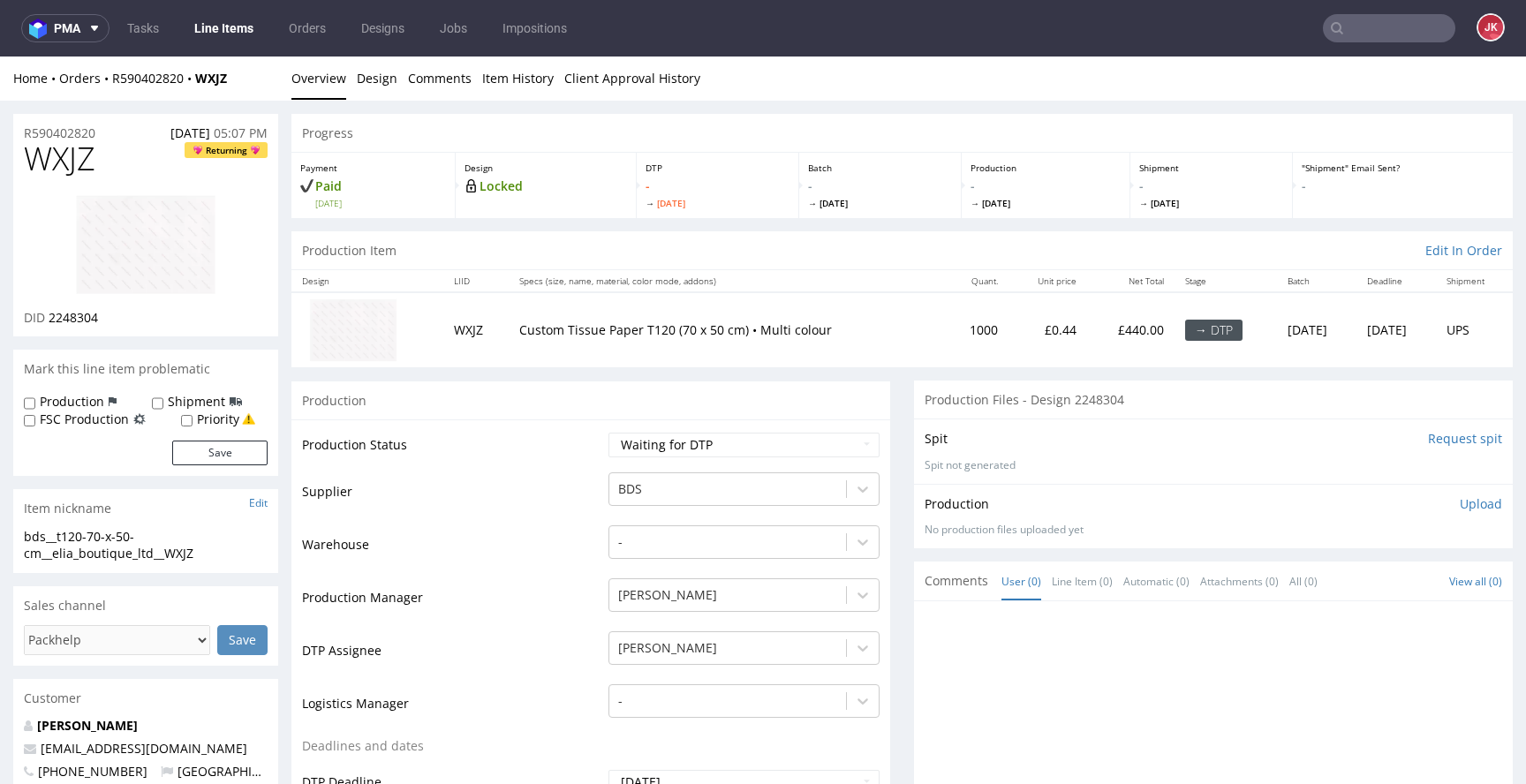
click at [385, 74] on link "Design" at bounding box center [377, 78] width 41 height 43
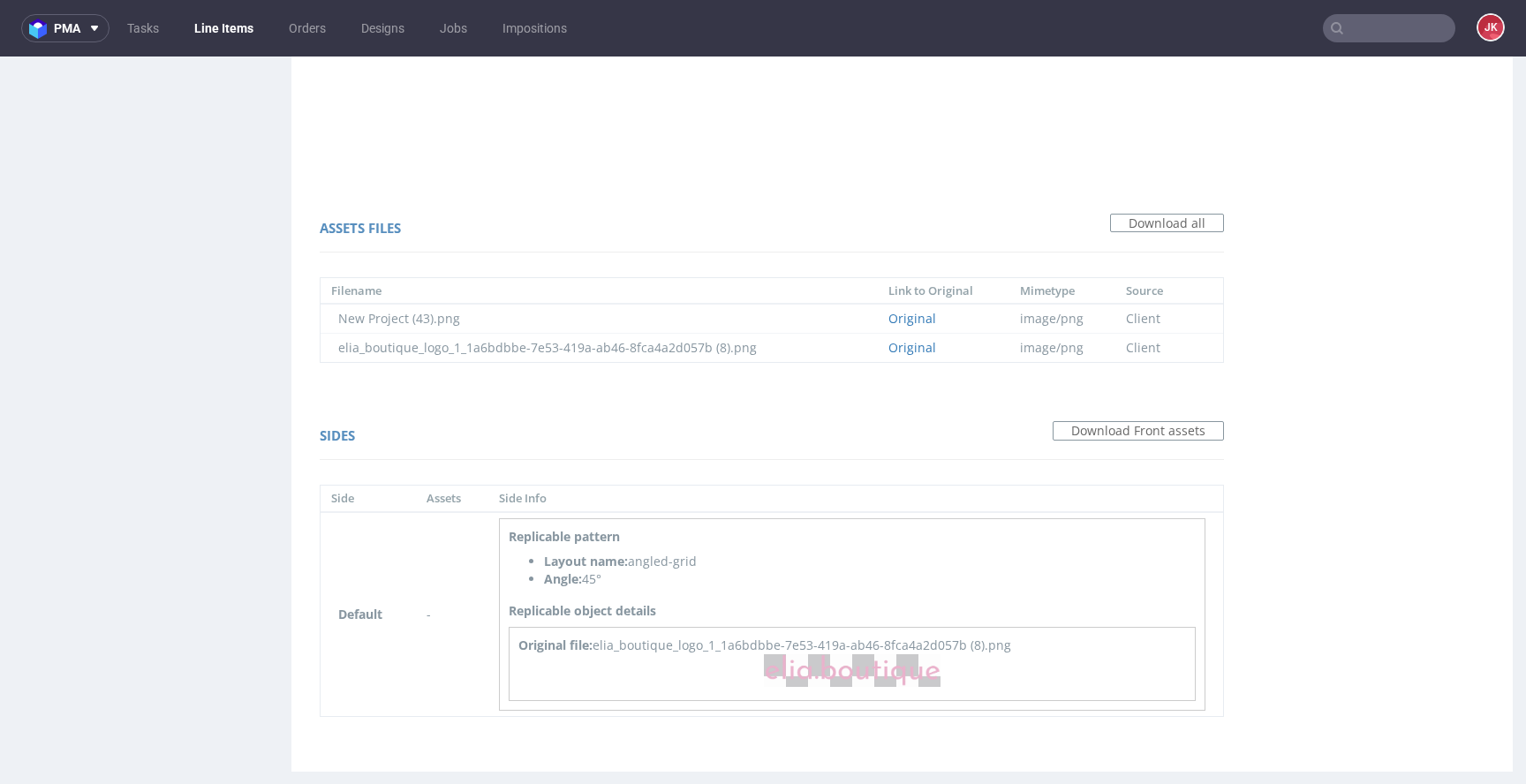
scroll to position [1120, 0]
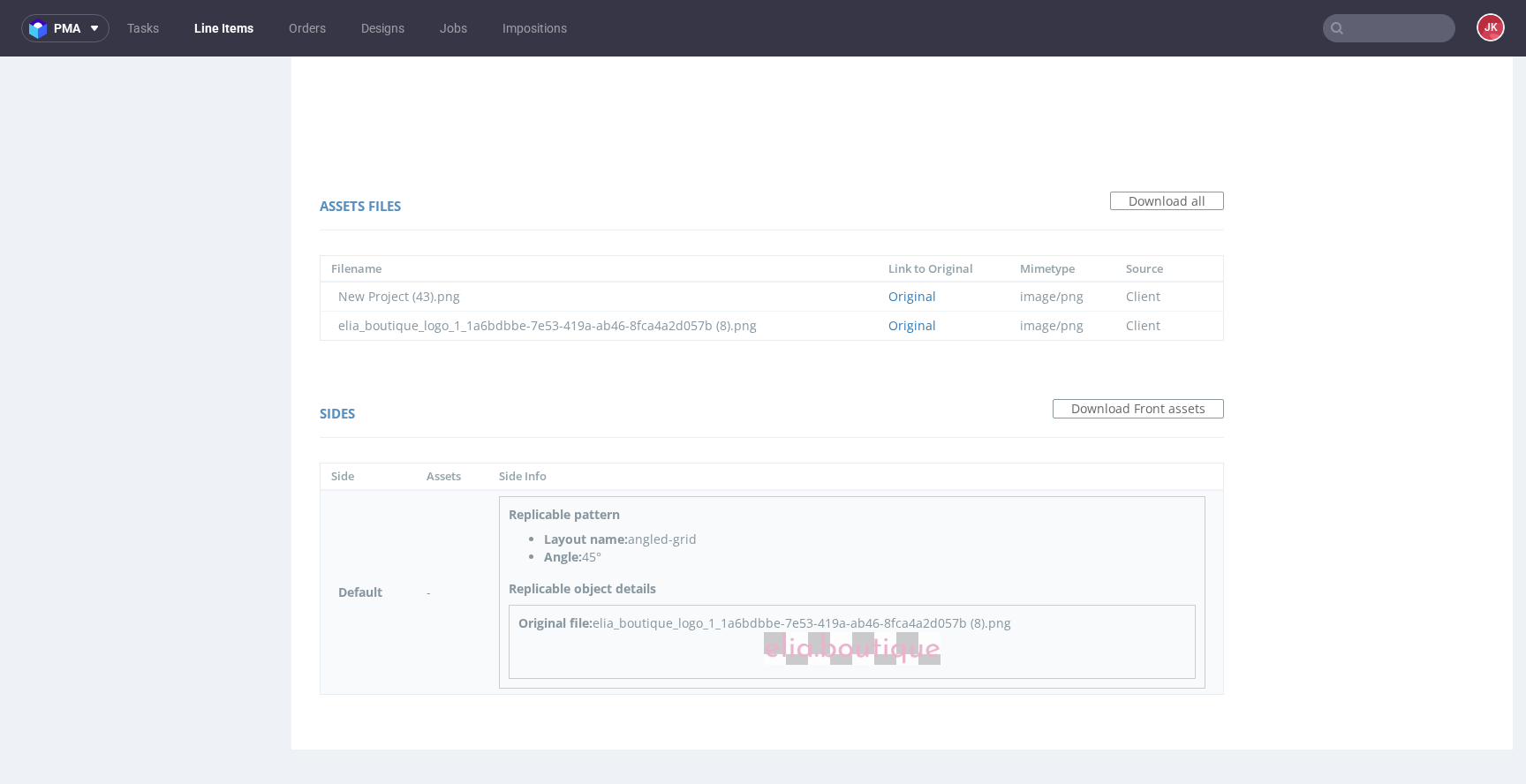
click at [846, 644] on img at bounding box center [851, 648] width 176 height 33
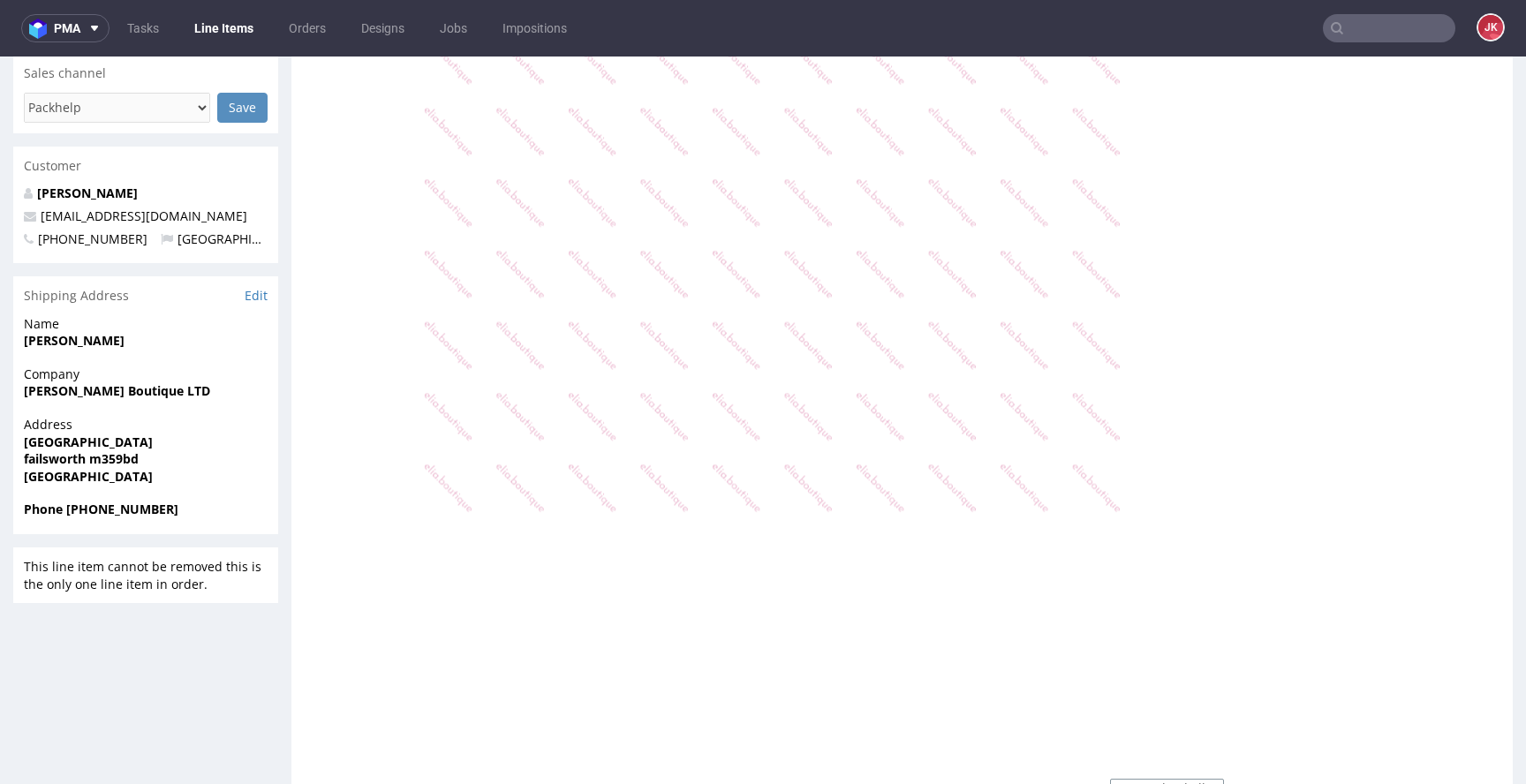
scroll to position [0, 0]
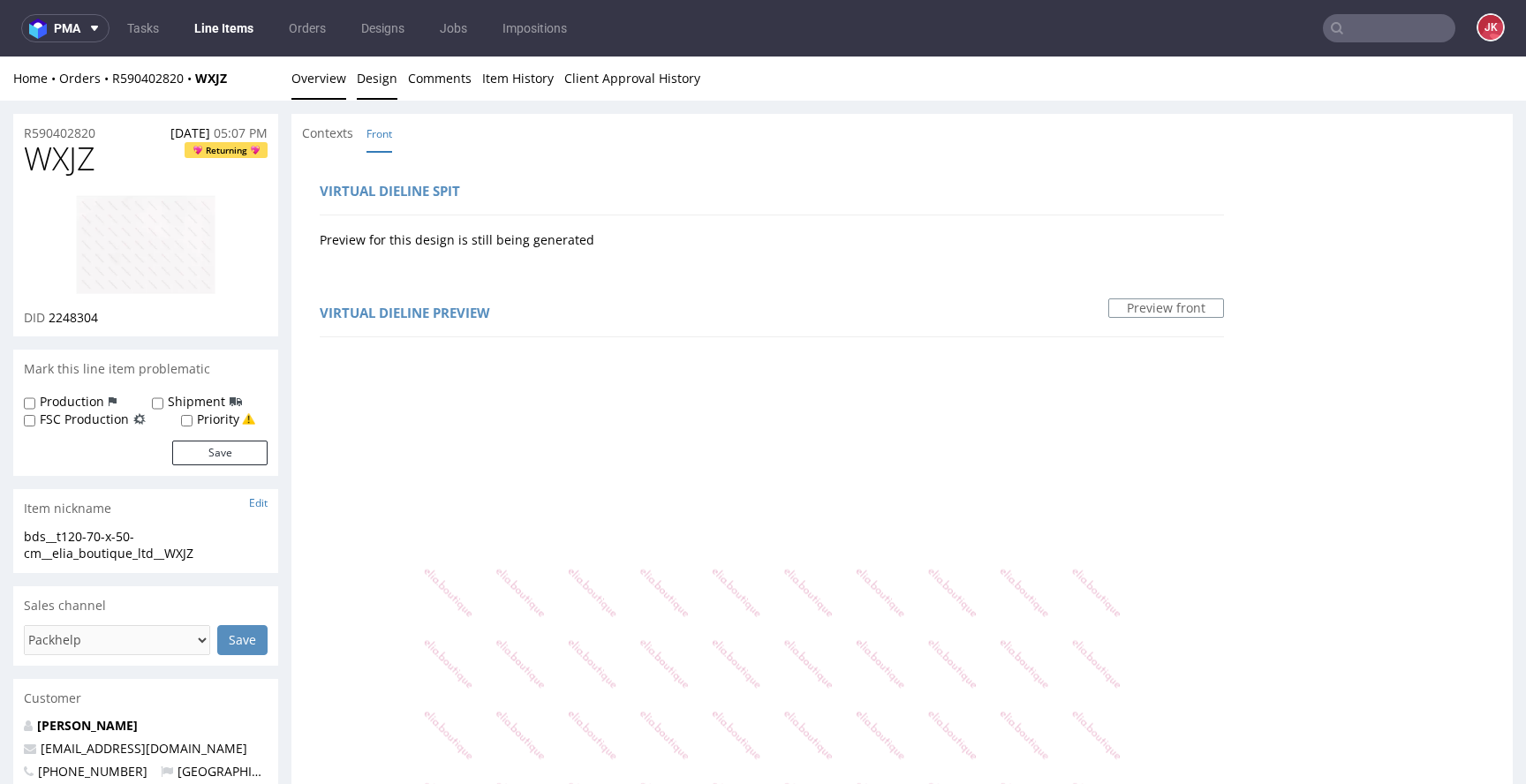
click at [332, 80] on link "Overview" at bounding box center [318, 78] width 55 height 43
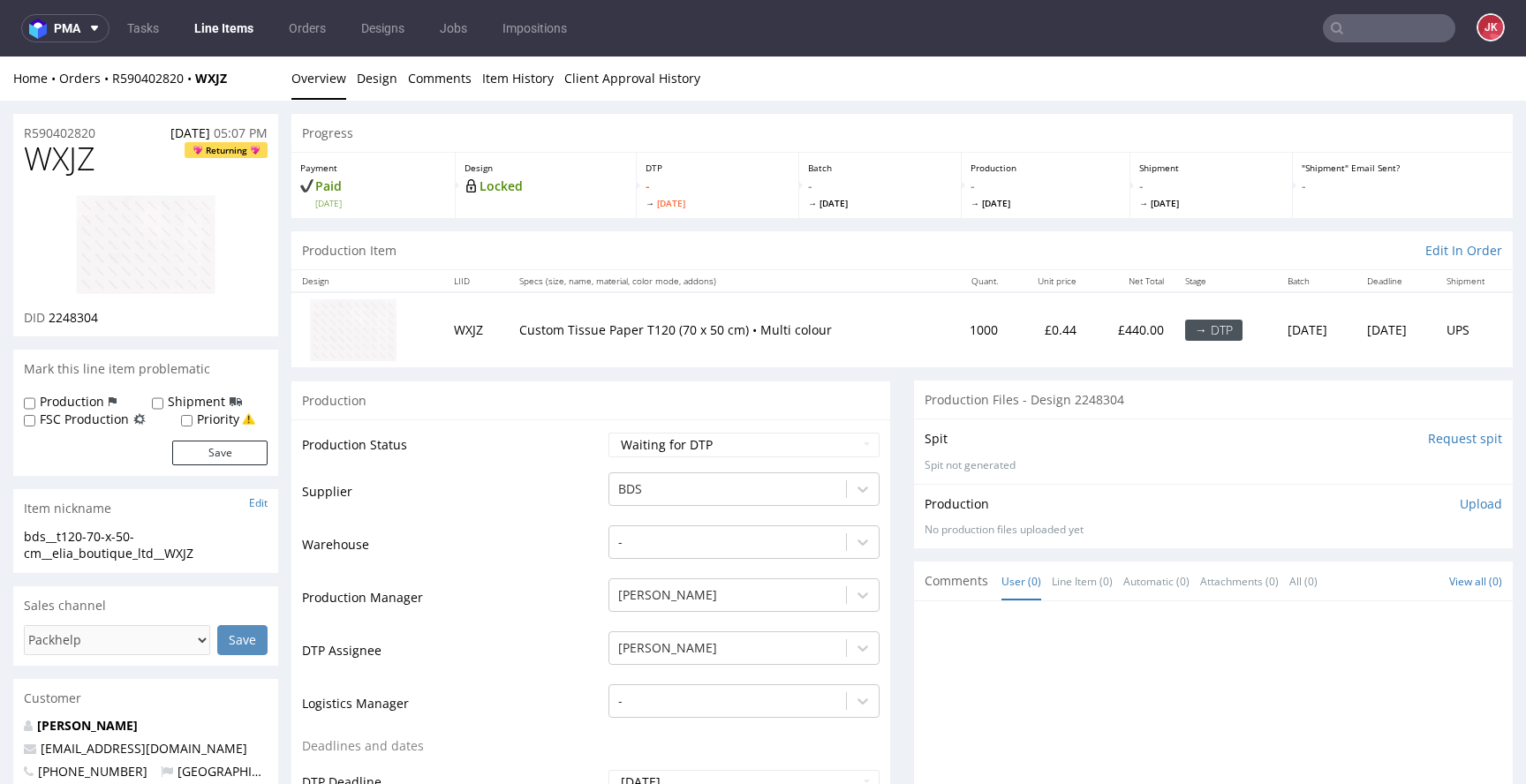
click at [119, 245] on img at bounding box center [145, 245] width 141 height 101
click at [722, 435] on select "Waiting for Artwork Waiting for Diecut Waiting for Mockup Waiting for DTP Waiti…" at bounding box center [744, 445] width 271 height 24
select select "dtp_in_process"
click at [609, 433] on select "Waiting for Artwork Waiting for Diecut Waiting for Mockup Waiting for DTP Waiti…" at bounding box center [744, 445] width 271 height 24
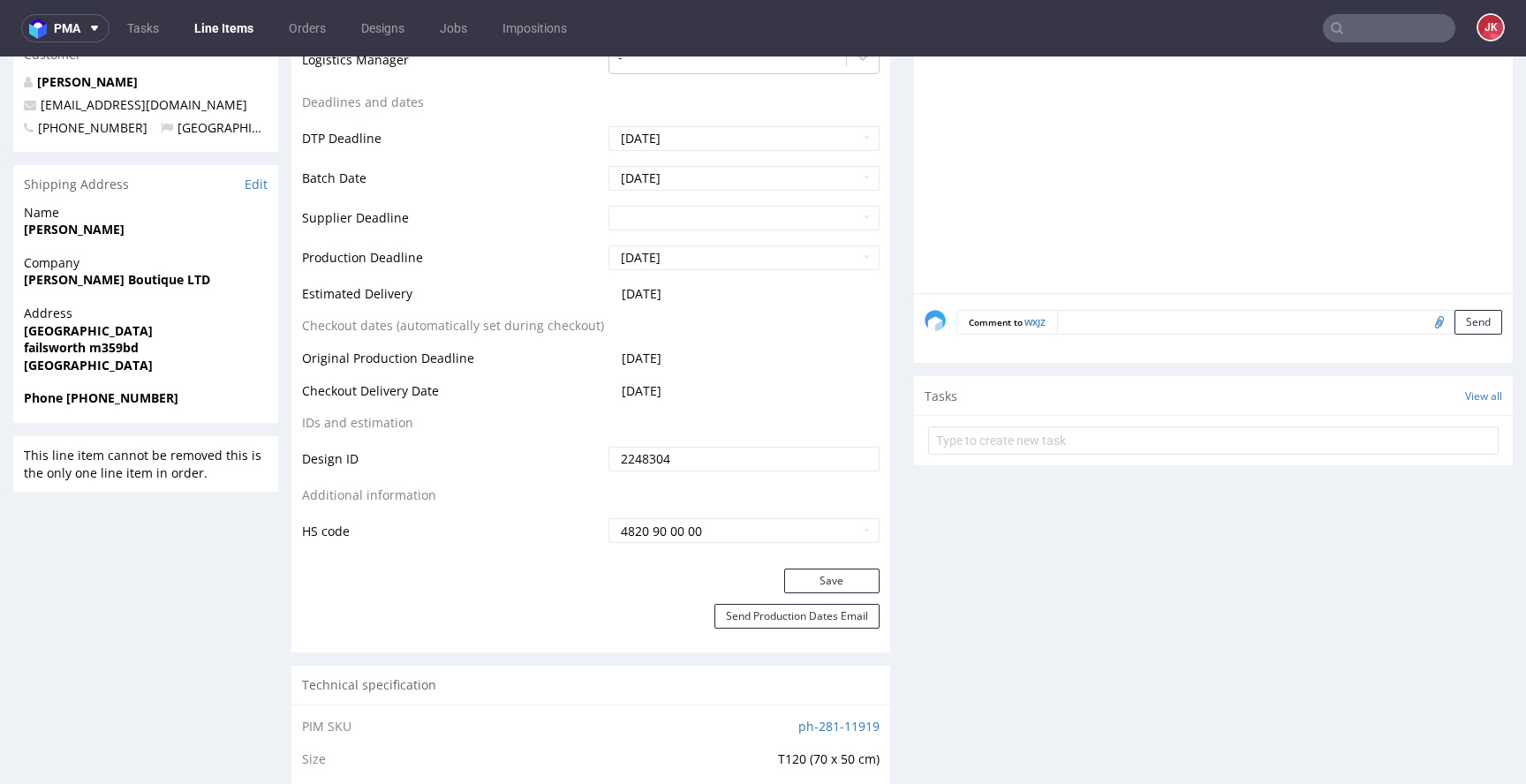
scroll to position [651, 0]
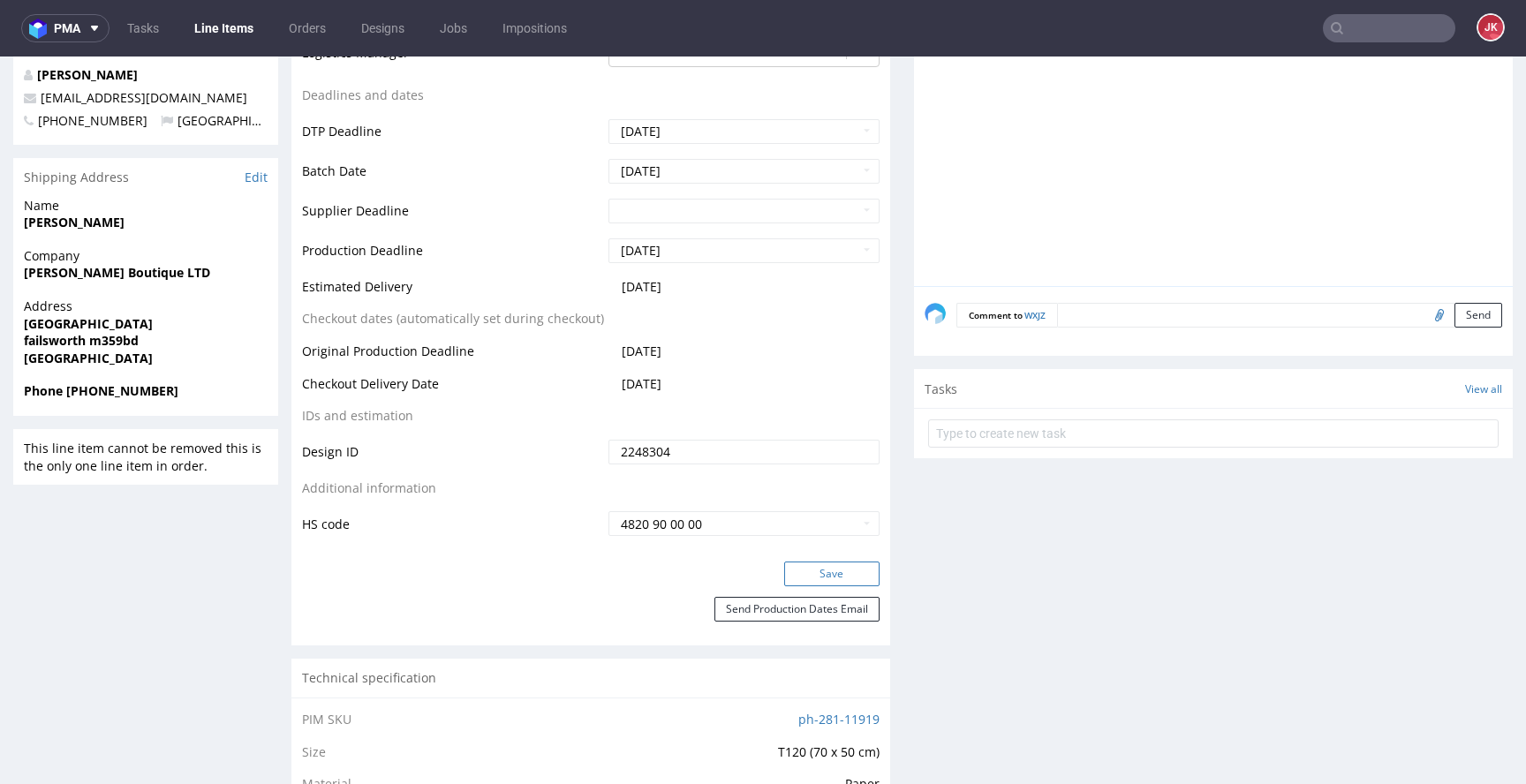
click at [828, 571] on button "Save" at bounding box center [832, 574] width 95 height 24
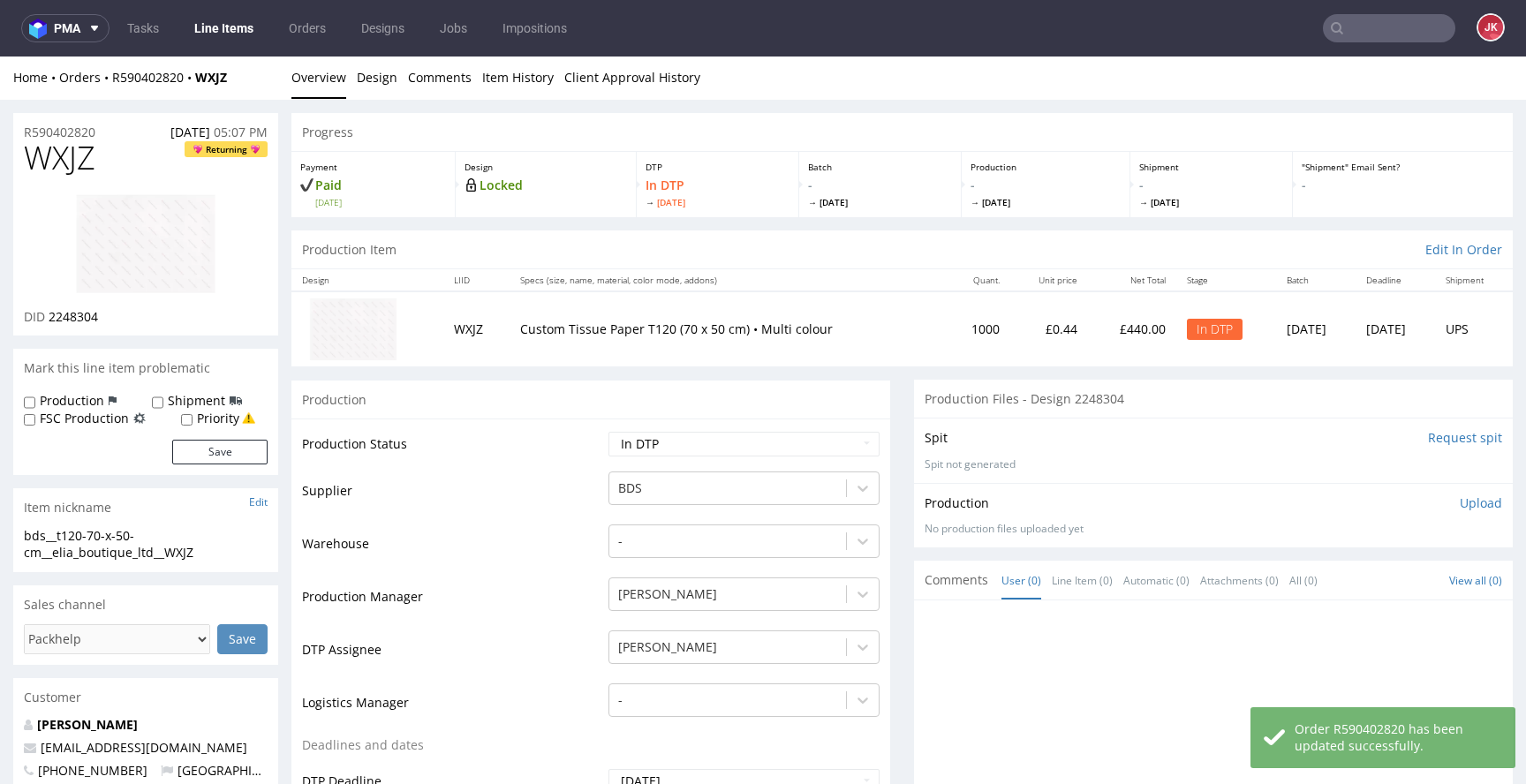
scroll to position [0, 0]
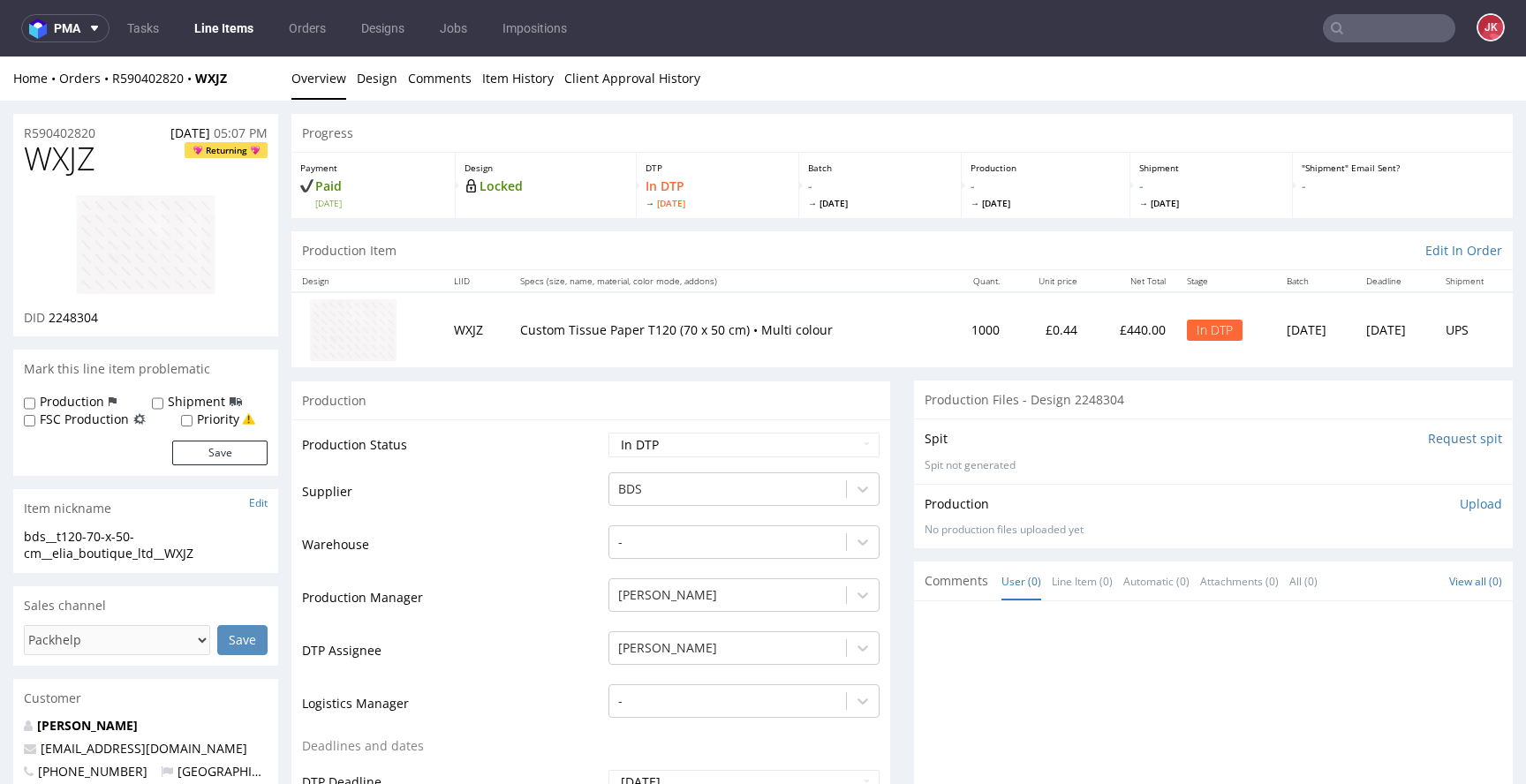
click at [69, 159] on span "WXJZ" at bounding box center [60, 159] width 72 height 35
copy span "WXJZ"
click at [383, 81] on link "Design" at bounding box center [377, 78] width 41 height 43
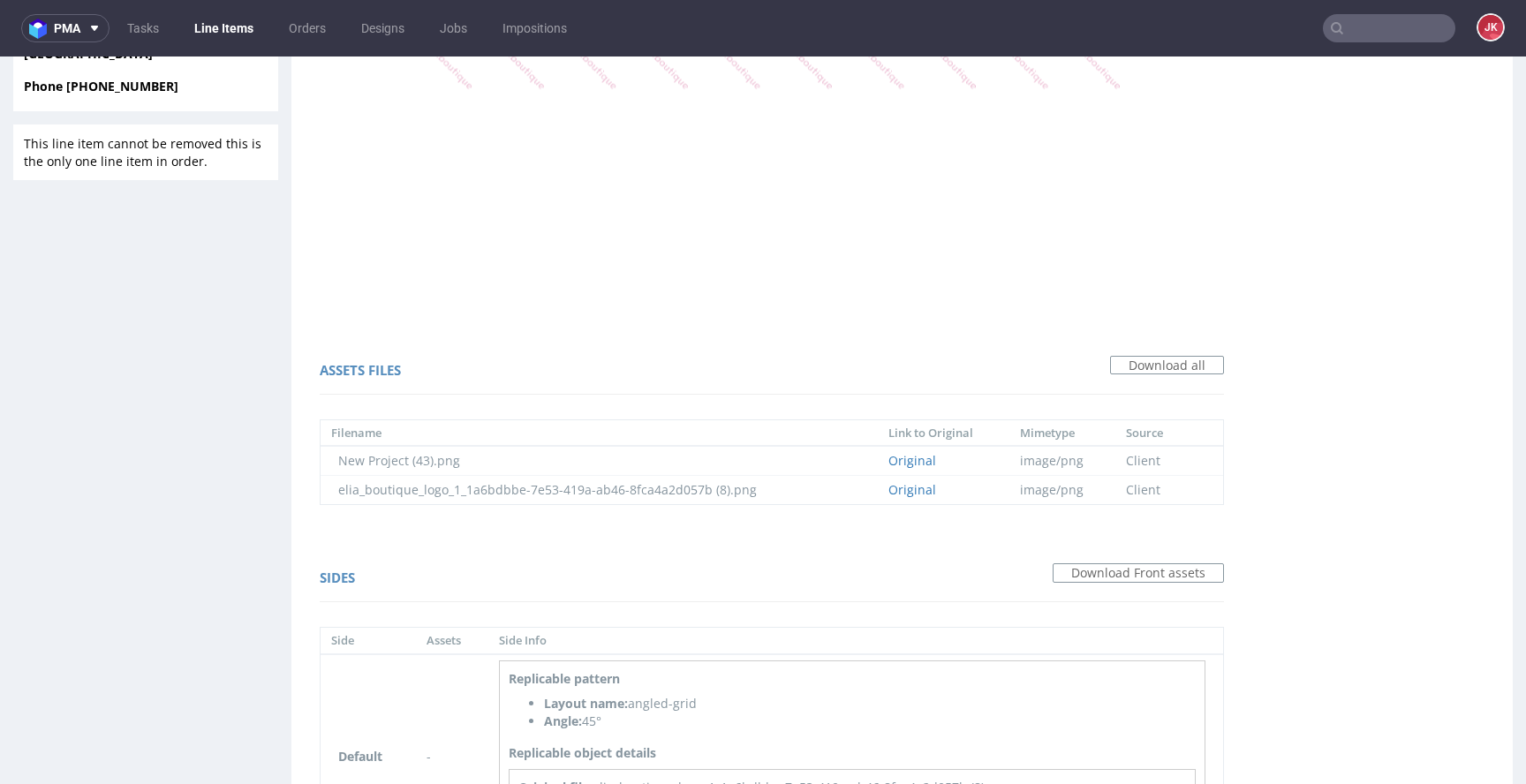
scroll to position [1063, 0]
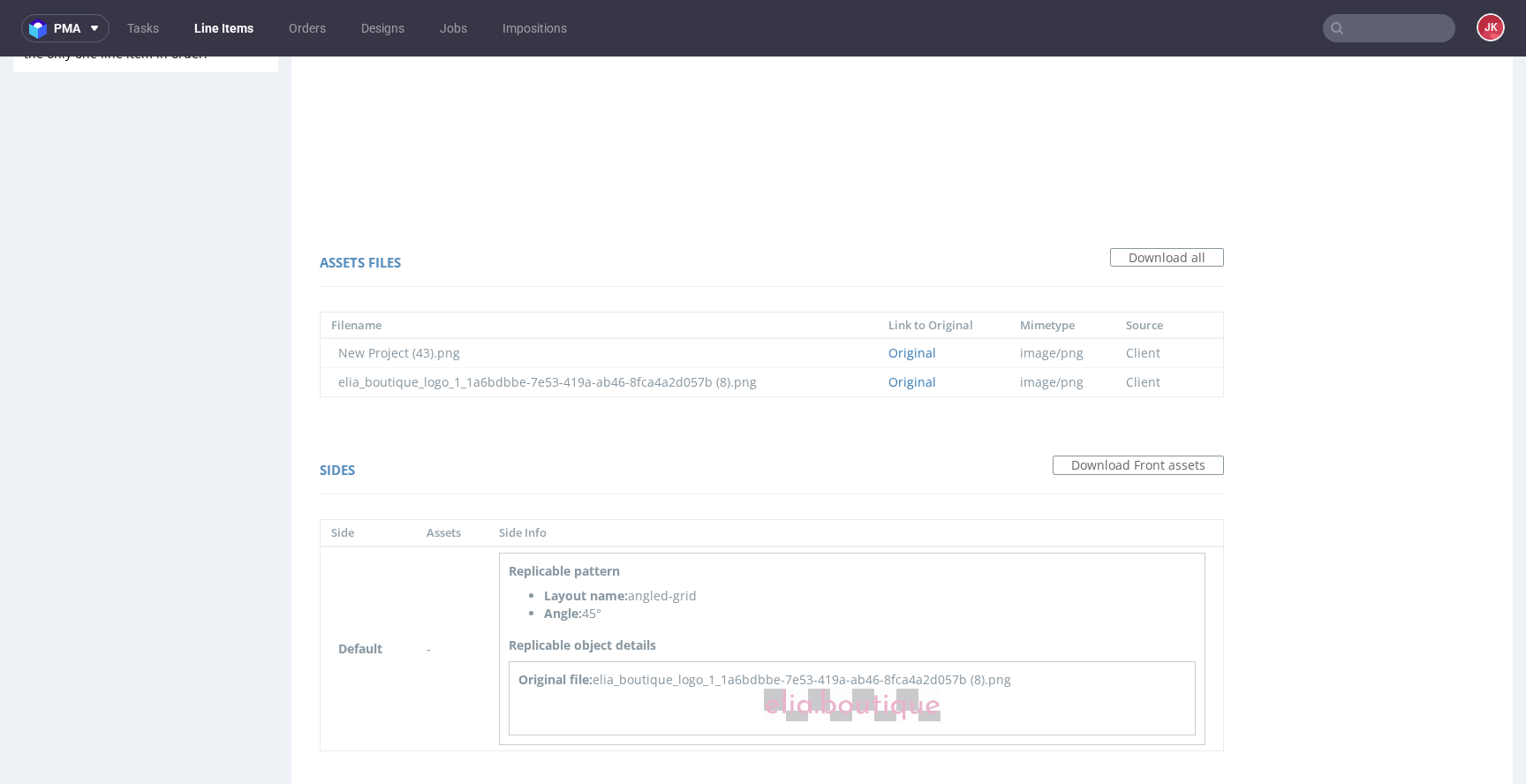
click at [302, 535] on div "Sides Download Front assets Side Assets Side Info Default - Replicable pattern …" at bounding box center [772, 608] width 940 height 332
click at [304, 539] on div "Sides Download Front assets Side Assets Side Info Default - Replicable pattern …" at bounding box center [772, 608] width 940 height 332
click at [308, 535] on div "Sides Download Front assets Side Assets Side Info Default - Replicable pattern …" at bounding box center [772, 608] width 940 height 332
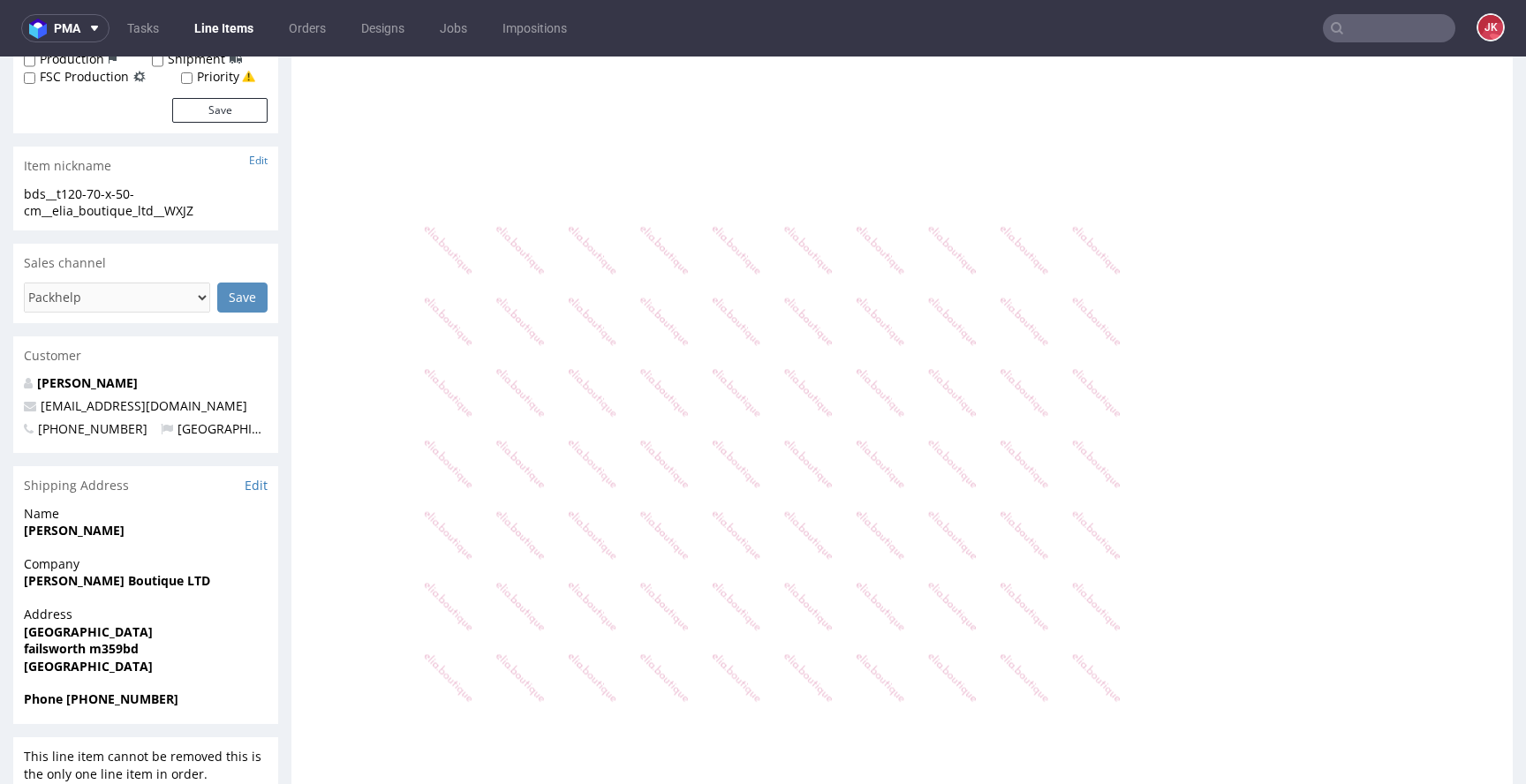
scroll to position [0, 0]
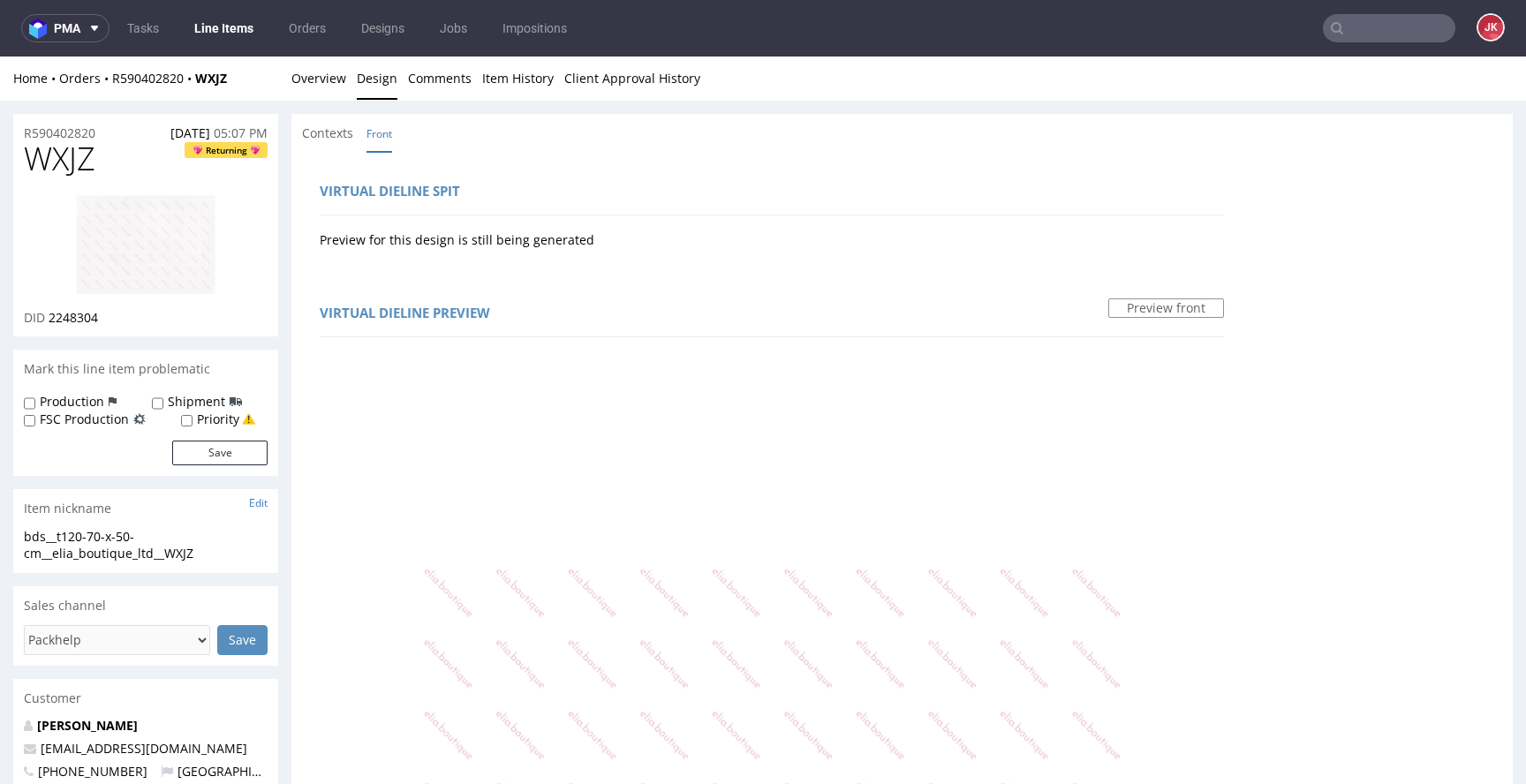
drag, startPoint x: 462, startPoint y: 135, endPoint x: 358, endPoint y: 116, distance: 105.7
click at [462, 135] on div "Contexts Front" at bounding box center [902, 133] width 1222 height 39
click at [326, 90] on link "Overview" at bounding box center [318, 78] width 55 height 43
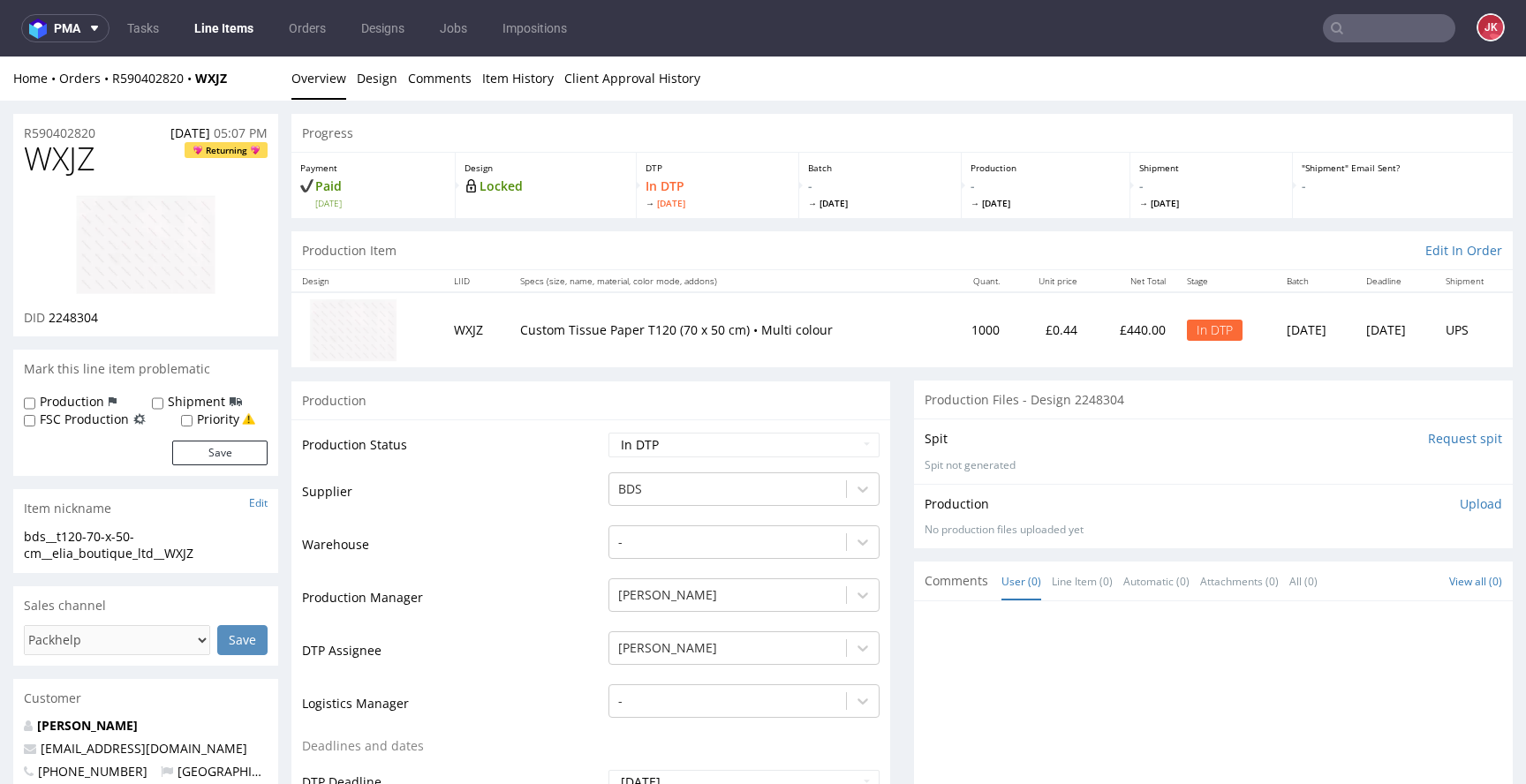
click at [124, 238] on img at bounding box center [145, 245] width 141 height 101
click at [552, 557] on td "Warehouse" at bounding box center [454, 550] width 302 height 53
click at [583, 501] on td "Supplier" at bounding box center [454, 497] width 302 height 53
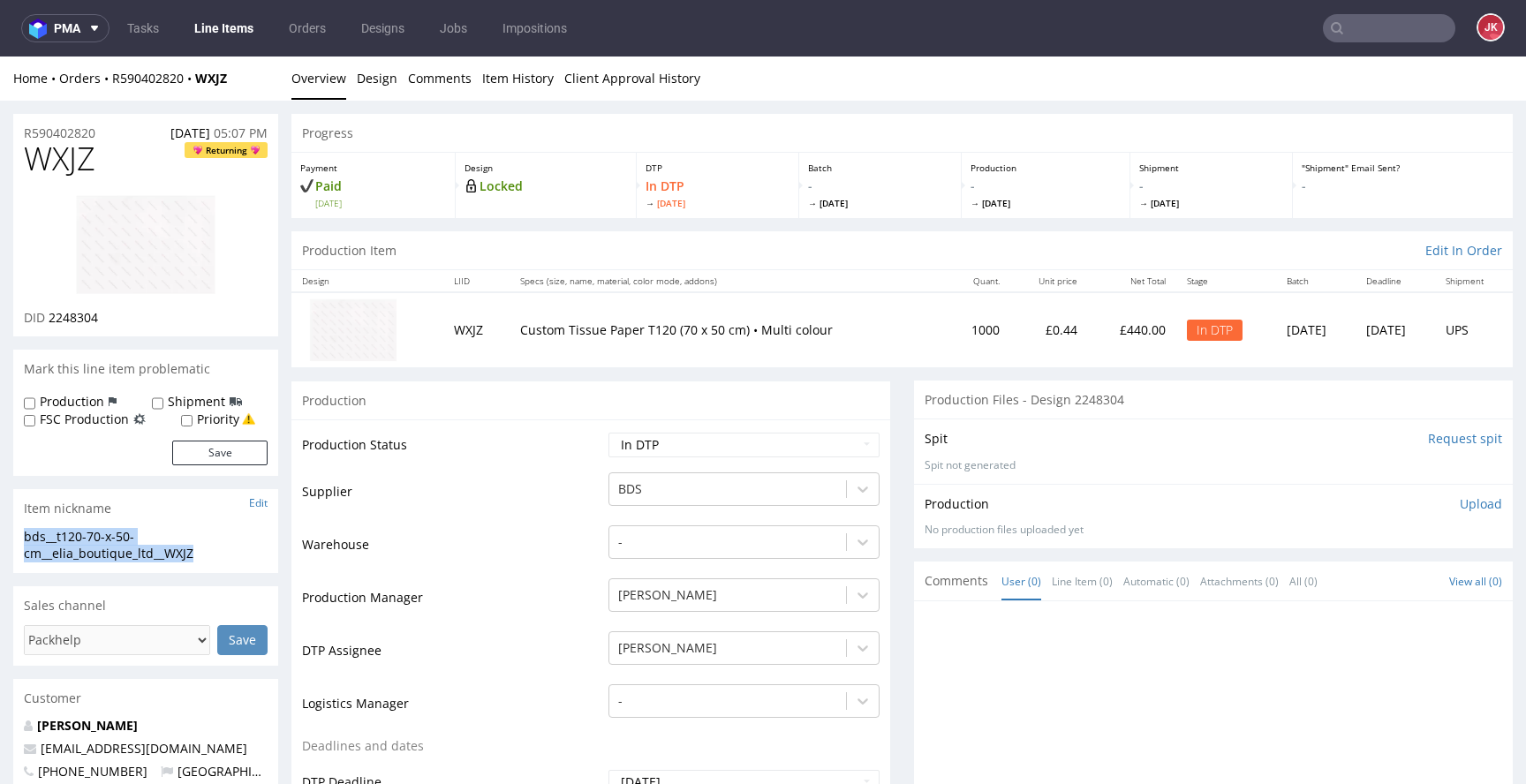
drag, startPoint x: 222, startPoint y: 551, endPoint x: 0, endPoint y: 531, distance: 222.9
copy div "bds__t120-70-x-50-cm__elia_boutique_ltd__WXJZ"
drag, startPoint x: 19, startPoint y: 134, endPoint x: 4, endPoint y: 134, distance: 15.0
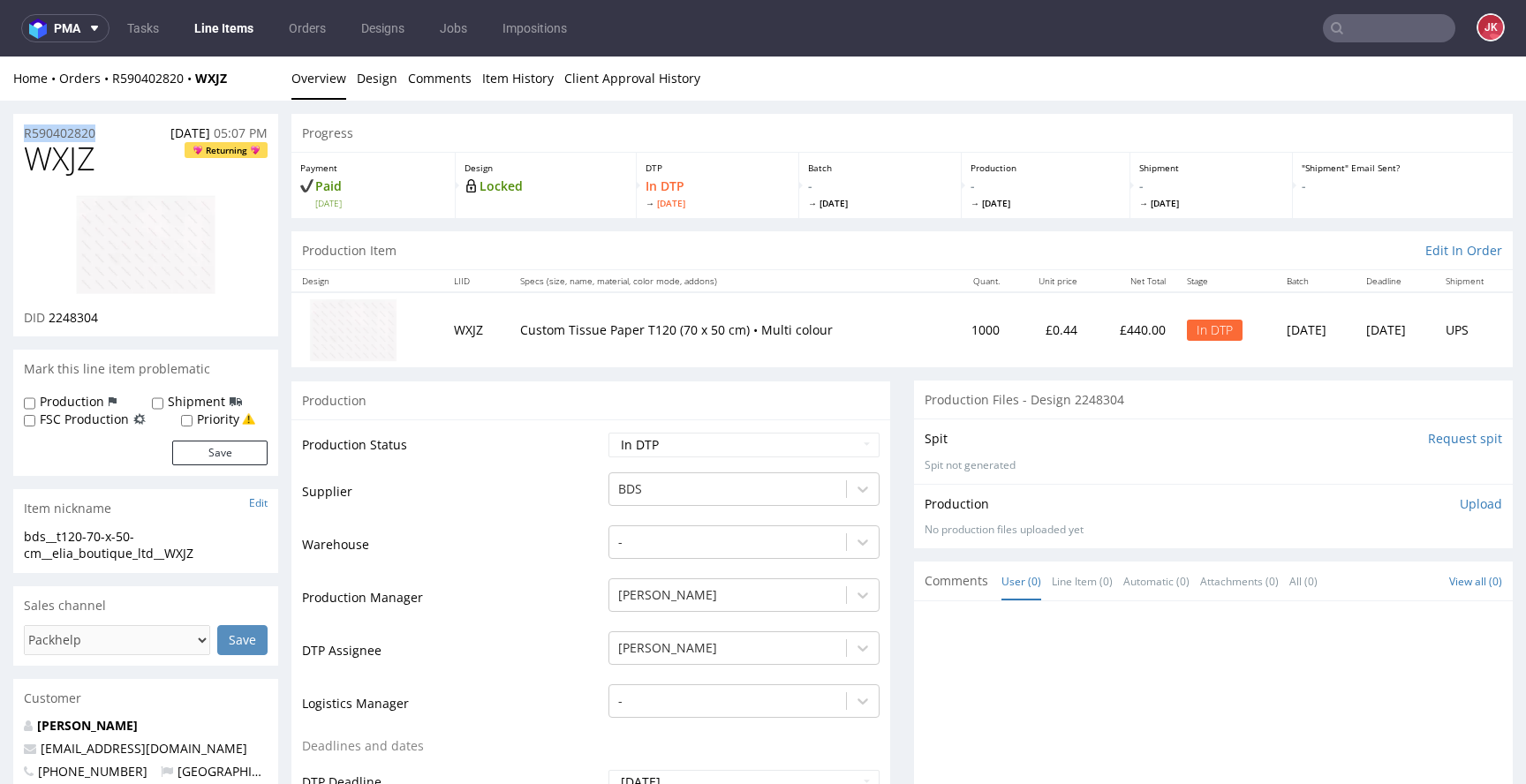
copy p "R590402820"
click at [49, 320] on span "2248304" at bounding box center [73, 317] width 49 height 17
drag, startPoint x: 48, startPoint y: 320, endPoint x: 142, endPoint y: 316, distance: 94.1
click at [142, 316] on div "DID 2248304" at bounding box center [146, 317] width 244 height 18
copy div "2248304"
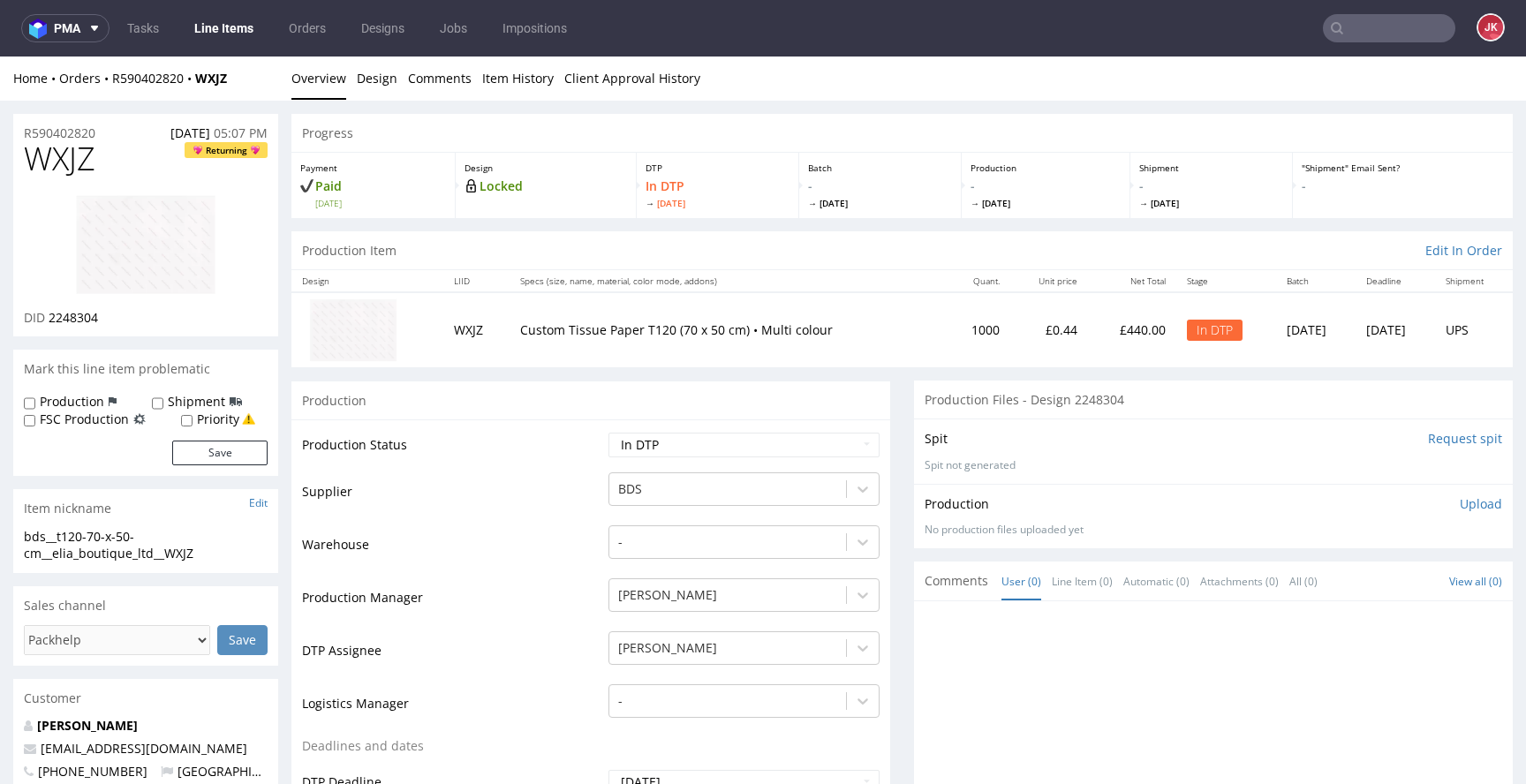
click at [70, 164] on span "WXJZ" at bounding box center [60, 159] width 72 height 35
drag, startPoint x: 70, startPoint y: 164, endPoint x: 122, endPoint y: 175, distance: 53.2
click at [69, 164] on span "WXJZ" at bounding box center [60, 159] width 72 height 35
copy span "WXJZ"
click at [65, 320] on span "2248304" at bounding box center [73, 317] width 49 height 17
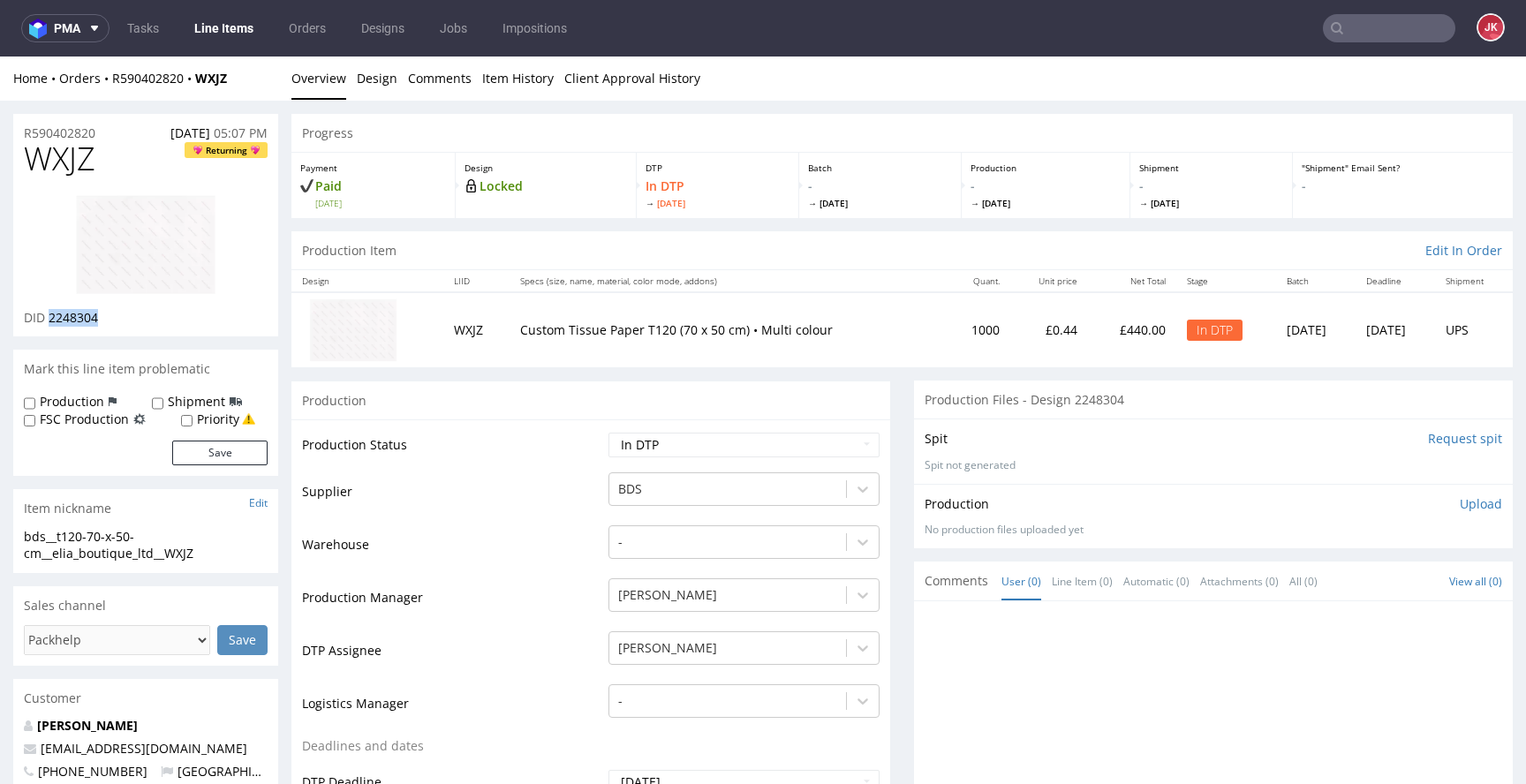
click at [65, 320] on span "2248304" at bounding box center [73, 317] width 49 height 17
copy span "2248304"
click at [536, 494] on td "Supplier" at bounding box center [454, 497] width 302 height 53
click at [814, 446] on select "Waiting for Artwork Waiting for Diecut Waiting for Mockup Waiting for DTP Waiti…" at bounding box center [744, 445] width 271 height 24
select select "dtp_ca_needed"
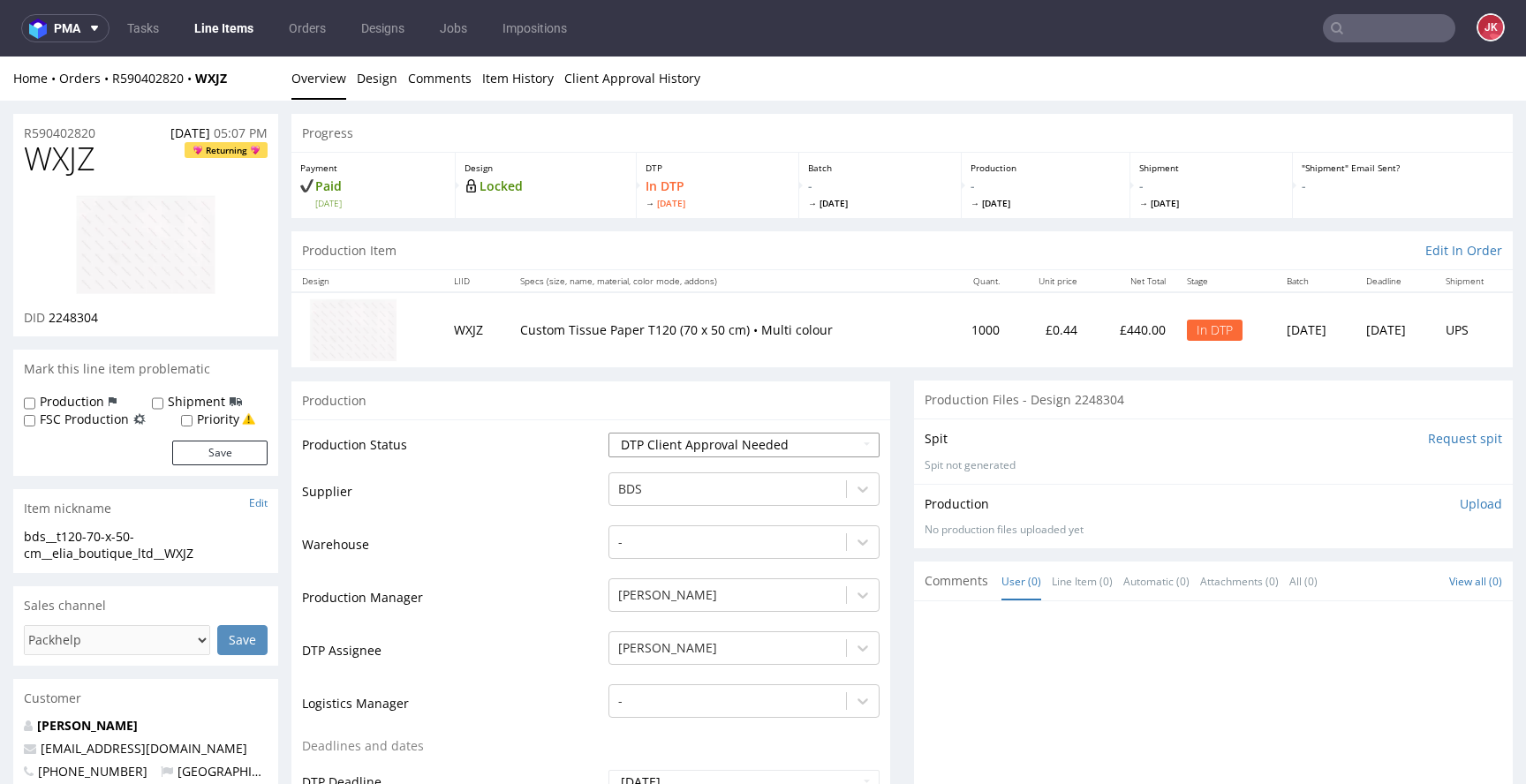
click at [609, 433] on select "Waiting for Artwork Waiting for Diecut Waiting for Mockup Waiting for DTP Waiti…" at bounding box center [744, 445] width 271 height 24
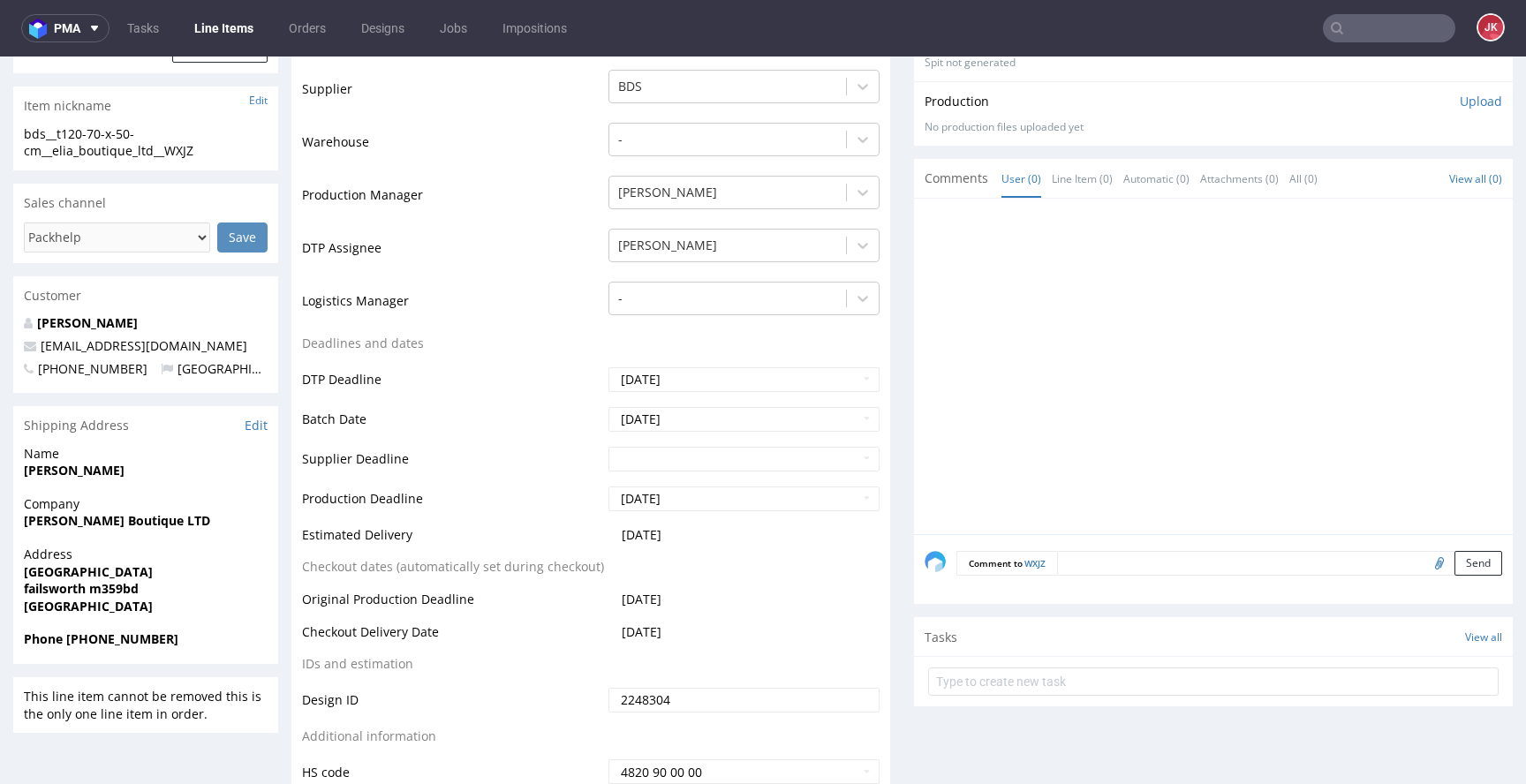
scroll to position [529, 0]
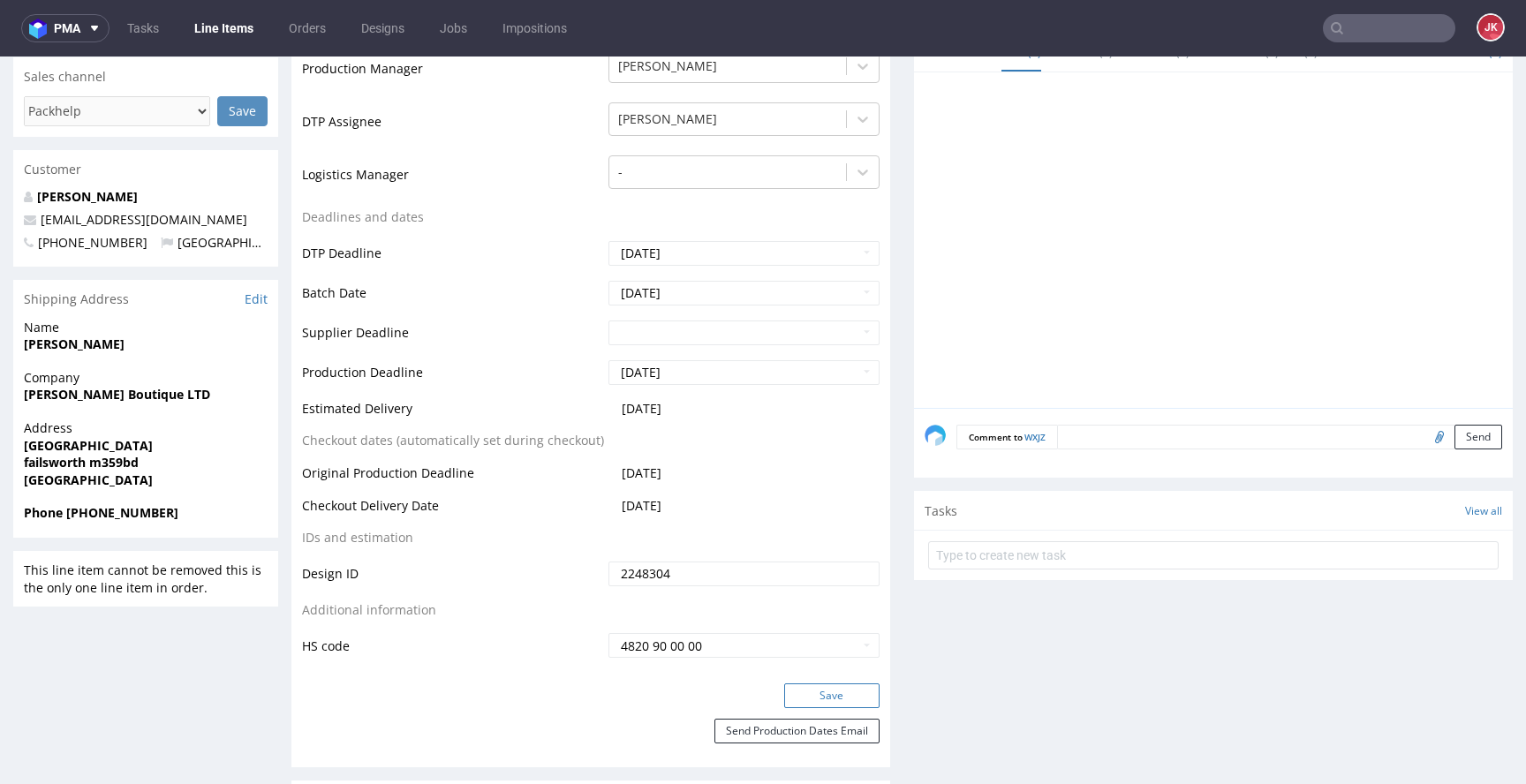
click at [854, 693] on button "Save" at bounding box center [832, 695] width 95 height 24
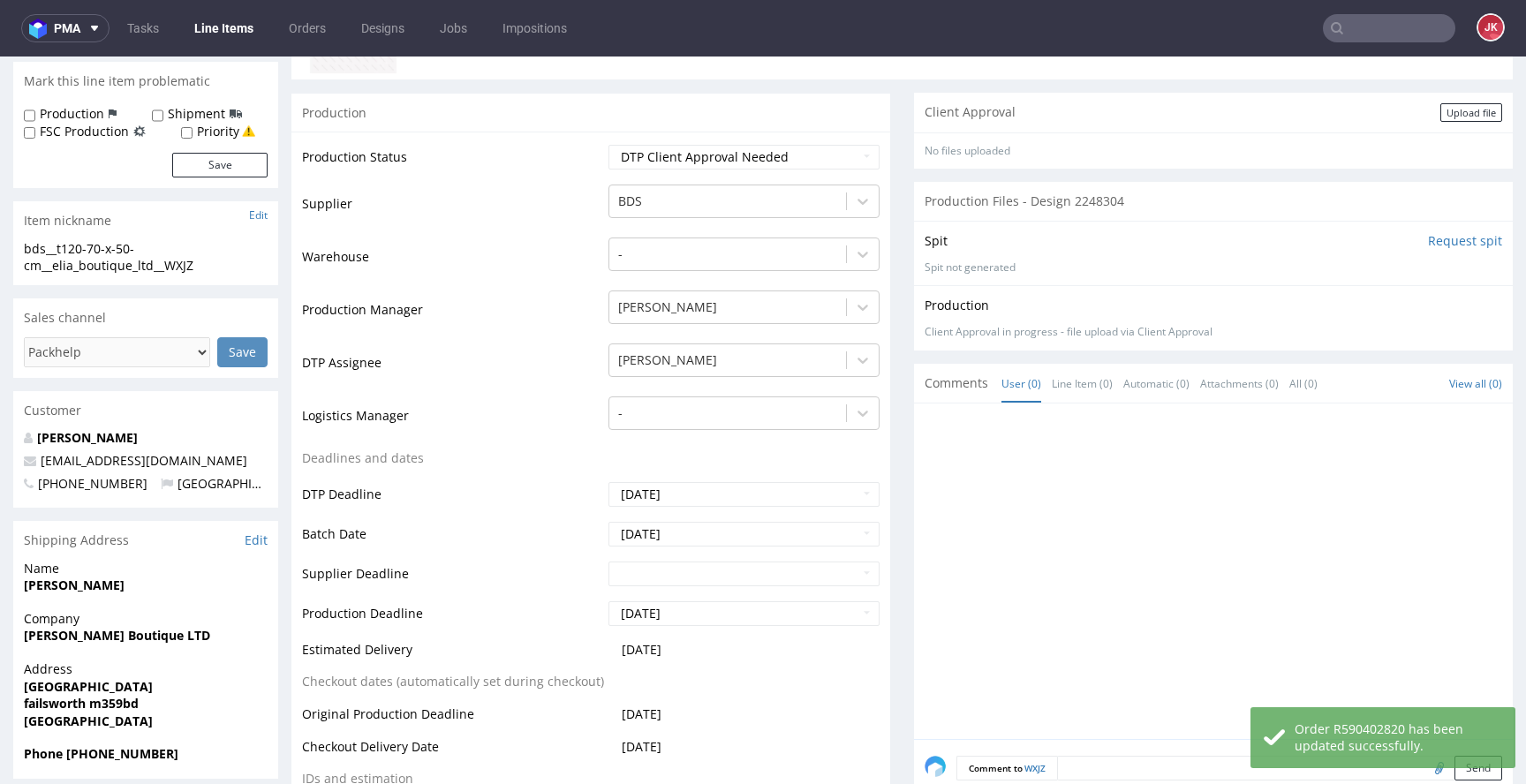
scroll to position [152, 0]
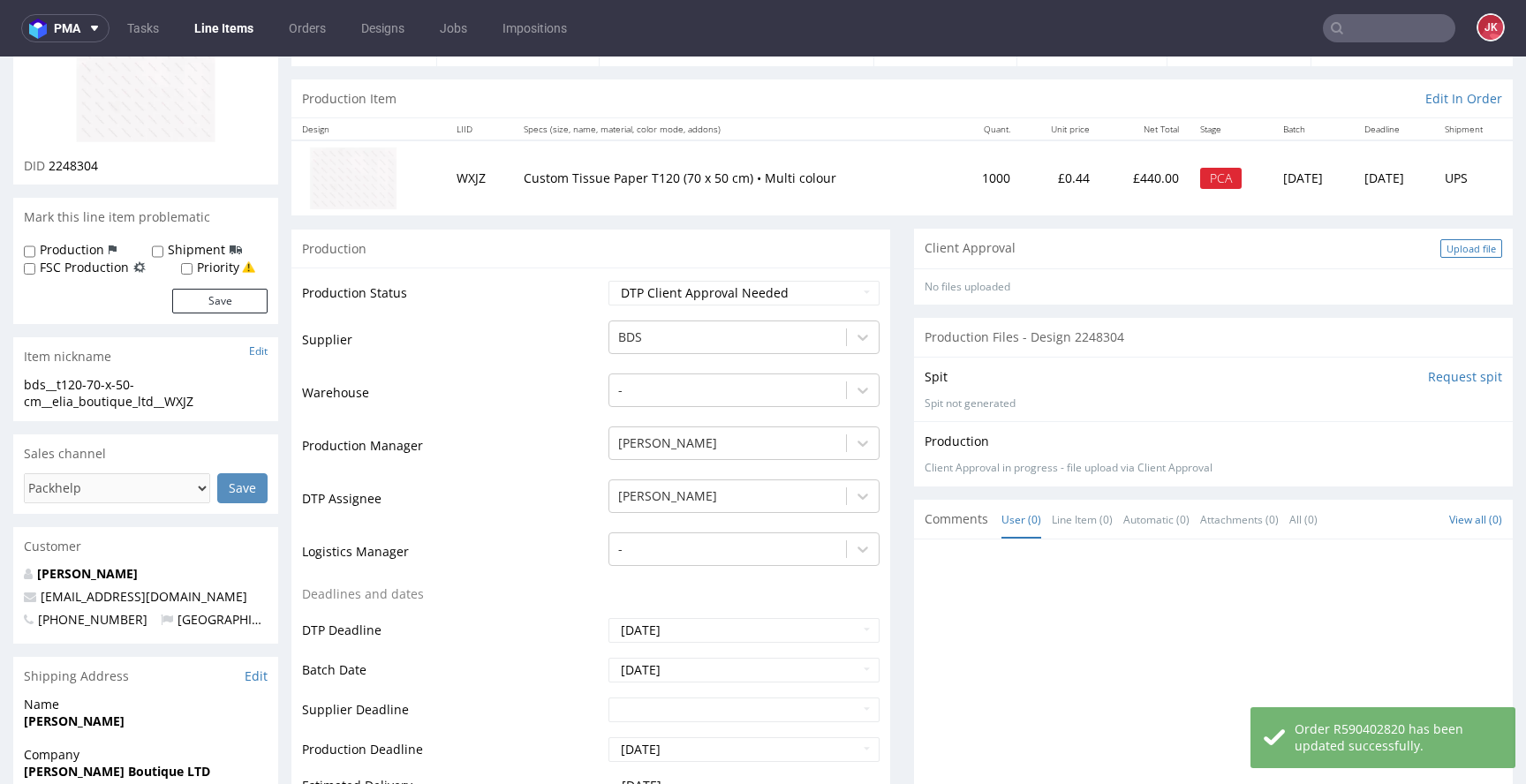
click at [1449, 254] on div "Upload file" at bounding box center [1471, 248] width 62 height 19
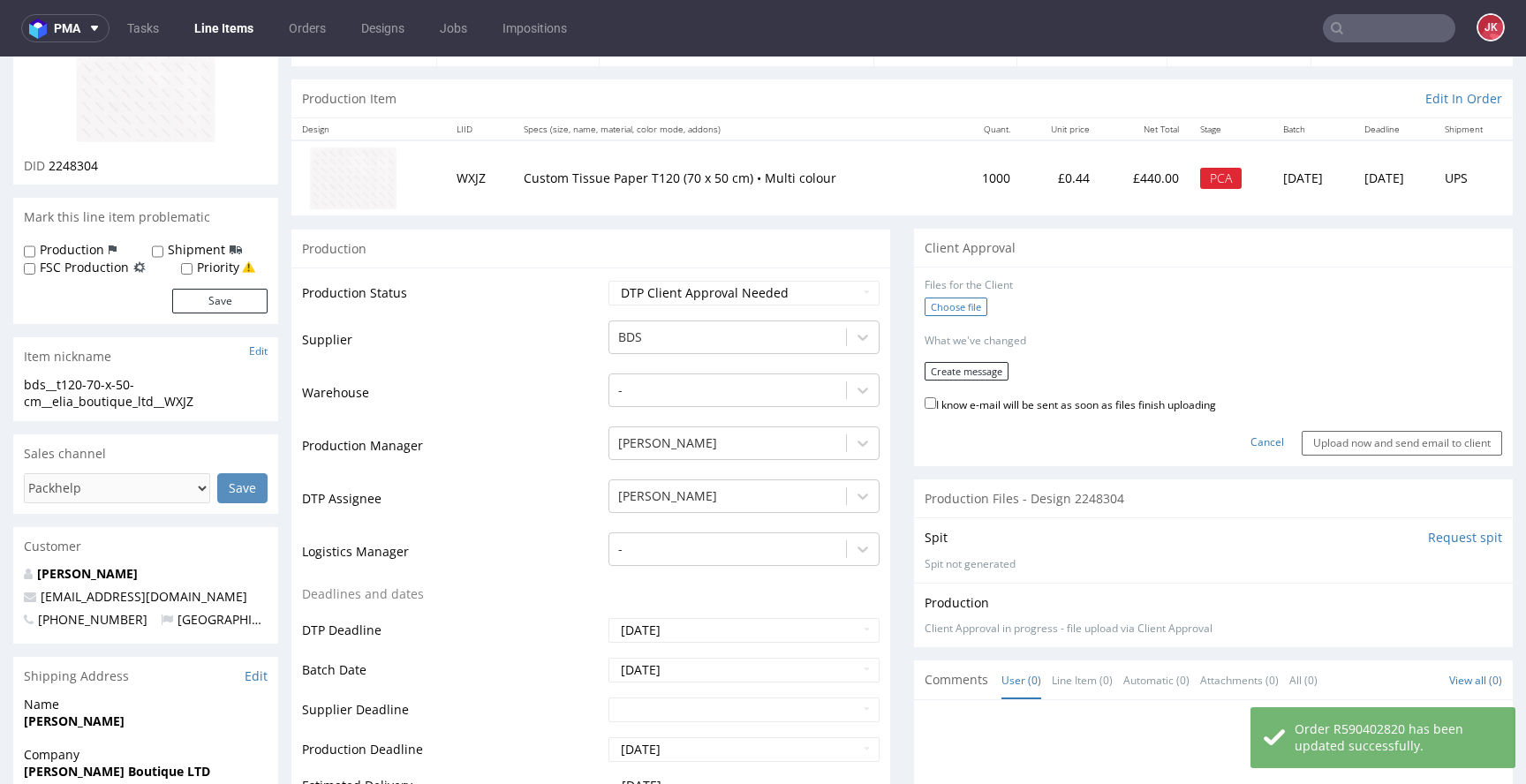
click at [960, 300] on label "Choose file" at bounding box center [956, 307] width 63 height 19
click at [0, 57] on input "Choose file" at bounding box center [0, 57] width 0 height 0
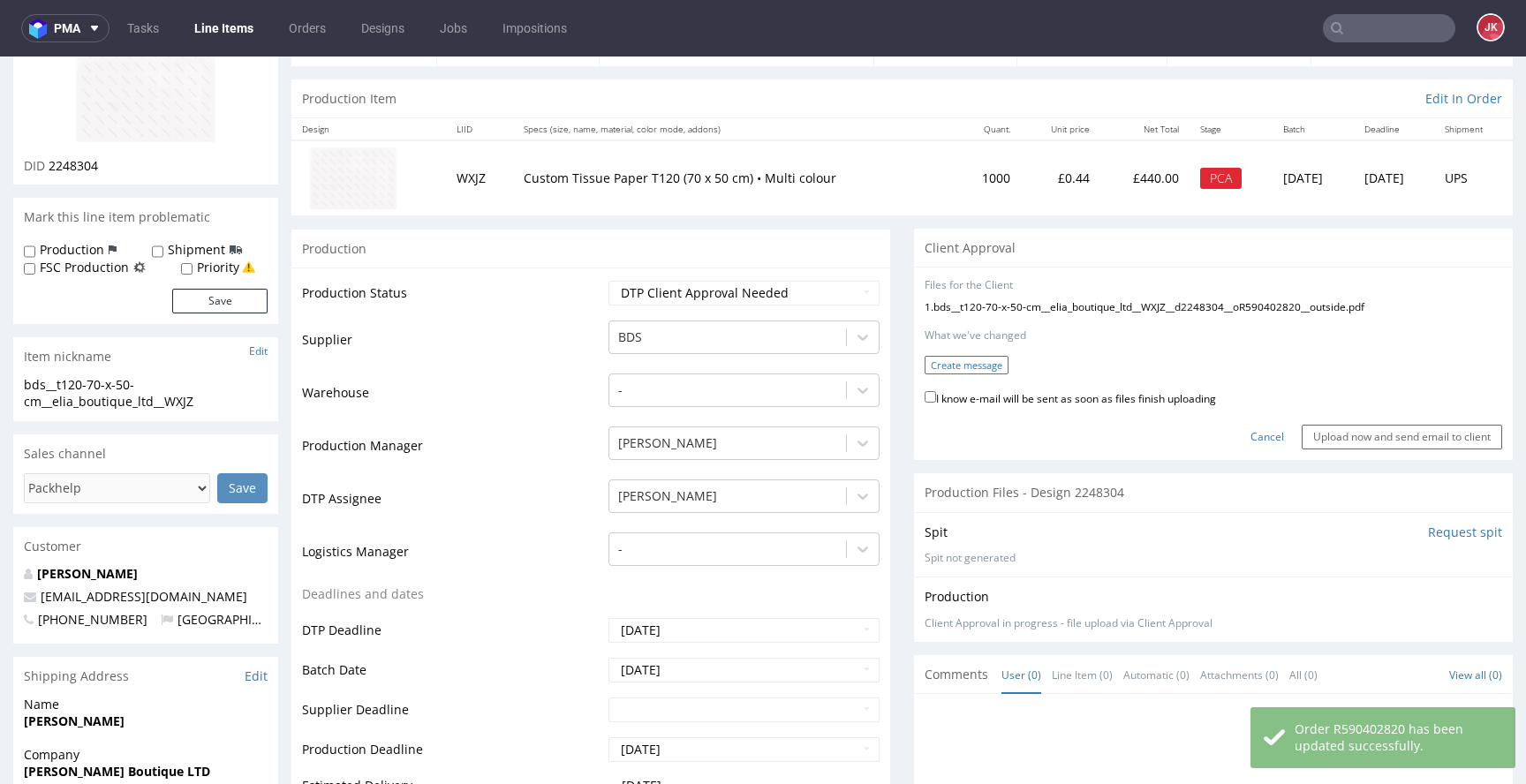
click at [977, 371] on button "Create message" at bounding box center [967, 365] width 84 height 19
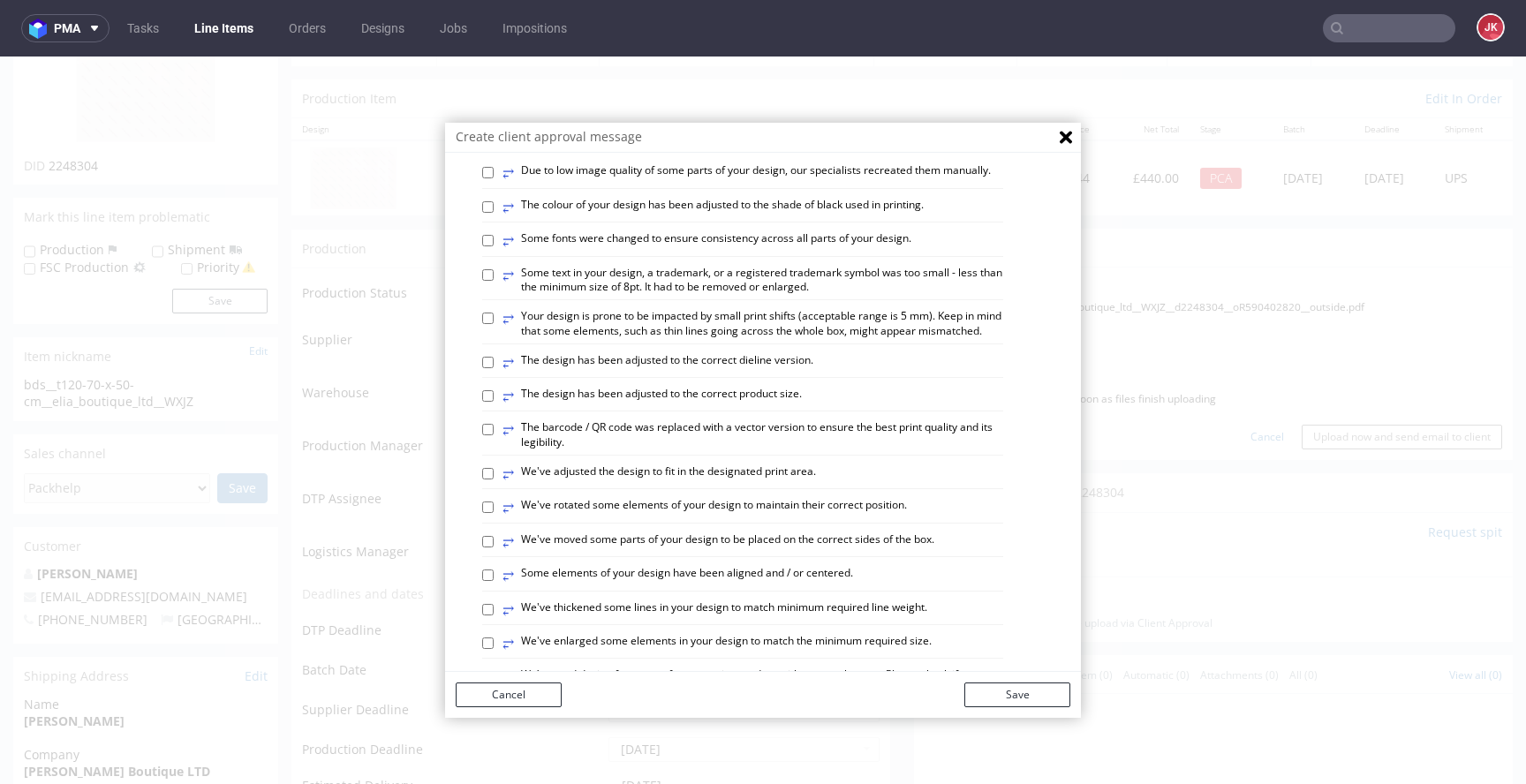
scroll to position [459, 0]
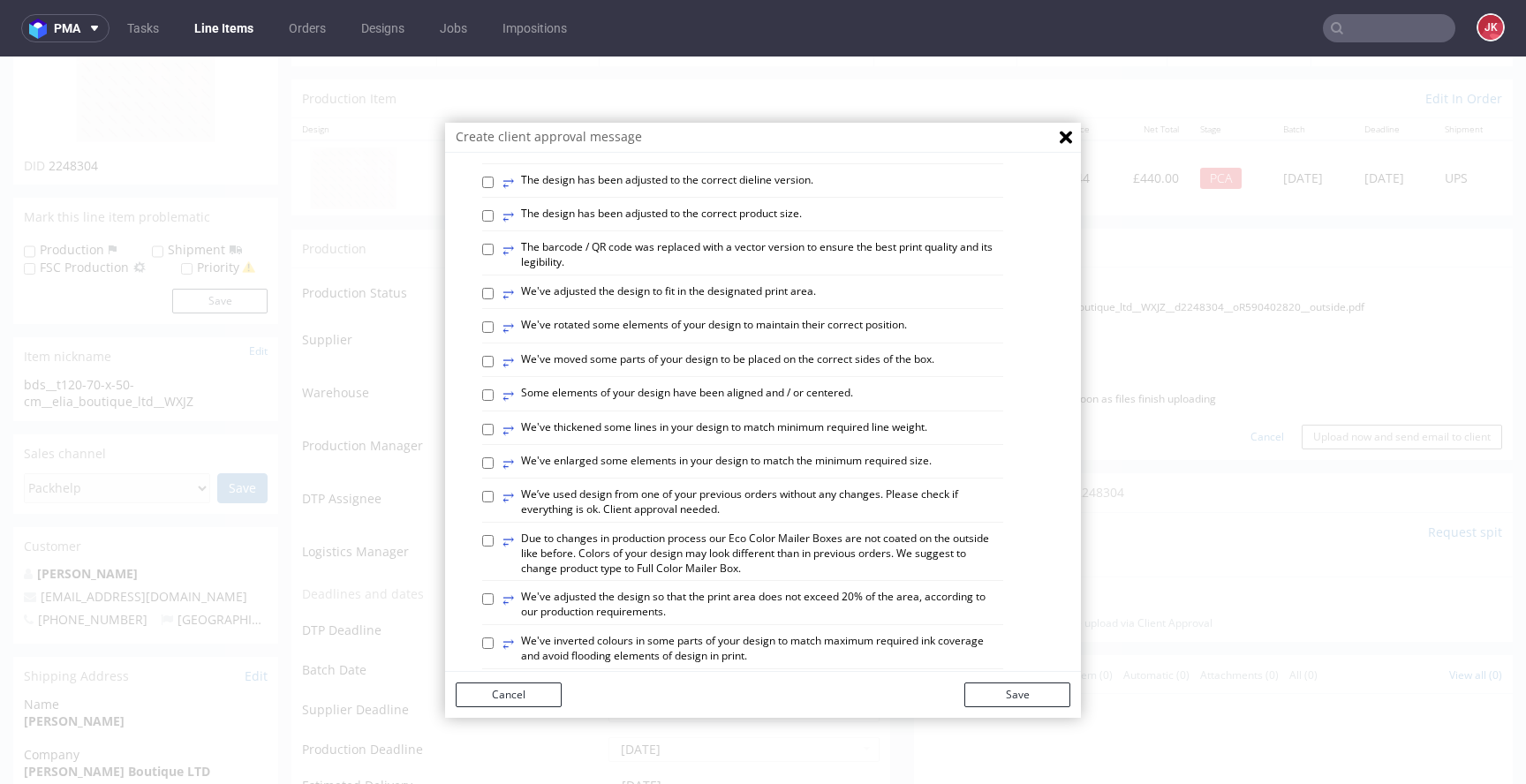
click at [689, 517] on label "⥂ We’ve used design from one of your previous orders without any changes. Pleas…" at bounding box center [752, 502] width 501 height 30
click at [494, 502] on input "⥂ We’ve used design from one of your previous orders without any changes. Pleas…" at bounding box center [488, 497] width 11 height 11
checkbox input "true"
click at [1007, 693] on button "Save" at bounding box center [1017, 694] width 106 height 24
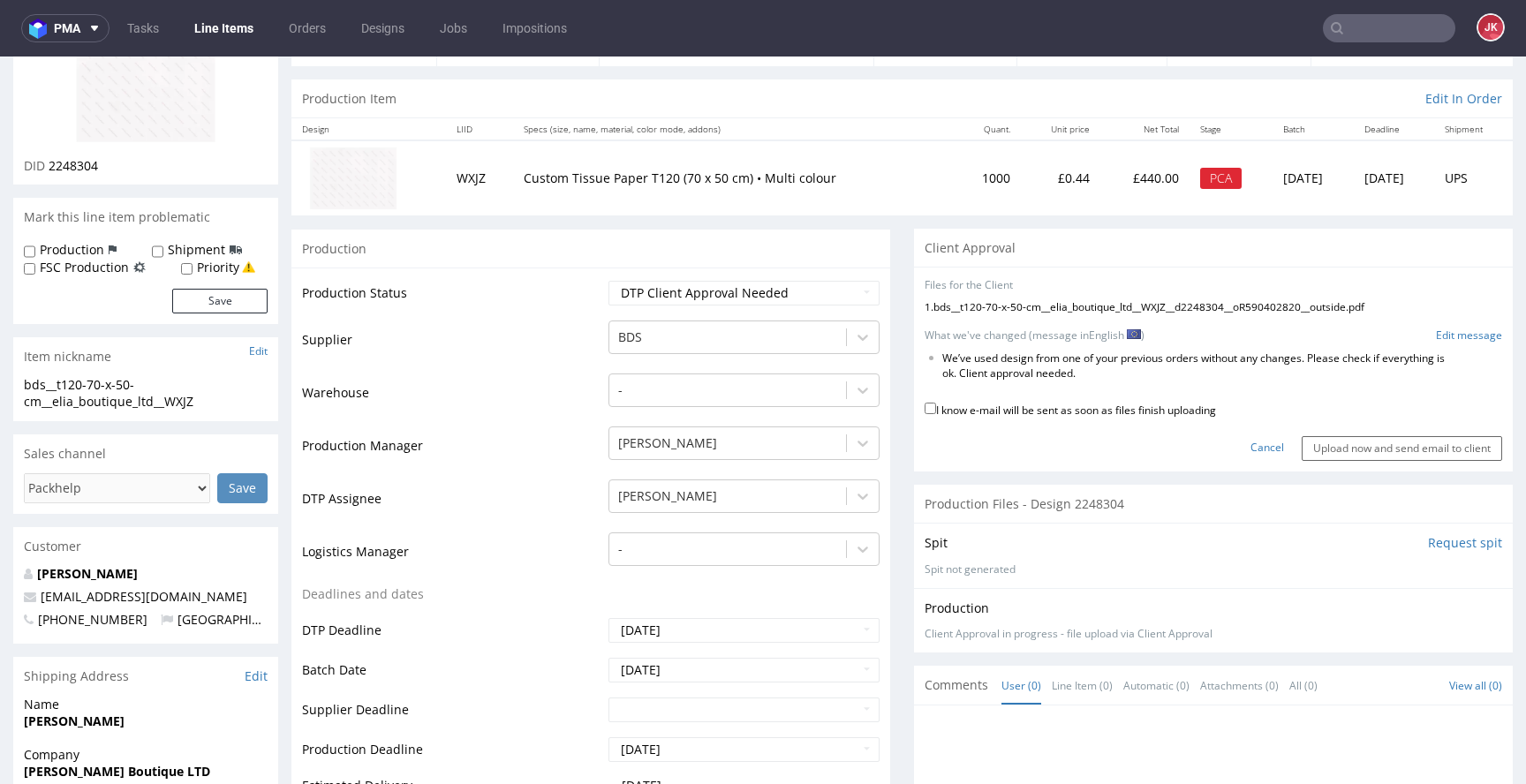
click at [1053, 408] on label "I know e-mail will be sent as soon as files finish uploading" at bounding box center [1071, 409] width 291 height 20
click at [936, 408] on input "I know e-mail will be sent as soon as files finish uploading" at bounding box center [931, 408] width 11 height 11
checkbox input "true"
click at [1323, 450] on input "Upload now and send email to client" at bounding box center [1402, 448] width 201 height 24
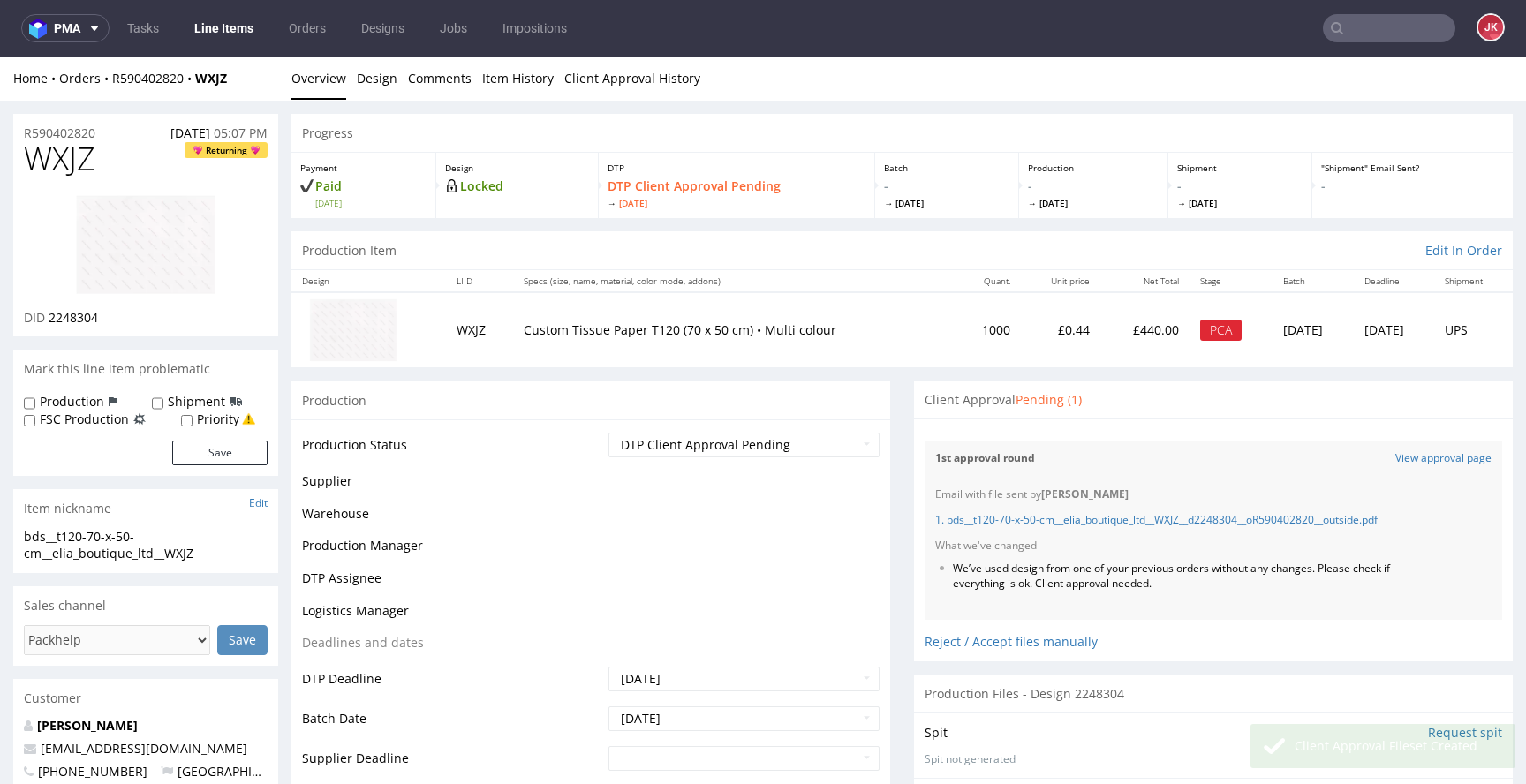
scroll to position [0, 0]
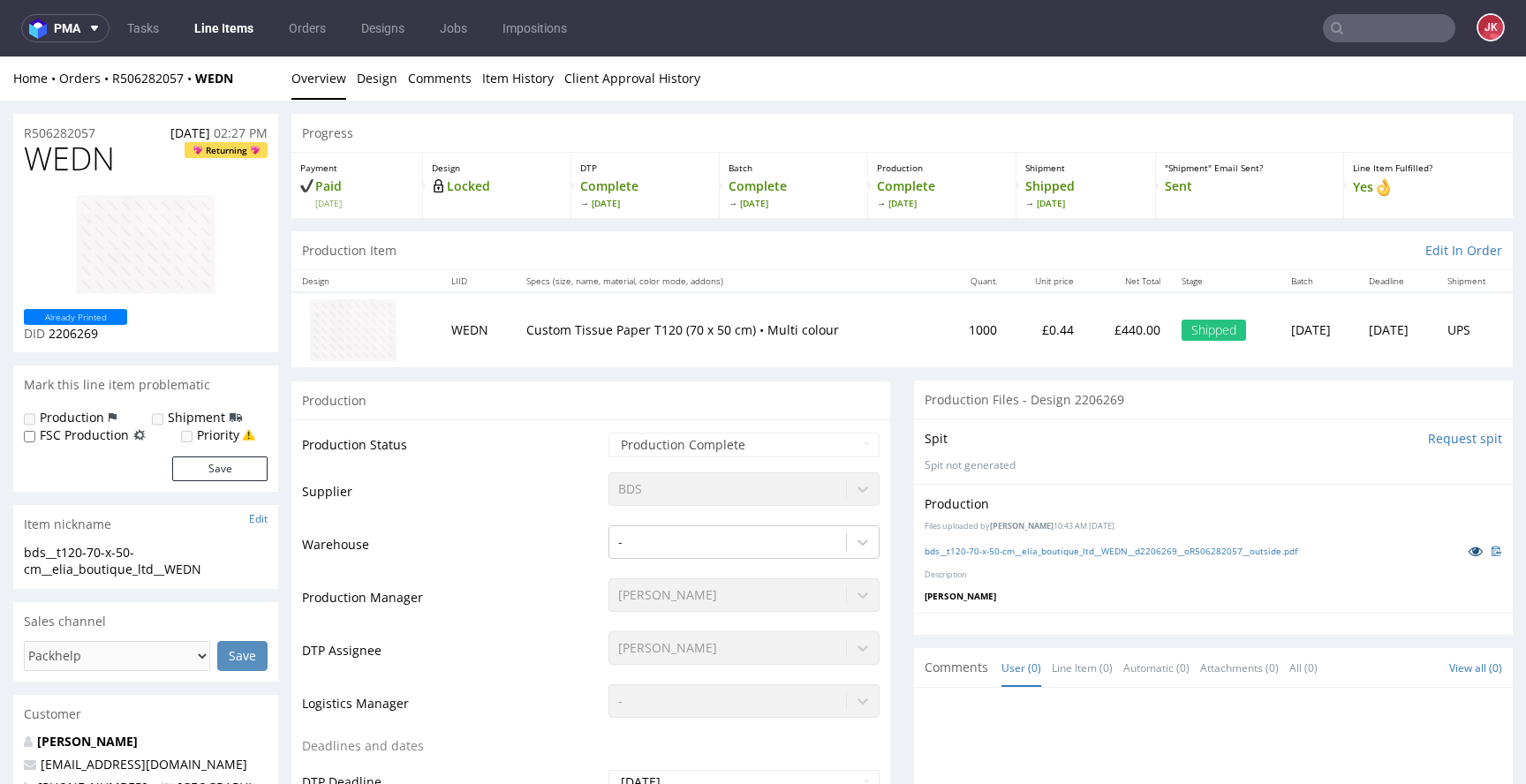
click at [1469, 553] on icon at bounding box center [1476, 551] width 14 height 12
click at [420, 131] on div "Progress" at bounding box center [902, 133] width 1222 height 39
click at [373, 88] on link "Design" at bounding box center [377, 78] width 41 height 43
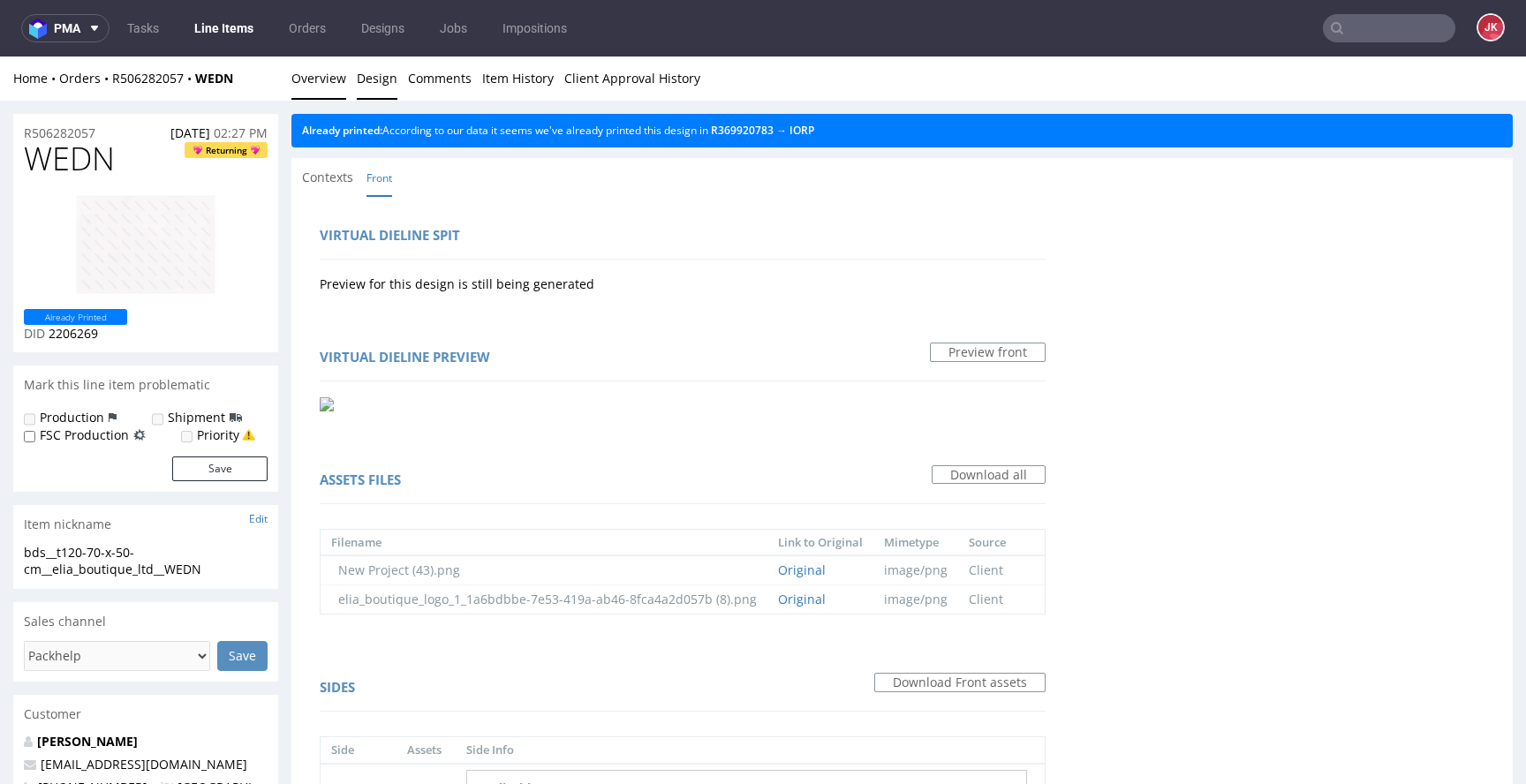
drag, startPoint x: 321, startPoint y: 79, endPoint x: 330, endPoint y: 83, distance: 9.8
click at [321, 79] on link "Overview" at bounding box center [318, 78] width 55 height 43
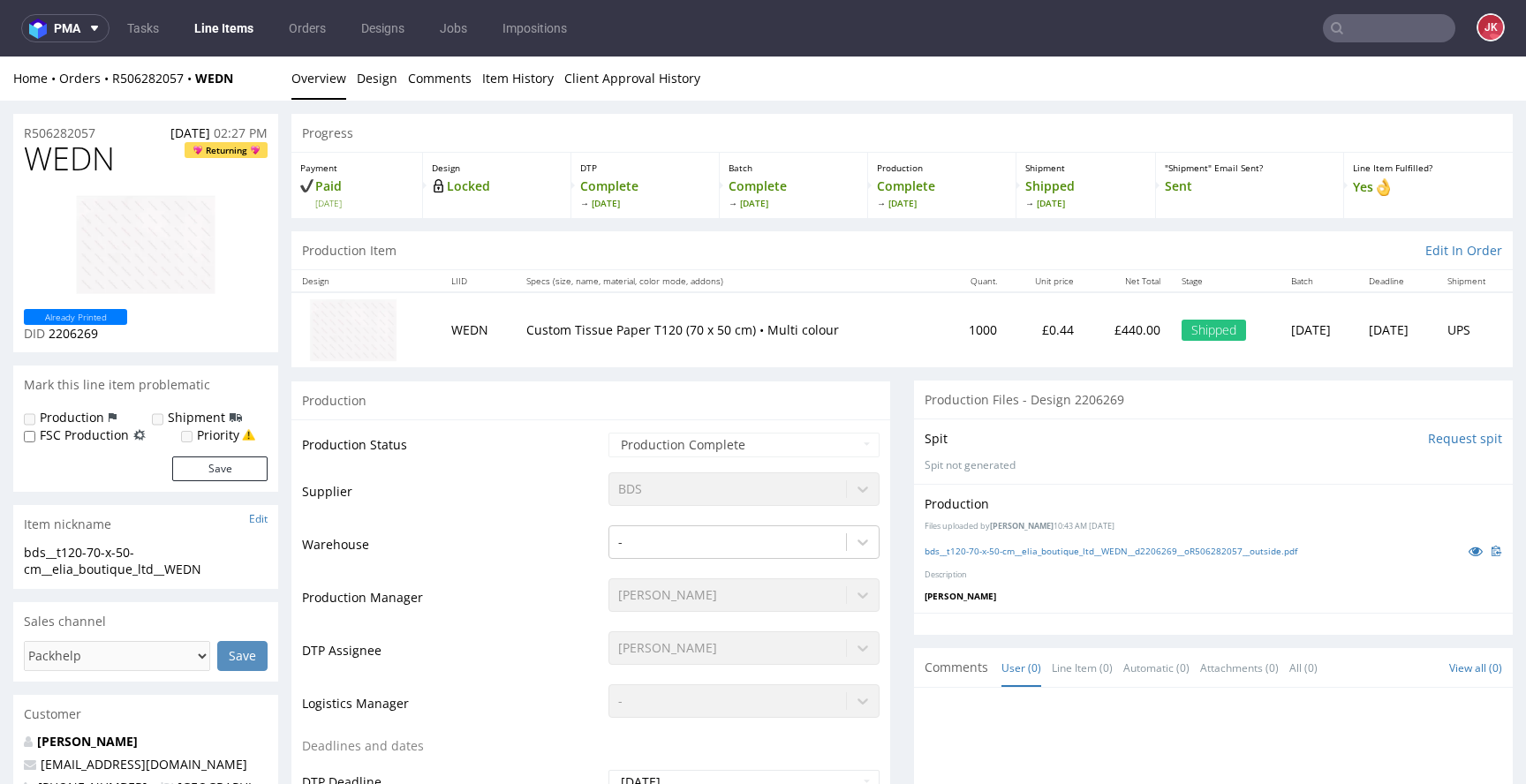
click at [542, 500] on td "Supplier" at bounding box center [454, 497] width 302 height 53
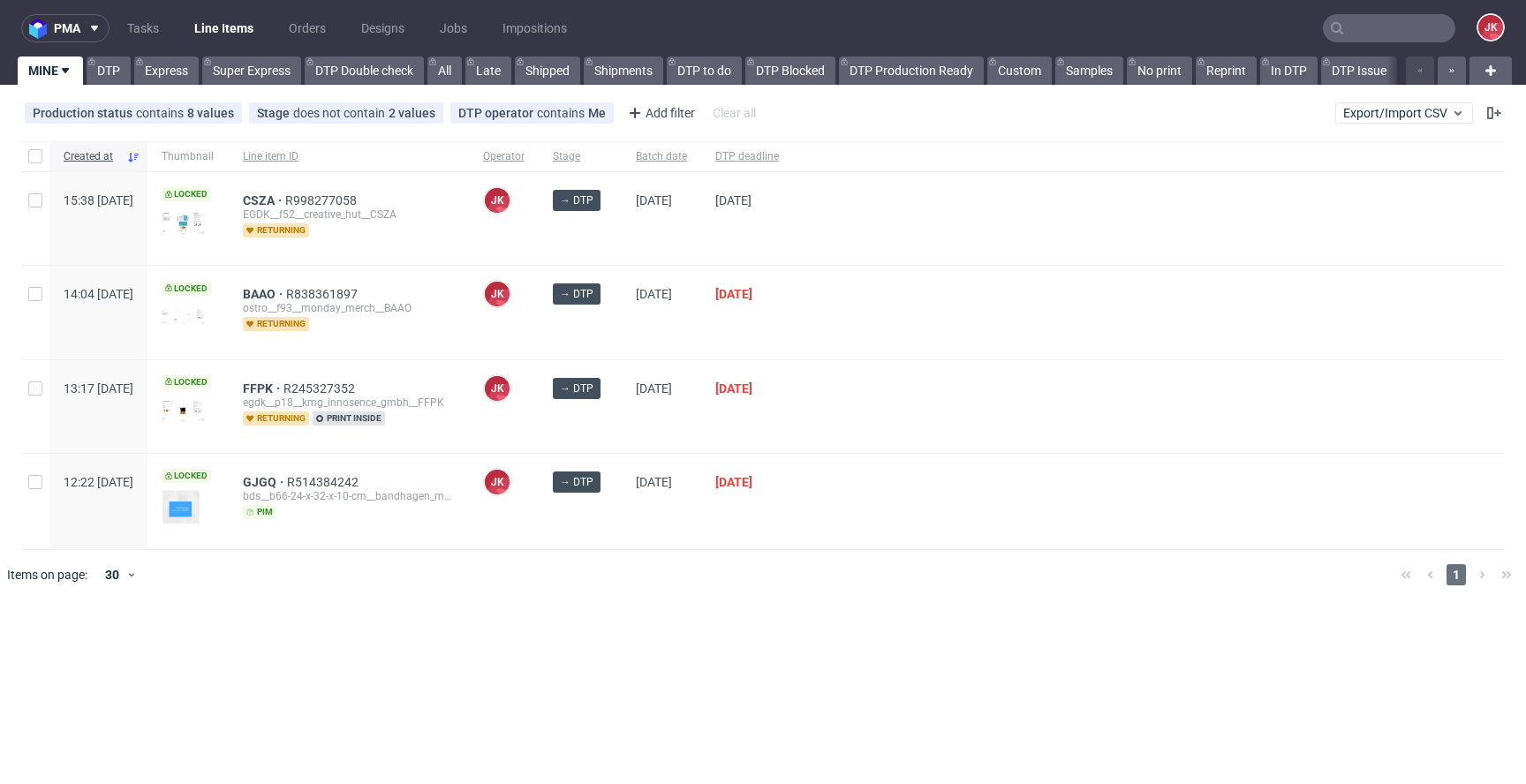
click at [1380, 31] on input "text" at bounding box center [1389, 28] width 133 height 28
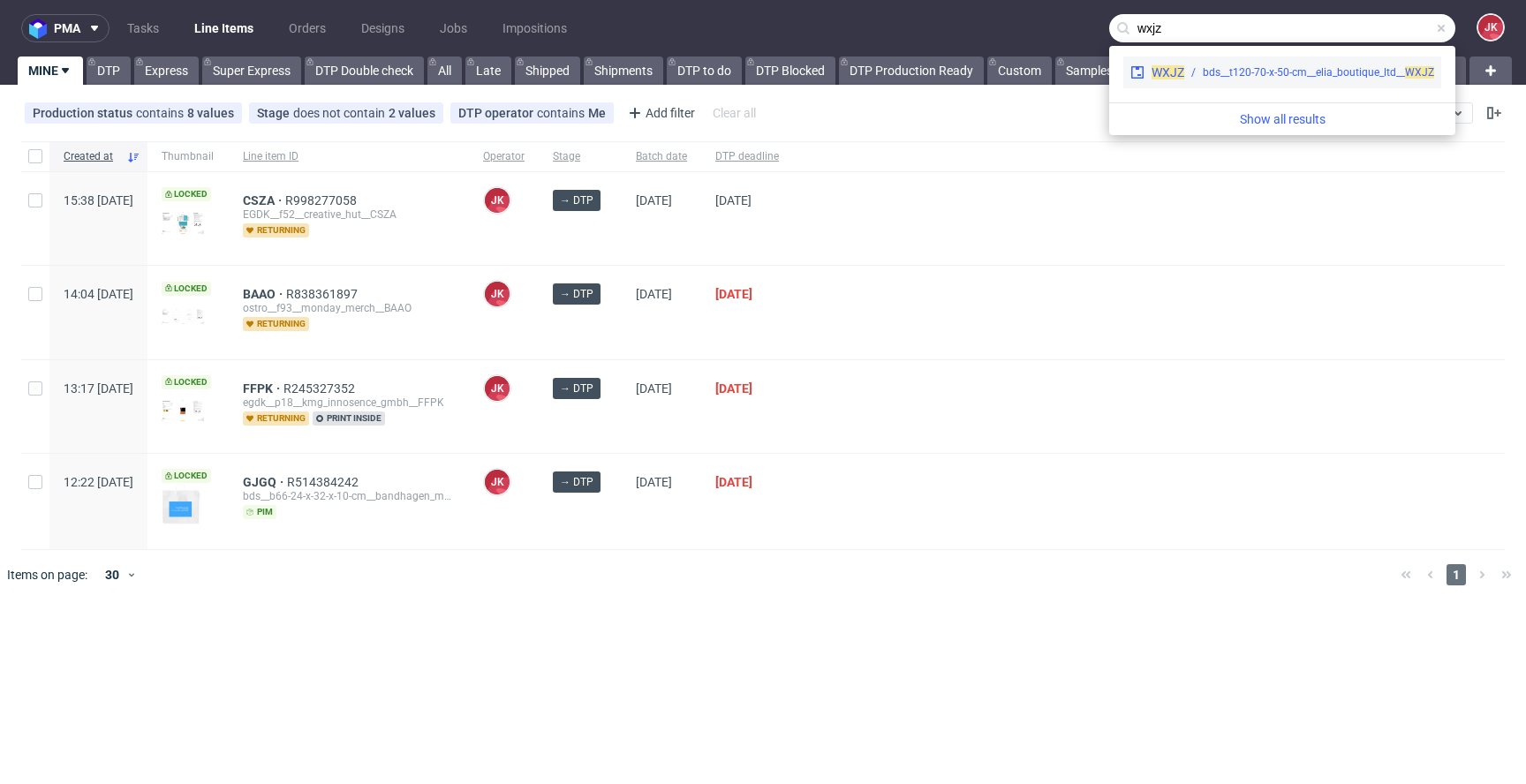
type input "wxjz"
click at [1294, 77] on div "bds__t120-70-x-50-cm__elia_boutique_ltd__ WXJZ" at bounding box center [1319, 72] width 231 height 16
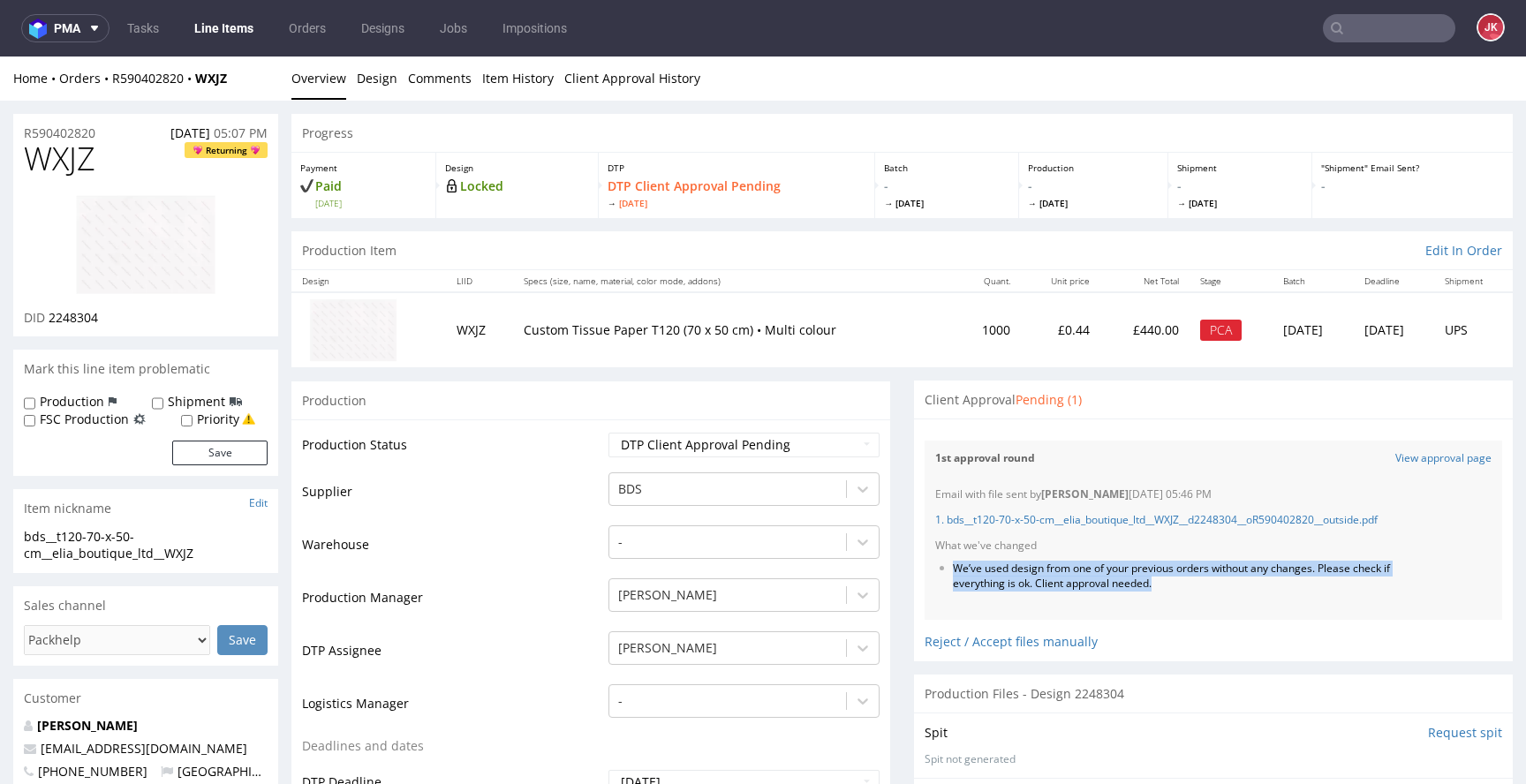
drag, startPoint x: 937, startPoint y: 568, endPoint x: 1210, endPoint y: 584, distance: 273.5
click at [1210, 584] on ul "We’ve used design from one of your previous orders without any changes. Please …" at bounding box center [1213, 577] width 556 height 30
copy li "We’ve used design from one of your previous orders without any changes. Please …"
click at [248, 36] on link "Line Items" at bounding box center [224, 28] width 80 height 28
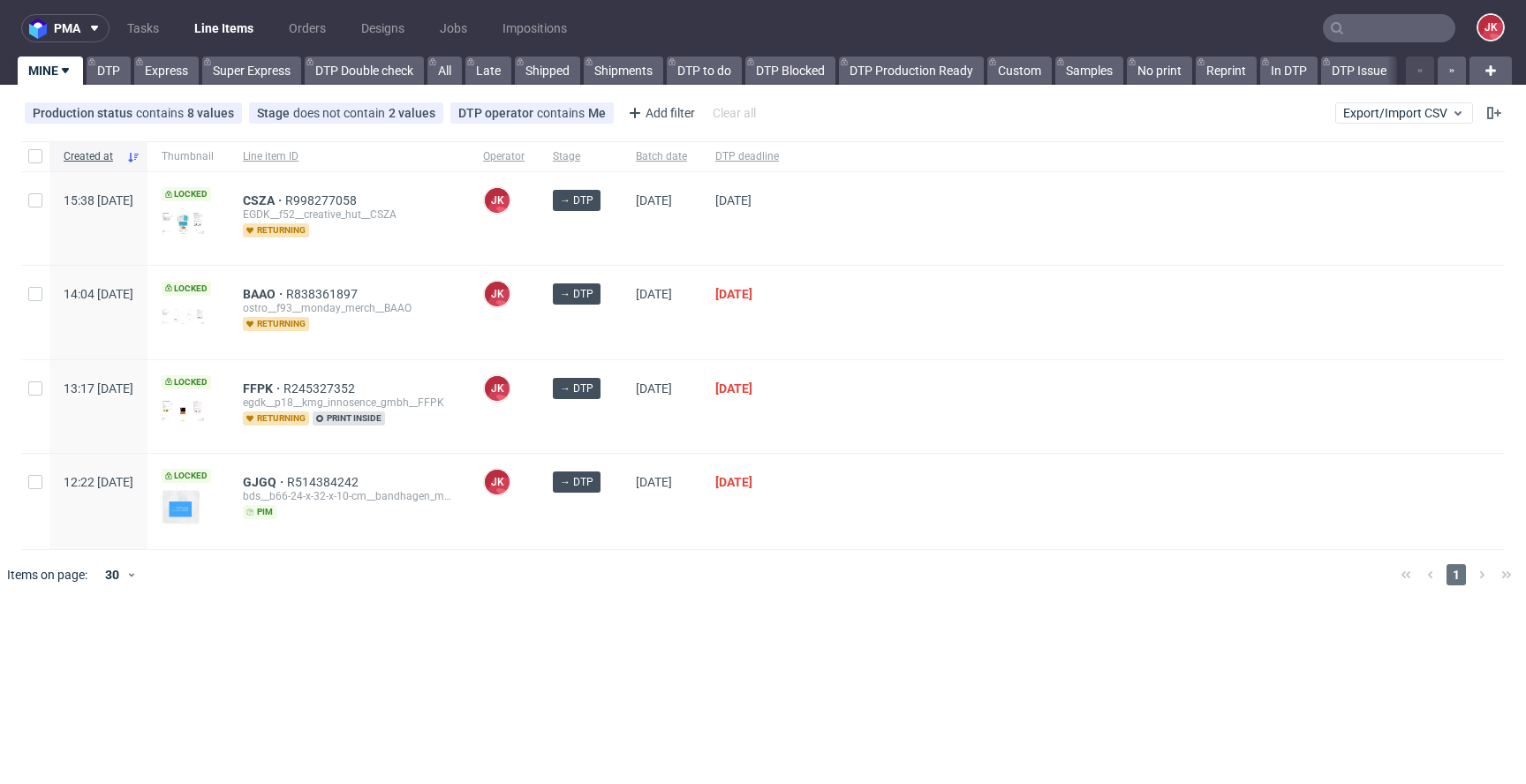
click at [455, 336] on span "BAAO R838361897 ostro__f93__monday_merch__BAAO returning" at bounding box center [348, 313] width 212 height 50
click at [681, 448] on div "[DATE]" at bounding box center [661, 406] width 79 height 92
click at [905, 461] on div at bounding box center [1149, 501] width 712 height 95
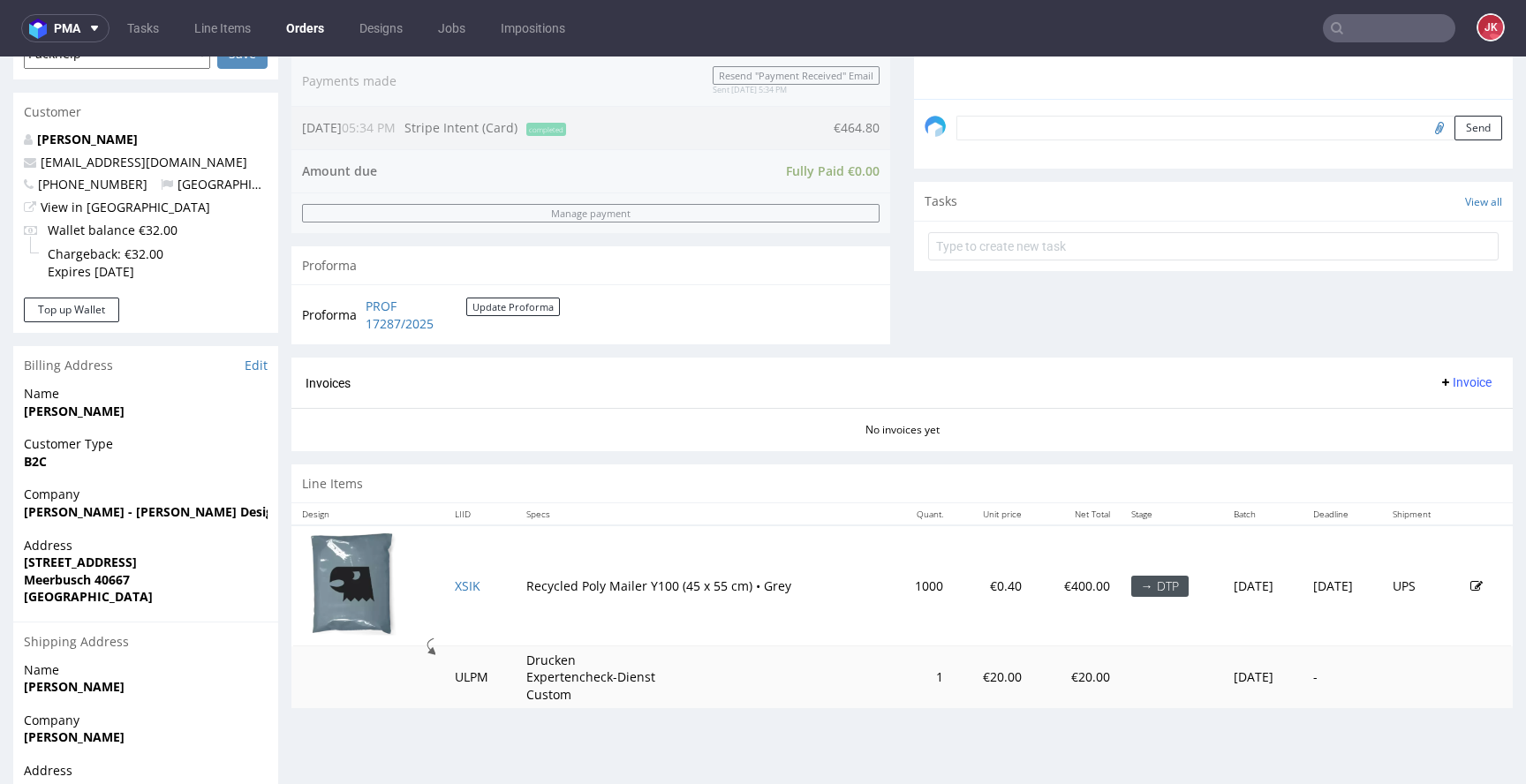
scroll to position [626, 0]
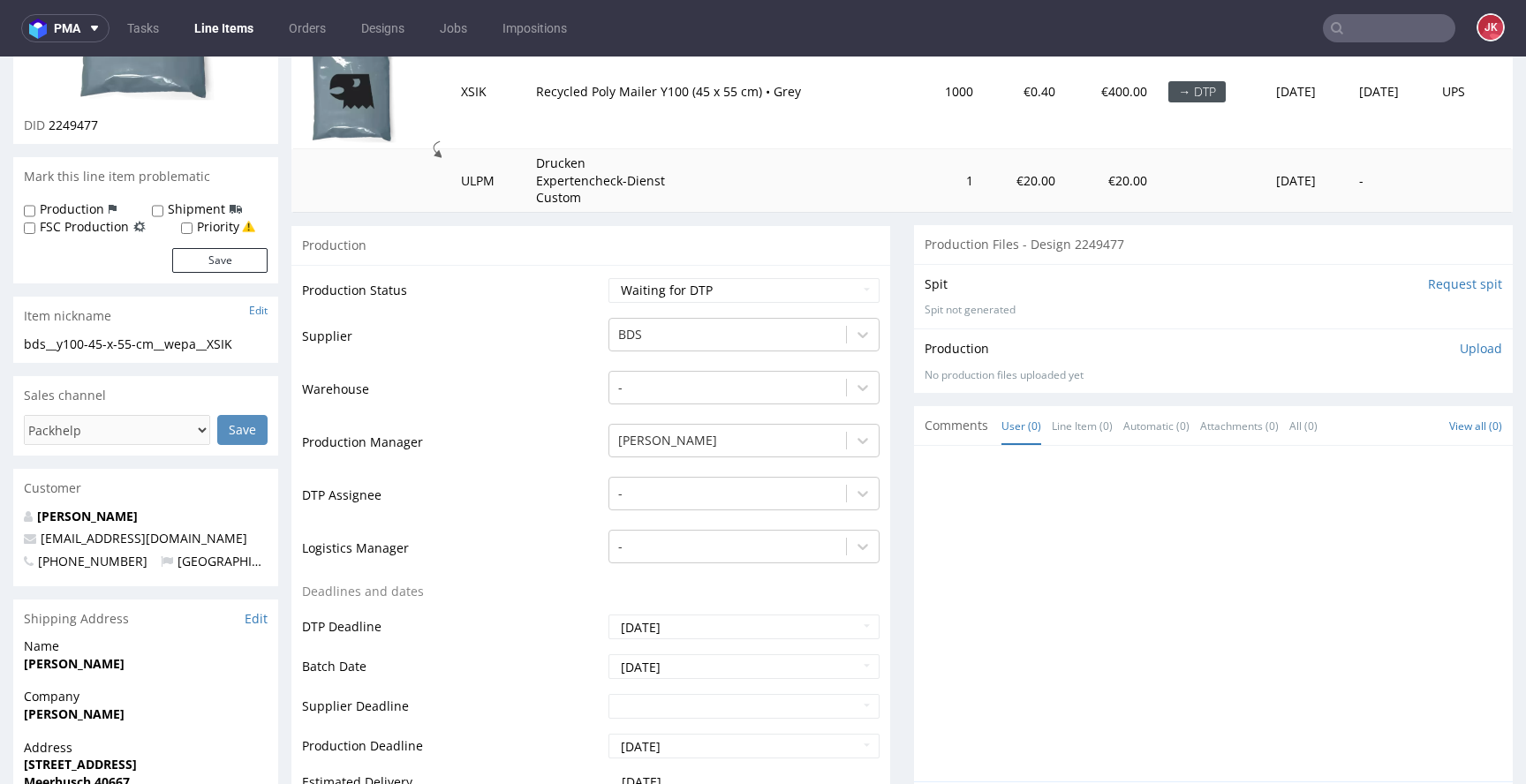
scroll to position [284, 0]
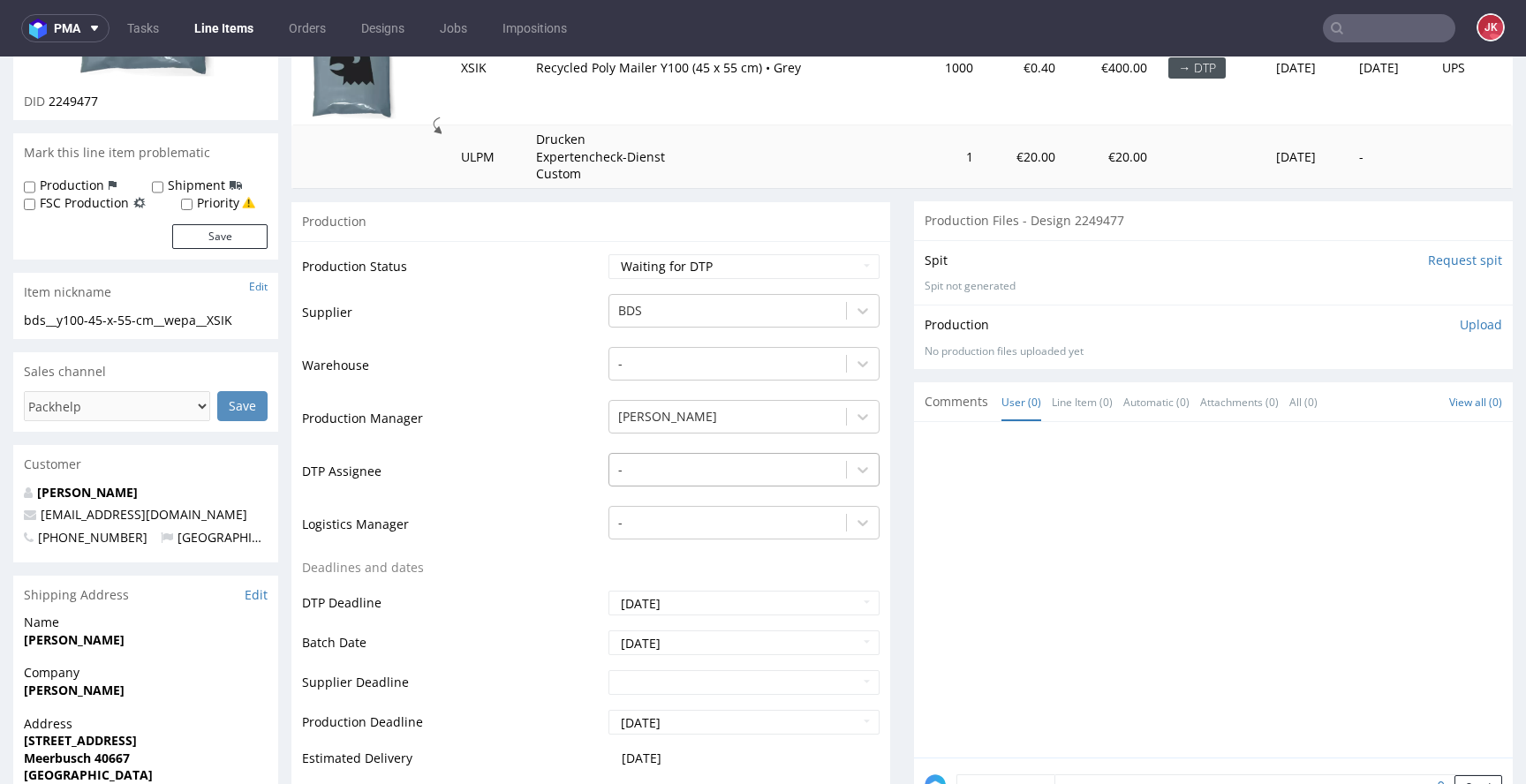
click at [668, 467] on div at bounding box center [727, 469] width 219 height 21
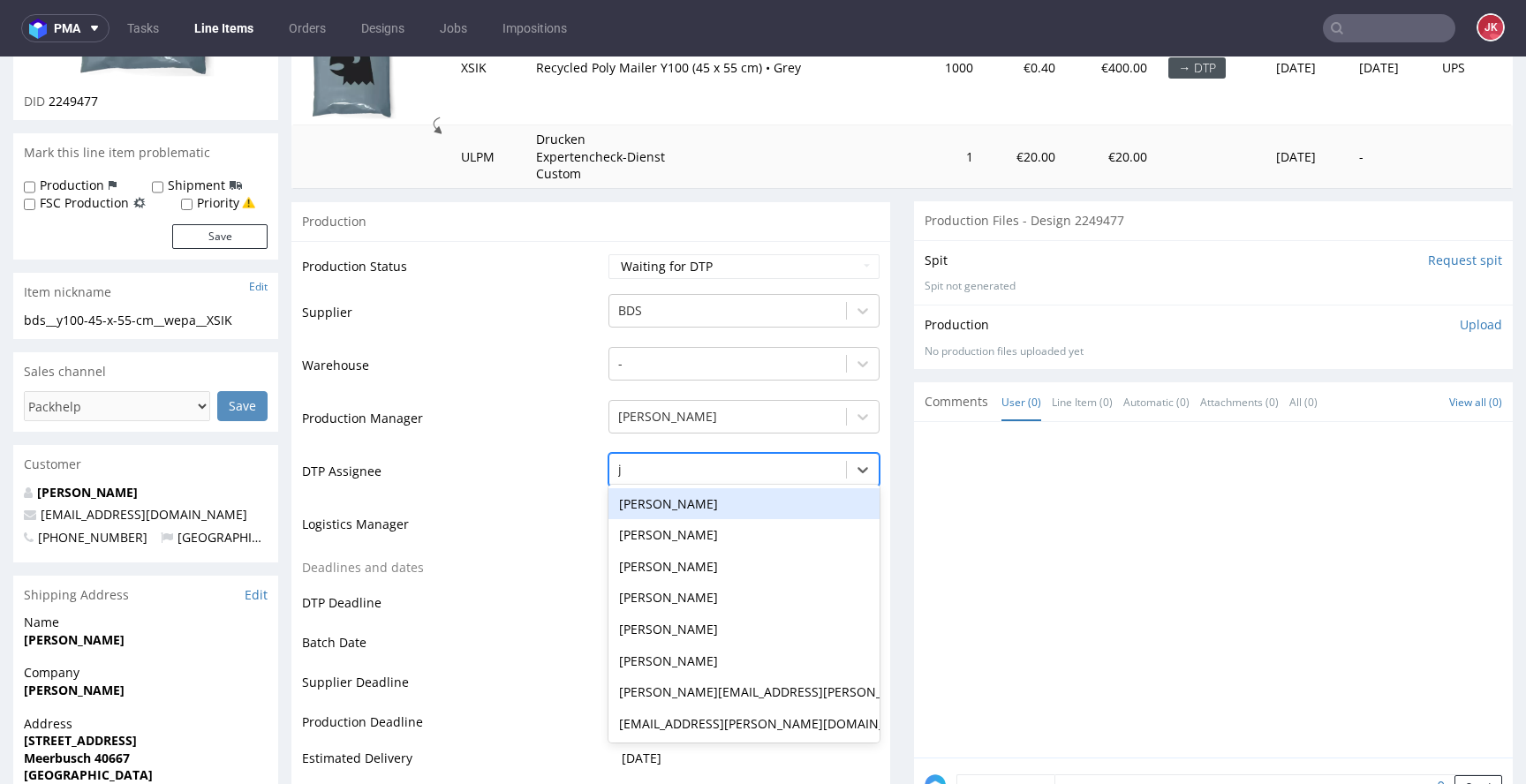
type input "ja"
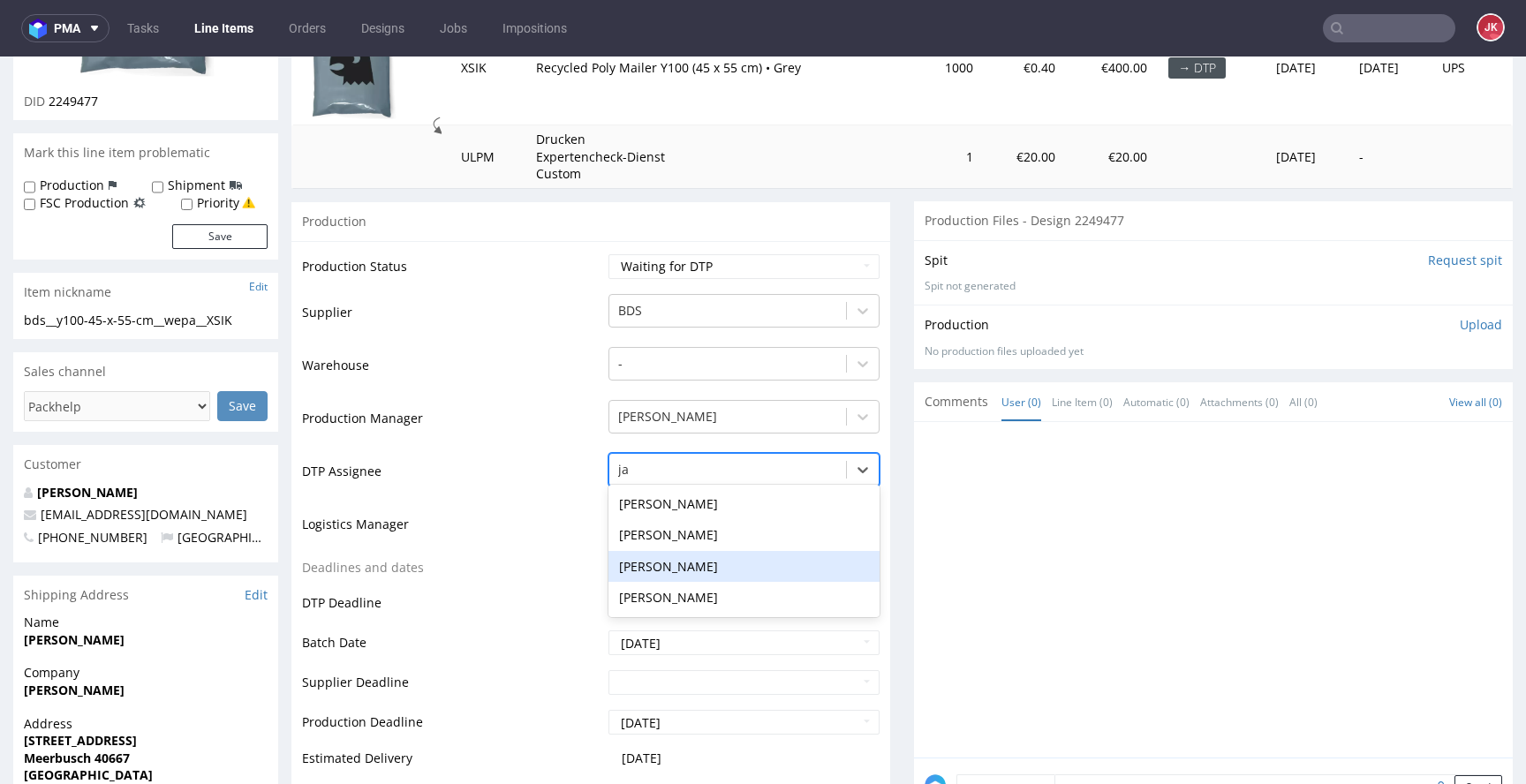
click at [687, 557] on div "Jan Kocik" at bounding box center [744, 567] width 271 height 32
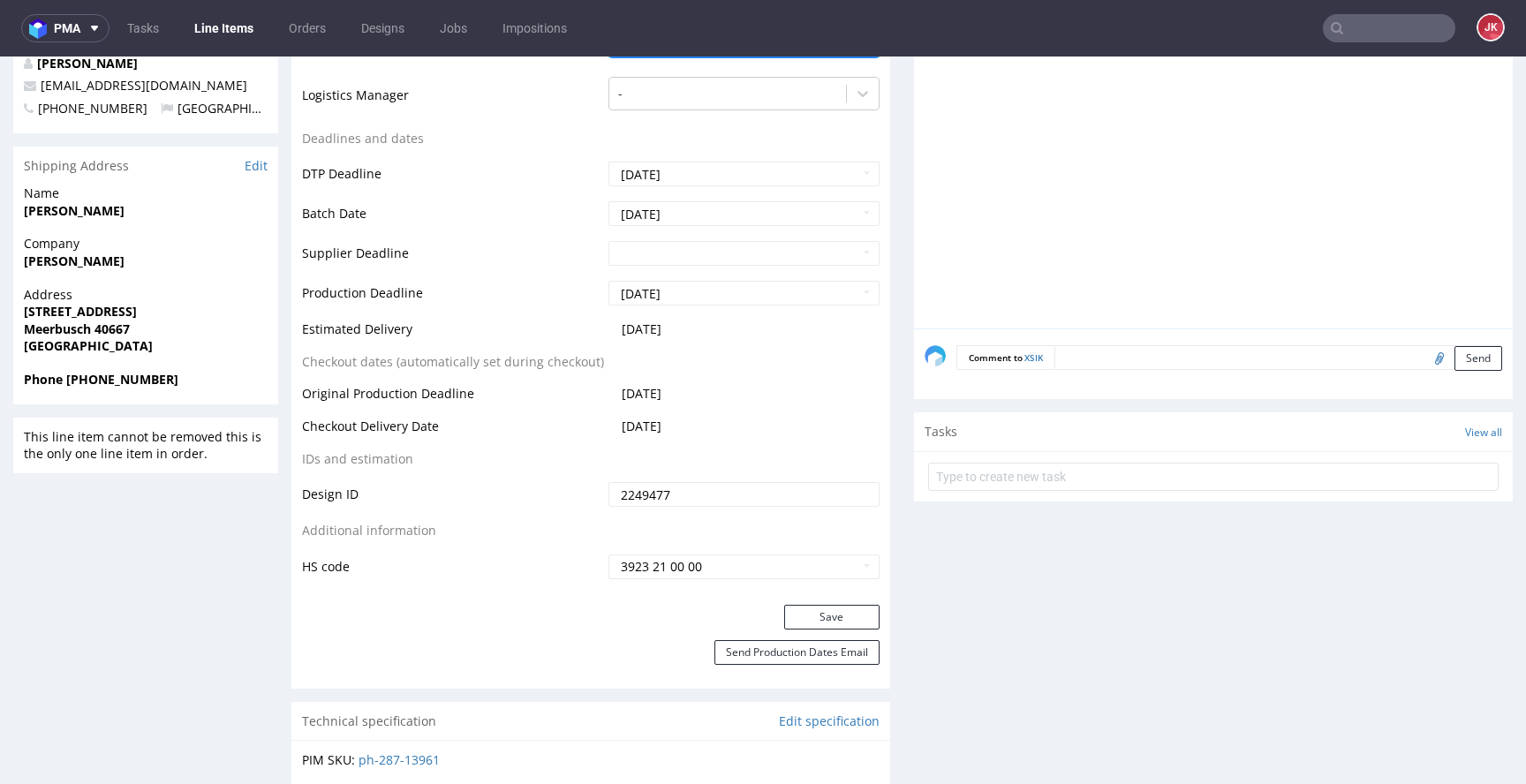
scroll to position [729, 0]
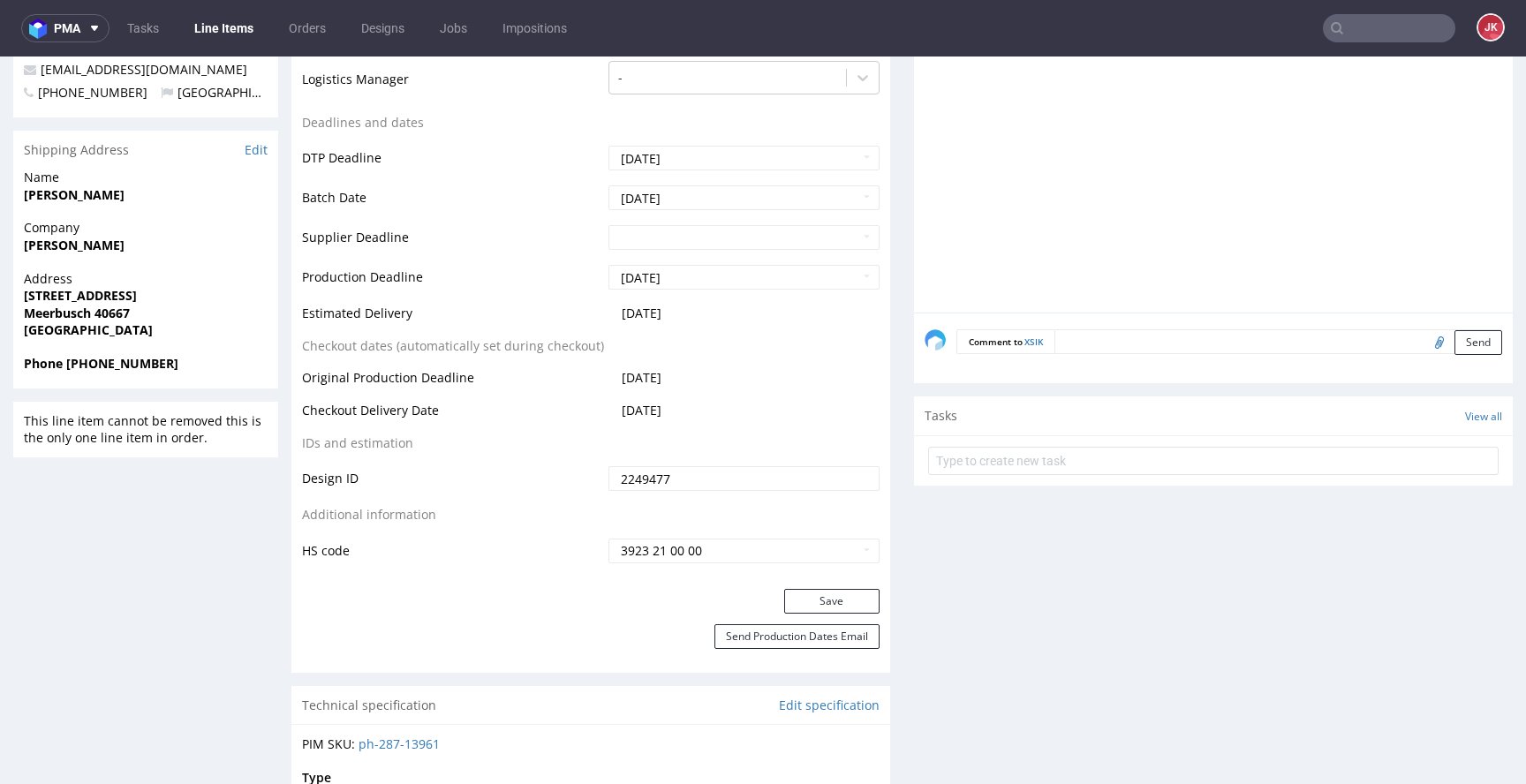
click at [813, 587] on div "Production Status Waiting for Artwork Waiting for Diecut Waiting for Mockup Wai…" at bounding box center [591, 192] width 599 height 793
click at [808, 595] on button "Save" at bounding box center [832, 601] width 95 height 24
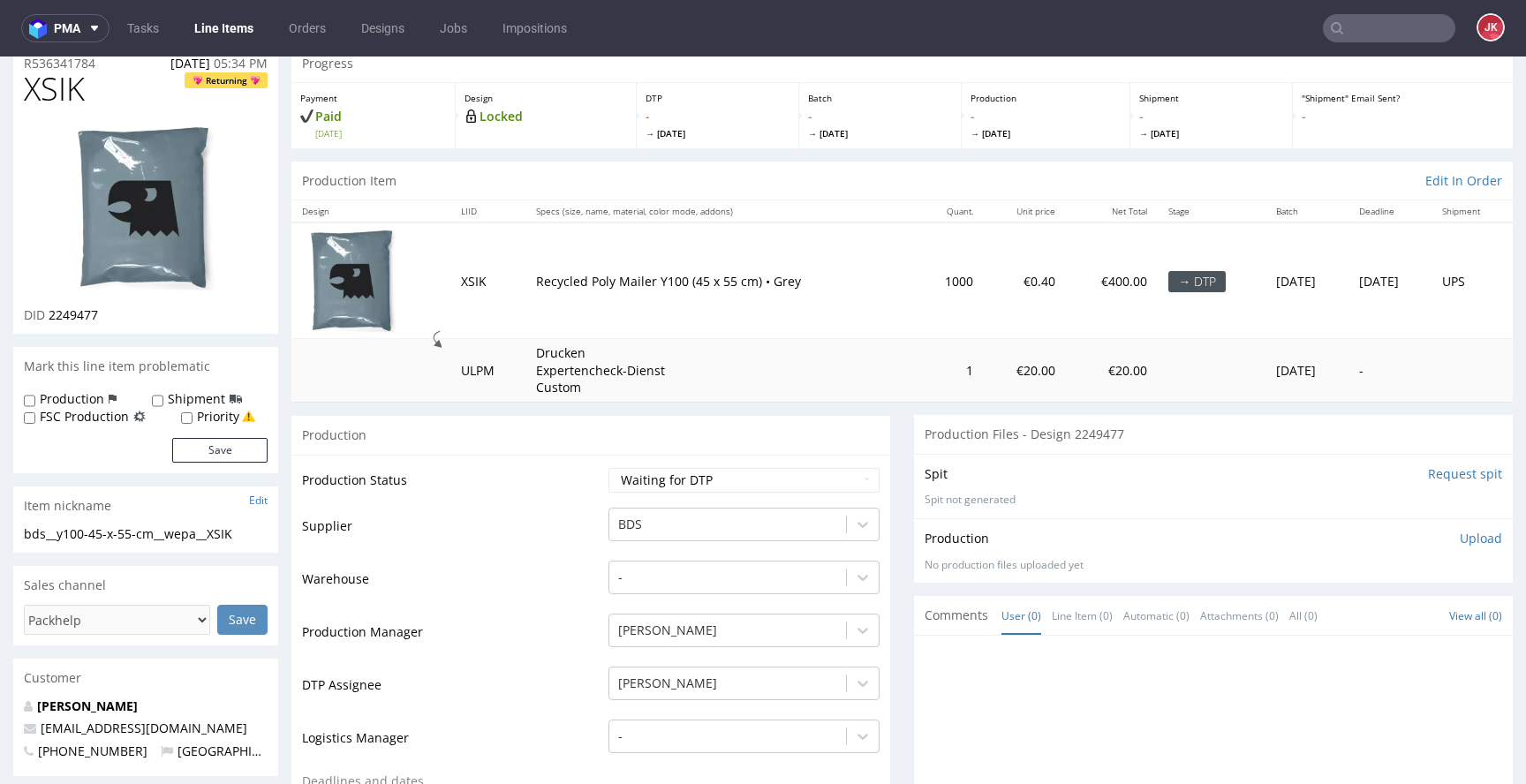
scroll to position [91, 0]
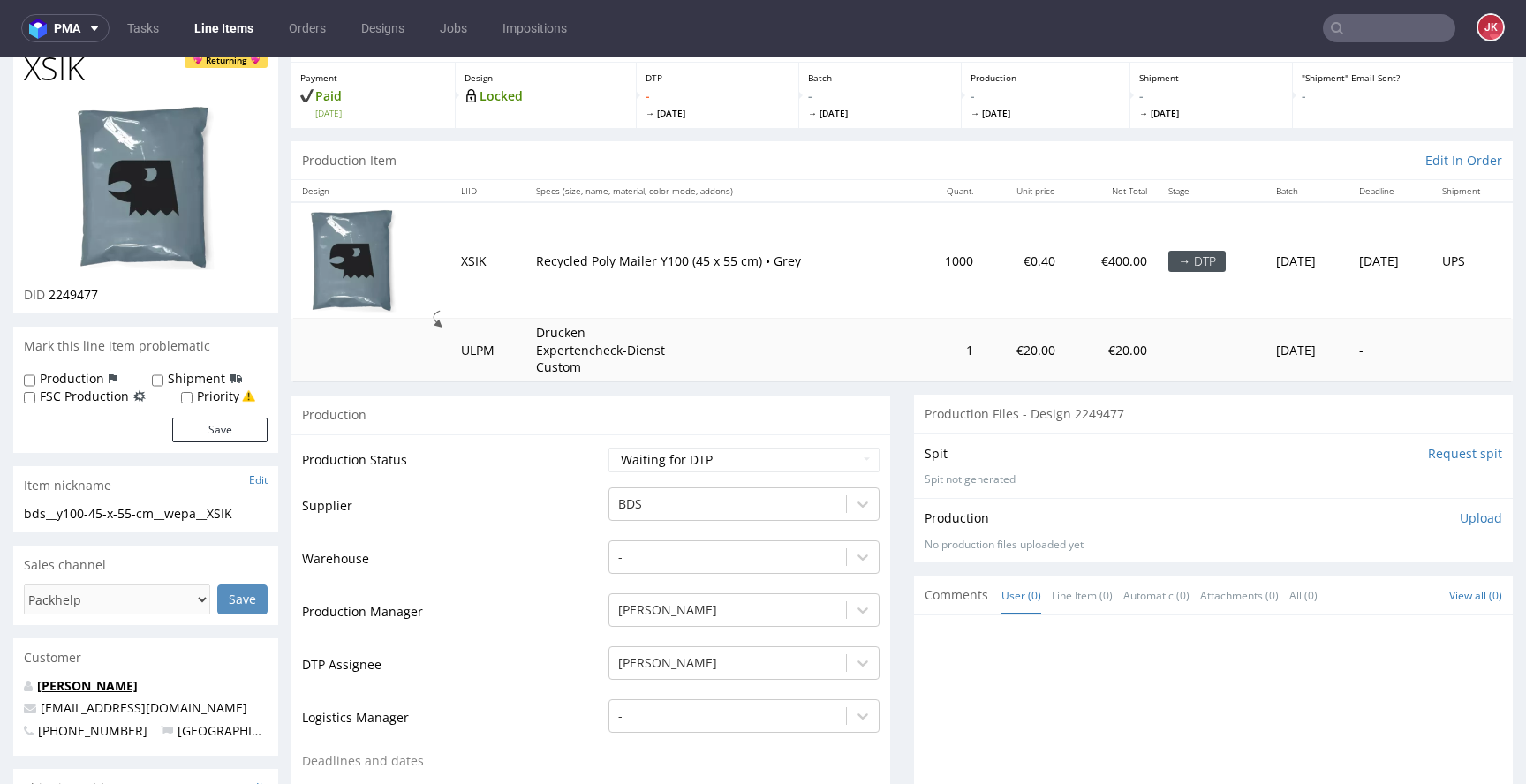
click at [86, 682] on link "Robert Wepa" at bounding box center [88, 686] width 101 height 17
click at [665, 458] on select "Waiting for Artwork Waiting for Diecut Waiting for Mockup Waiting for DTP Waiti…" at bounding box center [744, 460] width 271 height 24
select select "dtp_in_process"
click at [609, 448] on select "Waiting for Artwork Waiting for Diecut Waiting for Mockup Waiting for DTP Waiti…" at bounding box center [744, 460] width 271 height 24
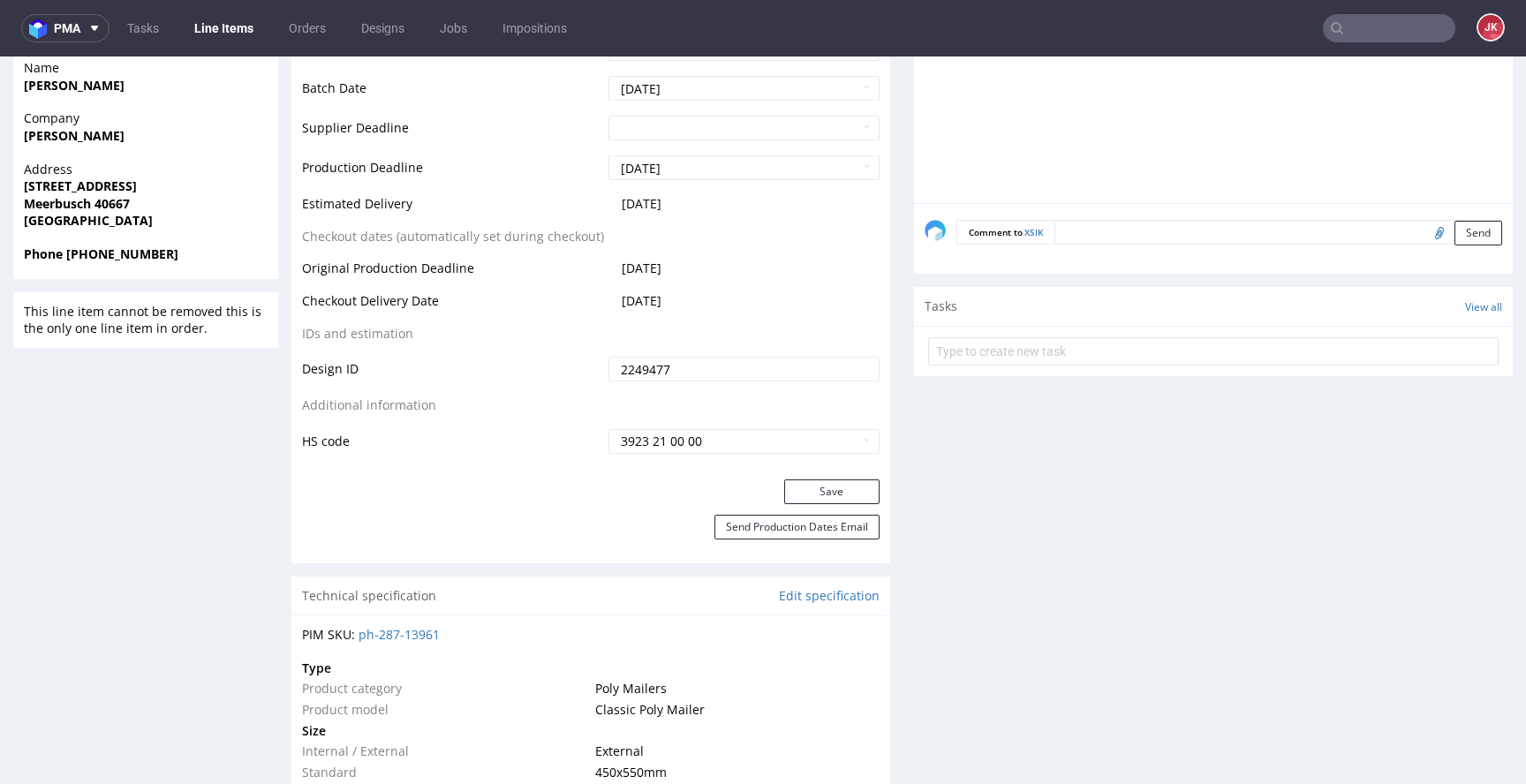
scroll to position [868, 0]
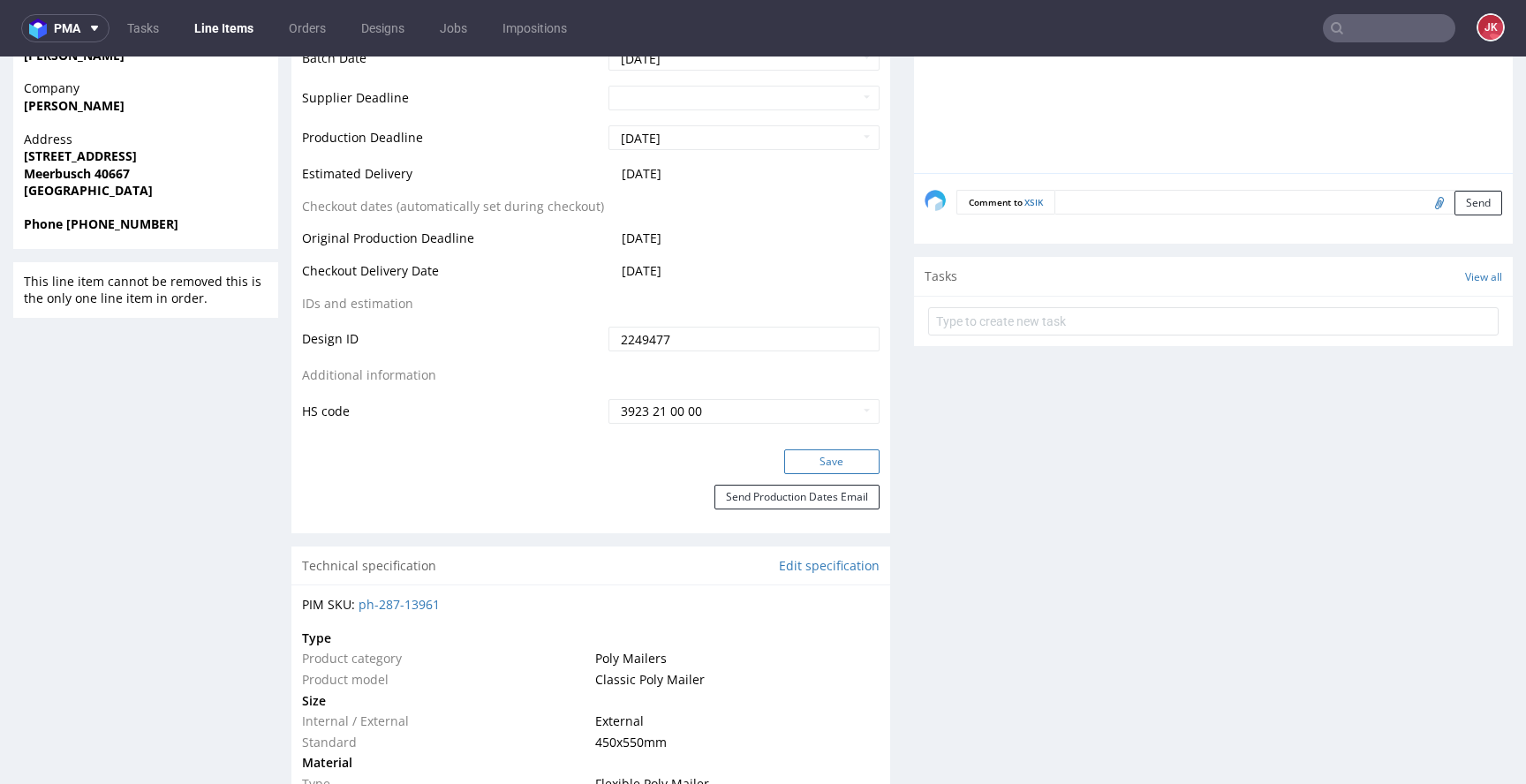
click at [796, 456] on button "Save" at bounding box center [832, 462] width 95 height 24
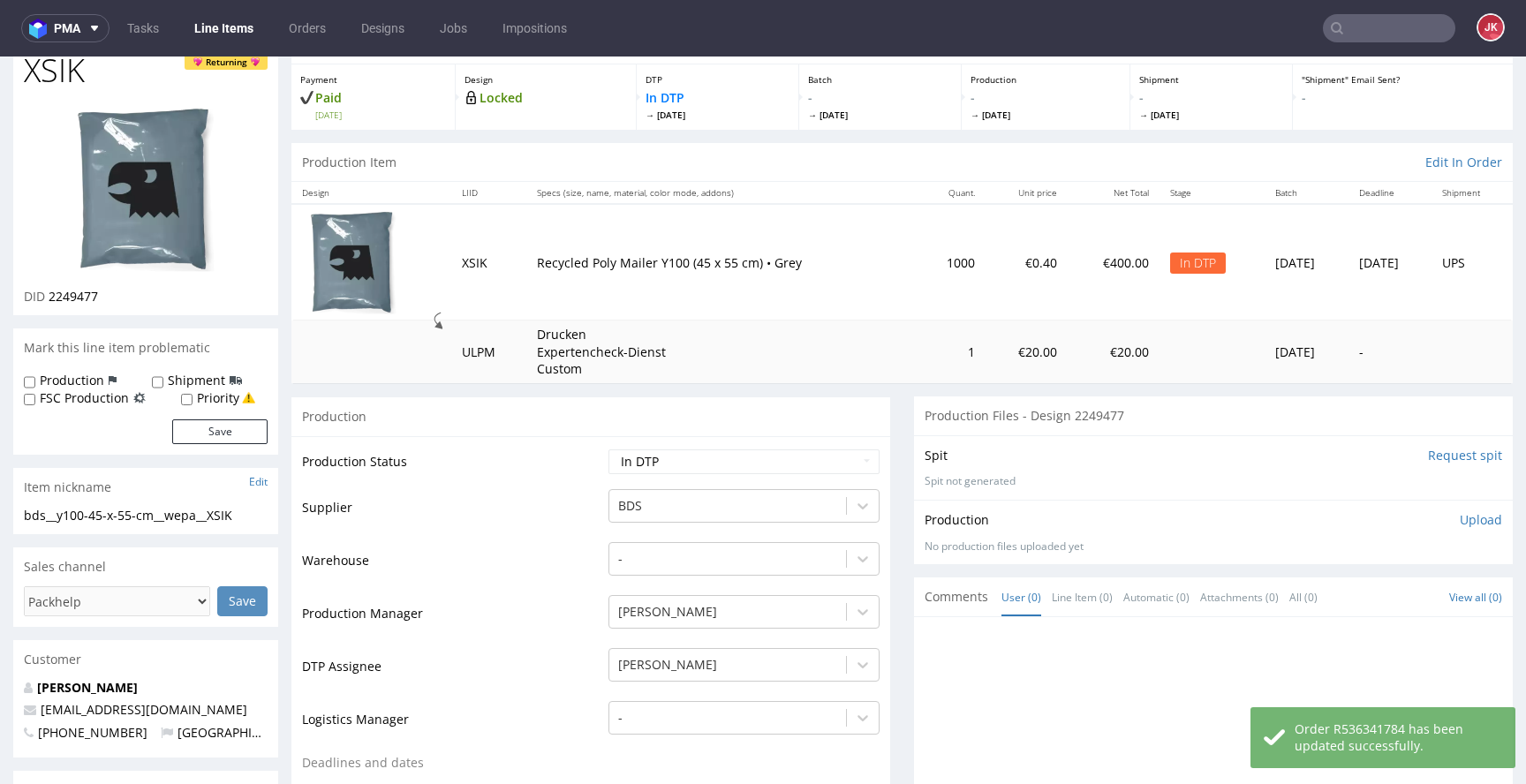
scroll to position [0, 0]
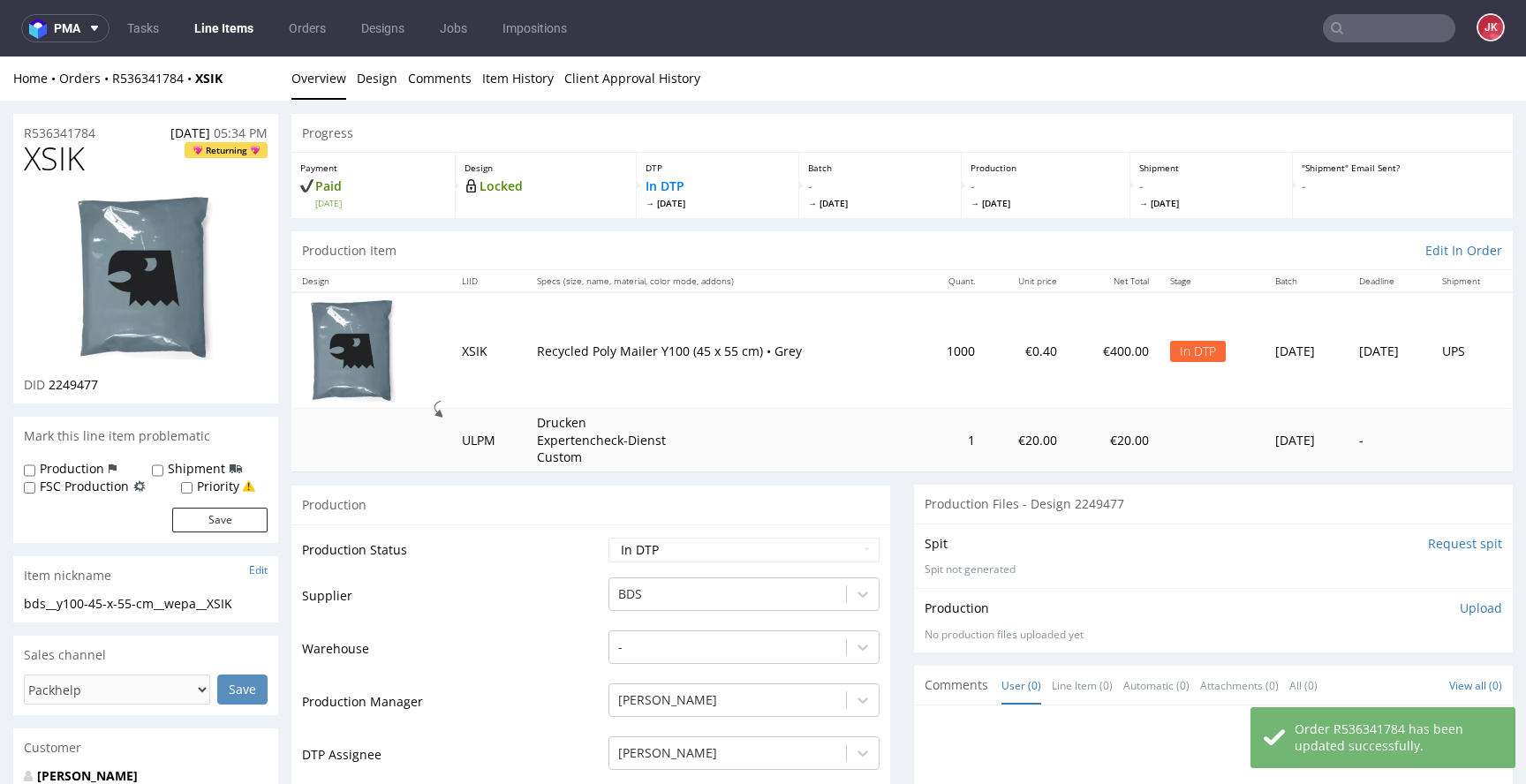
click at [73, 162] on span "XSIK" at bounding box center [54, 159] width 61 height 35
copy span "XSIK"
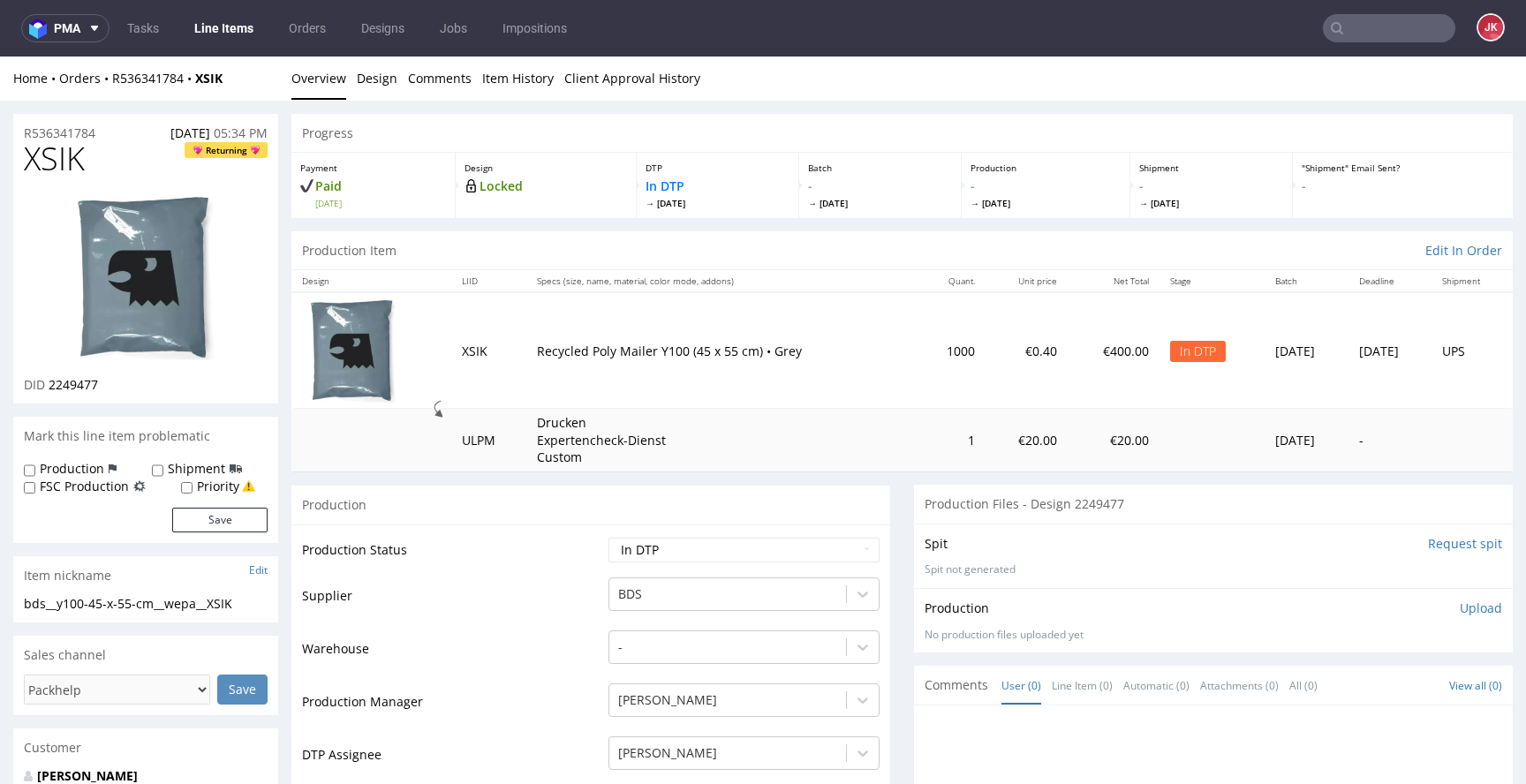
click at [675, 498] on div "Production" at bounding box center [591, 504] width 599 height 40
click at [146, 224] on img at bounding box center [145, 278] width 141 height 168
click at [387, 84] on link "Design" at bounding box center [377, 78] width 41 height 43
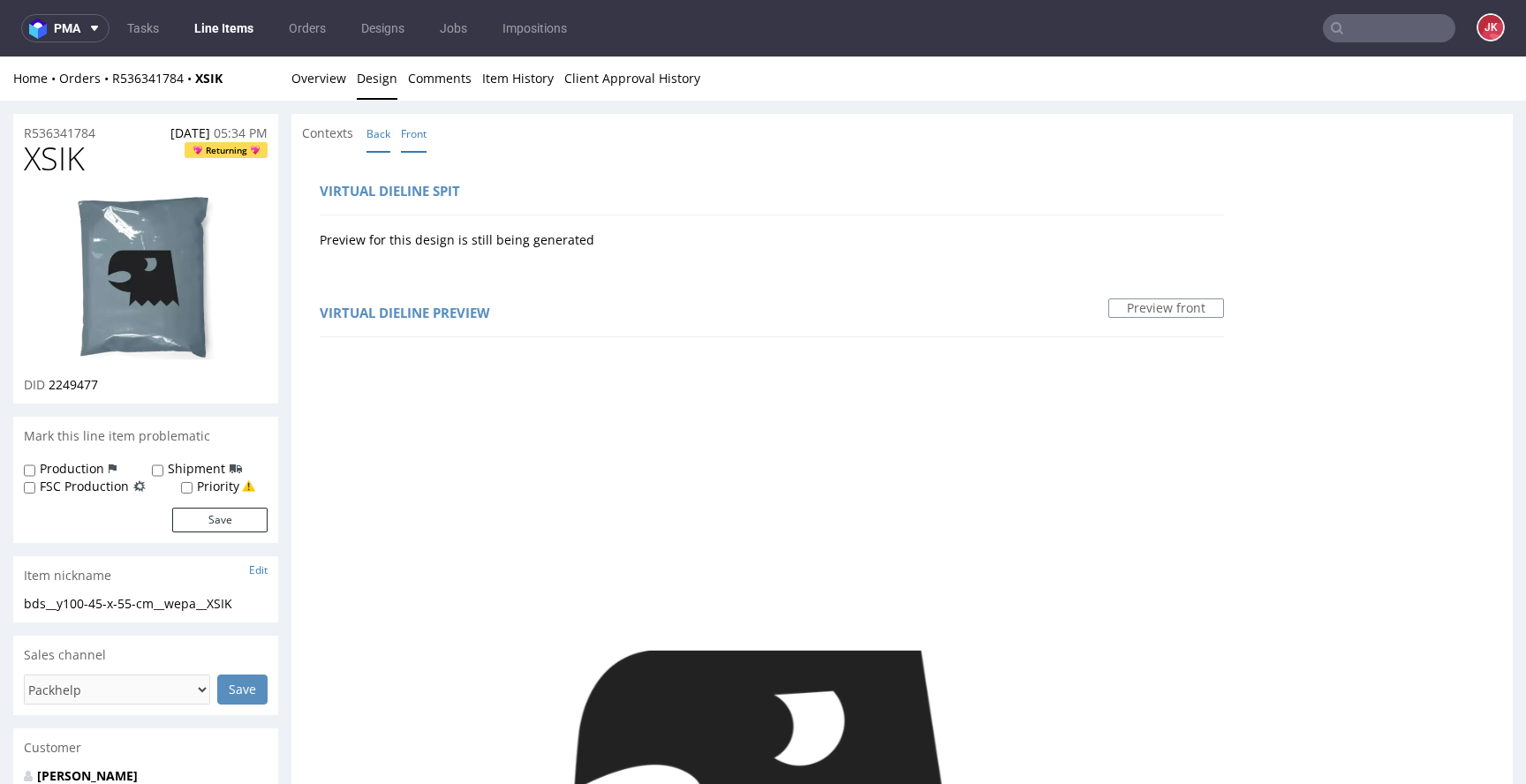
click at [372, 129] on link "Back" at bounding box center [379, 133] width 24 height 38
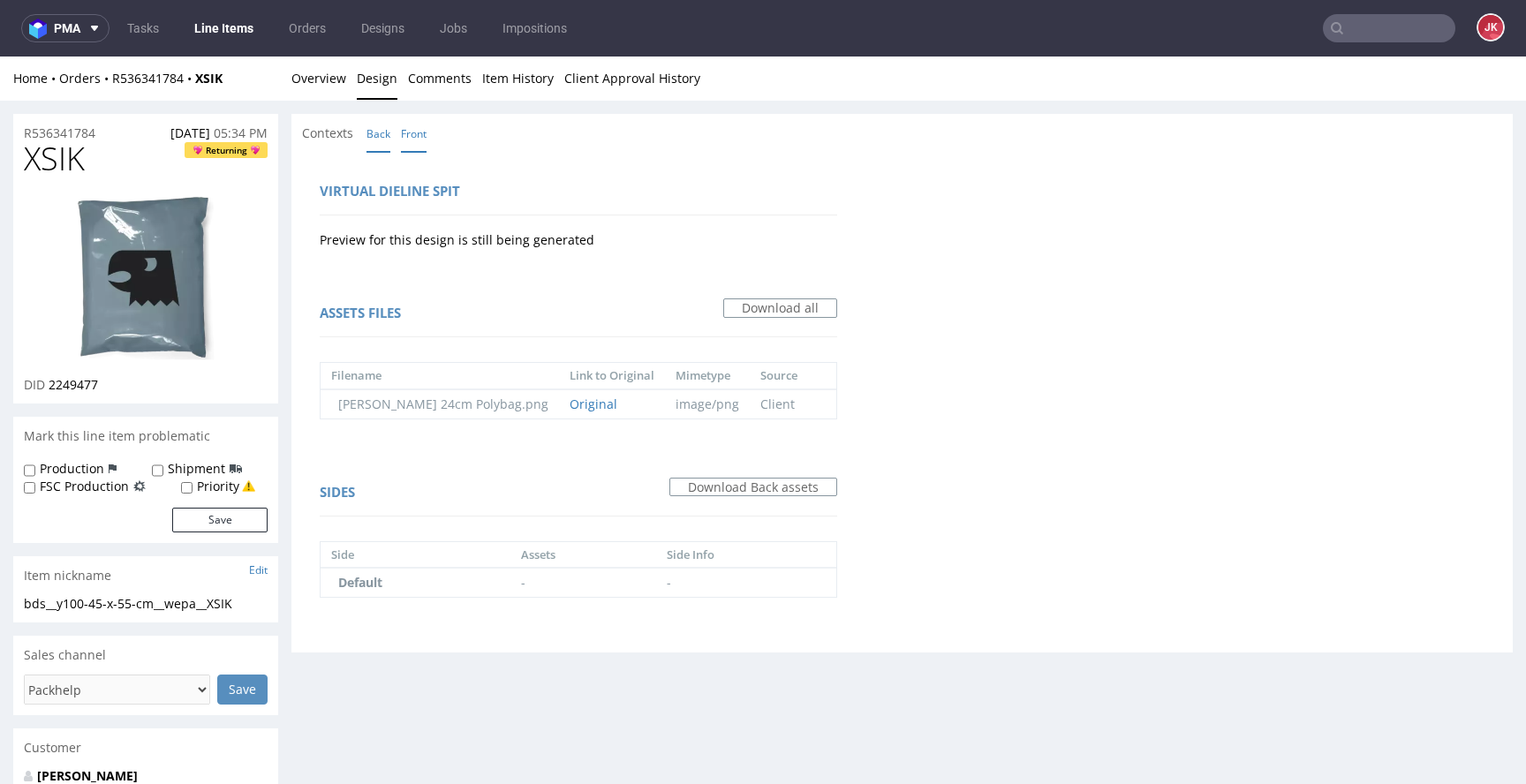
click at [411, 133] on link "Front" at bounding box center [413, 133] width 25 height 38
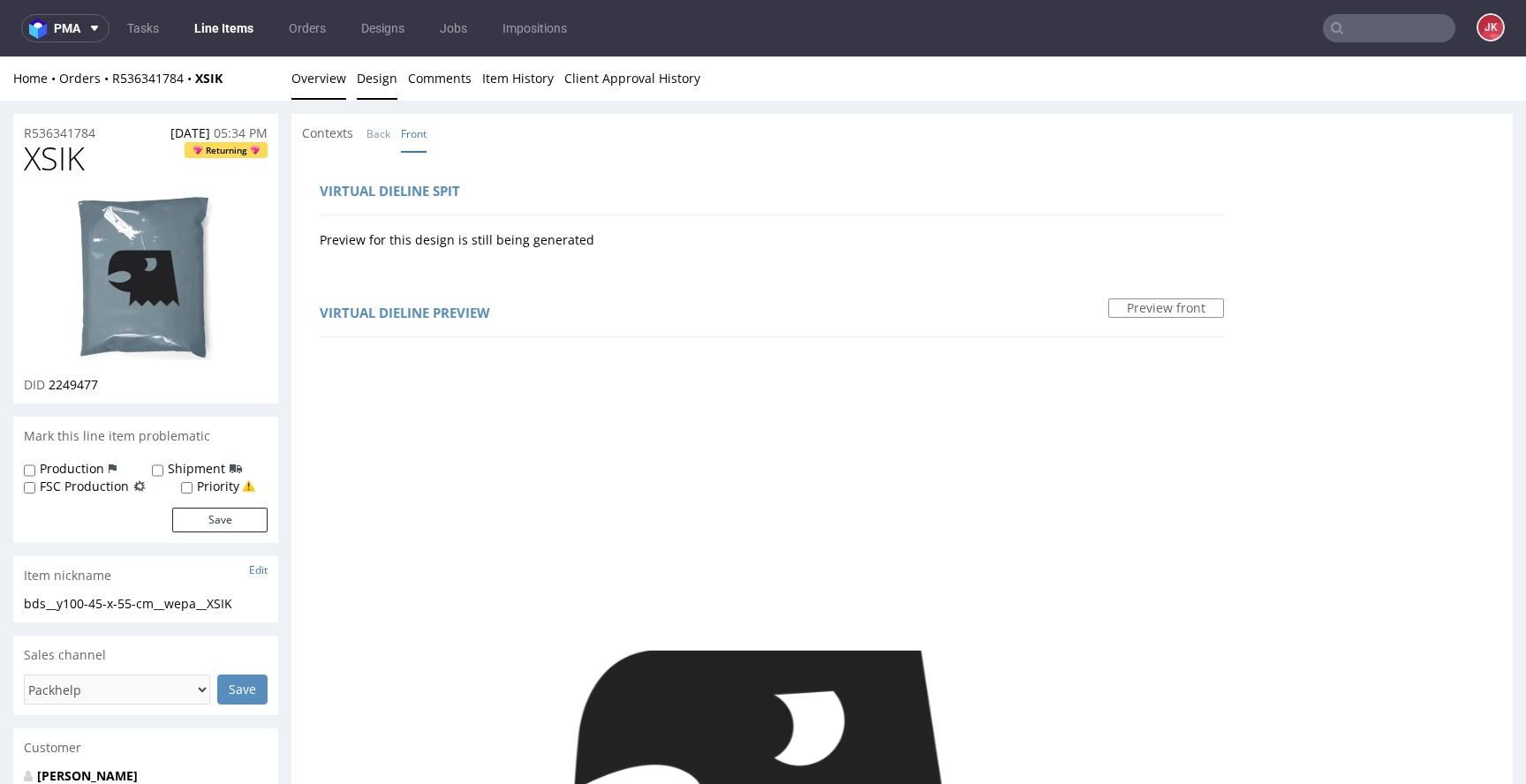
click at [330, 90] on link "Overview" at bounding box center [318, 78] width 55 height 43
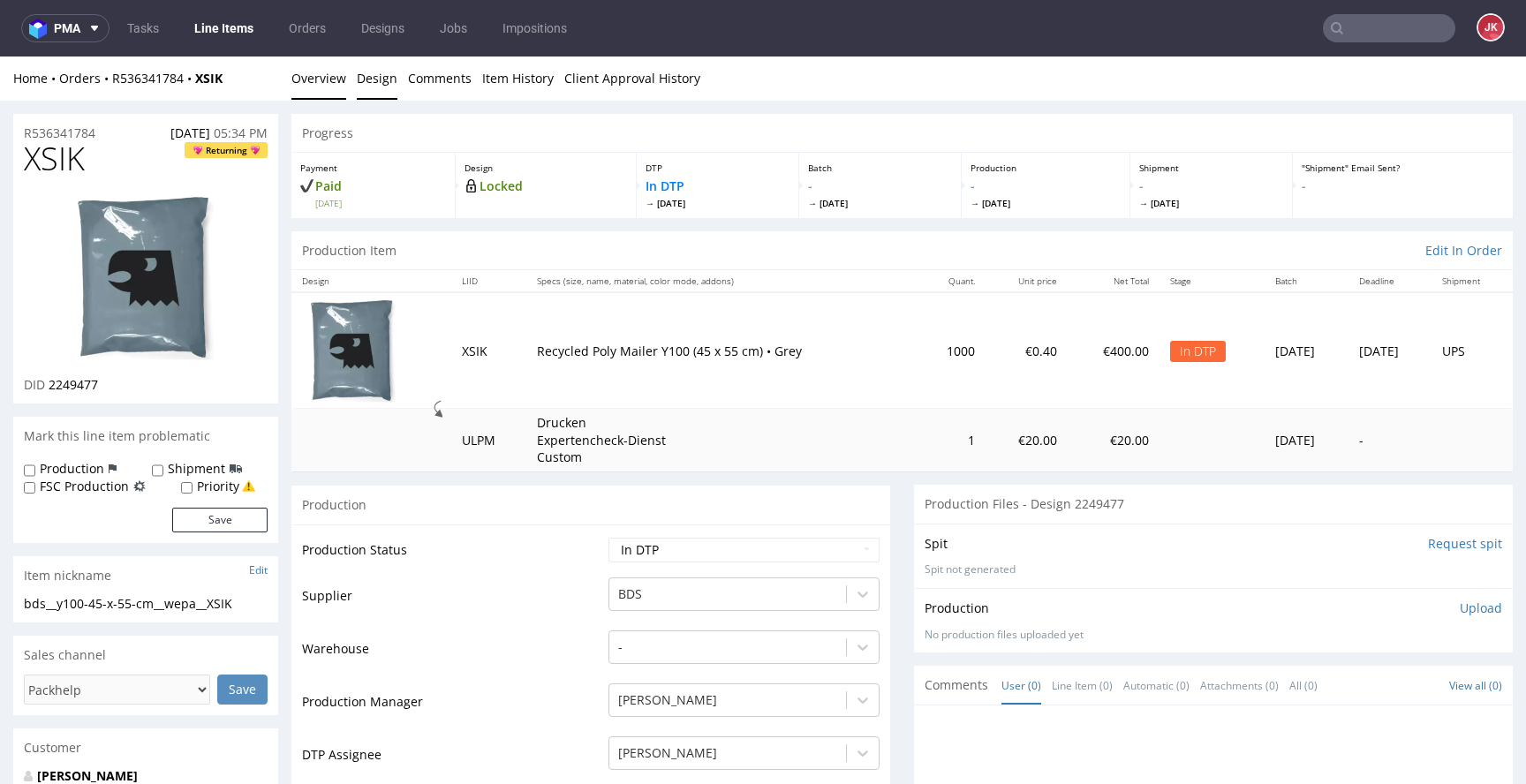
click at [383, 88] on link "Design" at bounding box center [377, 78] width 41 height 43
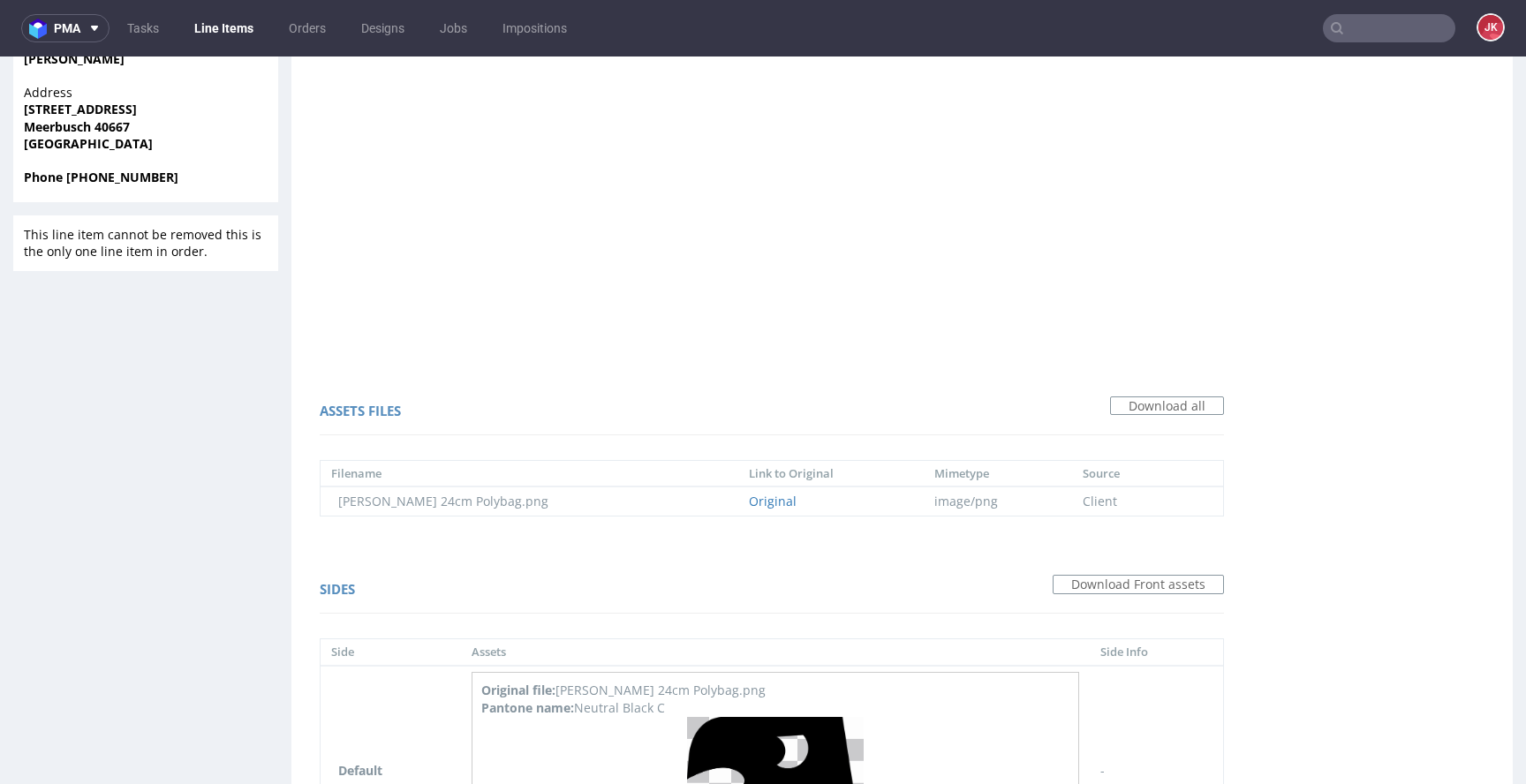
scroll to position [1113, 0]
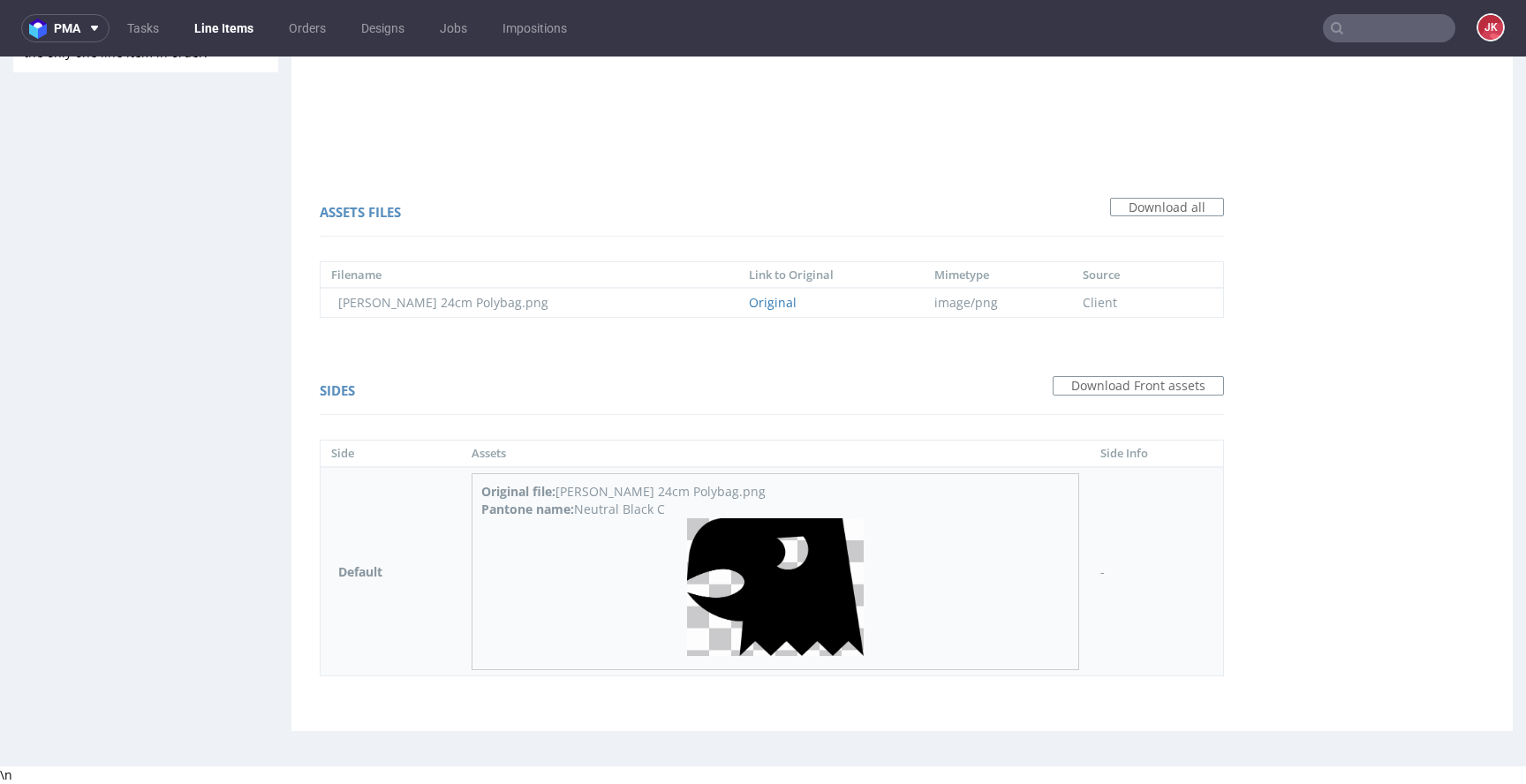
drag, startPoint x: 594, startPoint y: 510, endPoint x: 706, endPoint y: 505, distance: 112.1
click at [700, 505] on div "Pantone name: Neutral Black C" at bounding box center [776, 510] width 588 height 18
copy div "Neutral Black C"
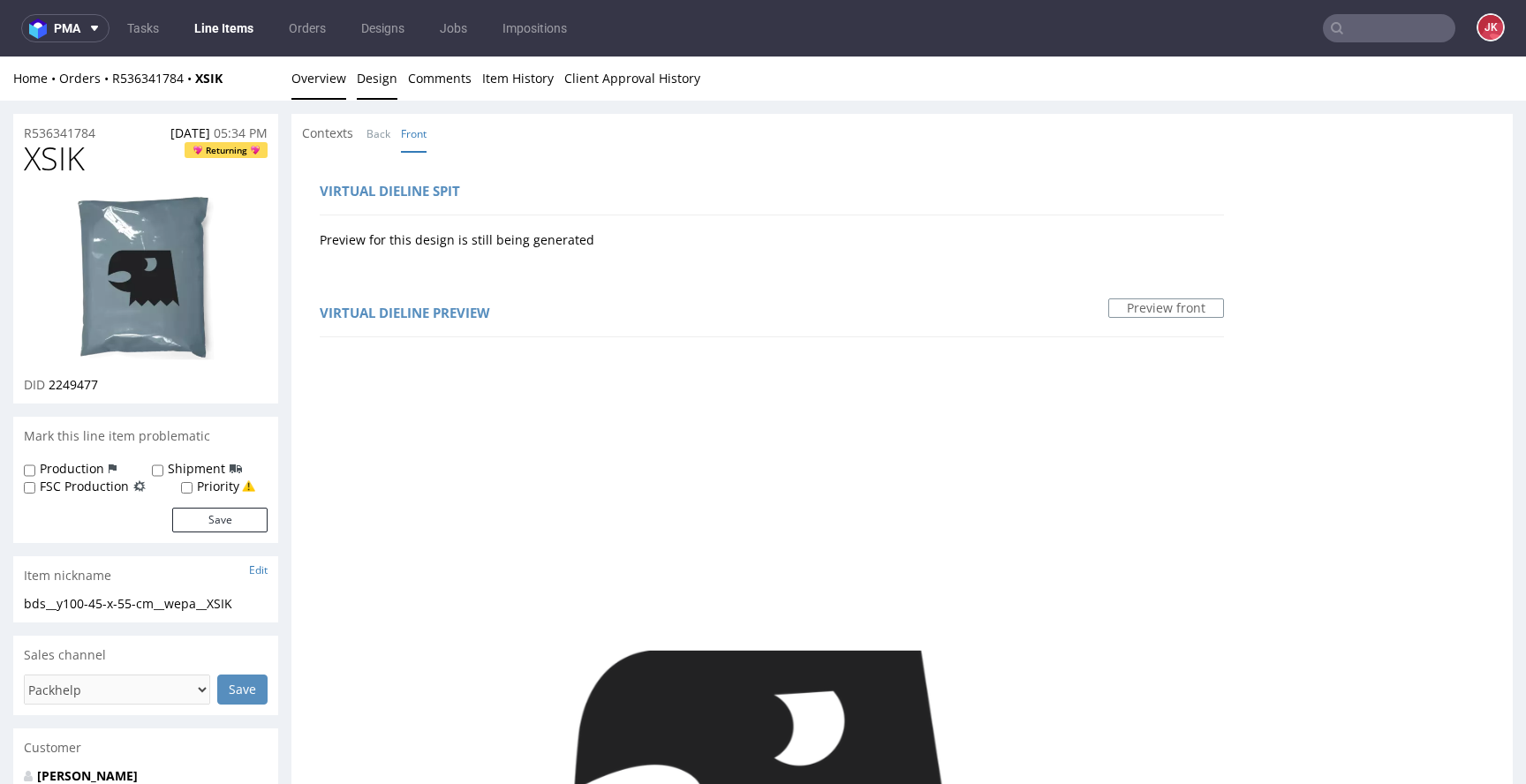
click at [316, 85] on link "Overview" at bounding box center [318, 78] width 55 height 43
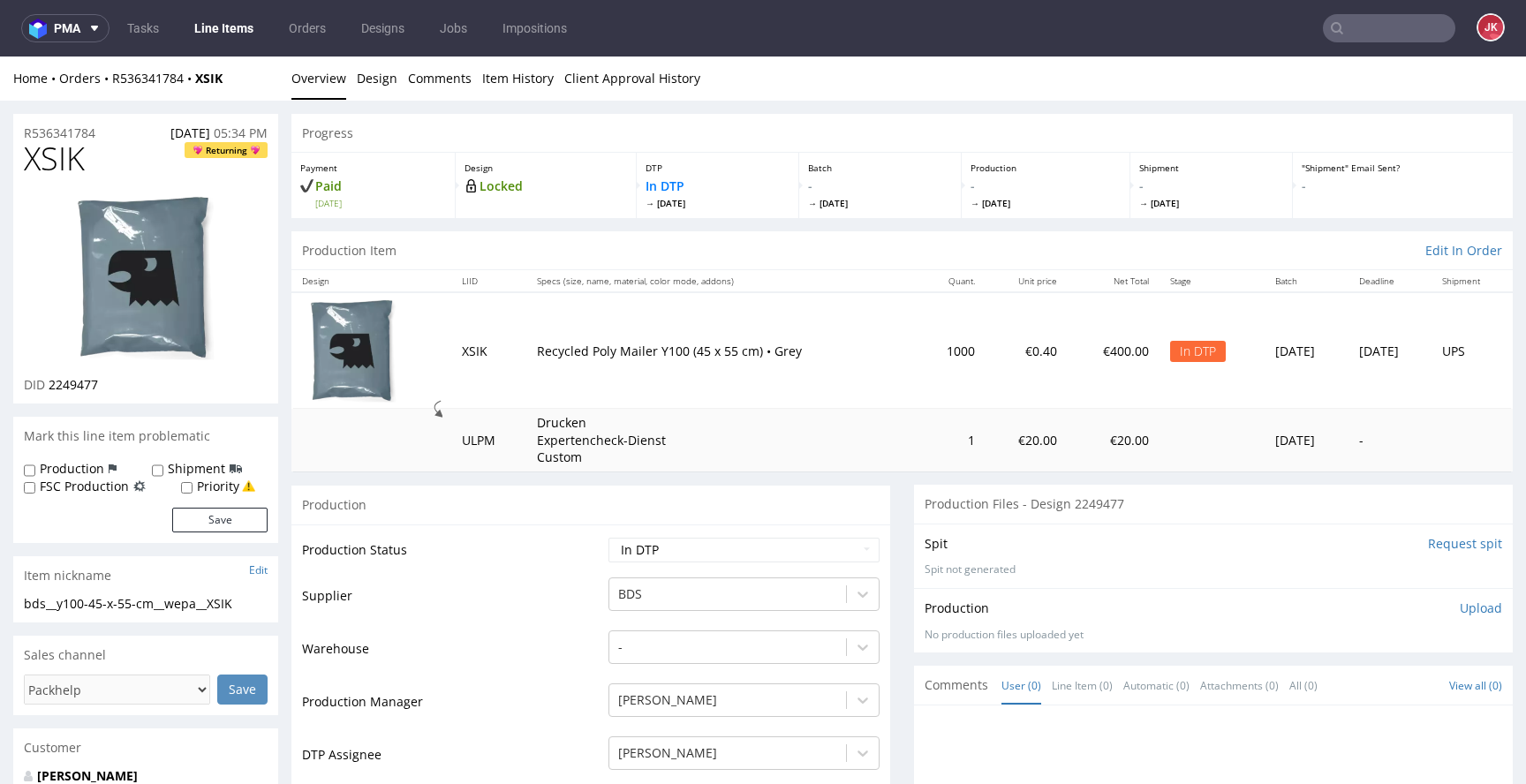
click at [41, 161] on span "XSIK" at bounding box center [54, 159] width 61 height 35
copy span "XSIK"
drag, startPoint x: 49, startPoint y: 388, endPoint x: 121, endPoint y: 385, distance: 72.1
click at [121, 385] on div "DID 2249477" at bounding box center [146, 385] width 244 height 18
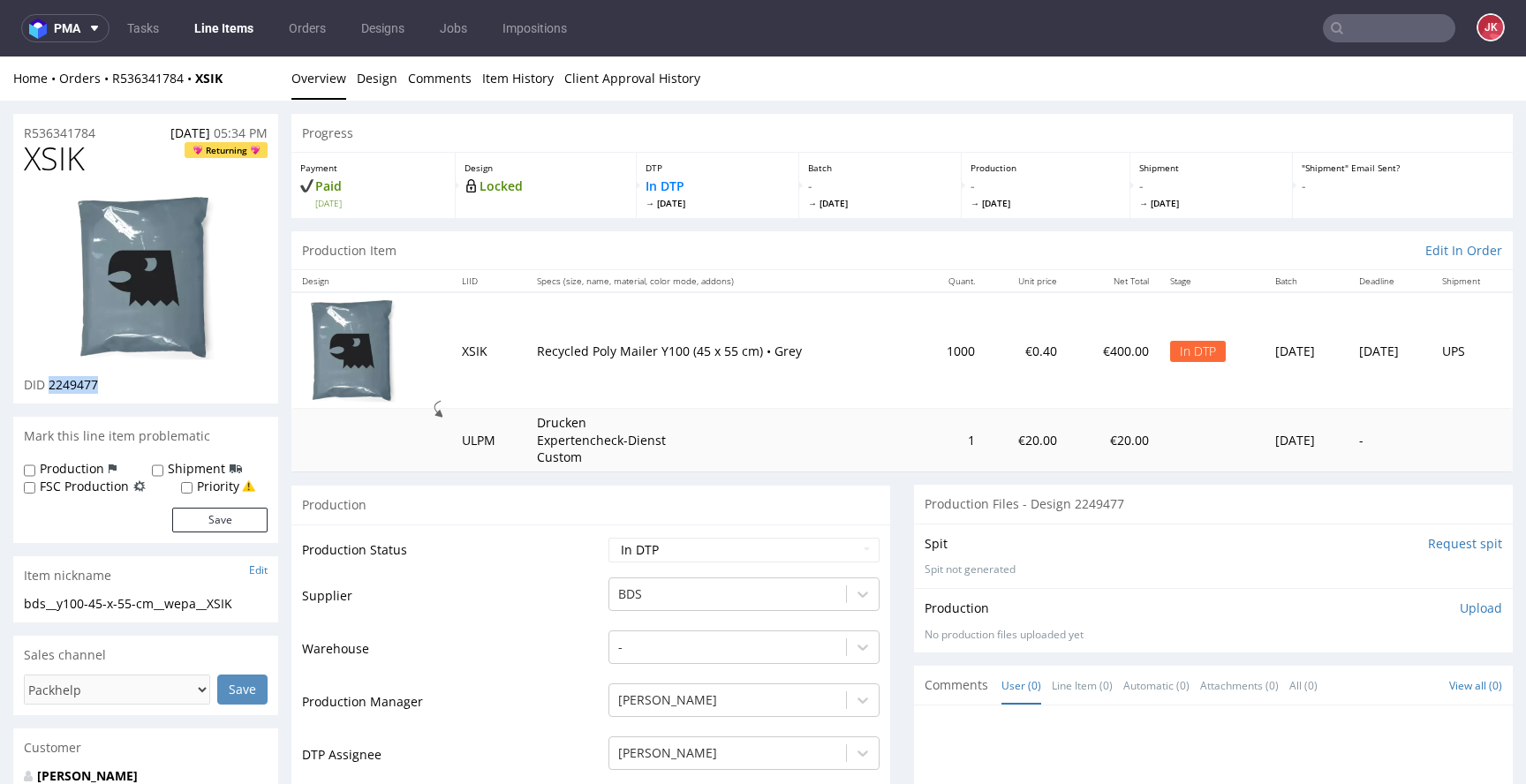
copy span "2249477"
click at [469, 546] on td "Production Status" at bounding box center [454, 555] width 302 height 40
drag, startPoint x: 265, startPoint y: 601, endPoint x: 2, endPoint y: 606, distance: 263.0
copy div "bds__y100-45-x-55-cm__wepa__XSIK"
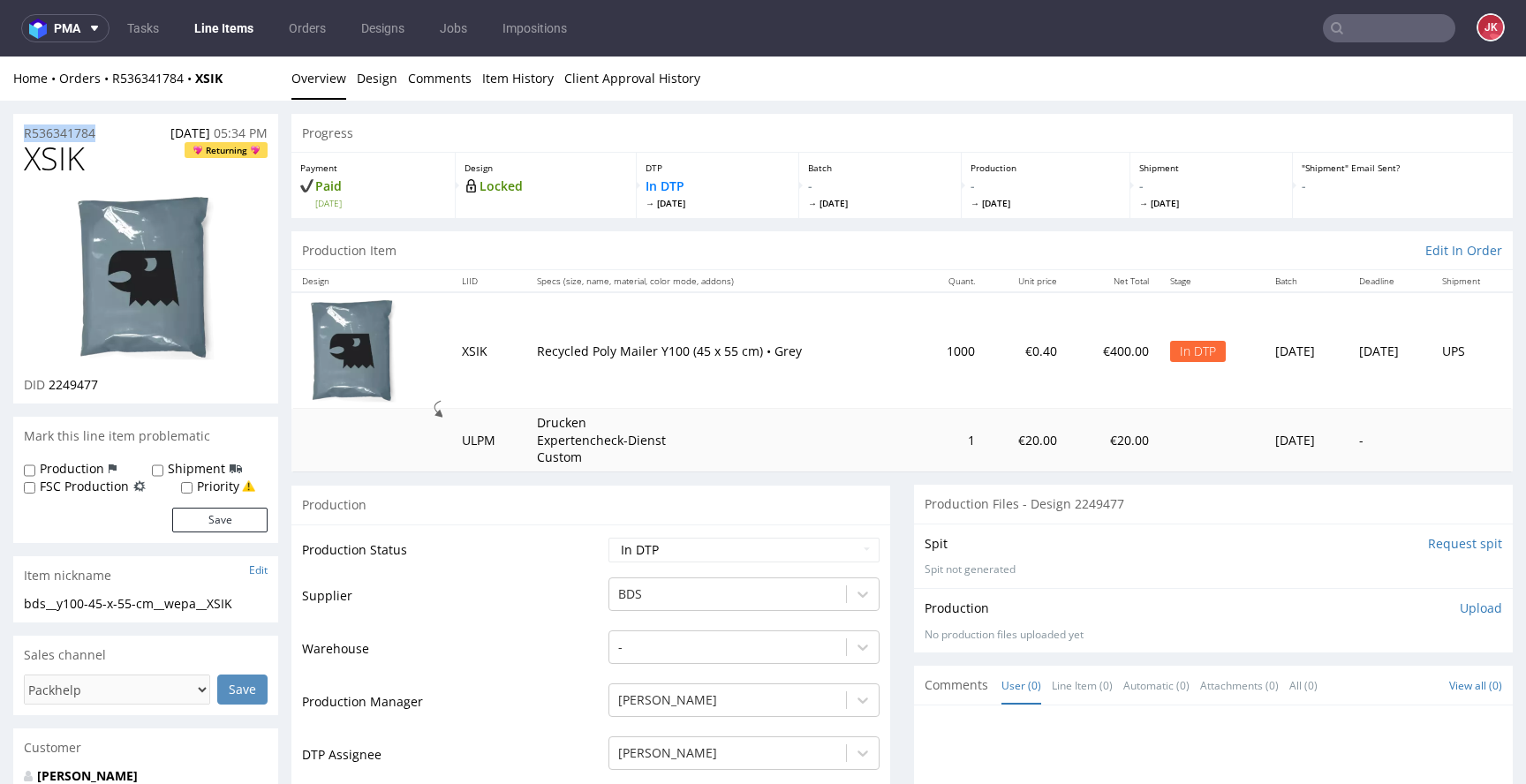
drag, startPoint x: 119, startPoint y: 134, endPoint x: 0, endPoint y: 139, distance: 119.1
copy p "R536341784"
drag, startPoint x: 50, startPoint y: 387, endPoint x: 105, endPoint y: 386, distance: 55.0
click at [105, 386] on div "DID 2249477" at bounding box center [146, 385] width 244 height 18
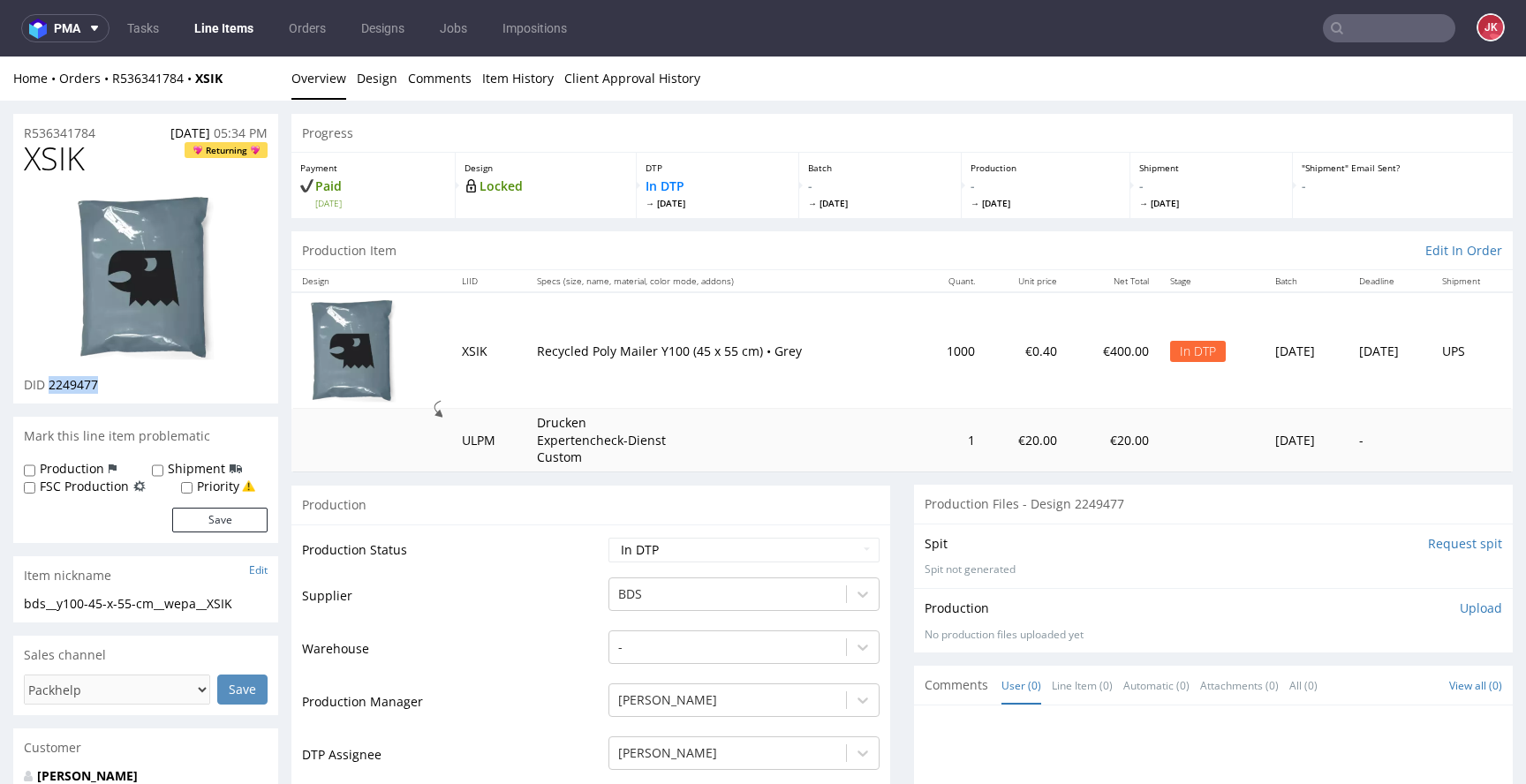
copy span "2249477"
click at [559, 573] on td "Production Status" at bounding box center [454, 555] width 302 height 40
click at [1460, 612] on p "Upload" at bounding box center [1480, 608] width 42 height 18
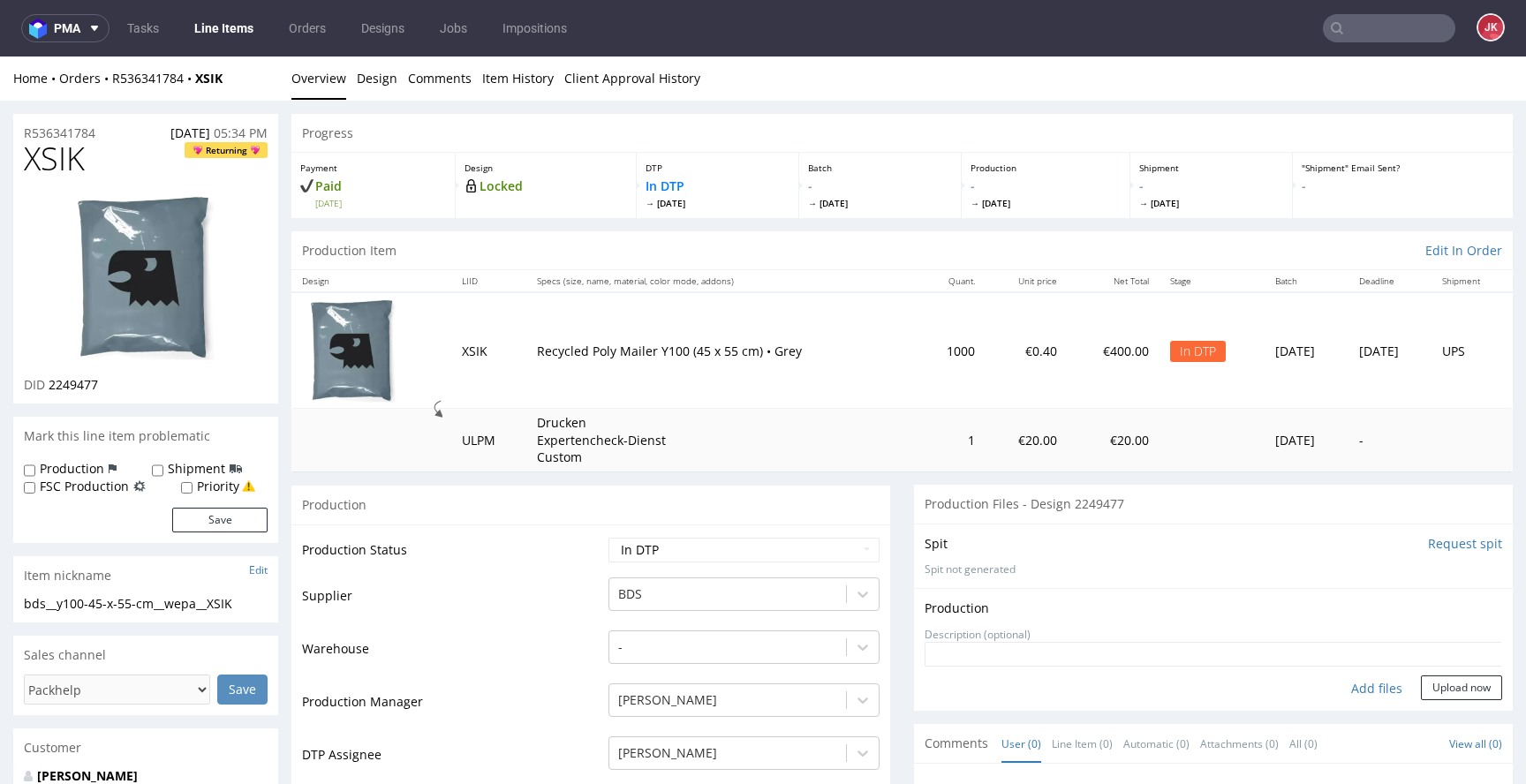
click at [1342, 690] on div "Add files" at bounding box center [1377, 689] width 89 height 26
type input "C:\fakepath\bds__y100-45-x-55-cm__wepa__XSIK__d2249477__oR536341784__2.pdf"
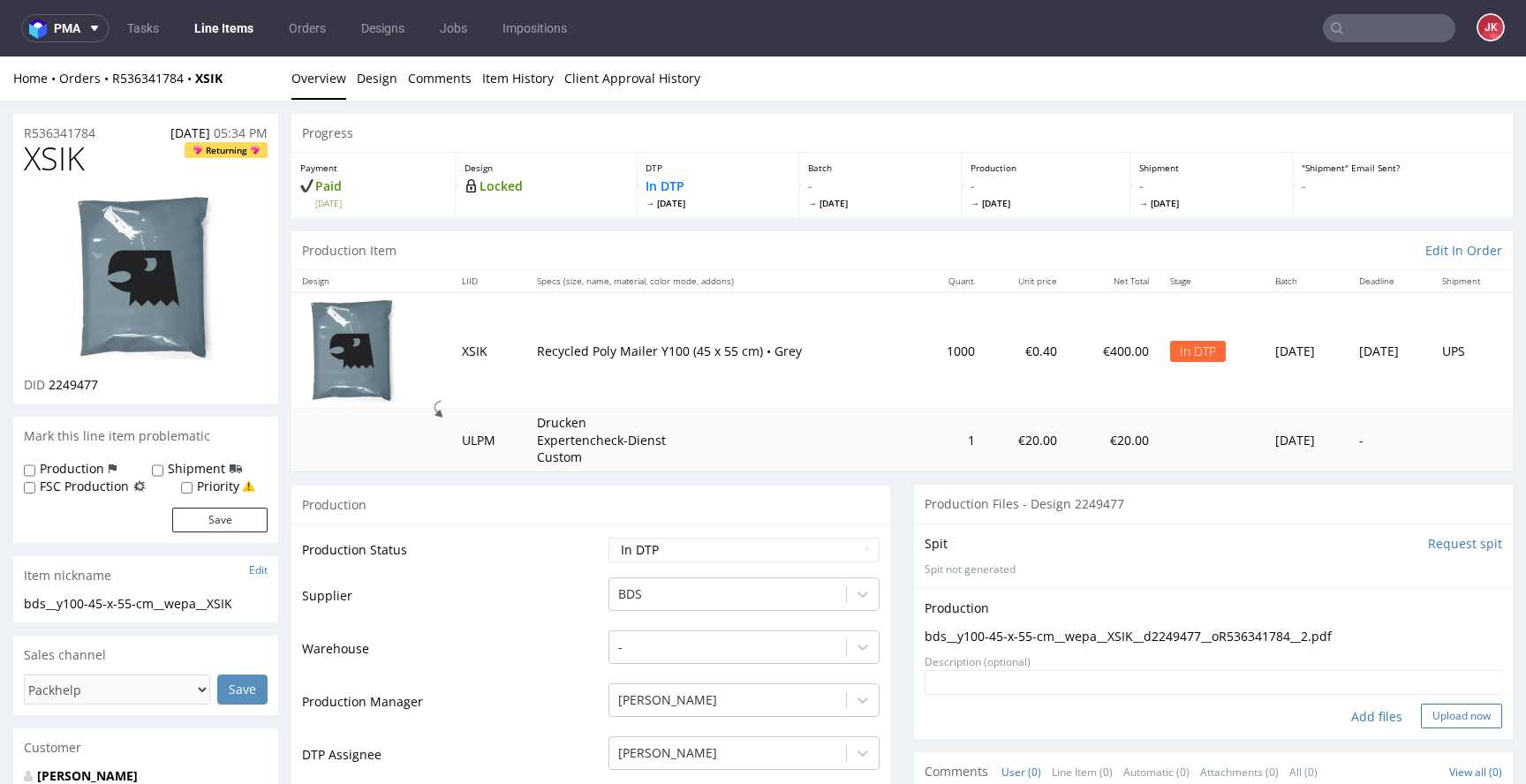
click at [1445, 721] on button "Upload now" at bounding box center [1461, 716] width 81 height 24
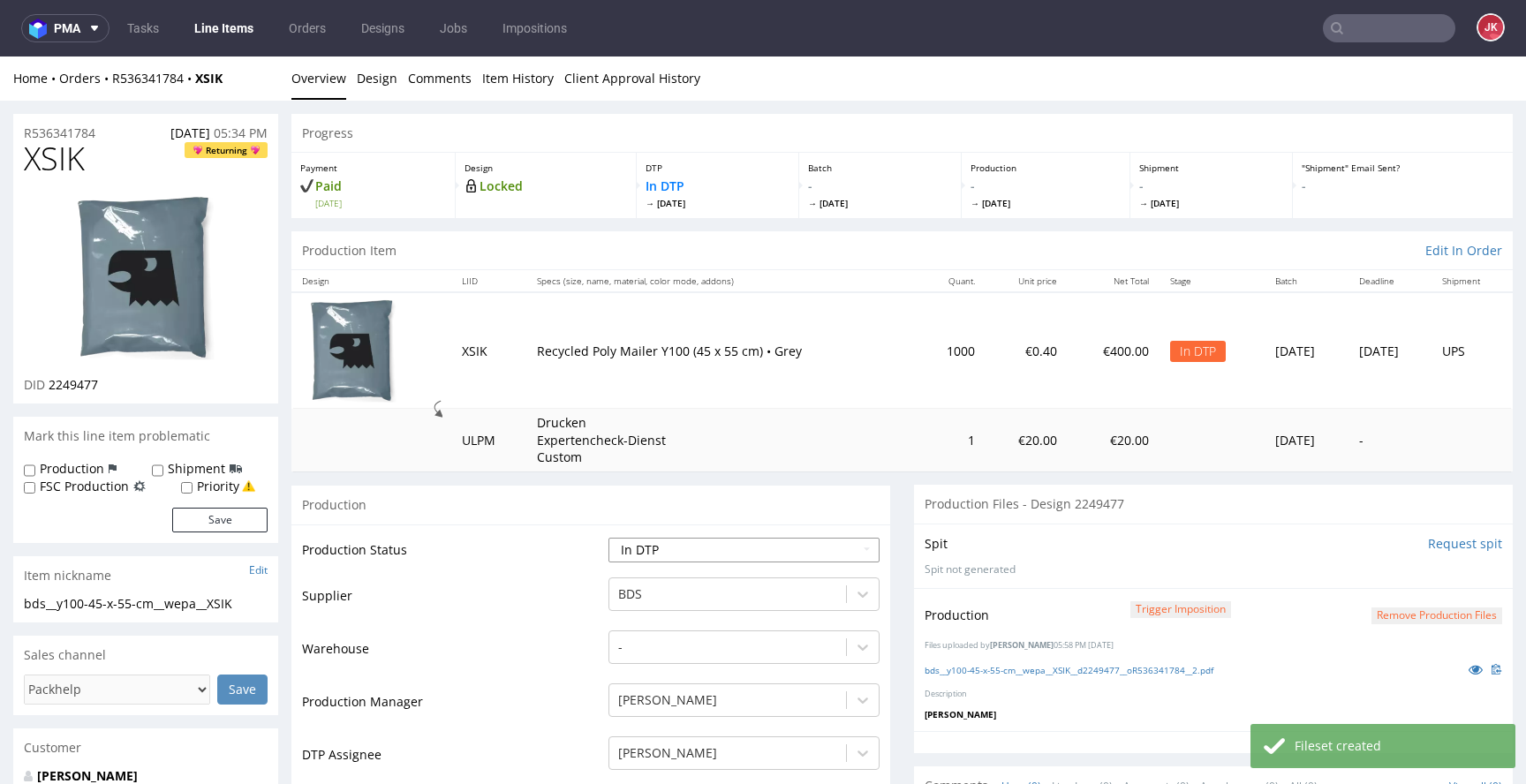
click at [821, 545] on select "Waiting for Artwork Waiting for Diecut Waiting for Mockup Waiting for DTP Waiti…" at bounding box center [744, 550] width 271 height 24
select select "dtp_production_ready"
click at [609, 538] on select "Waiting for Artwork Waiting for Diecut Waiting for Mockup Waiting for DTP Waiti…" at bounding box center [744, 550] width 271 height 24
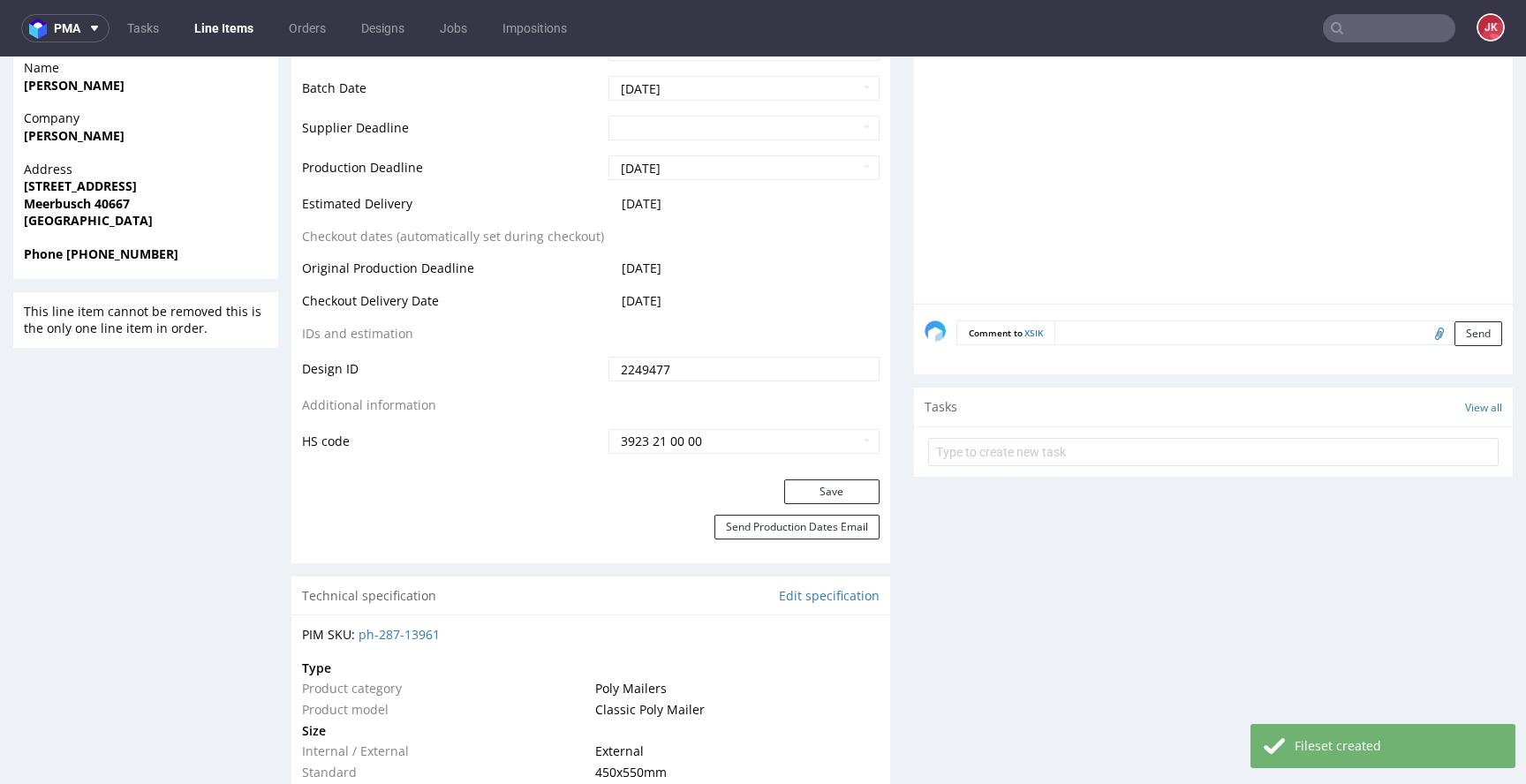
scroll to position [841, 0]
click at [820, 482] on button "Save" at bounding box center [832, 489] width 95 height 24
click at [887, 456] on div "Progress Payment Paid Thu 14 Aug Design Locked DTP DTP Production Ready Mon 18 …" at bounding box center [902, 713] width 1222 height 2881
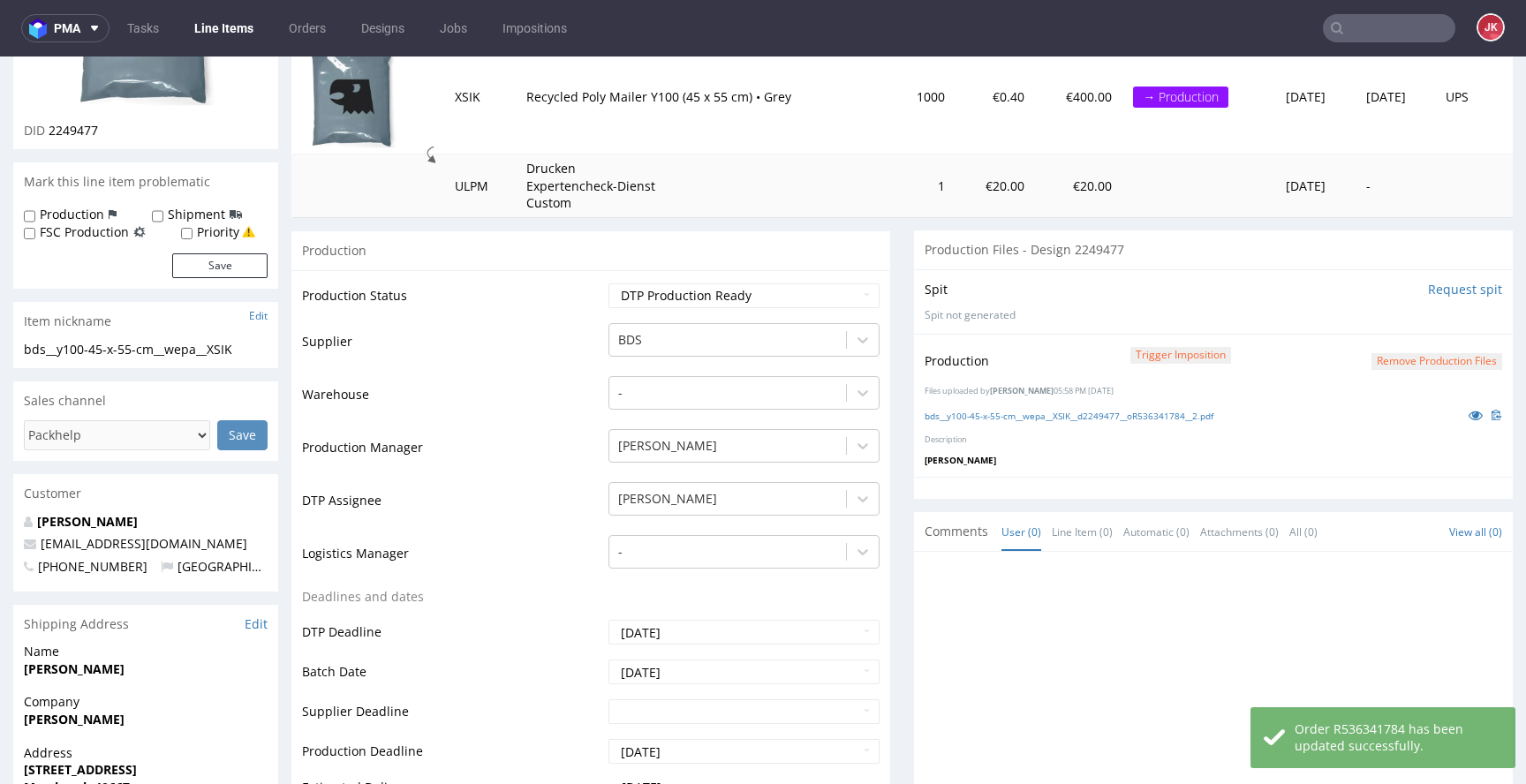
scroll to position [0, 0]
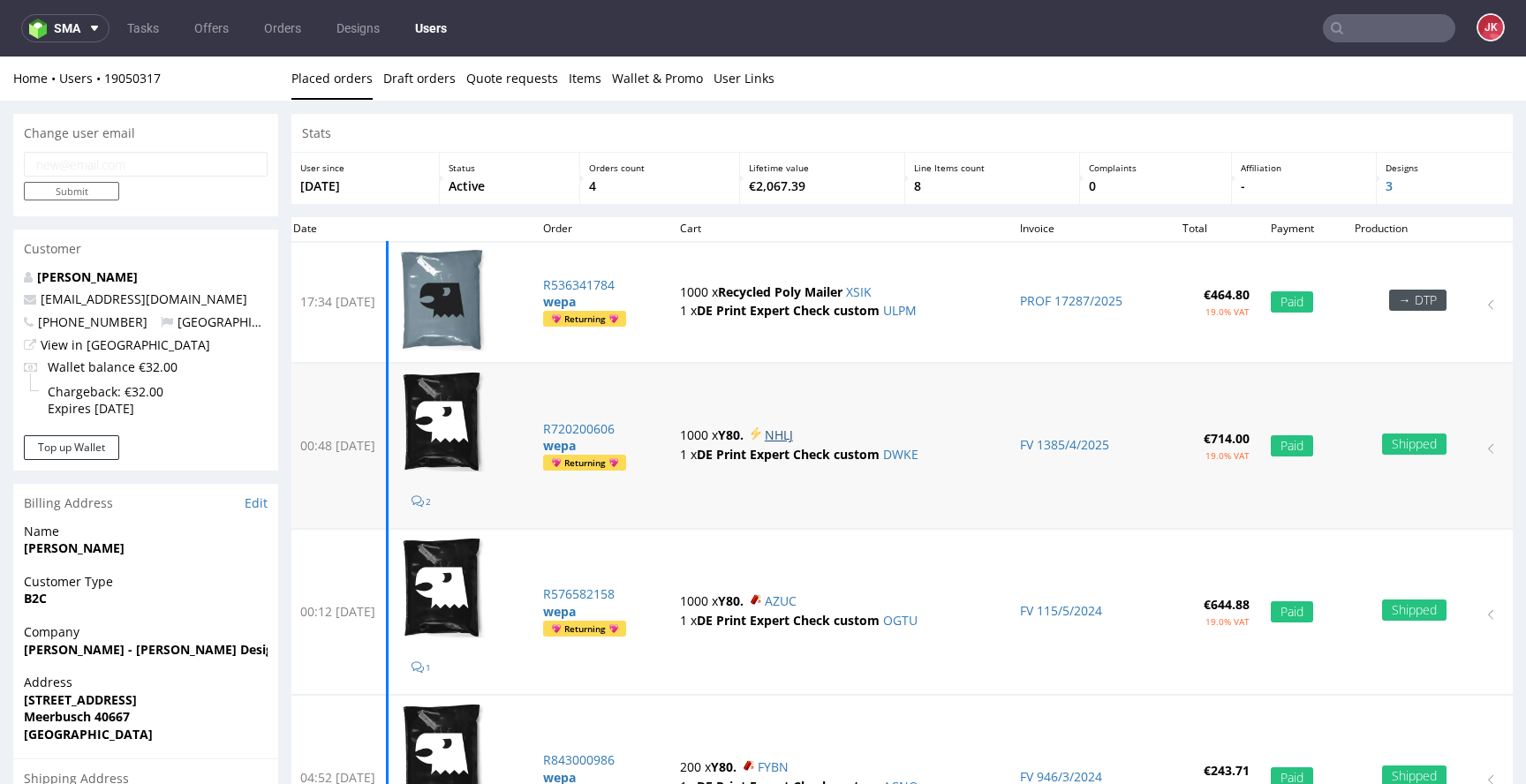
click at [793, 432] on link "NHLJ" at bounding box center [778, 435] width 28 height 17
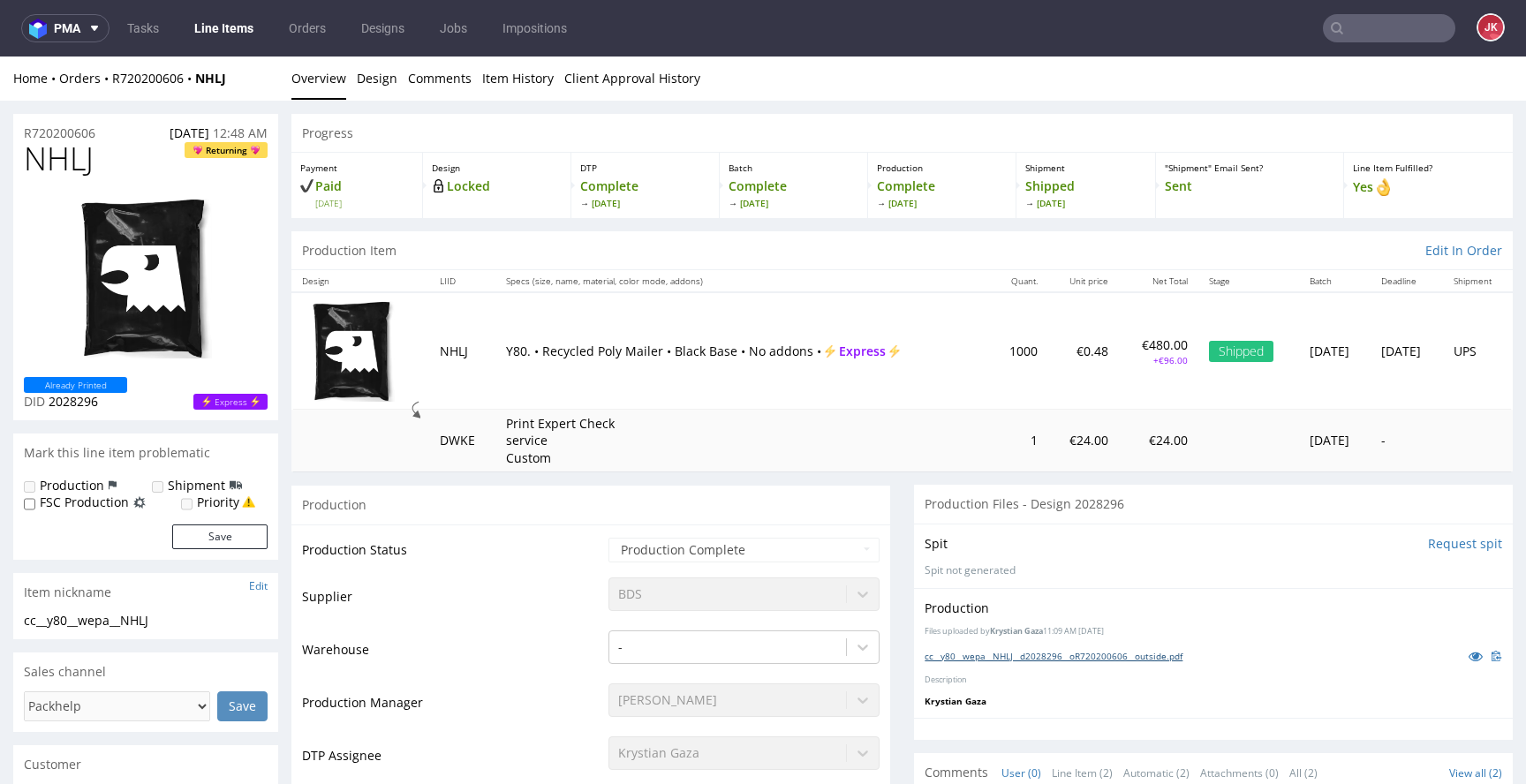
click at [997, 659] on link "cc__y80__wepa__NHLJ__d2028296__oR720200606__outside.pdf" at bounding box center [1054, 655] width 258 height 12
